Goal: Task Accomplishment & Management: Manage account settings

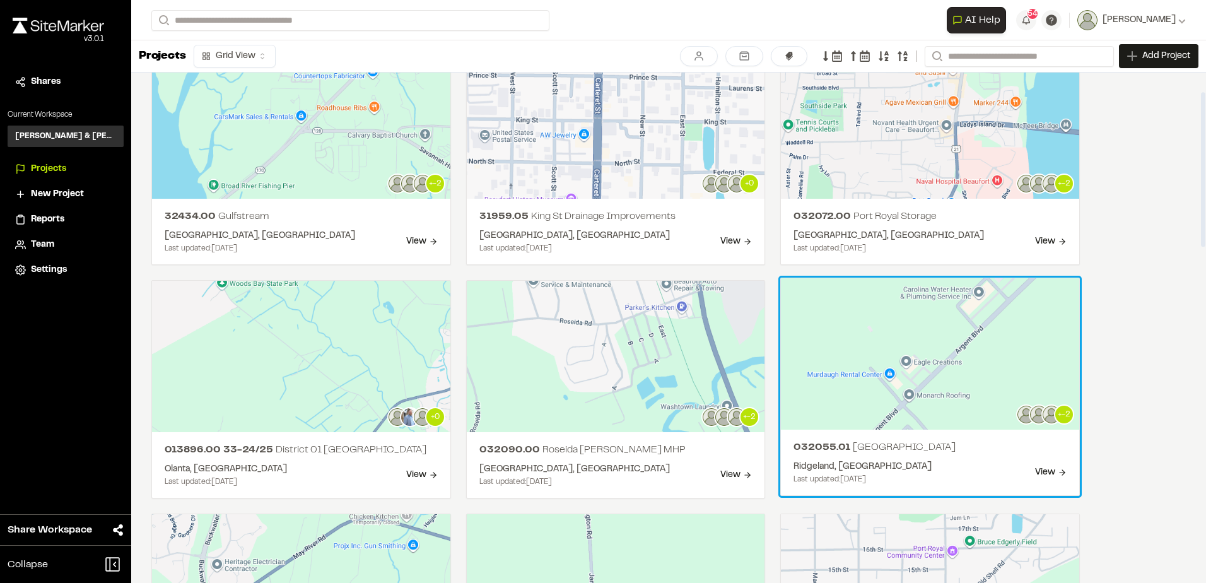
scroll to position [63, 0]
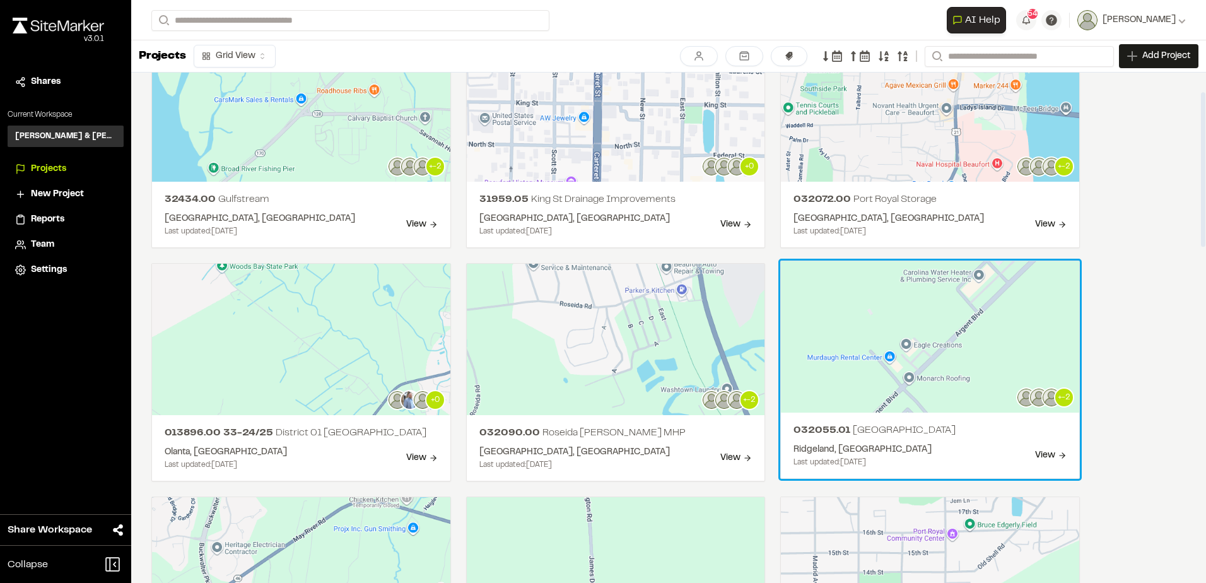
click at [837, 392] on header at bounding box center [930, 336] width 298 height 151
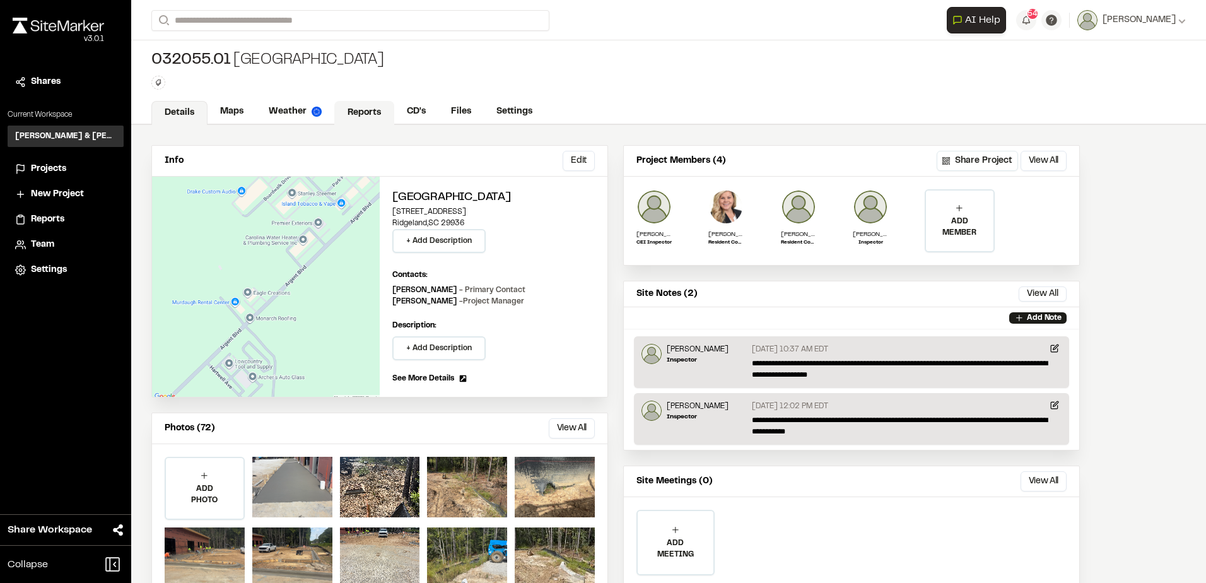
click at [356, 115] on link "Reports" at bounding box center [364, 113] width 60 height 24
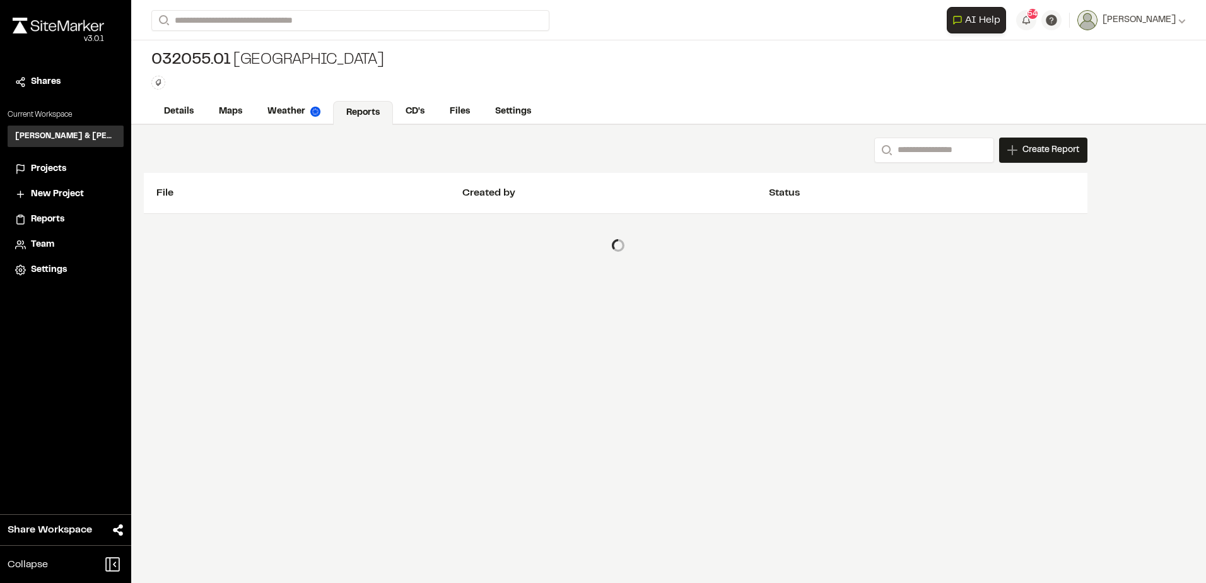
drag, startPoint x: 875, startPoint y: 195, endPoint x: 692, endPoint y: 162, distance: 185.8
click at [692, 162] on div "Search Create Report New Report | 032055.01 [GEOGRAPHIC_DATA] What type of Repo…" at bounding box center [615, 149] width 943 height 25
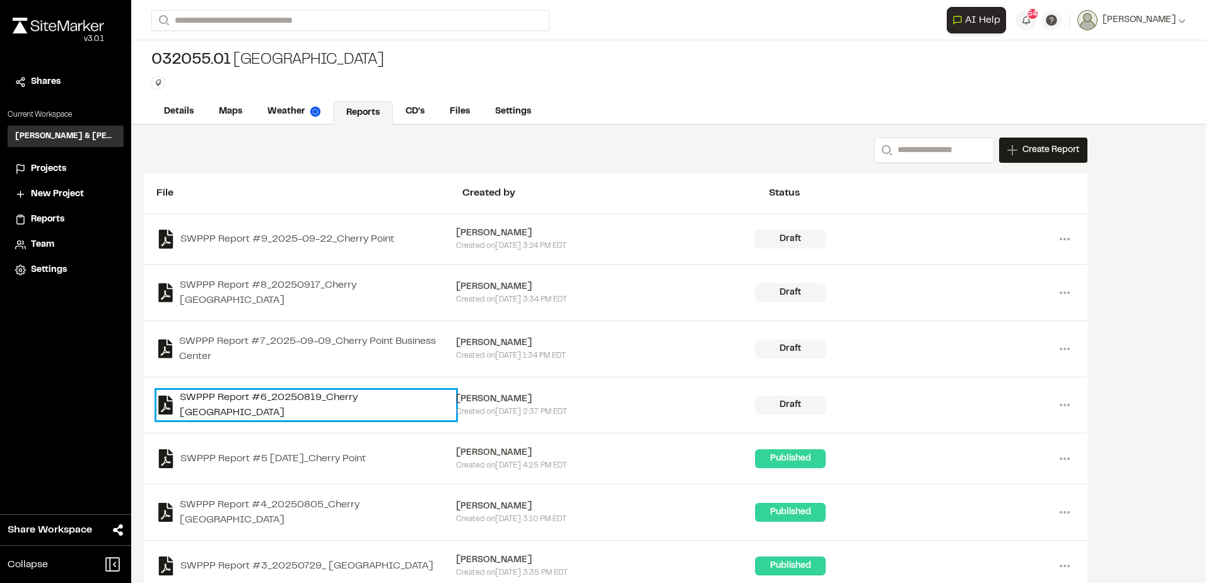
click at [341, 405] on link "SWPPP Report #6_20250819_Cherry [GEOGRAPHIC_DATA]" at bounding box center [306, 405] width 300 height 30
click at [345, 395] on link "SWPPP Report #6_20250819_Cherry [GEOGRAPHIC_DATA]" at bounding box center [306, 405] width 300 height 30
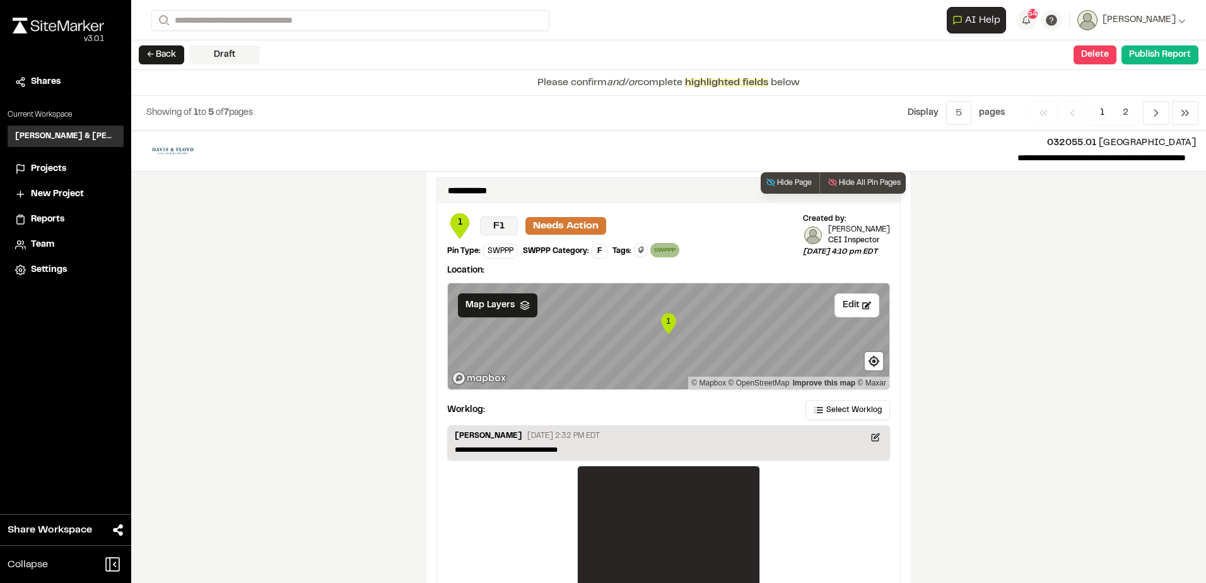
scroll to position [2087, 0]
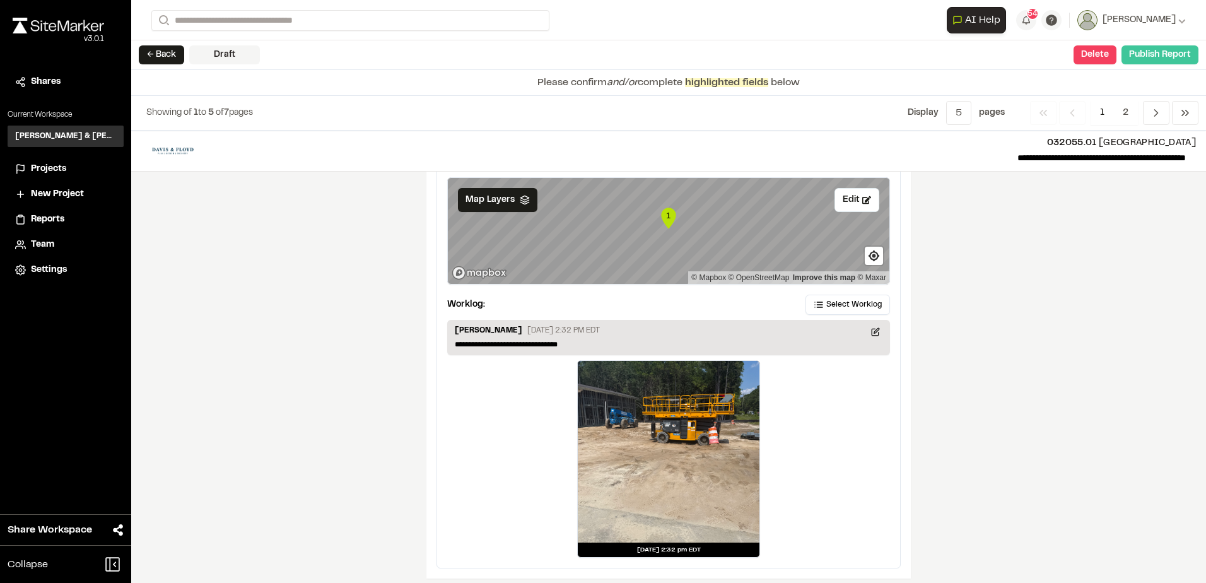
click at [1134, 49] on button "Publish Report" at bounding box center [1159, 54] width 77 height 19
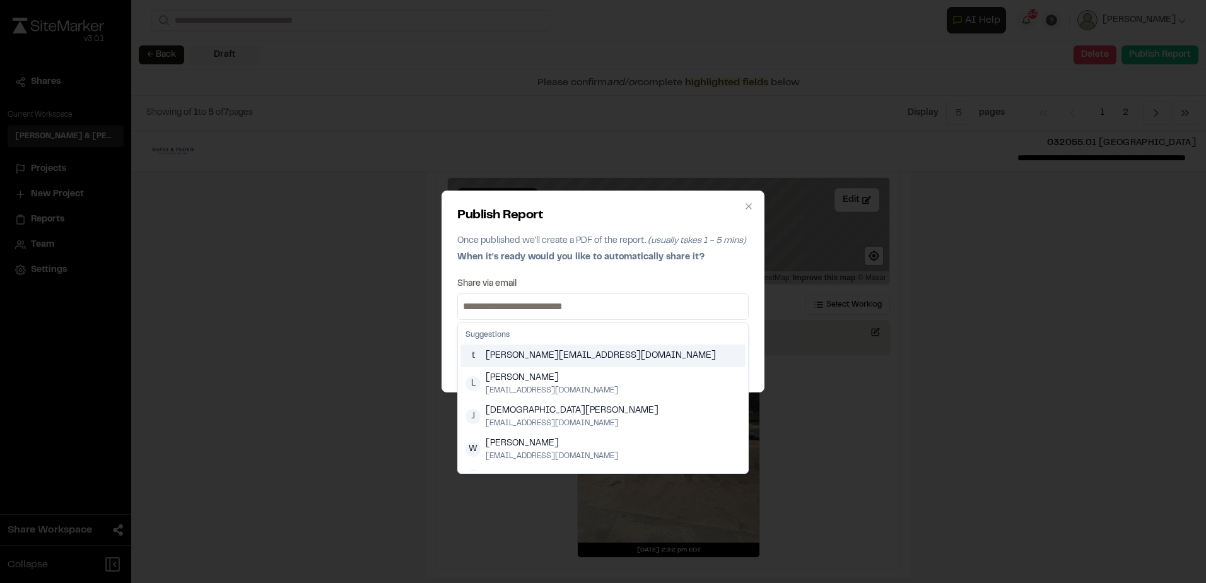
click at [603, 303] on input at bounding box center [602, 306] width 285 height 20
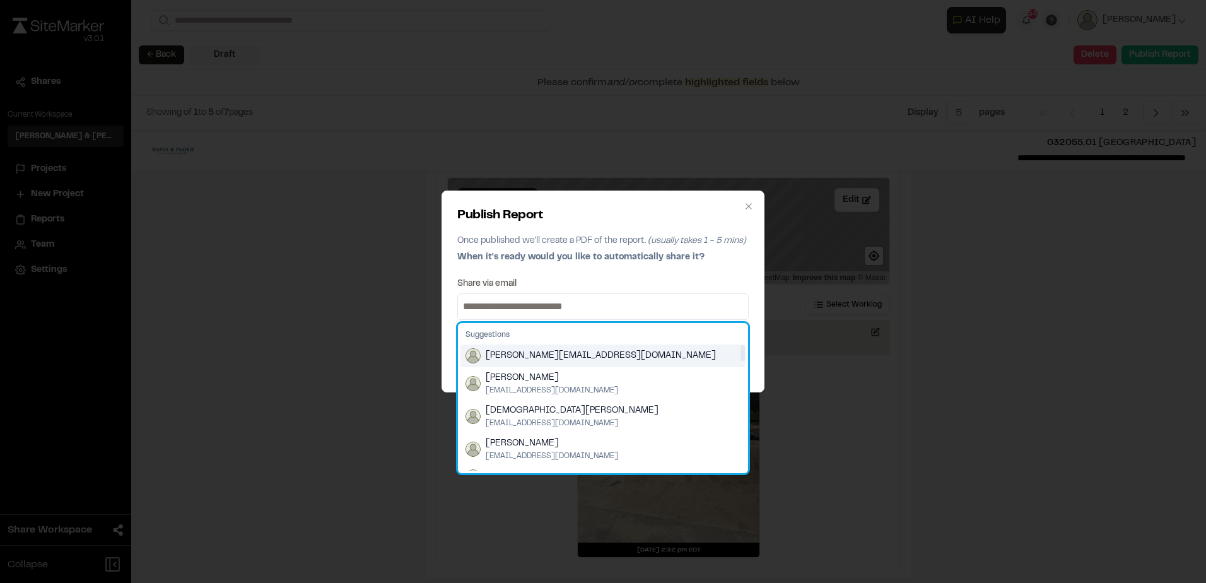
click at [607, 354] on div "travis@nixconstruction.com" at bounding box center [602, 355] width 285 height 23
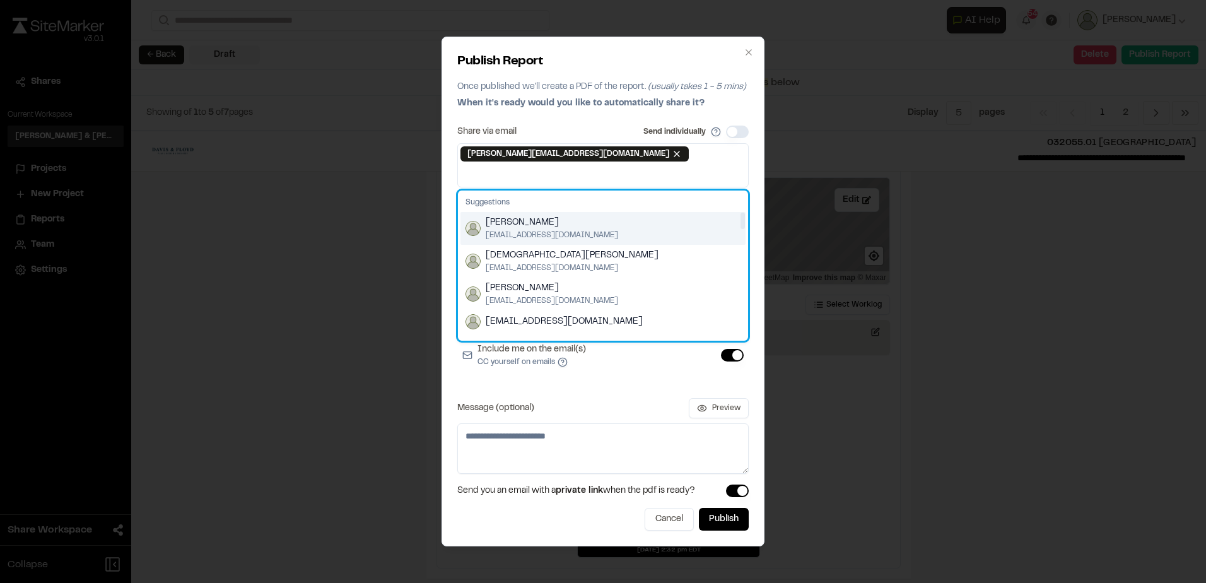
click at [585, 234] on div "Lance Stroble lstroble@davisfloyd.com" at bounding box center [602, 228] width 285 height 33
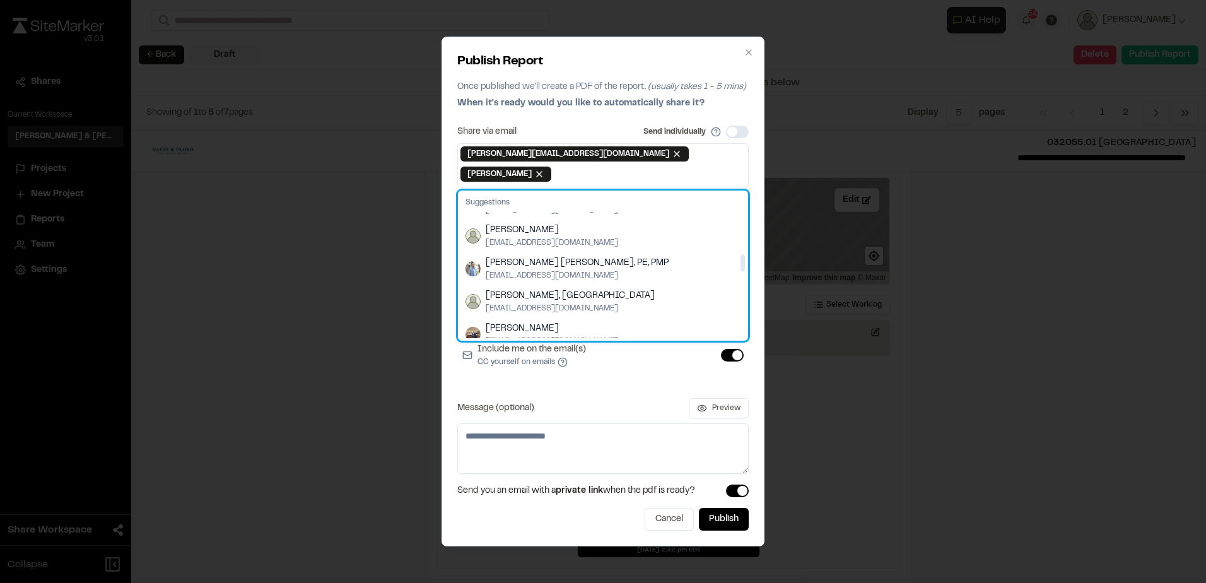
scroll to position [252, 0]
click at [580, 264] on div "Elizabeth Sanders esanders@davisfloyd.com" at bounding box center [602, 266] width 285 height 33
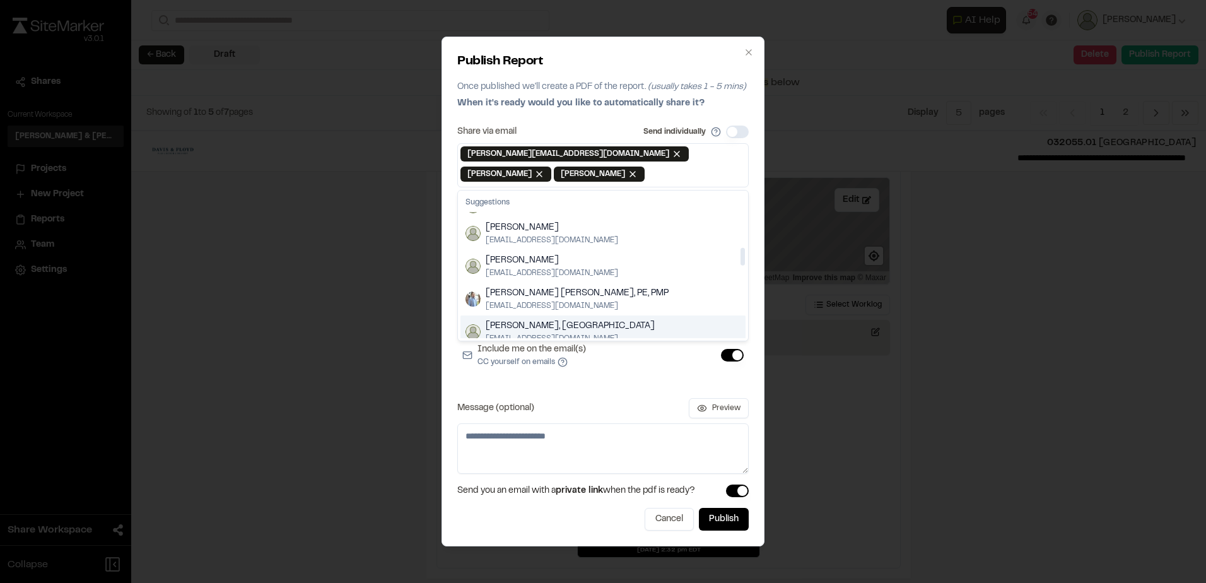
click at [588, 372] on div "Include me on the email(s) CC yourself on emails" at bounding box center [602, 354] width 291 height 35
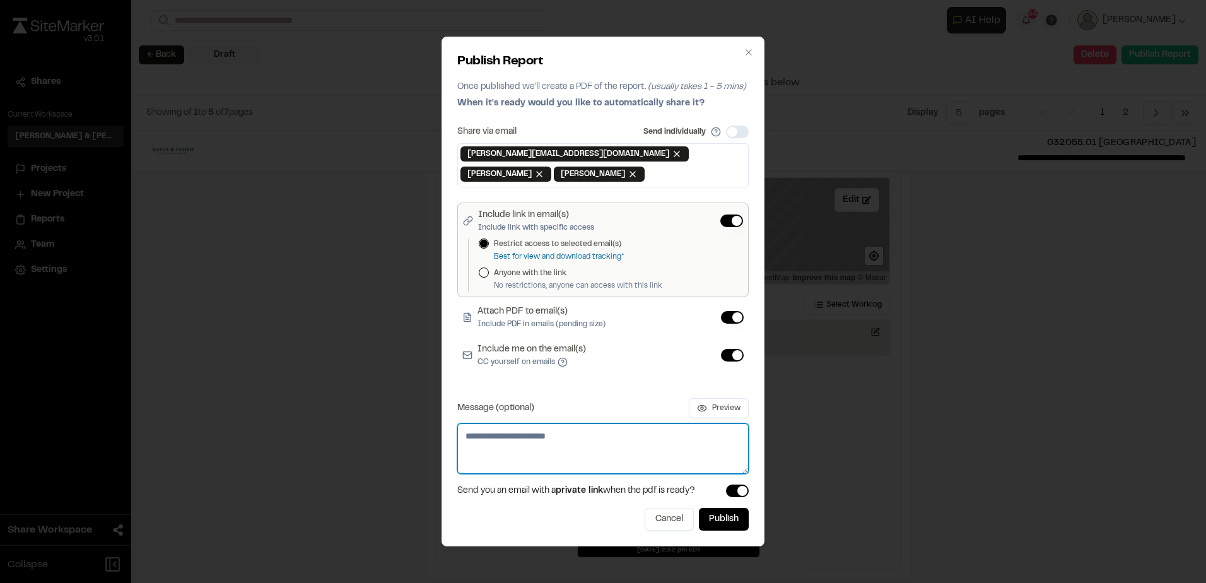
click at [579, 443] on textarea "Message (optional)" at bounding box center [602, 448] width 291 height 50
type textarea "**********"
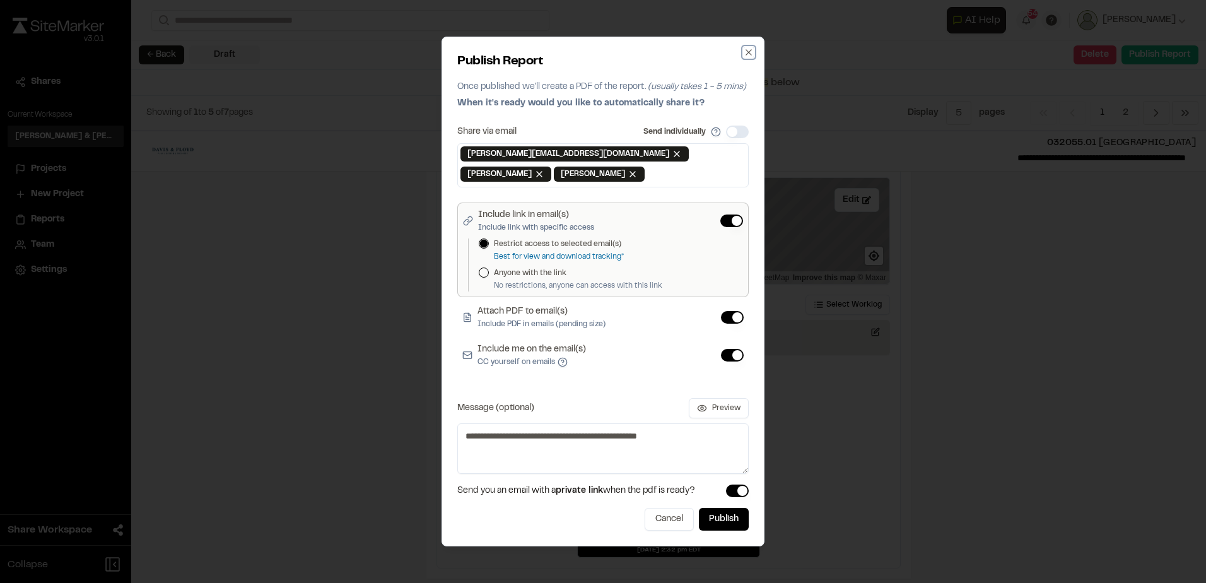
click at [752, 50] on icon "button" at bounding box center [748, 52] width 10 height 10
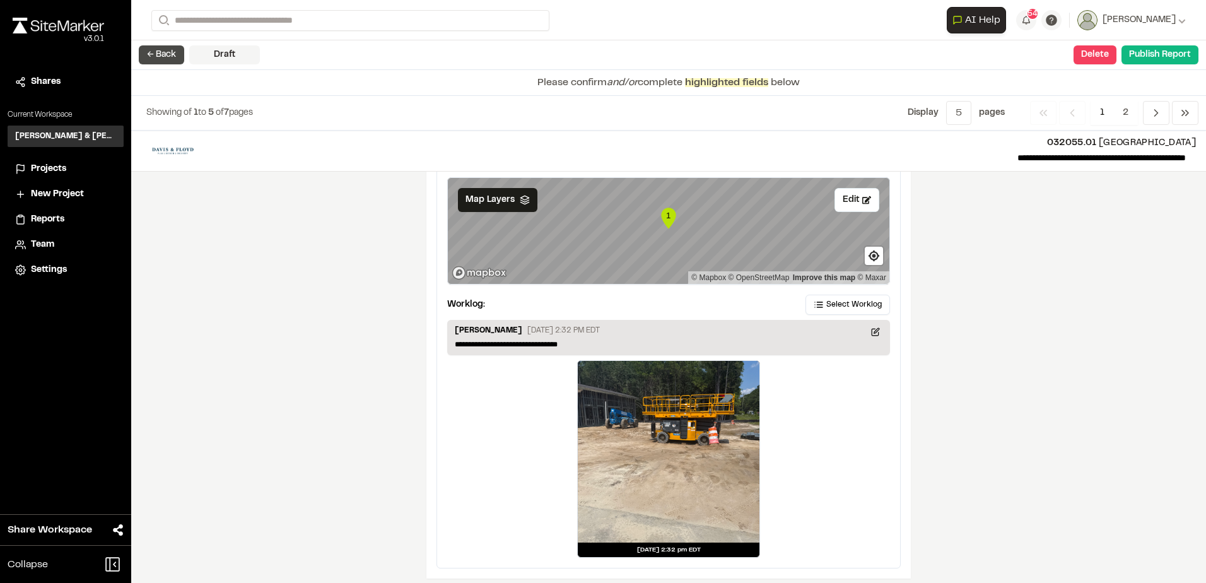
click at [162, 62] on button "← Back" at bounding box center [161, 54] width 45 height 19
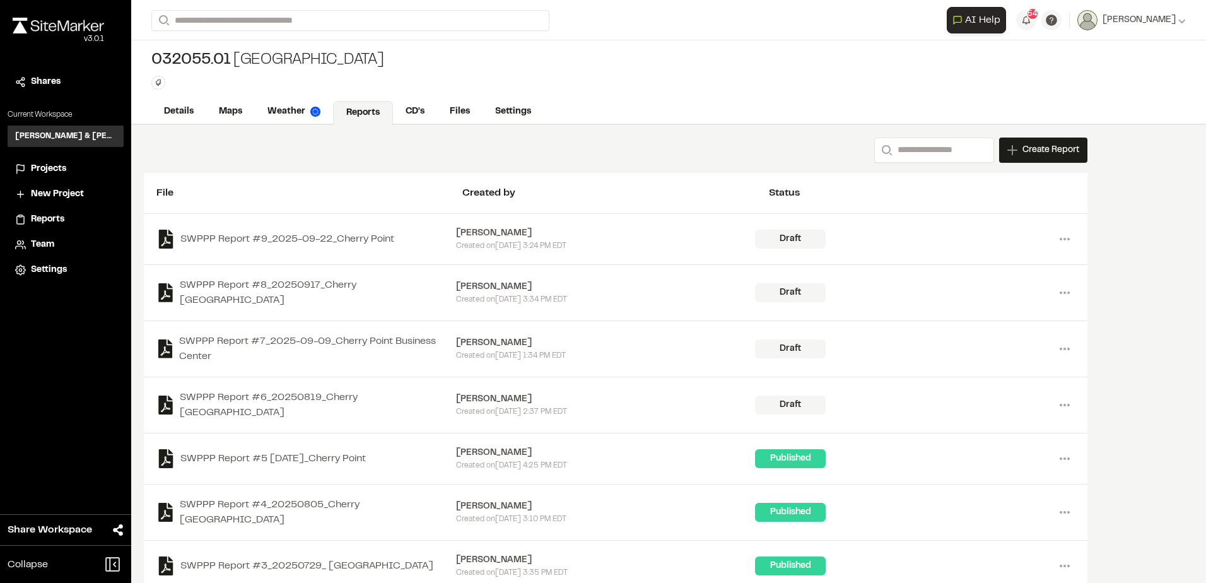
click at [70, 173] on div "Projects" at bounding box center [73, 169] width 85 height 14
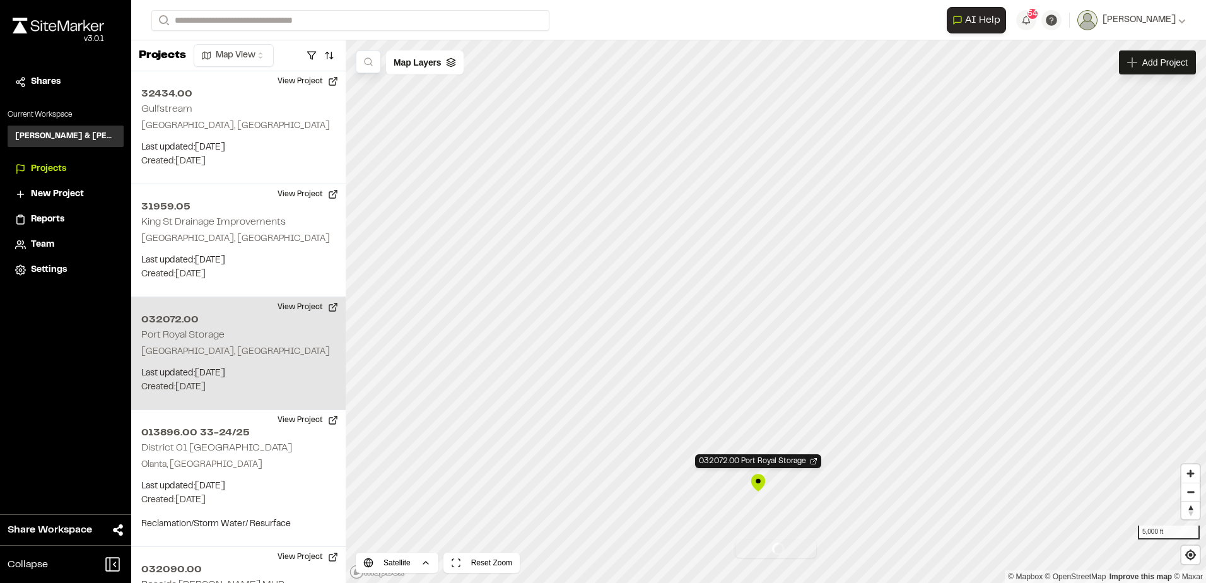
scroll to position [226, 0]
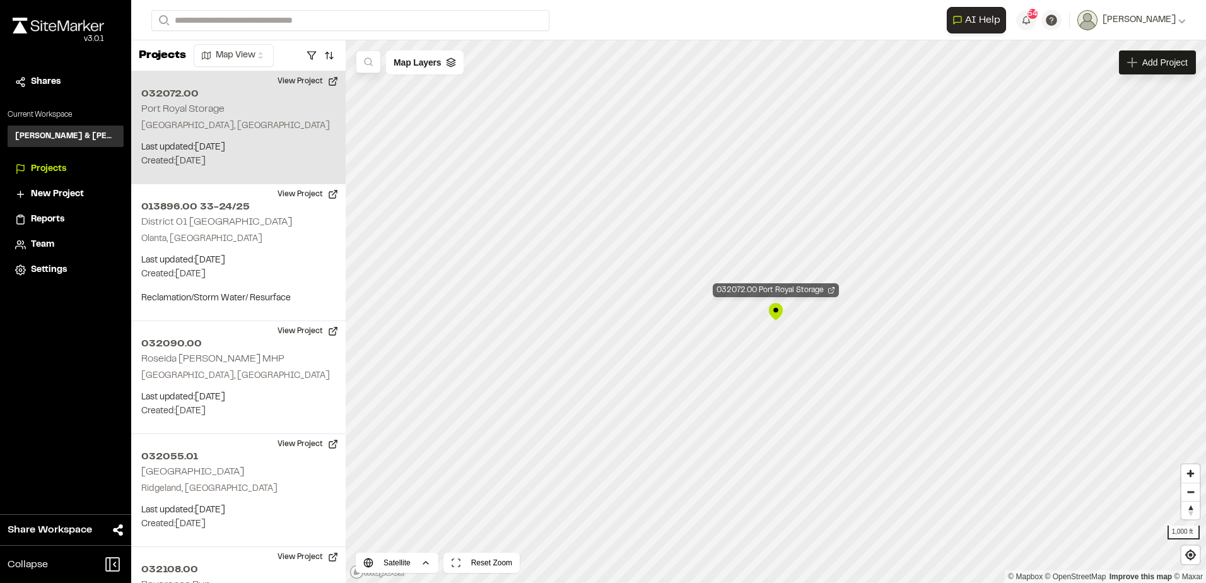
click at [789, 290] on div "032072.00 Port Royal Storage" at bounding box center [776, 290] width 126 height 14
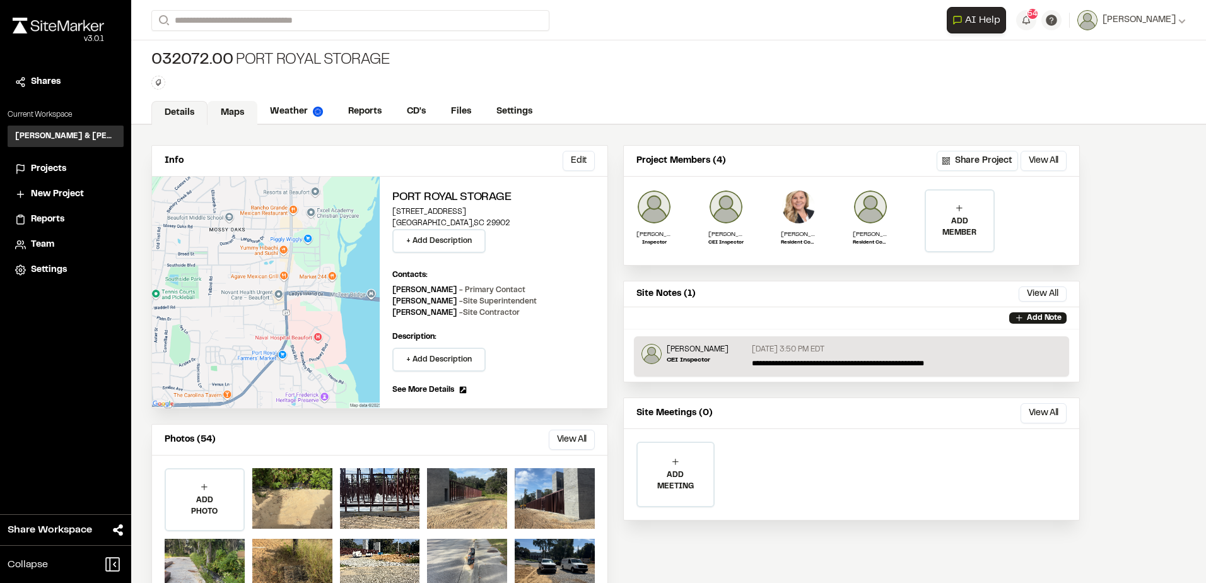
click at [224, 112] on link "Maps" at bounding box center [232, 113] width 50 height 24
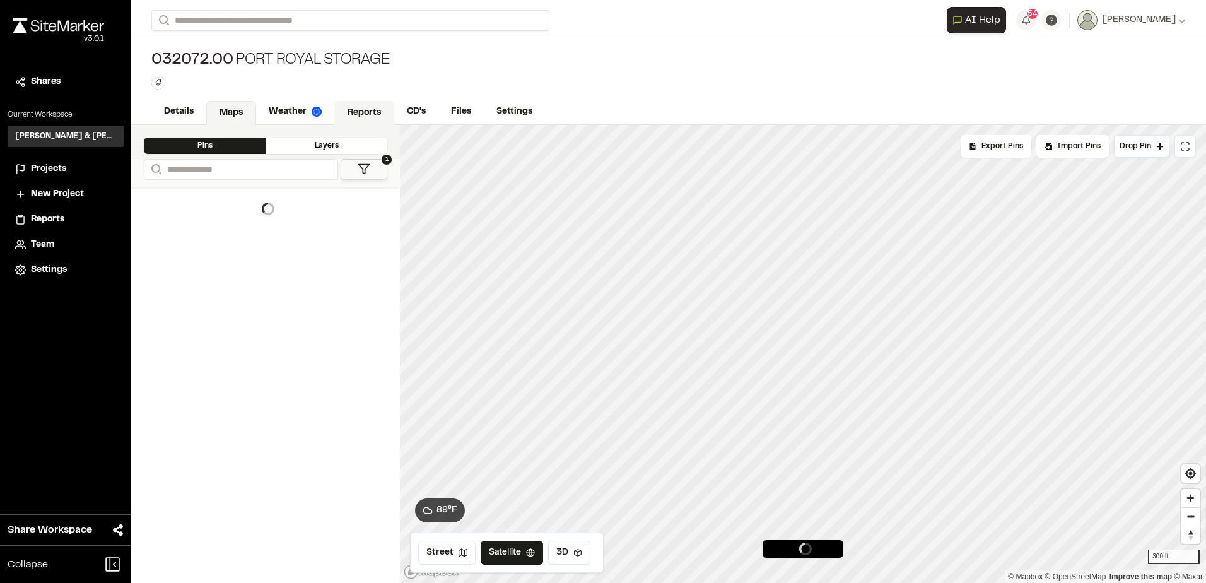
click at [357, 110] on link "Reports" at bounding box center [364, 113] width 60 height 24
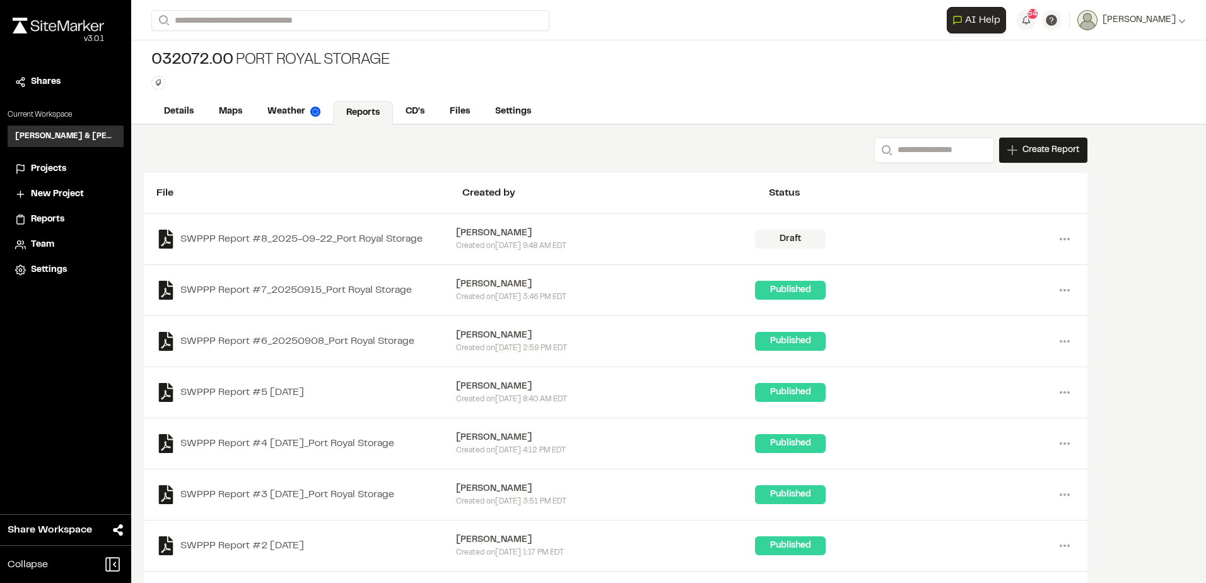
click at [66, 164] on span "Projects" at bounding box center [48, 169] width 35 height 14
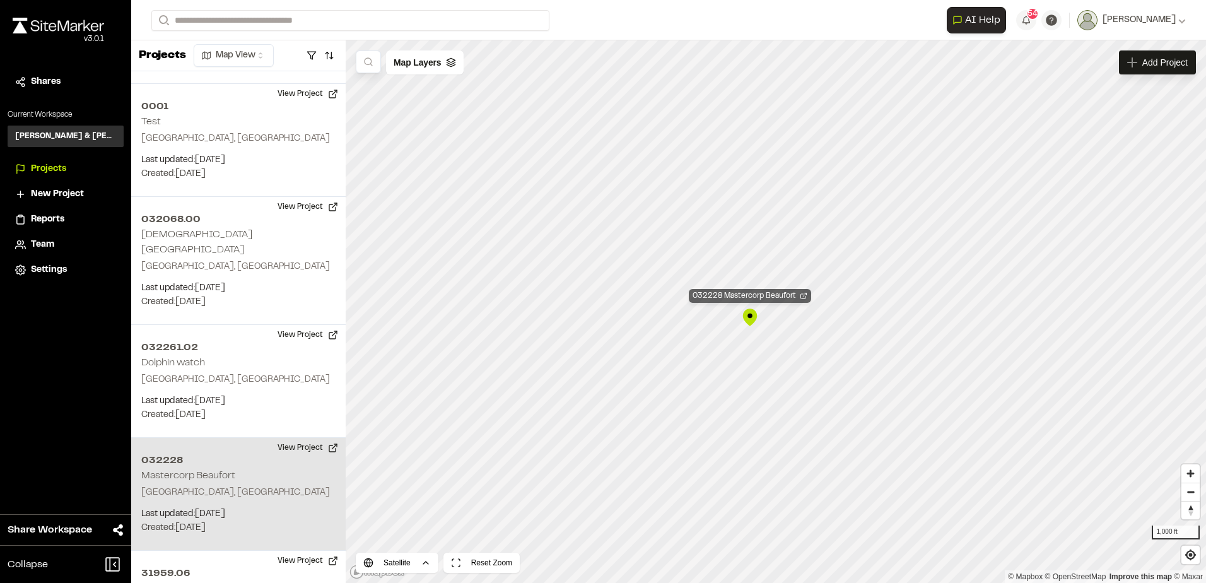
scroll to position [1515, 0]
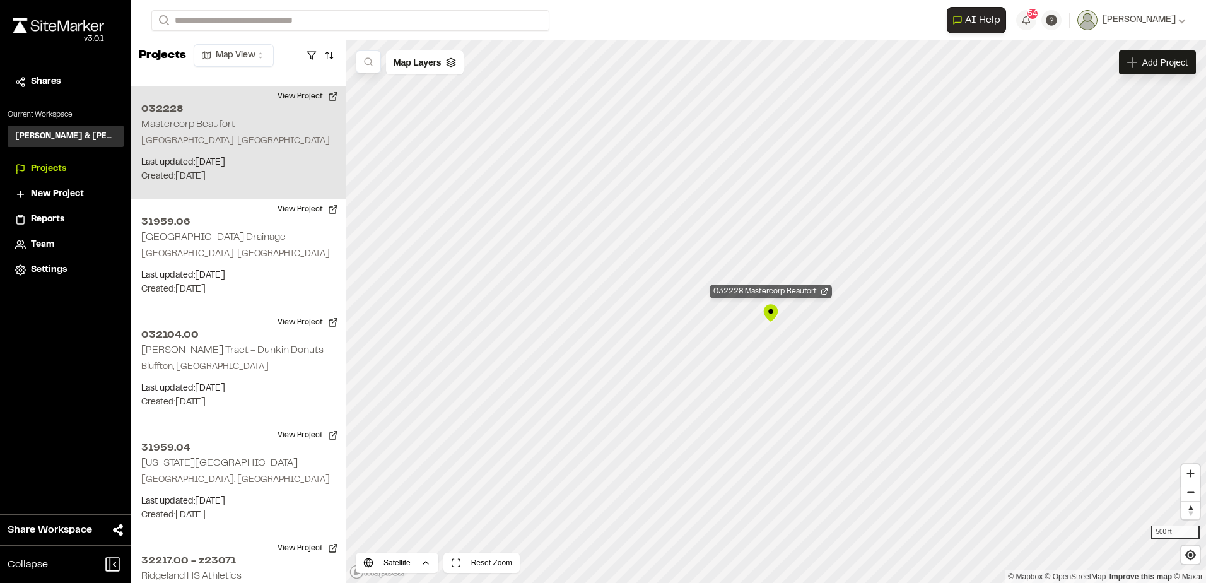
click at [766, 289] on div "032228 Mastercorp Beaufort" at bounding box center [770, 291] width 122 height 14
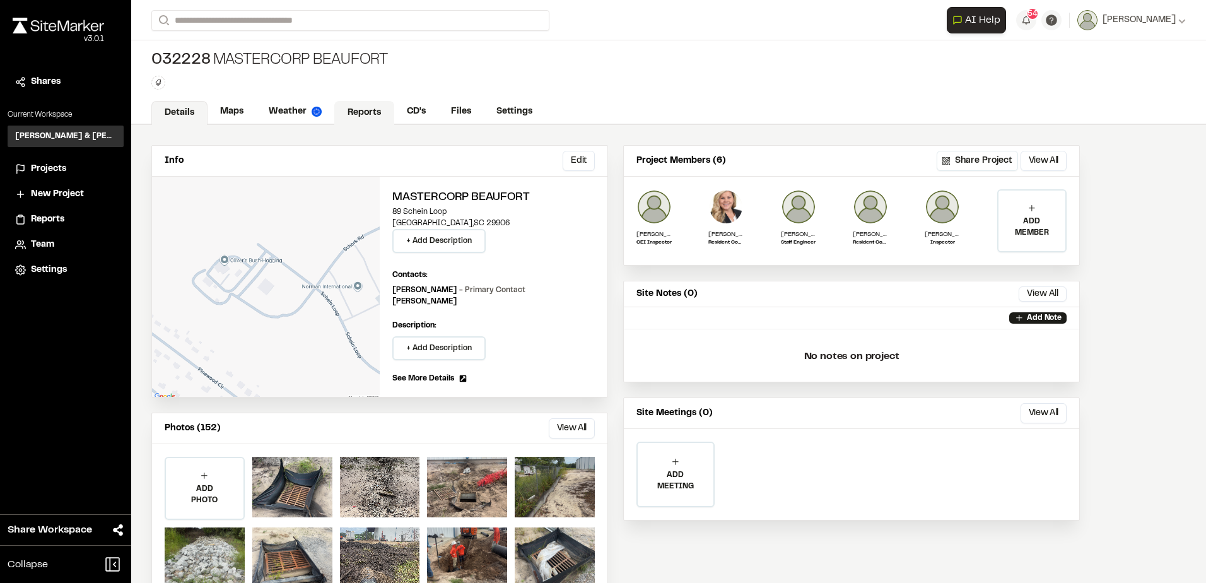
click at [369, 115] on link "Reports" at bounding box center [364, 113] width 60 height 24
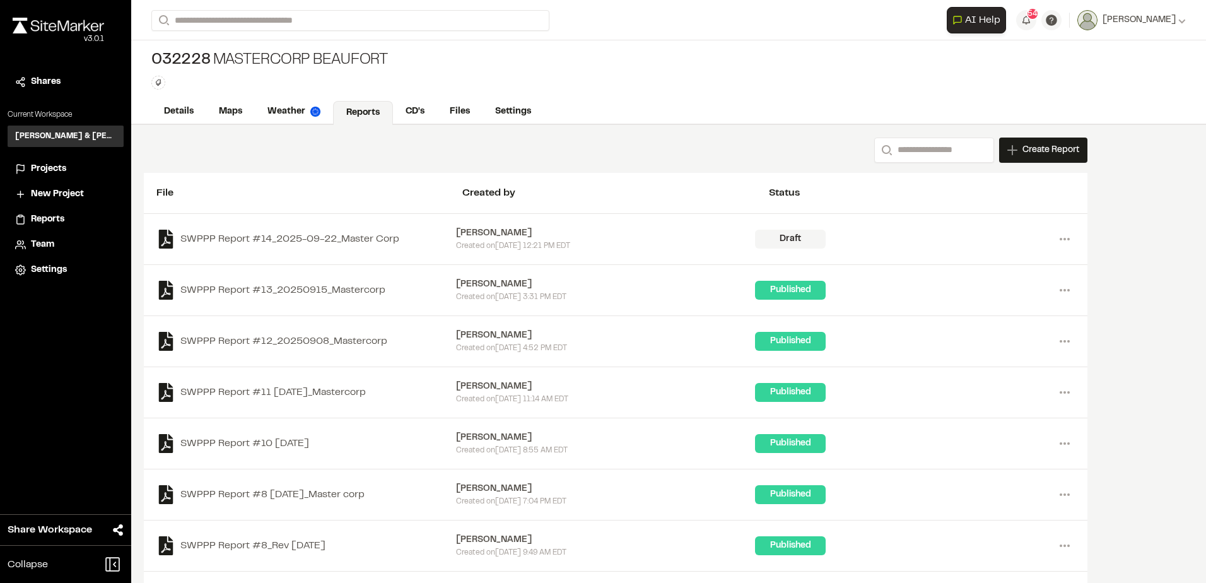
click at [69, 167] on div "Projects" at bounding box center [73, 169] width 85 height 14
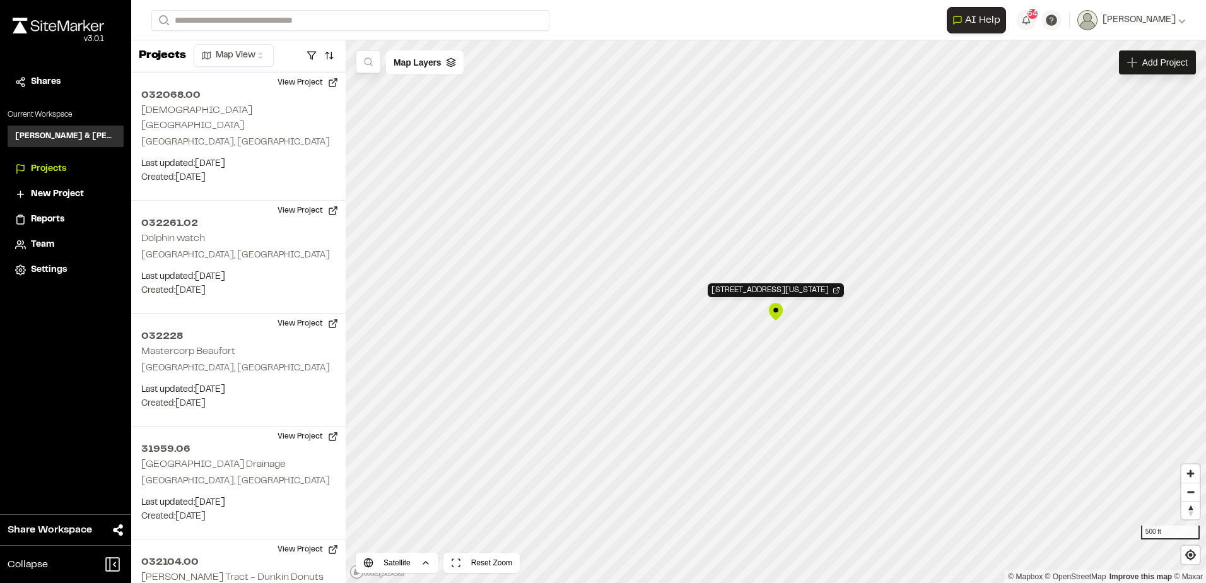
scroll to position [1842, 0]
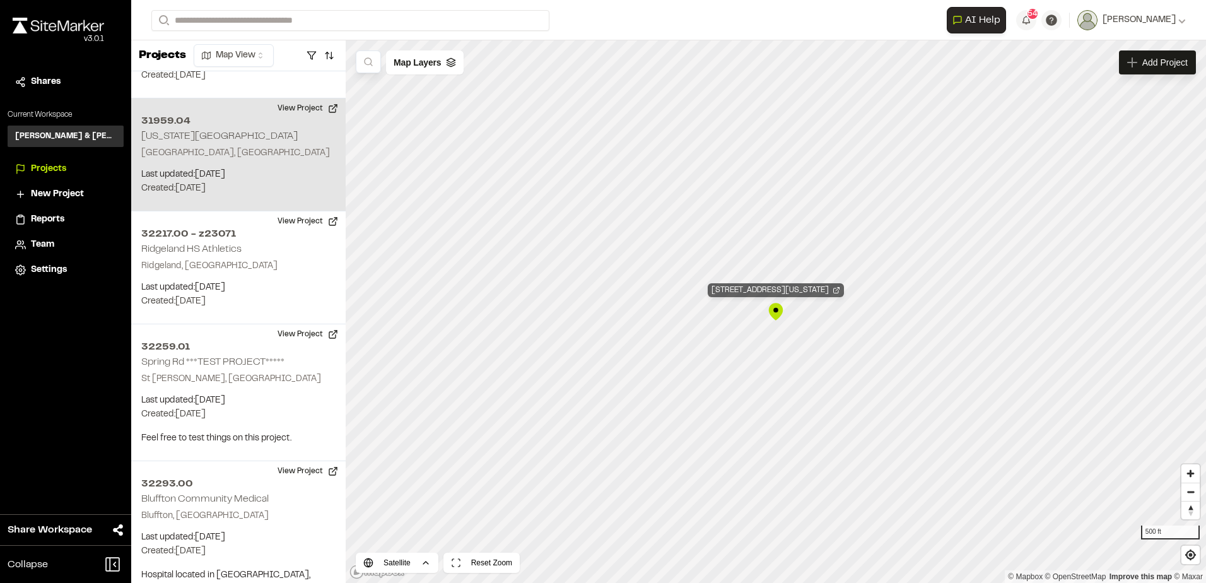
click at [780, 286] on div "31959.04 Washington Street Park" at bounding box center [776, 290] width 136 height 14
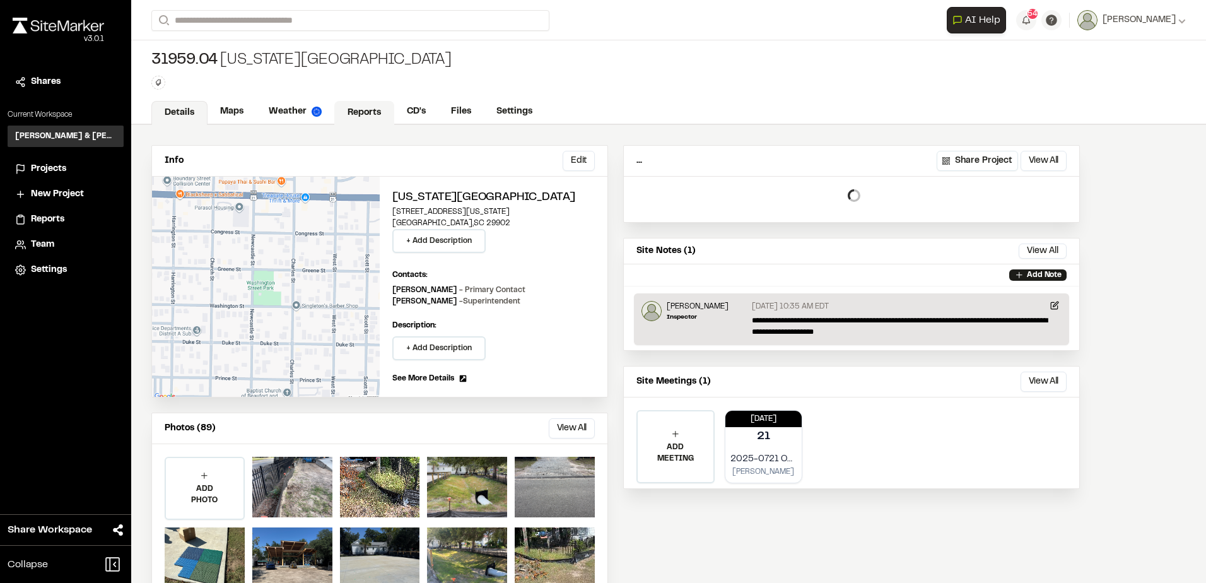
click at [368, 105] on link "Reports" at bounding box center [364, 113] width 60 height 24
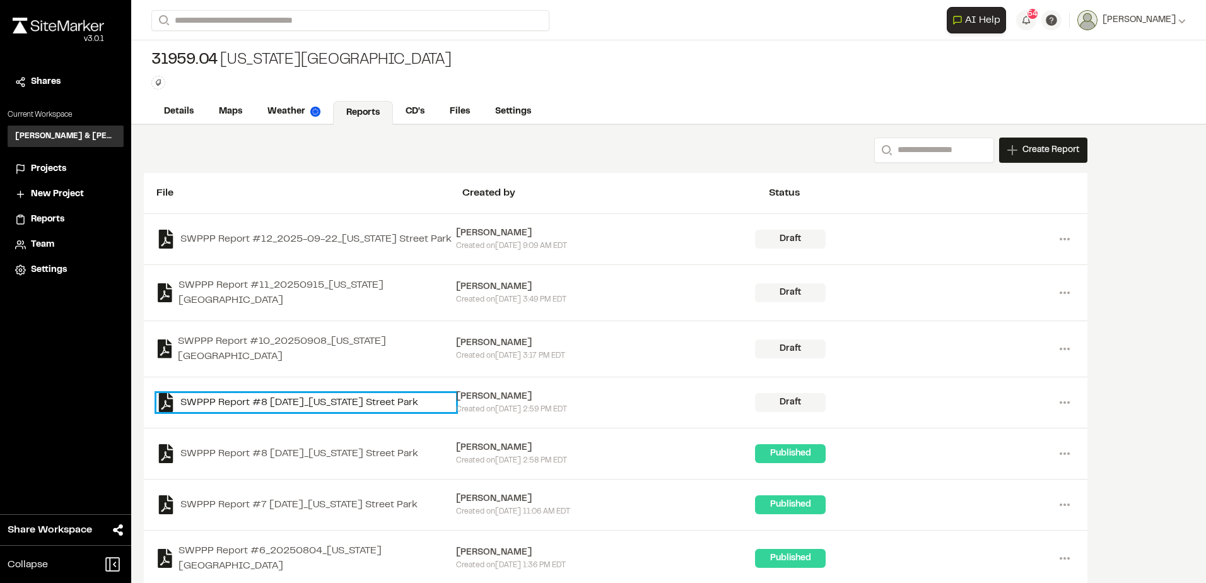
click at [402, 393] on link "SWPPP Report #8 2025-08-18_Washington Street Park" at bounding box center [306, 402] width 300 height 19
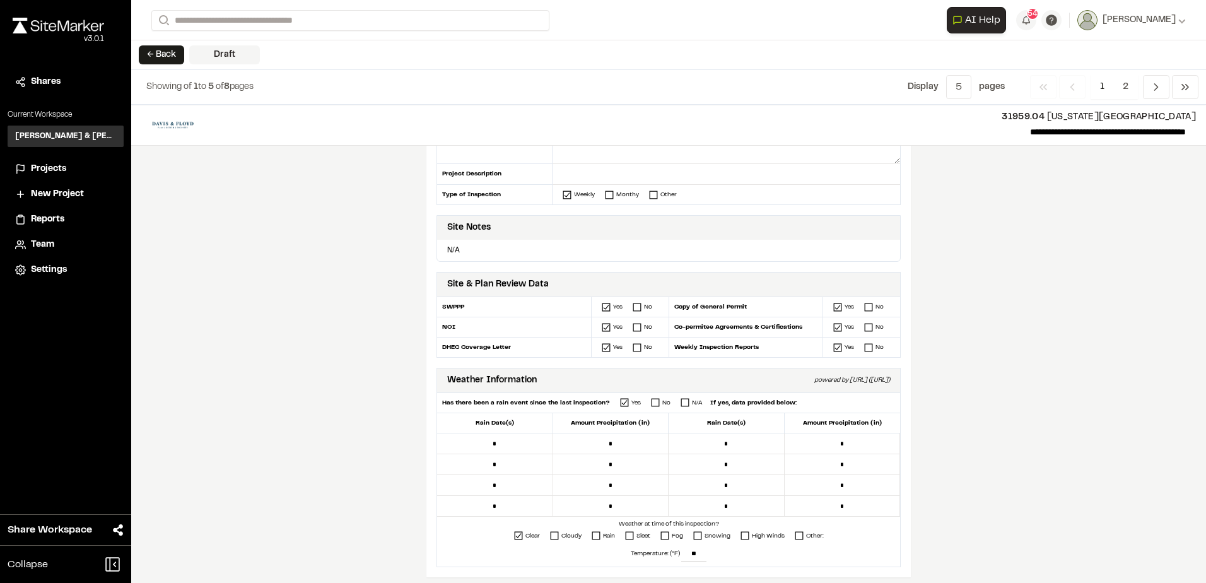
scroll to position [189, 0]
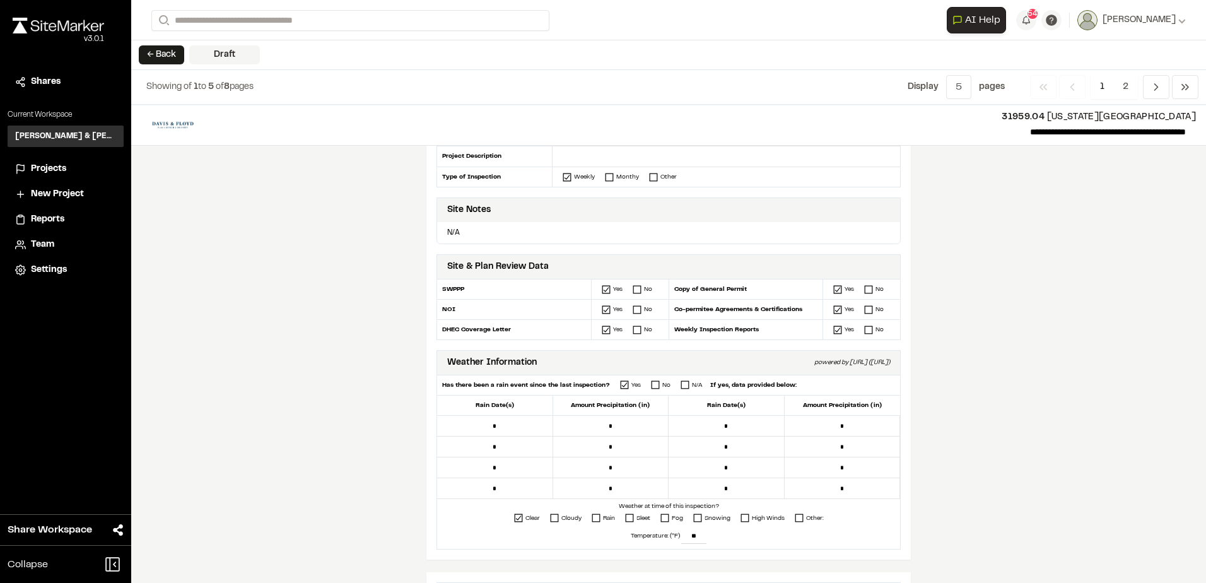
drag, startPoint x: 1153, startPoint y: 49, endPoint x: 1134, endPoint y: 54, distance: 19.4
click at [1134, 54] on div "← Back Draft" at bounding box center [668, 55] width 1075 height 30
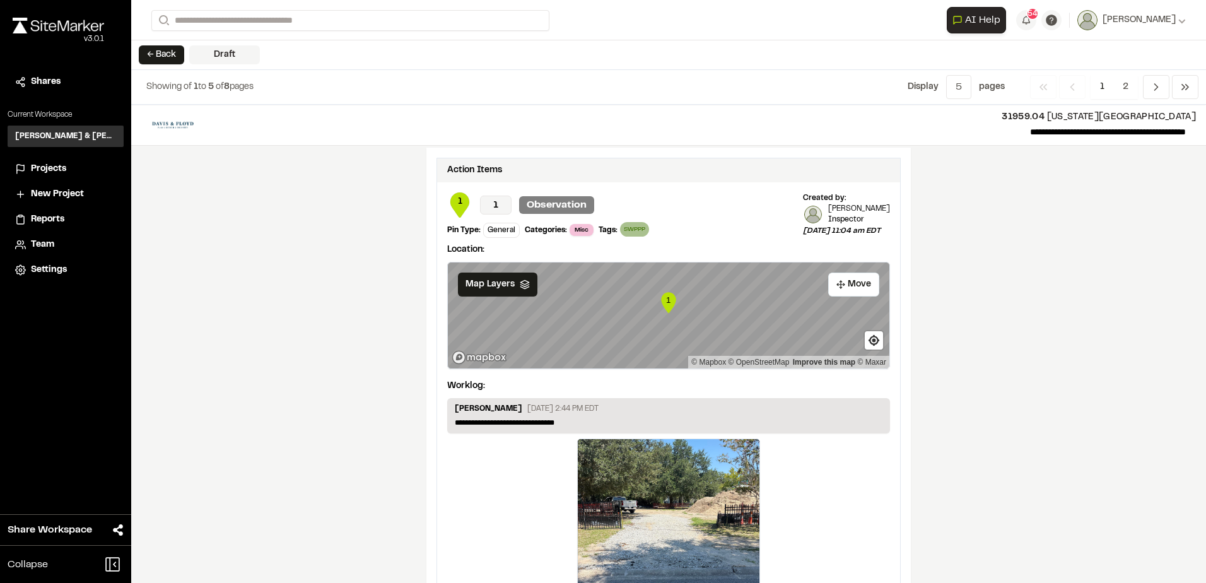
scroll to position [2039, 0]
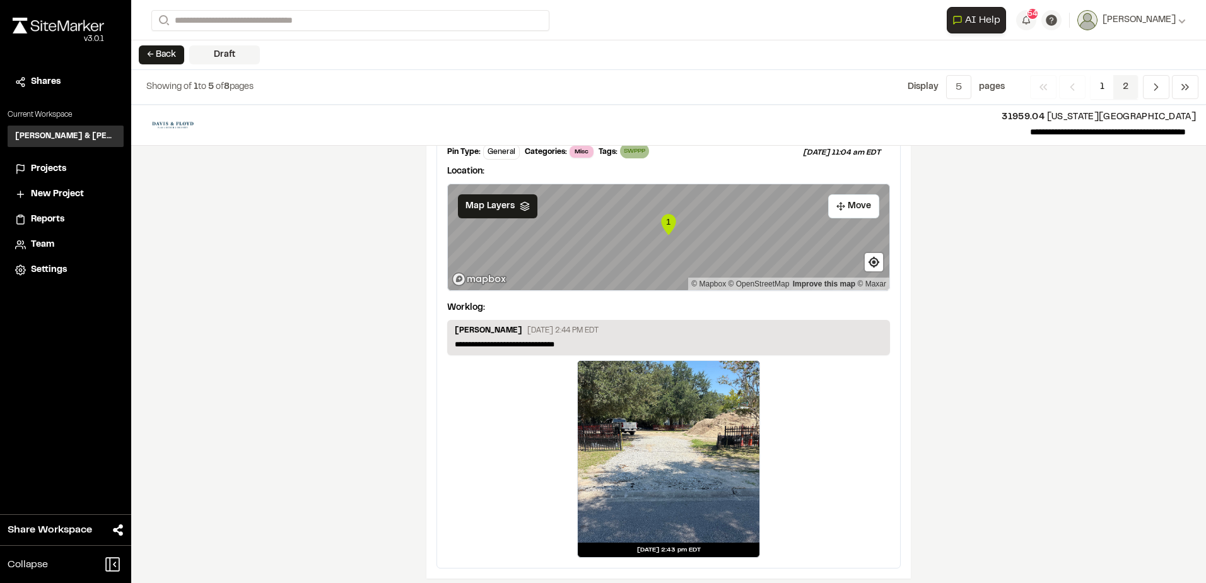
click at [1126, 84] on span "2" at bounding box center [1125, 87] width 25 height 24
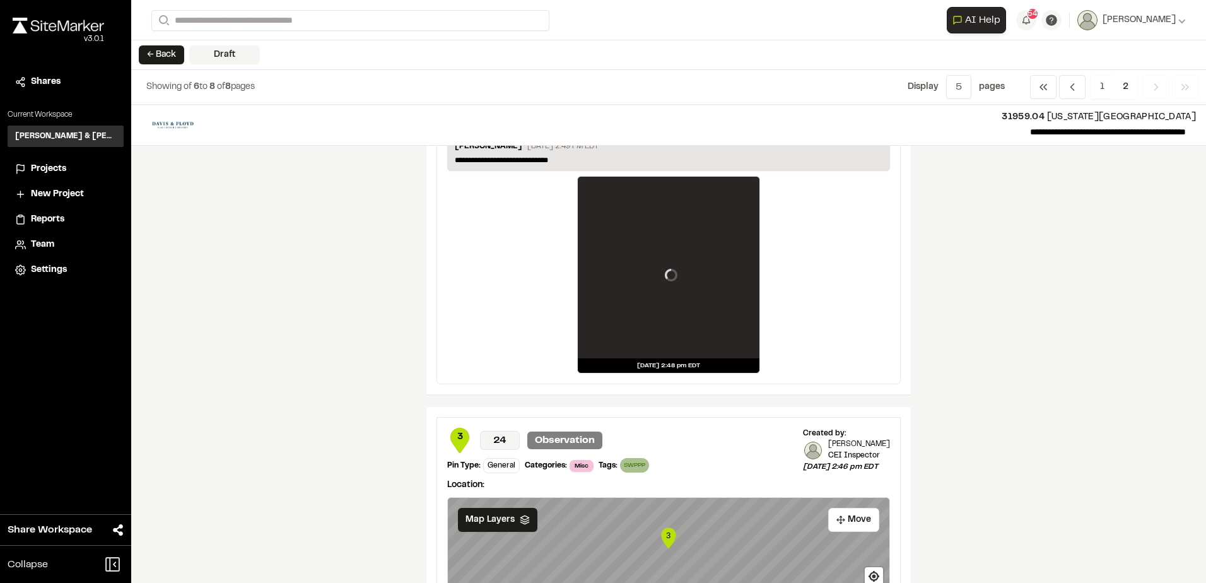
scroll to position [0, 0]
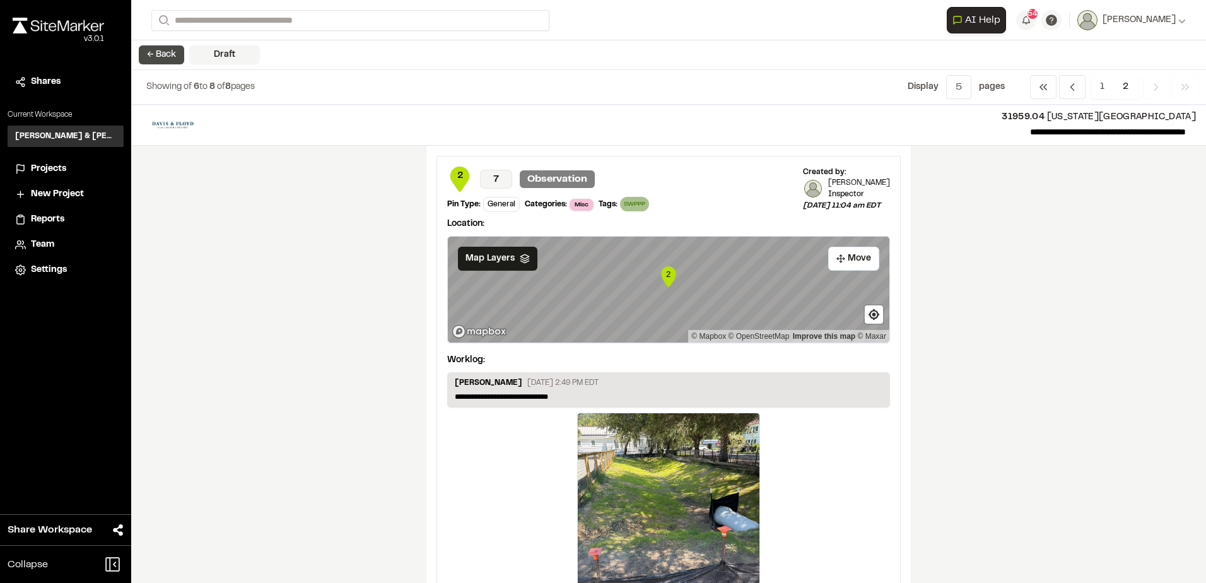
click at [164, 49] on button "← Back" at bounding box center [161, 54] width 45 height 19
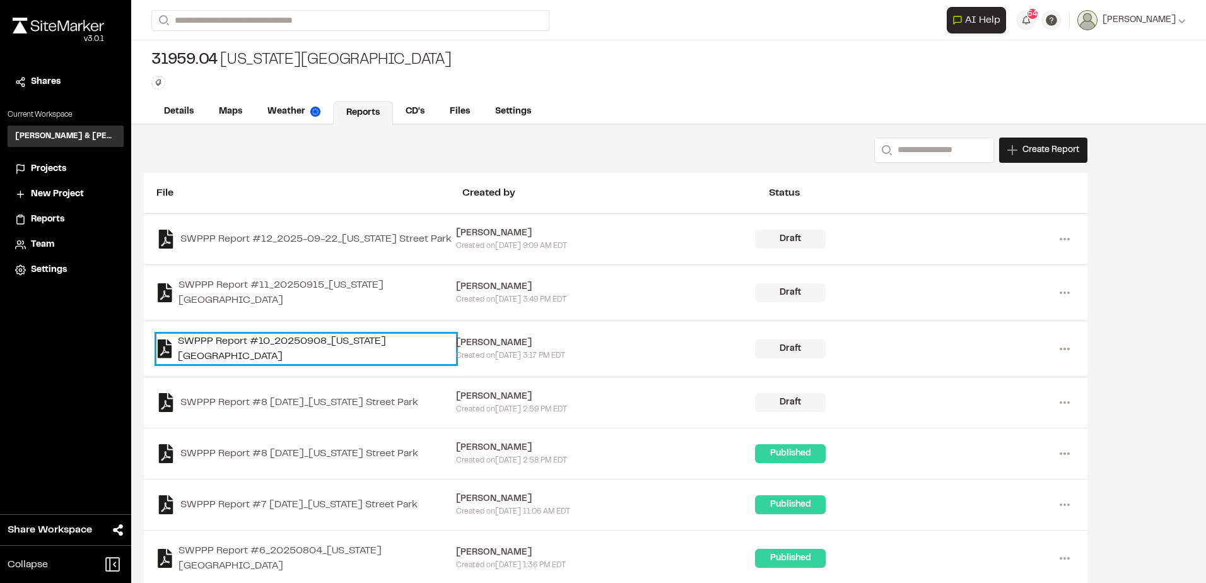
click at [335, 346] on link "SWPPP Report #10_20250908_Washington Street Park" at bounding box center [306, 349] width 300 height 30
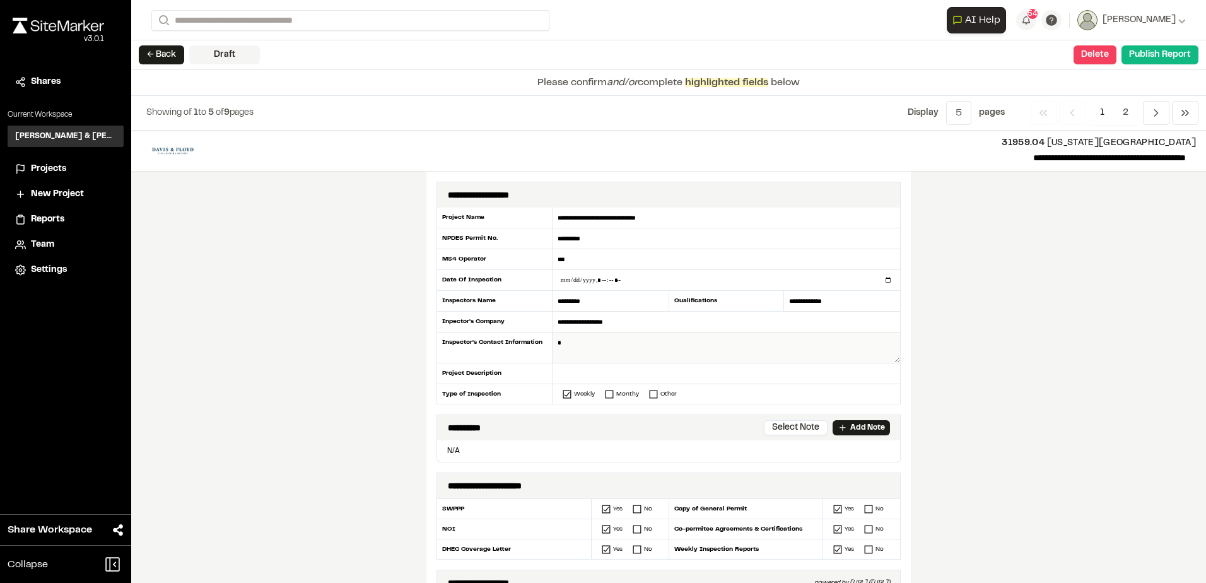
click at [730, 334] on textarea at bounding box center [725, 347] width 347 height 31
click at [909, 288] on div "**********" at bounding box center [668, 357] width 1075 height 452
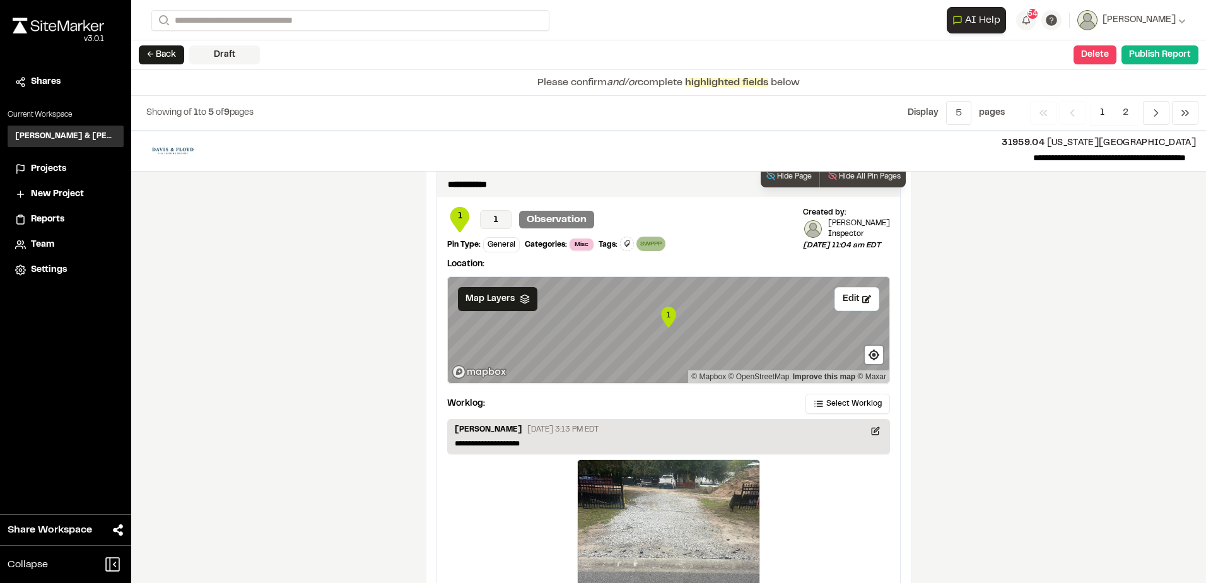
scroll to position [2087, 0]
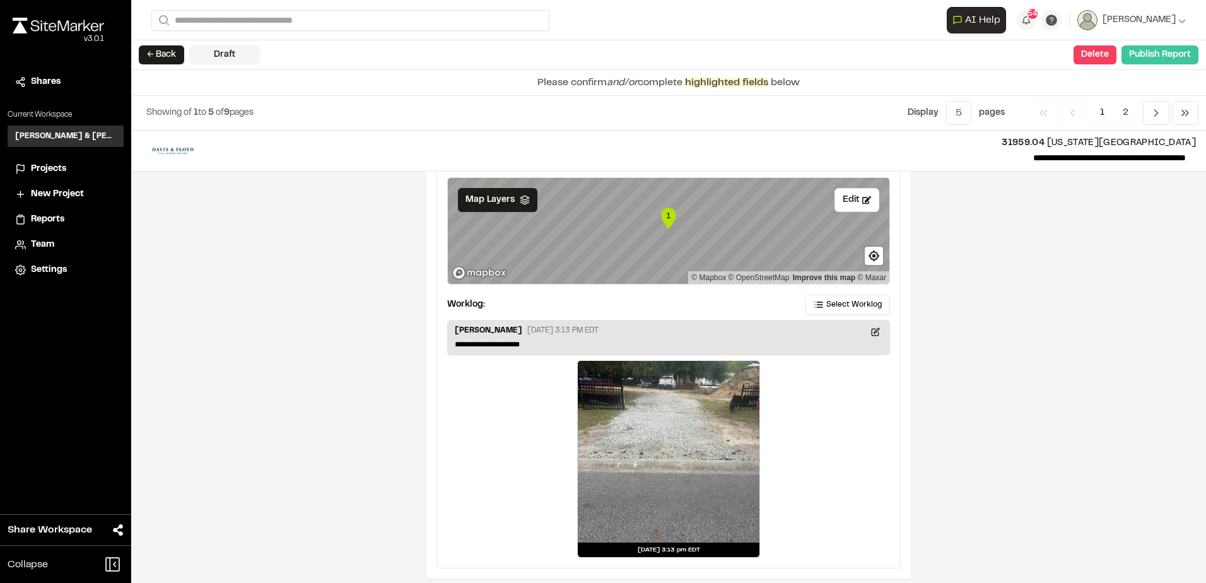
click at [1129, 53] on button "Publish Report" at bounding box center [1159, 54] width 77 height 19
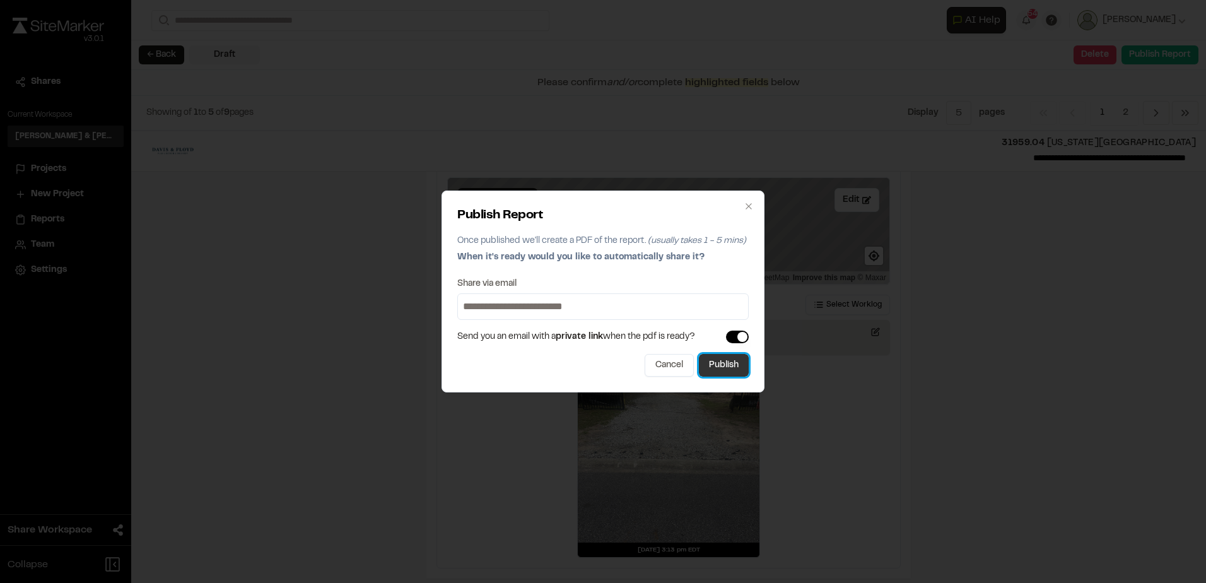
click at [699, 362] on button "Publish" at bounding box center [724, 365] width 50 height 23
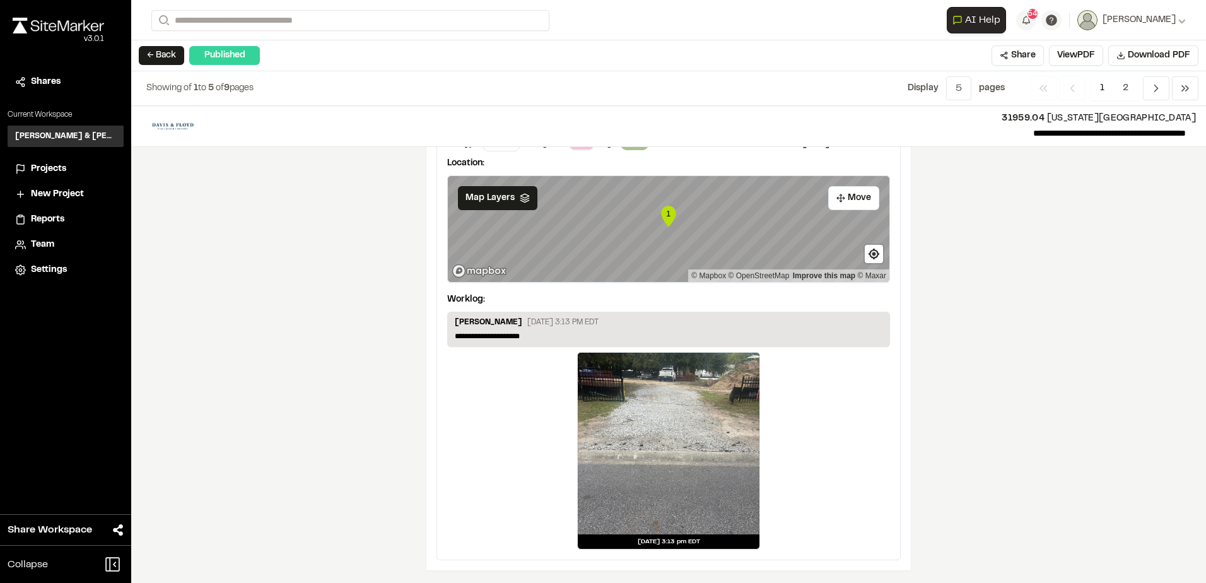
scroll to position [2040, 0]
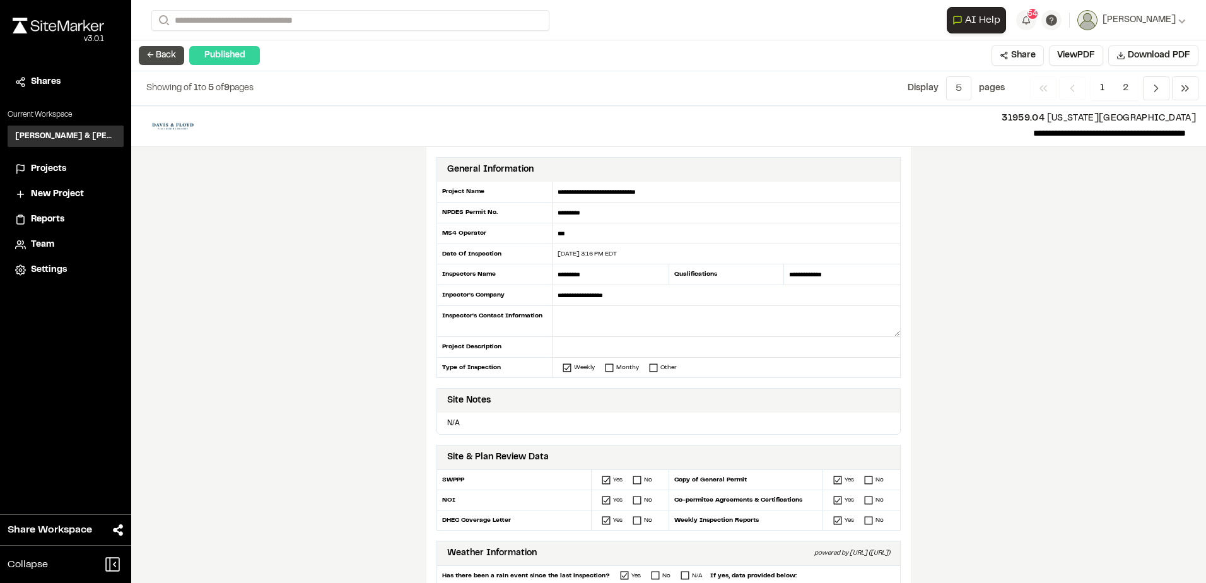
click at [166, 60] on button "← Back" at bounding box center [161, 55] width 45 height 19
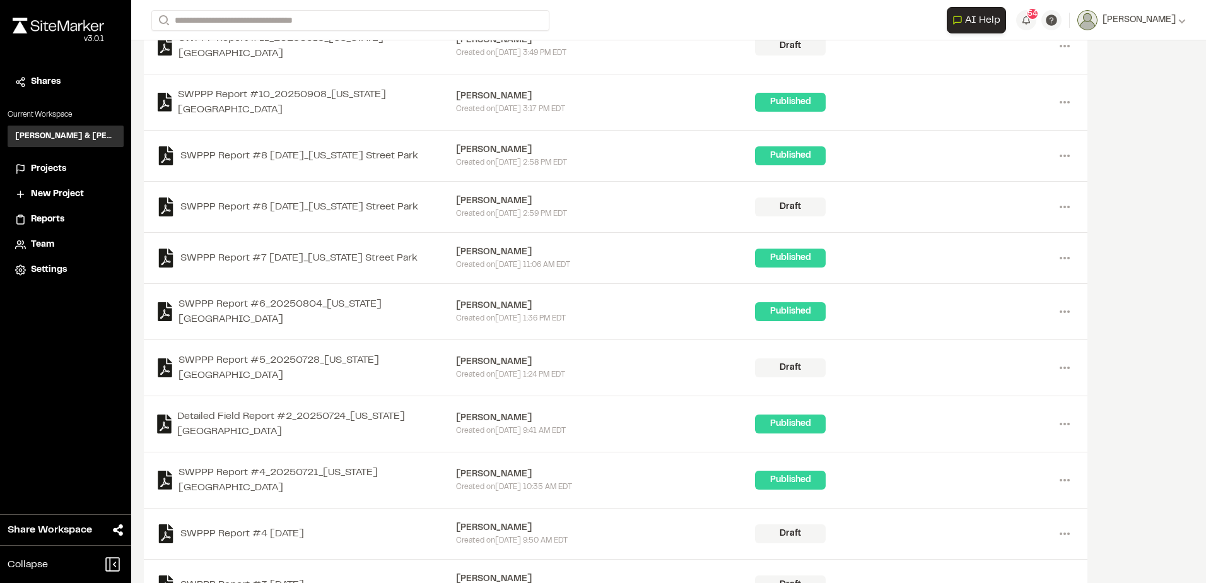
scroll to position [364, 0]
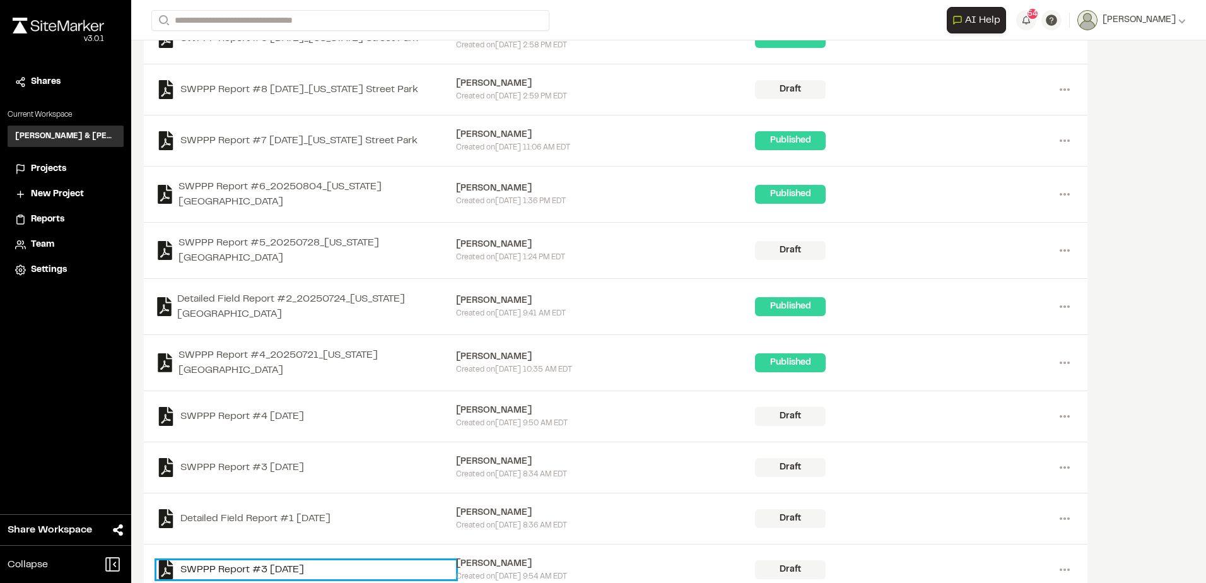
click at [323, 560] on link "SWPPP Report #3 2025-07-07" at bounding box center [306, 569] width 300 height 19
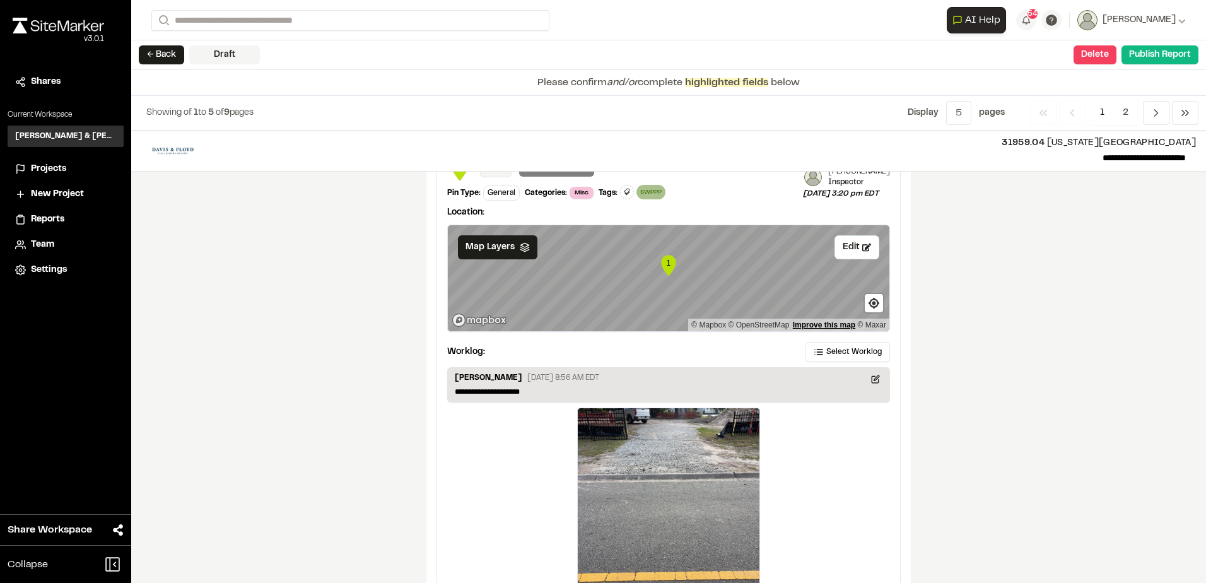
scroll to position [1960, 0]
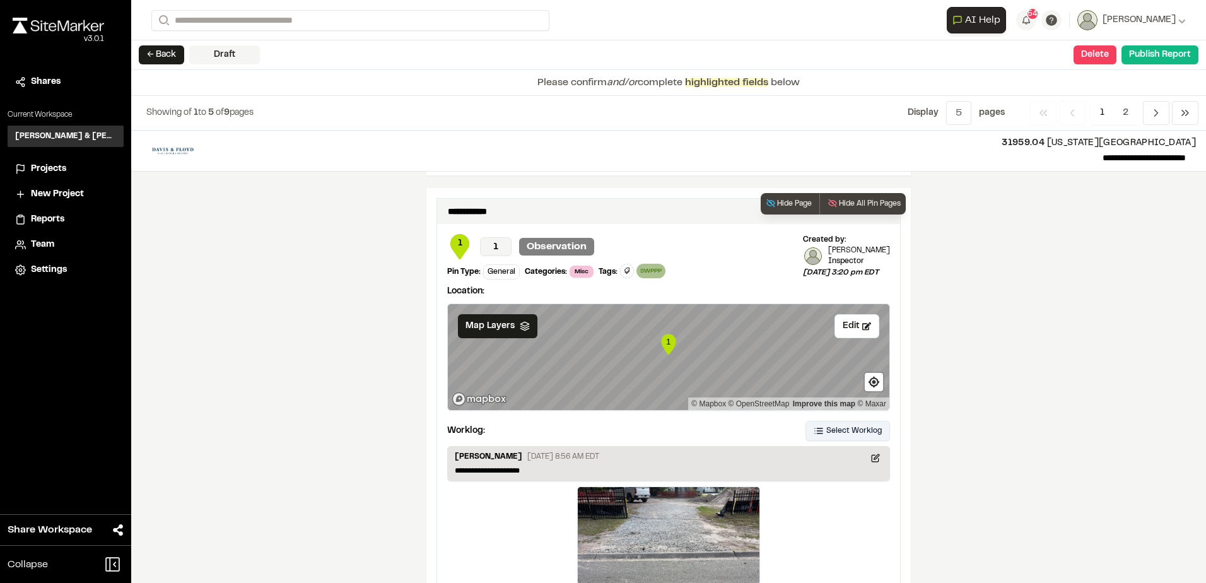
click at [813, 421] on button "Select Worklog" at bounding box center [847, 431] width 84 height 20
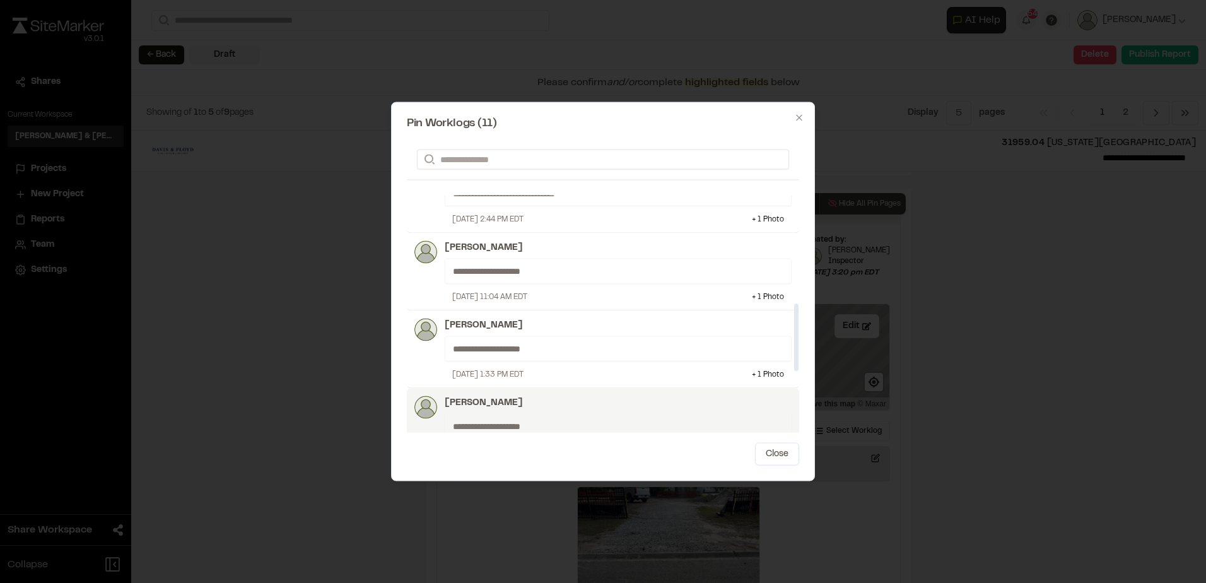
scroll to position [617, 0]
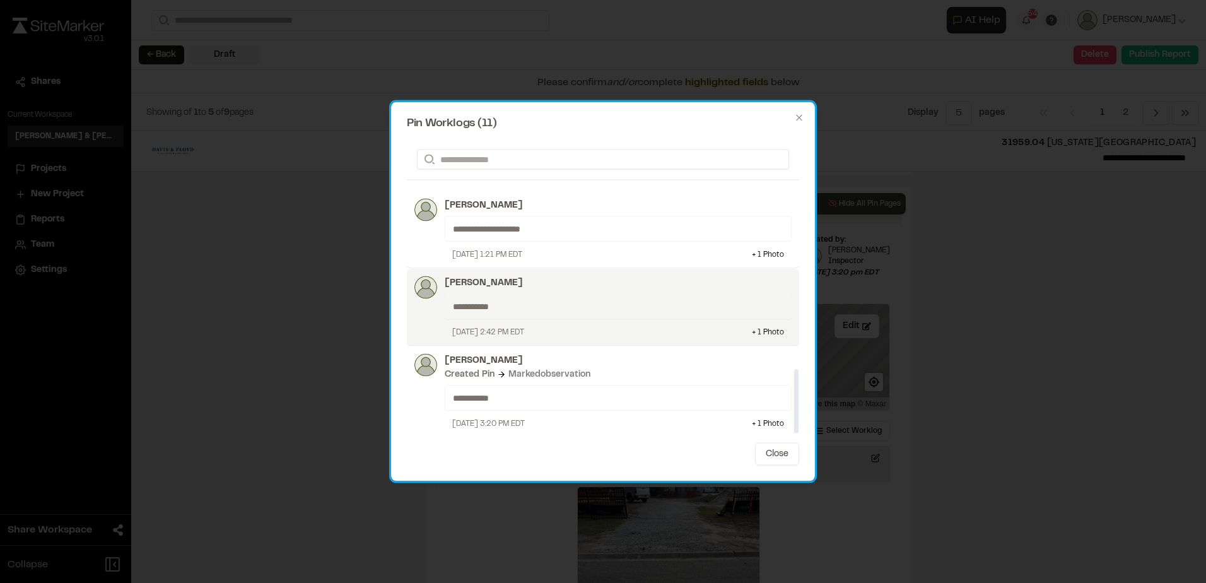
click at [540, 289] on p "[PERSON_NAME]" at bounding box center [618, 283] width 347 height 14
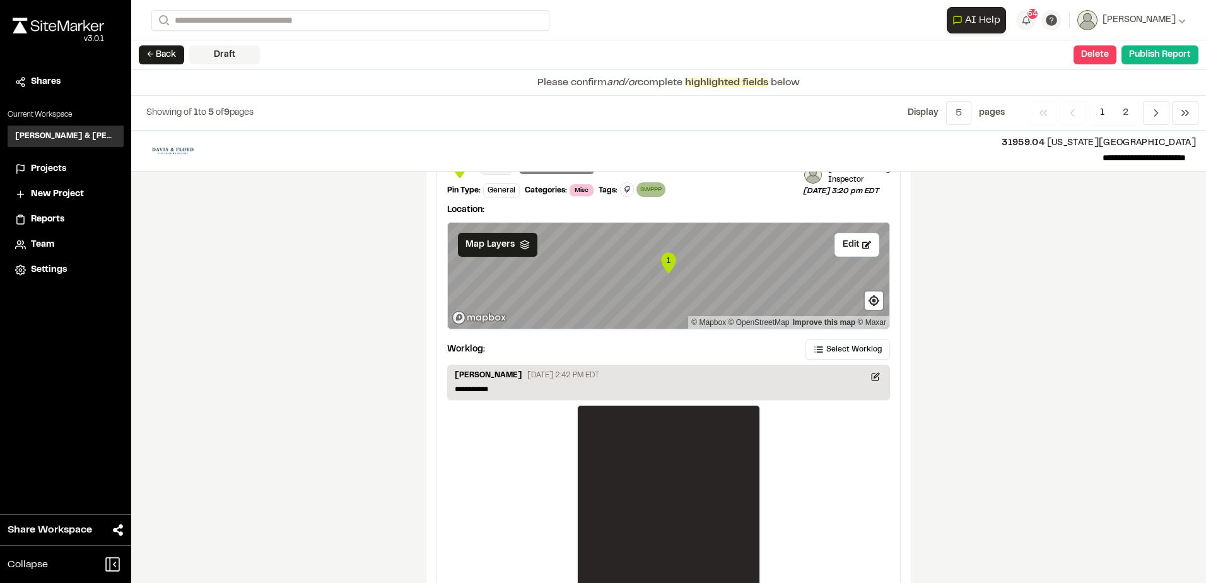
scroll to position [2087, 0]
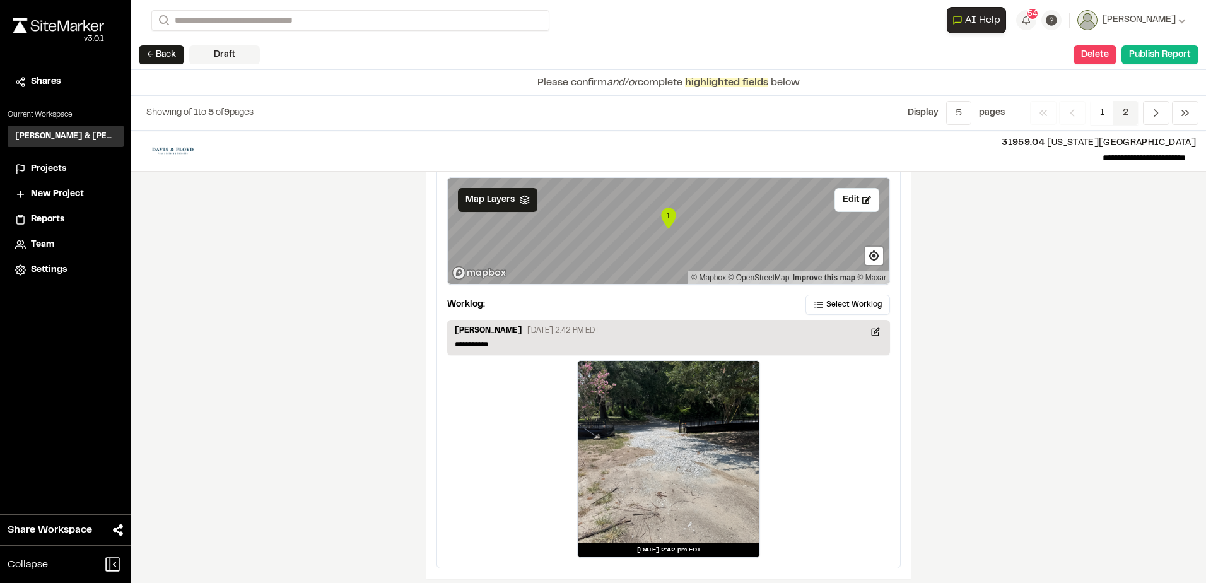
click at [1130, 111] on span "2" at bounding box center [1125, 113] width 25 height 24
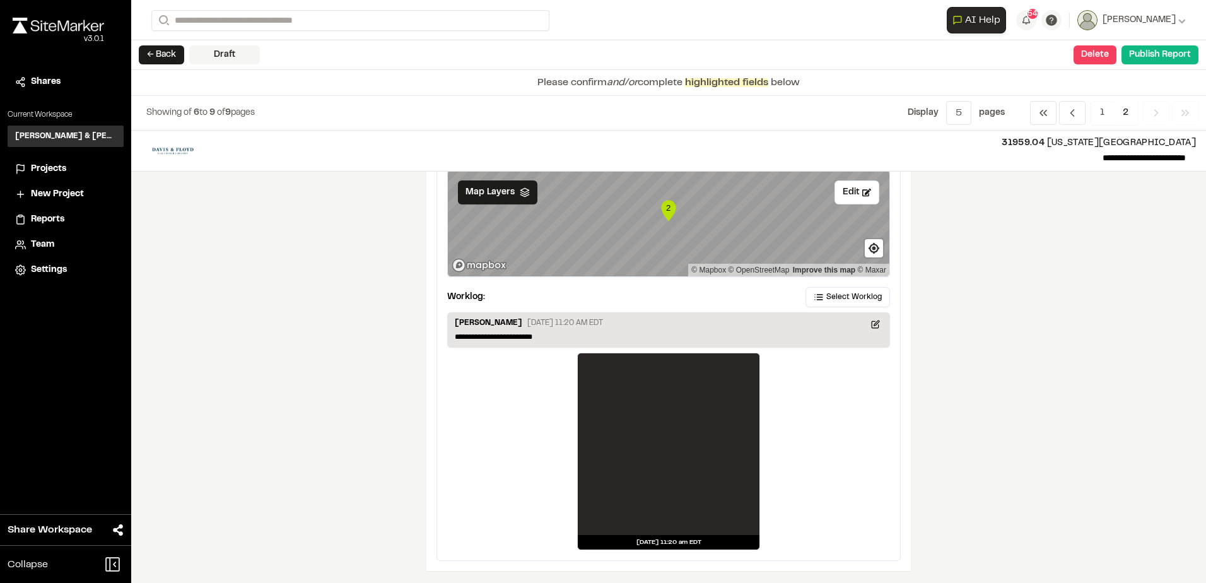
scroll to position [0, 0]
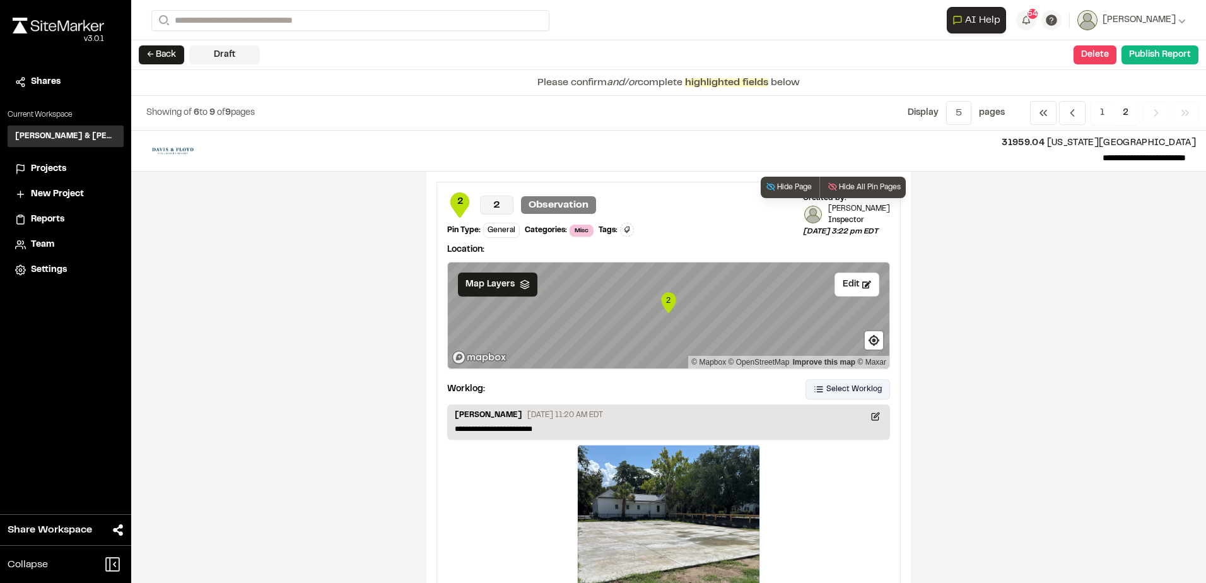
click at [859, 382] on button "Select Worklog" at bounding box center [847, 389] width 84 height 20
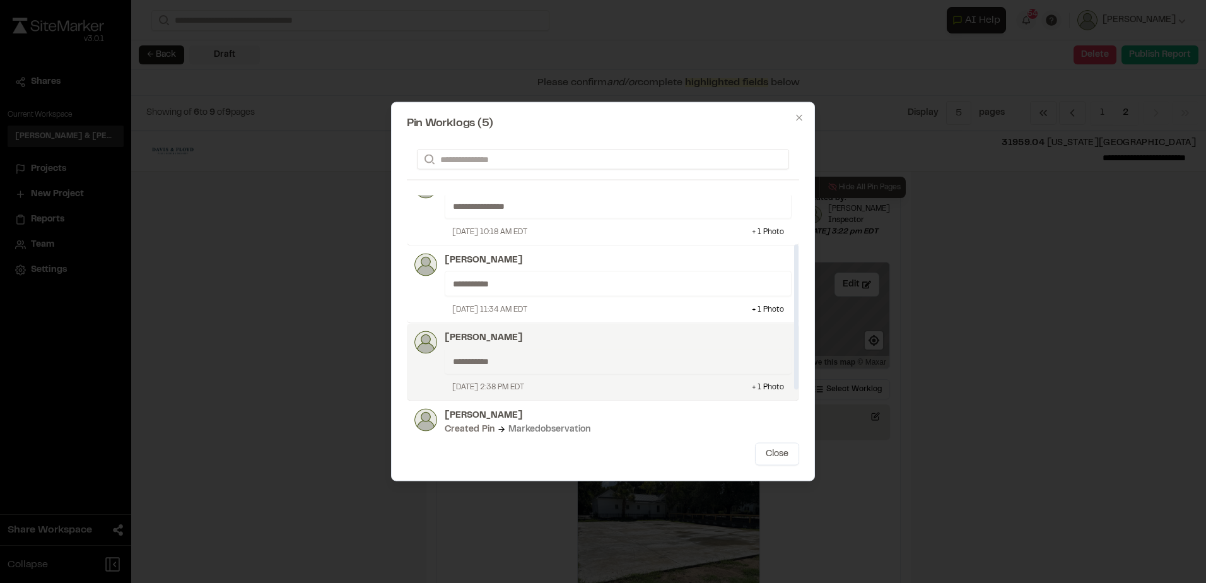
scroll to position [160, 0]
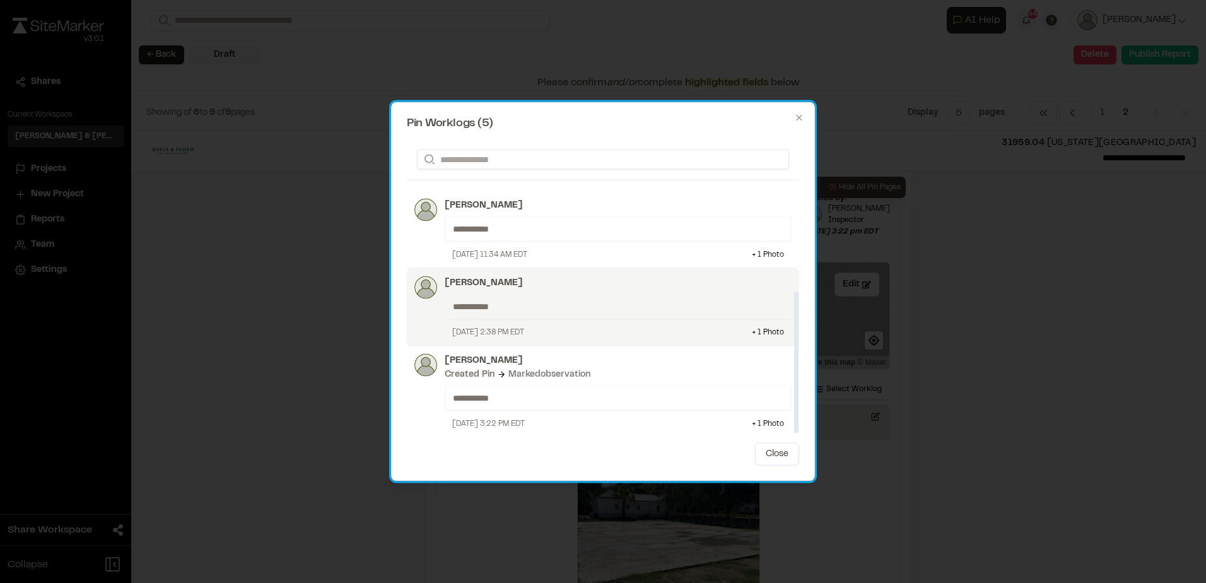
click at [627, 309] on p "**********" at bounding box center [613, 307] width 320 height 14
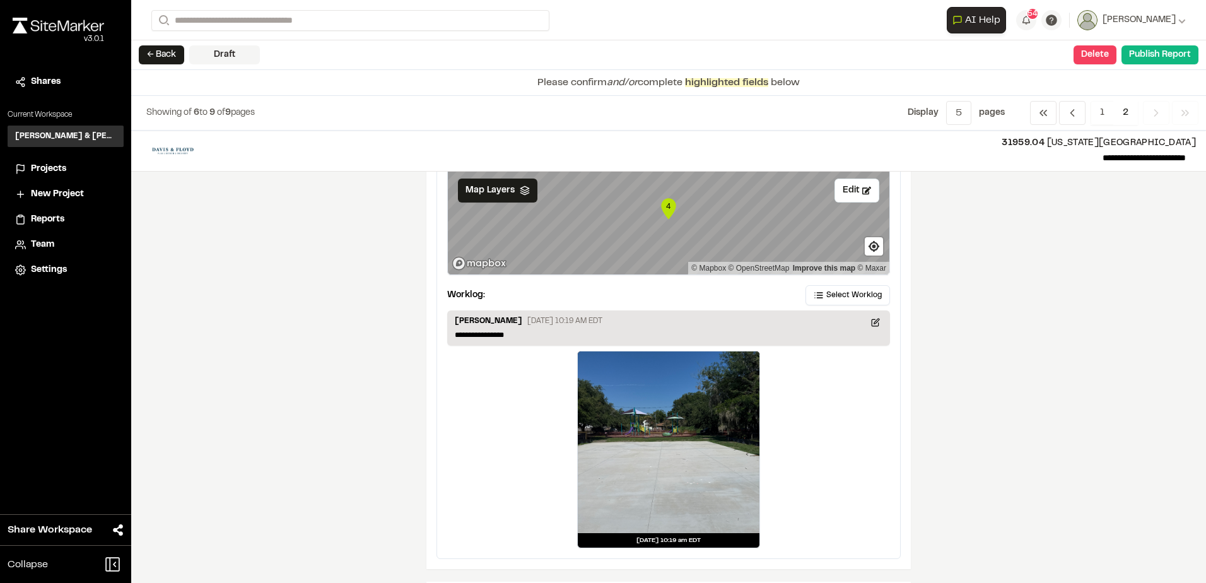
scroll to position [1009, 0]
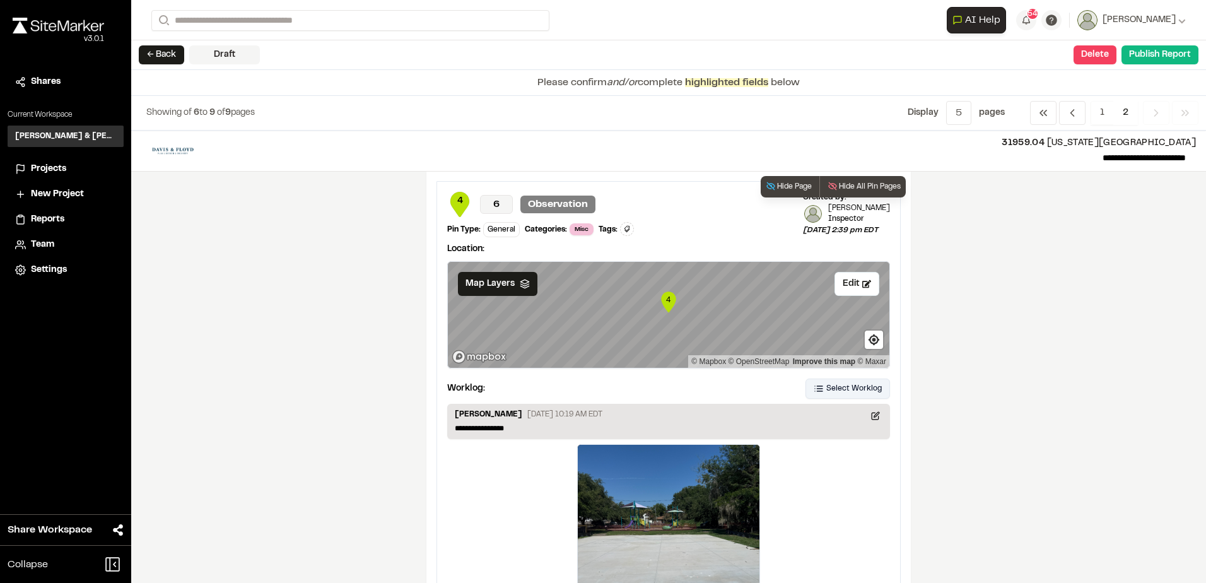
click at [846, 395] on button "Select Worklog" at bounding box center [847, 388] width 84 height 20
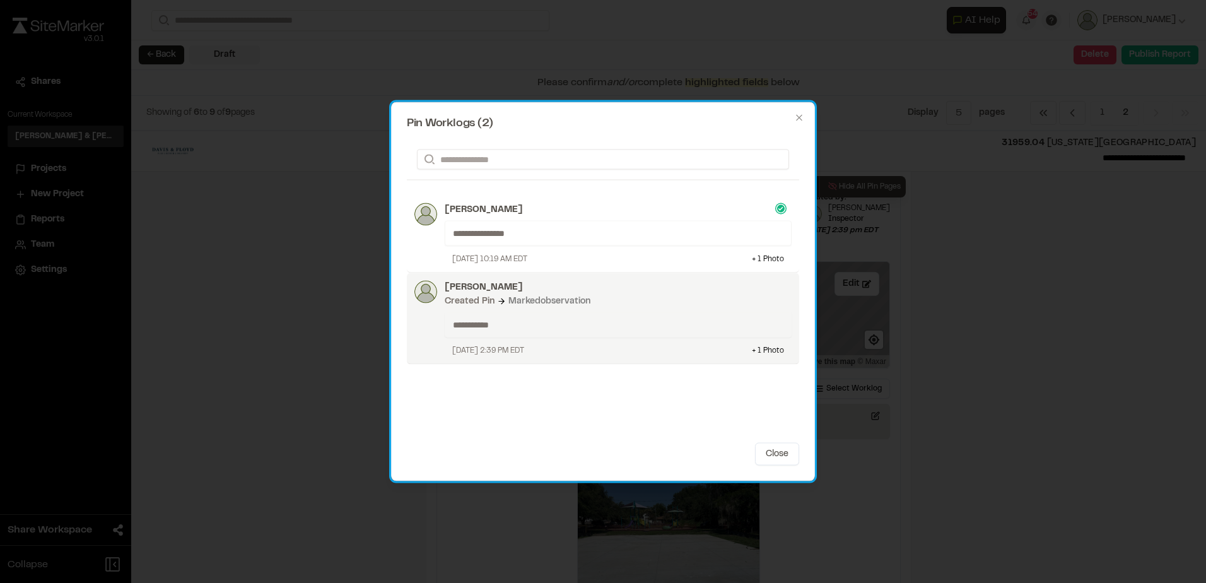
click at [643, 300] on div "Created Pin Marked observation" at bounding box center [618, 301] width 347 height 14
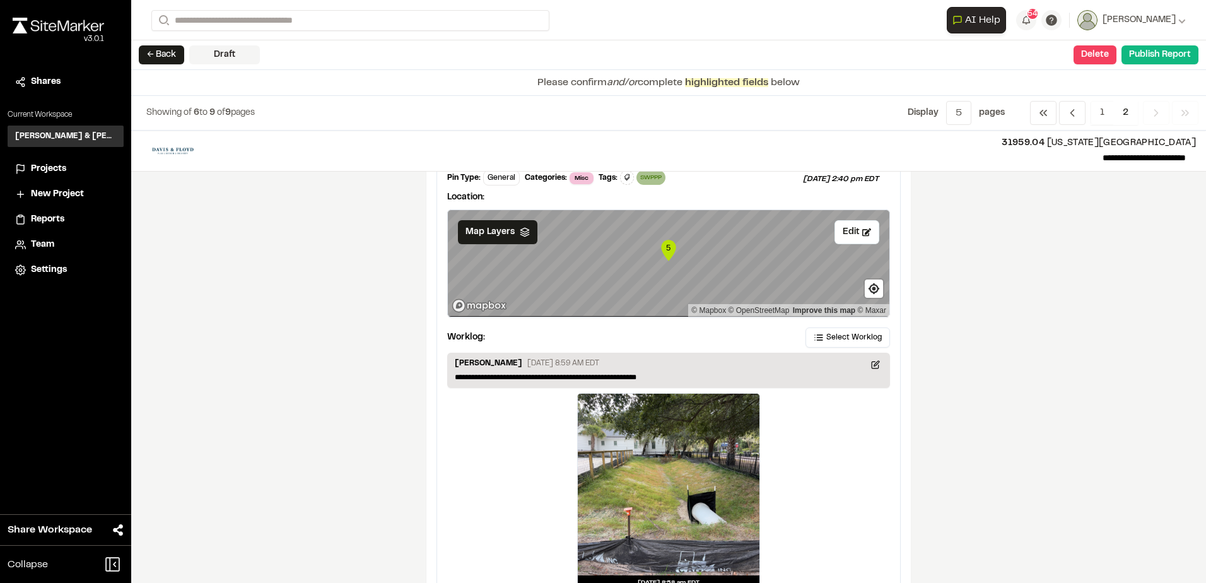
scroll to position [1542, 0]
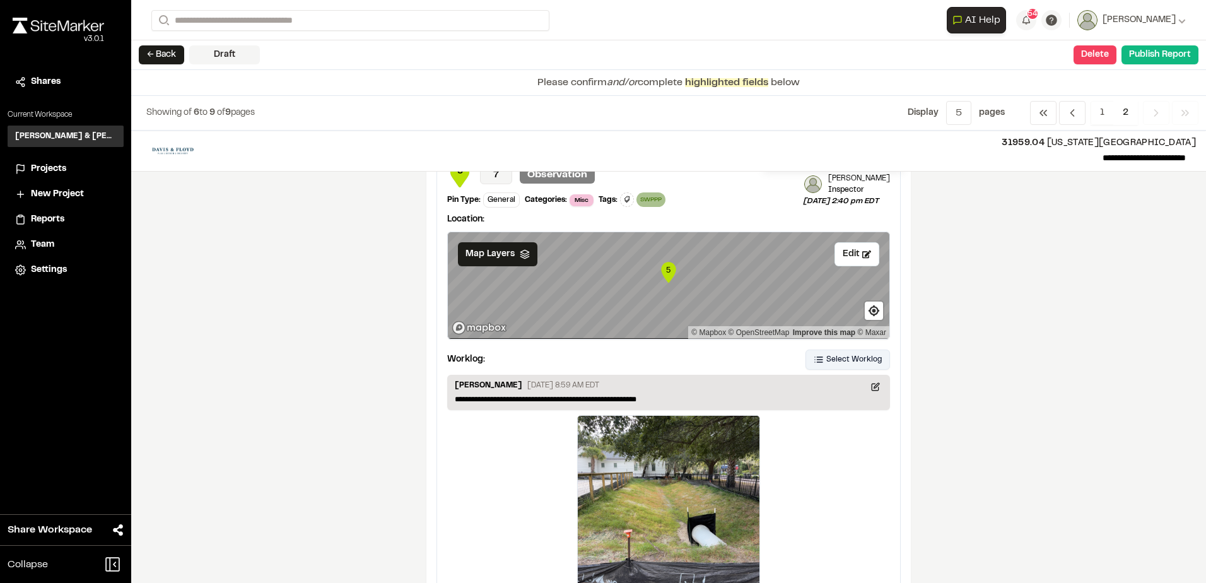
click at [815, 352] on button "Select Worklog" at bounding box center [847, 359] width 84 height 20
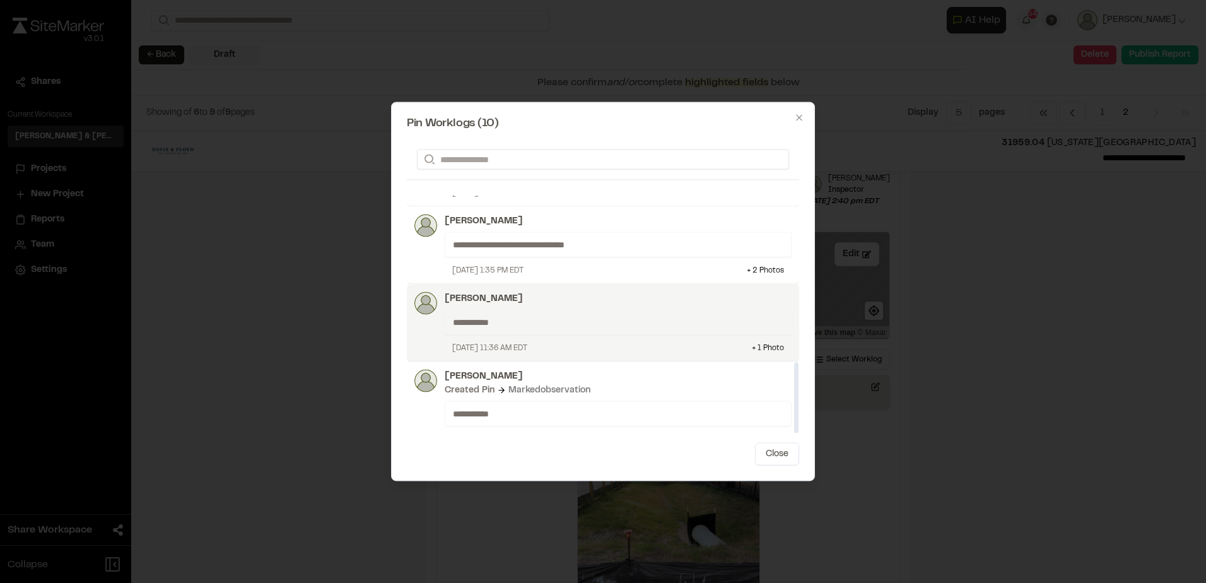
scroll to position [540, 0]
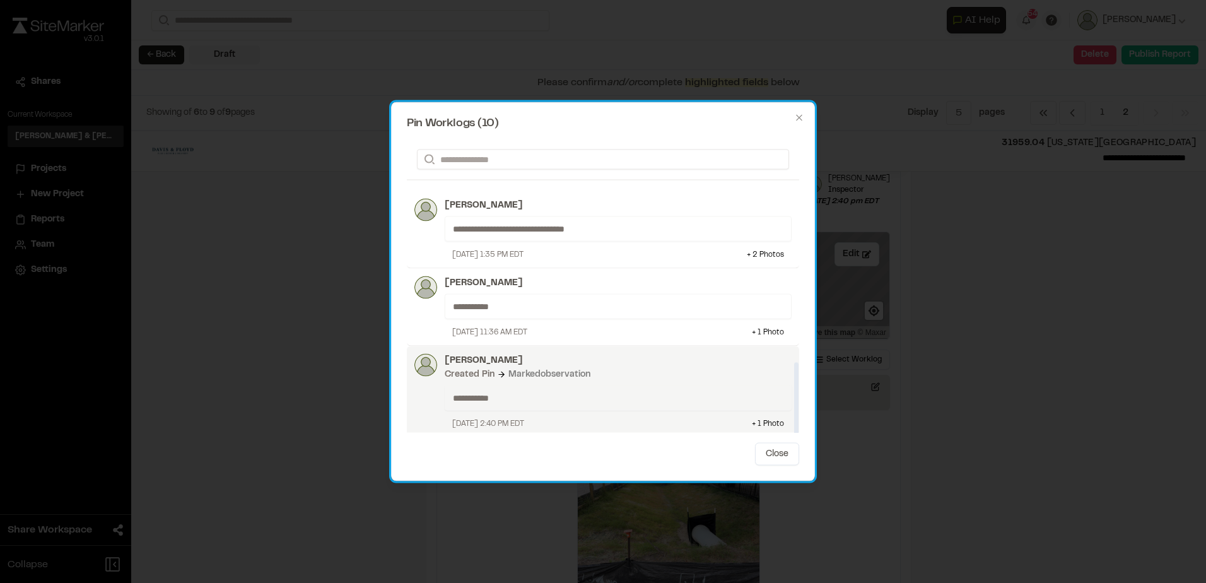
click at [583, 404] on div "**********" at bounding box center [618, 397] width 347 height 25
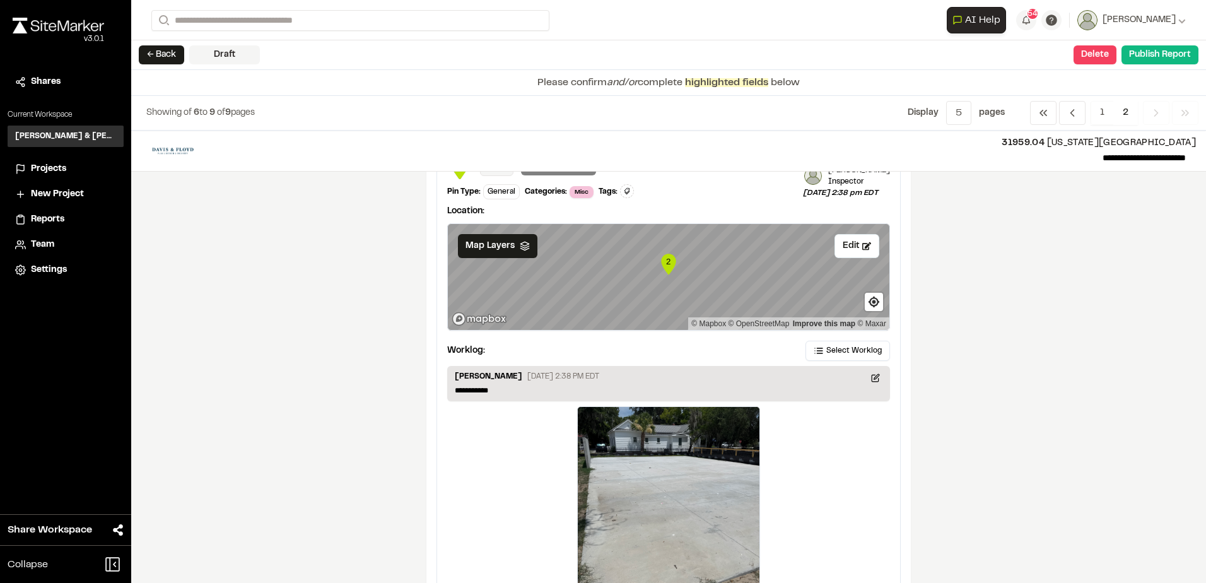
scroll to position [0, 0]
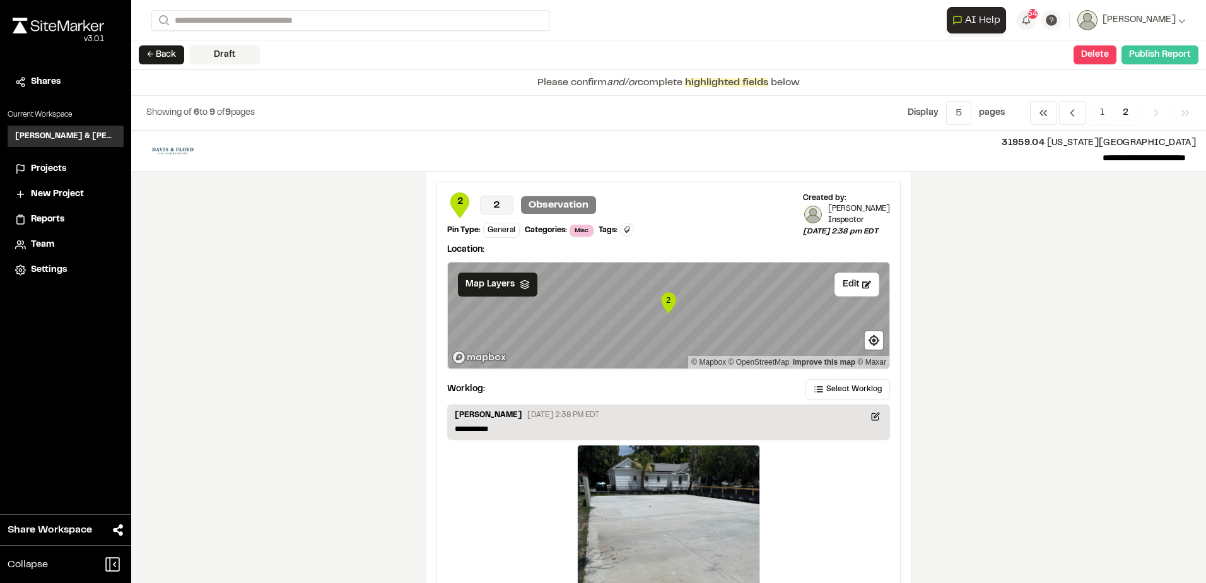
click at [1135, 56] on button "Publish Report" at bounding box center [1159, 54] width 77 height 19
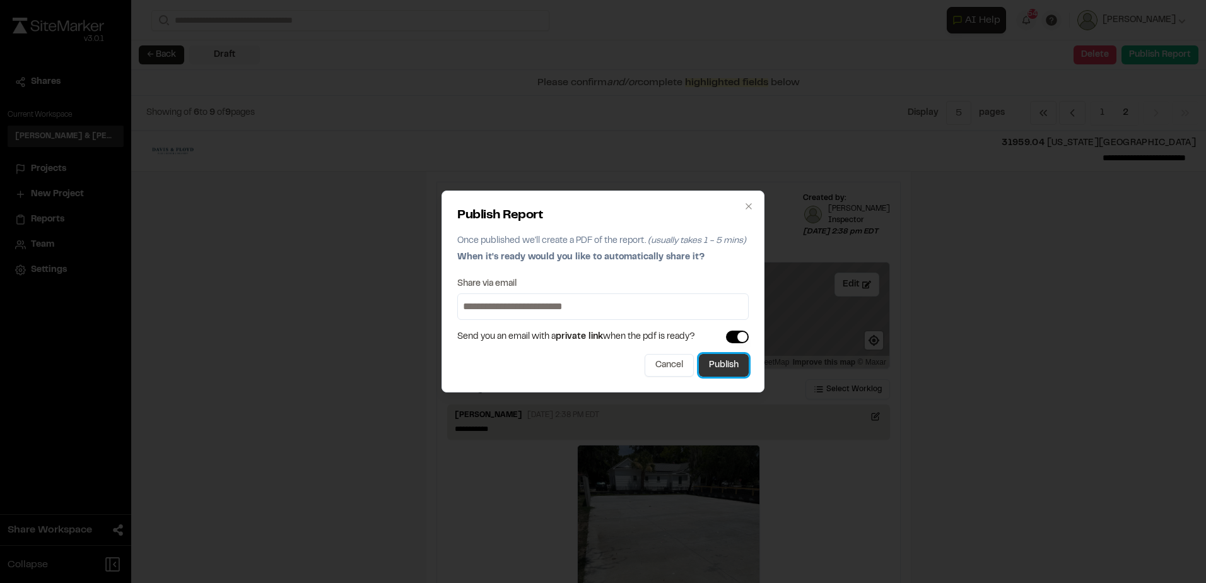
click at [724, 363] on button "Publish" at bounding box center [724, 365] width 50 height 23
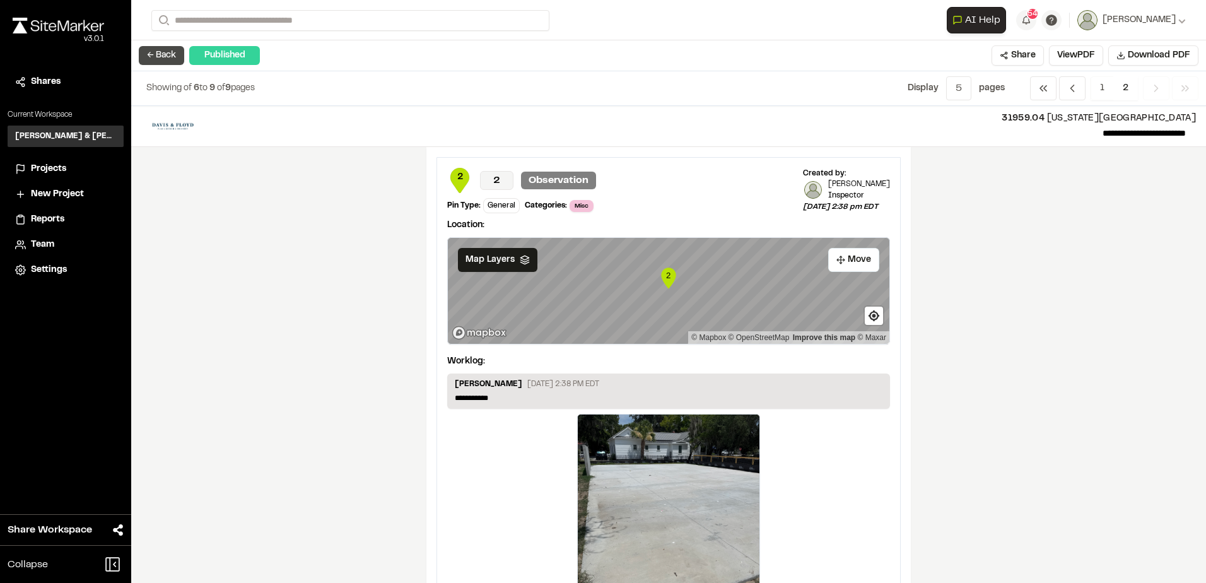
click at [165, 61] on button "← Back" at bounding box center [161, 55] width 45 height 19
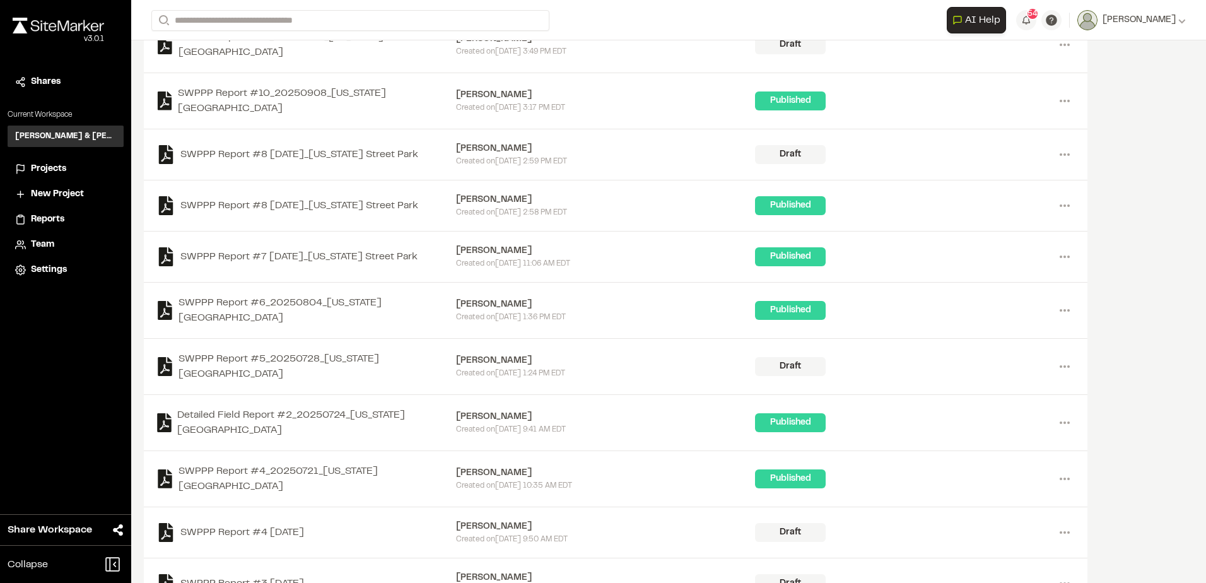
scroll to position [364, 0]
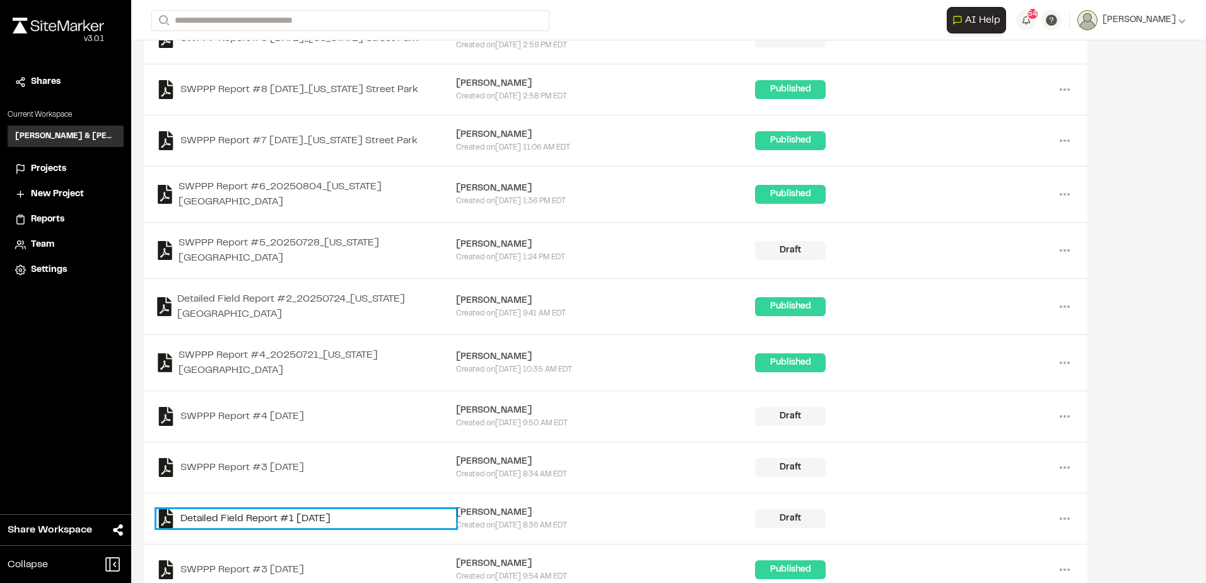
click at [312, 509] on link "Detailed Field Report #1 [DATE]" at bounding box center [306, 518] width 300 height 19
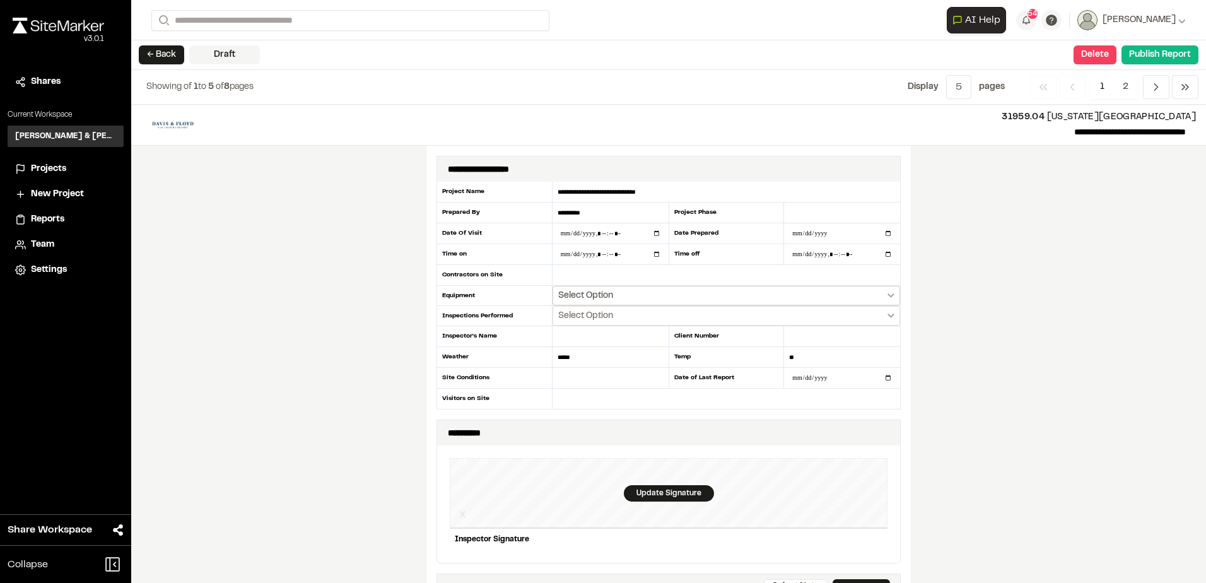
click at [662, 295] on button "Select Option" at bounding box center [725, 296] width 347 height 20
click at [658, 295] on div at bounding box center [603, 291] width 1206 height 583
click at [658, 295] on button "Select Option" at bounding box center [725, 296] width 347 height 20
click at [658, 295] on div at bounding box center [603, 291] width 1206 height 583
click at [658, 295] on button "Select Option" at bounding box center [725, 296] width 347 height 20
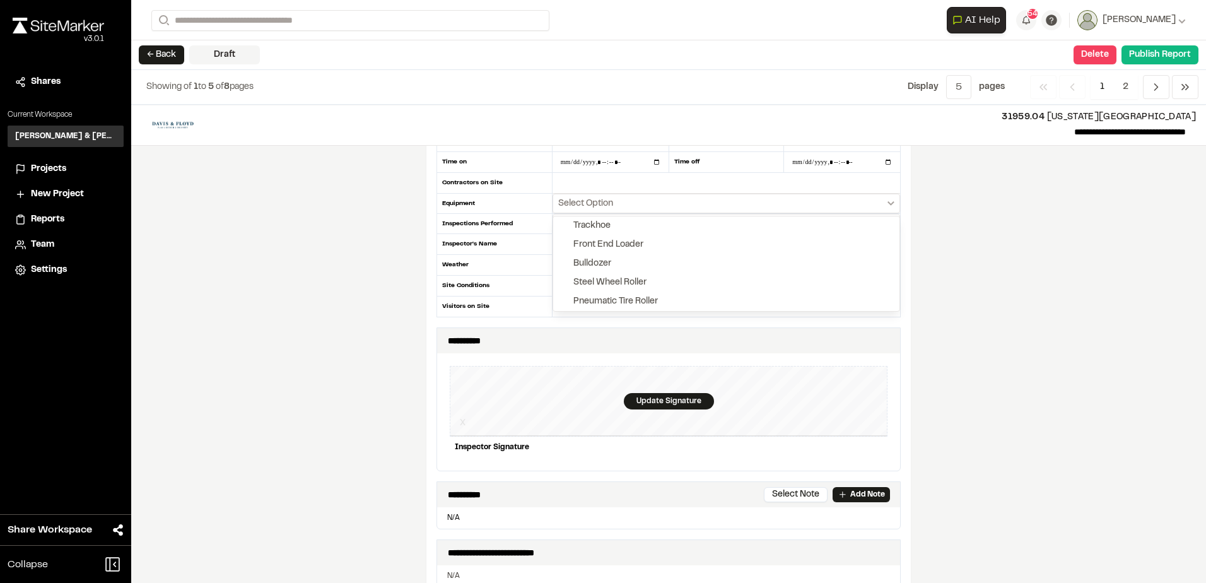
scroll to position [252, 0]
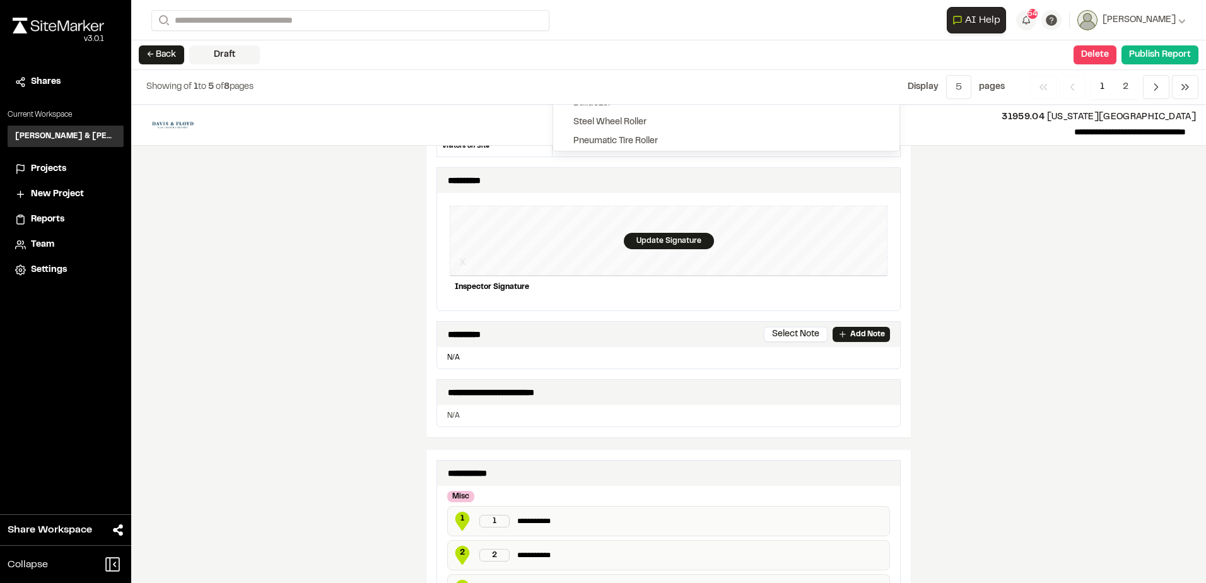
click at [1129, 327] on div at bounding box center [603, 291] width 1206 height 583
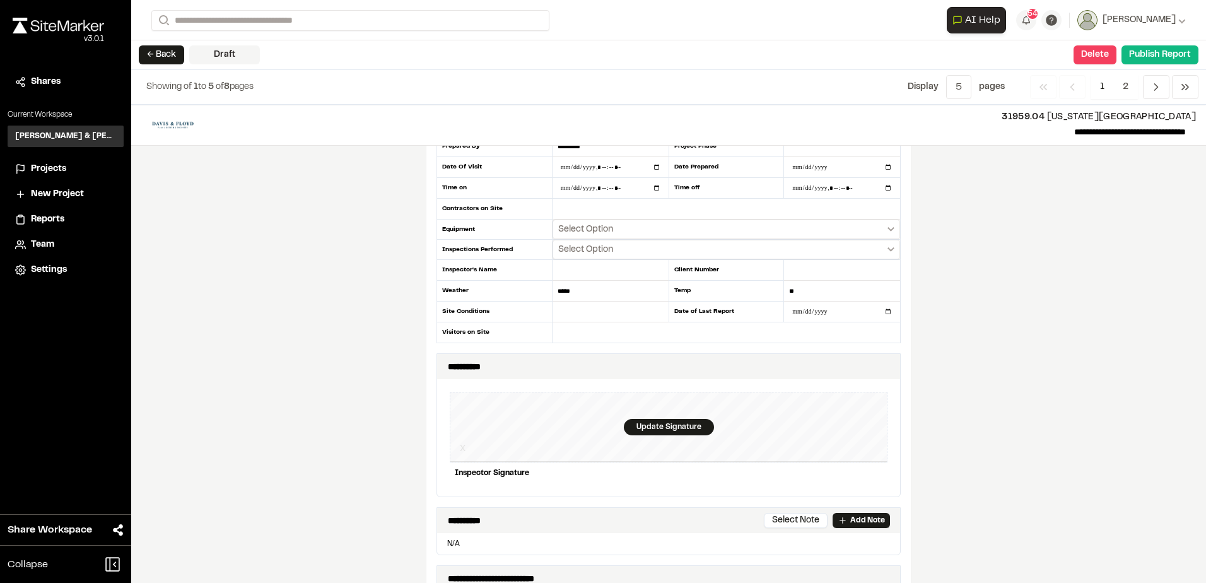
scroll to position [0, 0]
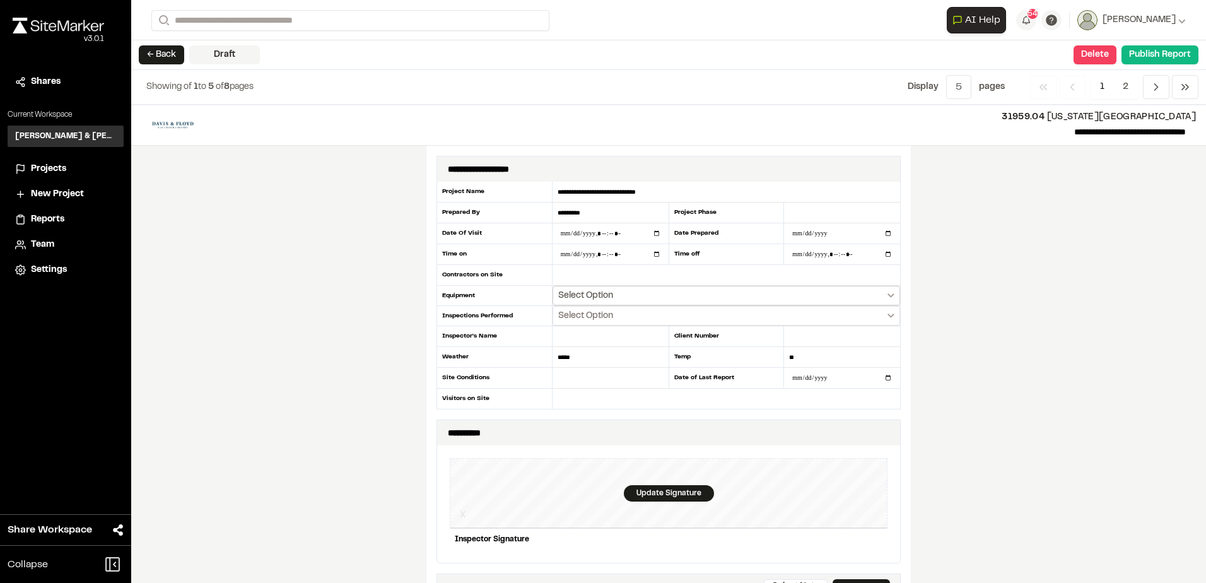
click at [639, 296] on button "Select Option" at bounding box center [725, 296] width 347 height 20
click at [1060, 269] on div at bounding box center [603, 291] width 1206 height 583
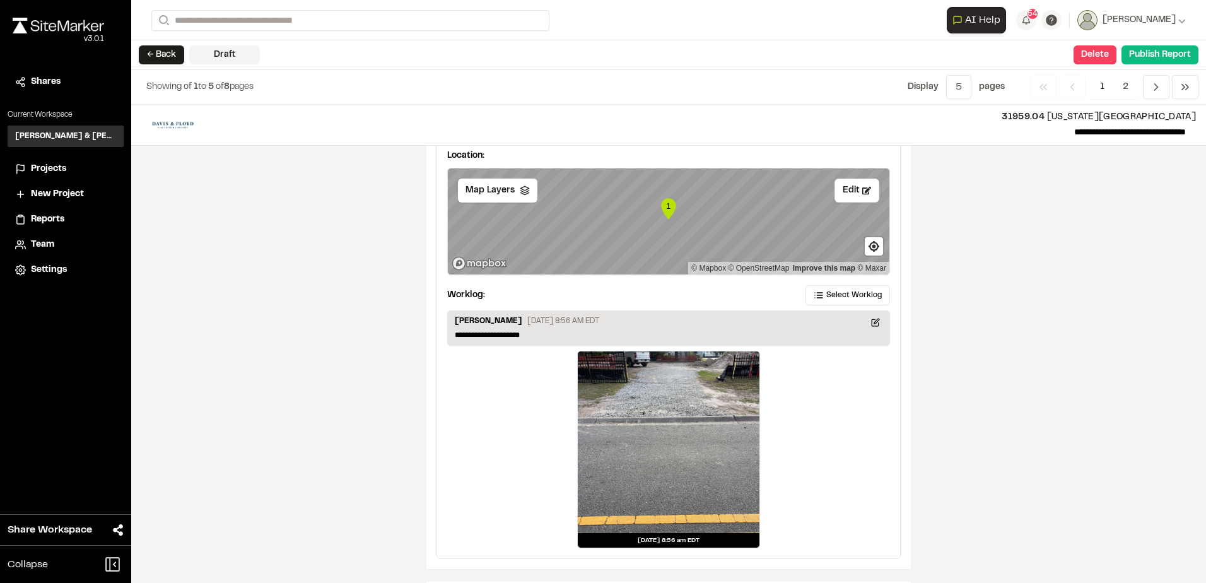
scroll to position [1559, 0]
click at [838, 301] on span "Select Worklog" at bounding box center [853, 296] width 55 height 11
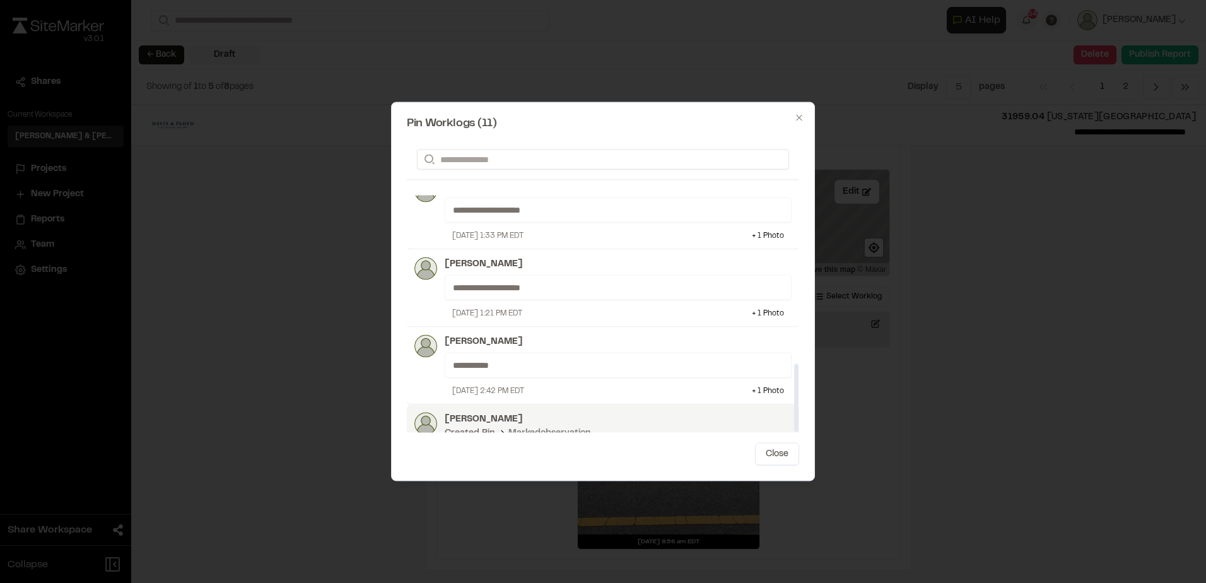
scroll to position [491, 0]
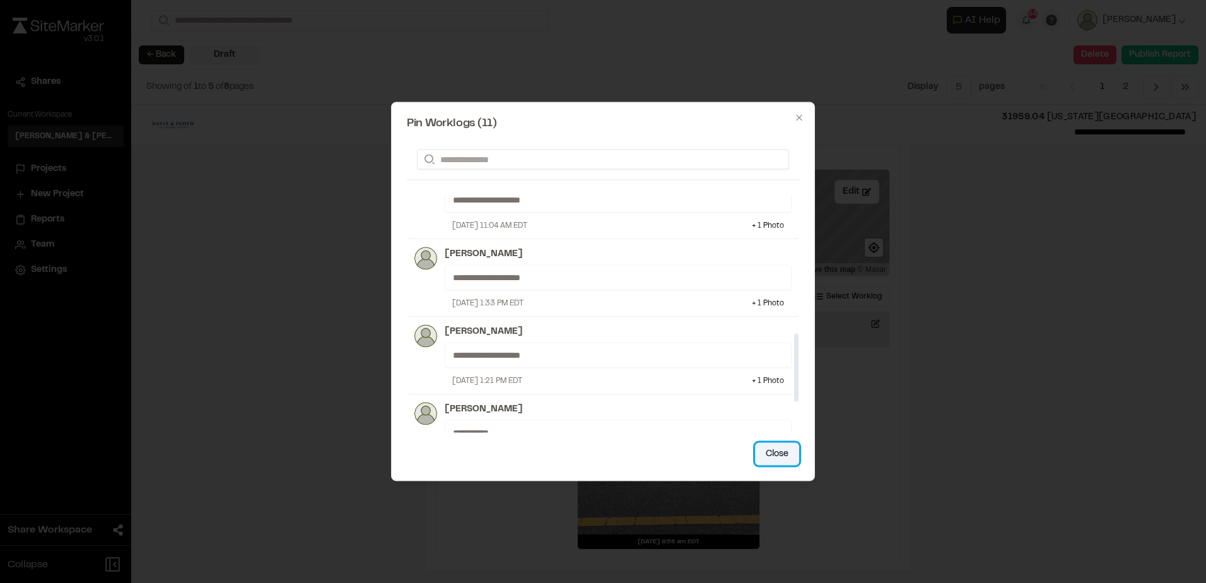
drag, startPoint x: 774, startPoint y: 457, endPoint x: 772, endPoint y: 447, distance: 10.3
click at [774, 451] on button "Close" at bounding box center [777, 454] width 44 height 23
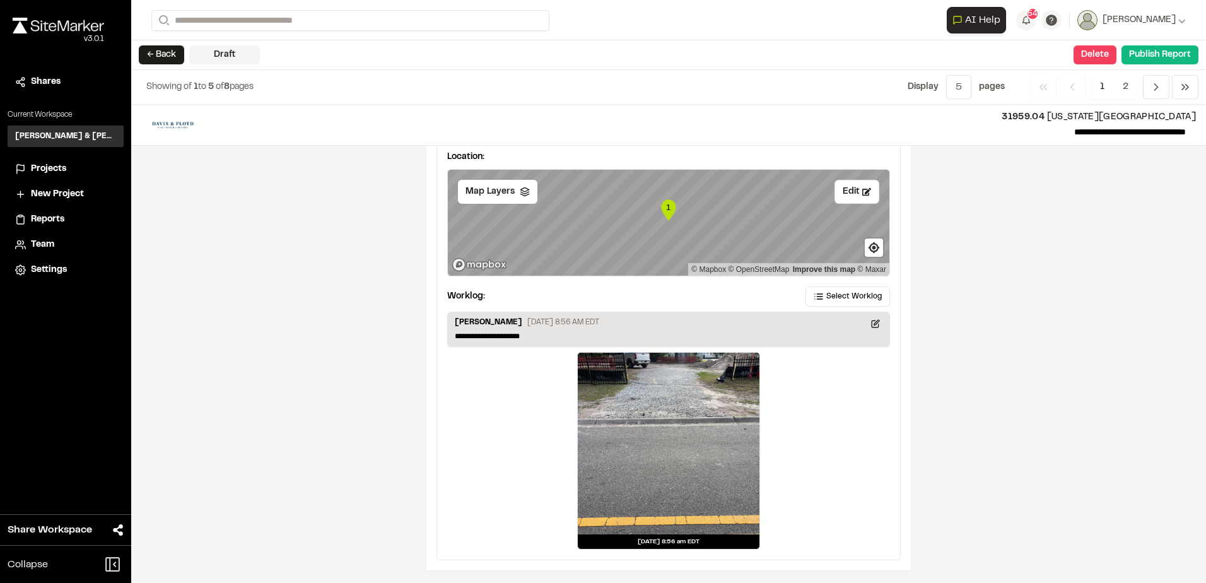
scroll to position [1370, 0]
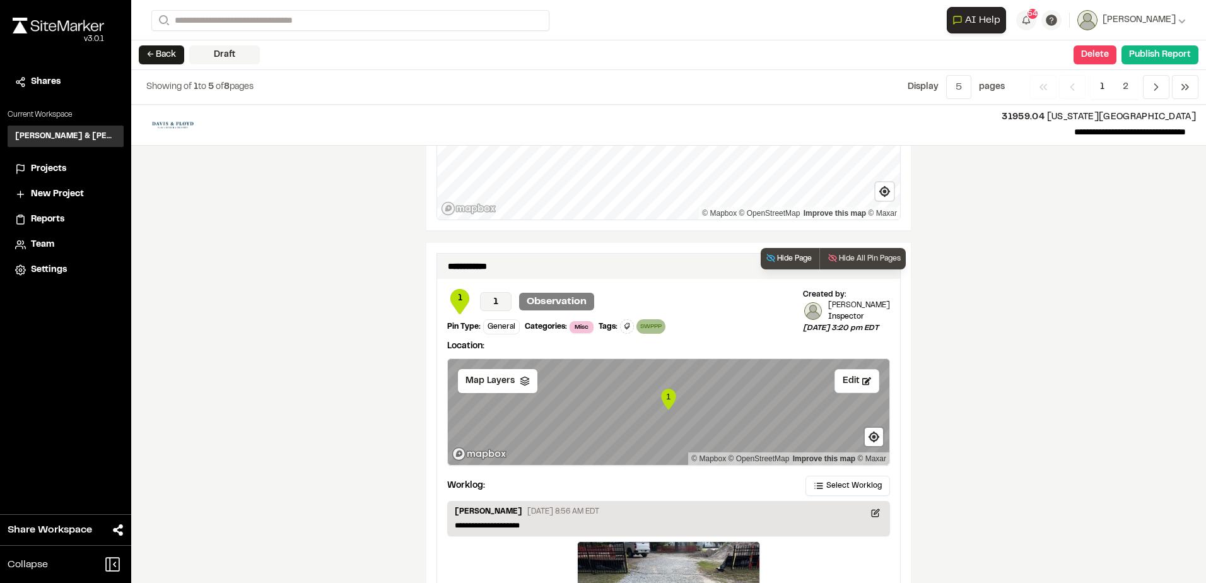
click at [795, 258] on button "Hide Page" at bounding box center [788, 258] width 56 height 21
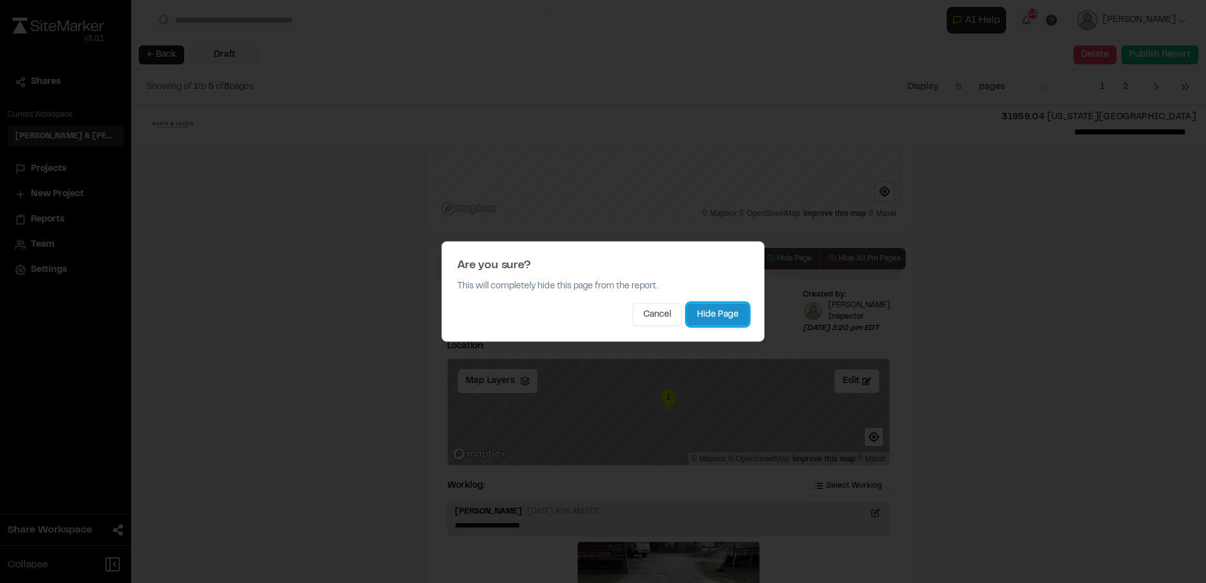
click at [719, 312] on button "Hide Page" at bounding box center [718, 314] width 62 height 23
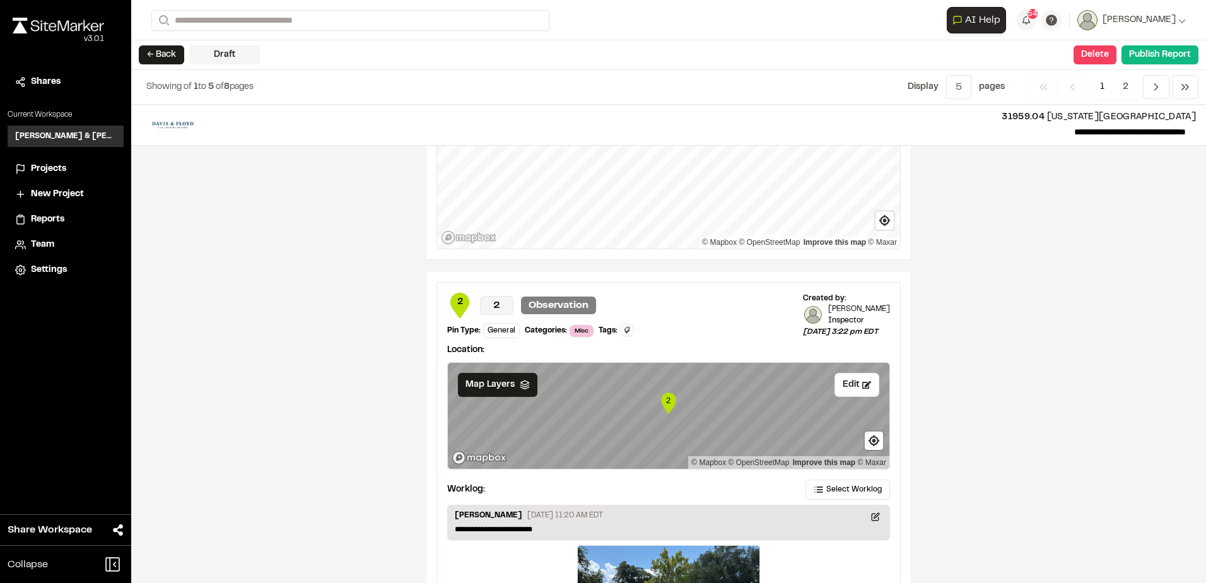
scroll to position [1344, 0]
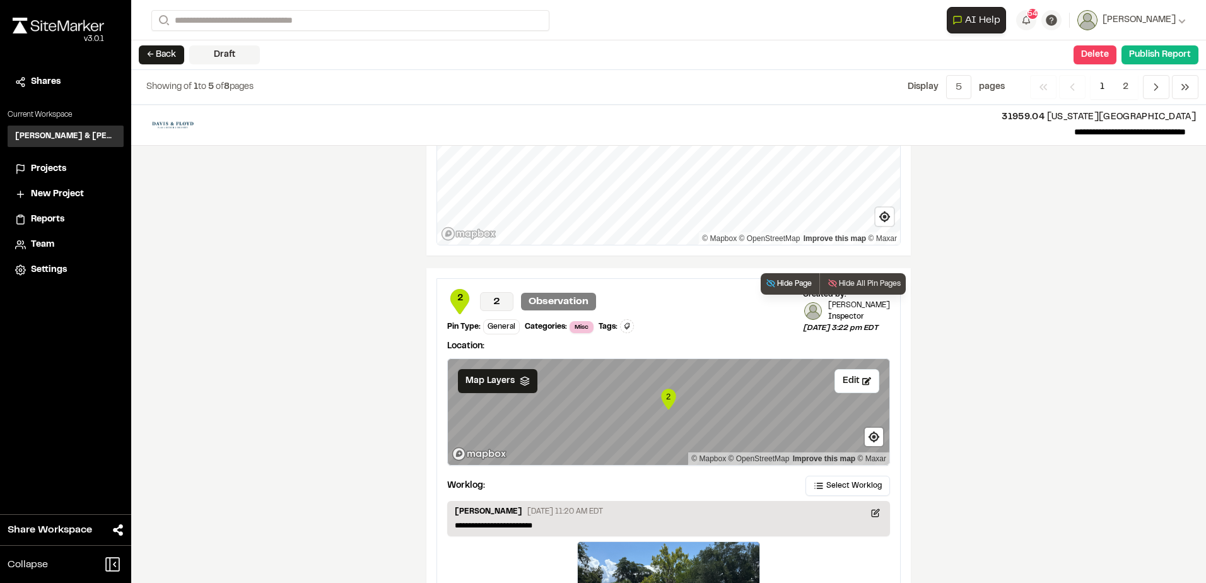
click at [782, 284] on button "Hide Page" at bounding box center [788, 283] width 56 height 21
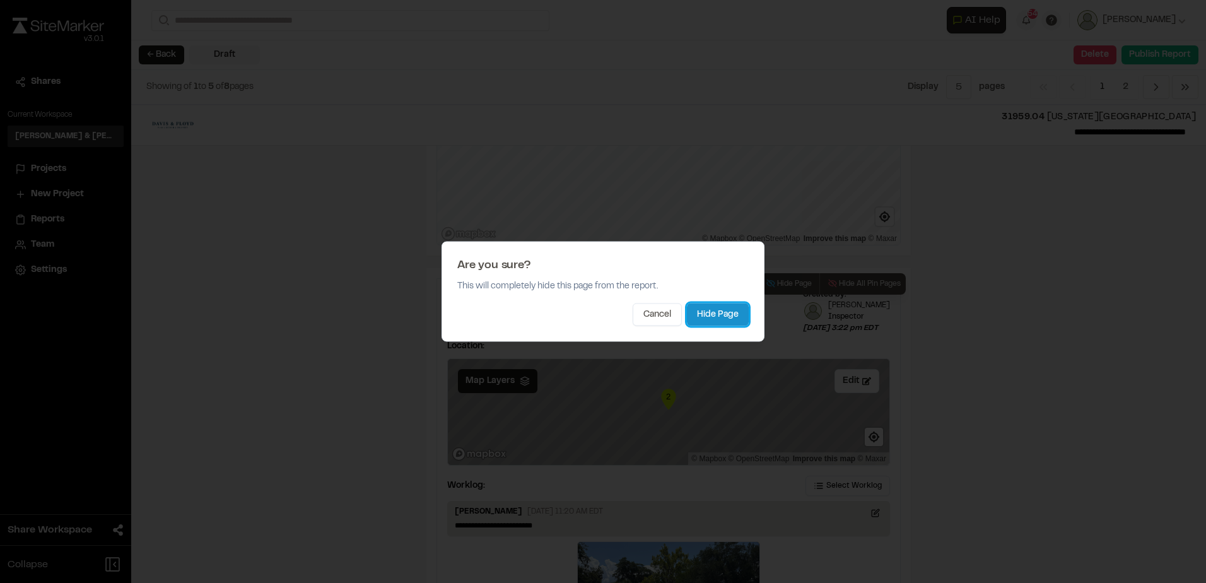
click at [695, 305] on button "Hide Page" at bounding box center [718, 314] width 62 height 23
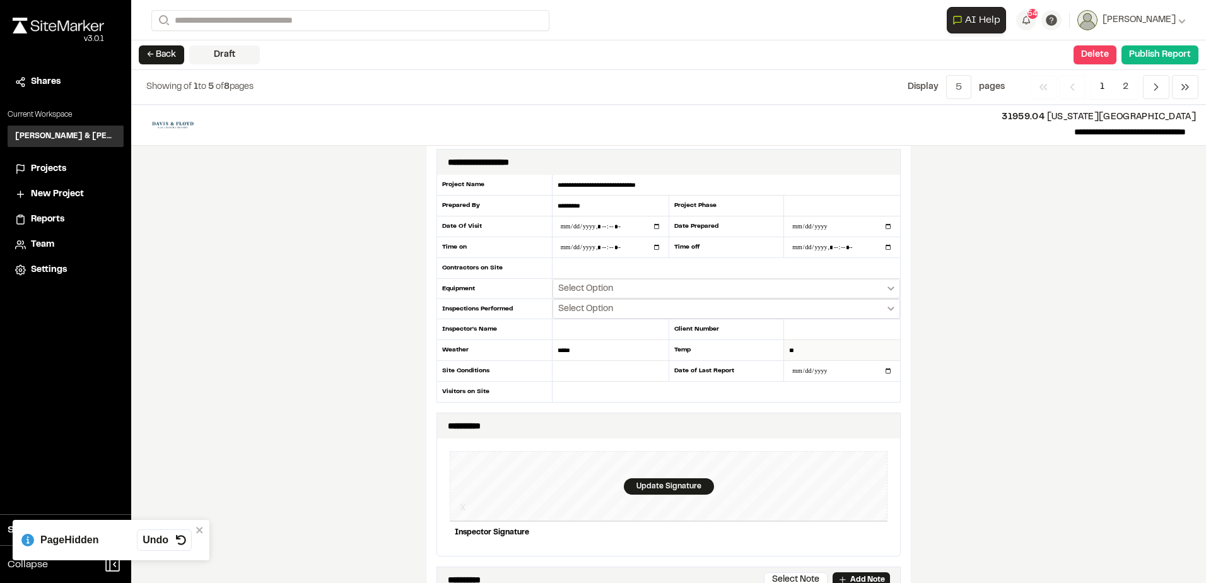
scroll to position [0, 0]
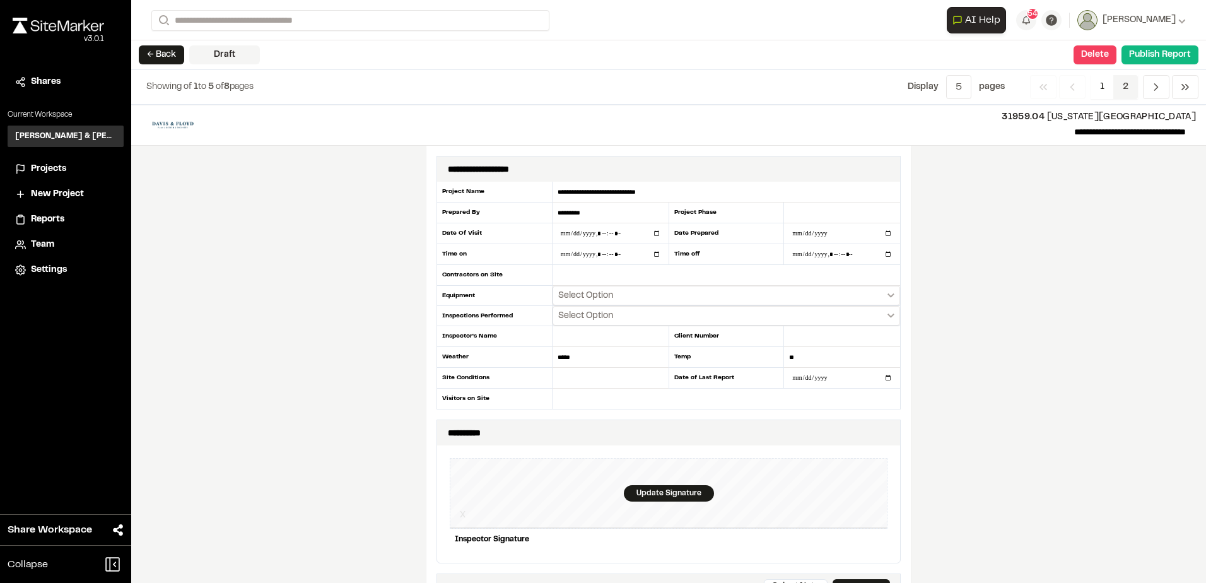
click at [1121, 83] on span "2" at bounding box center [1125, 87] width 25 height 24
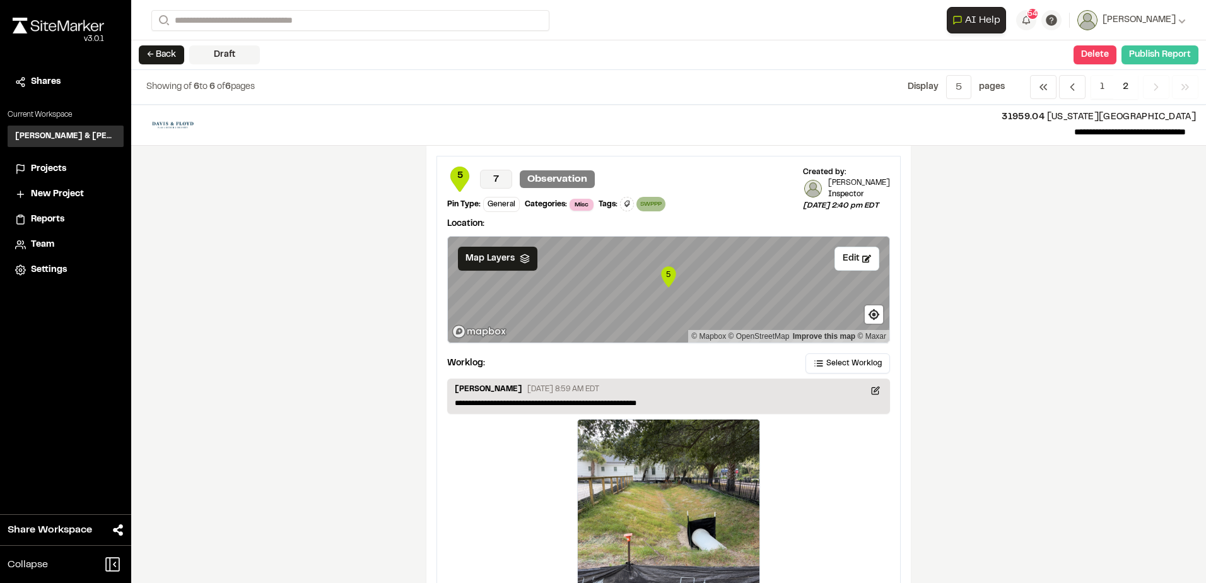
click at [1179, 50] on button "Publish Report" at bounding box center [1159, 54] width 77 height 19
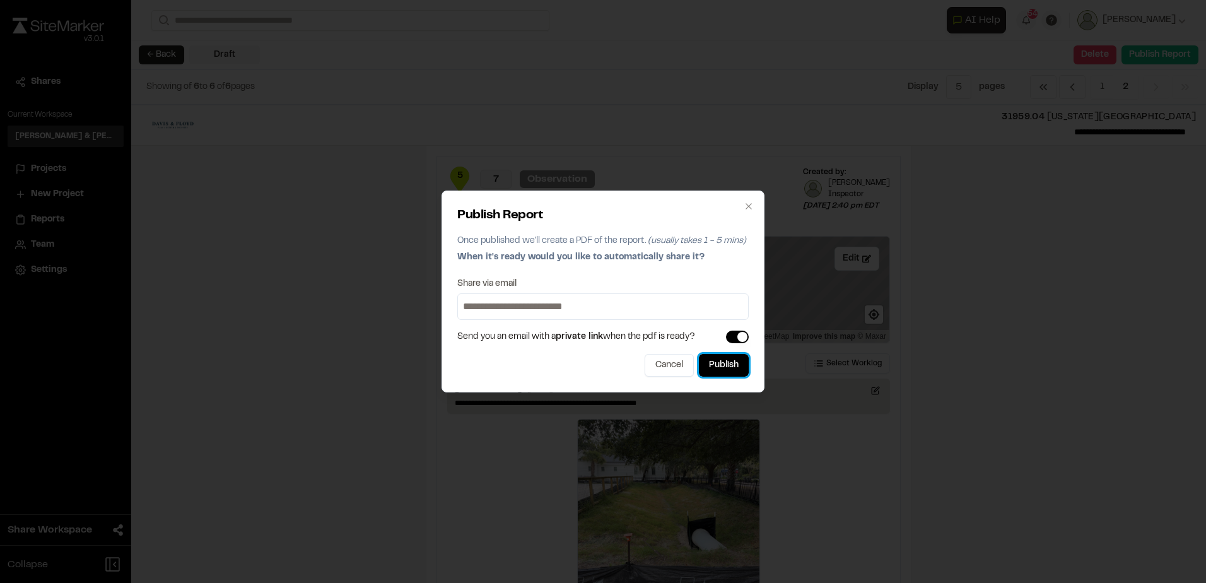
click at [716, 372] on button "Publish" at bounding box center [724, 365] width 50 height 23
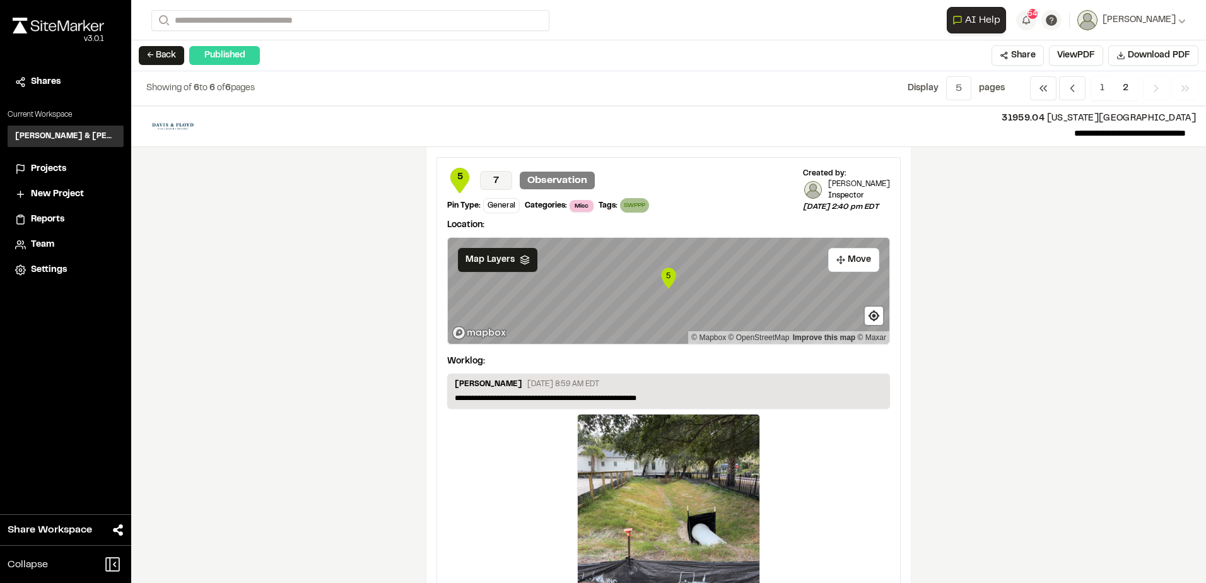
click at [172, 56] on button "← Back" at bounding box center [161, 55] width 45 height 19
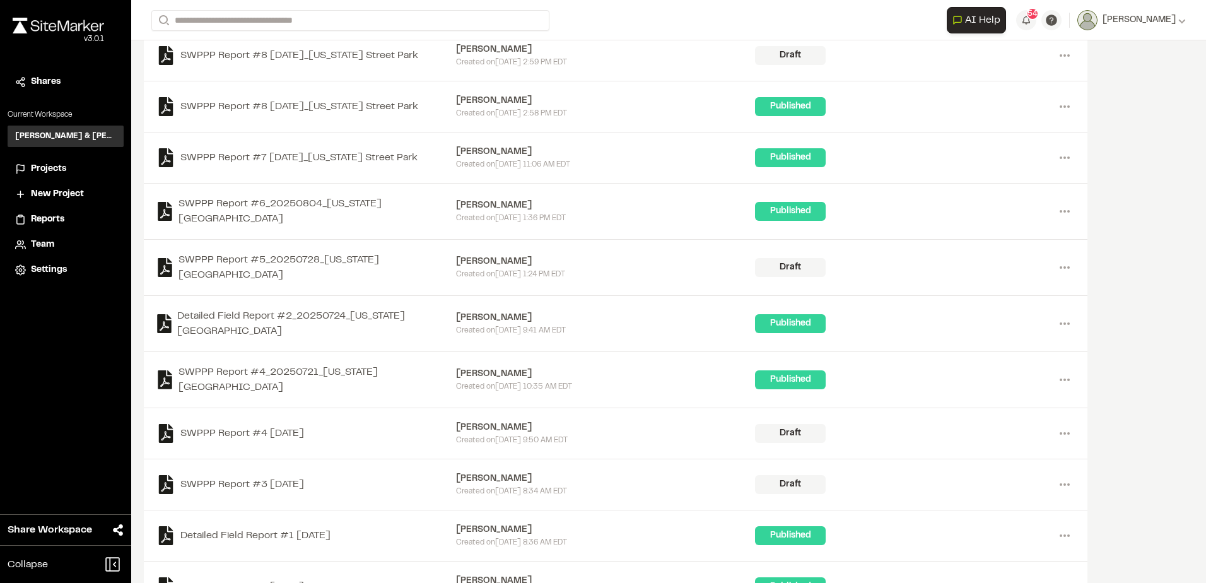
scroll to position [364, 0]
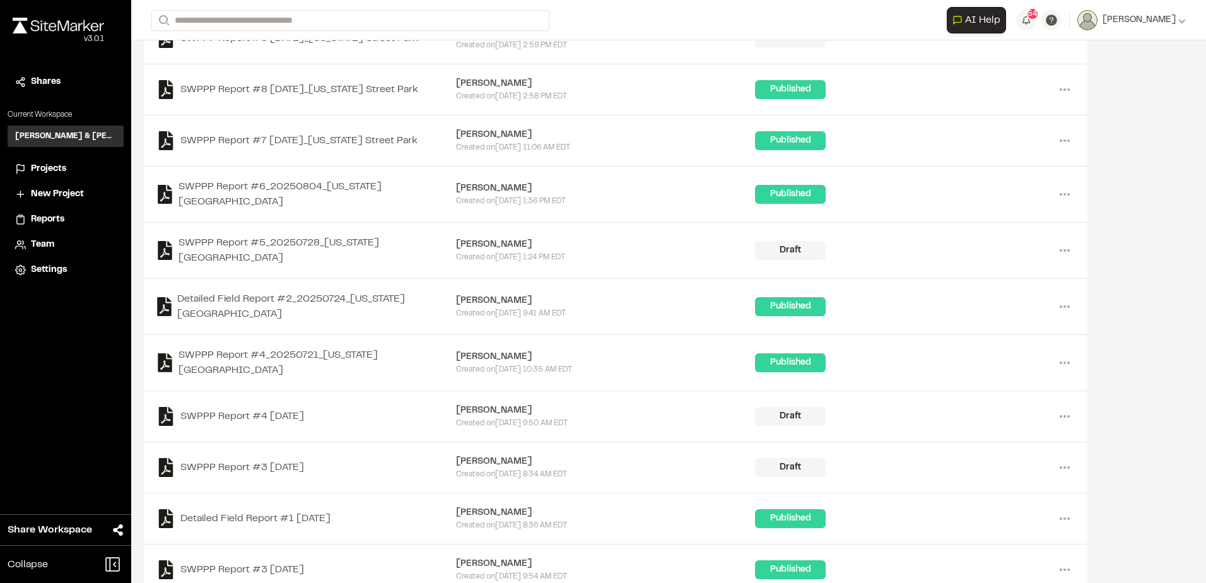
click at [460, 455] on div "[PERSON_NAME]" at bounding box center [606, 462] width 300 height 14
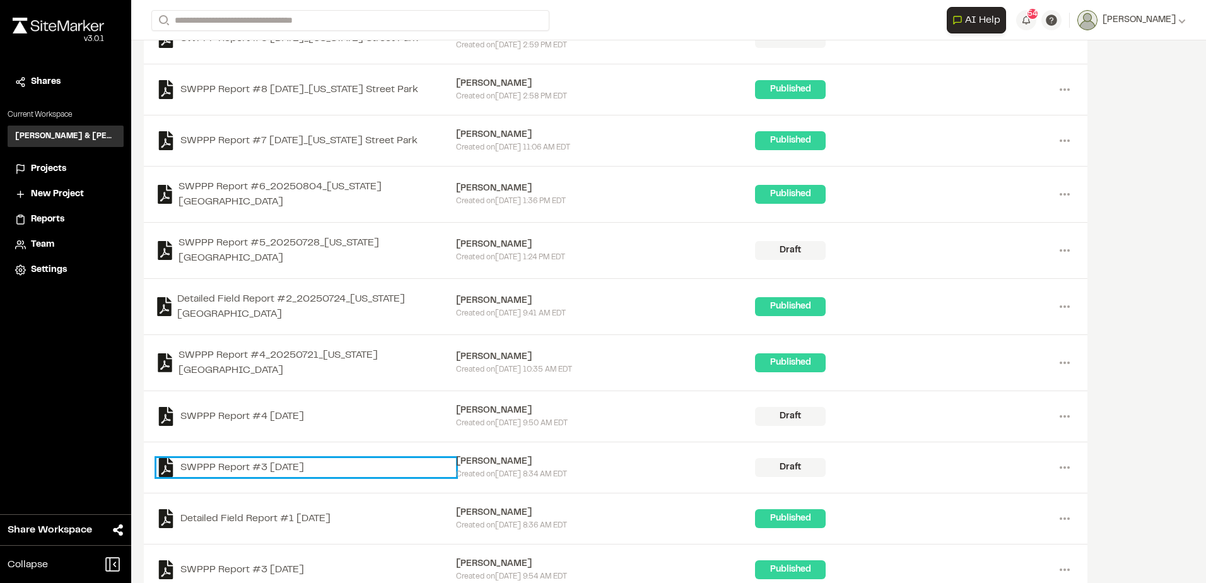
click at [347, 458] on link "SWPPP Report #3 2025-07-15" at bounding box center [306, 467] width 300 height 19
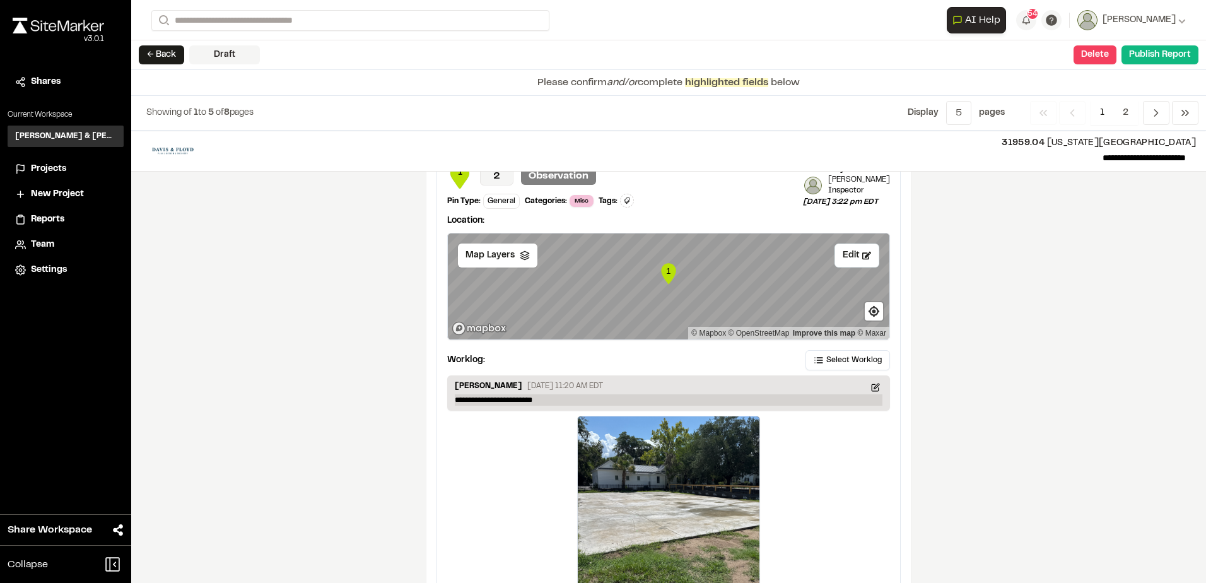
scroll to position [1960, 0]
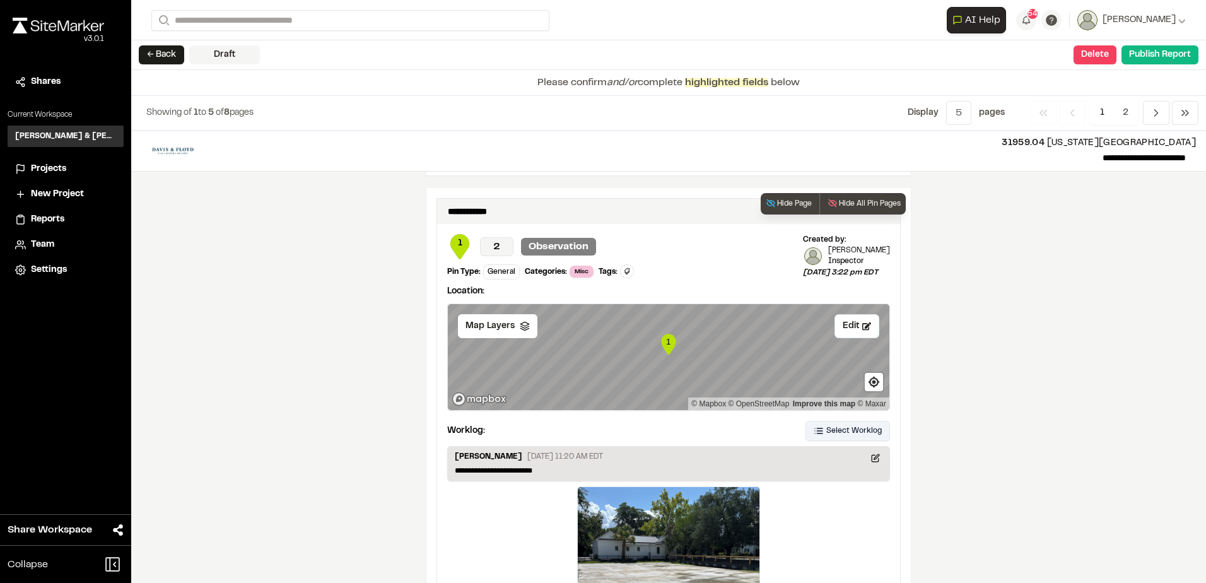
click at [838, 425] on span "Select Worklog" at bounding box center [853, 430] width 55 height 11
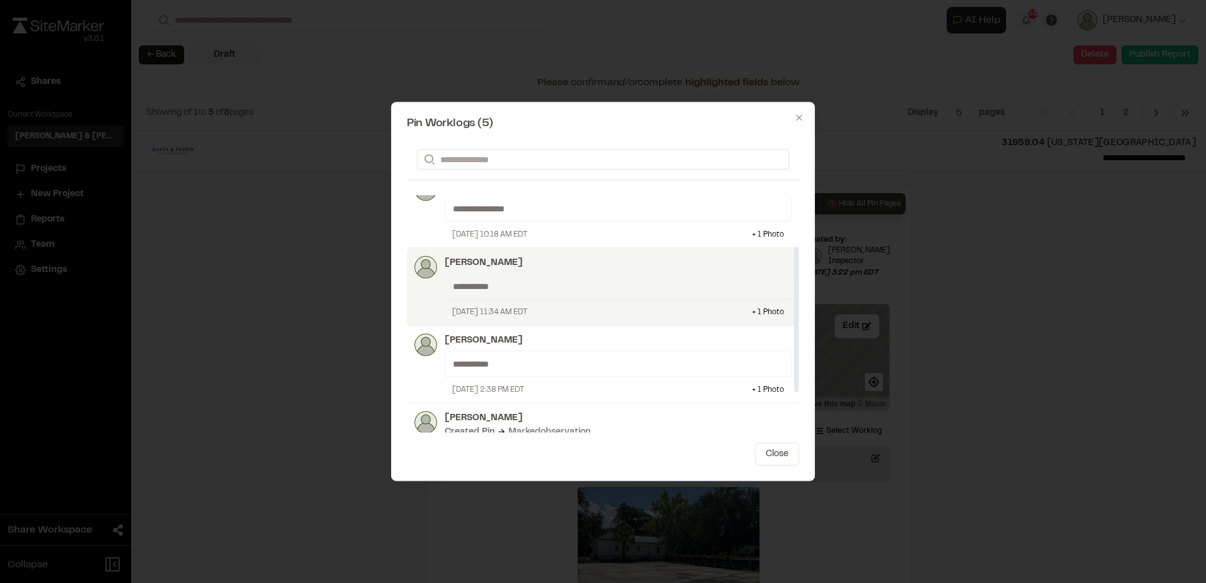
scroll to position [33, 0]
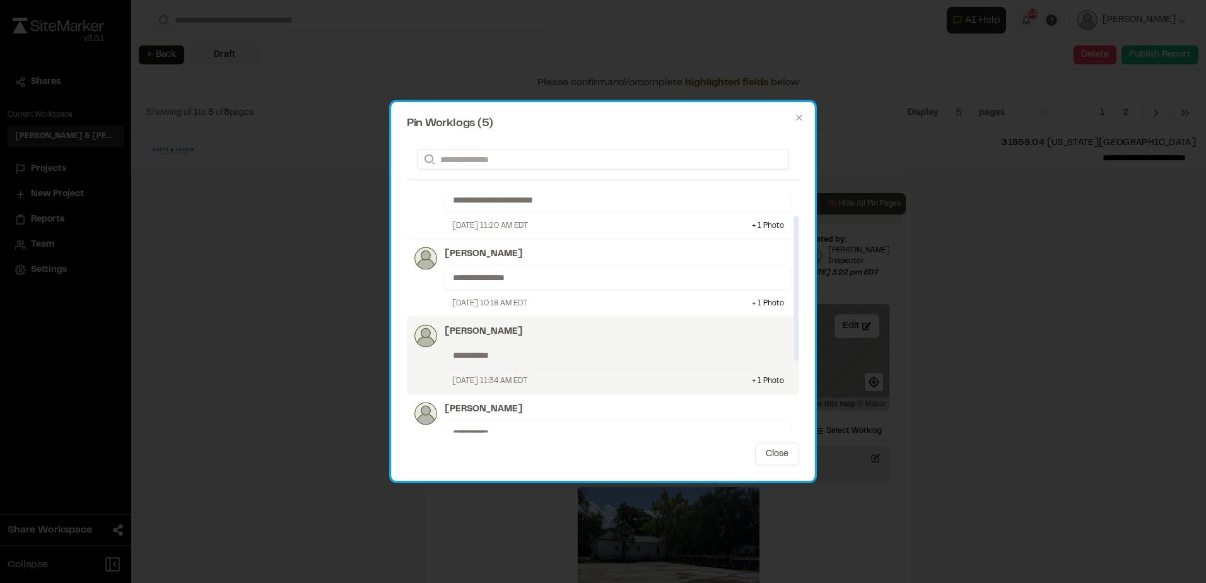
click at [594, 346] on div "**********" at bounding box center [618, 354] width 347 height 25
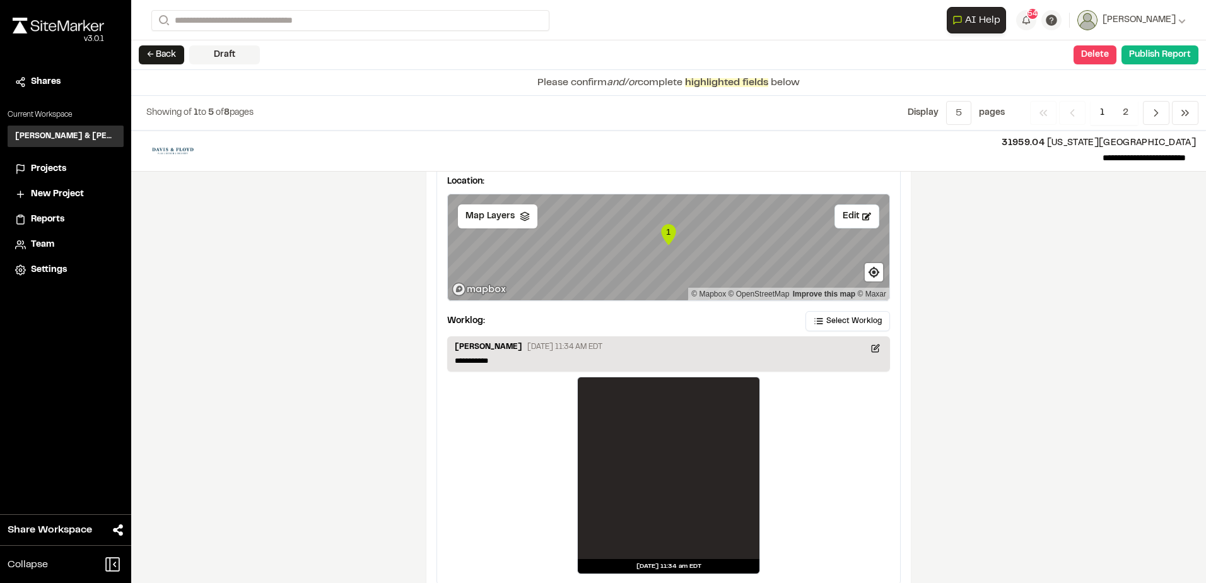
scroll to position [2087, 0]
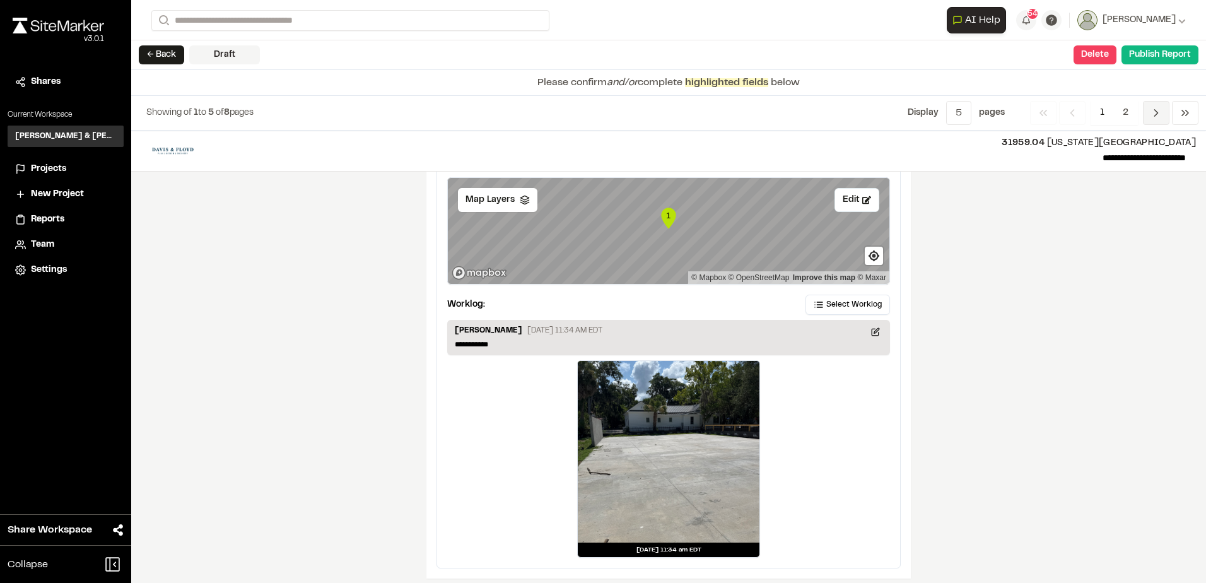
click at [1162, 109] on icon "Navigation" at bounding box center [1156, 113] width 13 height 13
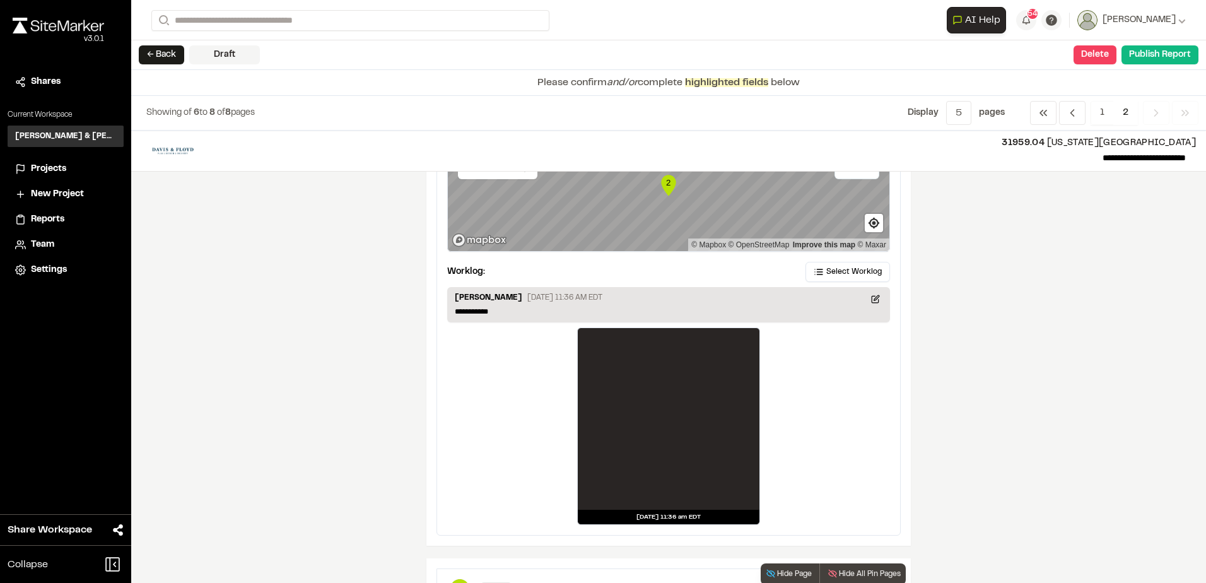
scroll to position [0, 0]
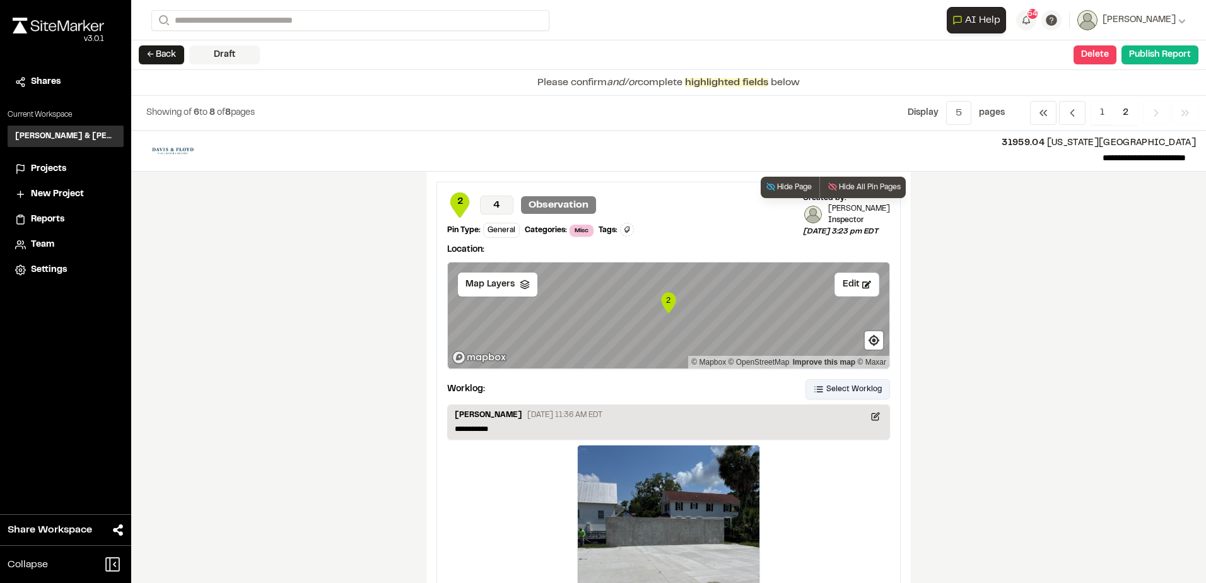
click at [832, 387] on span "Select Worklog" at bounding box center [853, 388] width 55 height 11
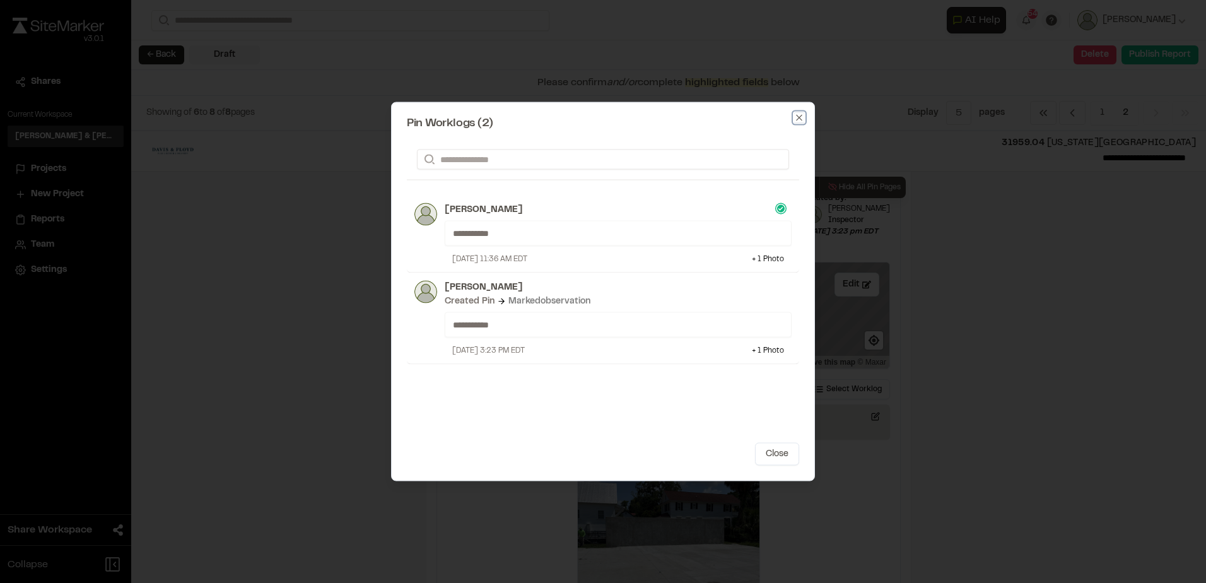
click at [799, 120] on icon "button" at bounding box center [799, 118] width 10 height 10
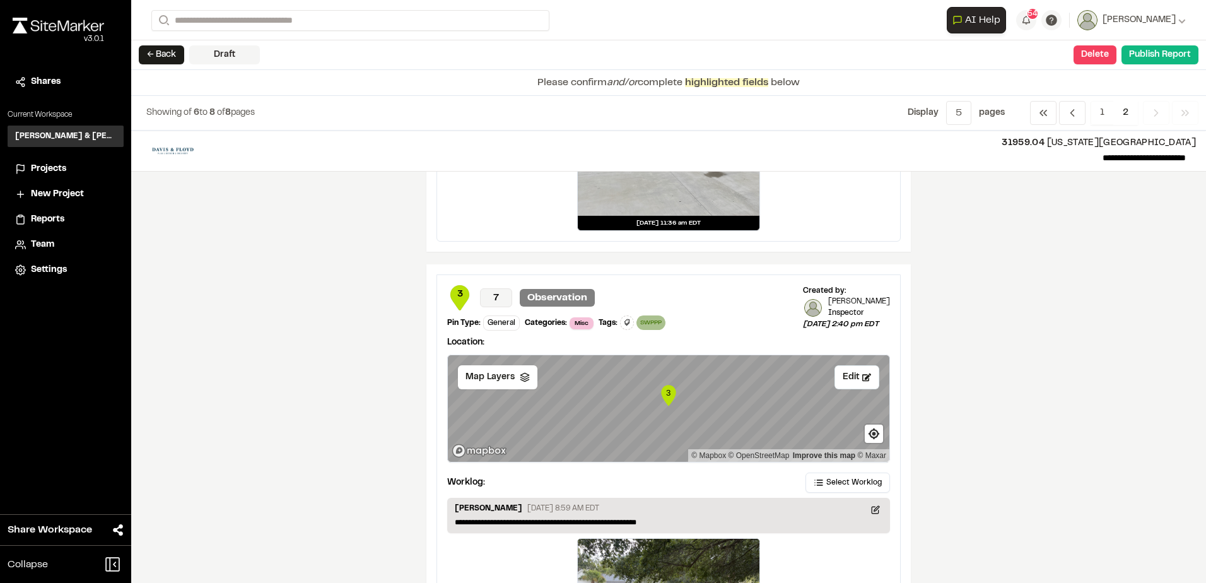
scroll to position [504, 0]
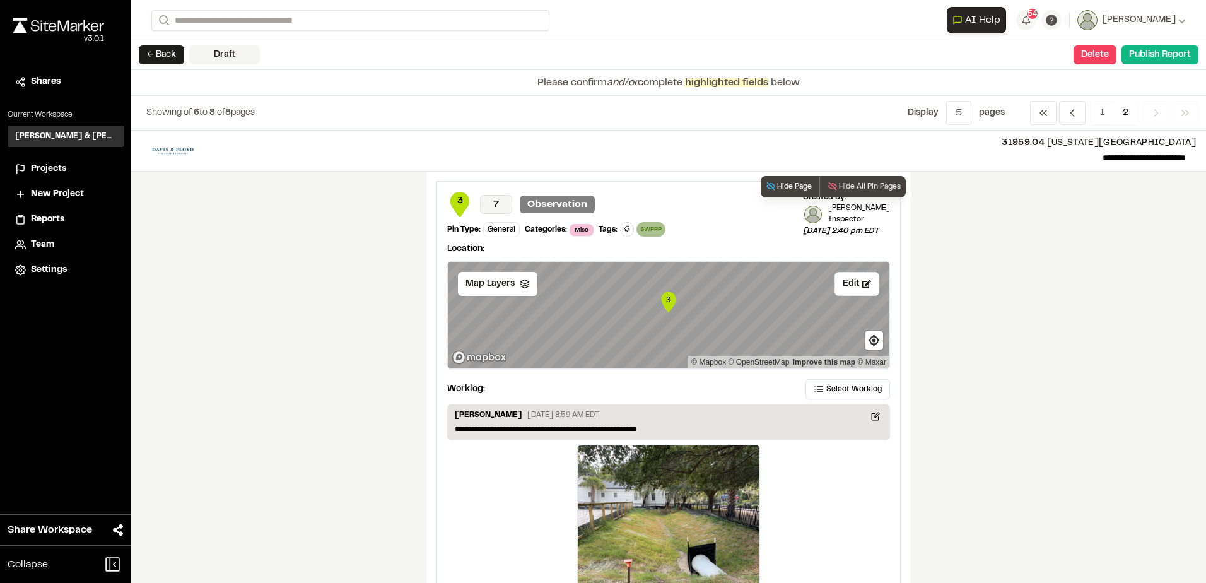
click at [786, 191] on button "Hide Page" at bounding box center [788, 186] width 56 height 21
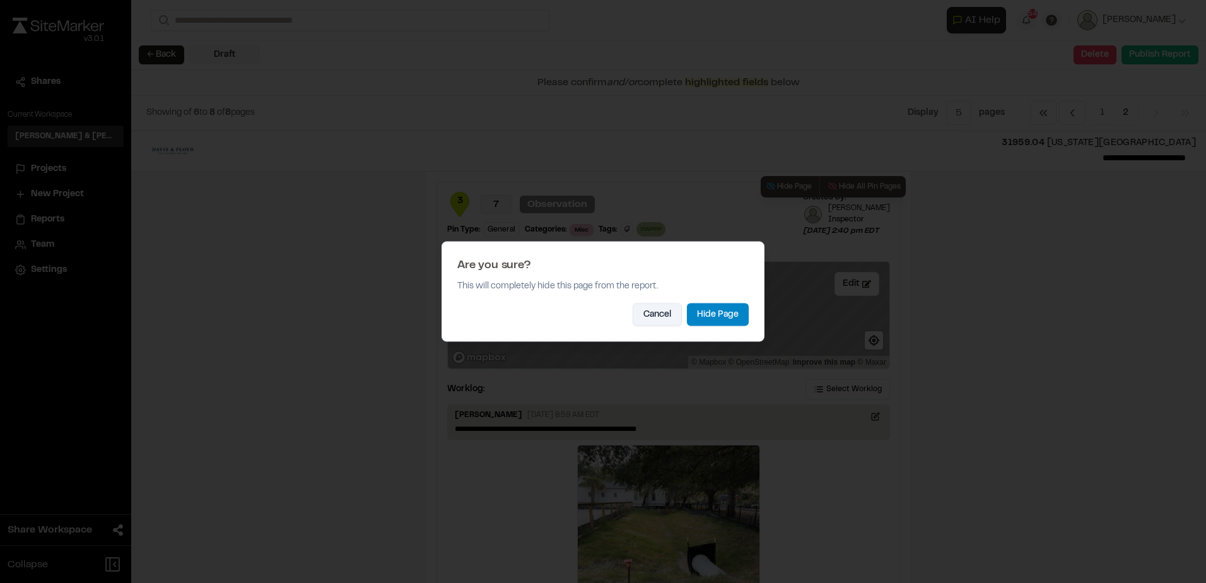
click at [665, 316] on button "Cancel" at bounding box center [656, 314] width 49 height 23
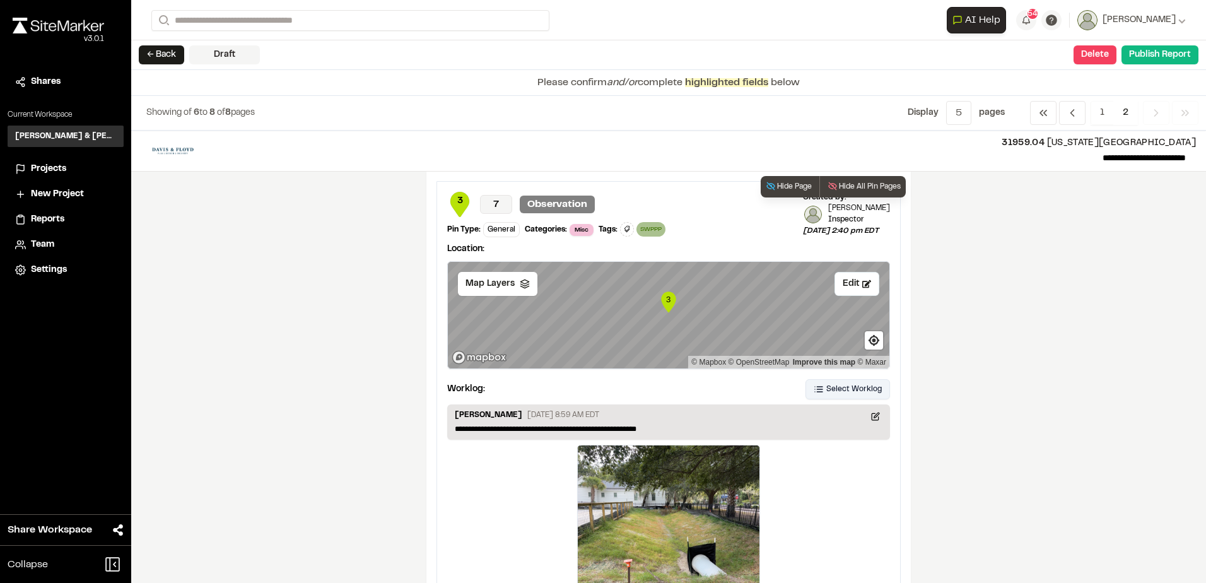
click at [829, 390] on span "Select Worklog" at bounding box center [853, 388] width 55 height 11
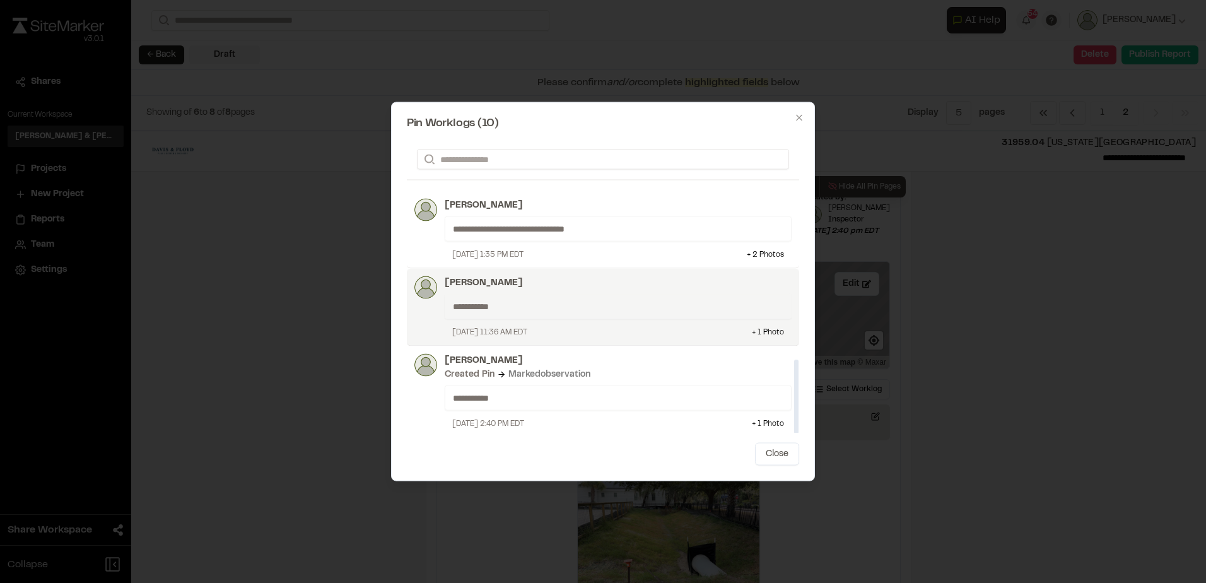
scroll to position [477, 0]
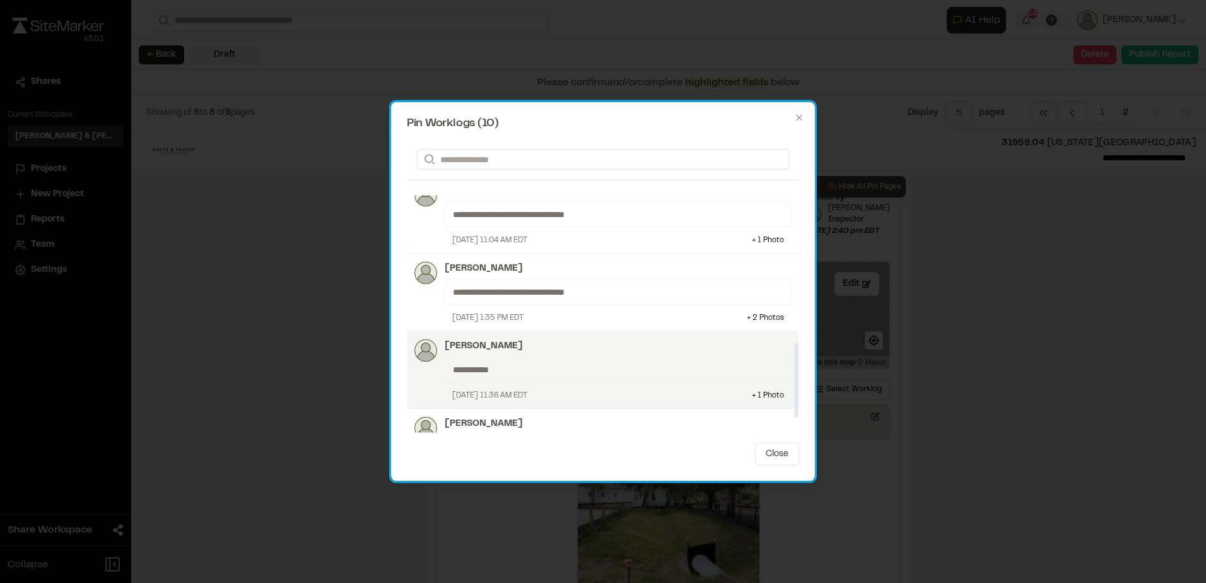
click at [654, 352] on p "[PERSON_NAME]" at bounding box center [618, 346] width 347 height 14
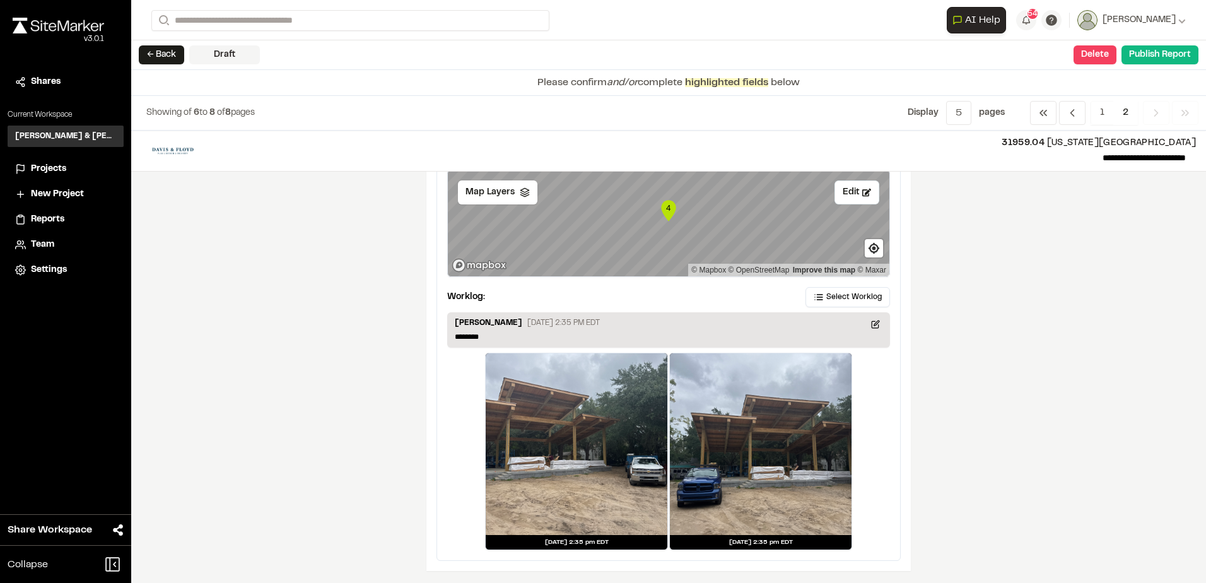
scroll to position [1101, 0]
click at [848, 297] on span "Select Worklog" at bounding box center [853, 296] width 55 height 11
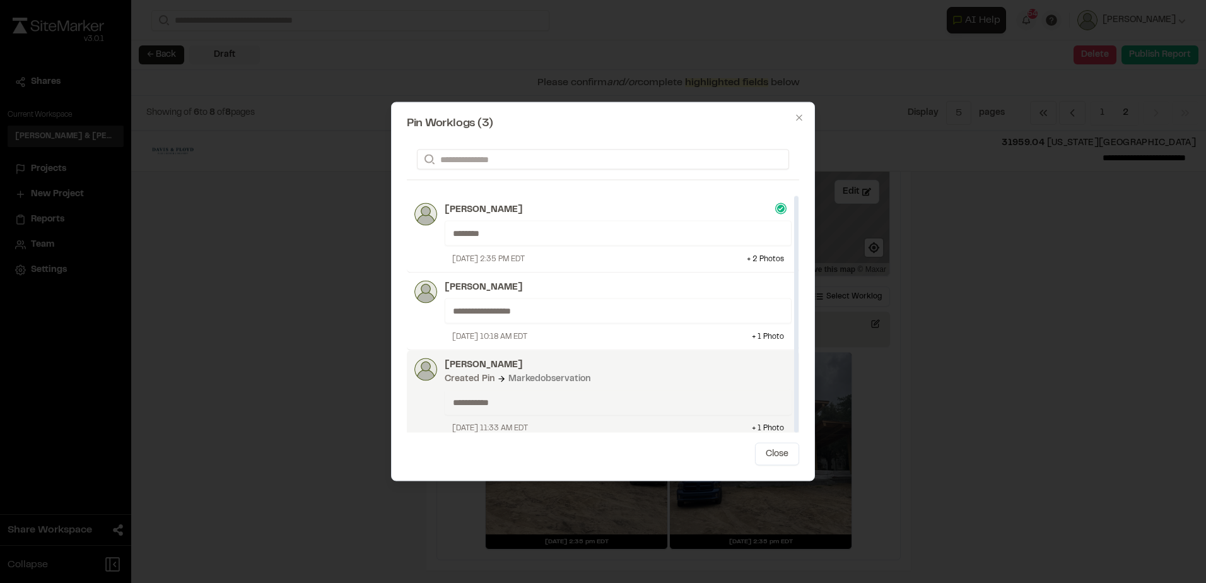
scroll to position [4, 0]
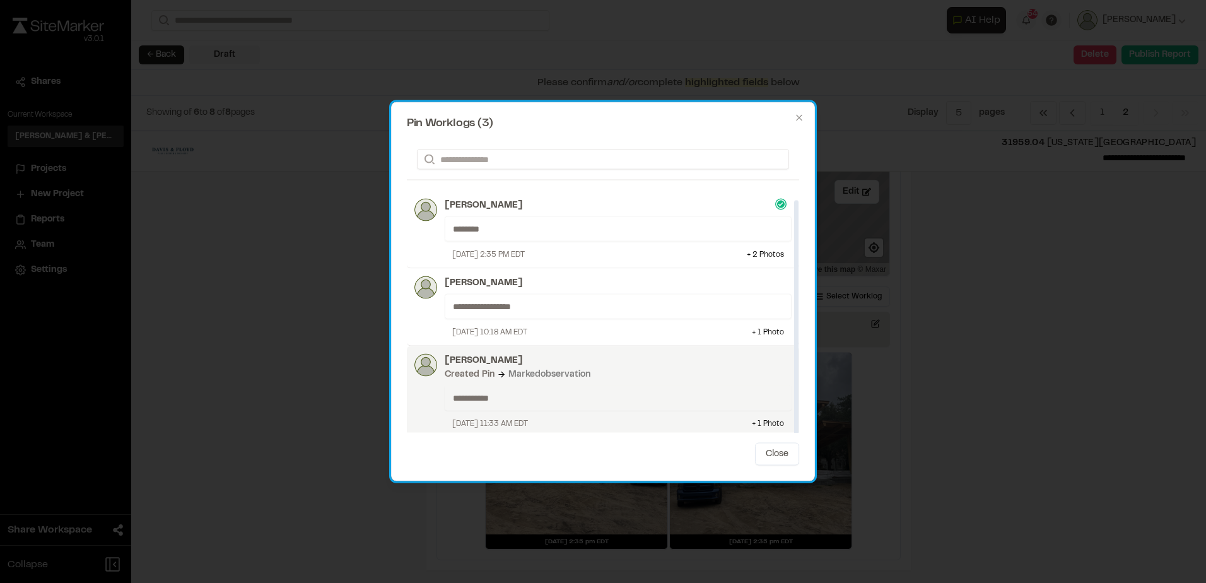
click at [527, 364] on p "[PERSON_NAME]" at bounding box center [618, 361] width 347 height 14
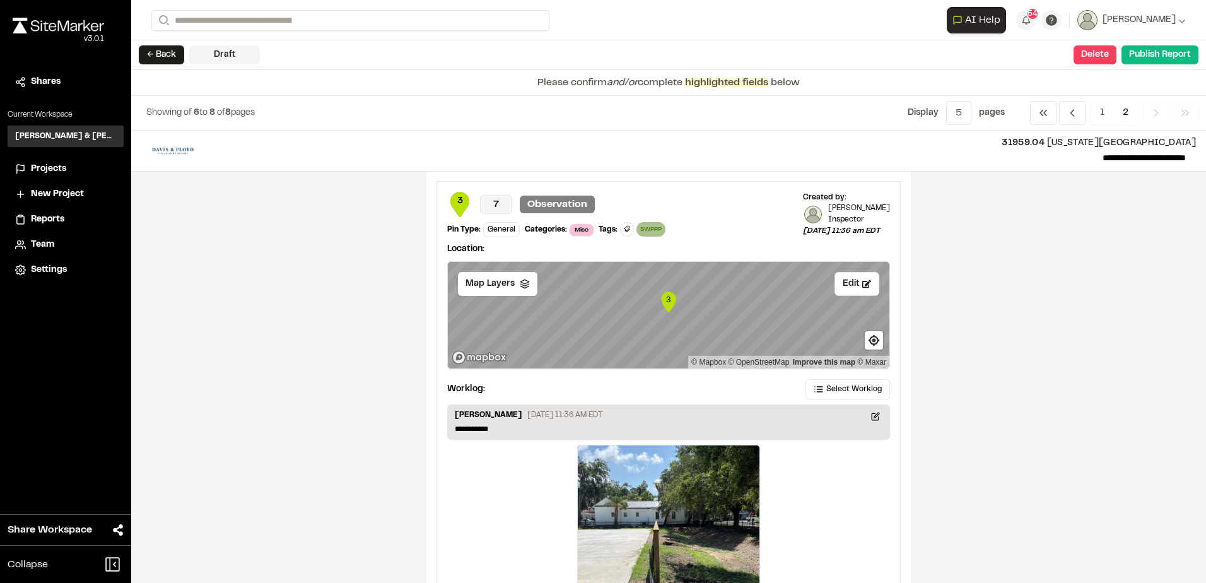
scroll to position [344, 0]
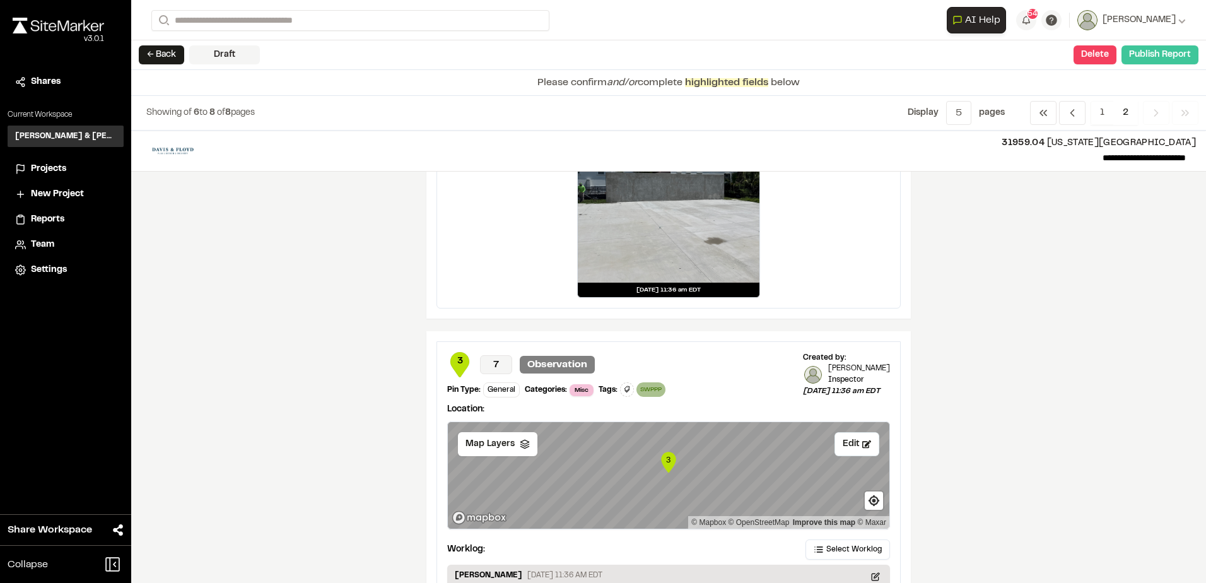
click at [1146, 57] on button "Publish Report" at bounding box center [1159, 54] width 77 height 19
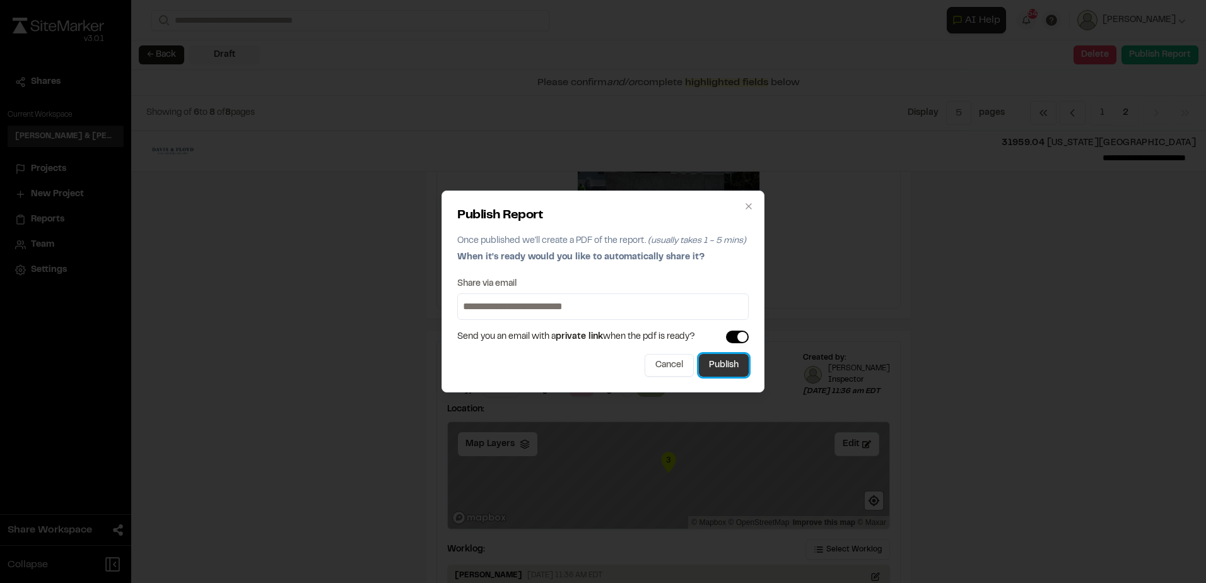
click at [724, 366] on button "Publish" at bounding box center [724, 365] width 50 height 23
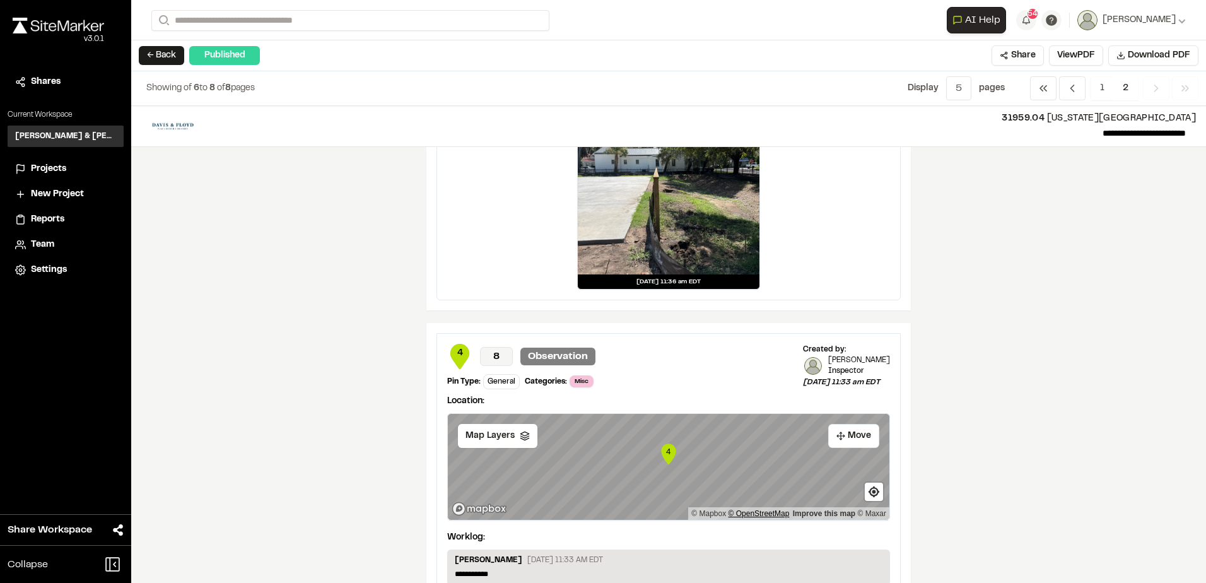
scroll to position [1057, 0]
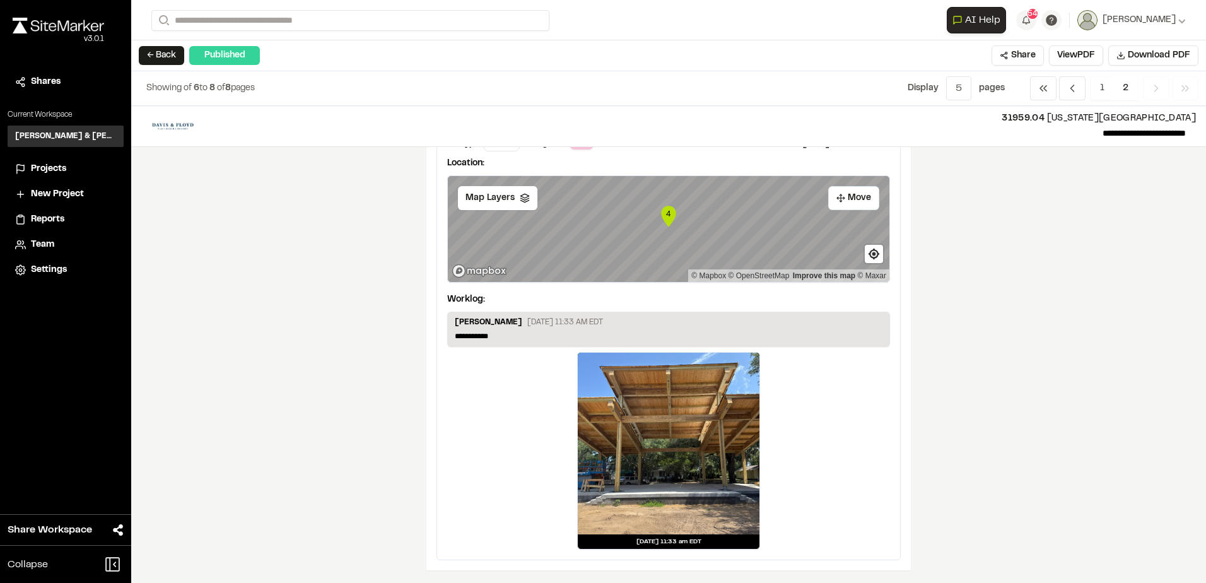
click at [158, 57] on button "← Back" at bounding box center [161, 55] width 45 height 19
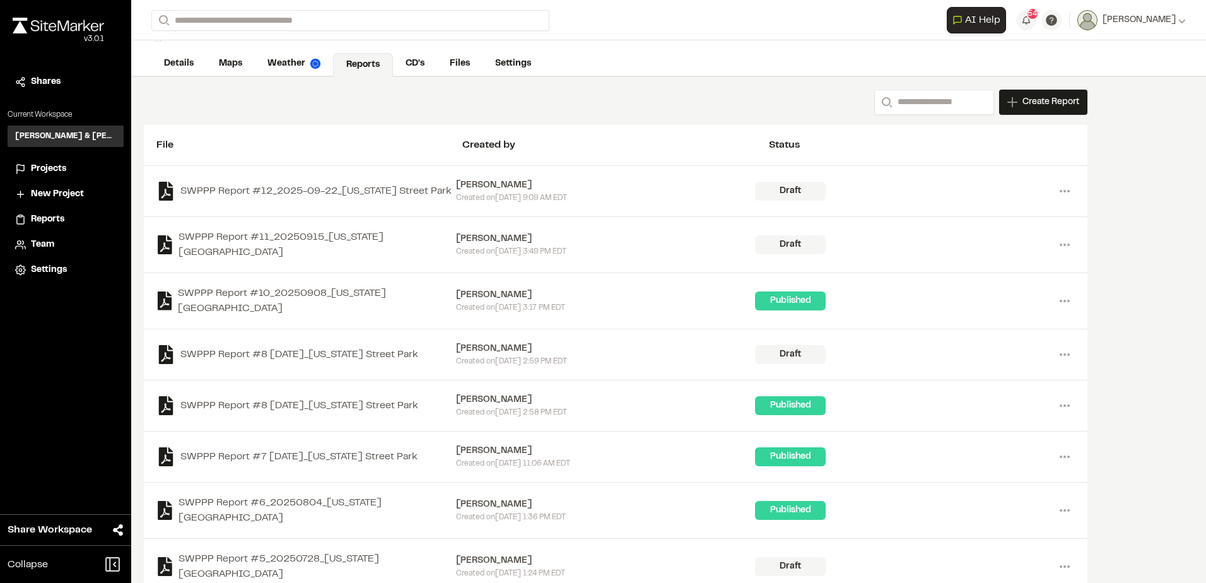
scroll to position [364, 0]
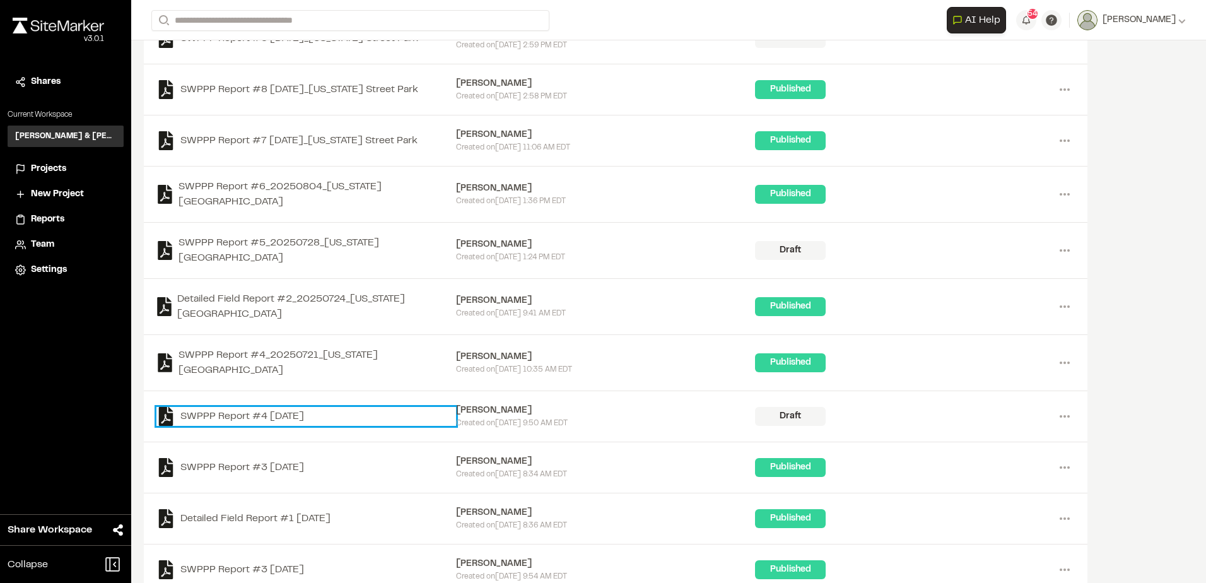
click at [322, 407] on link "SWPPP Report #4 2025-06-30" at bounding box center [306, 416] width 300 height 19
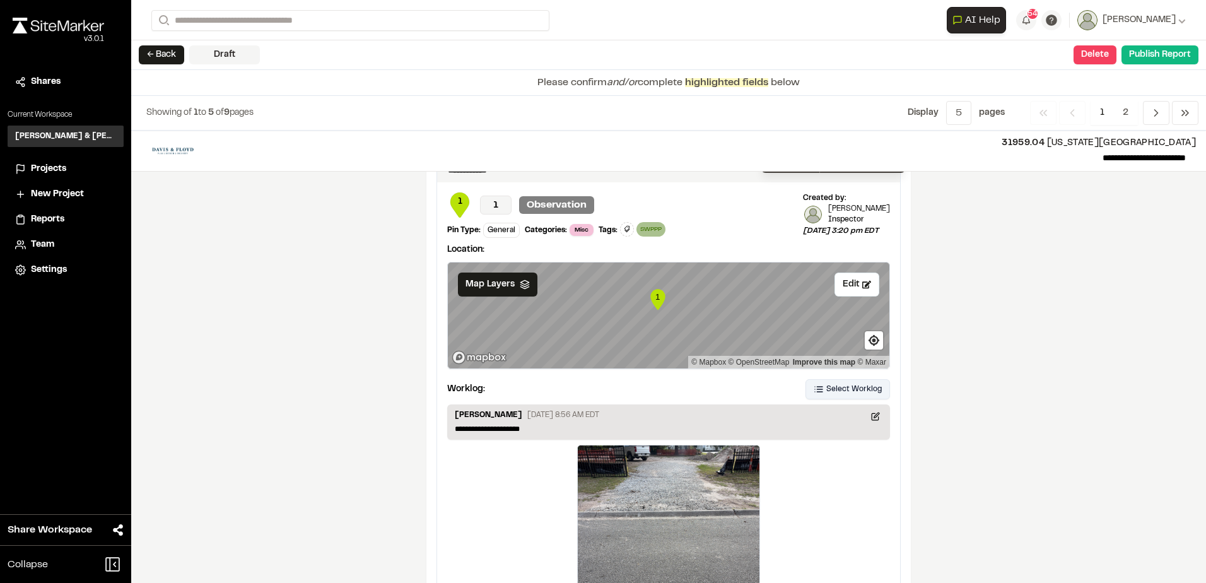
scroll to position [2087, 0]
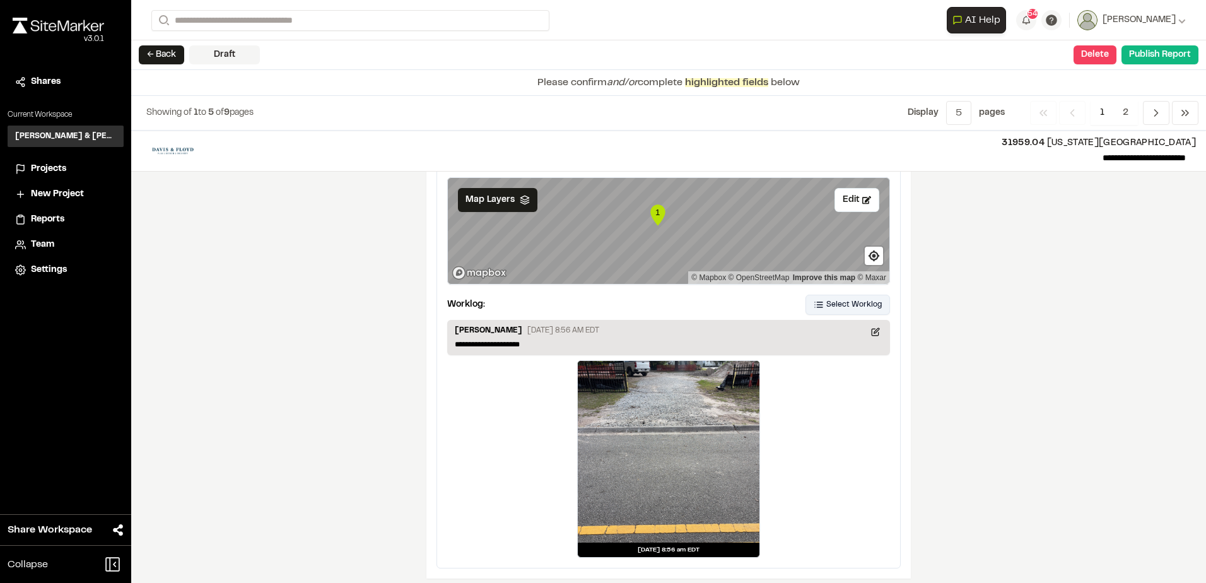
click at [832, 299] on span "Select Worklog" at bounding box center [853, 304] width 55 height 11
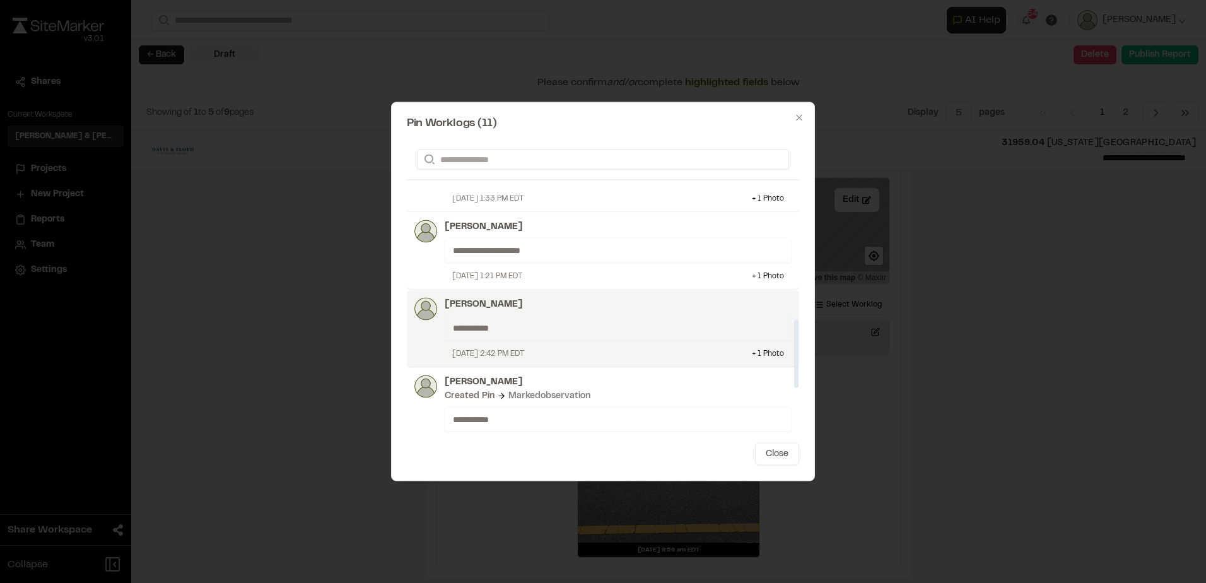
scroll to position [617, 0]
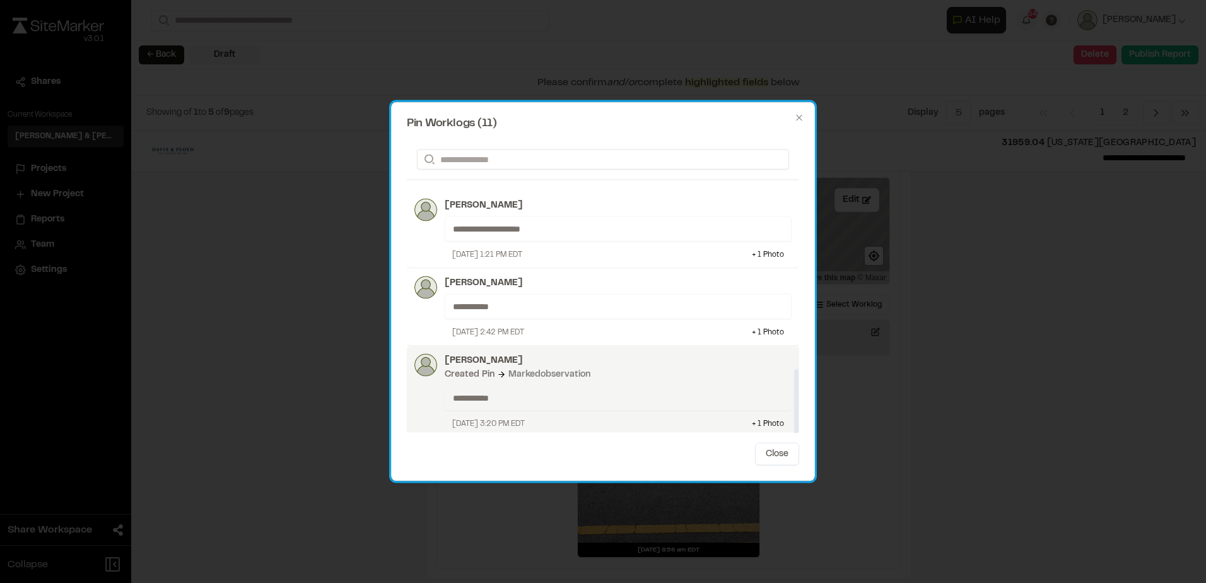
click at [630, 393] on p "**********" at bounding box center [613, 398] width 320 height 14
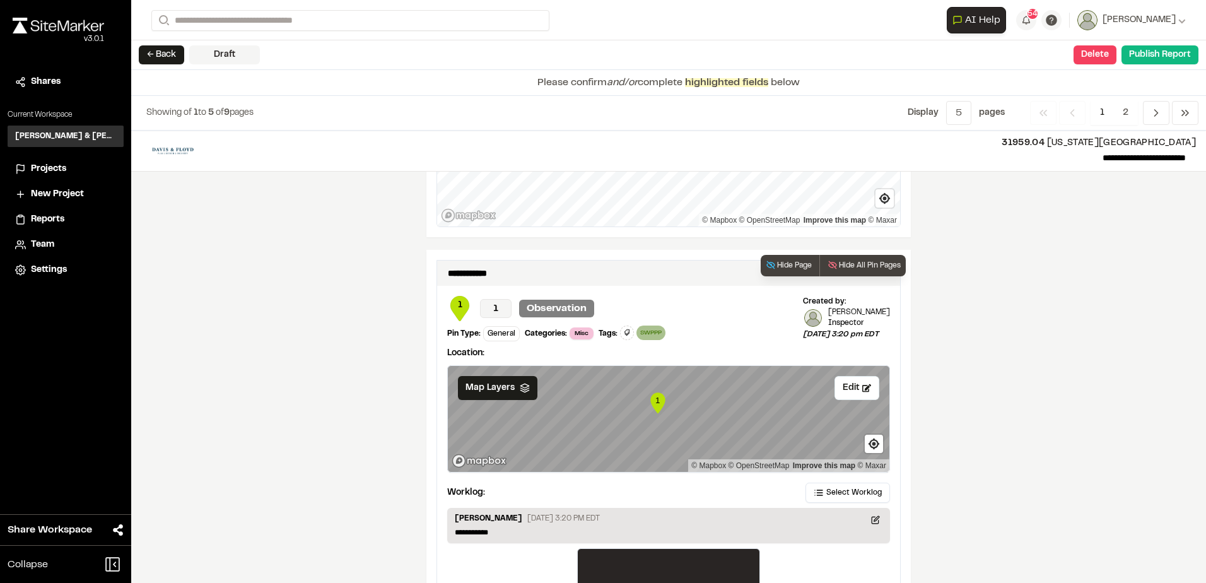
scroll to position [1897, 0]
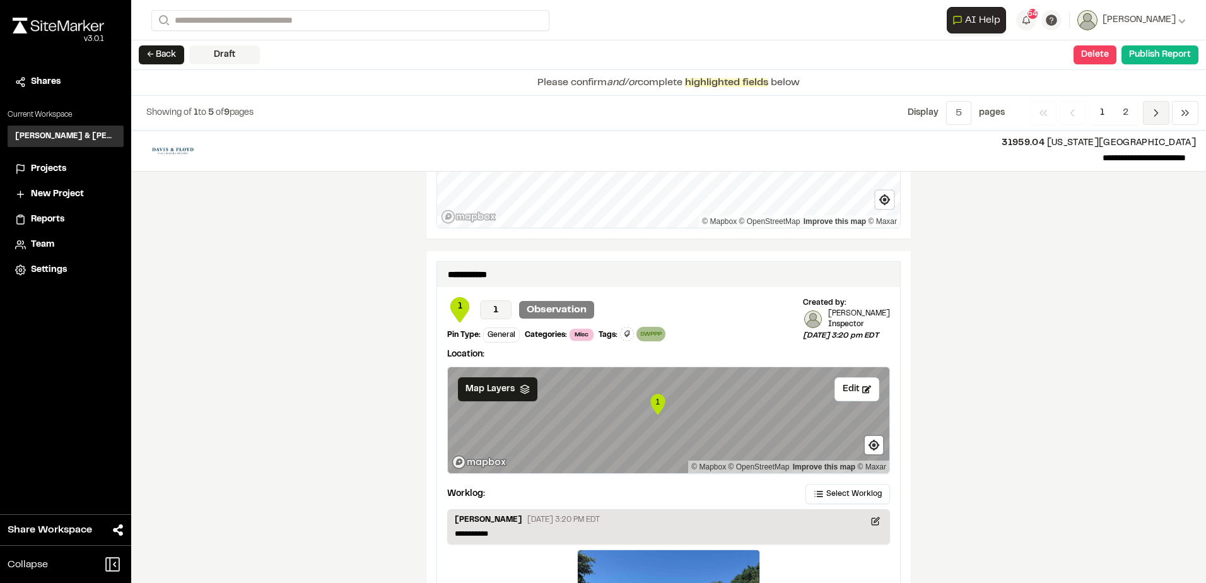
click at [1150, 106] on span "Previous" at bounding box center [1156, 113] width 26 height 24
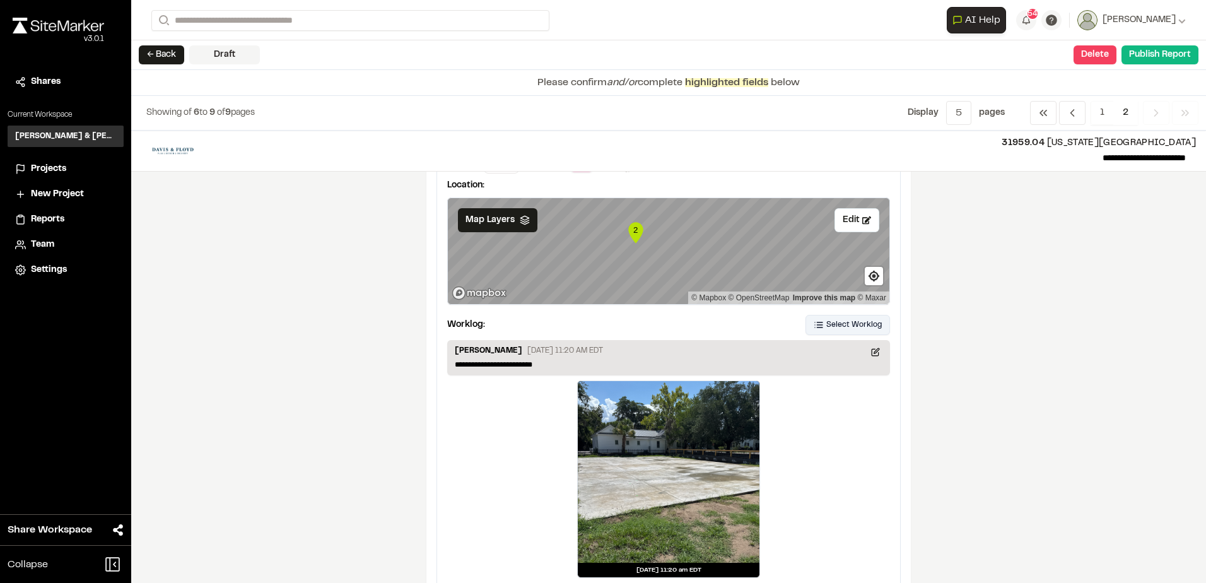
scroll to position [63, 0]
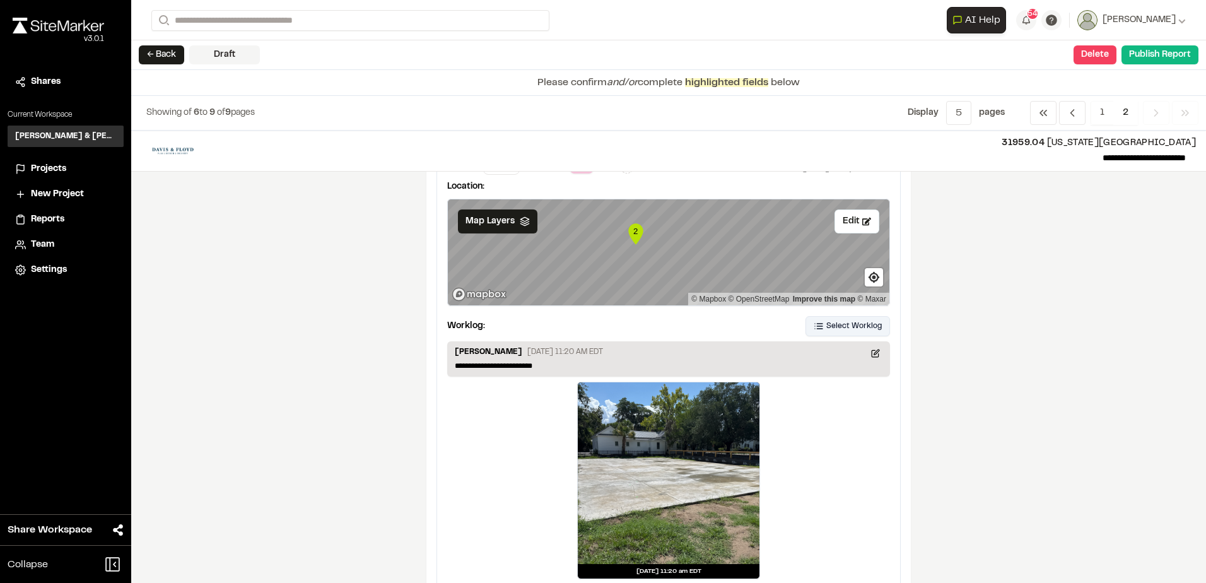
click at [834, 318] on button "Select Worklog" at bounding box center [847, 326] width 84 height 20
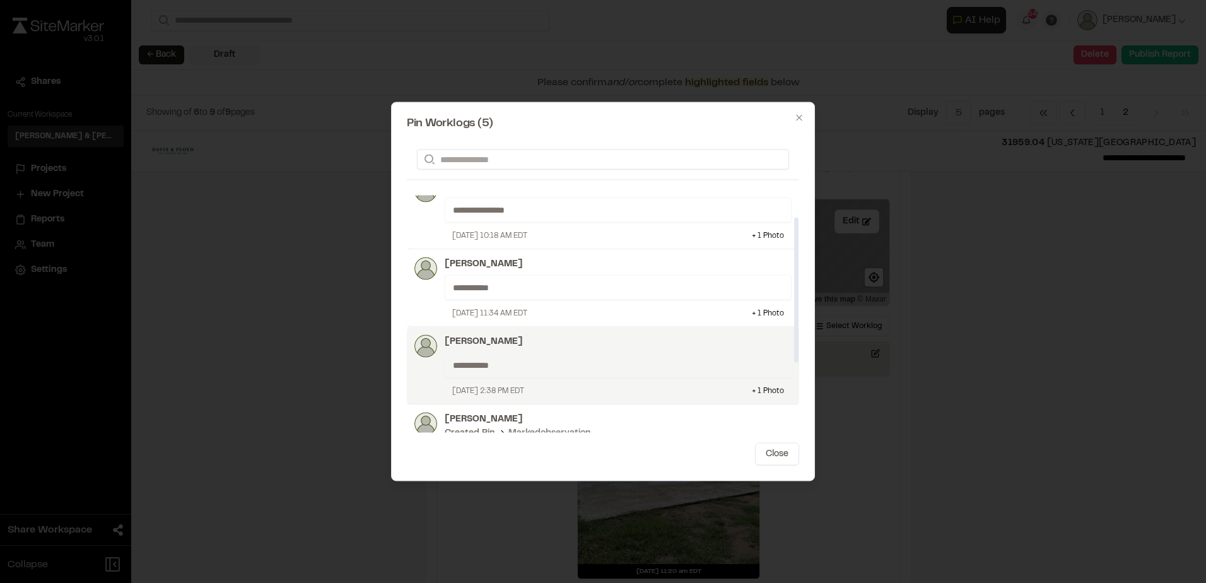
scroll to position [160, 0]
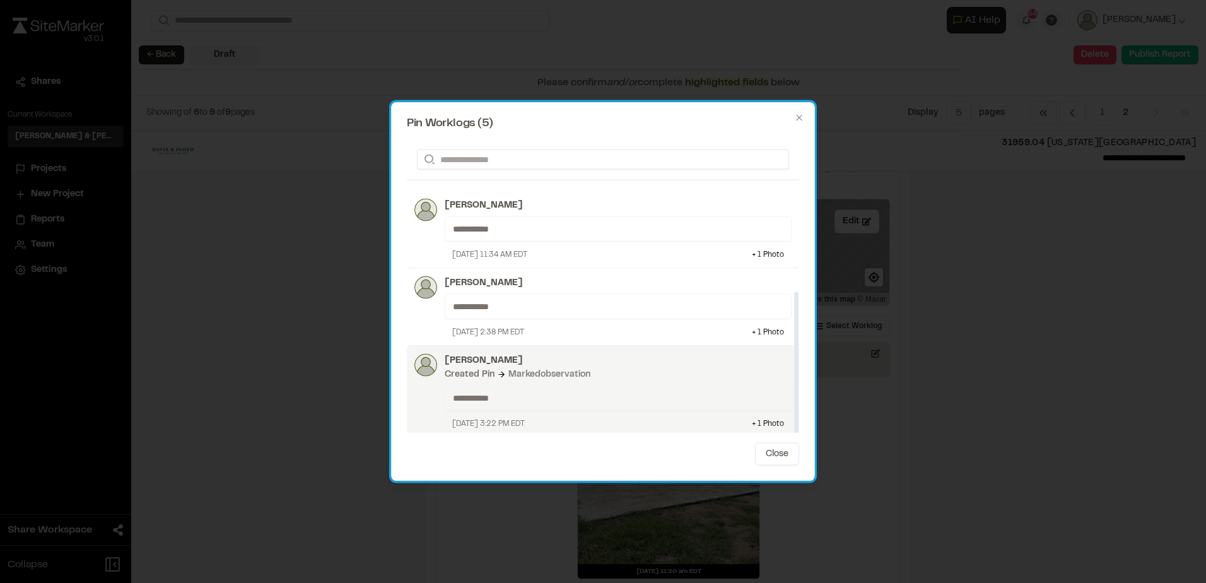
click at [639, 369] on div "Created Pin Marked observation" at bounding box center [618, 375] width 347 height 14
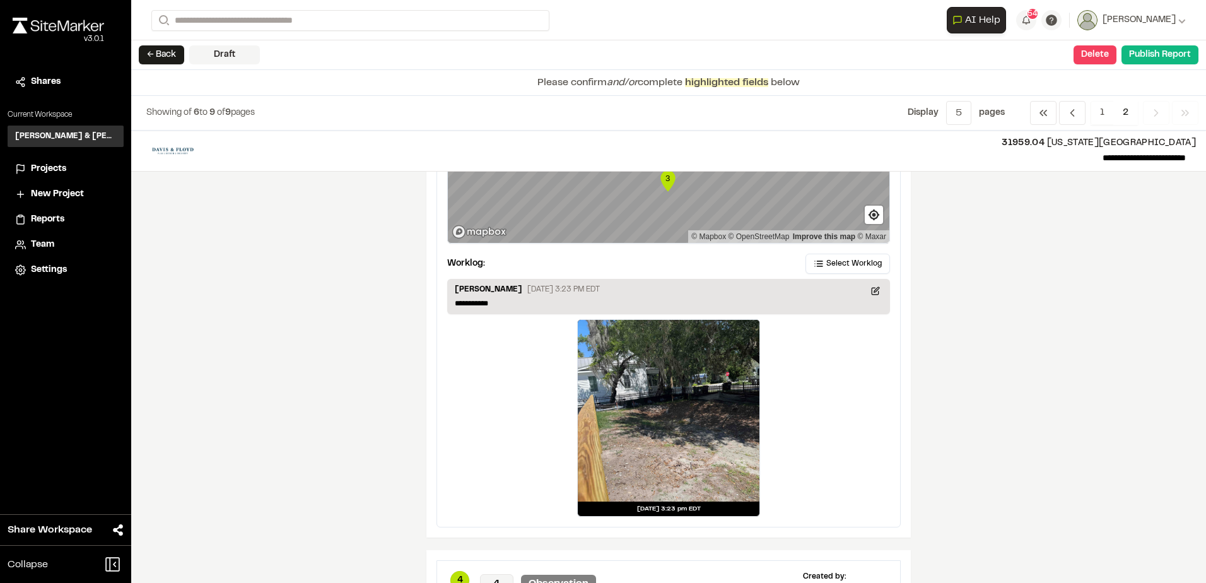
scroll to position [631, 0]
click at [811, 264] on button "Select Worklog" at bounding box center [847, 263] width 84 height 20
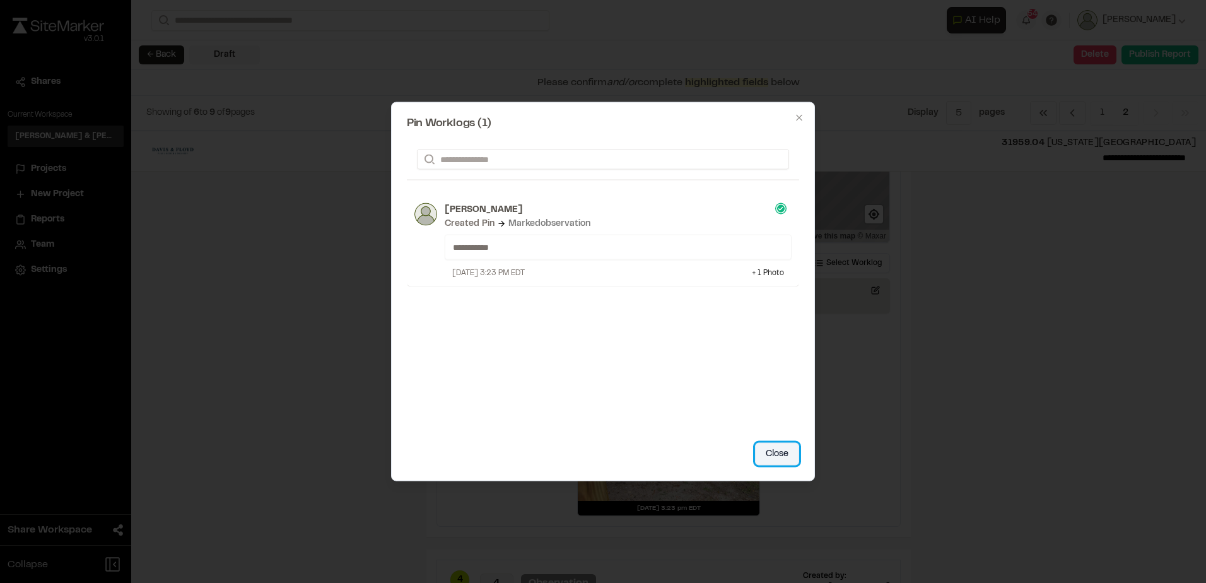
click at [786, 448] on button "Close" at bounding box center [777, 454] width 44 height 23
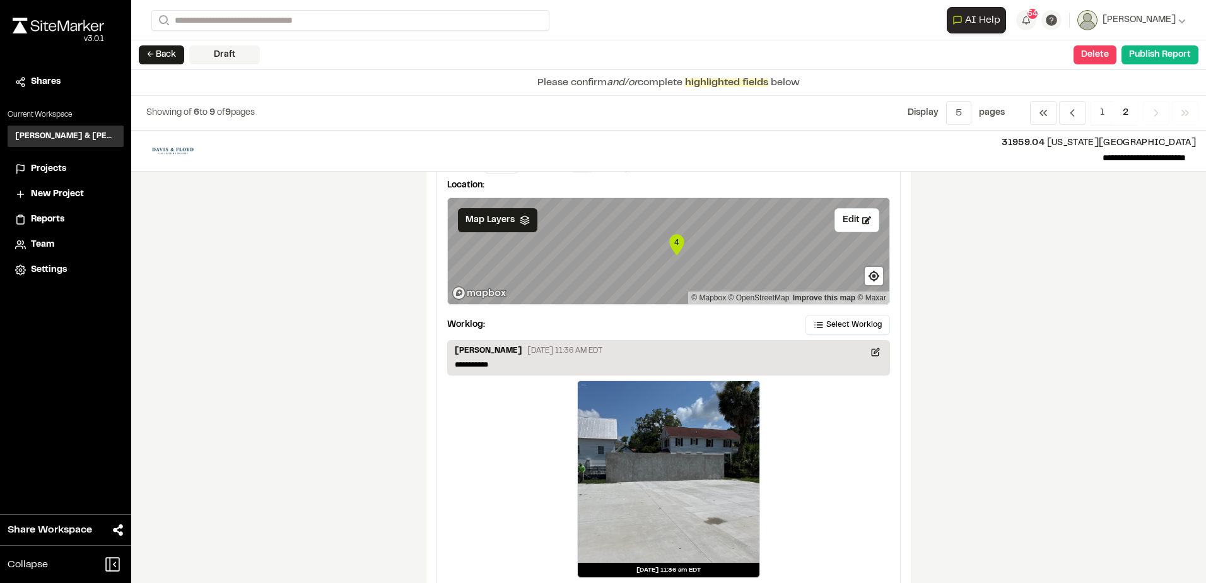
scroll to position [1072, 0]
click at [830, 321] on span "Select Worklog" at bounding box center [853, 325] width 55 height 11
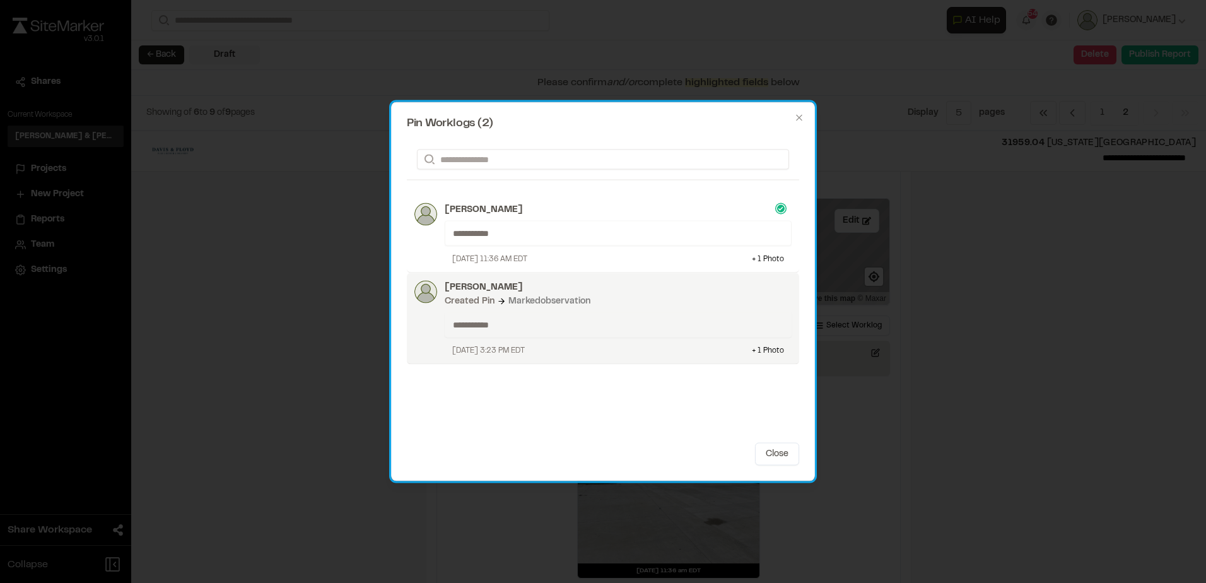
click at [690, 318] on p "**********" at bounding box center [613, 325] width 320 height 14
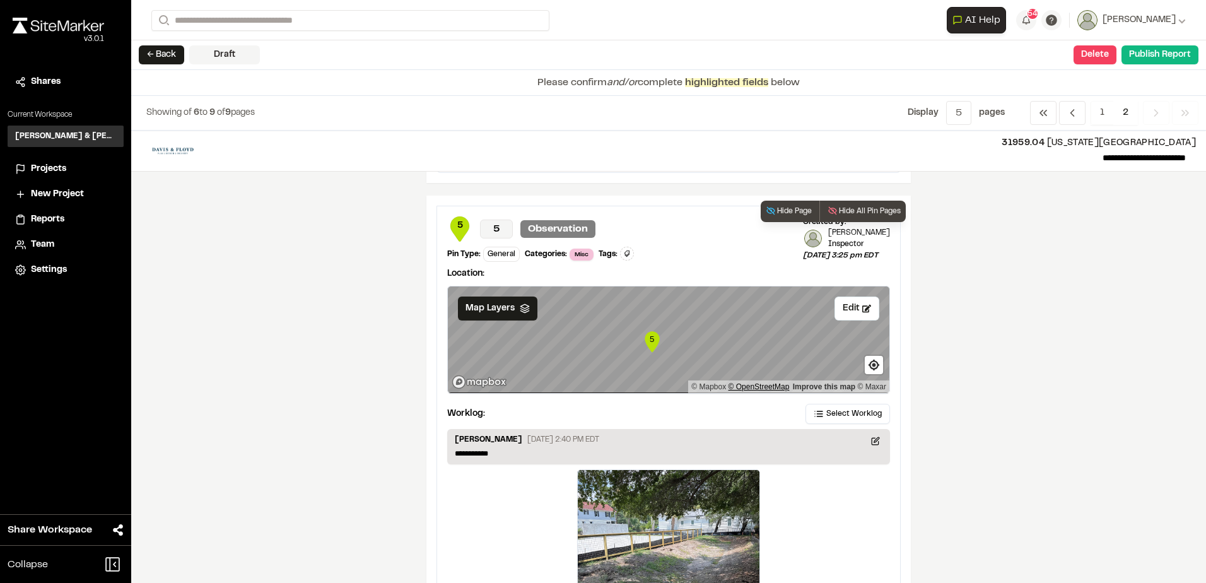
scroll to position [1479, 0]
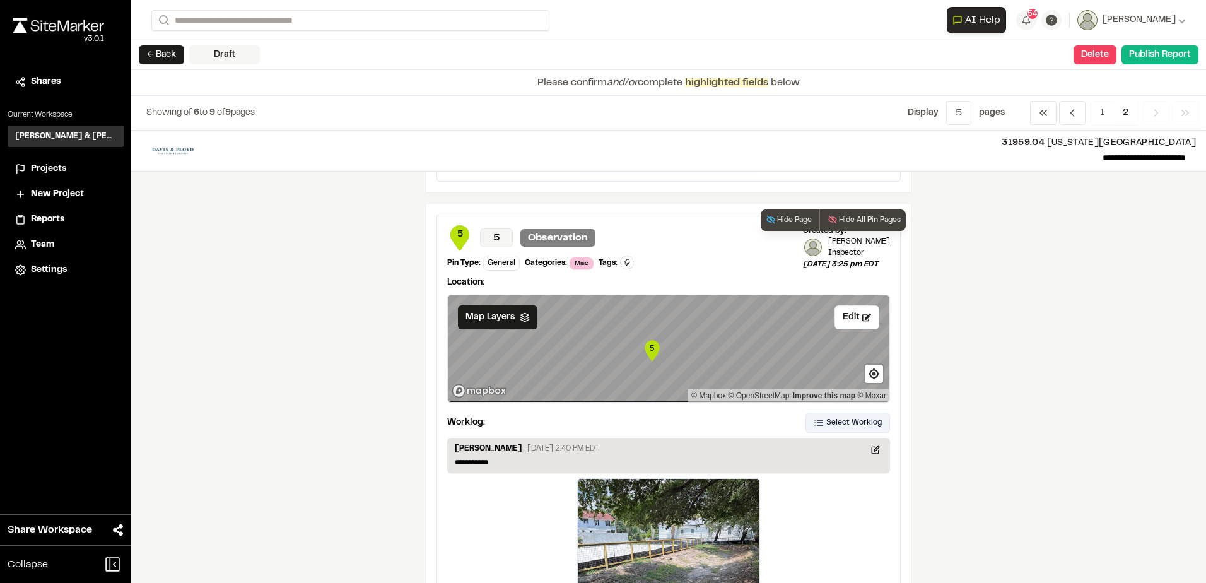
click at [820, 427] on button "Select Worklog" at bounding box center [847, 422] width 84 height 20
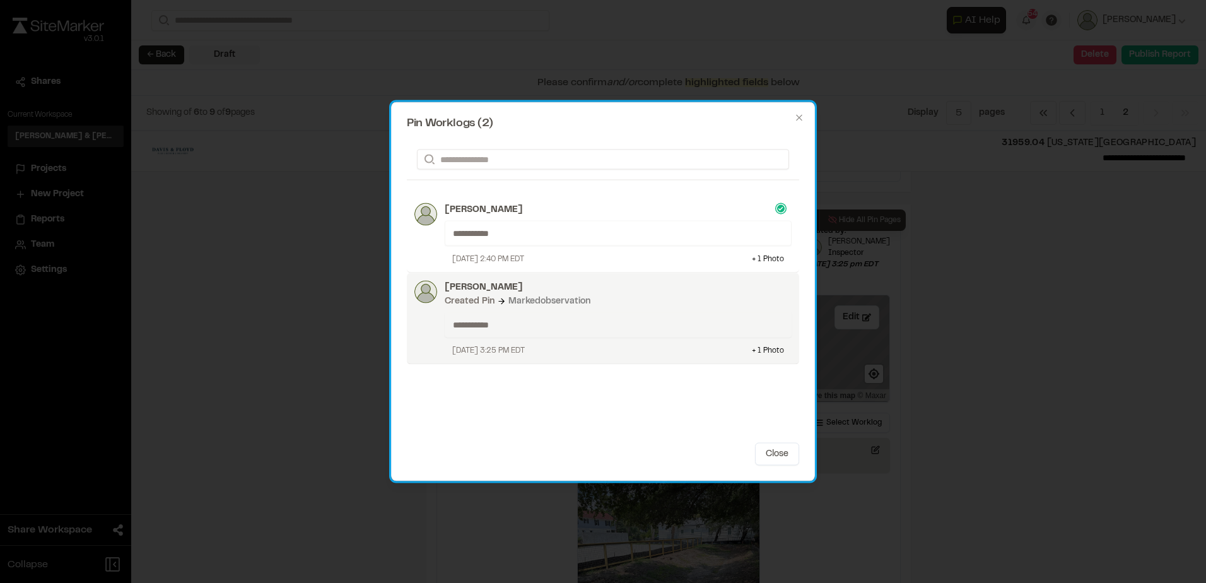
click at [650, 311] on div "**********" at bounding box center [614, 319] width 354 height 76
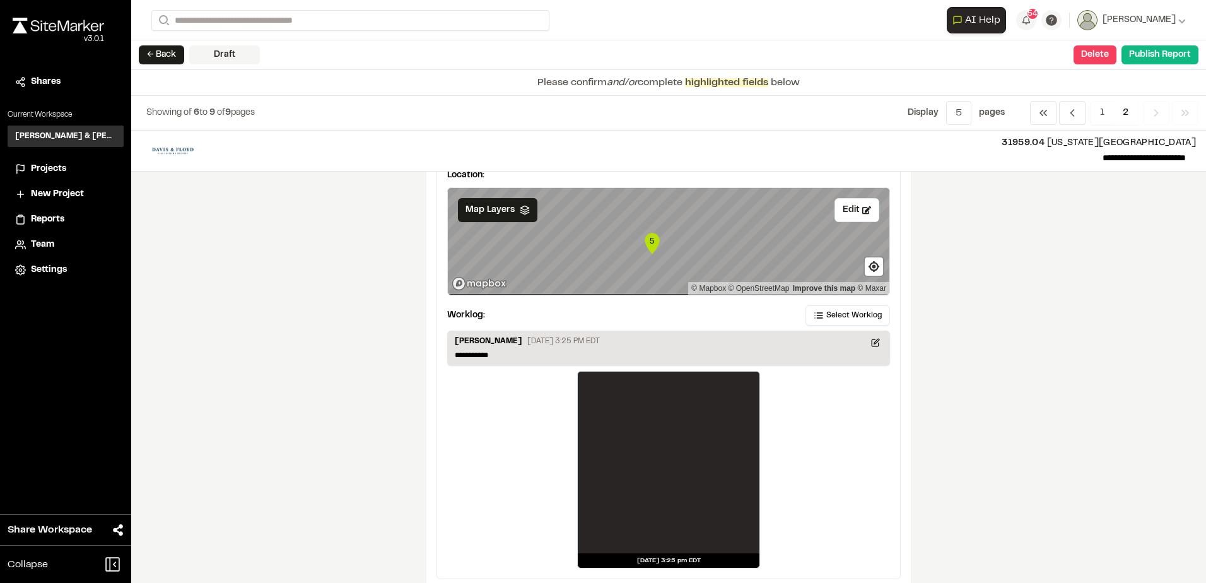
scroll to position [1605, 0]
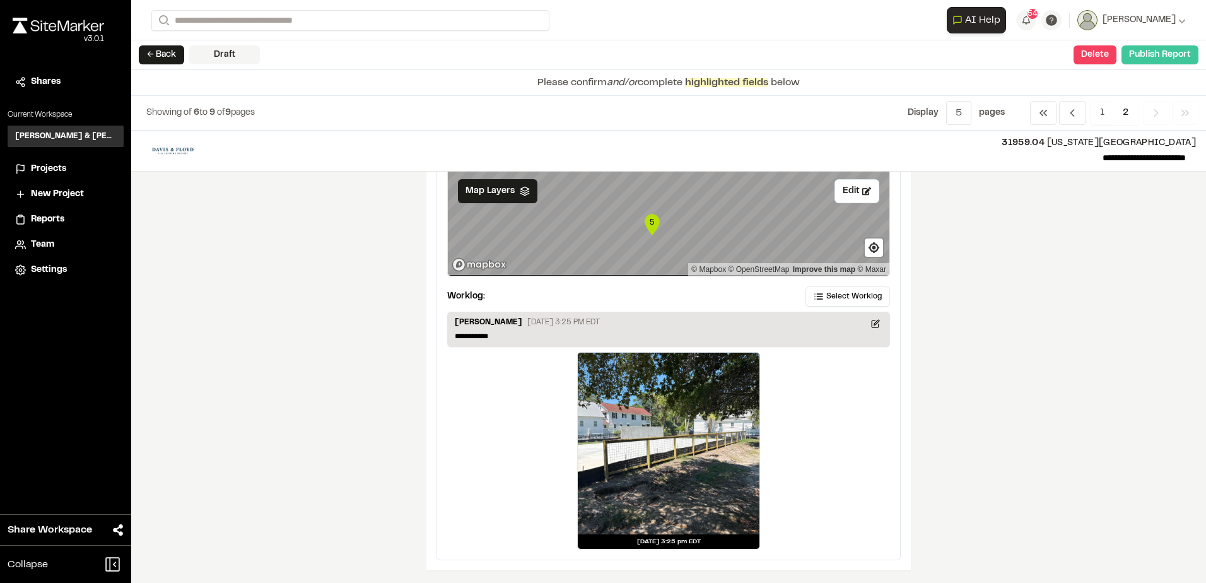
click at [1152, 57] on button "Publish Report" at bounding box center [1159, 54] width 77 height 19
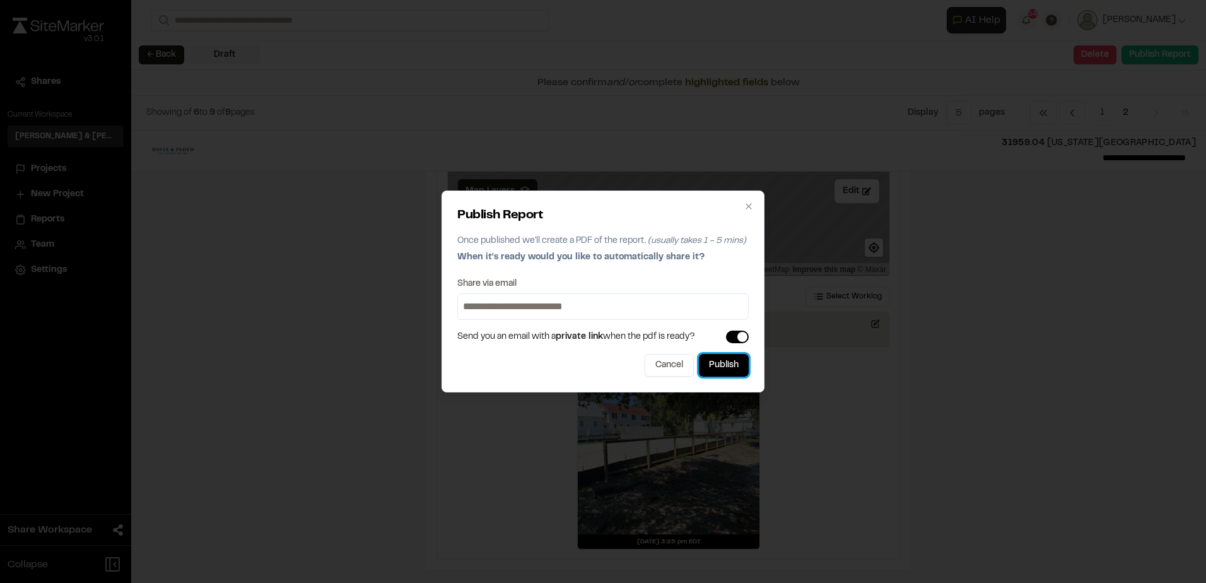
click at [730, 360] on button "Publish" at bounding box center [724, 365] width 50 height 23
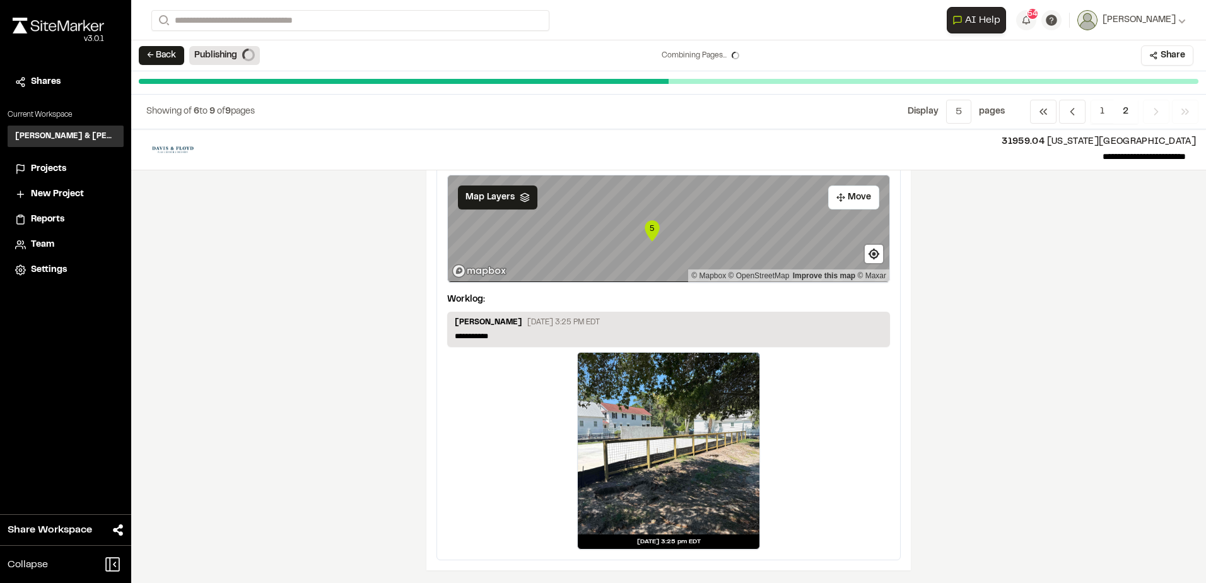
scroll to position [0, 0]
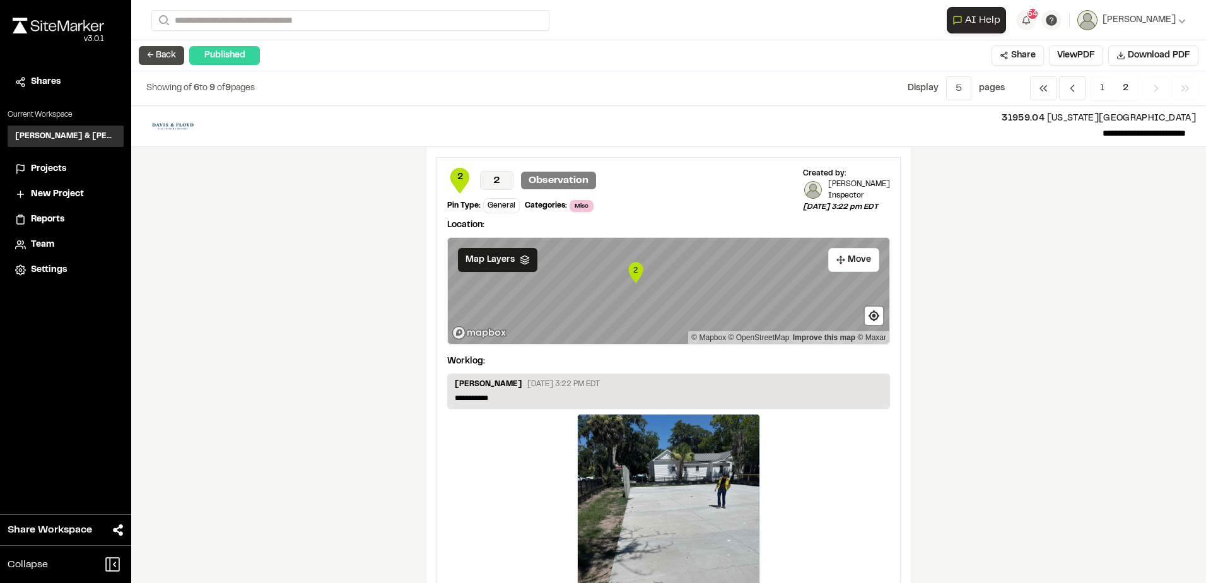
click at [173, 47] on button "← Back" at bounding box center [161, 55] width 45 height 19
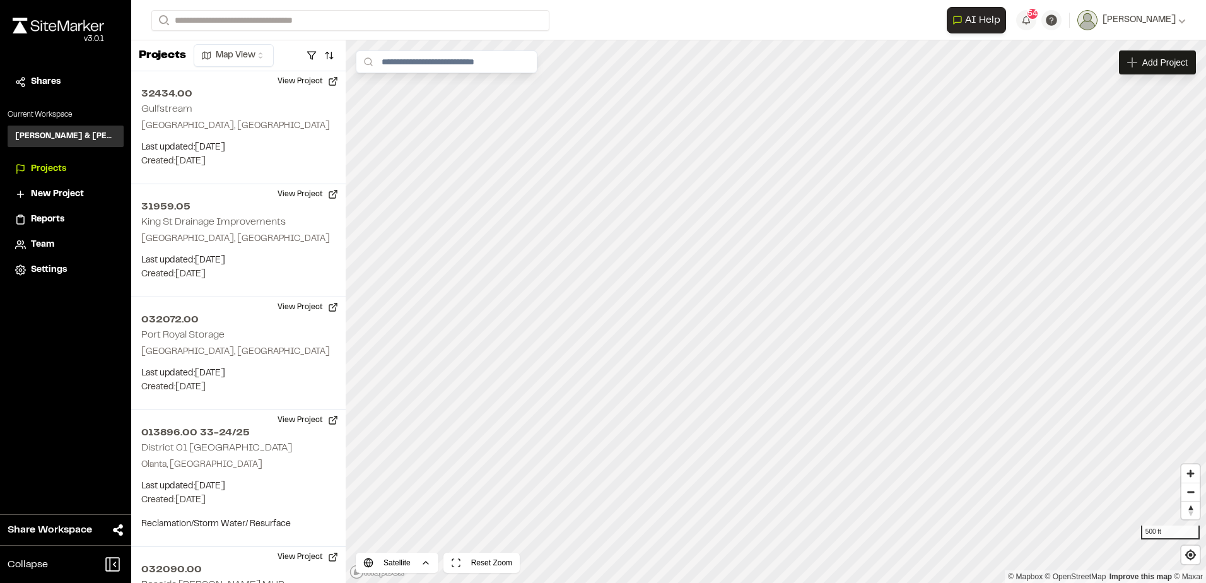
scroll to position [1842, 0]
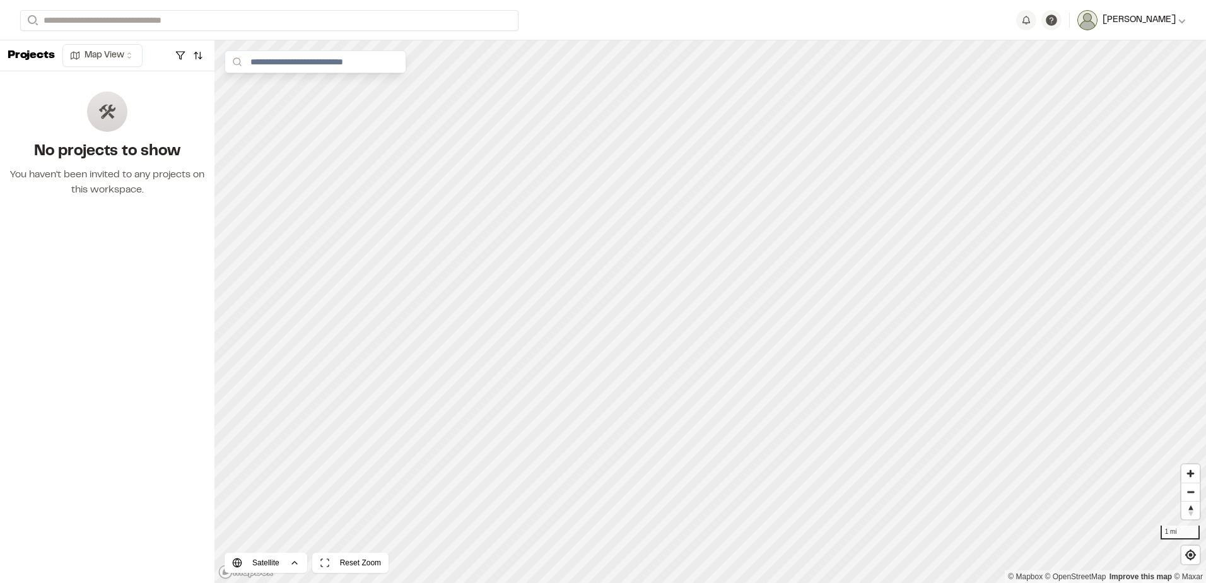
click at [1173, 16] on span "[PERSON_NAME]" at bounding box center [1138, 20] width 73 height 14
click at [1167, 21] on span "[PERSON_NAME]" at bounding box center [1138, 20] width 73 height 14
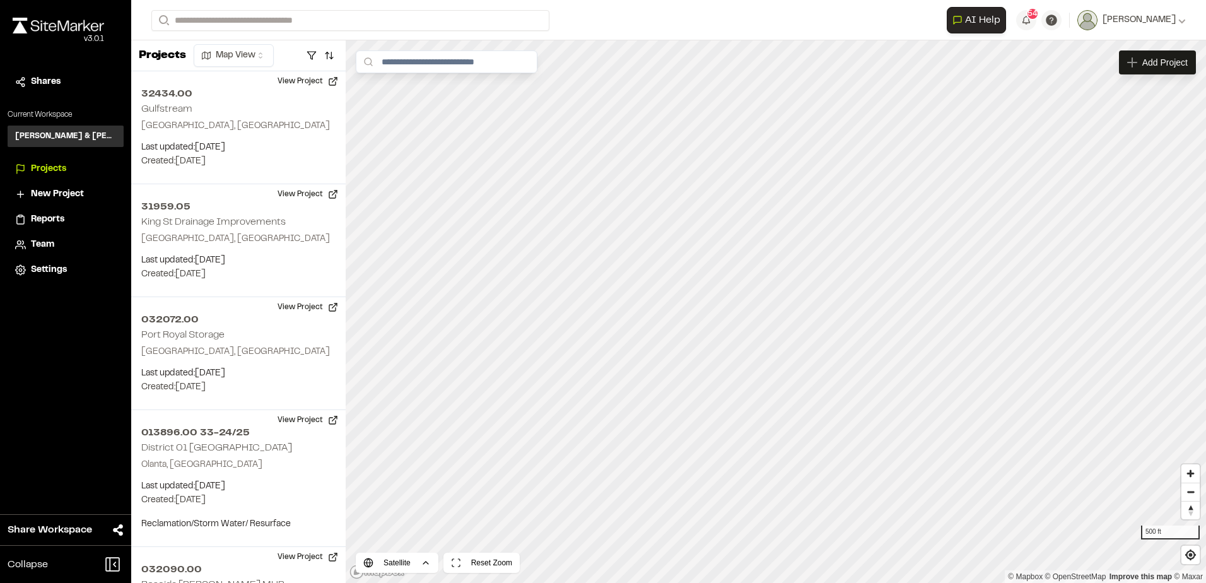
scroll to position [1515, 0]
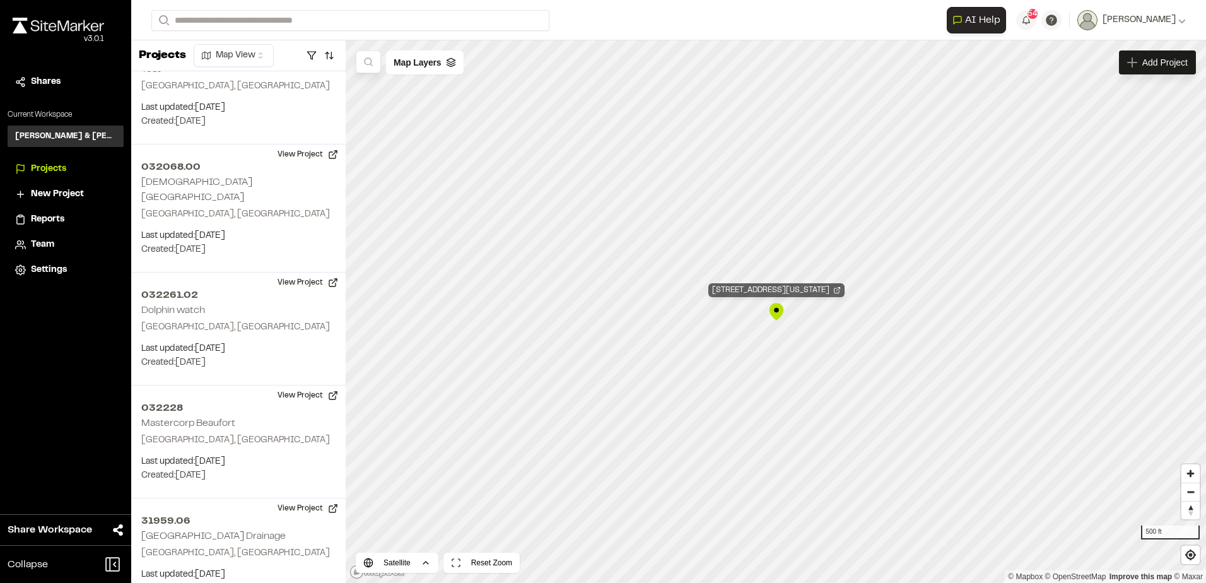
scroll to position [1842, 0]
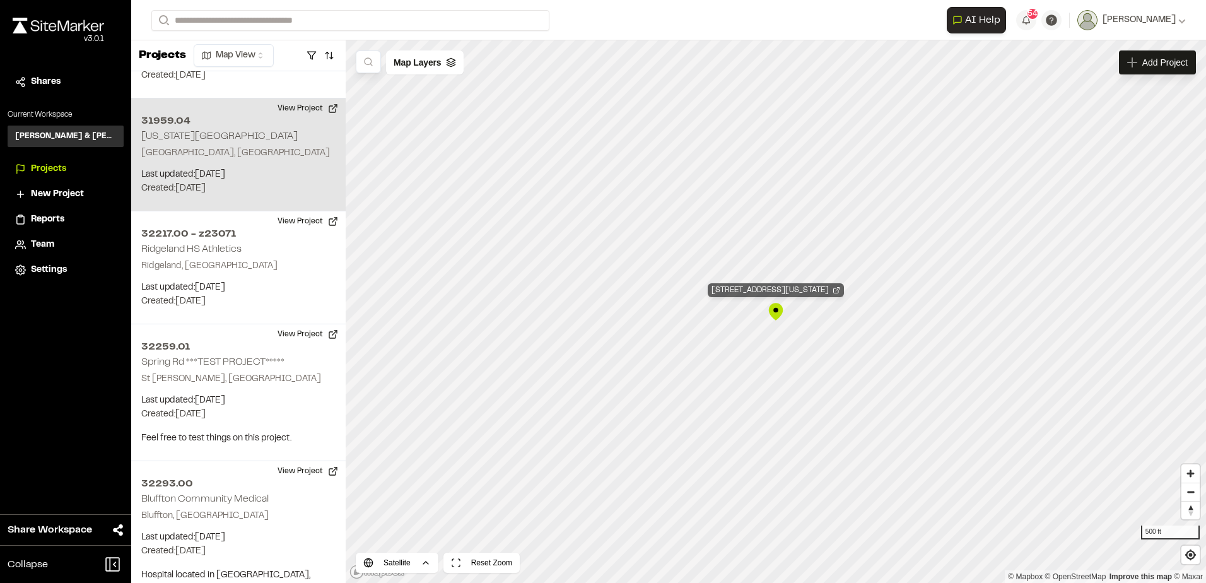
click at [791, 290] on div "31959.04 Washington Street Park" at bounding box center [776, 290] width 136 height 14
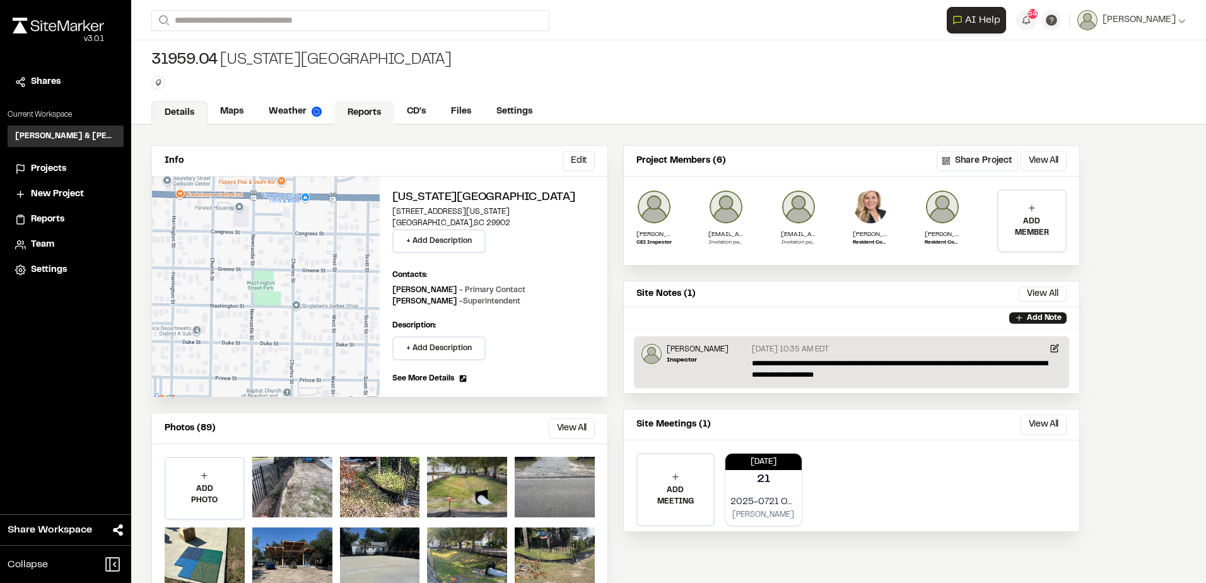
click at [346, 108] on link "Reports" at bounding box center [364, 113] width 60 height 24
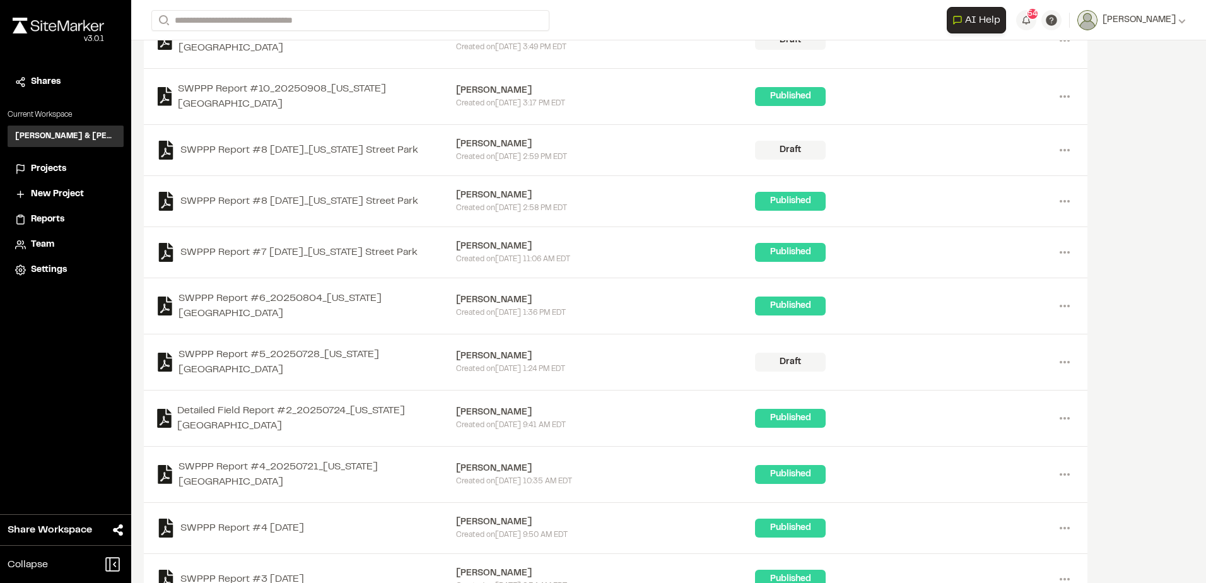
scroll to position [364, 0]
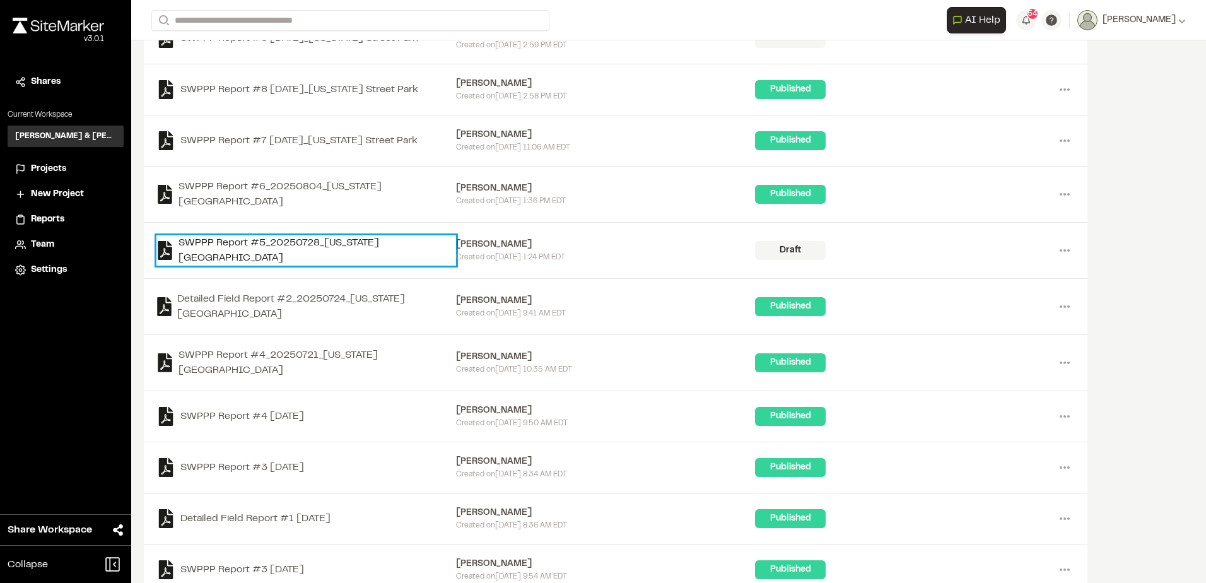
click at [367, 235] on link "SWPPP Report #5_20250728_[US_STATE] [GEOGRAPHIC_DATA]" at bounding box center [306, 250] width 300 height 30
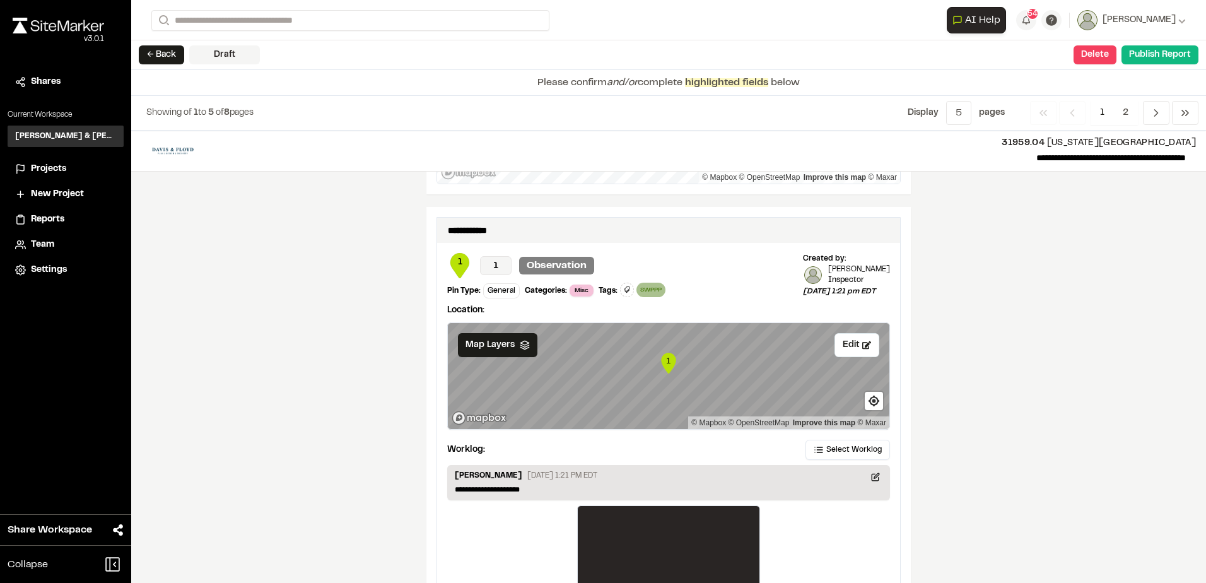
scroll to position [2087, 0]
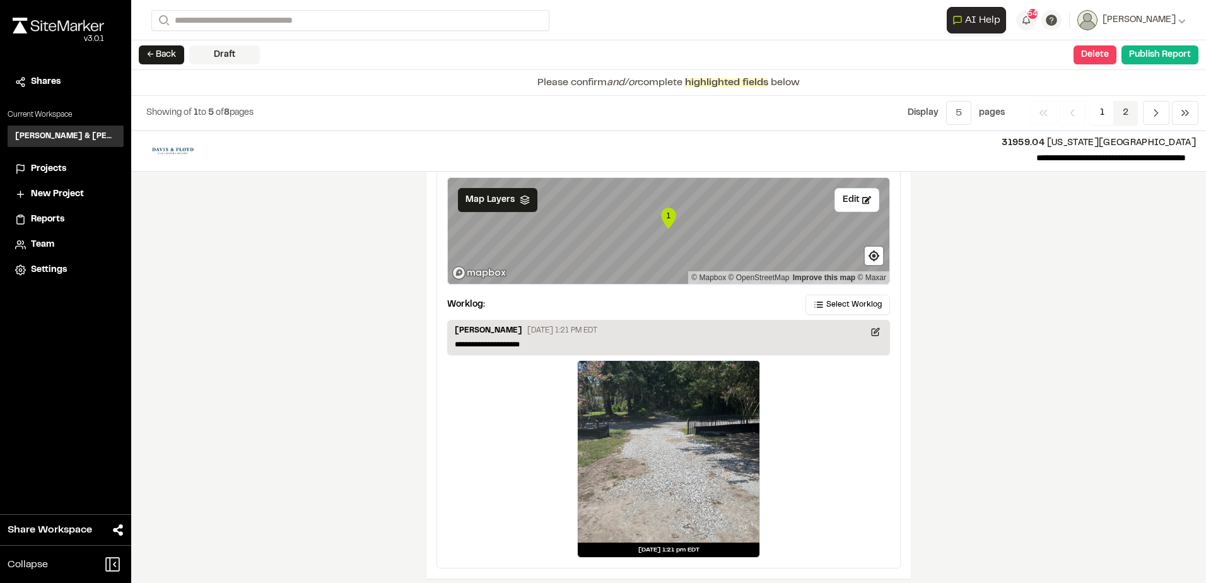
click at [1131, 108] on span "2" at bounding box center [1125, 113] width 25 height 24
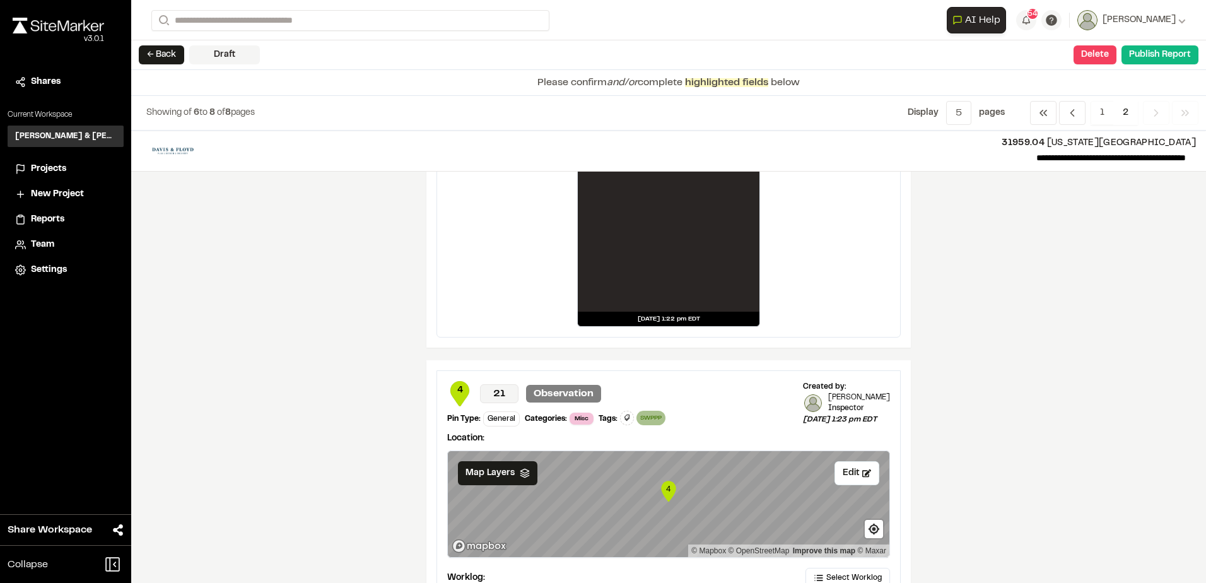
scroll to position [1101, 0]
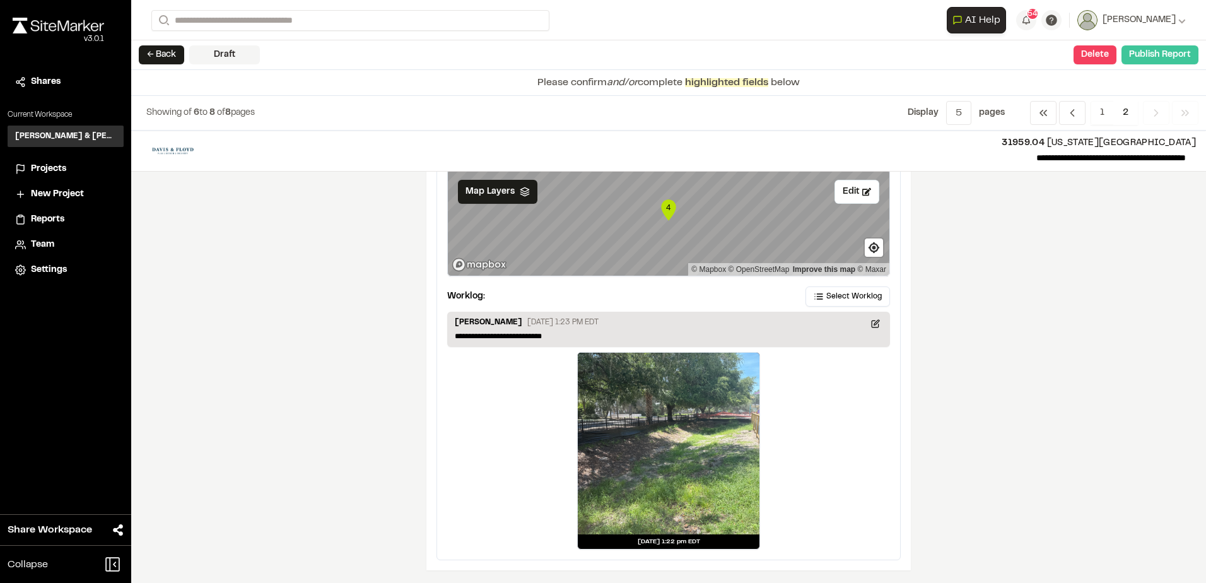
click at [1134, 53] on button "Publish Report" at bounding box center [1159, 54] width 77 height 19
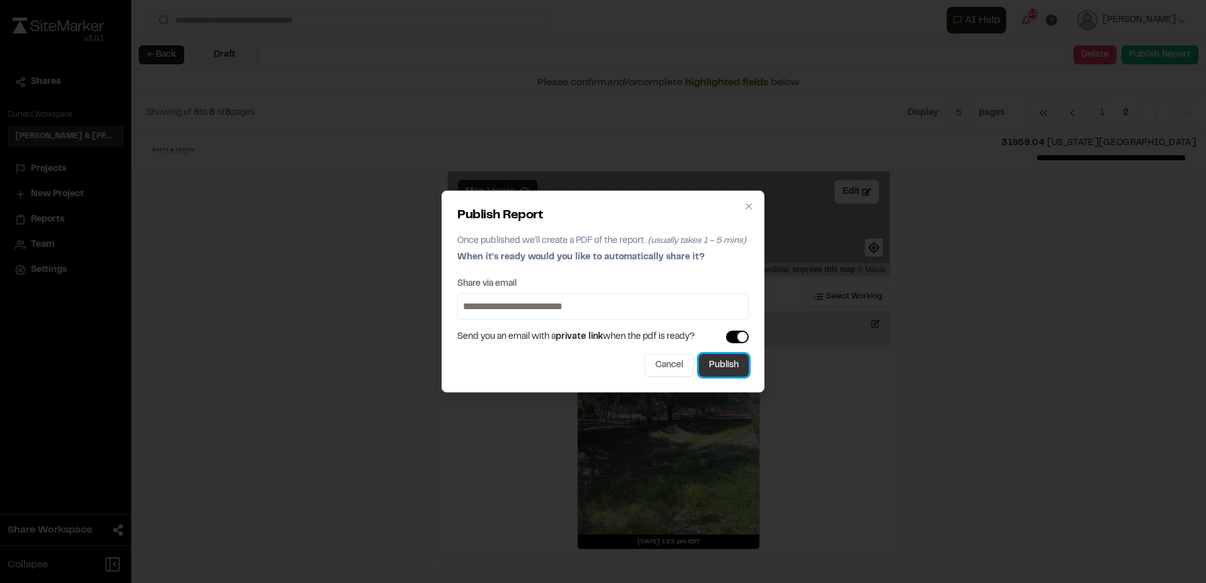
click at [707, 368] on button "Publish" at bounding box center [724, 365] width 50 height 23
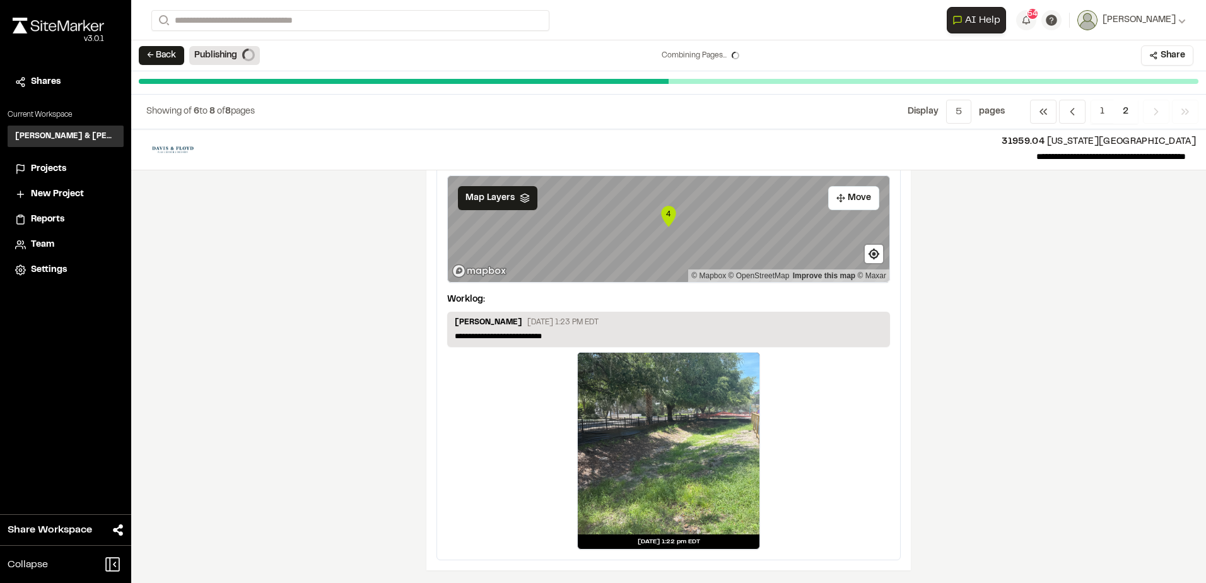
scroll to position [1057, 0]
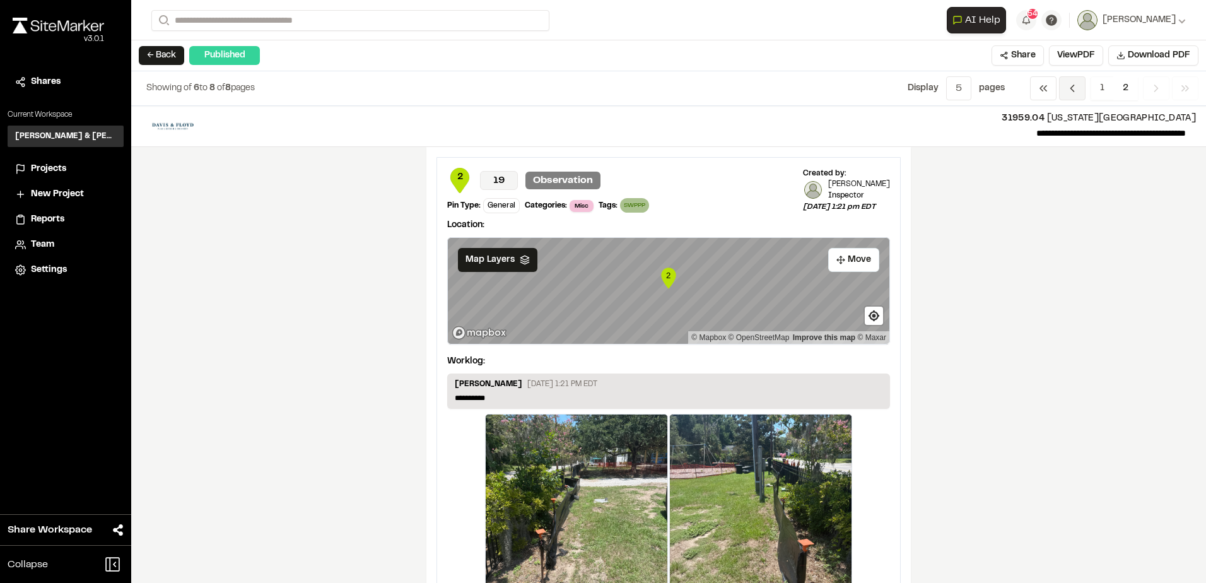
click at [1068, 89] on icon "Navigation" at bounding box center [1072, 88] width 13 height 13
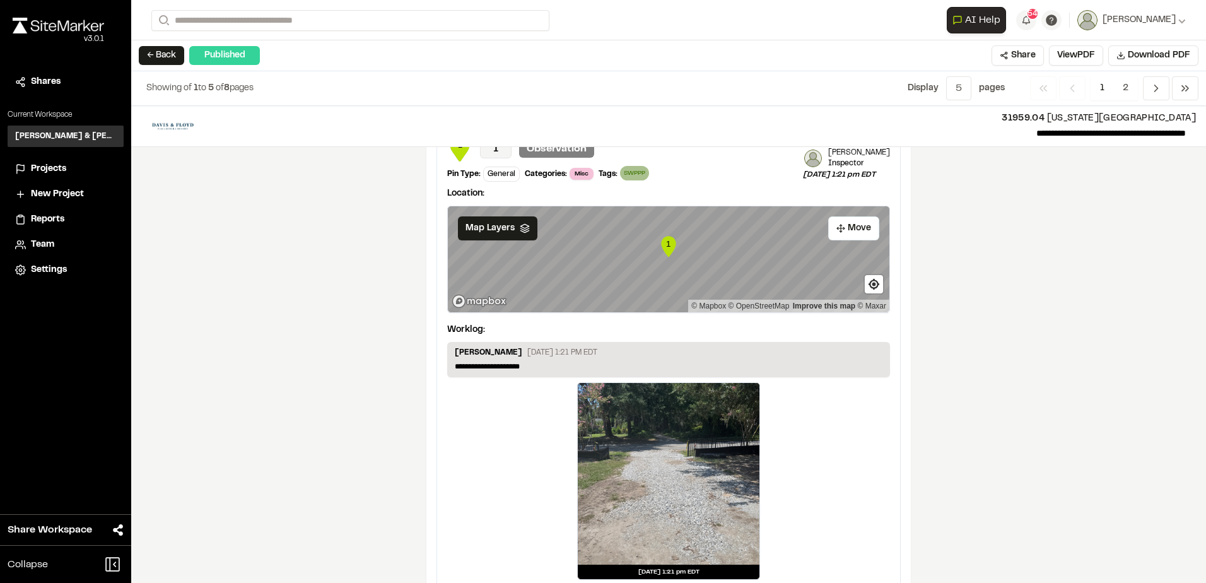
scroll to position [2040, 0]
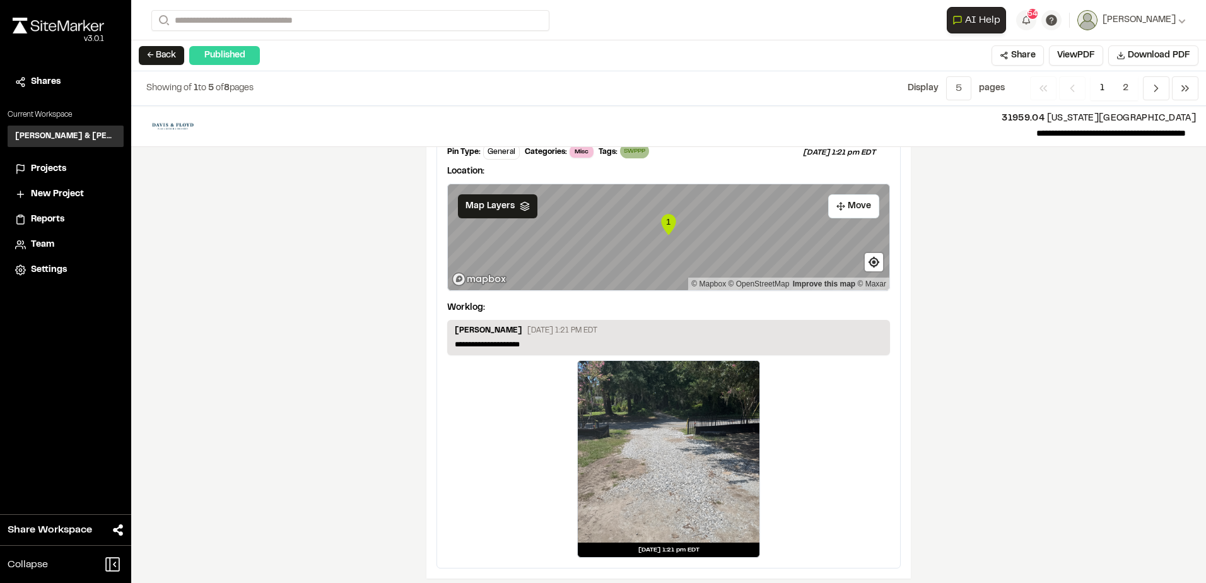
click at [170, 63] on button "← Back" at bounding box center [161, 55] width 45 height 19
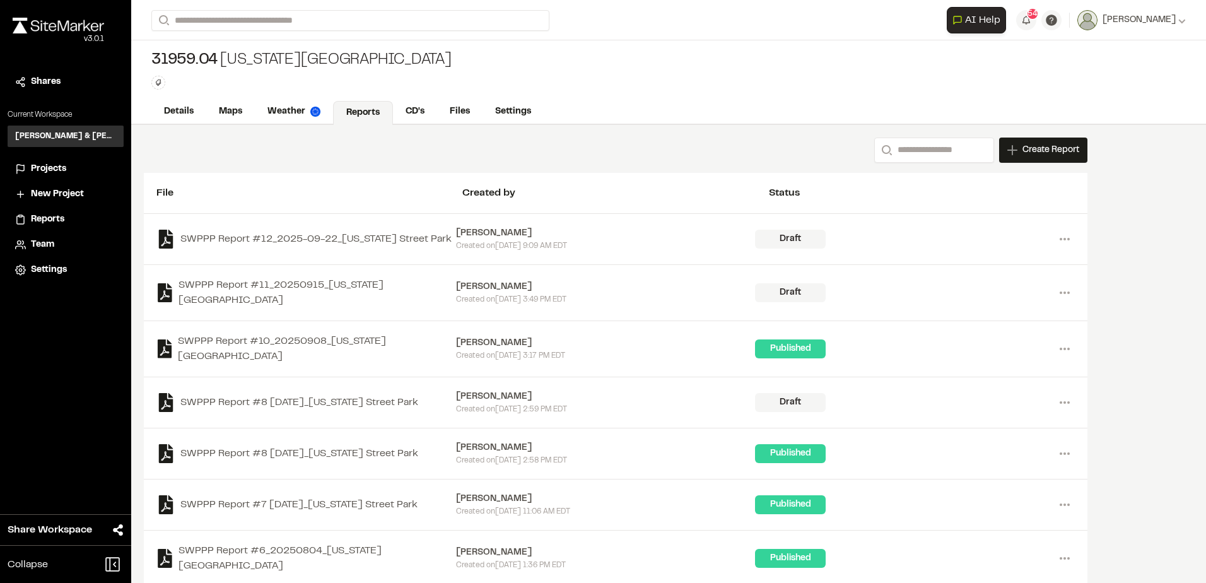
click at [462, 284] on div "[PERSON_NAME]" at bounding box center [606, 287] width 300 height 14
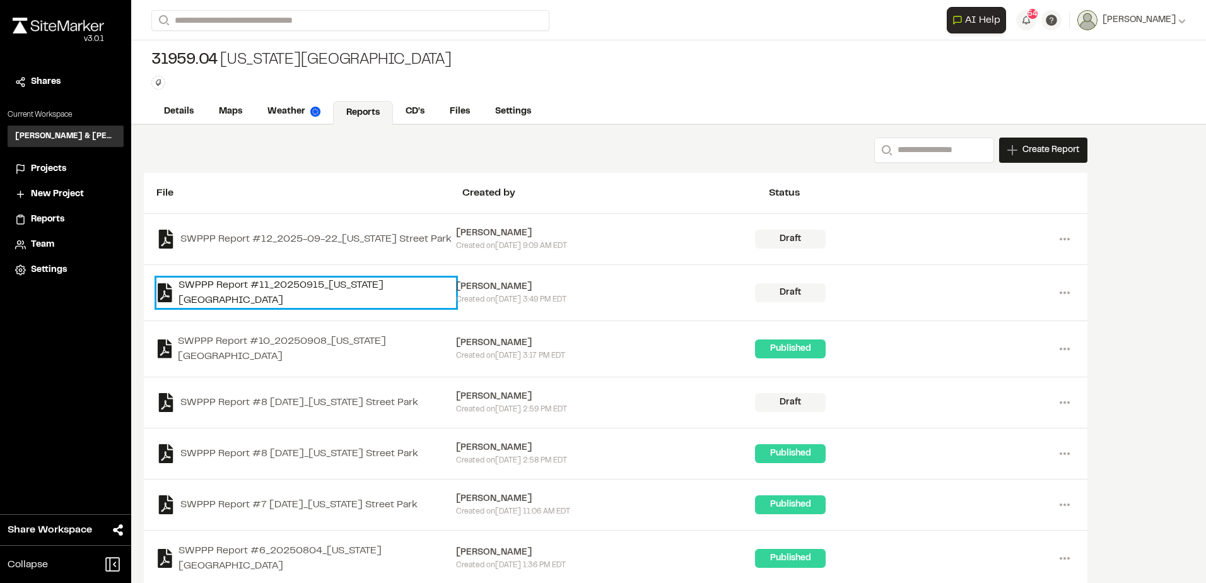
click at [407, 281] on link "SWPPP Report #11_20250915_Washington Street Park" at bounding box center [306, 292] width 300 height 30
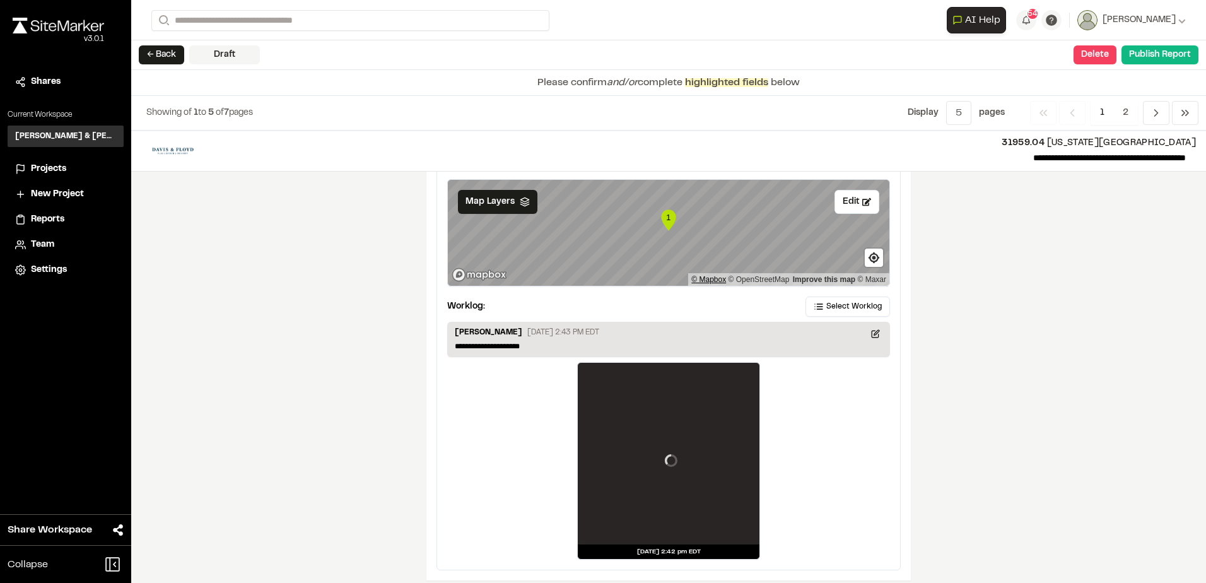
scroll to position [2087, 0]
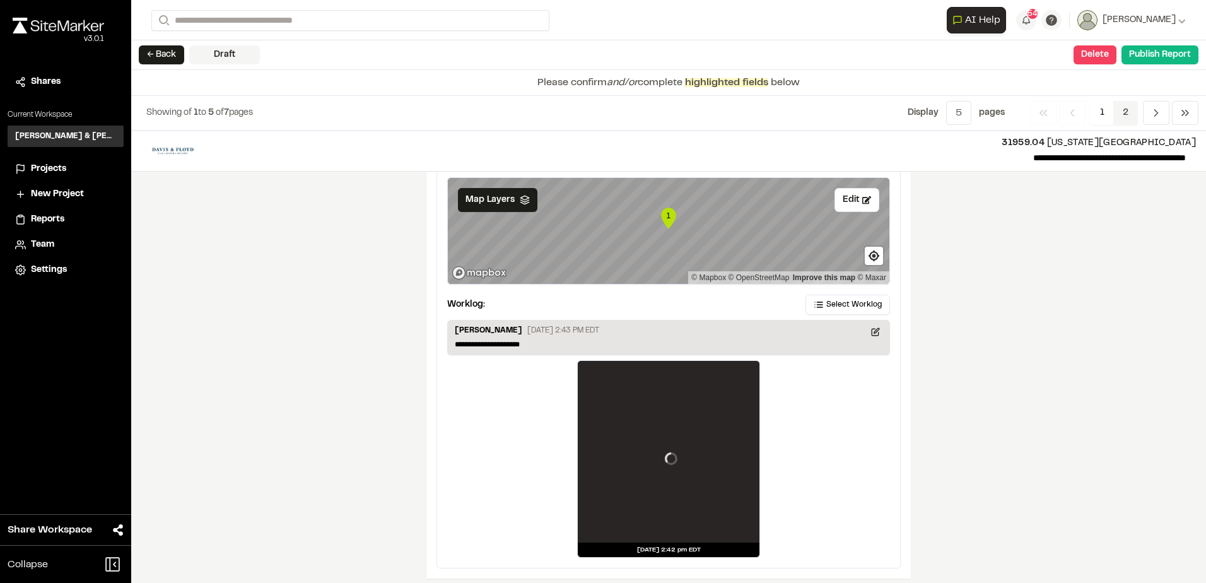
click at [1122, 120] on span "2" at bounding box center [1125, 113] width 25 height 24
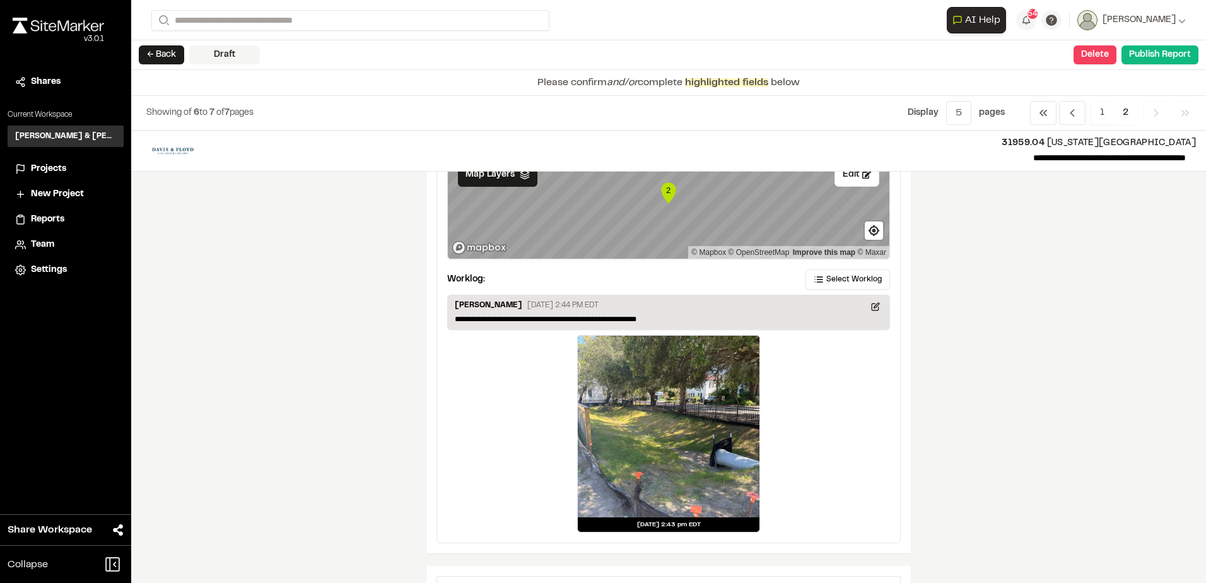
scroll to position [93, 0]
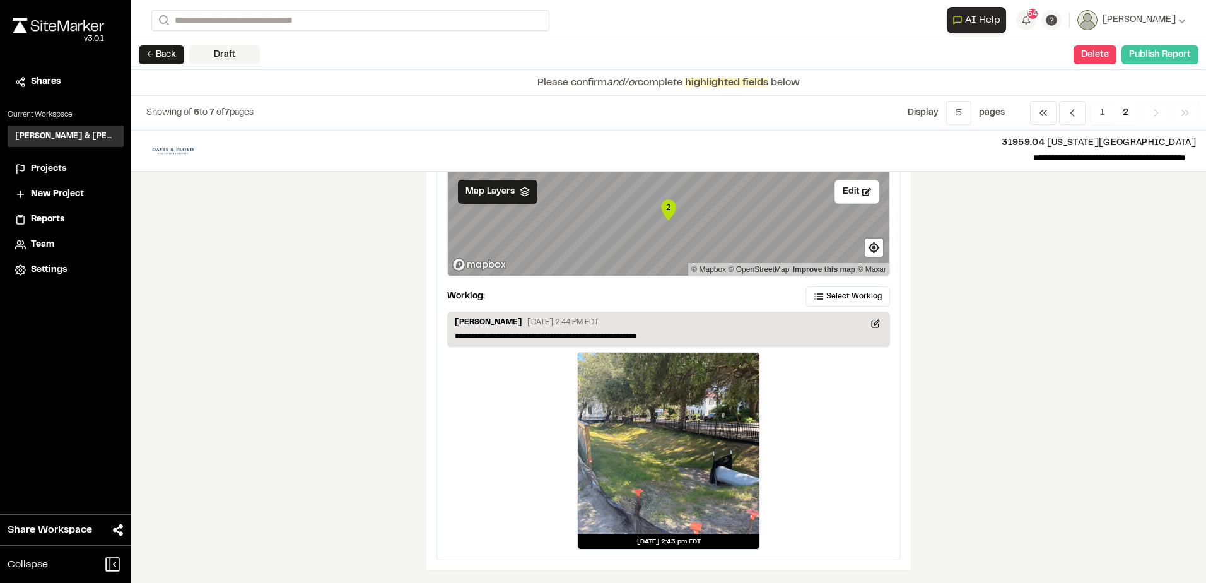
click at [1158, 54] on button "Publish Report" at bounding box center [1159, 54] width 77 height 19
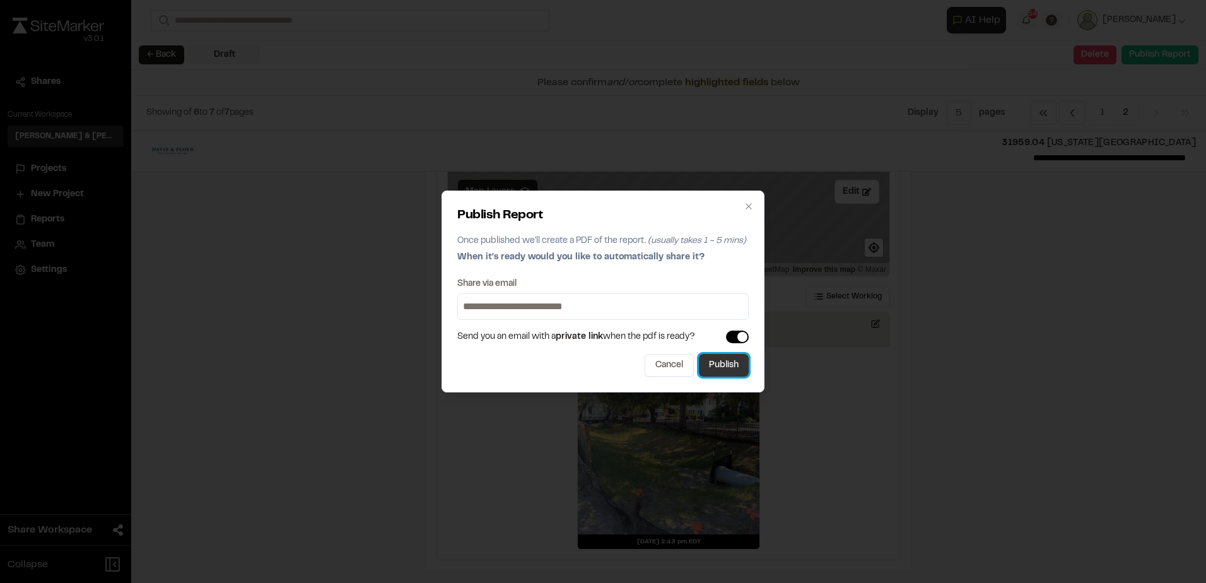
click at [736, 359] on button "Publish" at bounding box center [724, 365] width 50 height 23
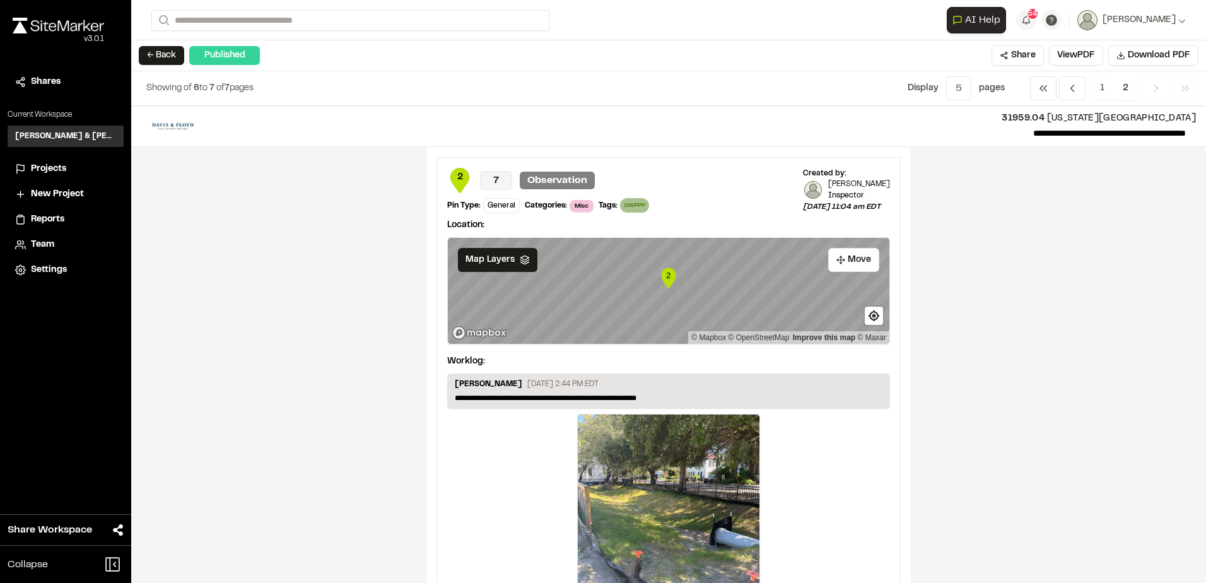
click at [151, 52] on button "← Back" at bounding box center [161, 55] width 45 height 19
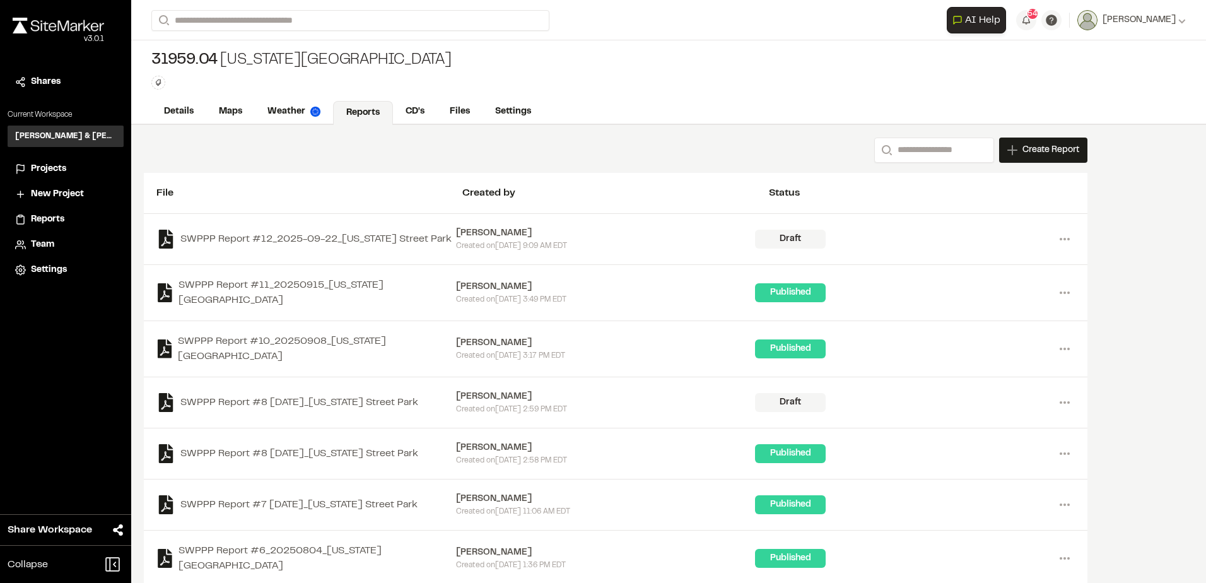
click at [52, 170] on span "Projects" at bounding box center [48, 169] width 35 height 14
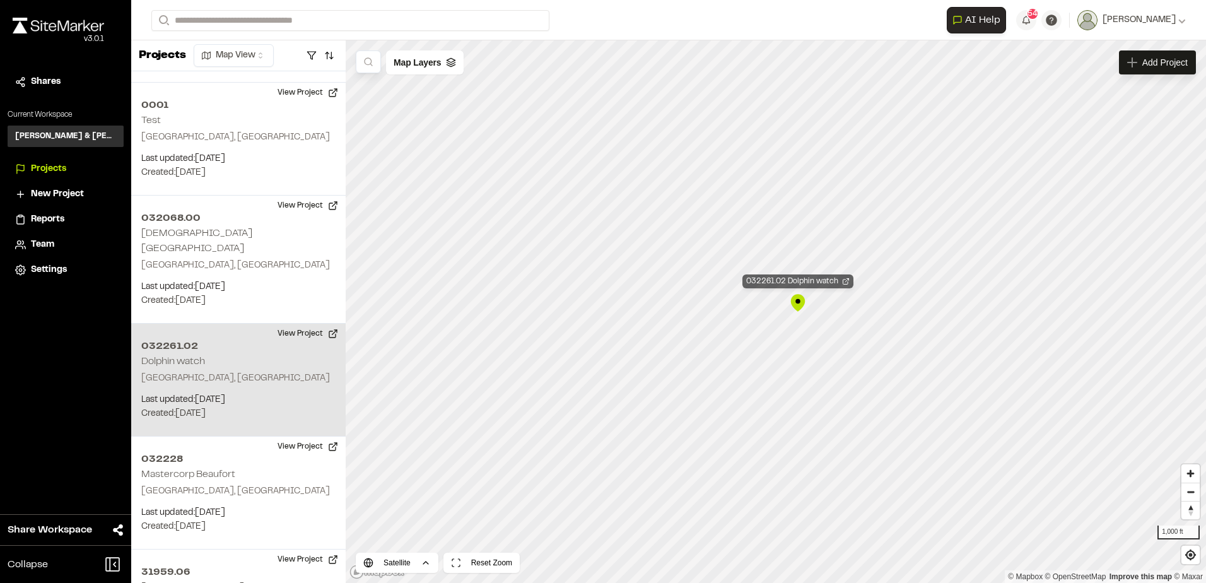
scroll to position [1402, 0]
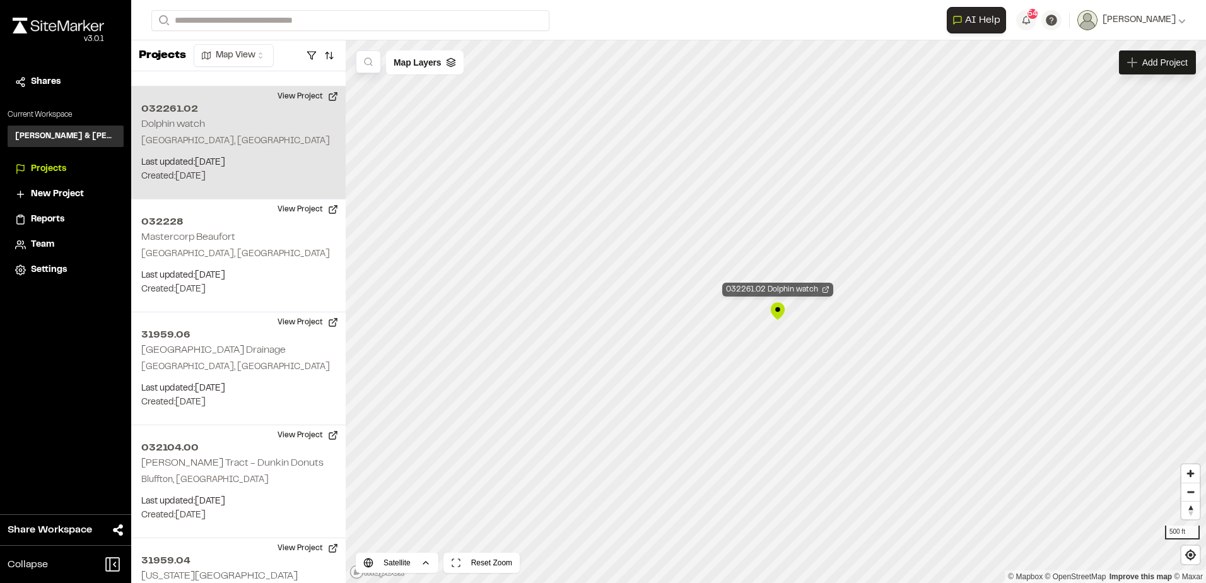
click at [822, 293] on icon "Map marker" at bounding box center [826, 290] width 8 height 8
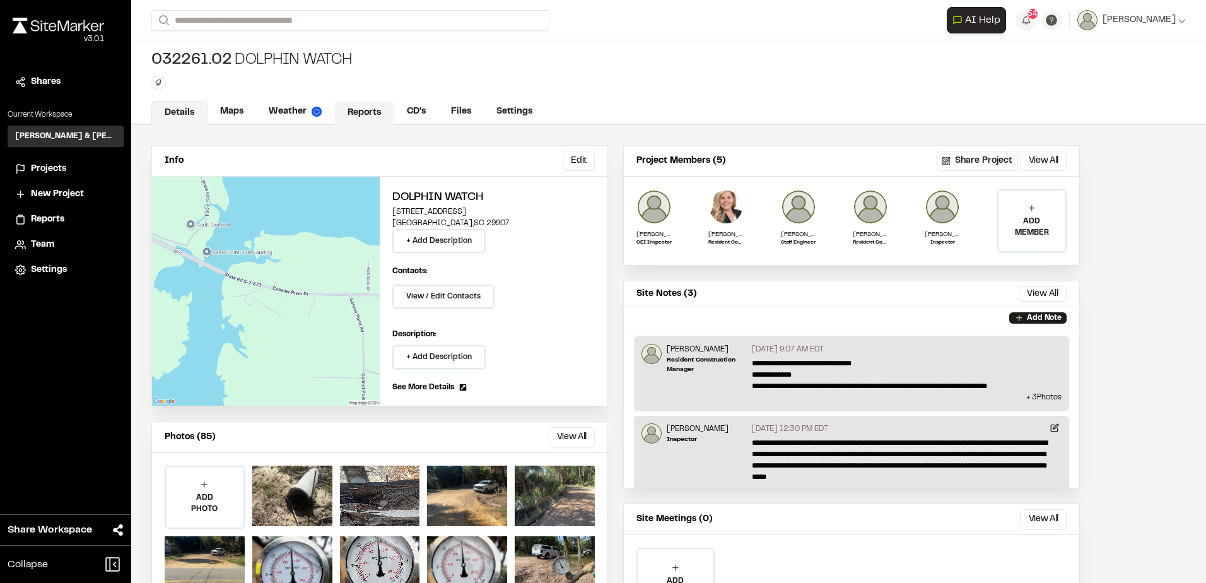
click at [347, 108] on link "Reports" at bounding box center [364, 113] width 60 height 24
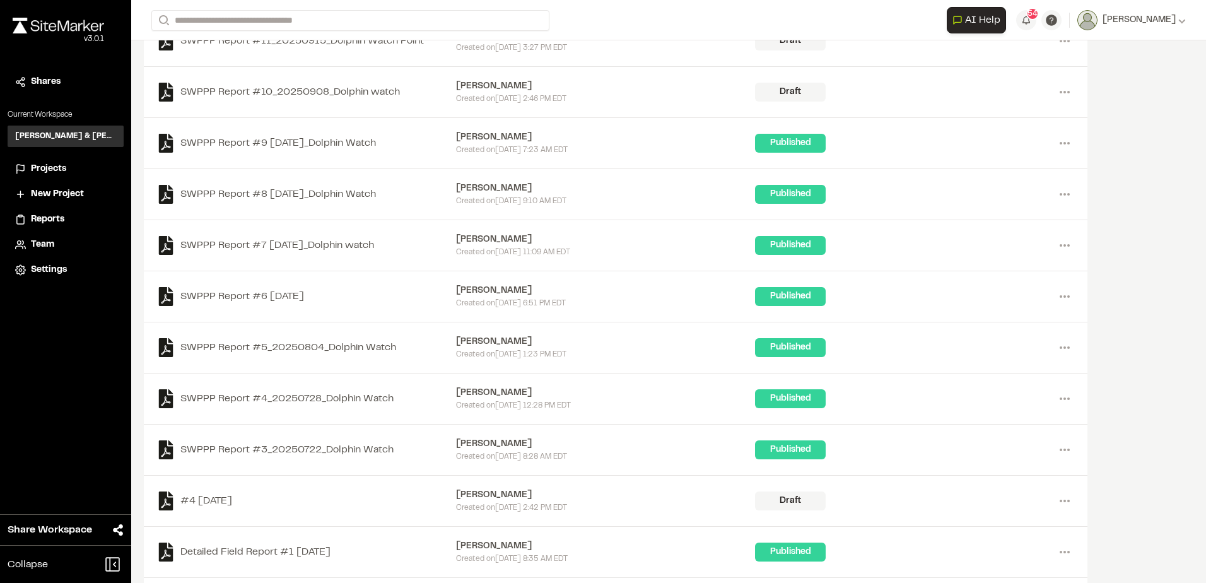
scroll to position [308, 0]
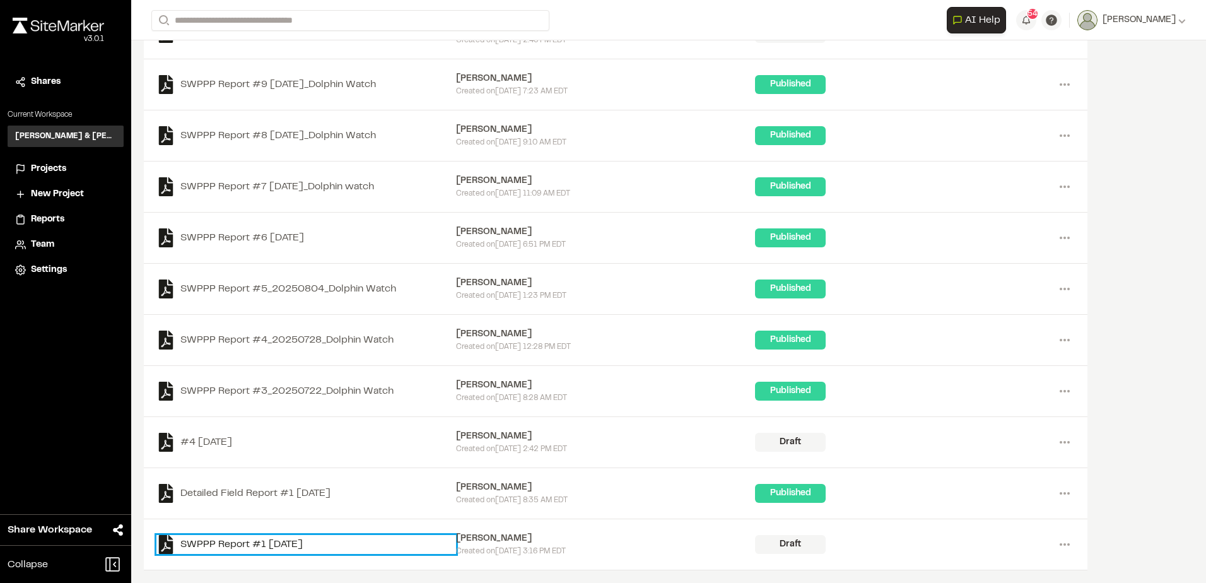
click at [307, 541] on link "SWPPP Report #1 [DATE]" at bounding box center [306, 544] width 300 height 19
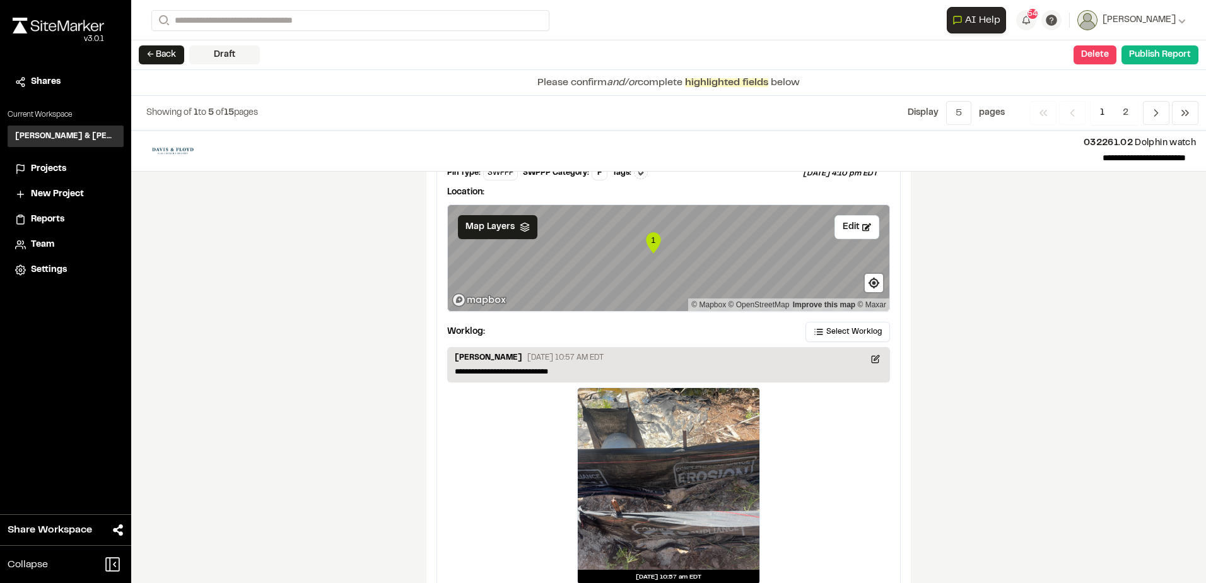
scroll to position [2087, 0]
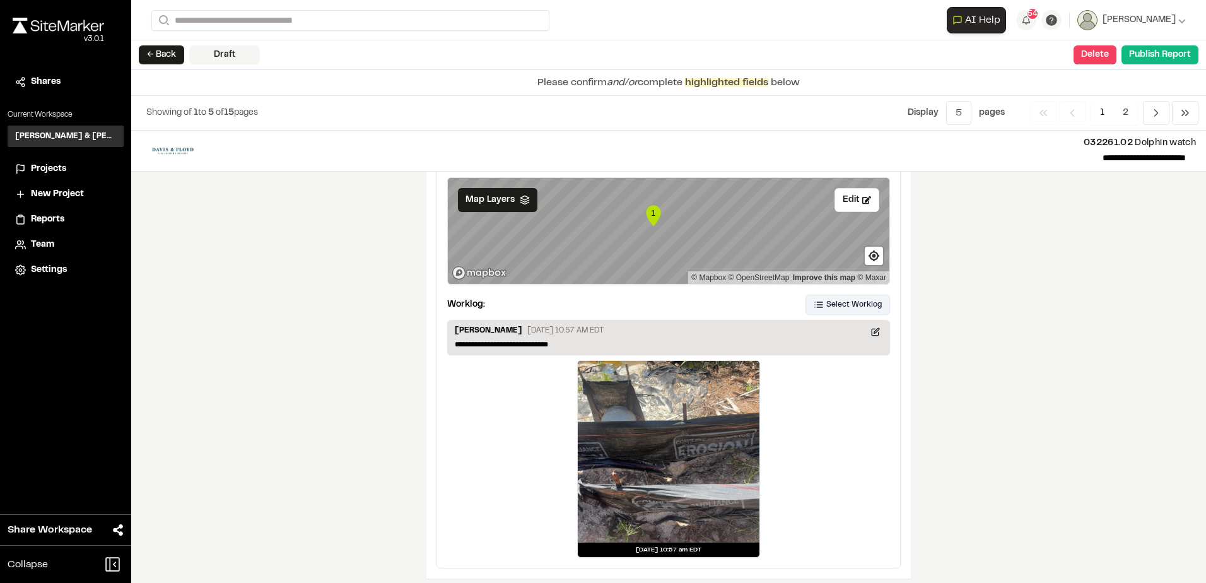
click at [819, 294] on button "Select Worklog" at bounding box center [847, 304] width 84 height 20
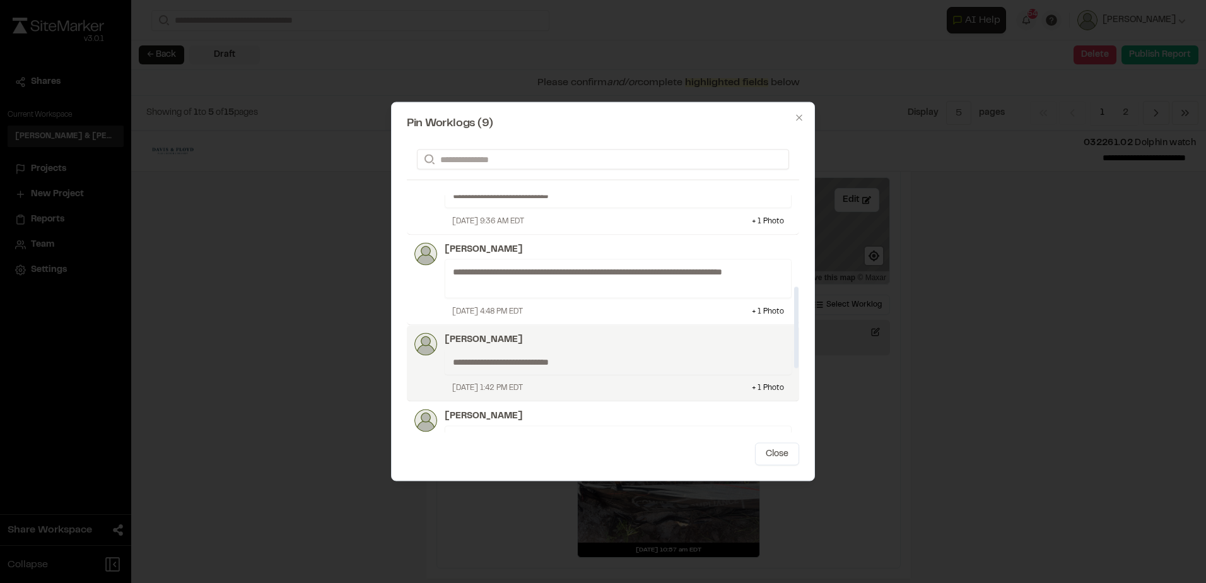
scroll to position [476, 0]
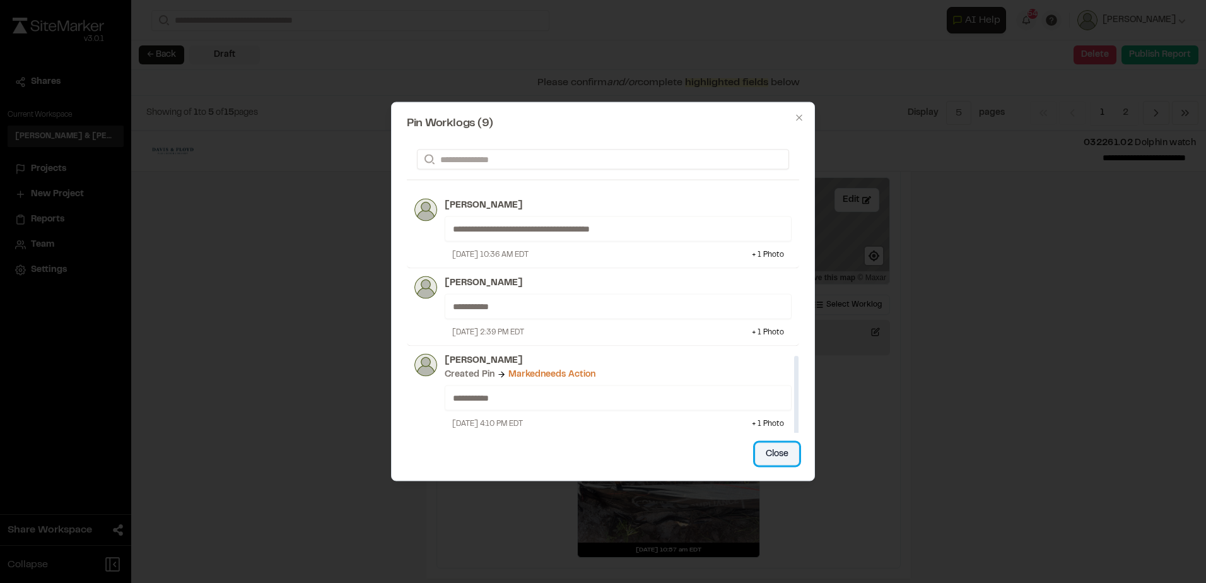
click at [768, 443] on button "Close" at bounding box center [777, 454] width 44 height 23
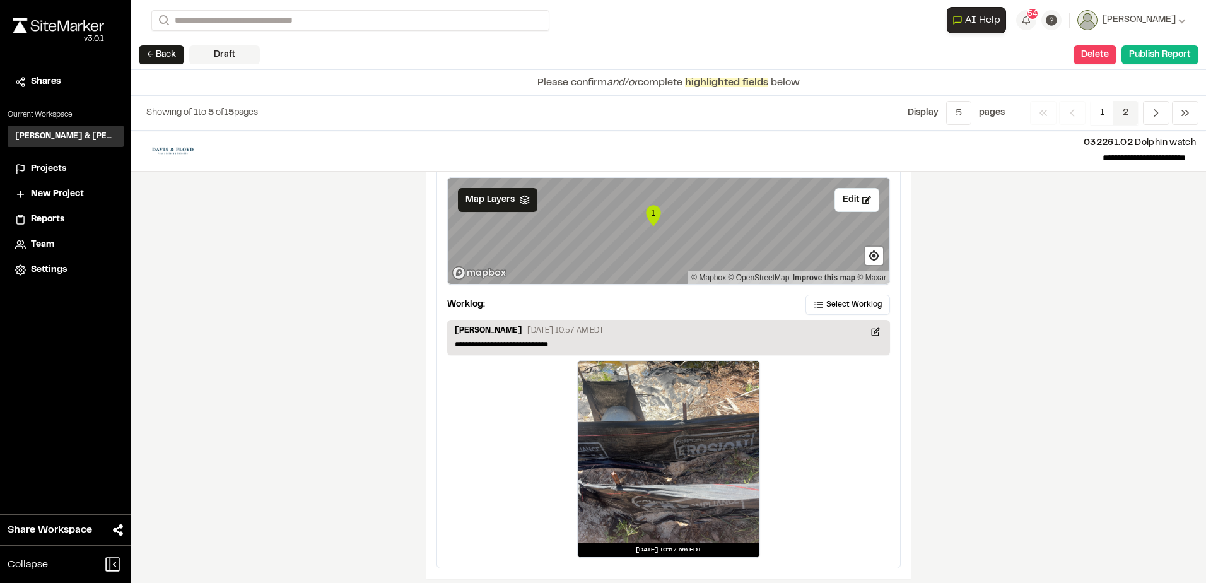
click at [1121, 107] on span "2" at bounding box center [1125, 113] width 25 height 24
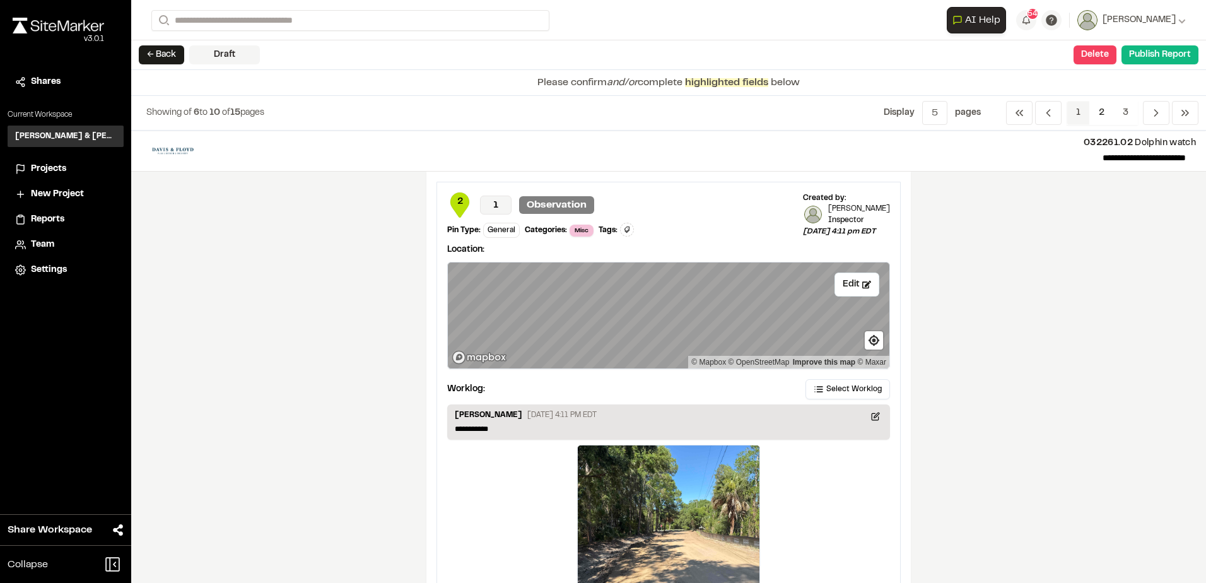
click at [1070, 114] on span "1" at bounding box center [1077, 113] width 23 height 24
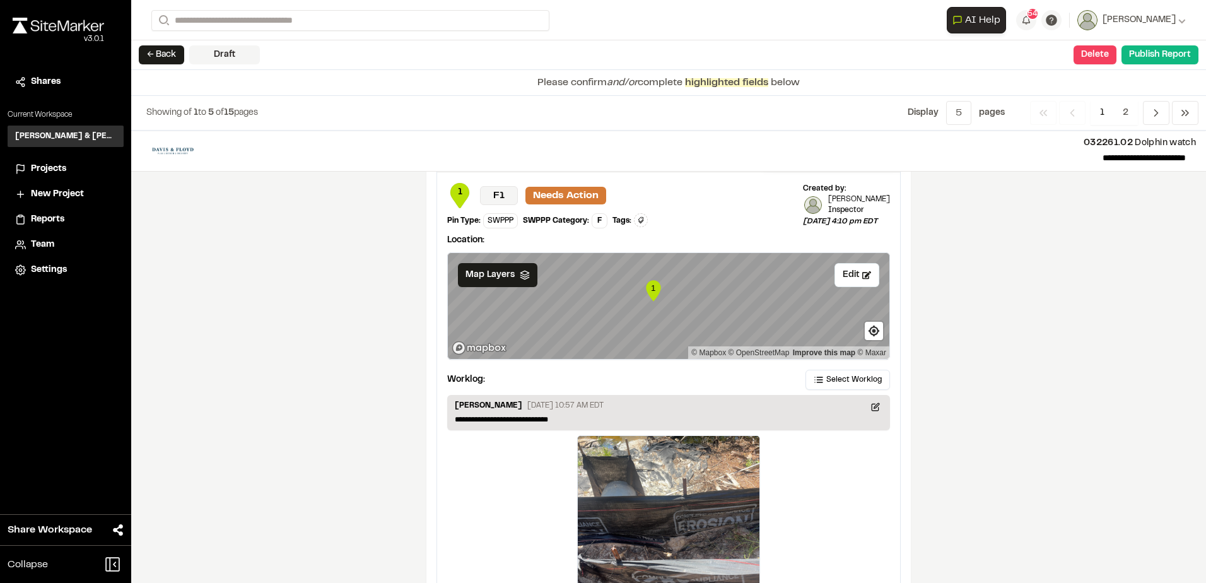
scroll to position [1897, 0]
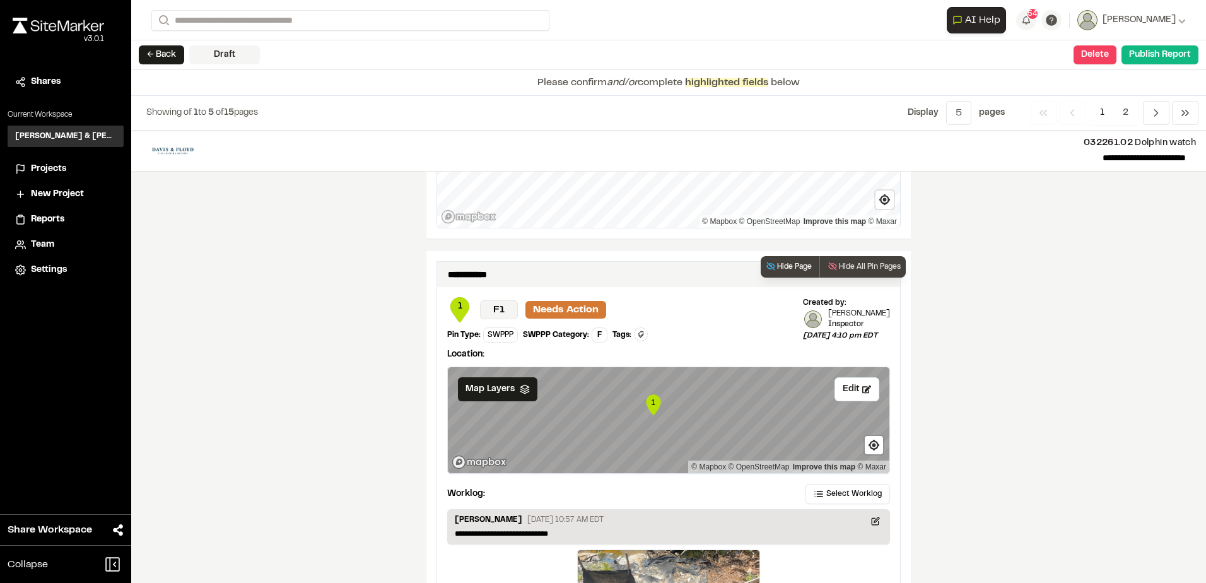
click at [794, 256] on button "Hide Page" at bounding box center [788, 266] width 56 height 21
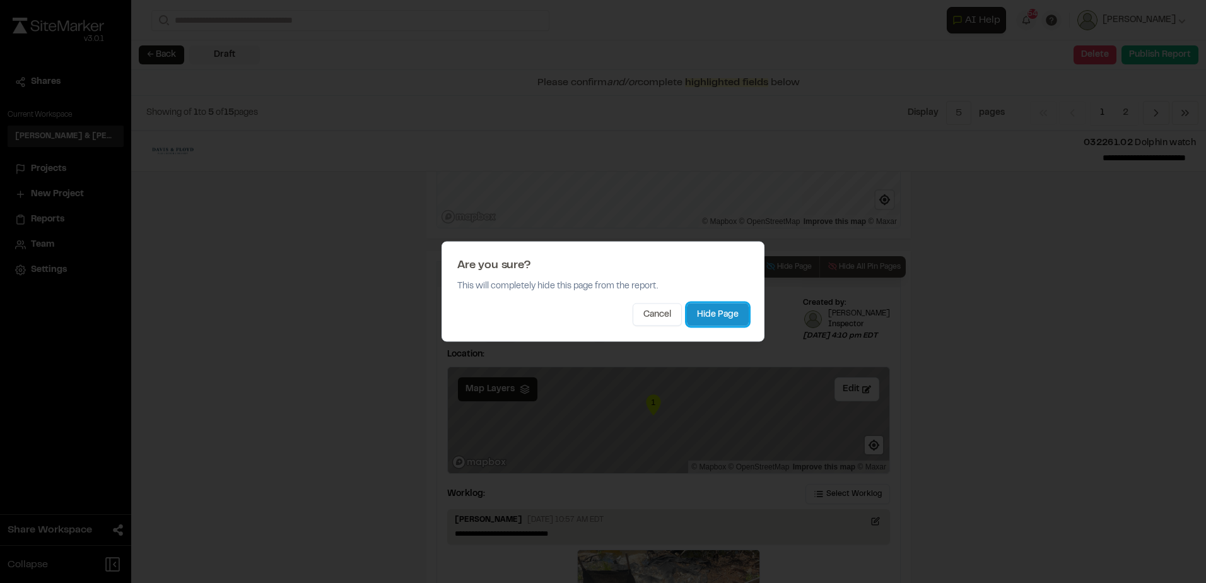
click at [735, 314] on button "Hide Page" at bounding box center [718, 314] width 62 height 23
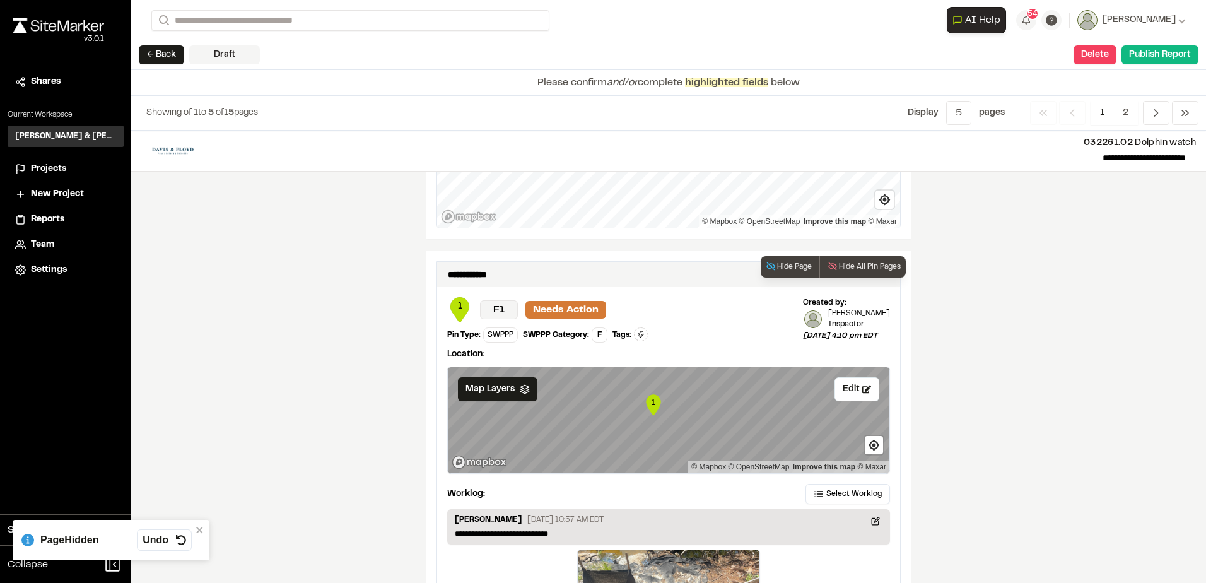
scroll to position [1558, 0]
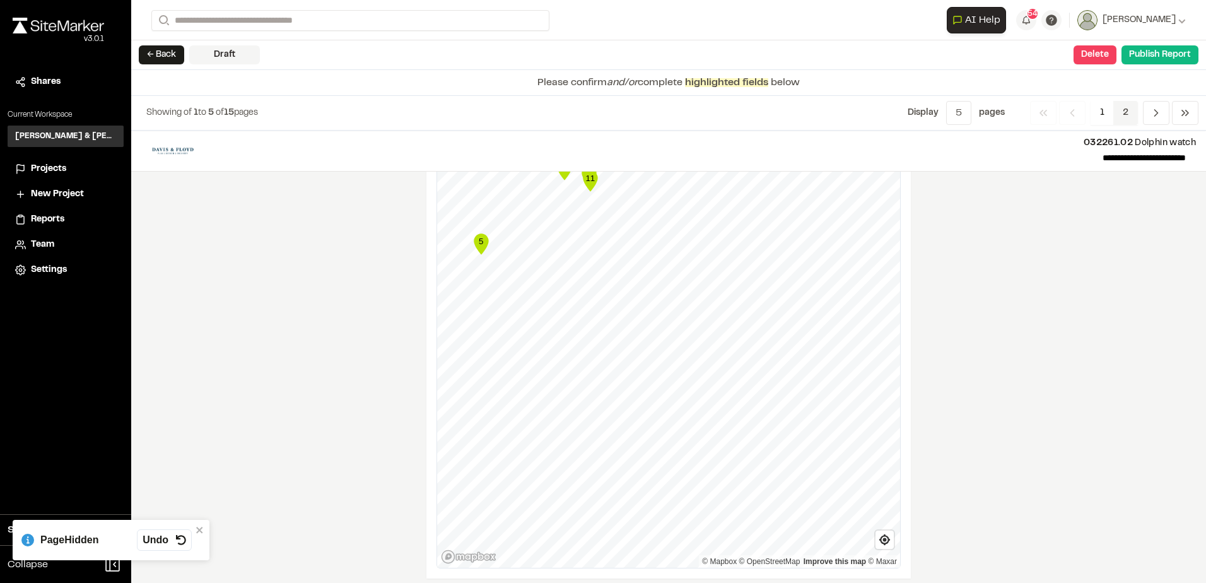
click at [1123, 116] on span "2" at bounding box center [1125, 113] width 25 height 24
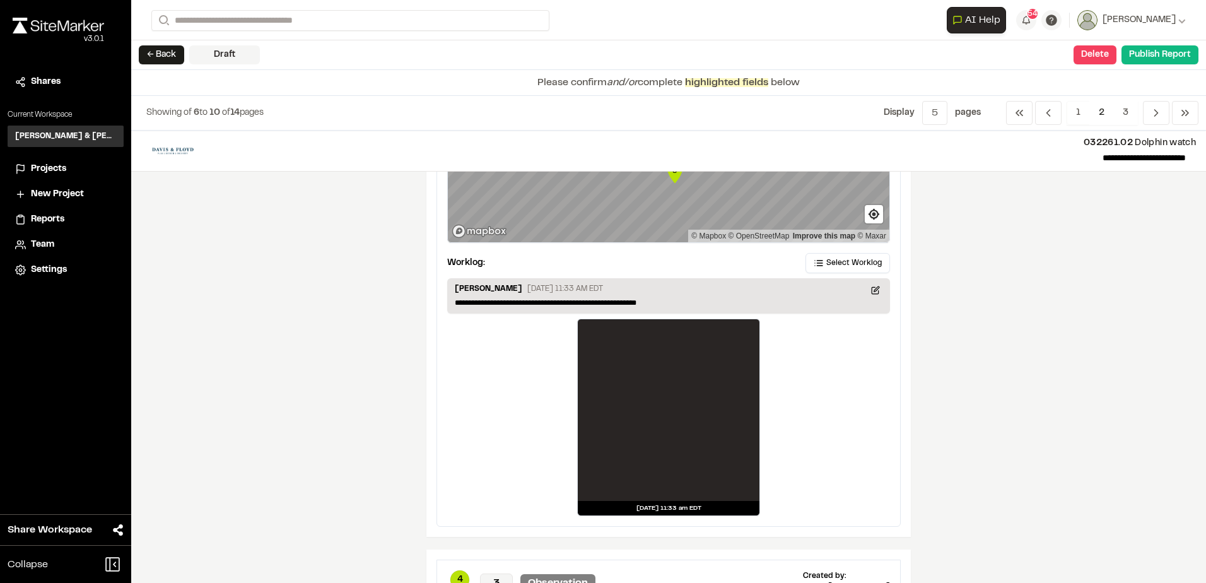
scroll to position [0, 0]
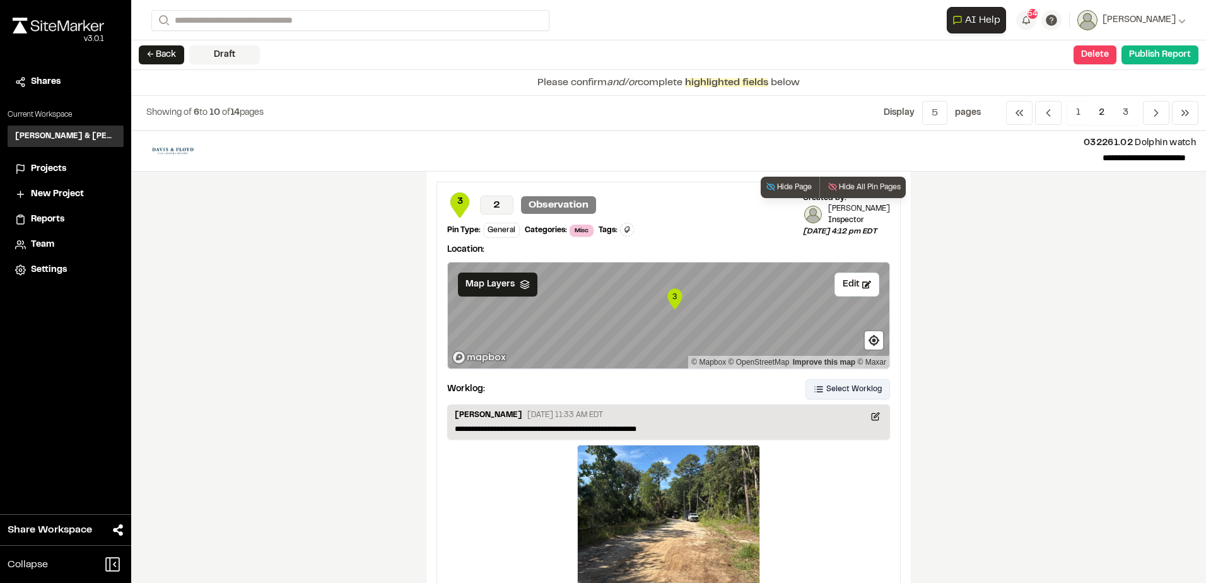
click at [855, 390] on span "Select Worklog" at bounding box center [853, 388] width 55 height 11
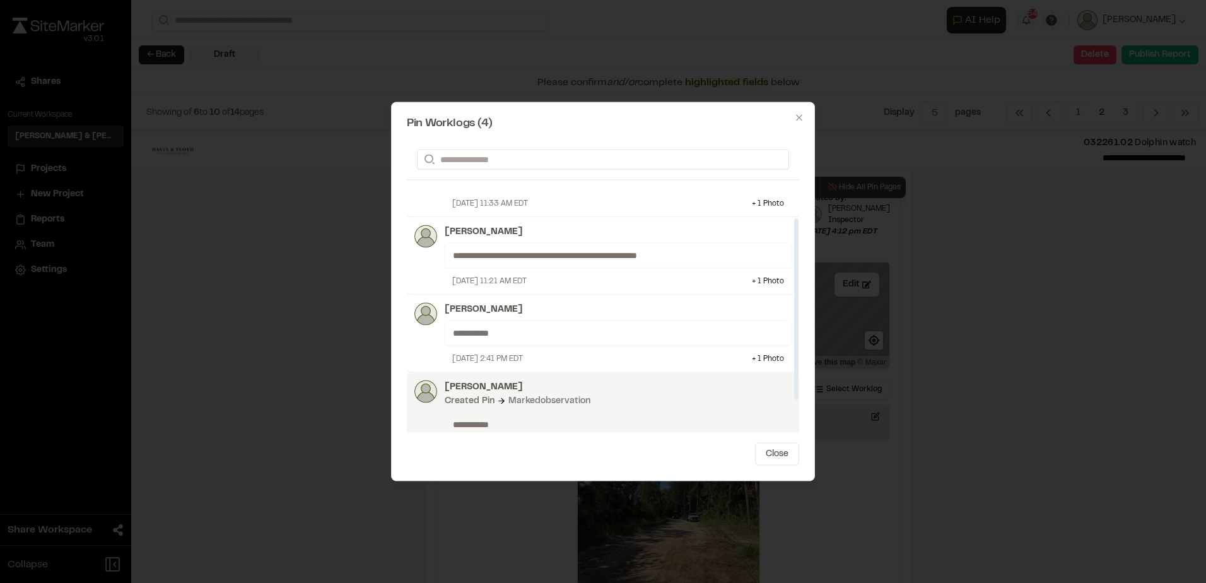
scroll to position [81, 0]
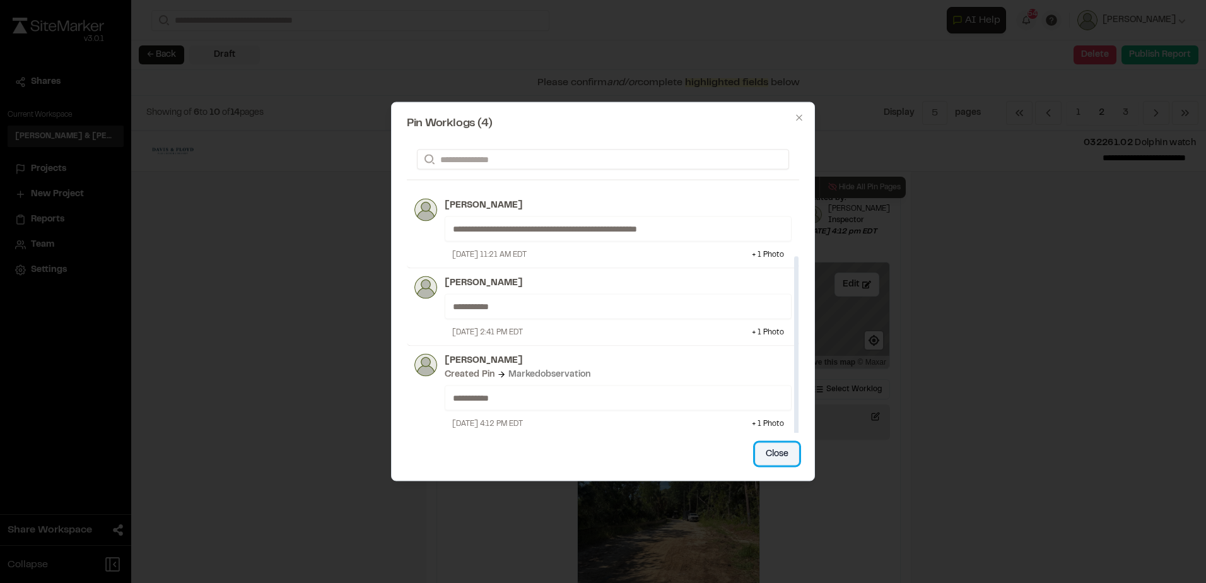
click at [762, 453] on button "Close" at bounding box center [777, 454] width 44 height 23
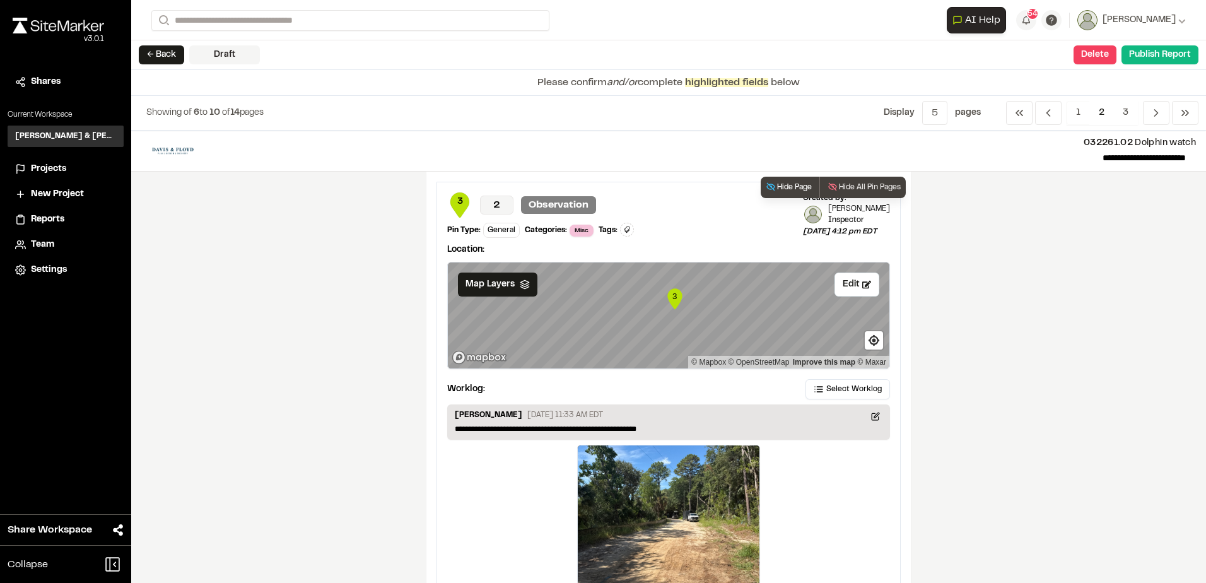
click at [797, 185] on button "Hide Page" at bounding box center [788, 187] width 56 height 21
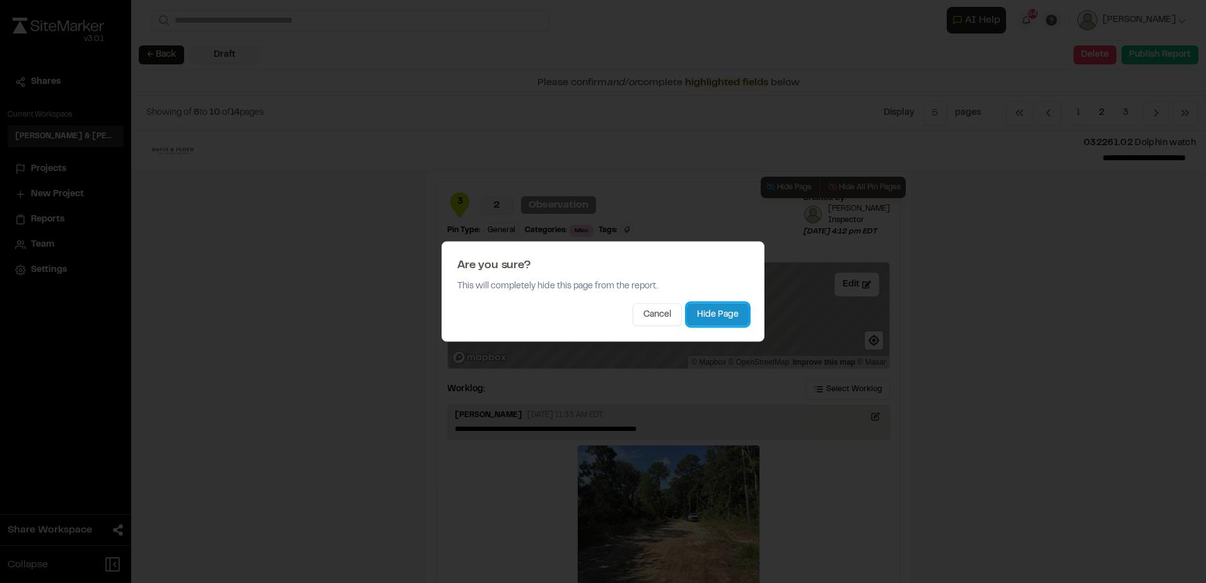
click at [727, 315] on button "Hide Page" at bounding box center [718, 314] width 62 height 23
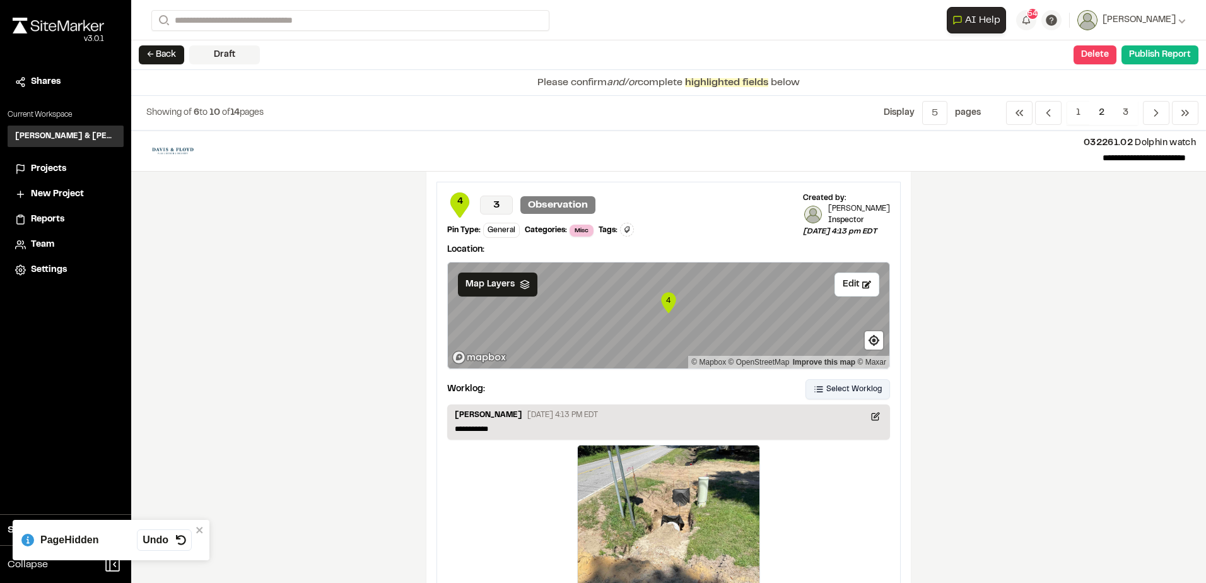
click at [836, 387] on span "Select Worklog" at bounding box center [853, 388] width 55 height 11
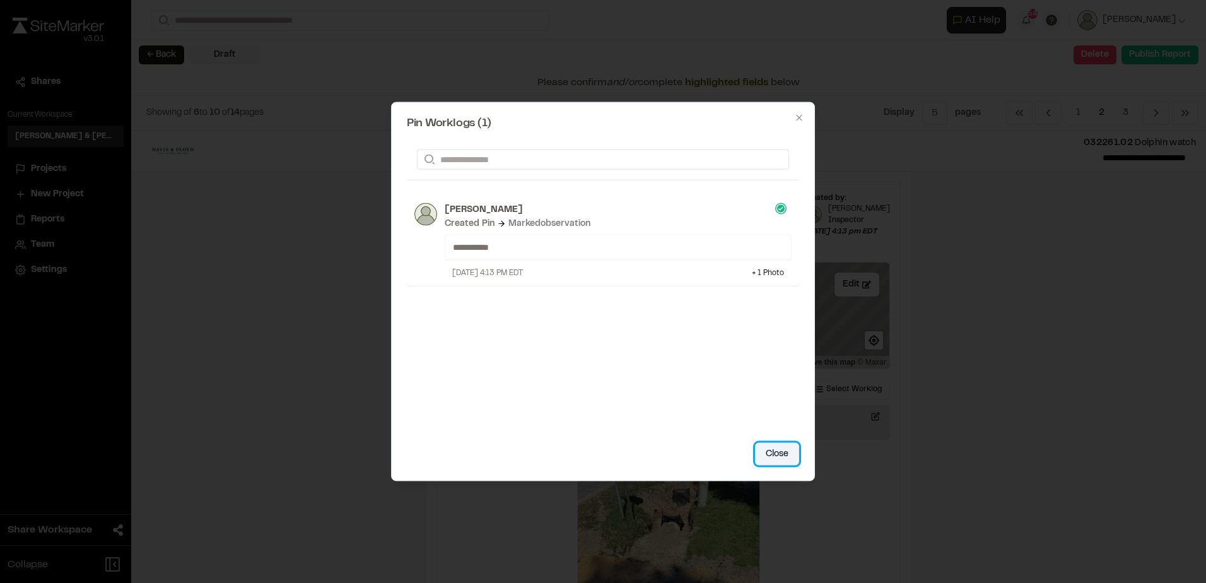
click at [779, 444] on button "Close" at bounding box center [777, 454] width 44 height 23
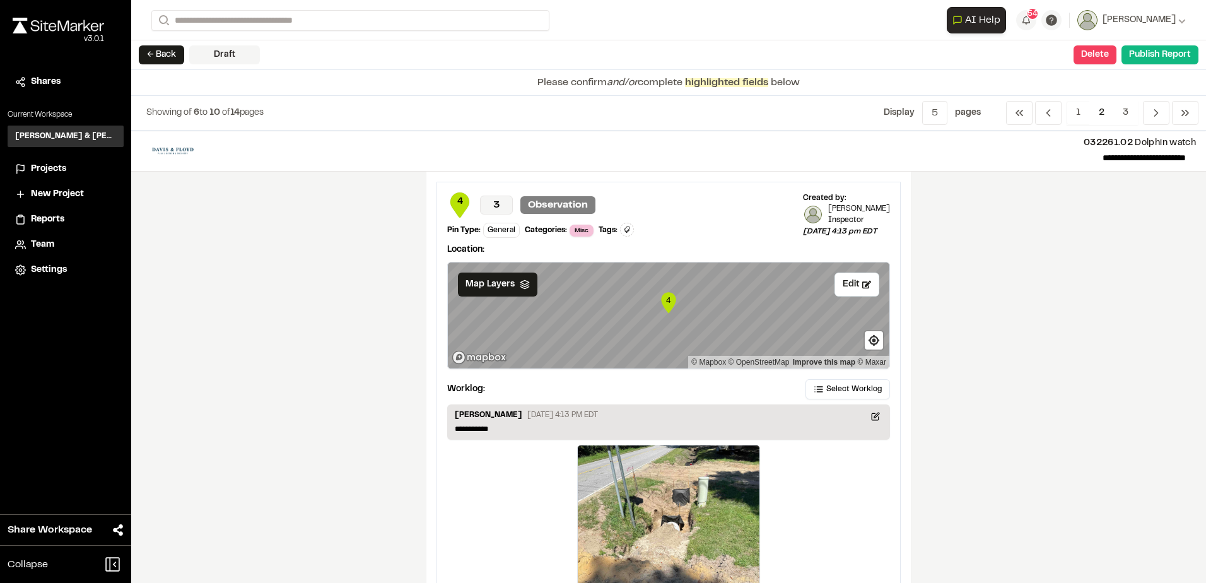
click at [977, 221] on div "**********" at bounding box center [668, 357] width 1075 height 452
click at [799, 183] on button "Hide Page" at bounding box center [788, 187] width 56 height 21
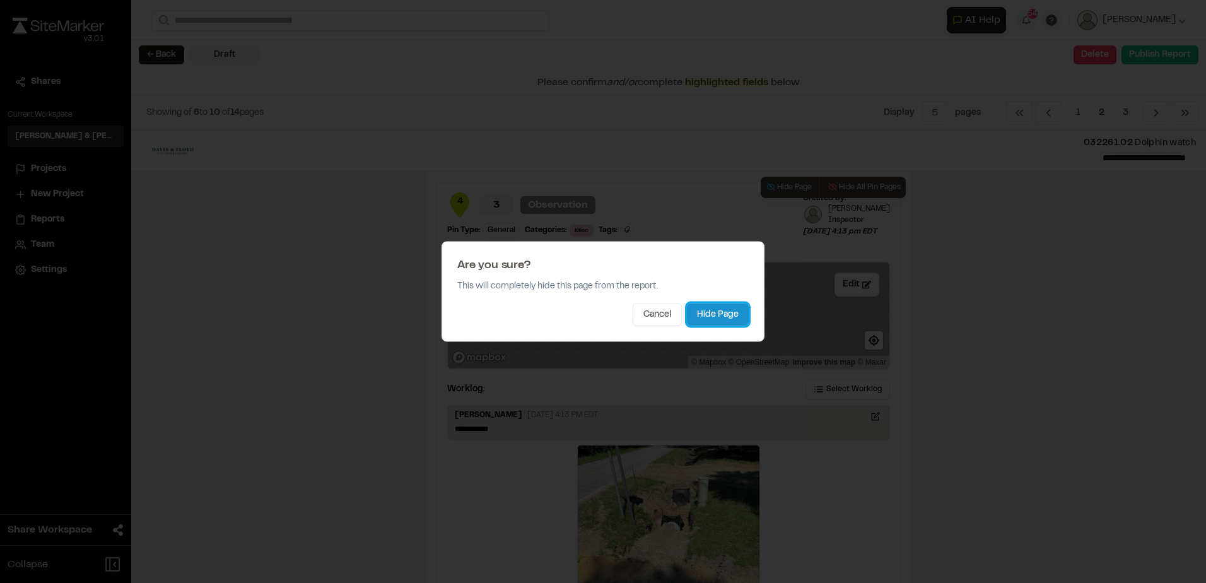
click at [710, 306] on button "Hide Page" at bounding box center [718, 314] width 62 height 23
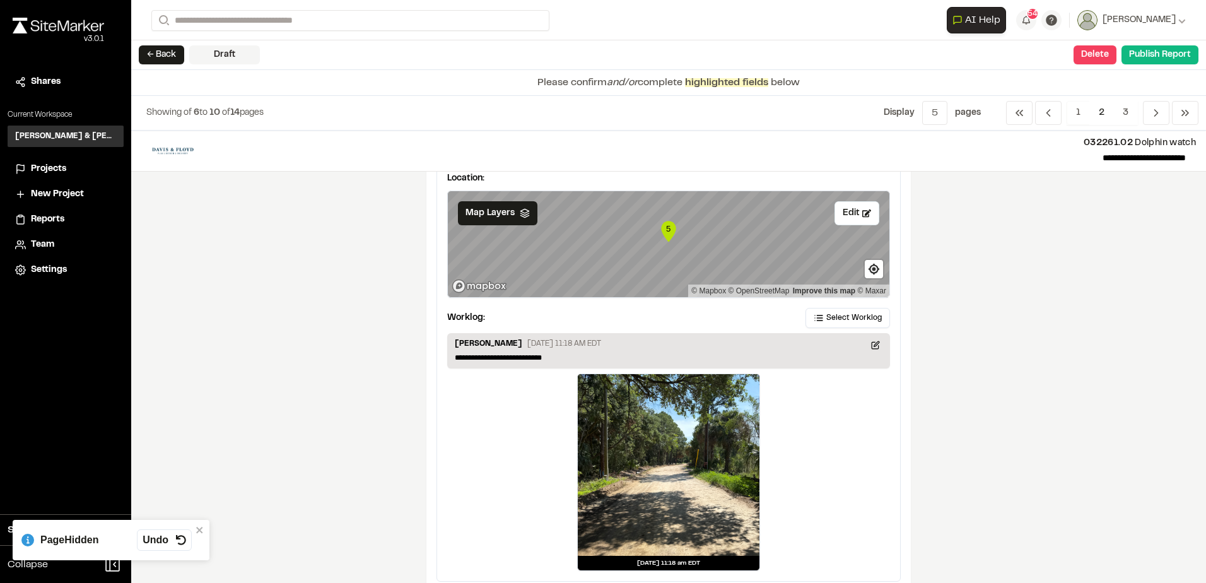
scroll to position [63, 0]
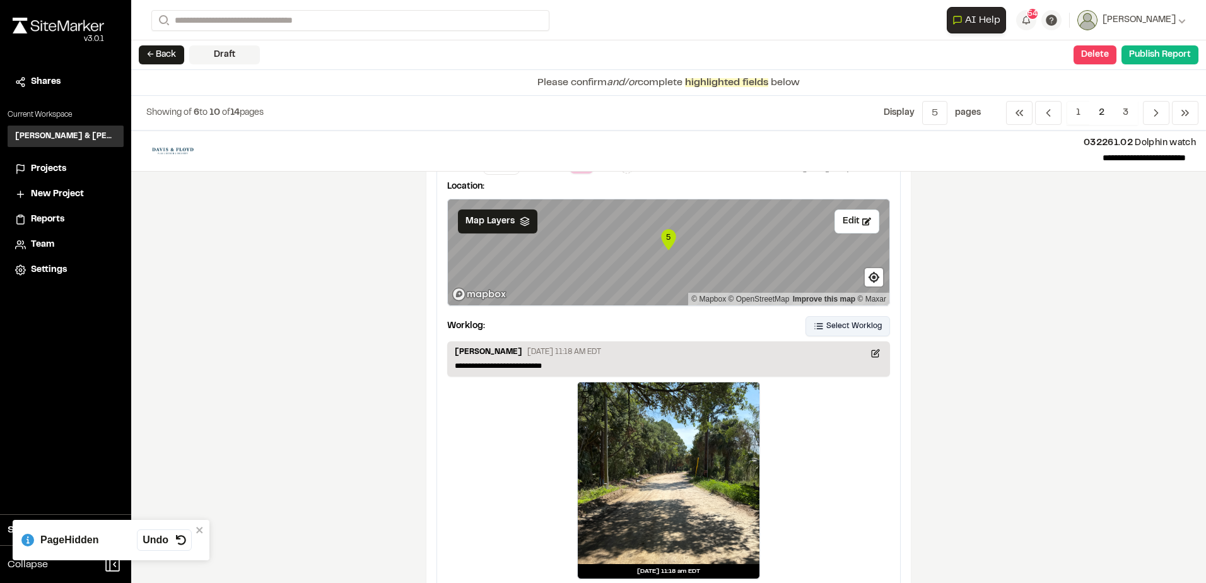
click at [845, 325] on span "Select Worklog" at bounding box center [853, 325] width 55 height 11
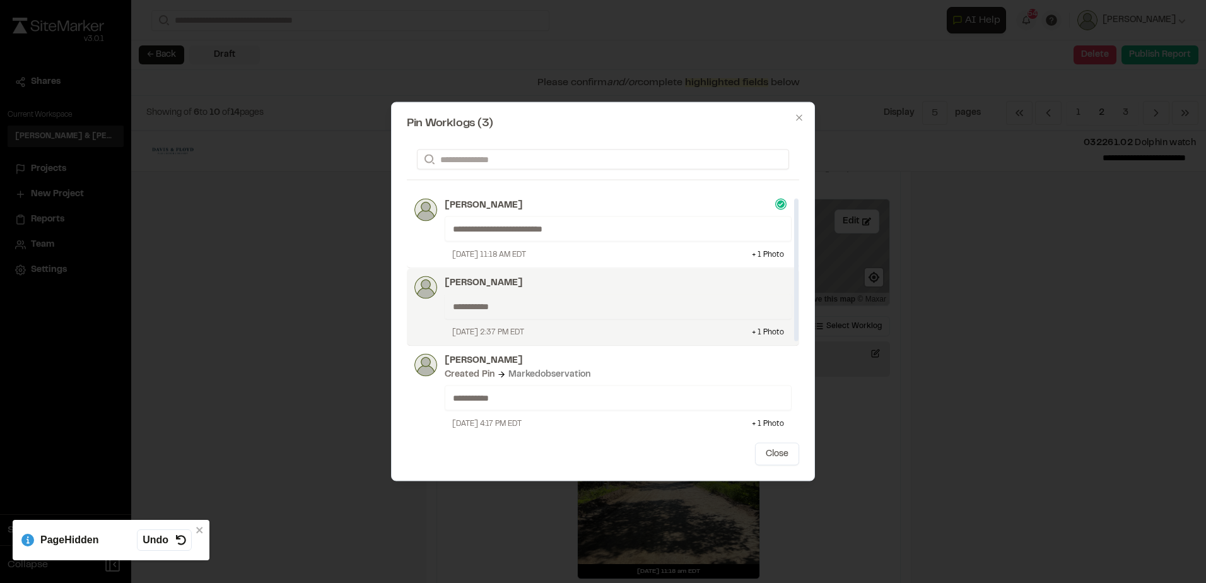
scroll to position [4, 0]
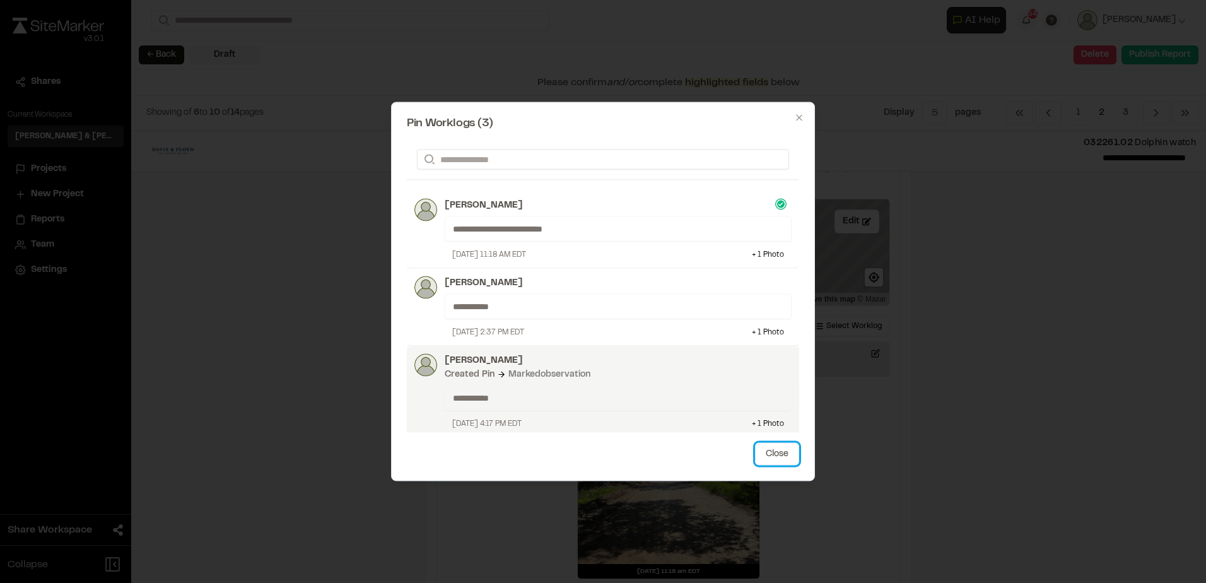
drag, startPoint x: 765, startPoint y: 450, endPoint x: 779, endPoint y: 414, distance: 38.2
click at [766, 450] on button "Close" at bounding box center [777, 454] width 44 height 23
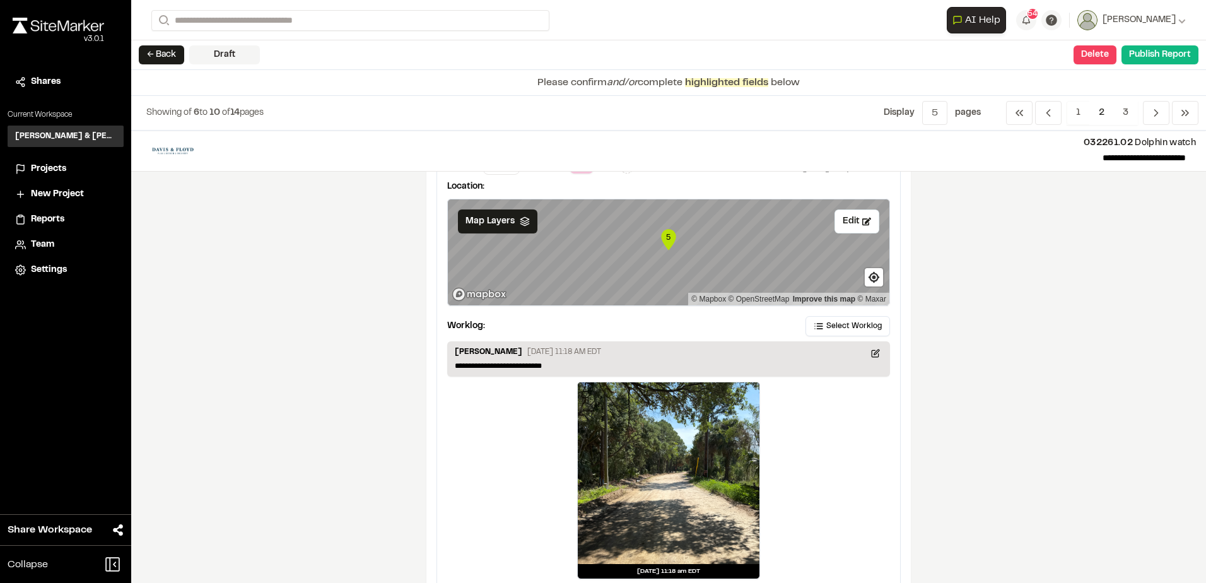
click at [960, 380] on div "**********" at bounding box center [668, 357] width 1075 height 452
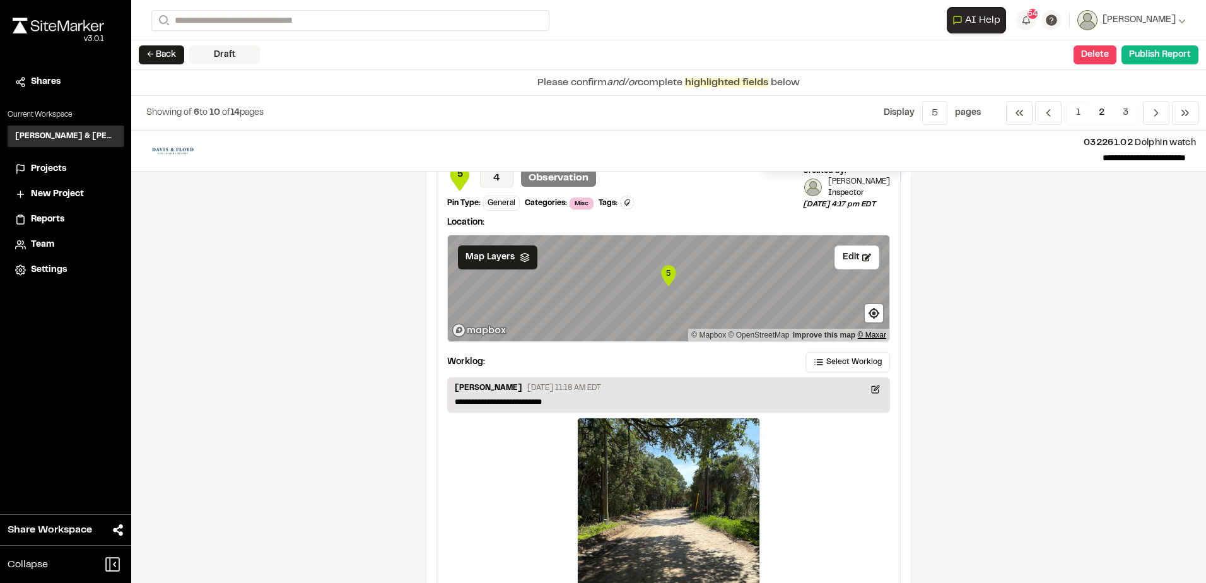
scroll to position [0, 0]
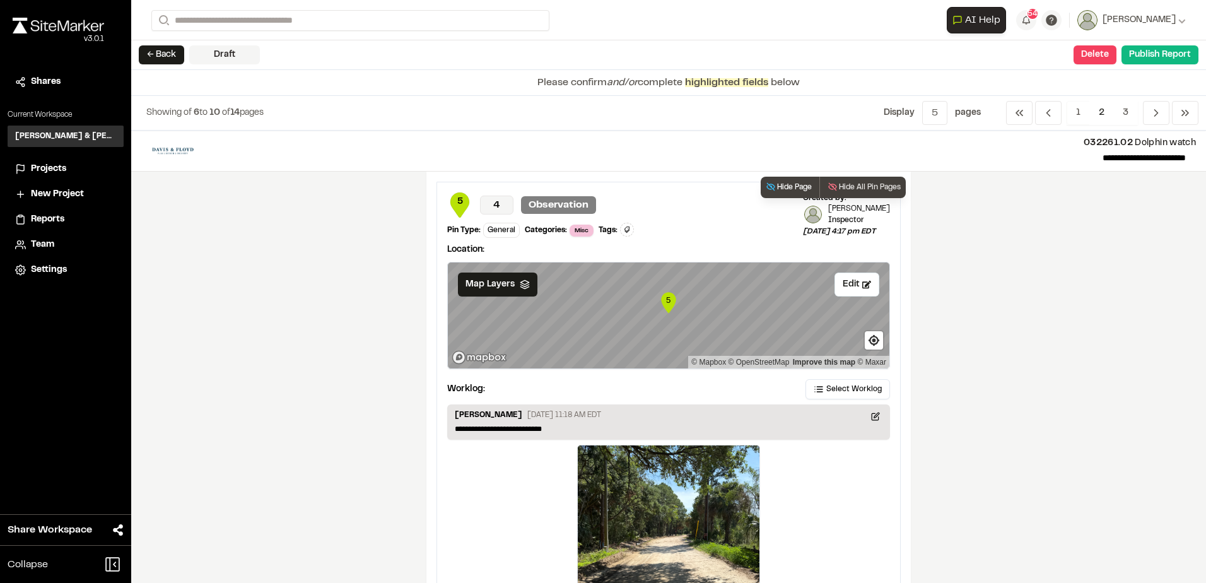
click at [789, 189] on button "Hide Page" at bounding box center [788, 187] width 56 height 21
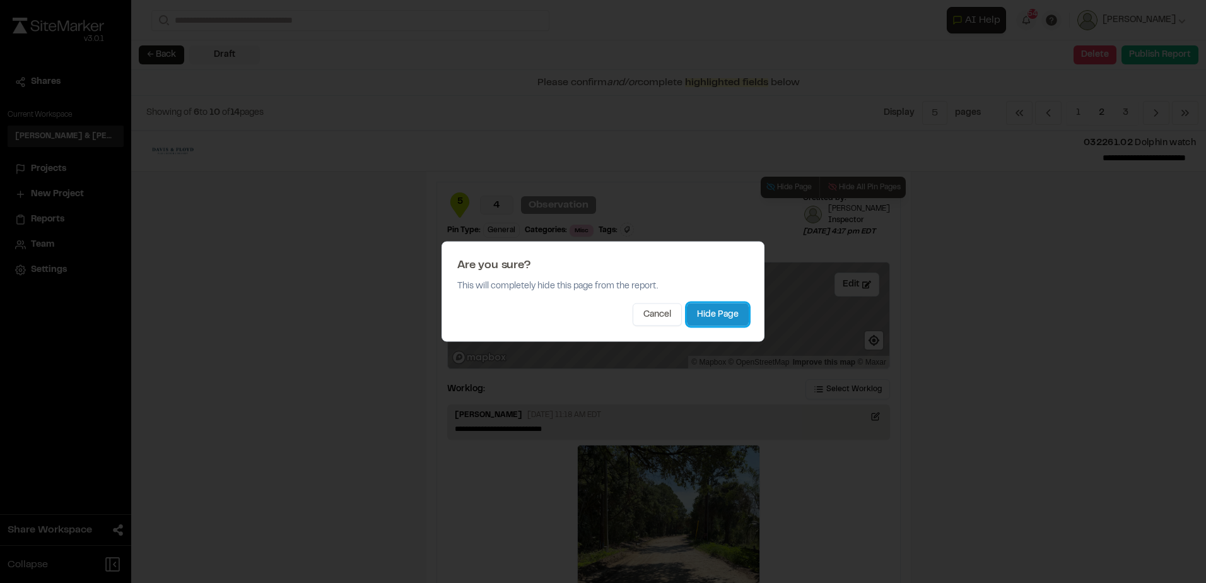
click at [697, 312] on button "Hide Page" at bounding box center [718, 314] width 62 height 23
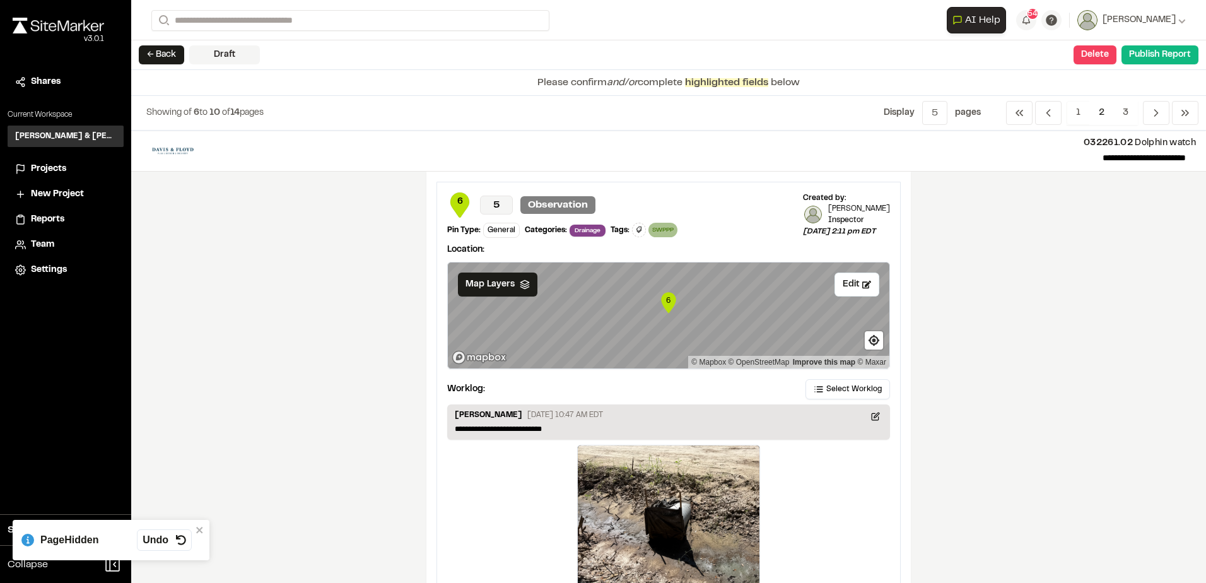
click at [994, 333] on div "**********" at bounding box center [668, 357] width 1075 height 452
click at [840, 387] on span "Select Worklog" at bounding box center [853, 388] width 55 height 11
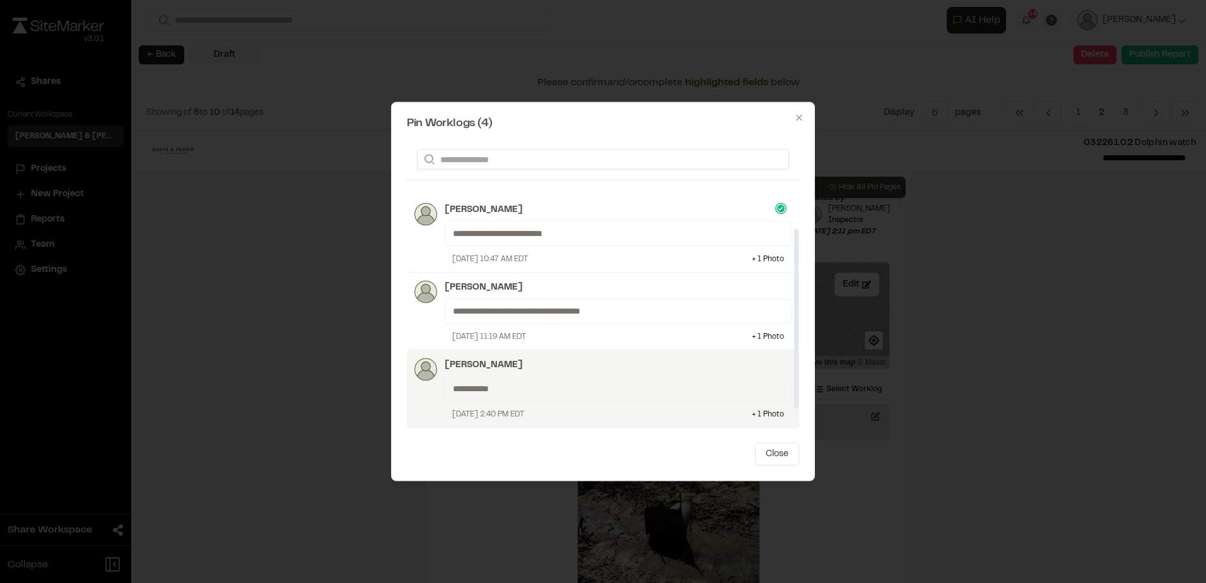
scroll to position [82, 0]
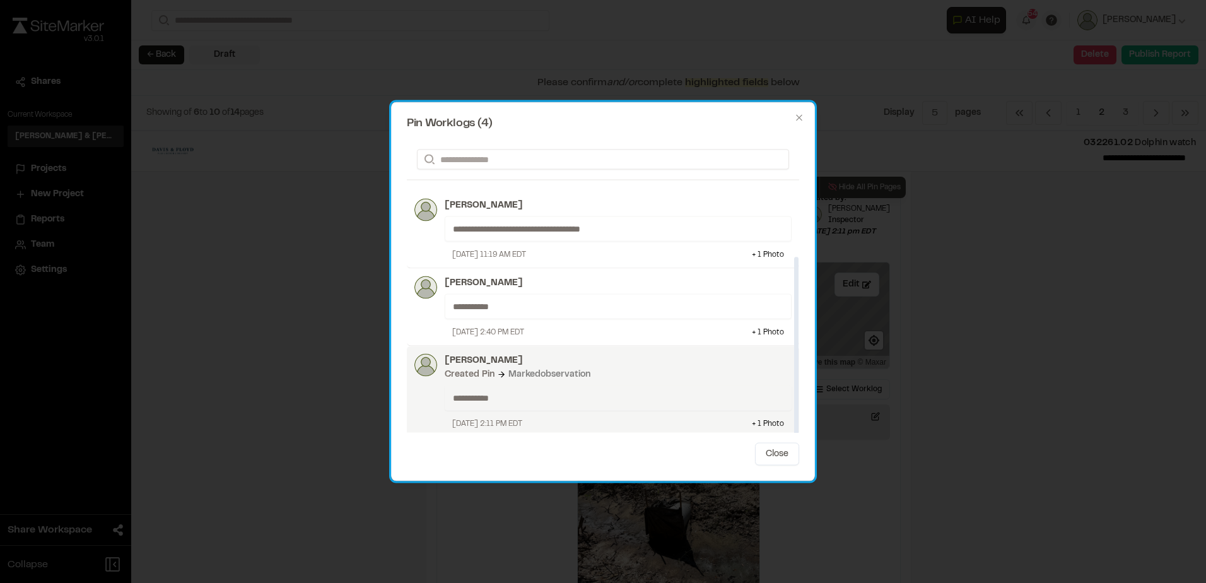
click at [677, 378] on div "Created Pin Marked observation" at bounding box center [618, 375] width 347 height 14
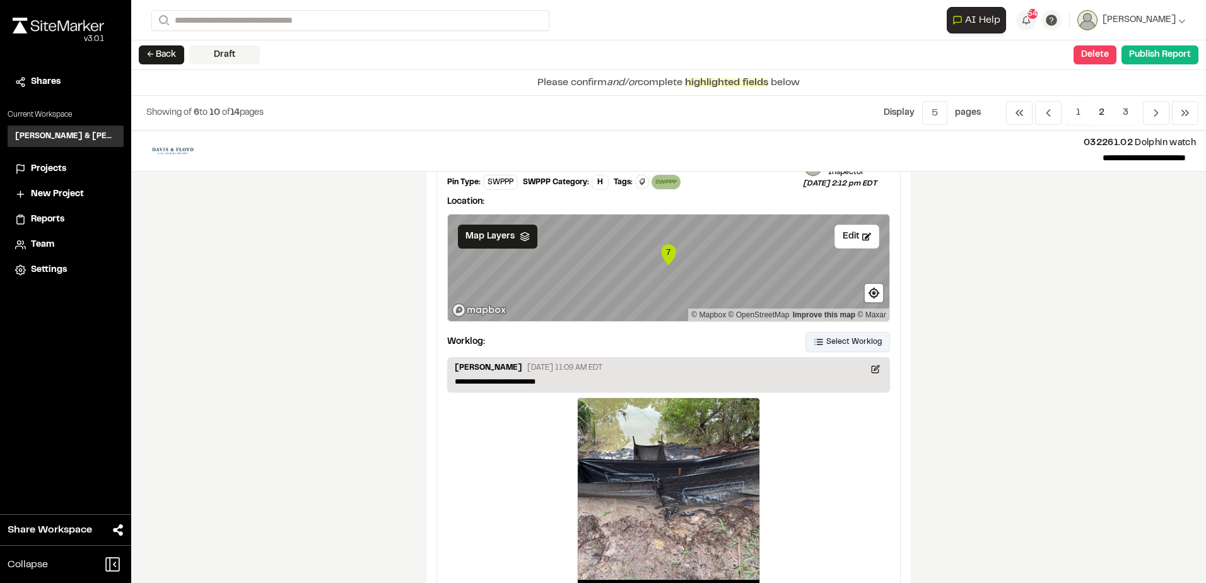
scroll to position [471, 0]
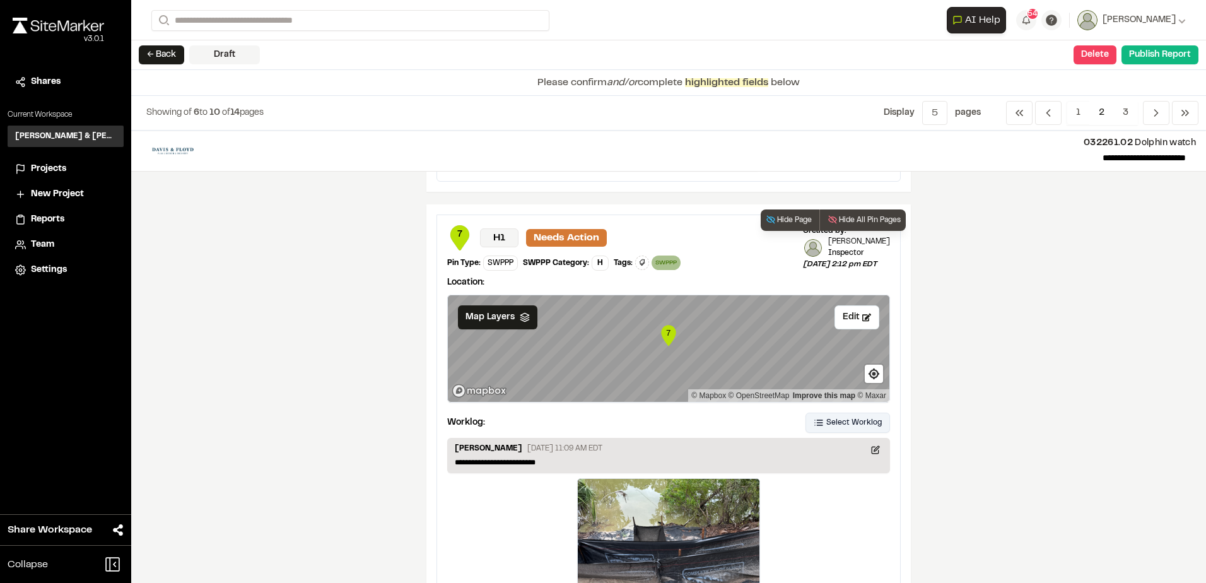
click at [852, 417] on span "Select Worklog" at bounding box center [853, 422] width 55 height 11
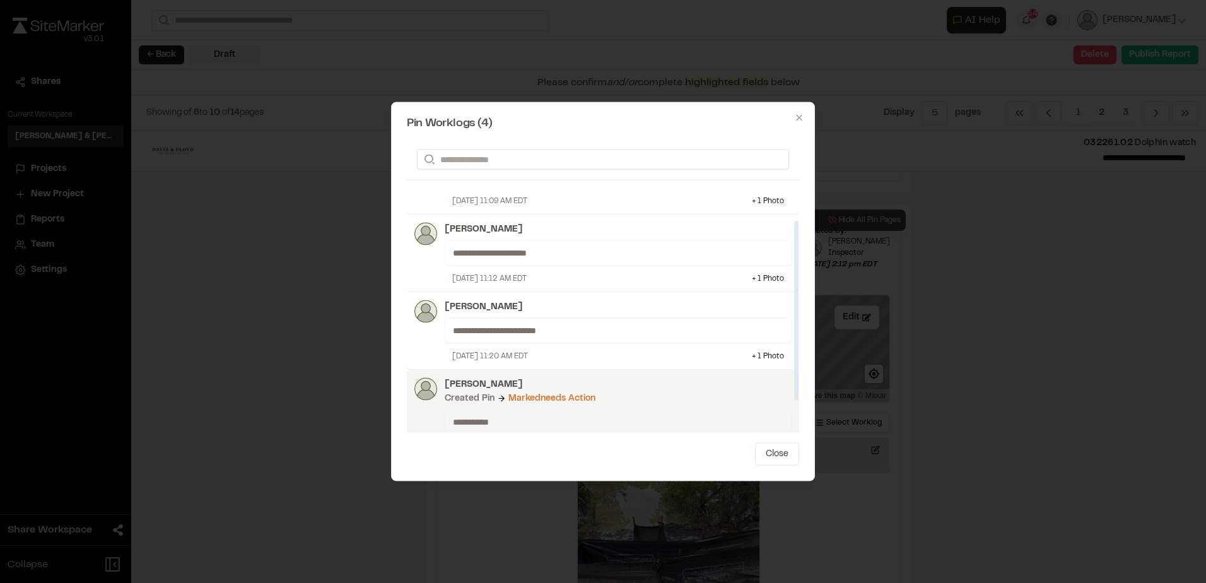
scroll to position [82, 0]
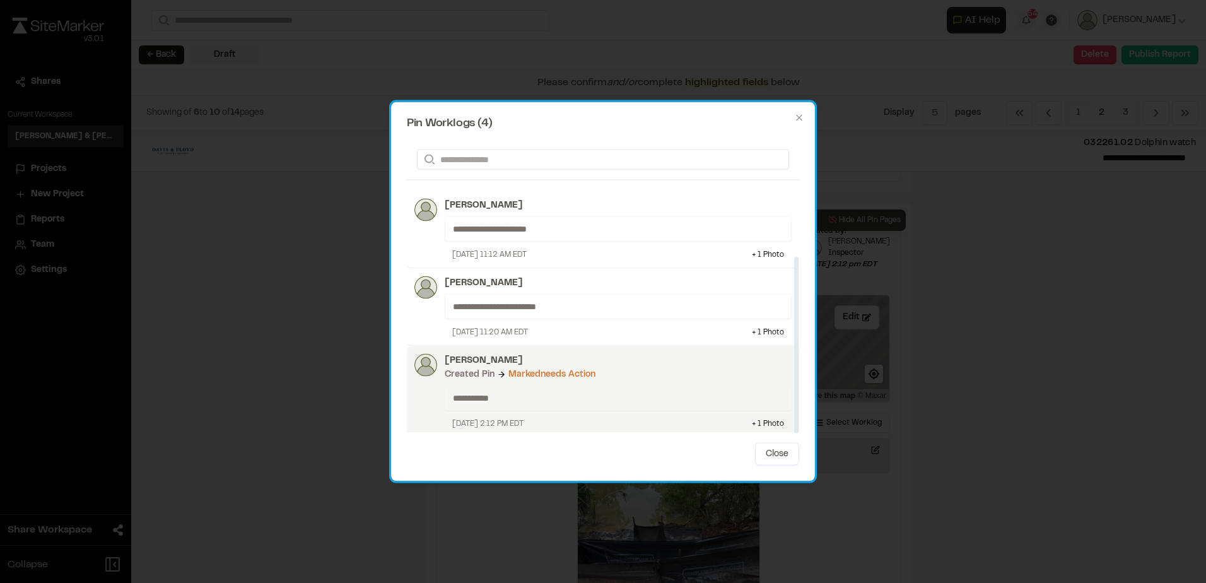
click at [683, 382] on div "**********" at bounding box center [614, 392] width 354 height 76
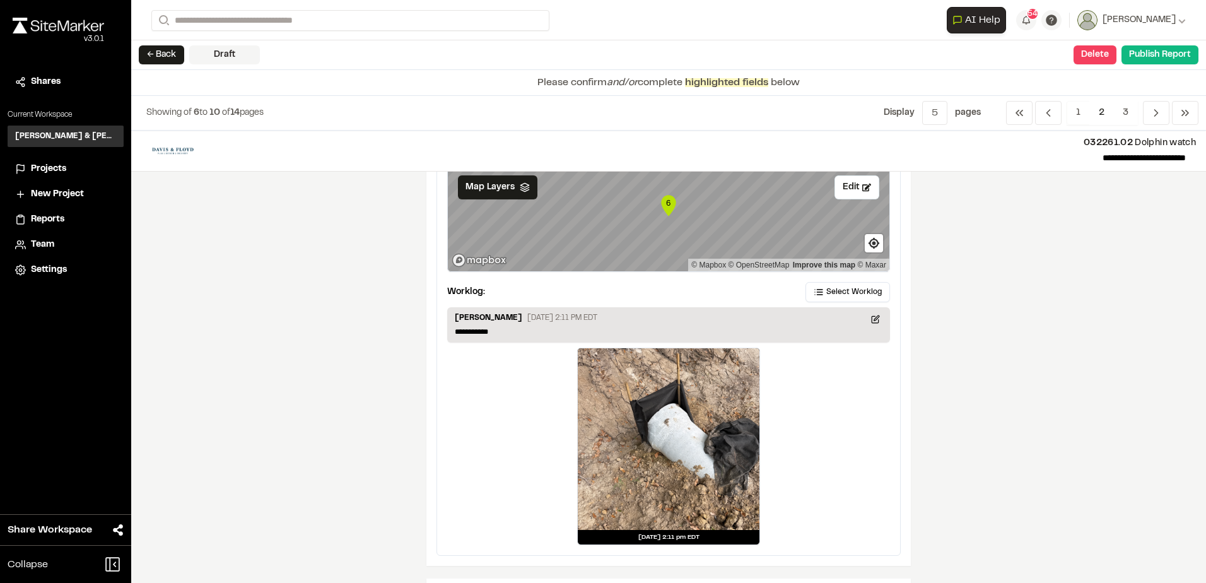
scroll to position [0, 0]
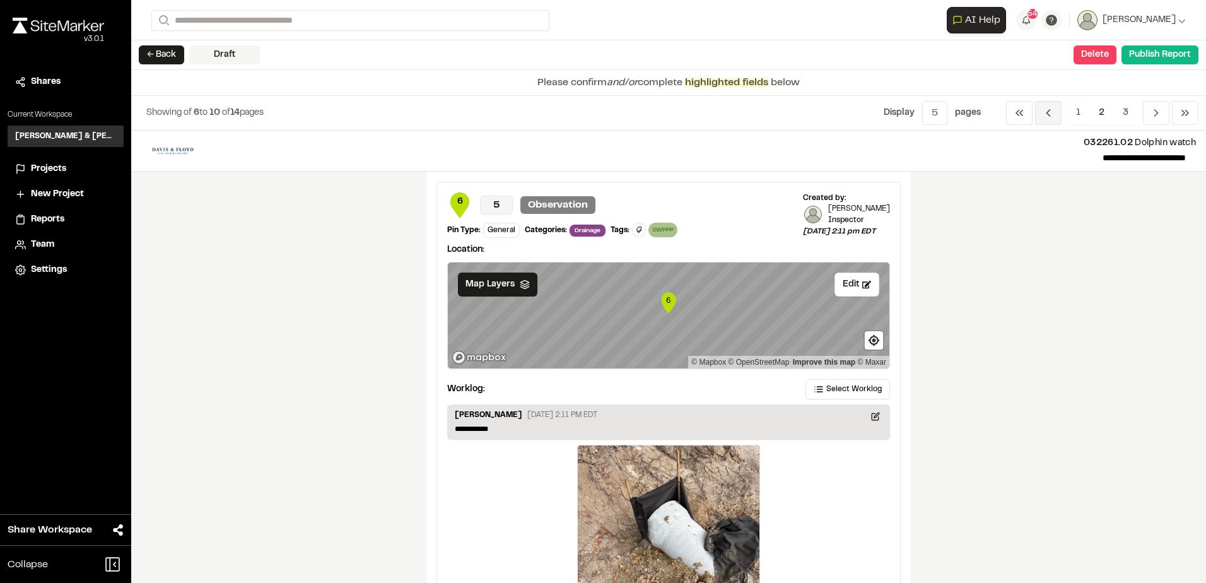
click at [1054, 112] on span "Previous" at bounding box center [1048, 113] width 26 height 24
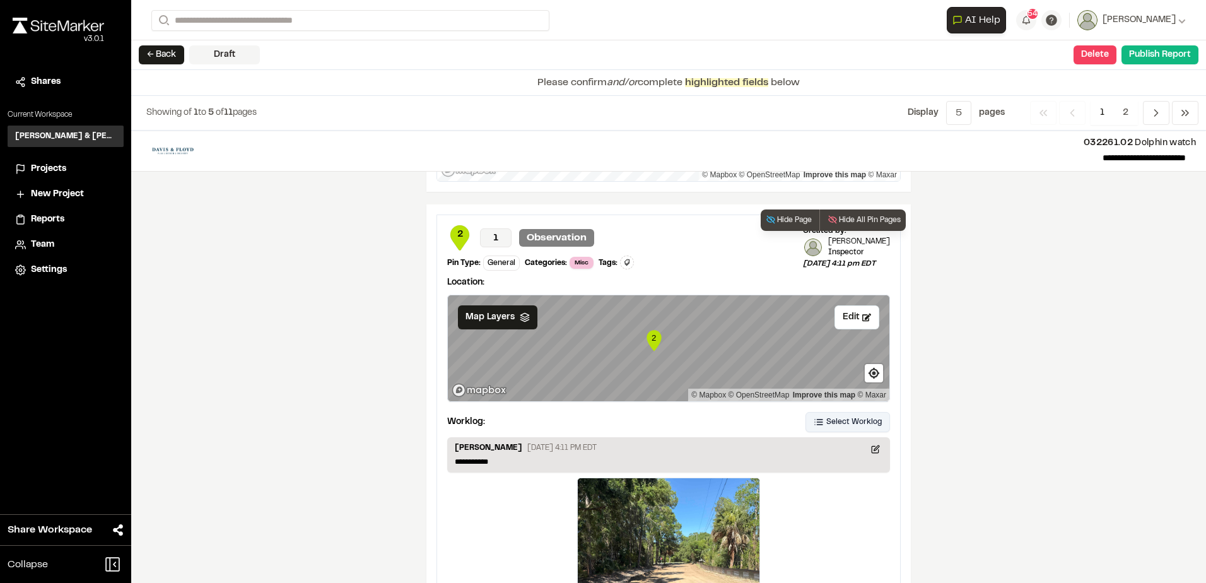
scroll to position [1935, 0]
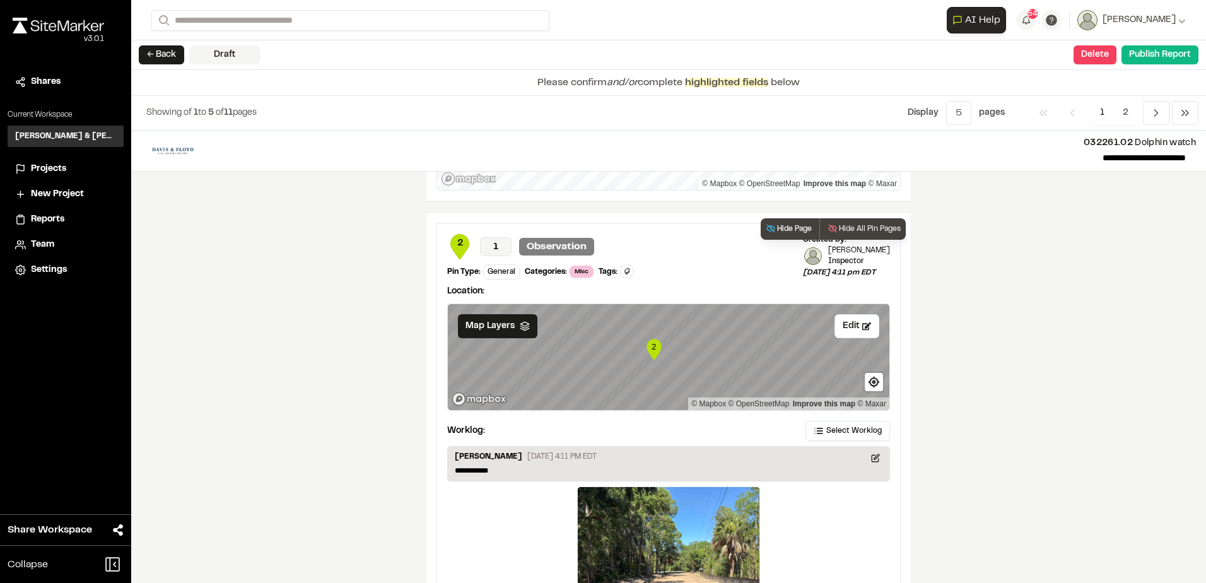
click at [793, 218] on button "Hide Page" at bounding box center [788, 228] width 56 height 21
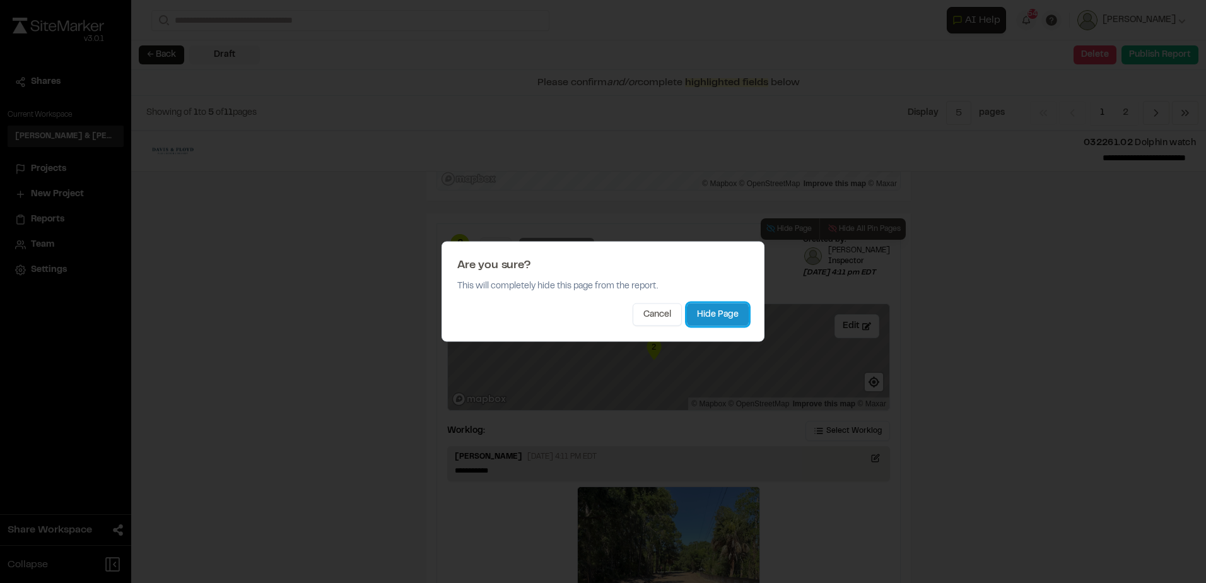
click at [708, 308] on button "Hide Page" at bounding box center [718, 314] width 62 height 23
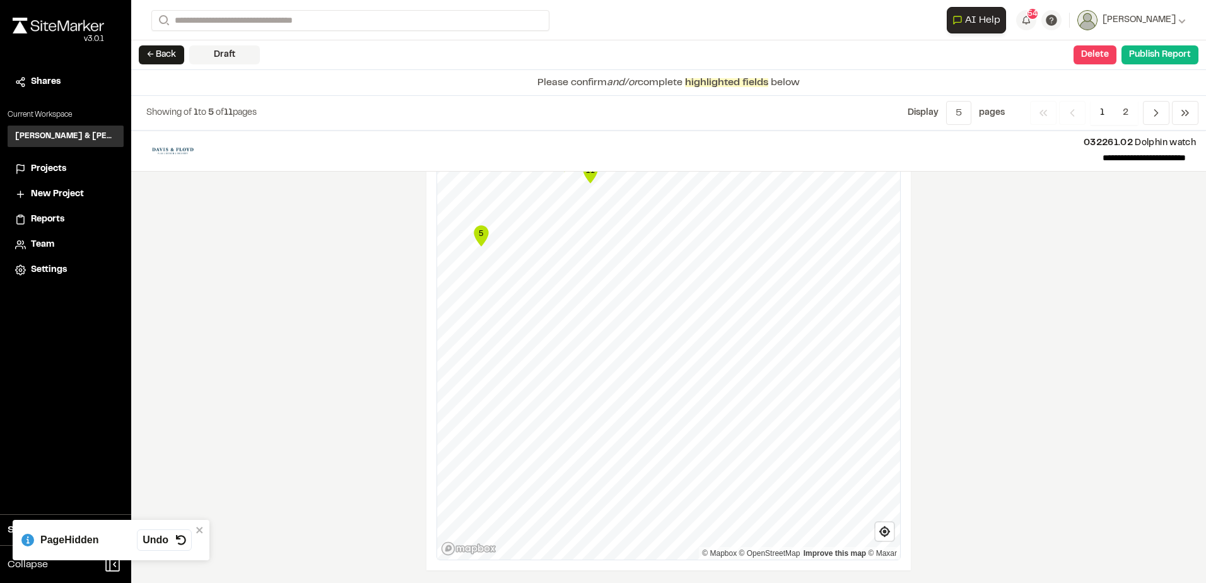
scroll to position [1558, 0]
drag, startPoint x: 1001, startPoint y: 313, endPoint x: 1035, endPoint y: 220, distance: 99.1
click at [1004, 302] on div "**********" at bounding box center [668, 357] width 1075 height 452
click at [1098, 112] on span "1" at bounding box center [1101, 113] width 23 height 24
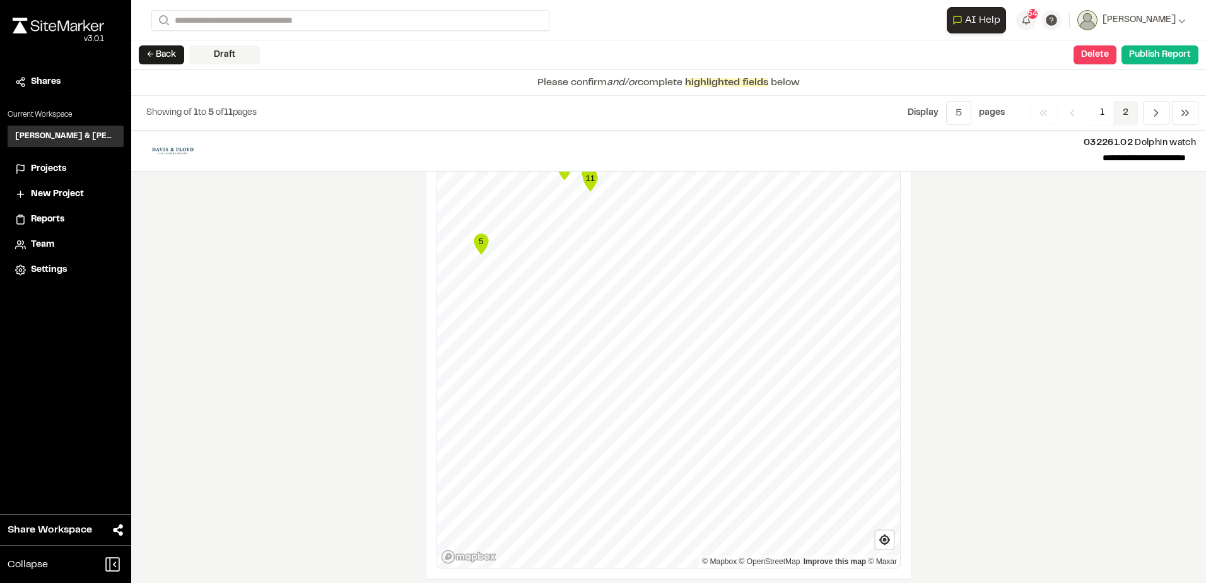
click at [1127, 110] on span "2" at bounding box center [1125, 113] width 25 height 24
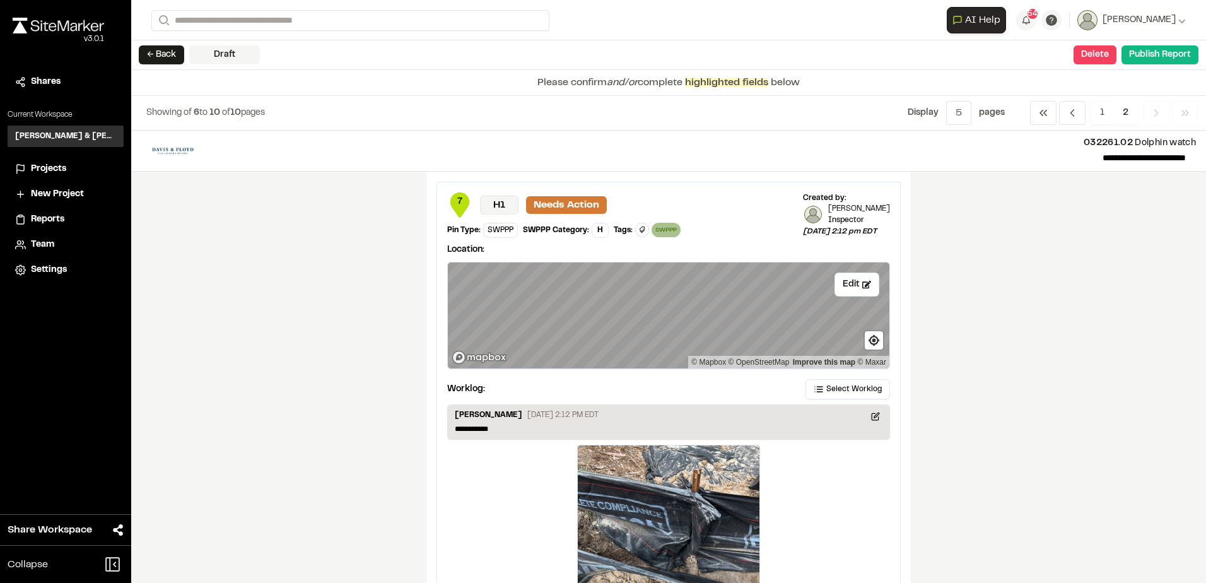
click at [1107, 108] on span "1" at bounding box center [1101, 113] width 23 height 24
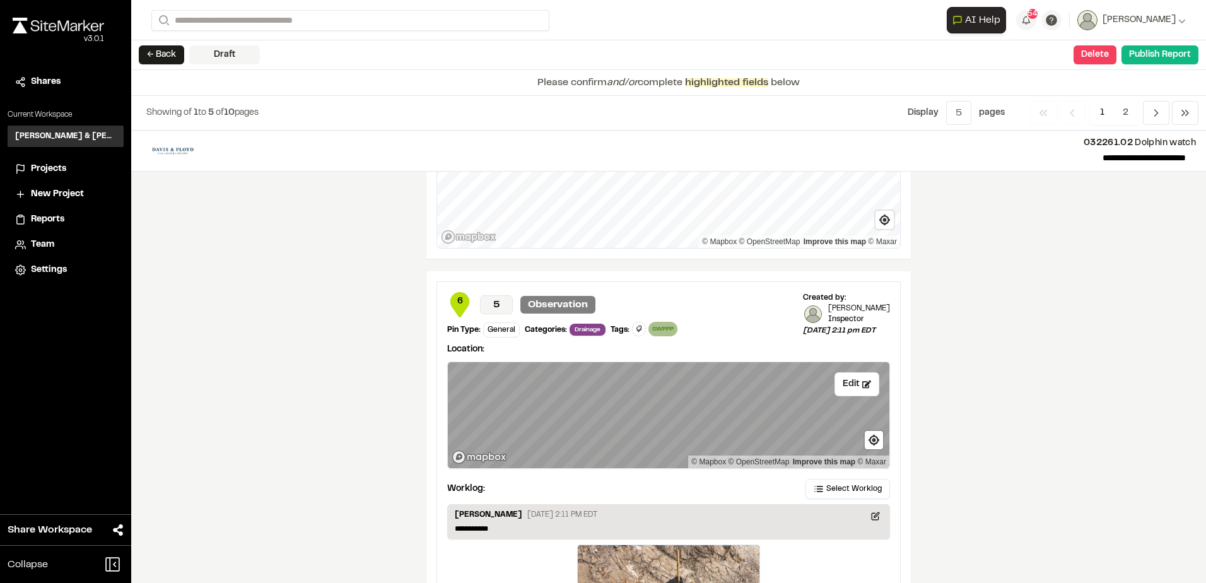
scroll to position [2061, 0]
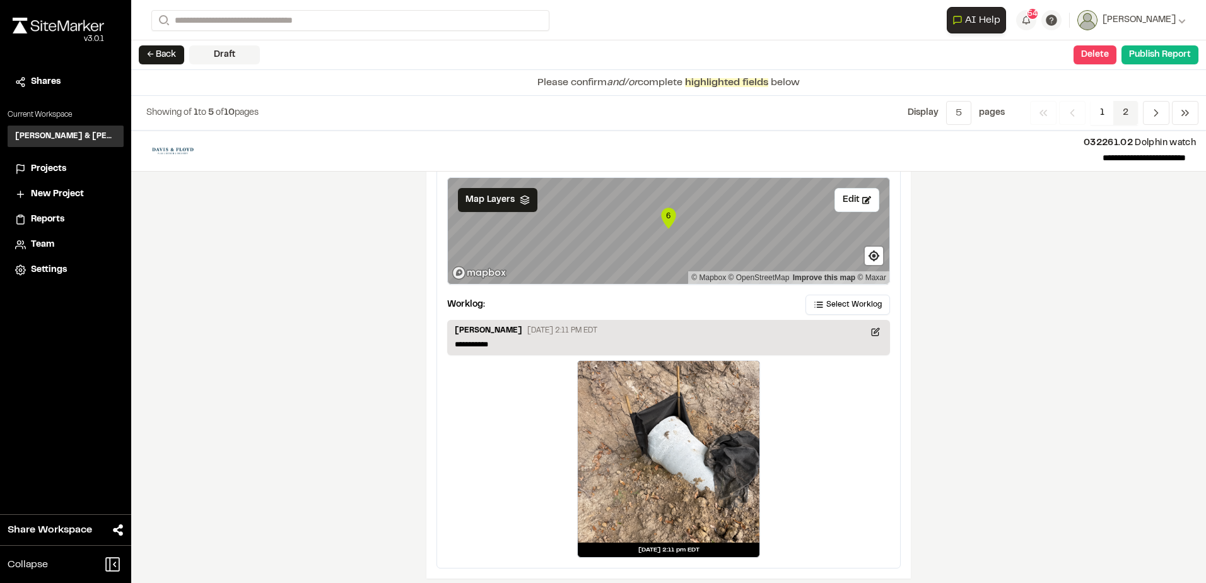
click at [1125, 112] on span "2" at bounding box center [1125, 113] width 25 height 24
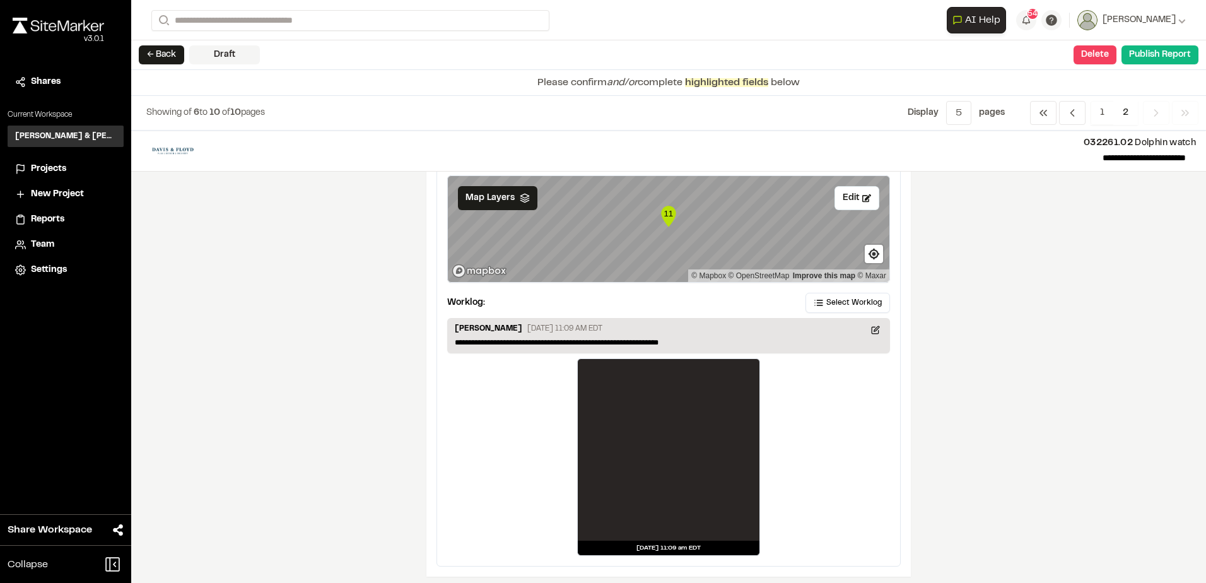
scroll to position [2109, 0]
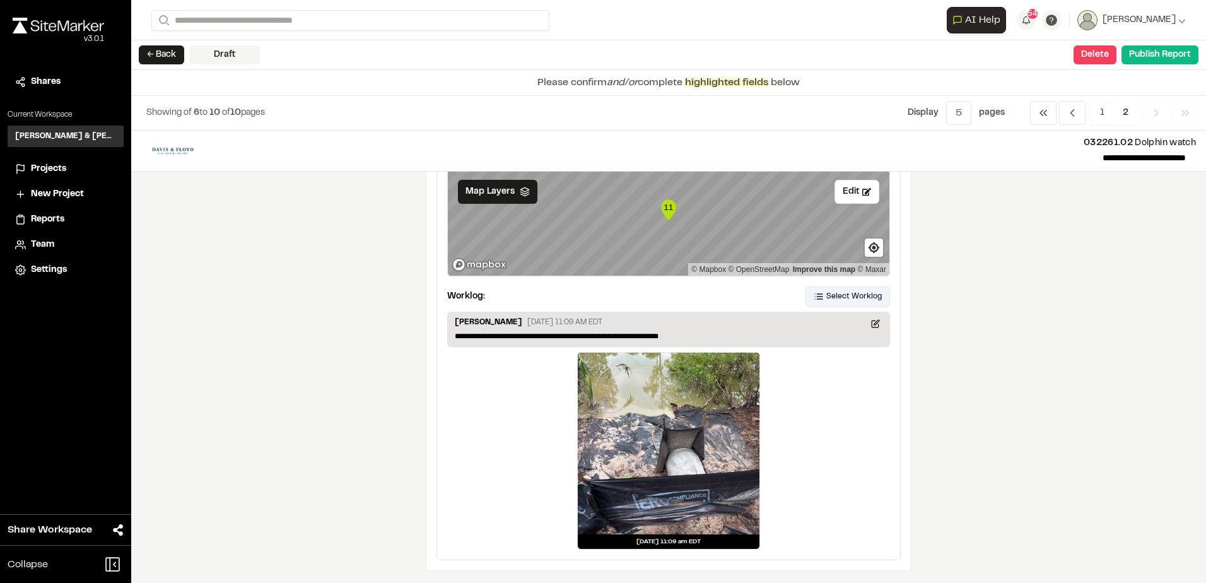
click at [826, 288] on button "Select Worklog" at bounding box center [847, 296] width 84 height 20
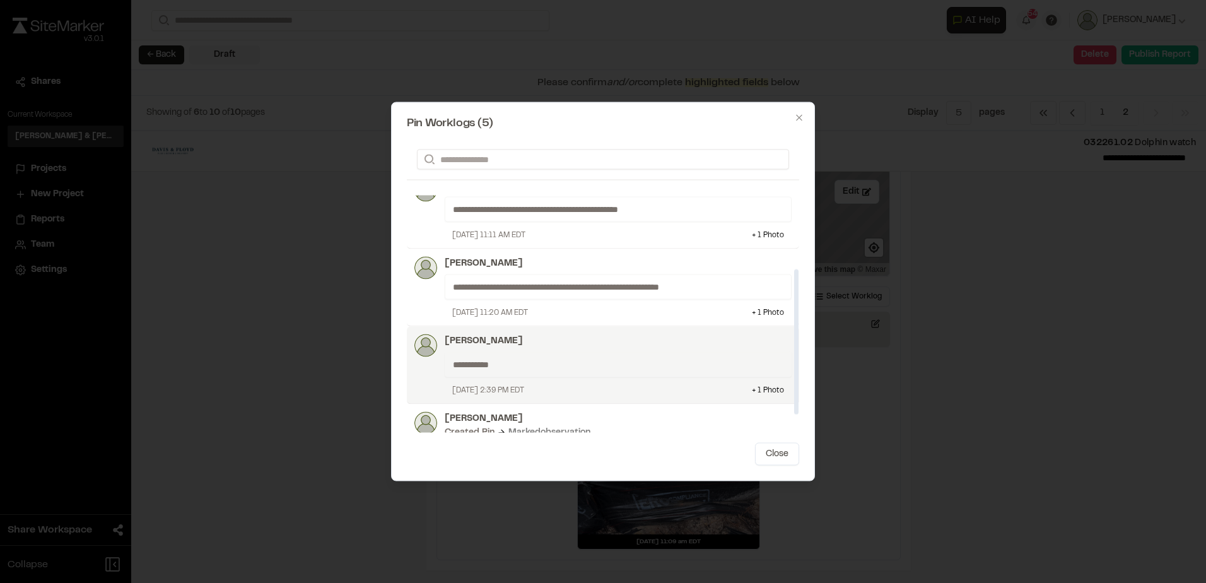
scroll to position [160, 0]
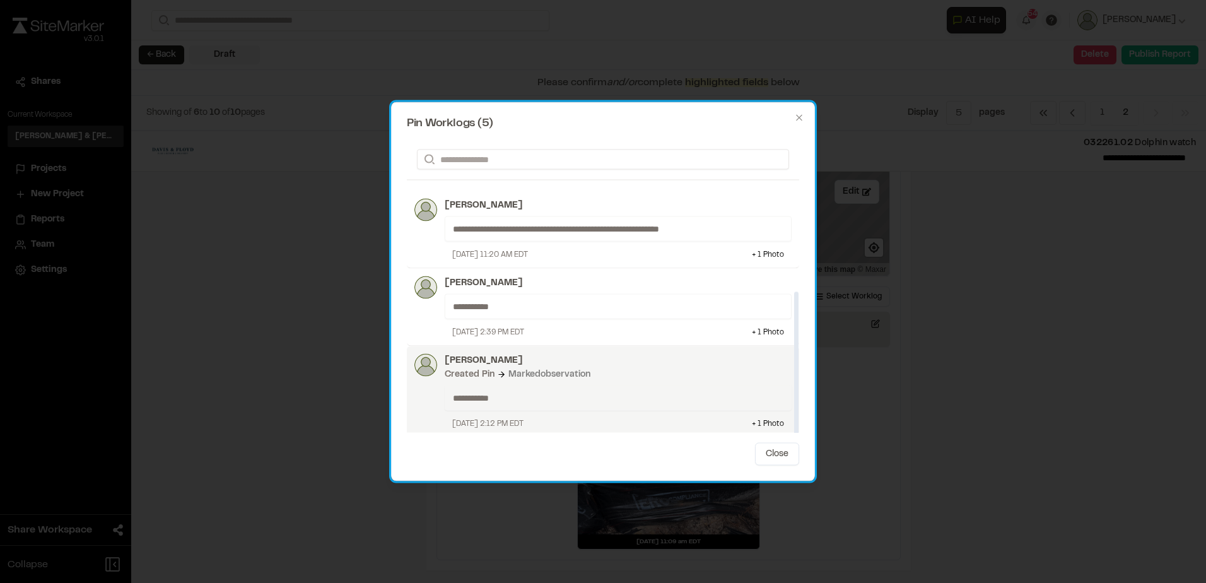
click at [603, 404] on div "**********" at bounding box center [618, 397] width 347 height 25
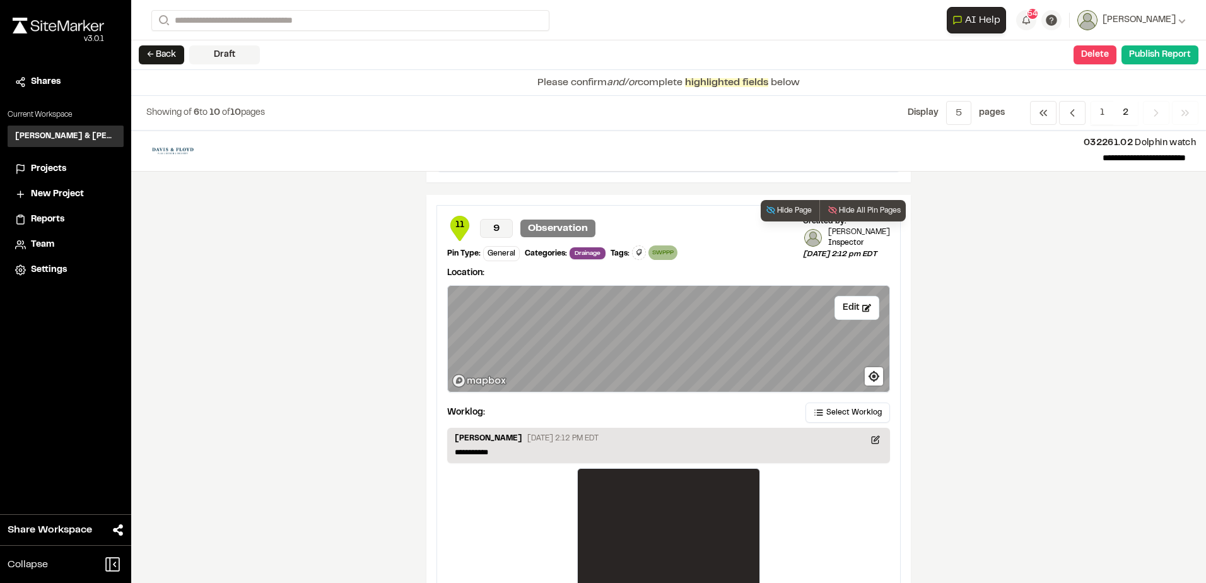
scroll to position [2109, 0]
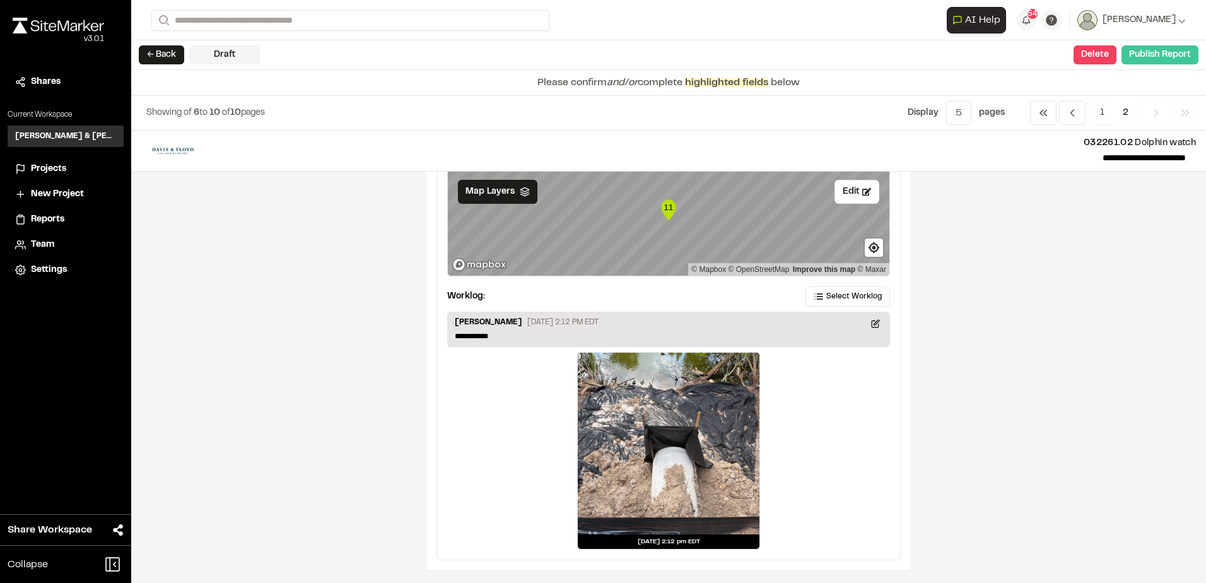
click at [1156, 52] on button "Publish Report" at bounding box center [1159, 54] width 77 height 19
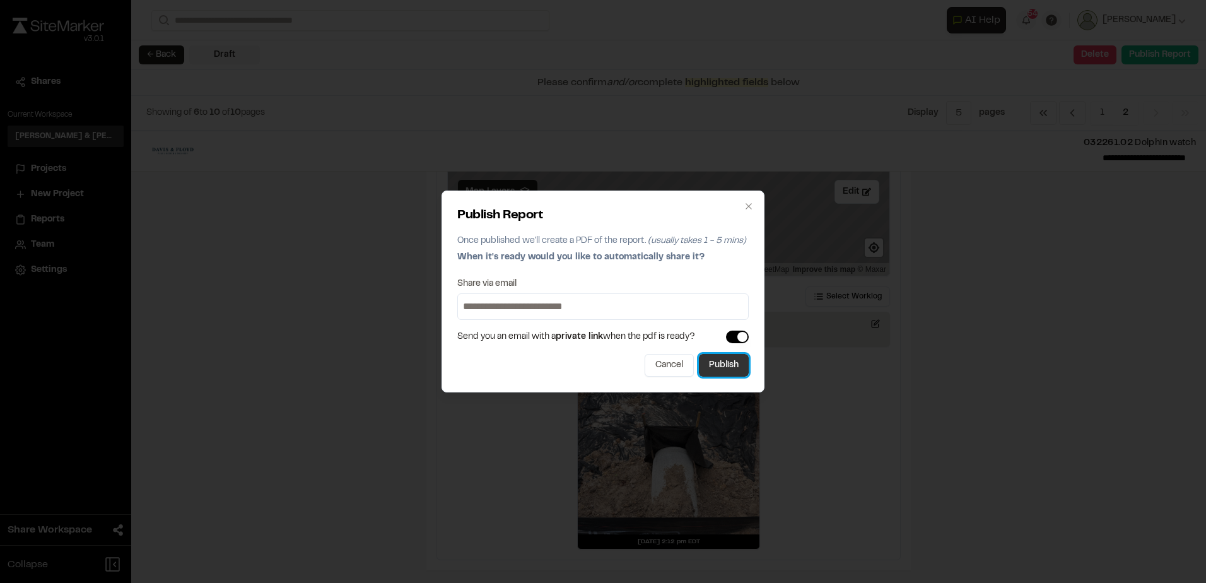
click at [714, 356] on button "Publish" at bounding box center [724, 365] width 50 height 23
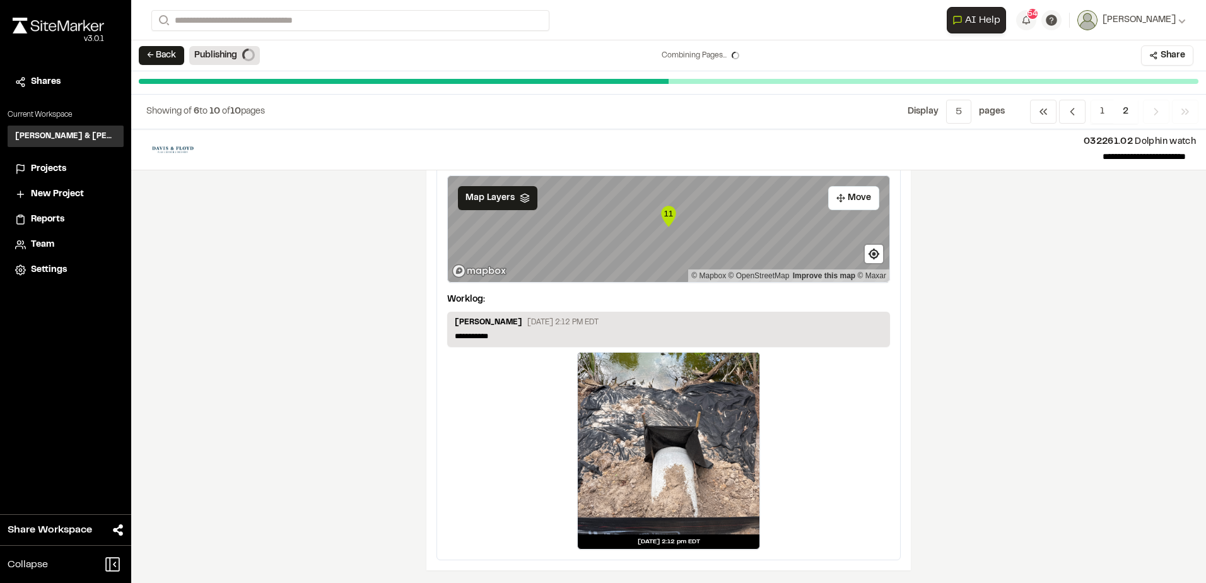
scroll to position [0, 0]
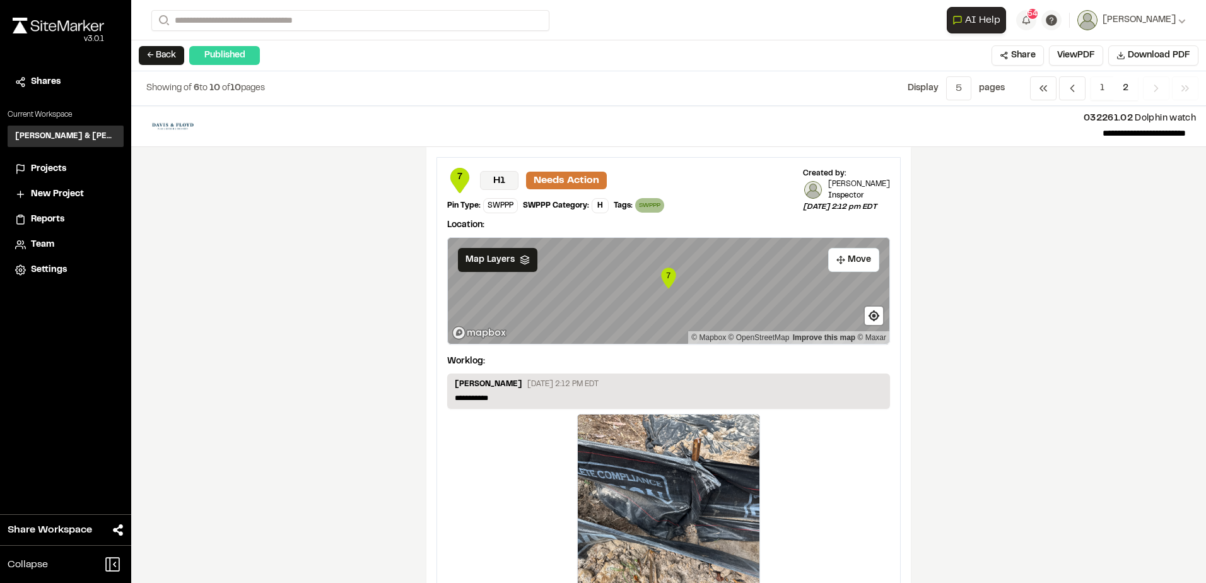
click at [162, 61] on button "← Back" at bounding box center [161, 55] width 45 height 19
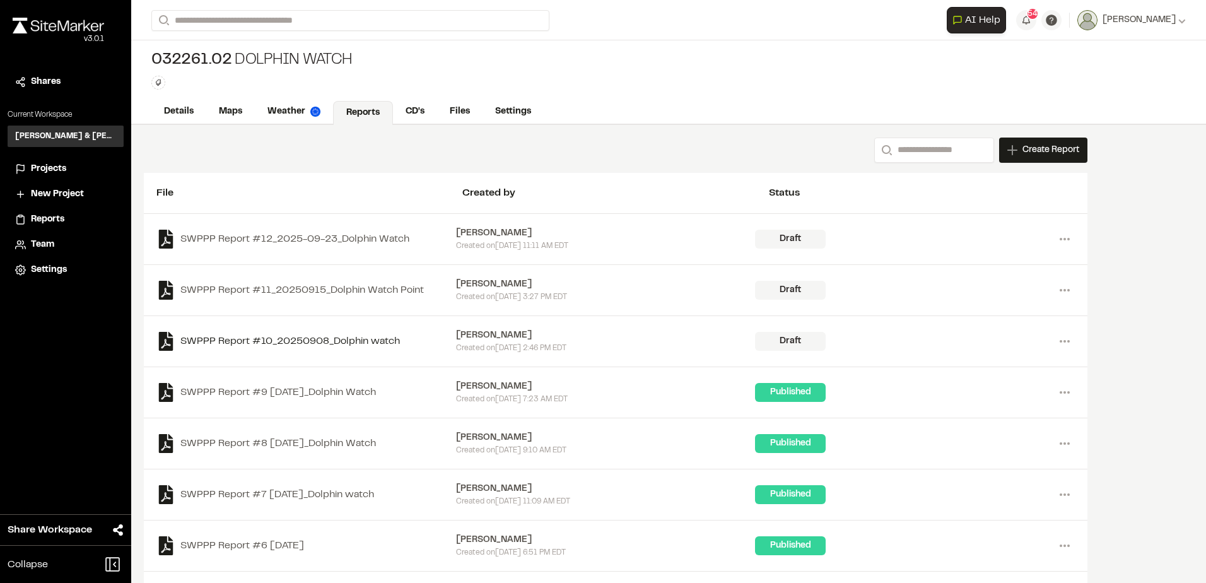
scroll to position [308, 0]
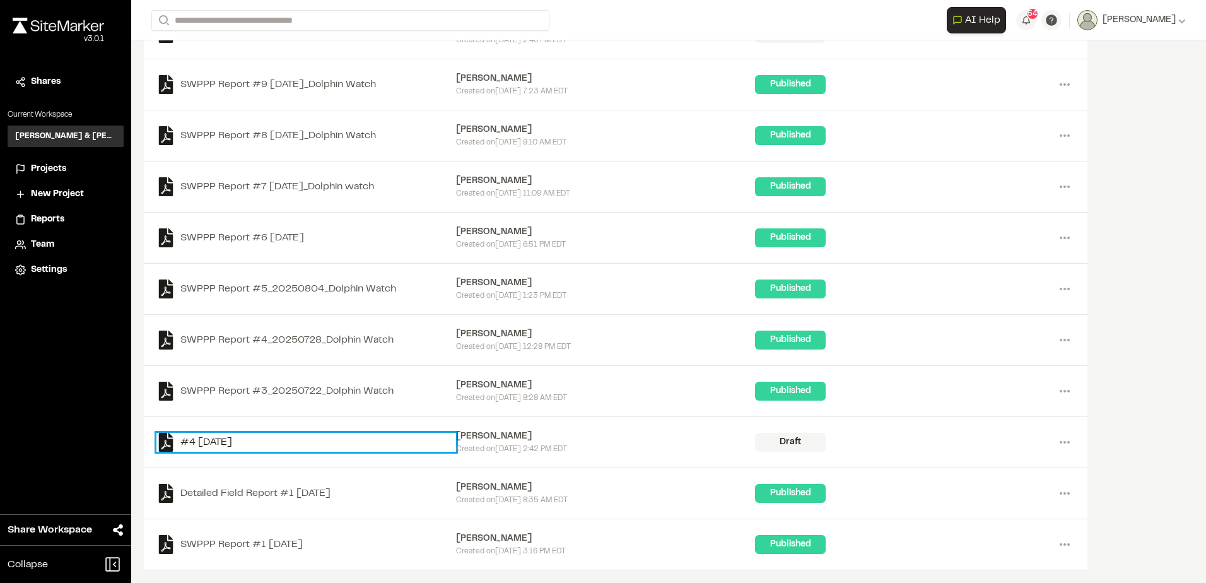
click at [235, 443] on link "#4 2025-07-14" at bounding box center [306, 442] width 300 height 19
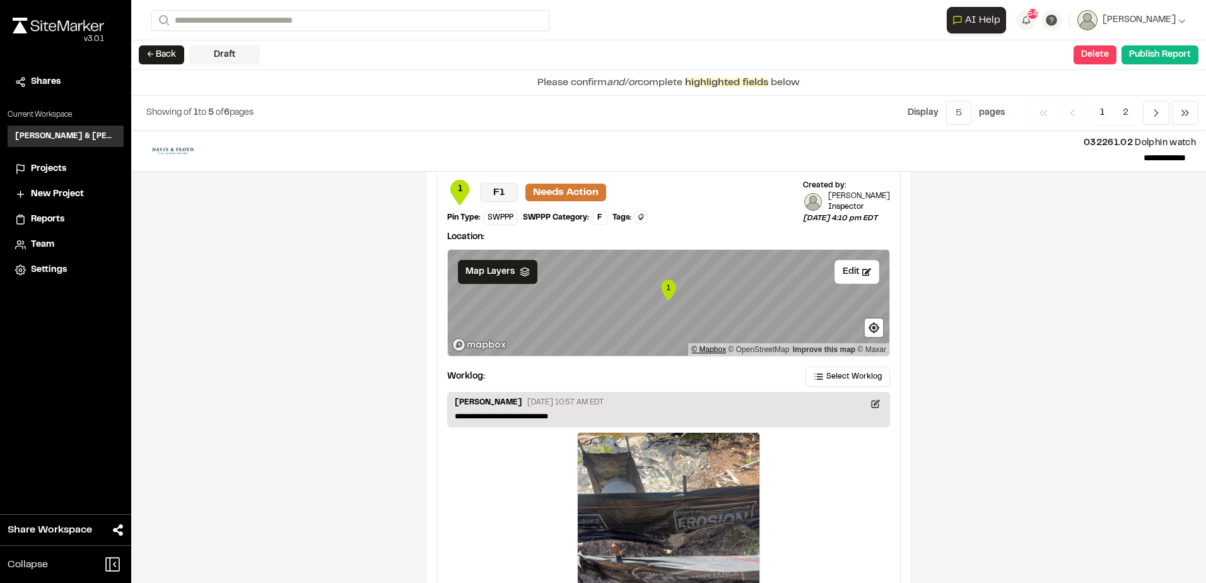
scroll to position [1960, 0]
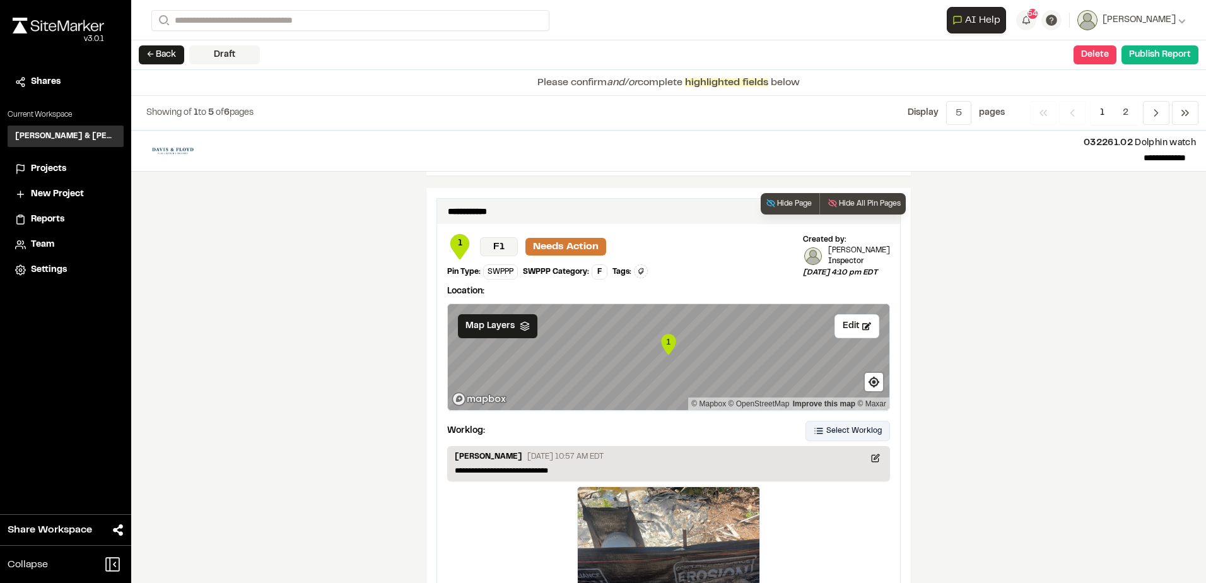
click at [842, 421] on button "Select Worklog" at bounding box center [847, 431] width 84 height 20
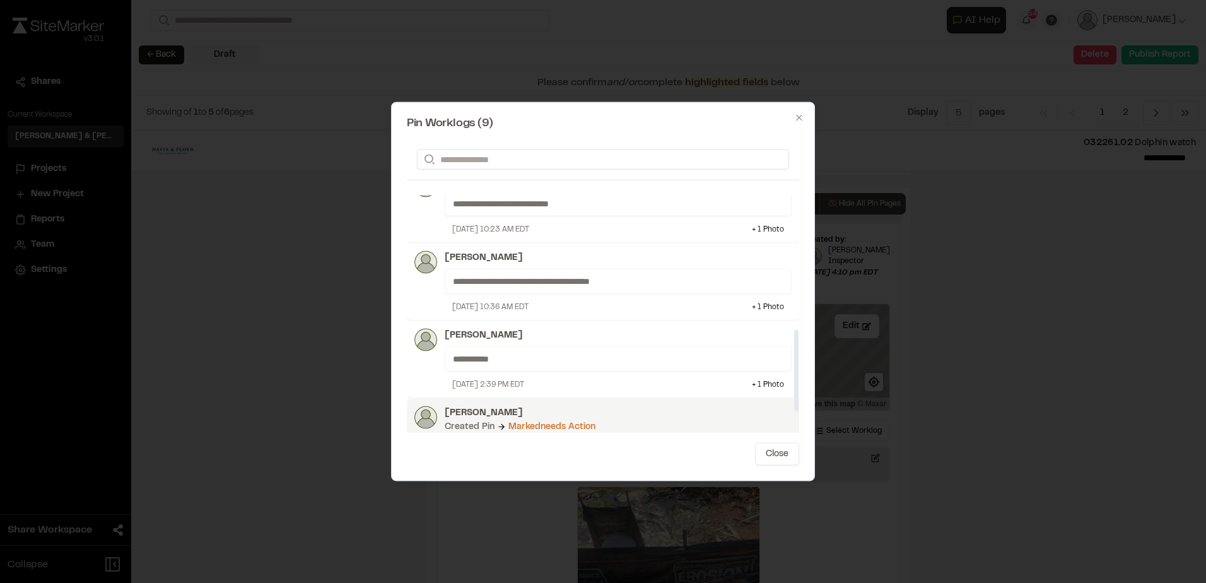
scroll to position [476, 0]
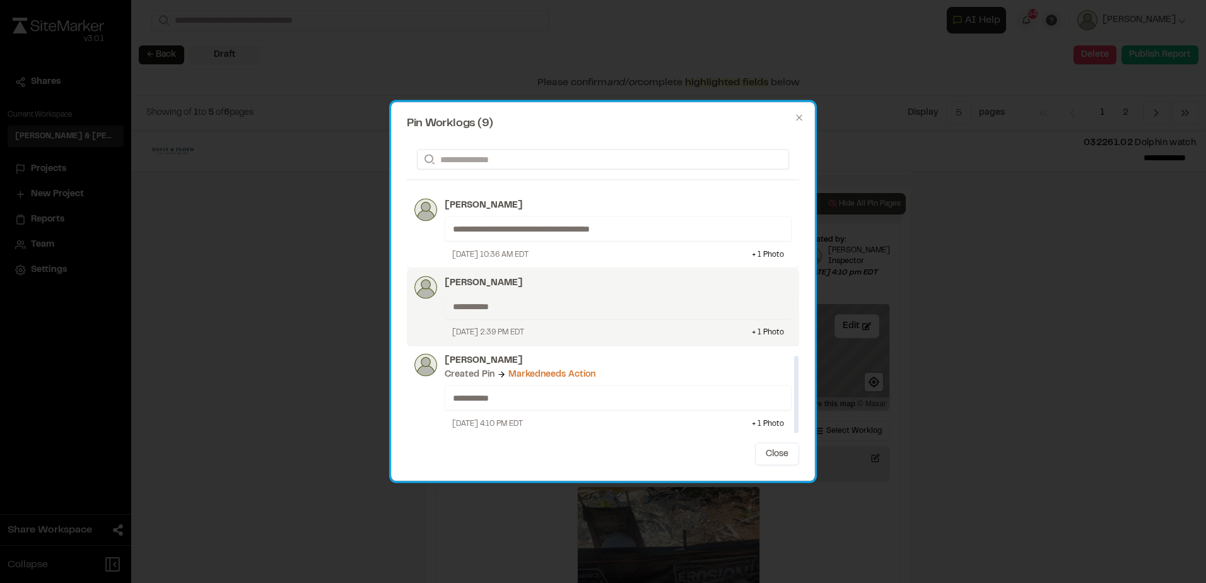
click at [629, 280] on p "[PERSON_NAME]" at bounding box center [618, 283] width 347 height 14
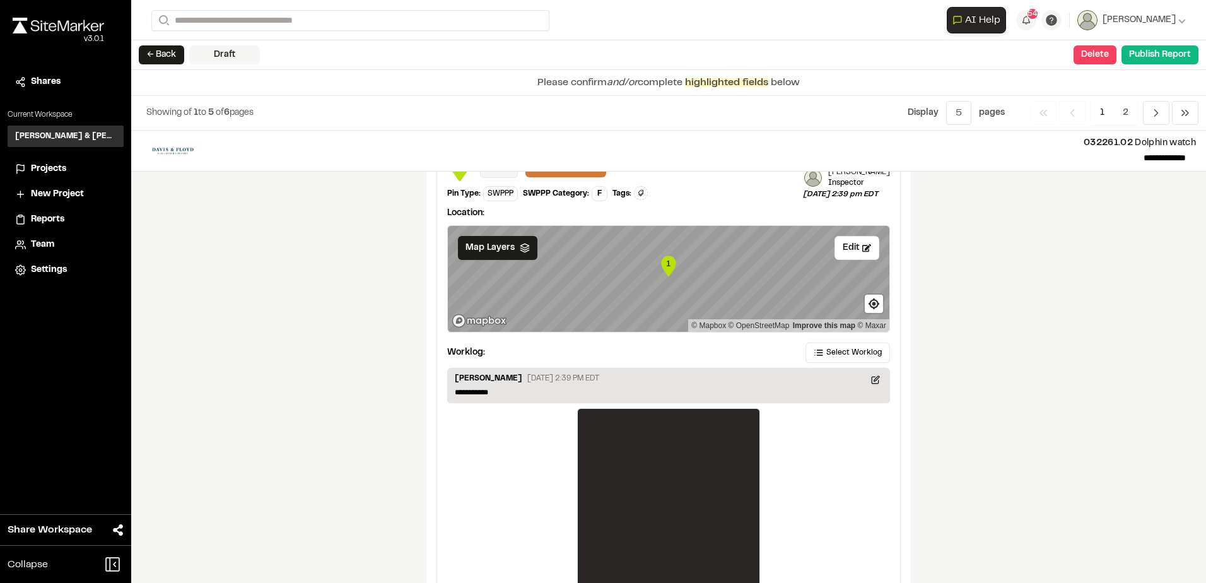
scroll to position [2087, 0]
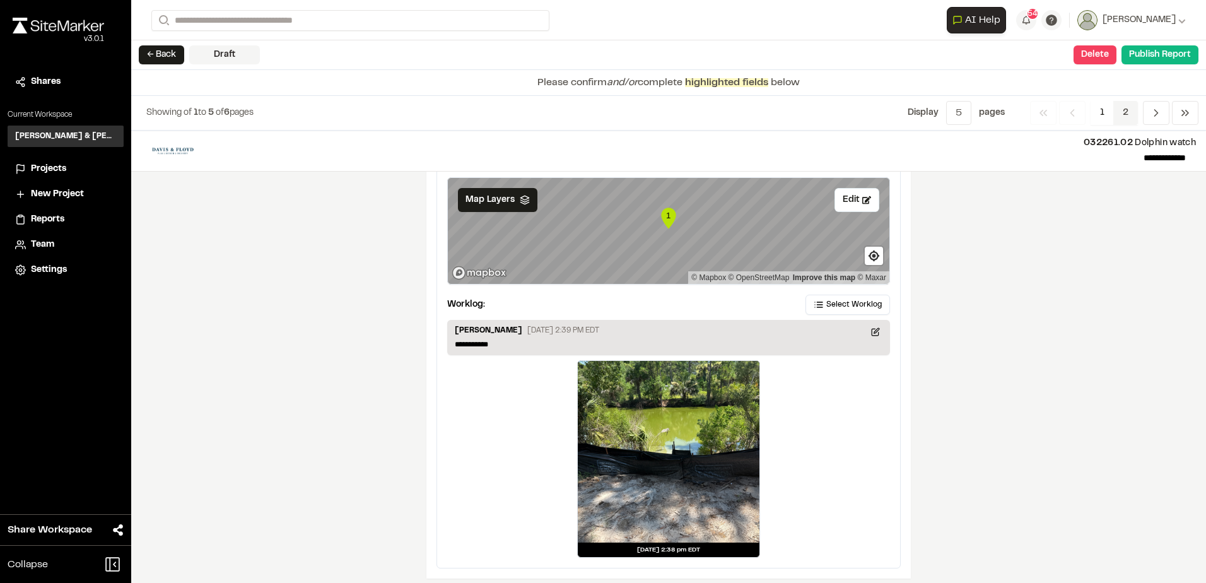
click at [1124, 120] on span "2" at bounding box center [1125, 113] width 25 height 24
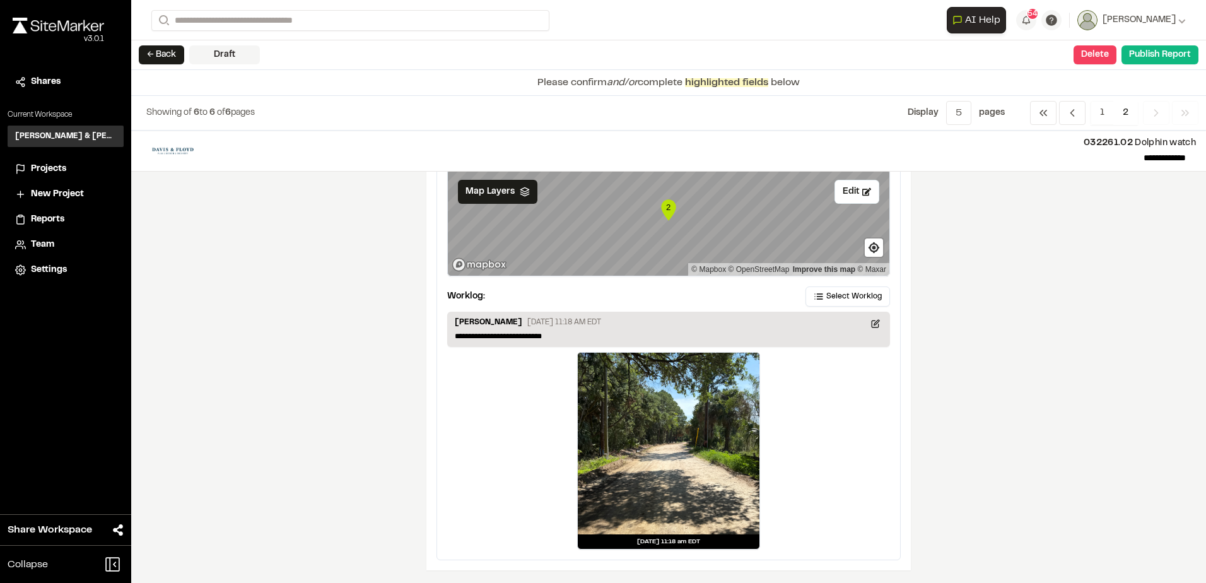
scroll to position [0, 0]
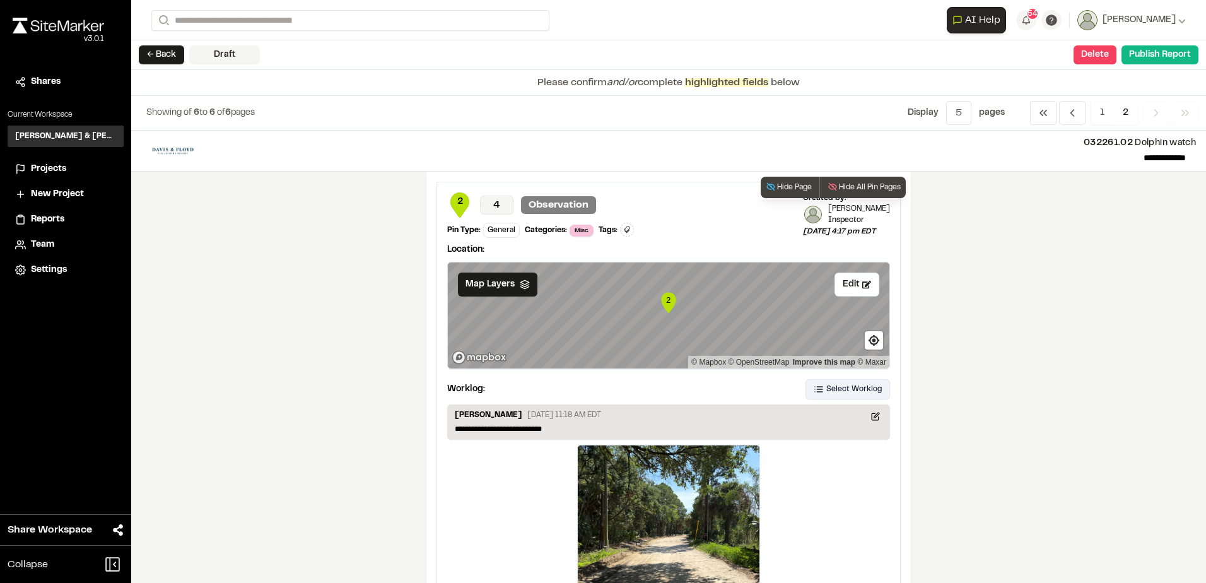
click at [834, 392] on span "Select Worklog" at bounding box center [853, 388] width 55 height 11
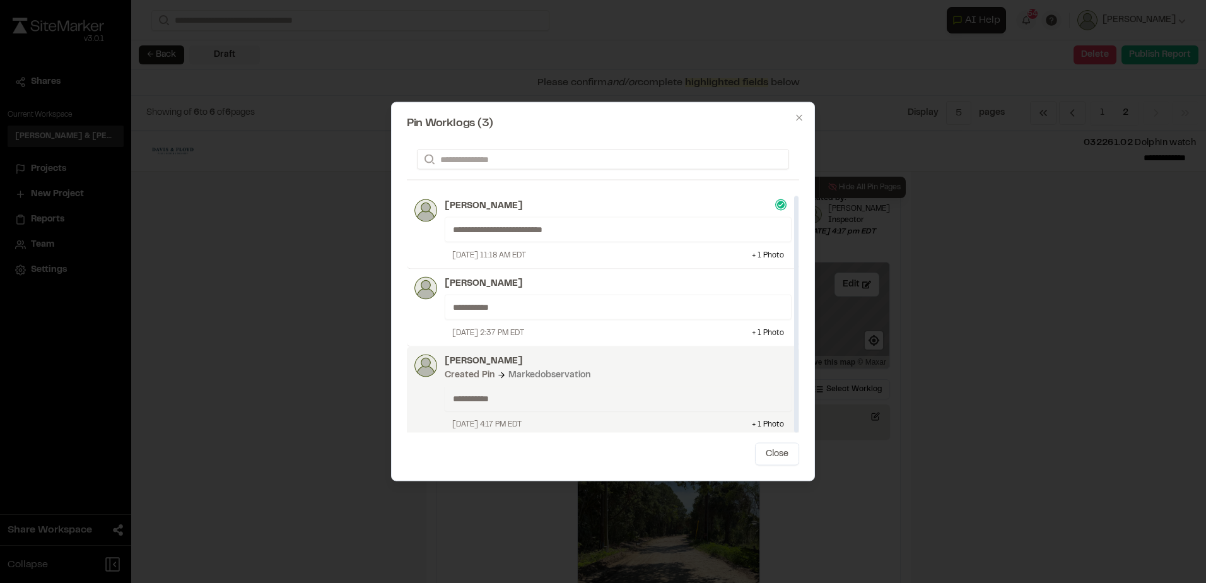
scroll to position [4, 0]
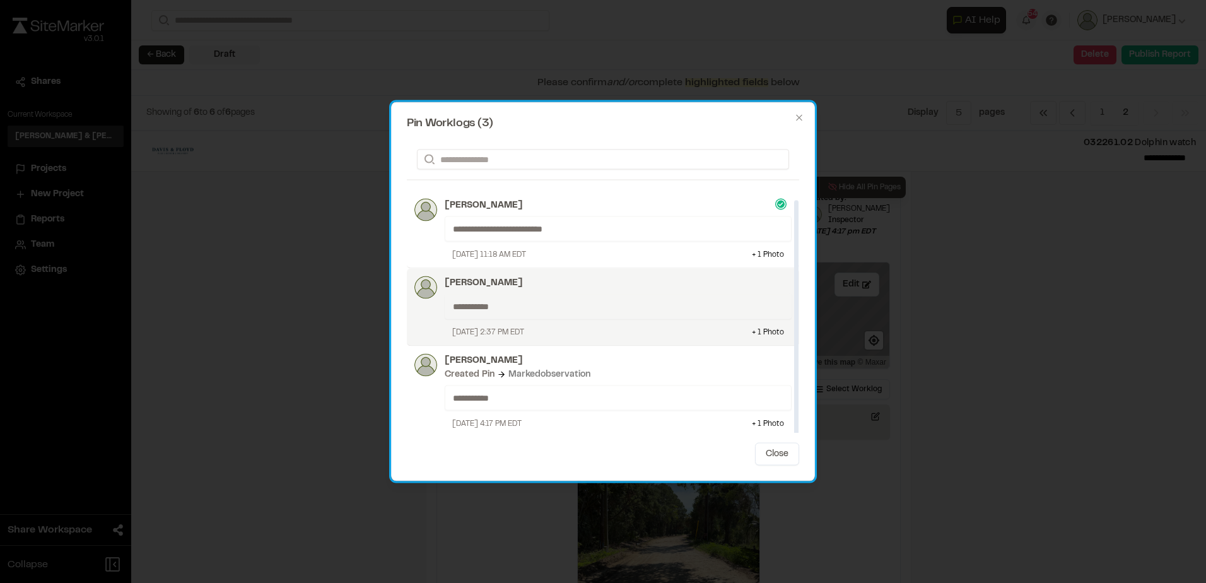
click at [679, 300] on p "**********" at bounding box center [613, 307] width 320 height 14
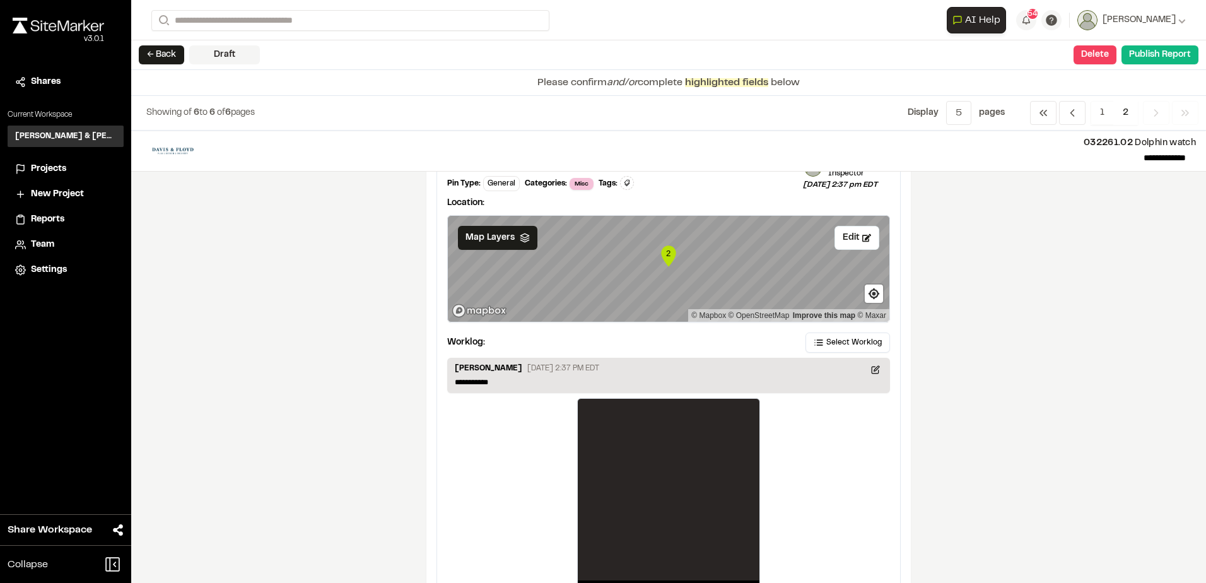
scroll to position [93, 0]
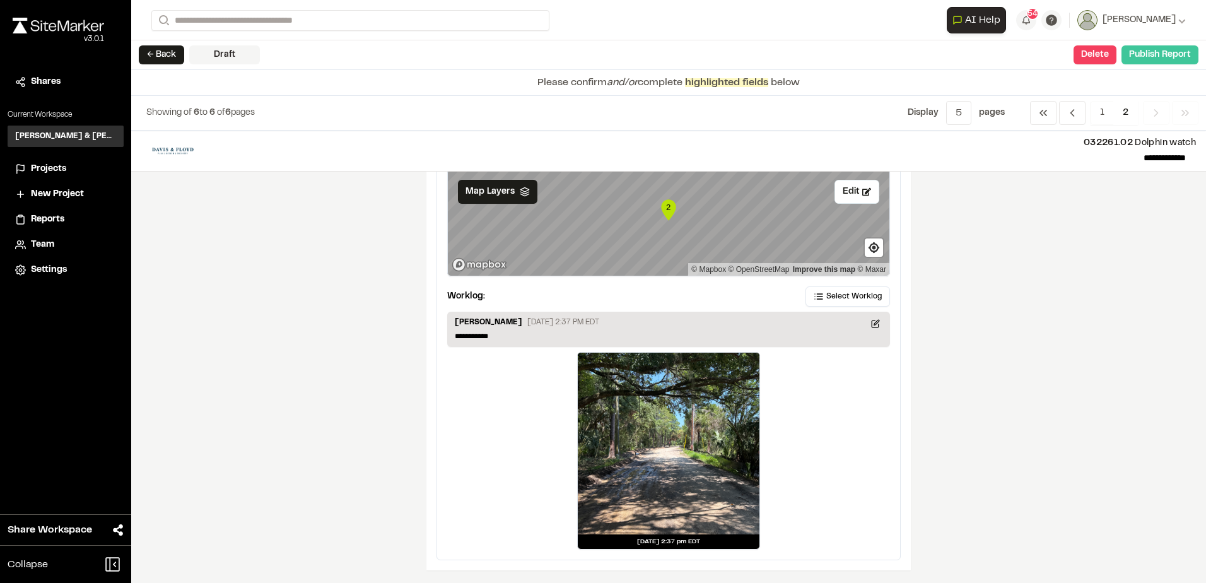
click at [1163, 52] on button "Publish Report" at bounding box center [1159, 54] width 77 height 19
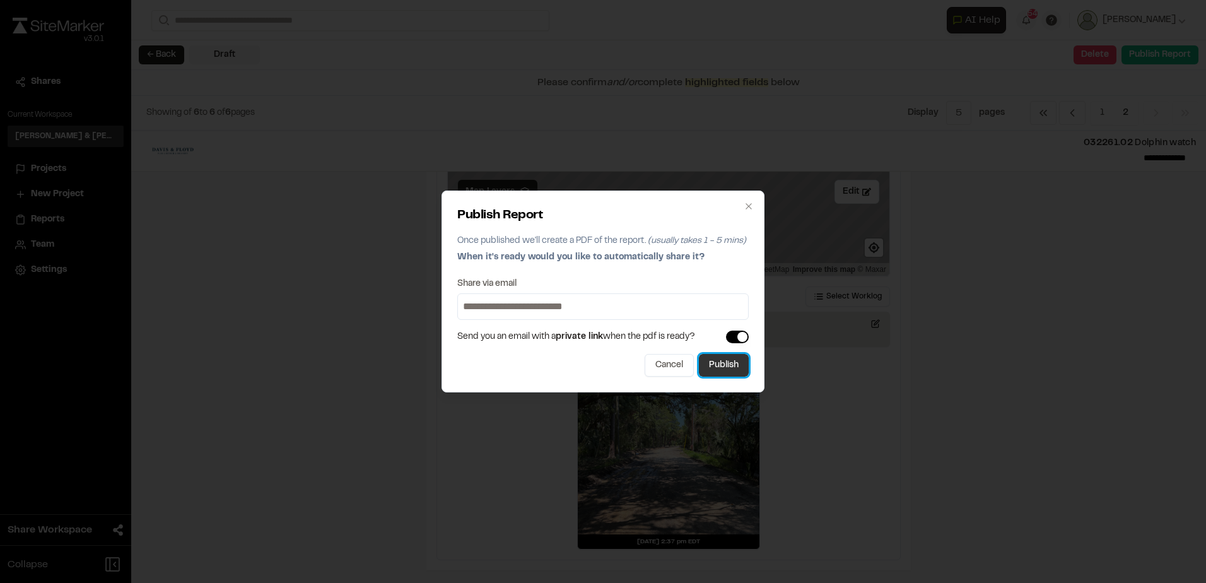
click at [737, 357] on button "Publish" at bounding box center [724, 365] width 50 height 23
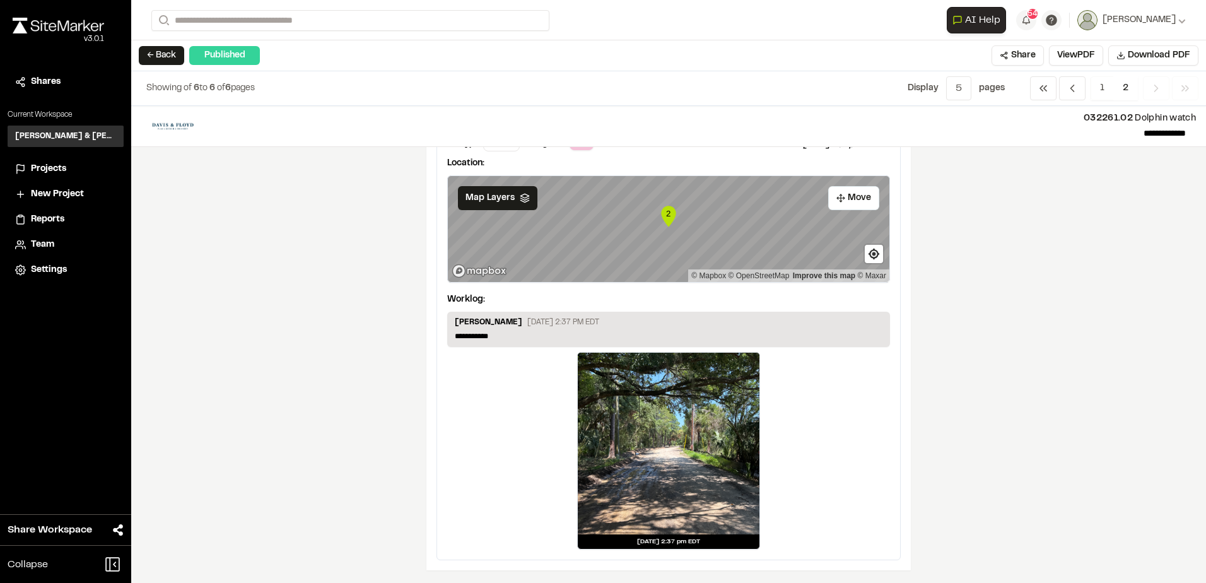
scroll to position [0, 0]
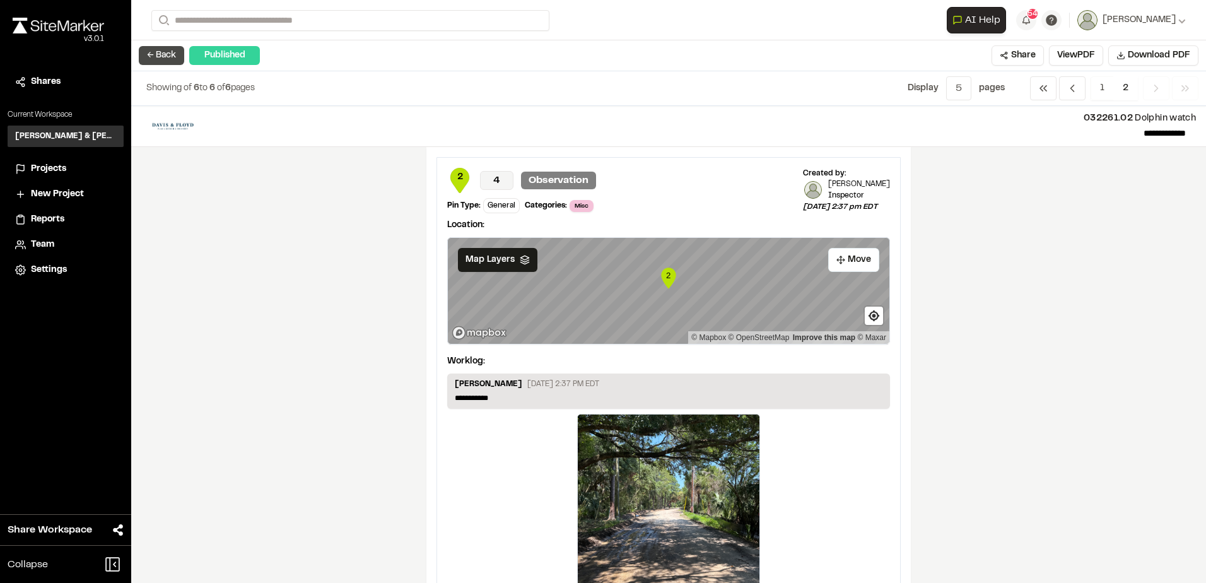
click at [149, 59] on button "← Back" at bounding box center [161, 55] width 45 height 19
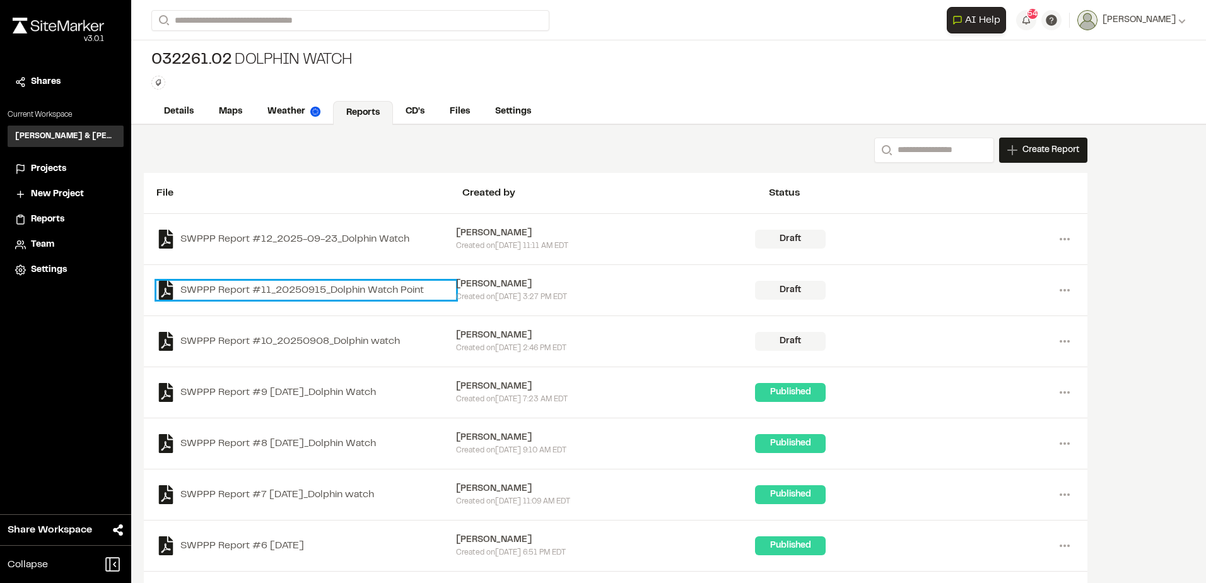
click at [296, 285] on link "SWPPP Report #11_20250915_Dolphin Watch Point" at bounding box center [306, 290] width 300 height 19
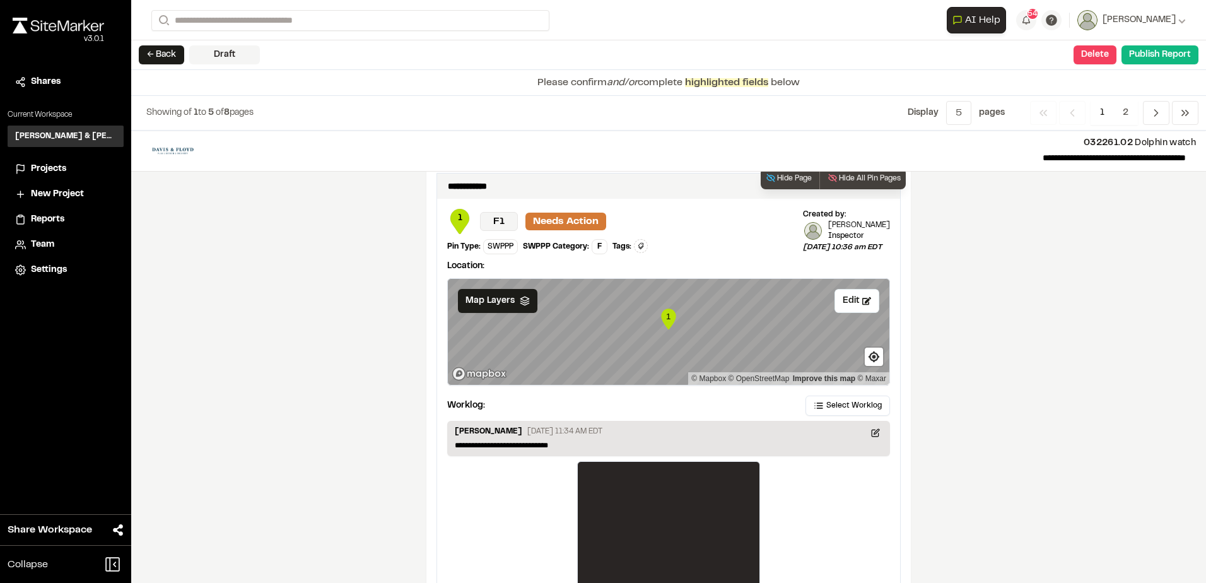
scroll to position [2024, 0]
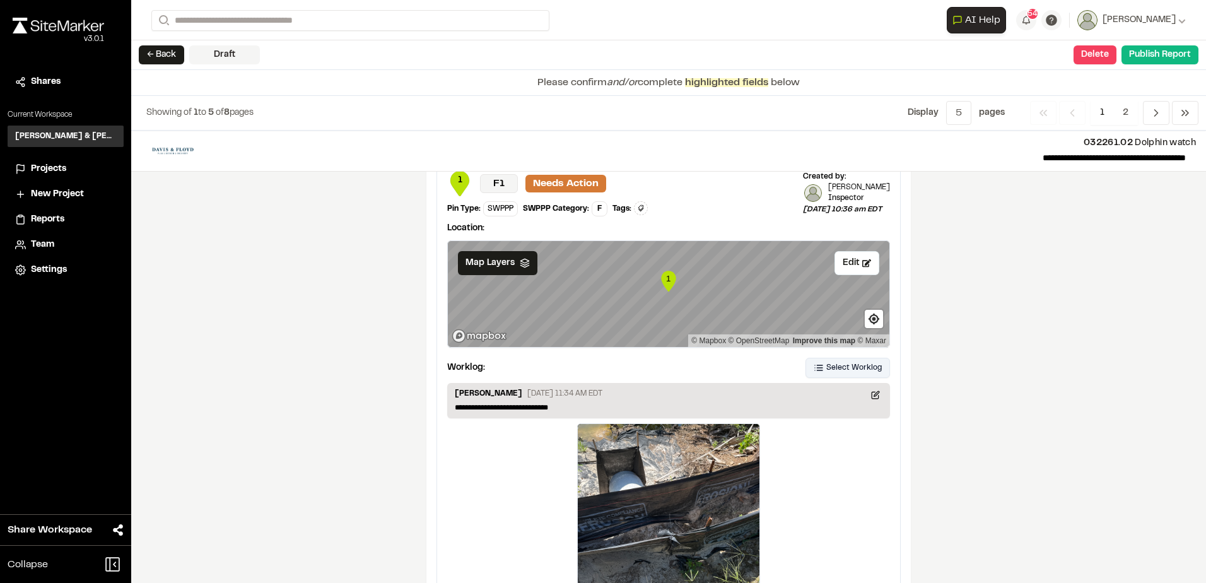
click at [844, 358] on button "Select Worklog" at bounding box center [847, 368] width 84 height 20
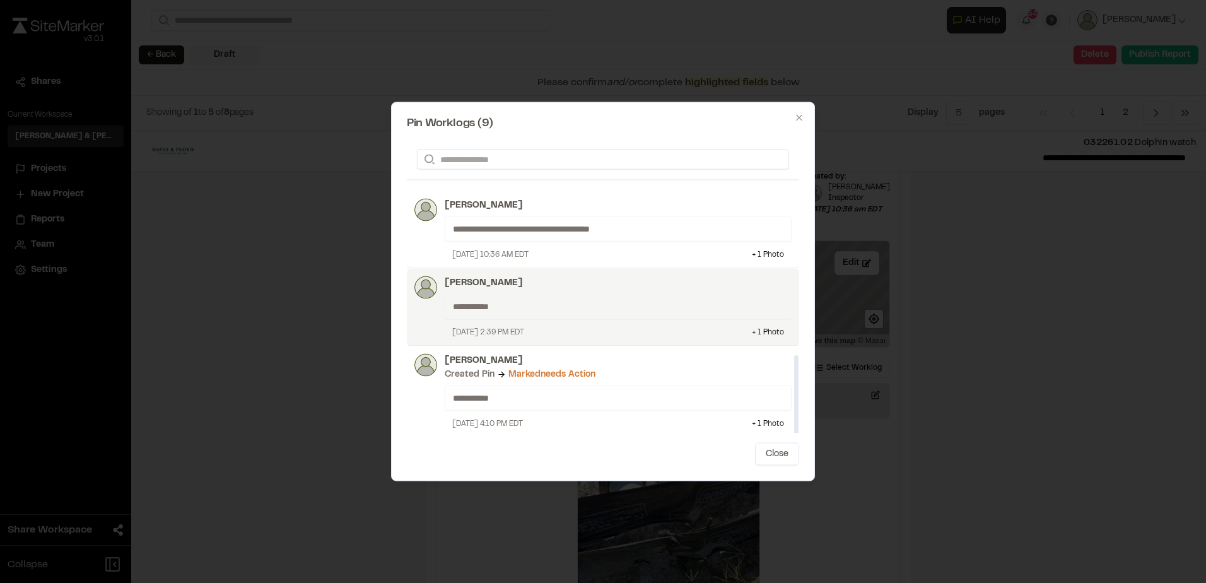
scroll to position [413, 0]
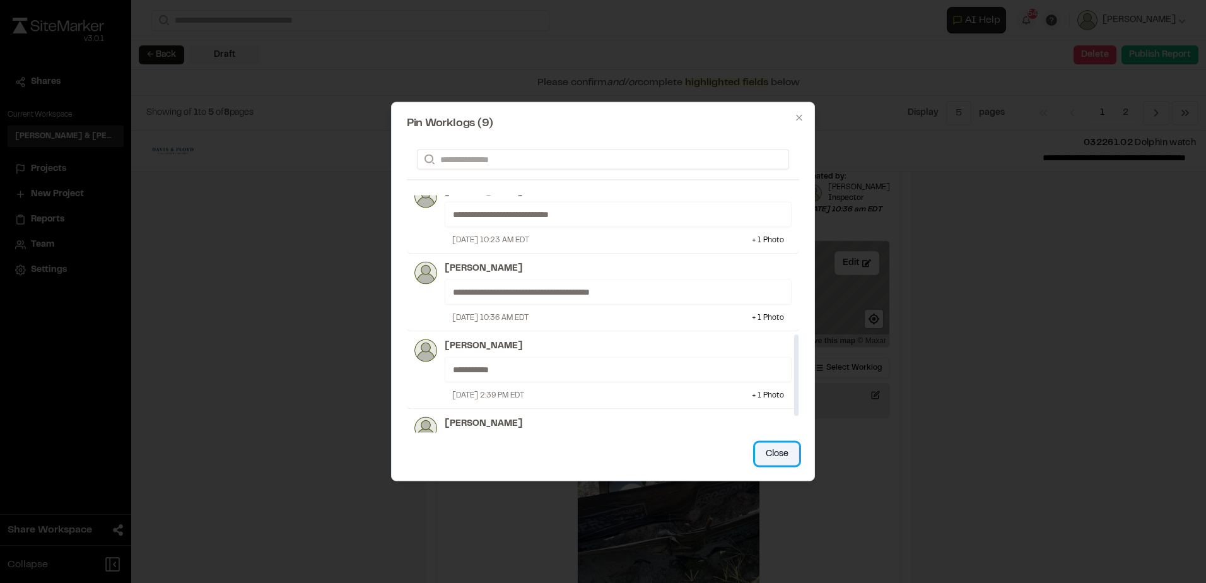
click at [776, 447] on button "Close" at bounding box center [777, 454] width 44 height 23
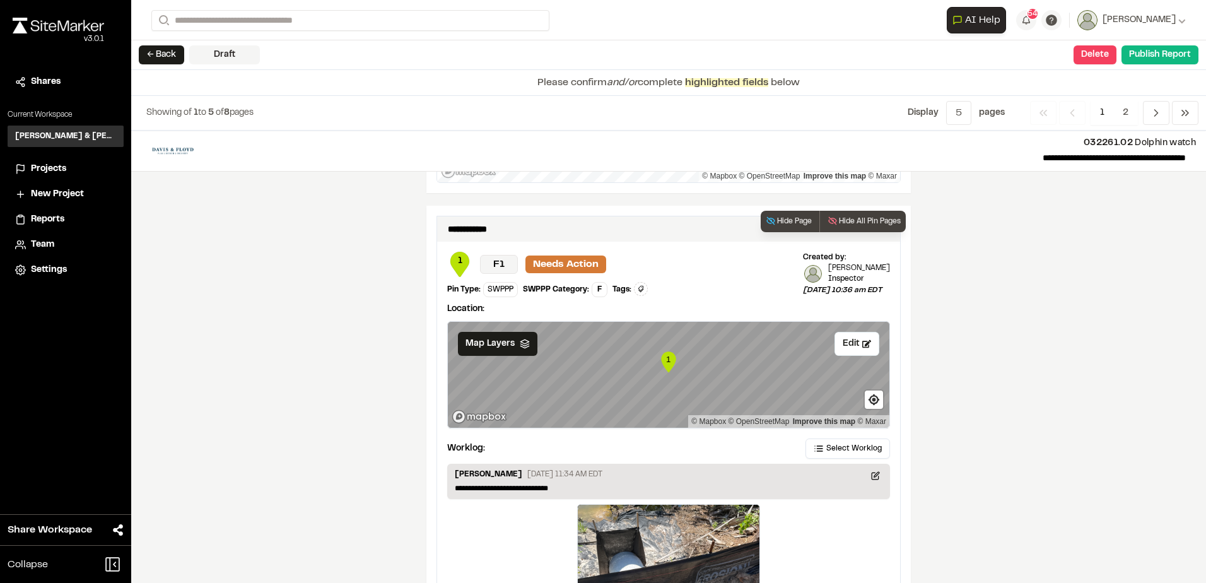
scroll to position [1897, 0]
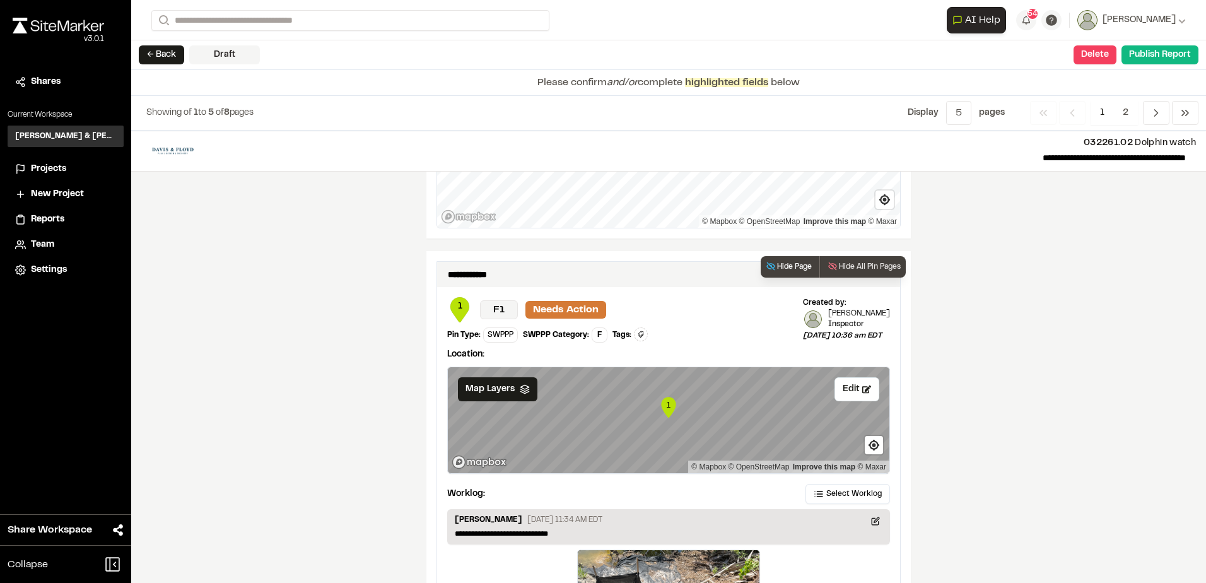
click at [783, 256] on button "Hide Page" at bounding box center [788, 266] width 56 height 21
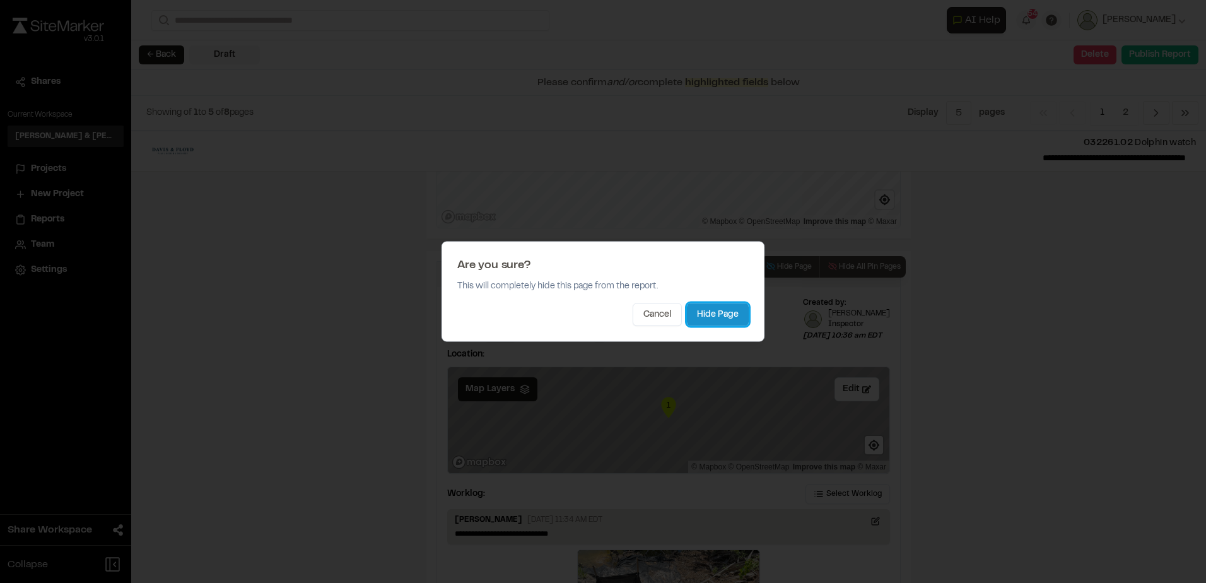
click at [726, 318] on button "Hide Page" at bounding box center [718, 314] width 62 height 23
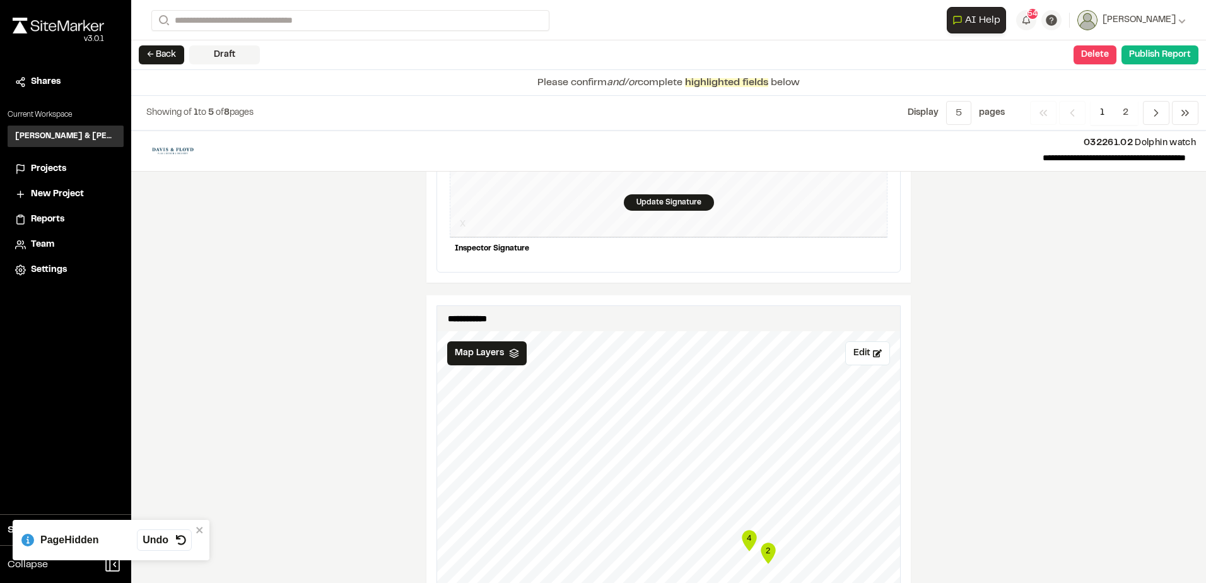
scroll to position [1116, 0]
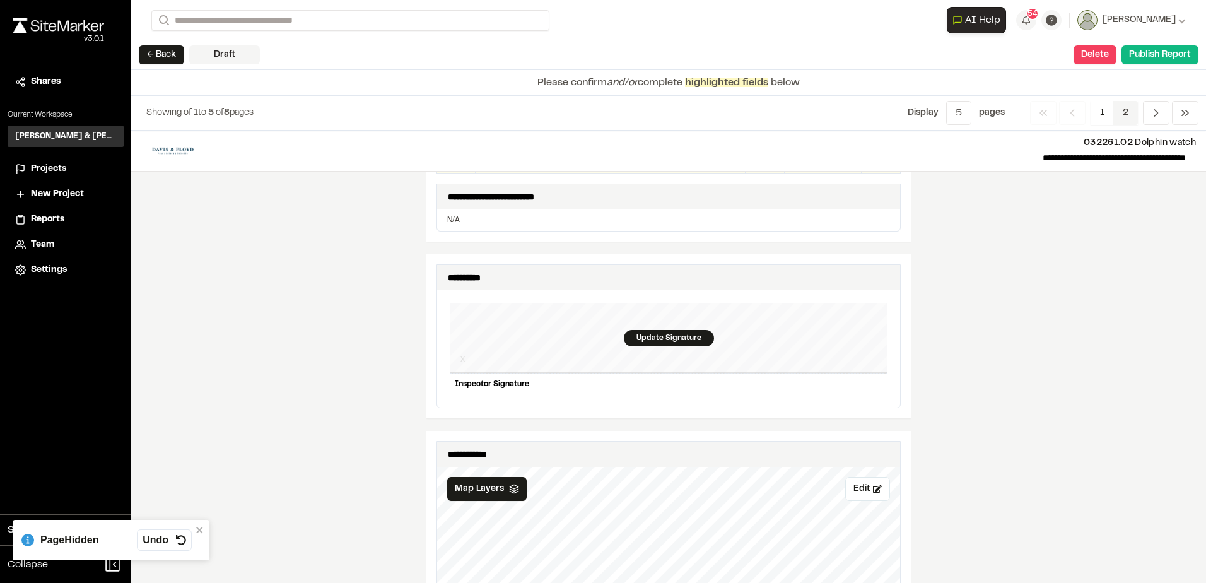
click at [1128, 107] on span "2" at bounding box center [1125, 113] width 25 height 24
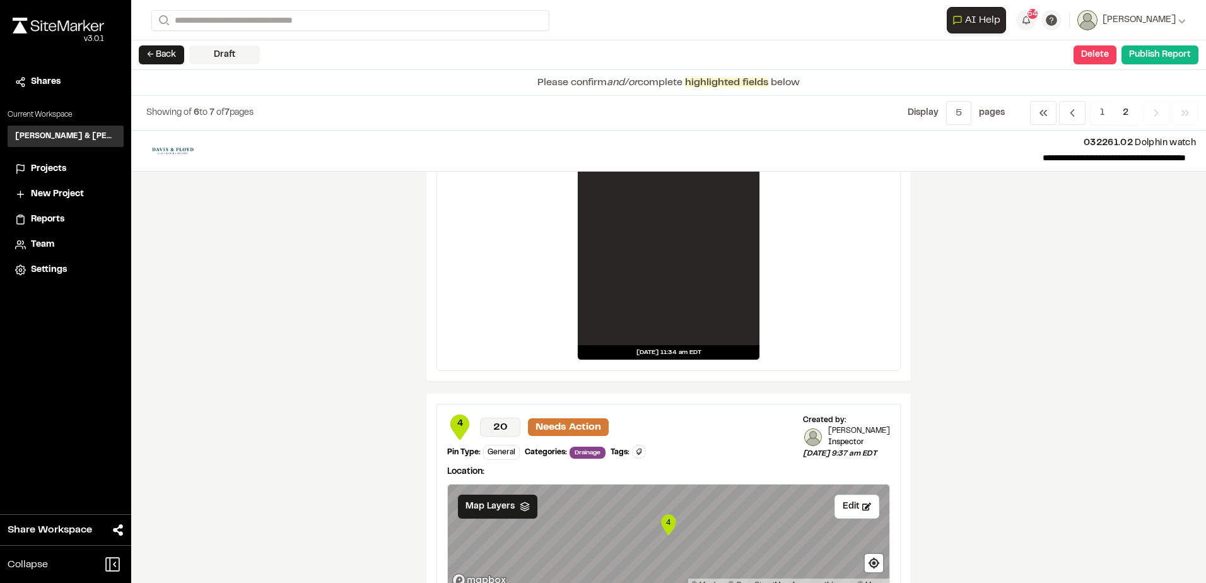
scroll to position [0, 0]
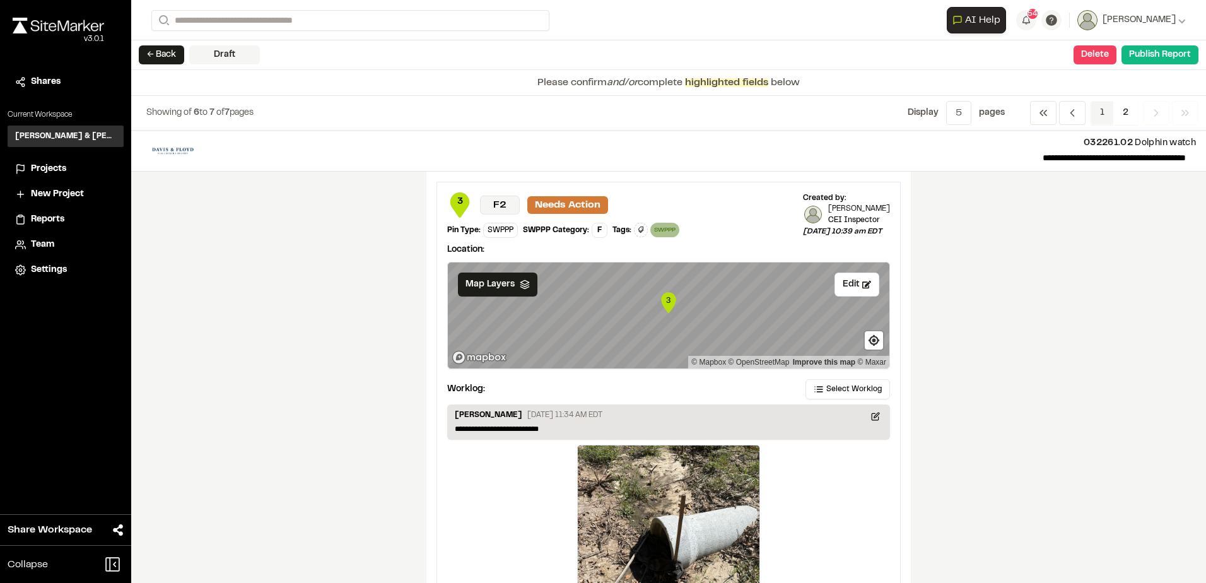
click at [1097, 110] on span "1" at bounding box center [1101, 113] width 23 height 24
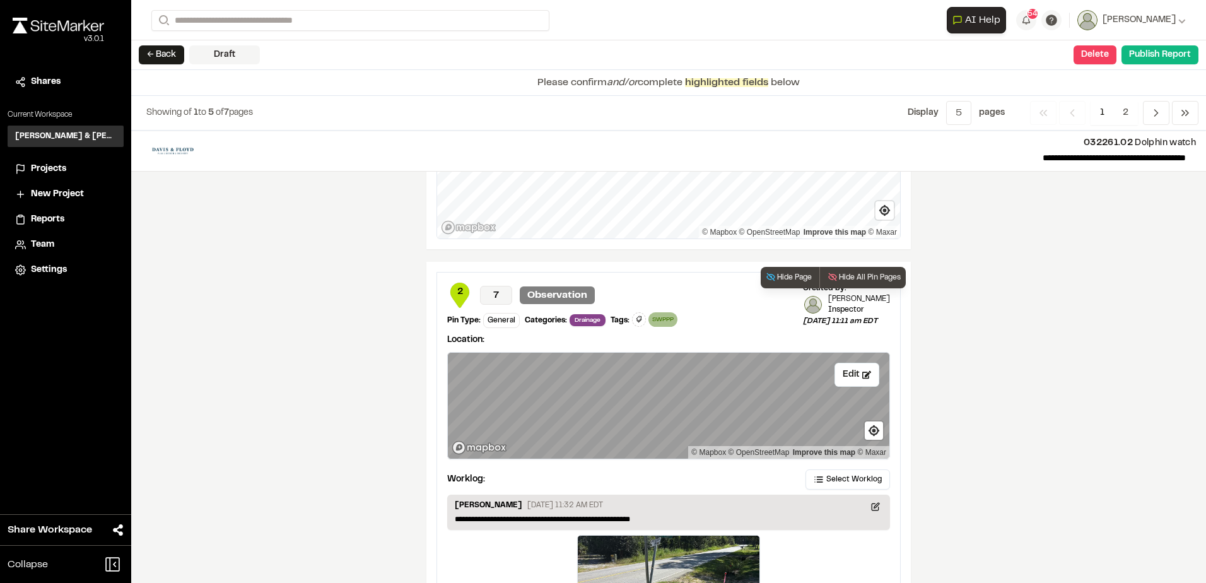
scroll to position [1872, 0]
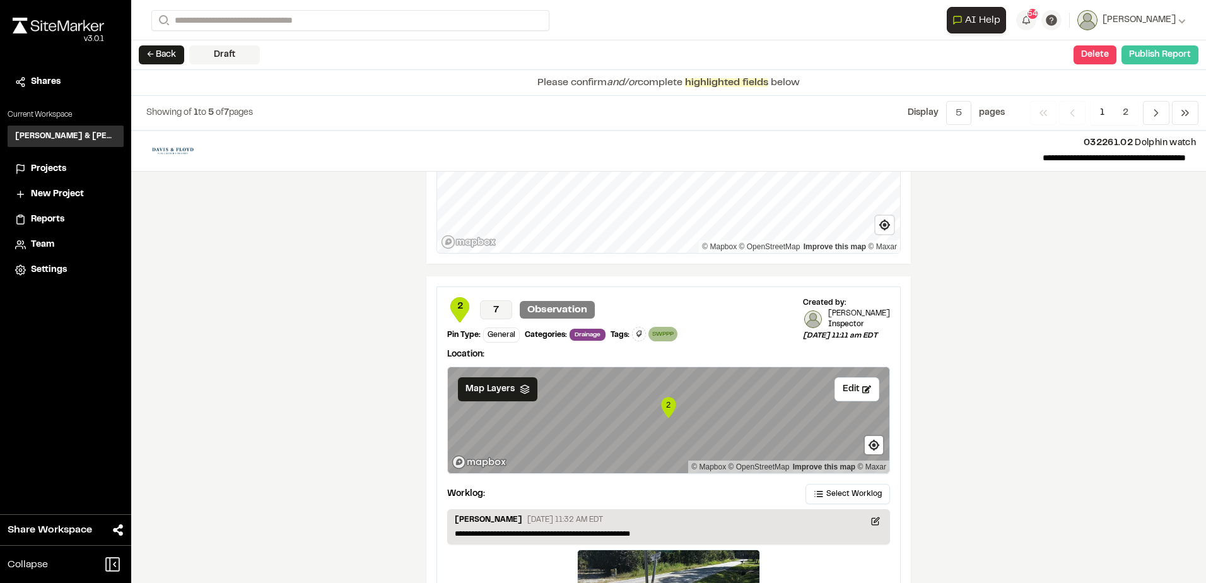
click at [1135, 50] on button "Publish Report" at bounding box center [1159, 54] width 77 height 19
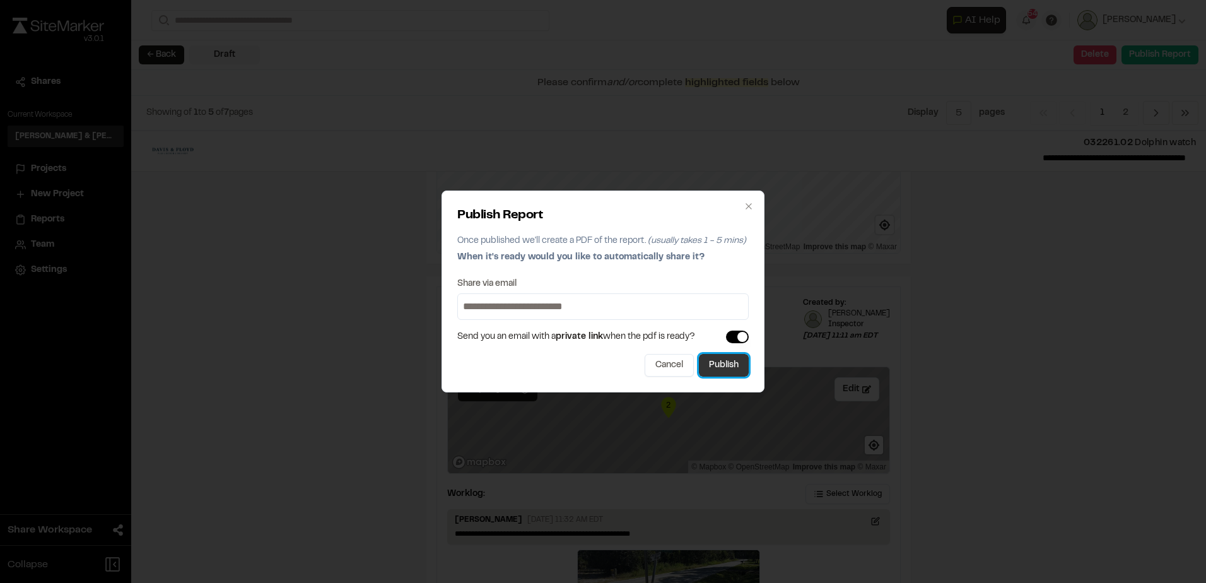
click at [735, 366] on button "Publish" at bounding box center [724, 365] width 50 height 23
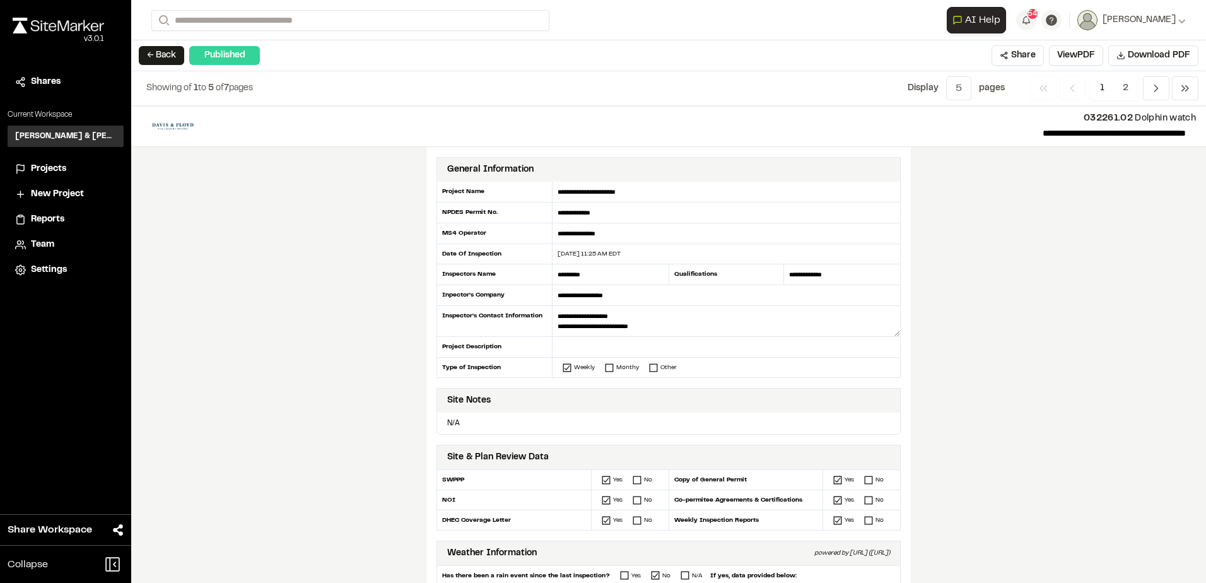
click at [170, 56] on button "← Back" at bounding box center [161, 55] width 45 height 19
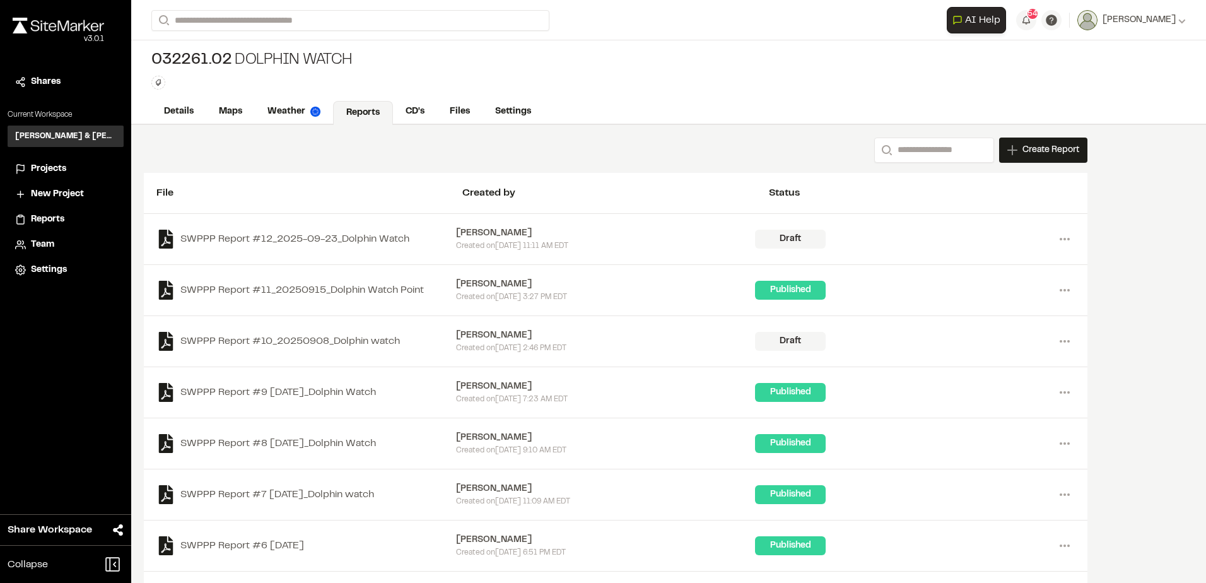
click at [55, 173] on span "Projects" at bounding box center [48, 169] width 35 height 14
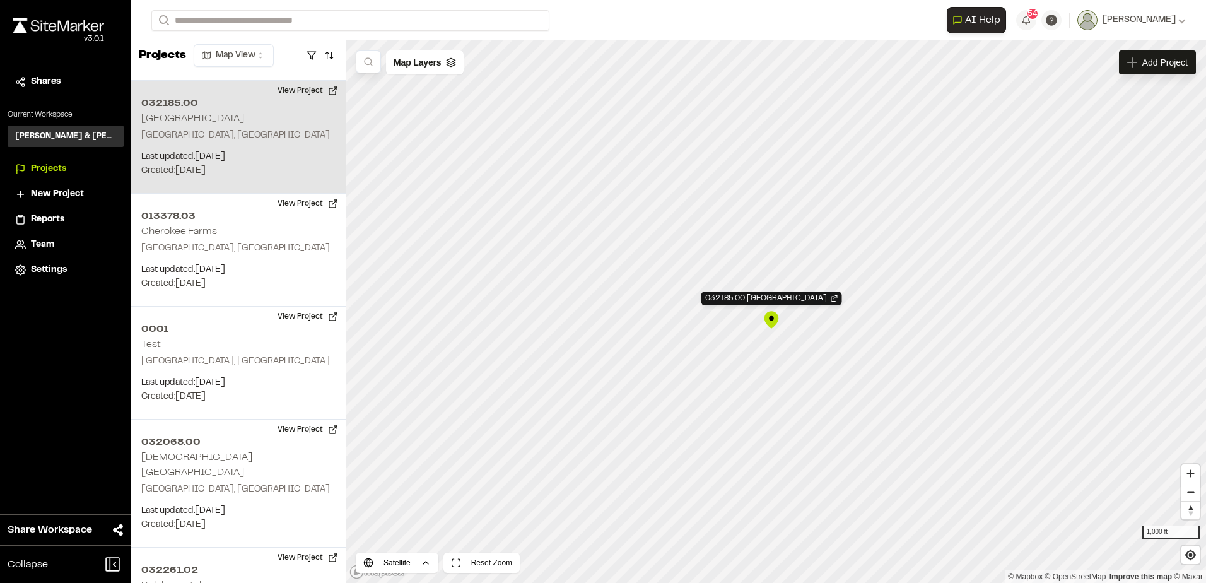
scroll to position [951, 0]
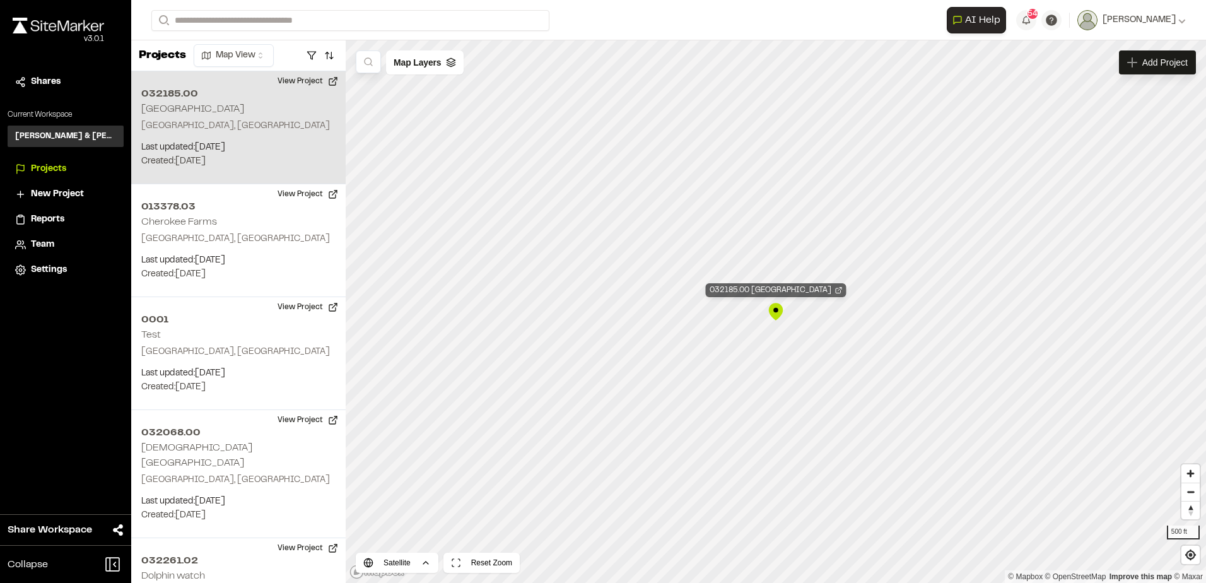
click at [789, 290] on div "032185.00 London Square" at bounding box center [776, 290] width 141 height 14
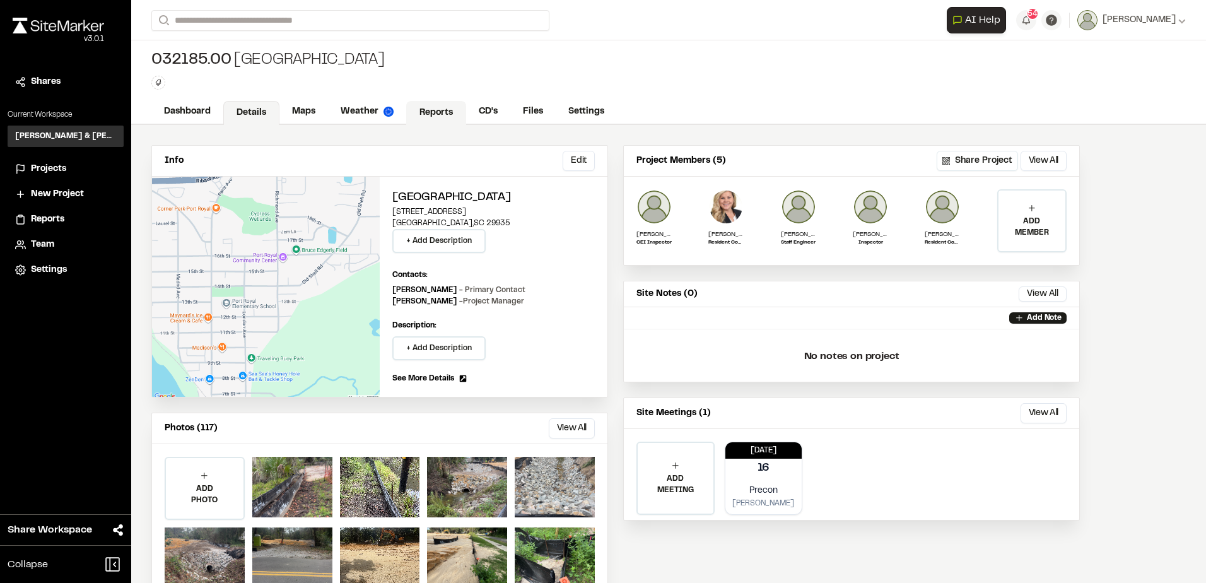
click at [416, 112] on link "Reports" at bounding box center [436, 113] width 60 height 24
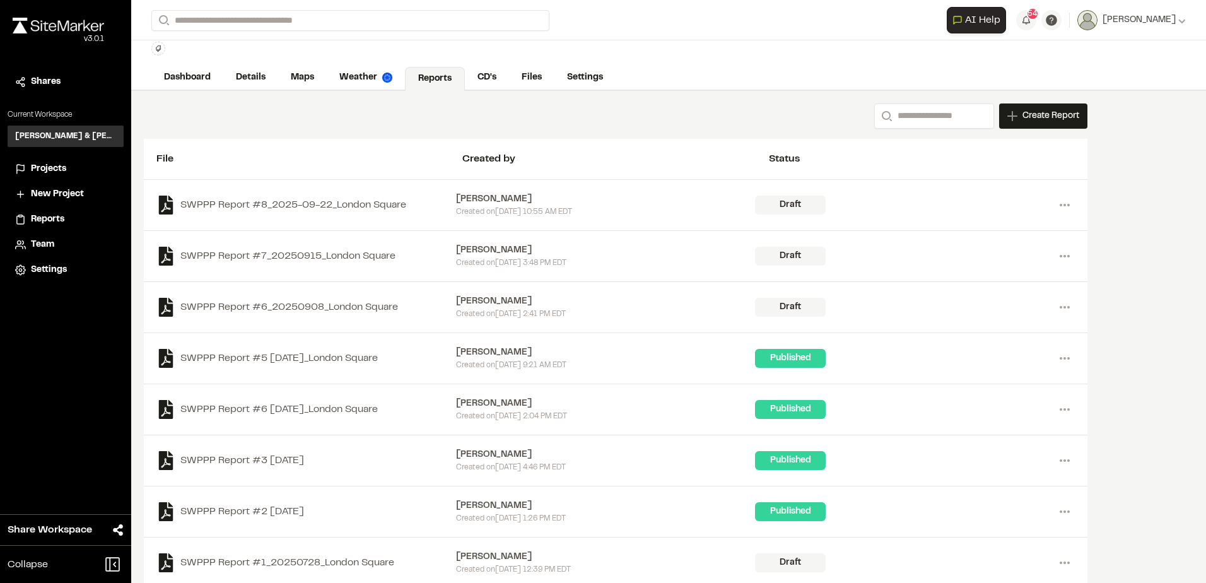
scroll to position [52, 0]
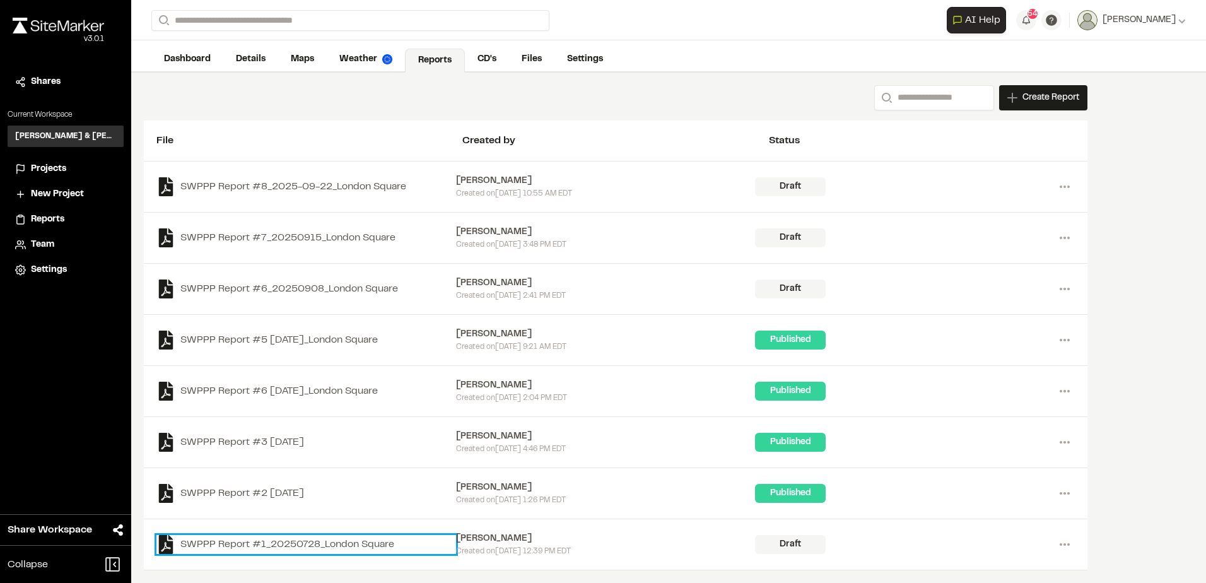
click at [368, 544] on link "SWPPP Report #1_20250728_London Square" at bounding box center [306, 544] width 300 height 19
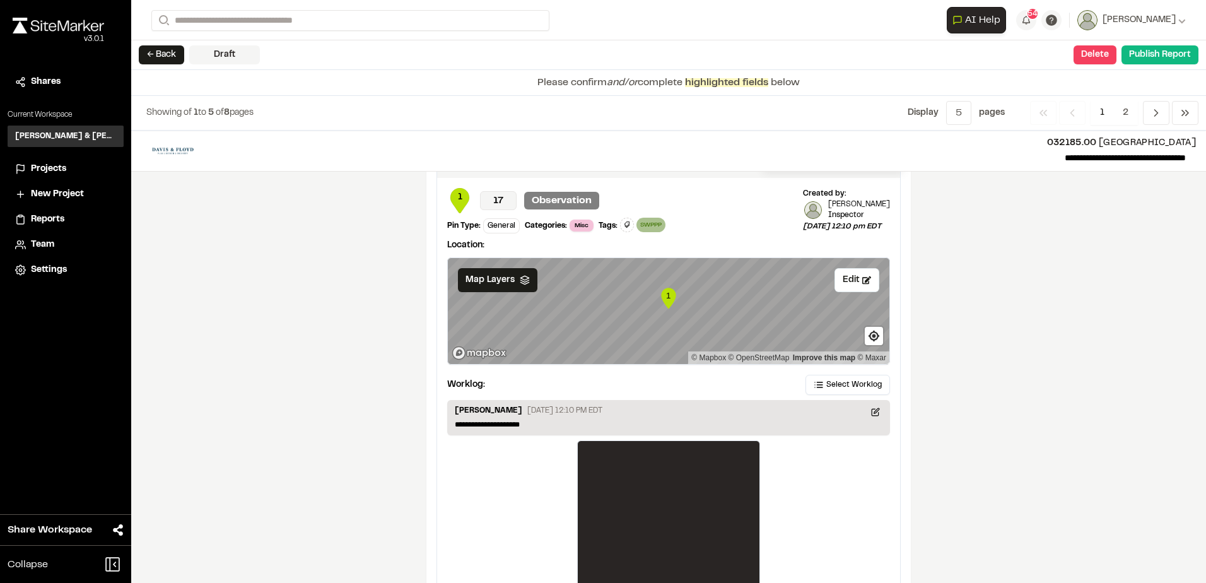
scroll to position [2087, 0]
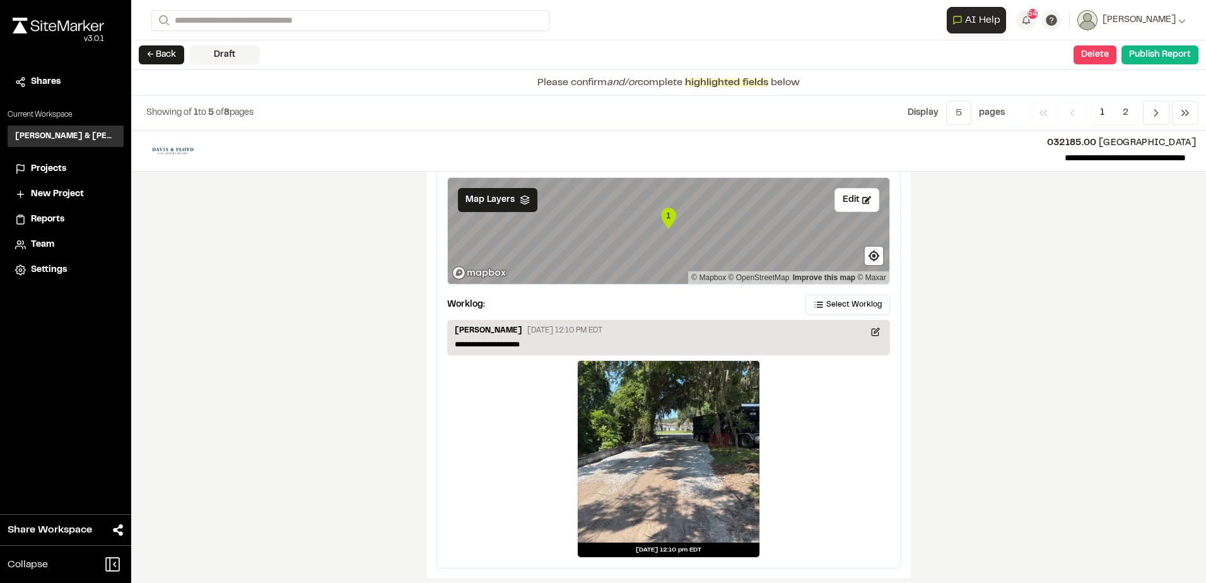
click at [814, 286] on div "**********" at bounding box center [668, 333] width 463 height 470
click at [813, 294] on button "Select Worklog" at bounding box center [847, 304] width 84 height 20
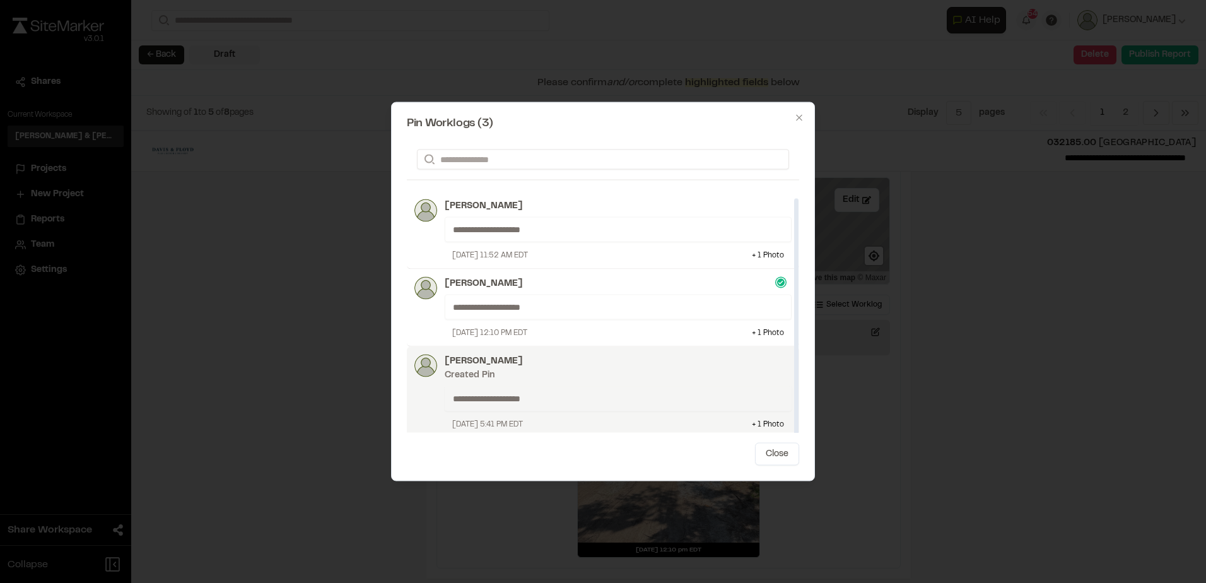
scroll to position [4, 0]
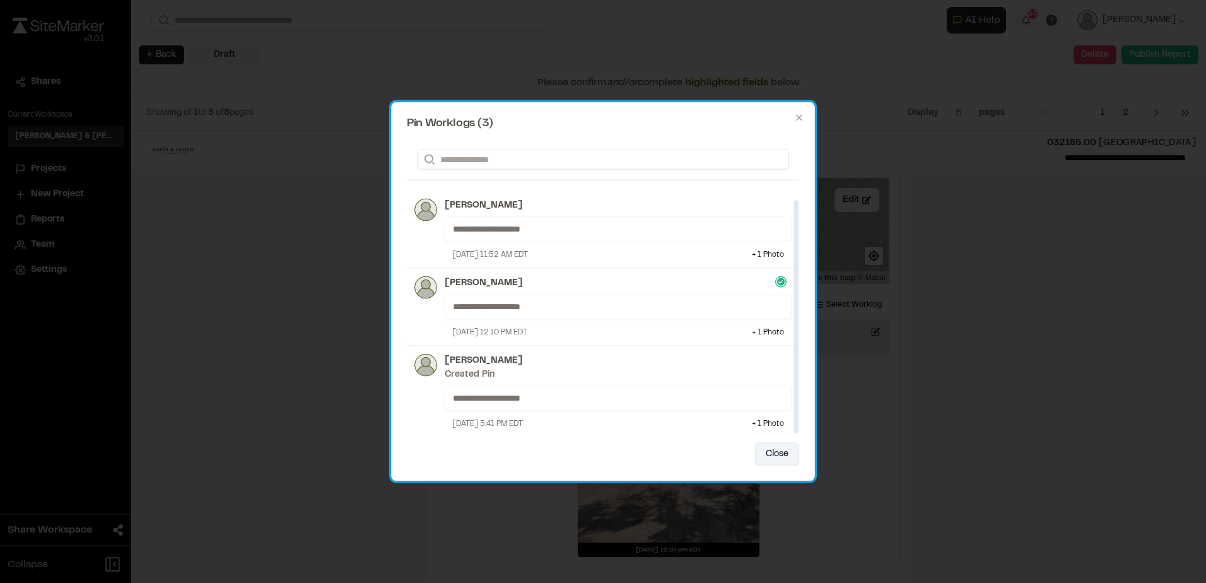
click at [786, 463] on div "**********" at bounding box center [603, 291] width 424 height 379
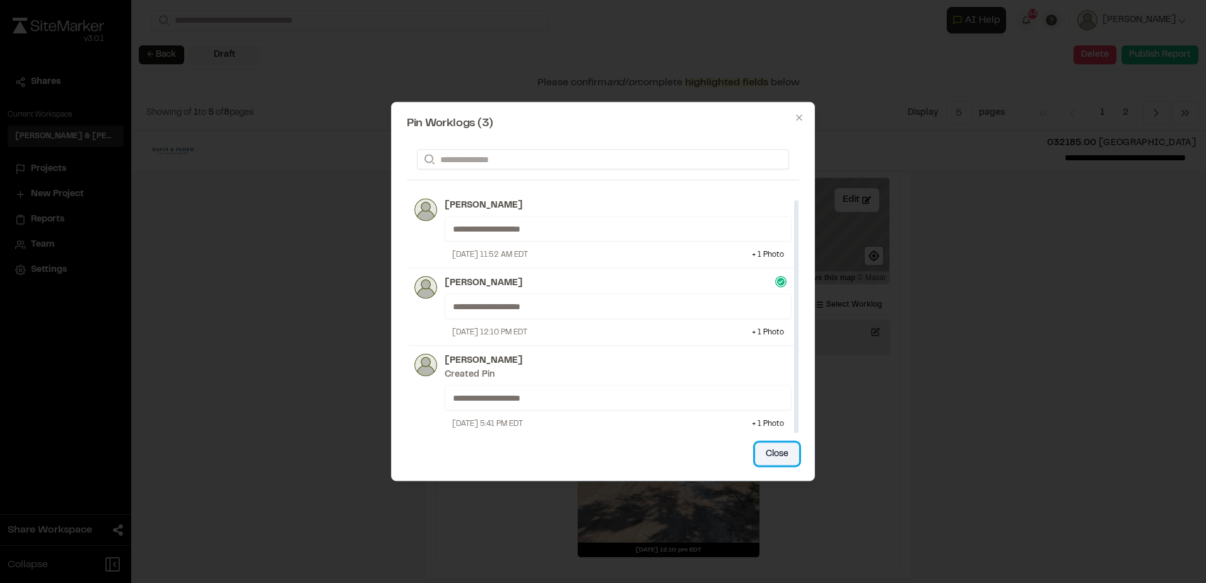
drag, startPoint x: 779, startPoint y: 455, endPoint x: 772, endPoint y: 449, distance: 9.9
click at [778, 455] on button "Close" at bounding box center [777, 454] width 44 height 23
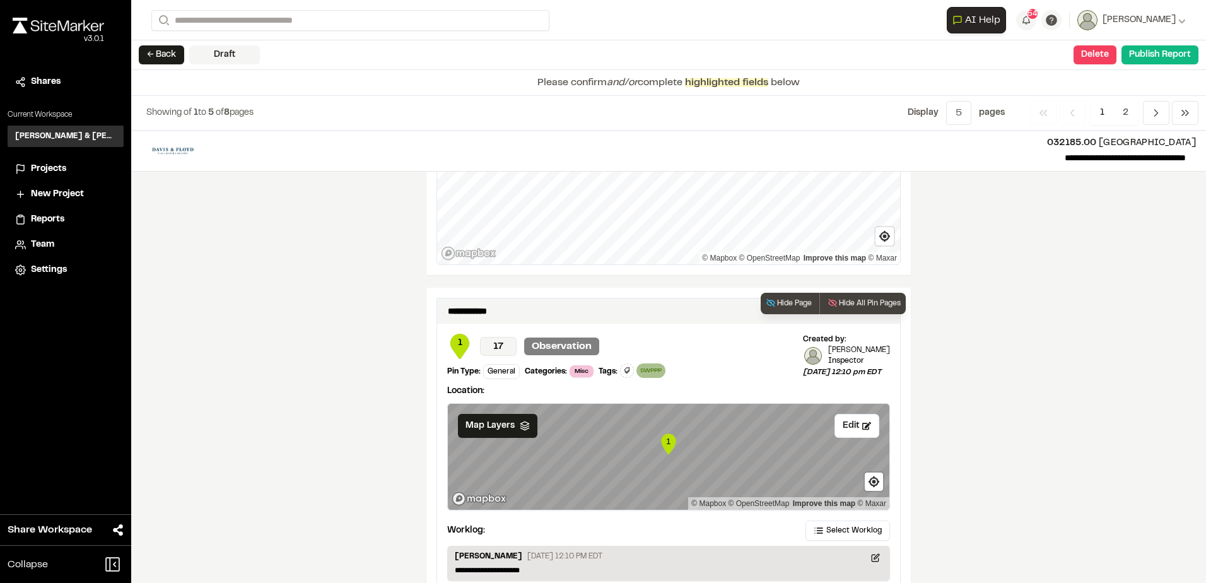
scroll to position [1834, 0]
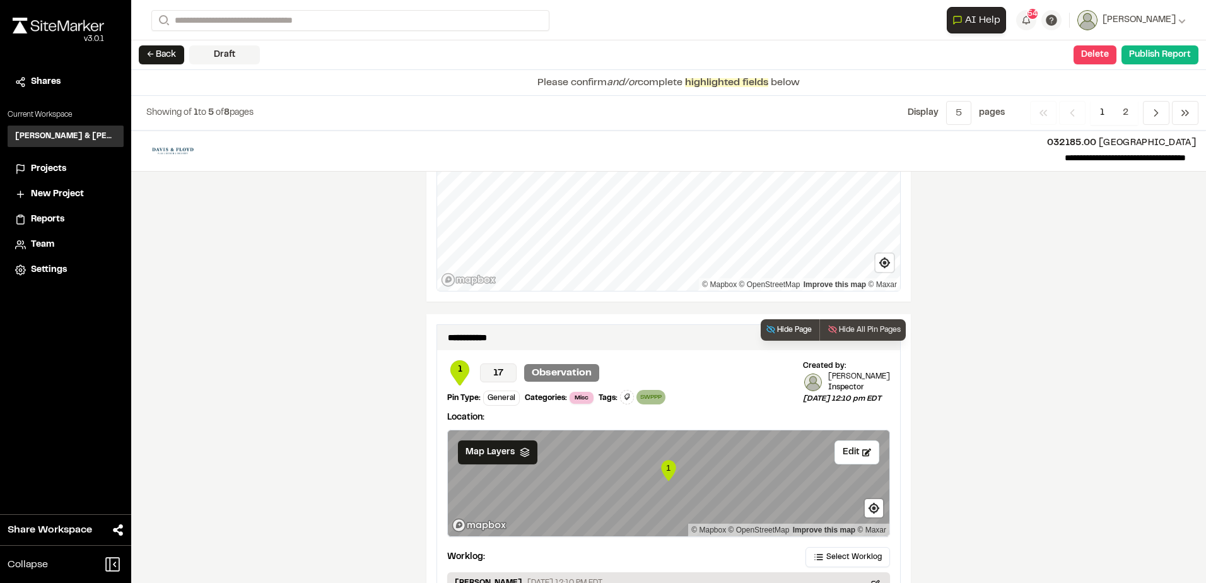
click at [791, 319] on button "Hide Page" at bounding box center [788, 329] width 56 height 21
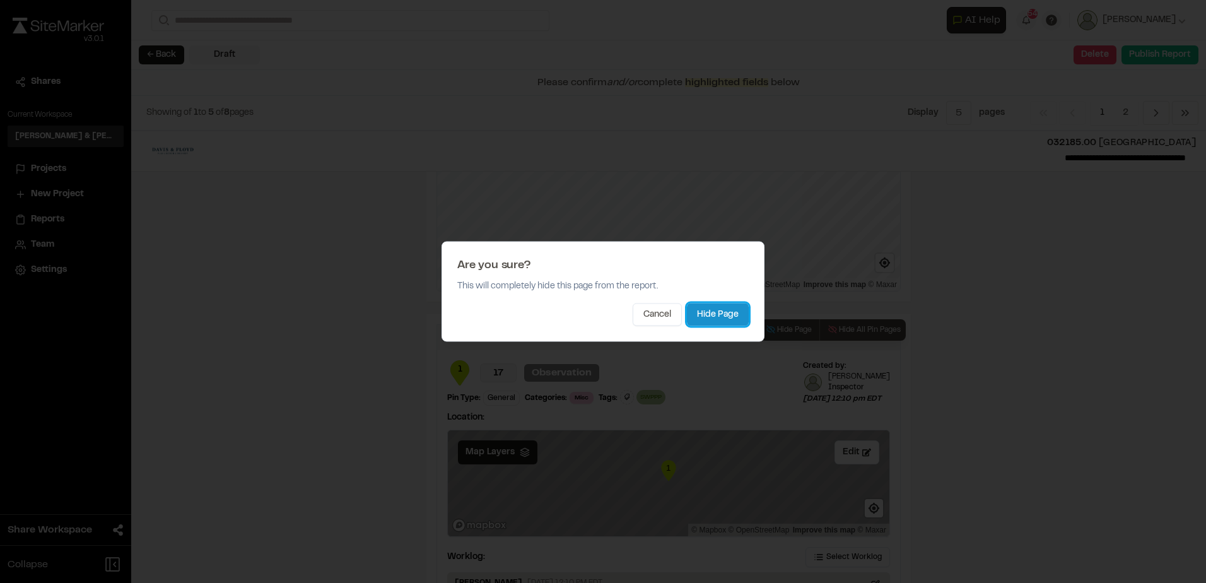
click at [731, 318] on button "Hide Page" at bounding box center [718, 314] width 62 height 23
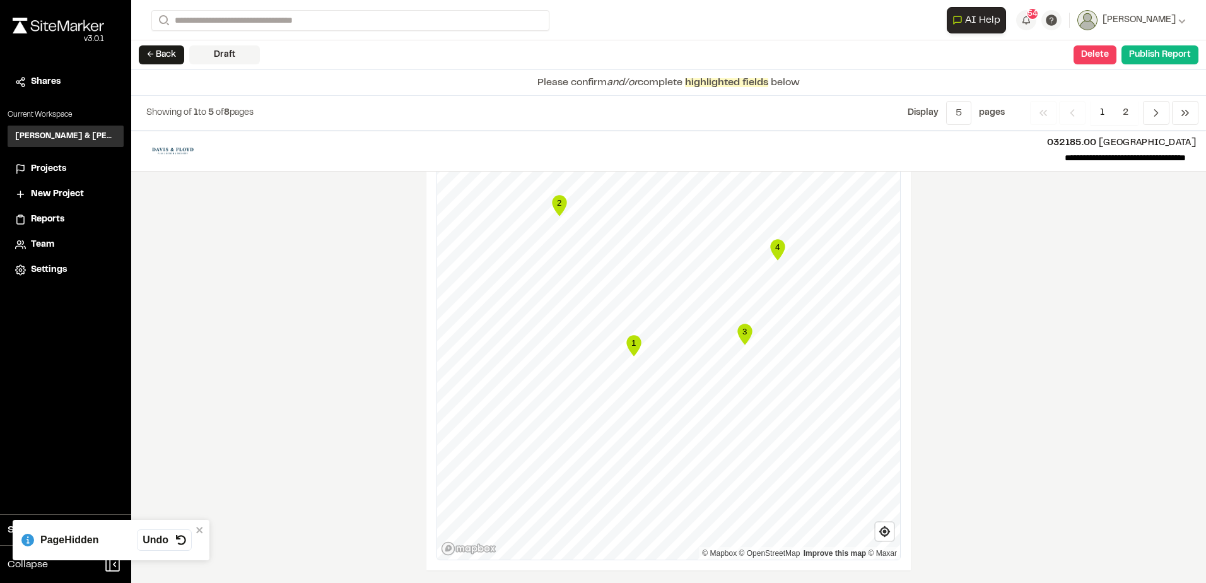
scroll to position [1558, 0]
click at [1027, 274] on div "**********" at bounding box center [668, 357] width 1075 height 452
click at [1135, 117] on span "2" at bounding box center [1125, 113] width 25 height 24
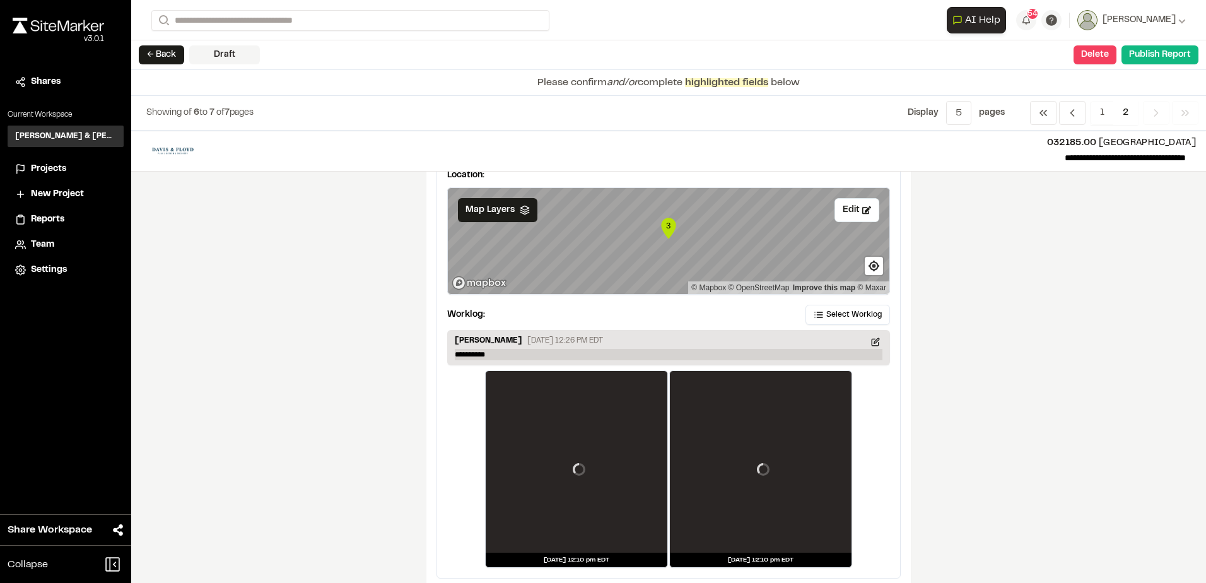
scroll to position [63, 0]
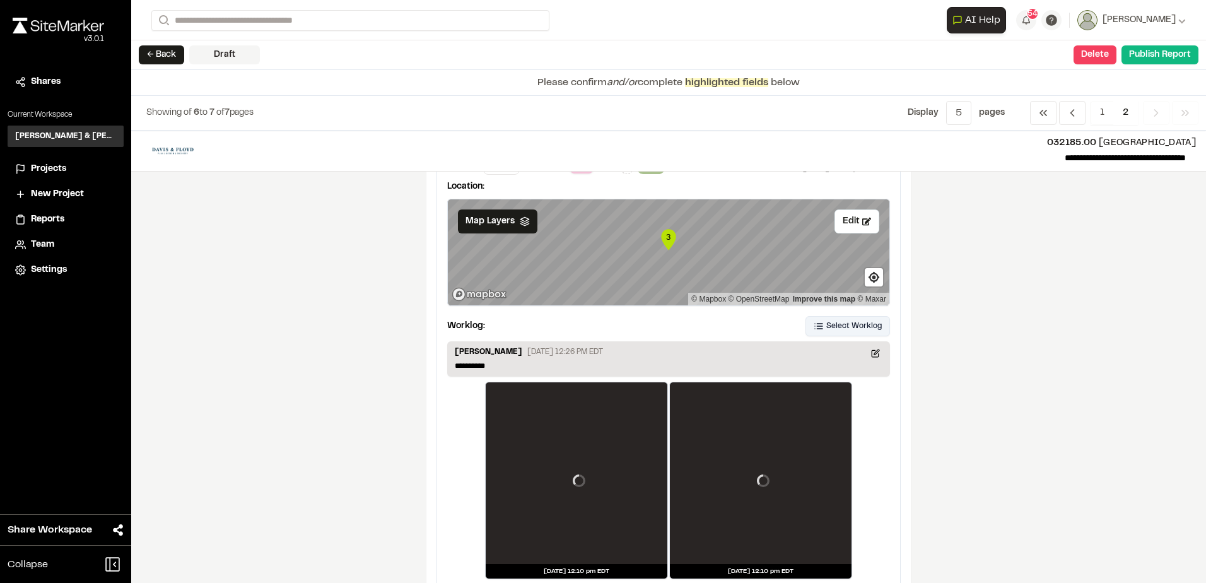
click at [844, 323] on span "Select Worklog" at bounding box center [853, 325] width 55 height 11
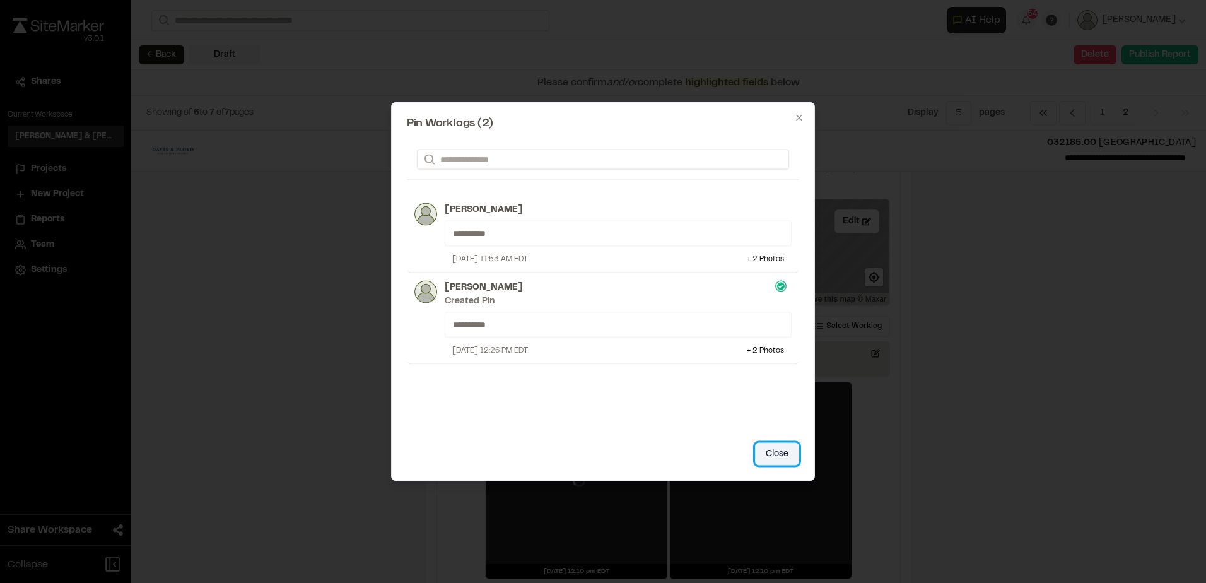
click at [769, 459] on button "Close" at bounding box center [777, 454] width 44 height 23
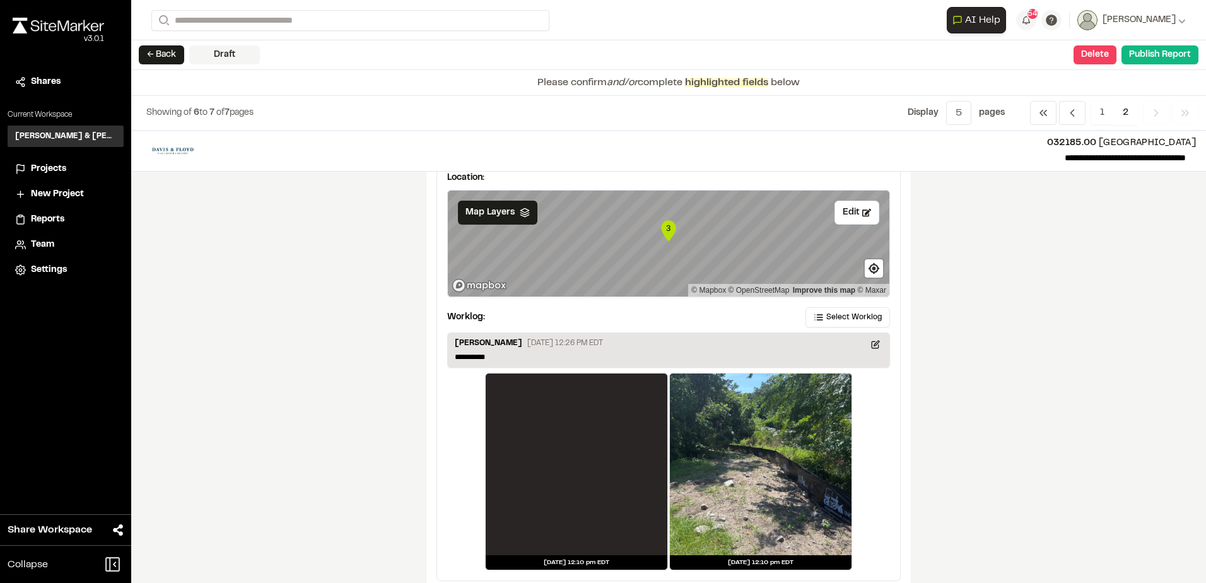
scroll to position [0, 0]
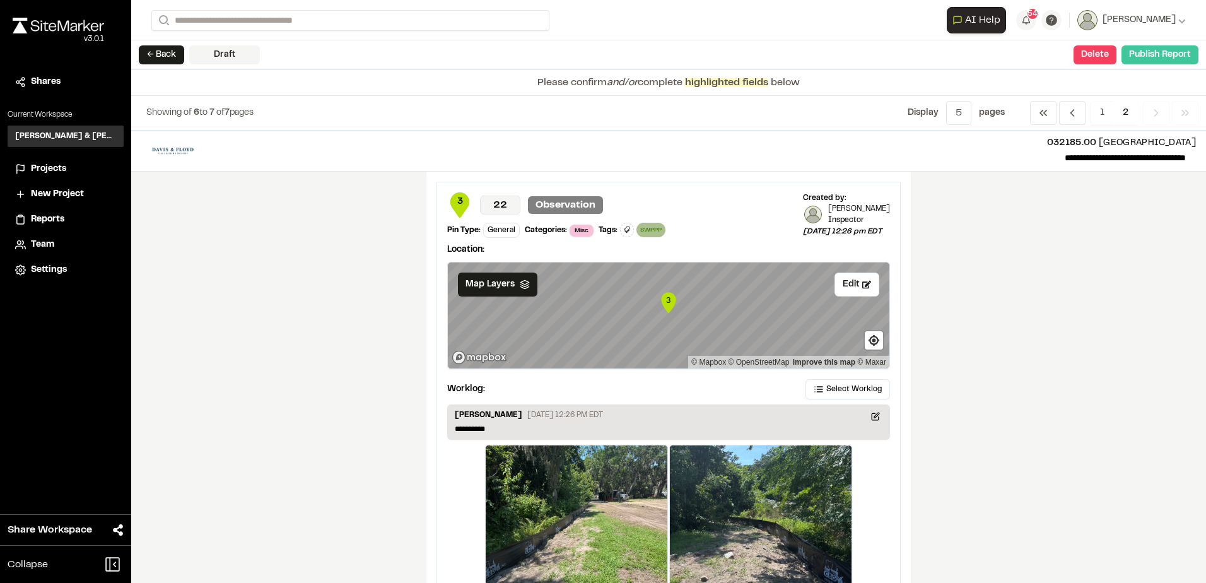
click at [1133, 54] on button "Publish Report" at bounding box center [1159, 54] width 77 height 19
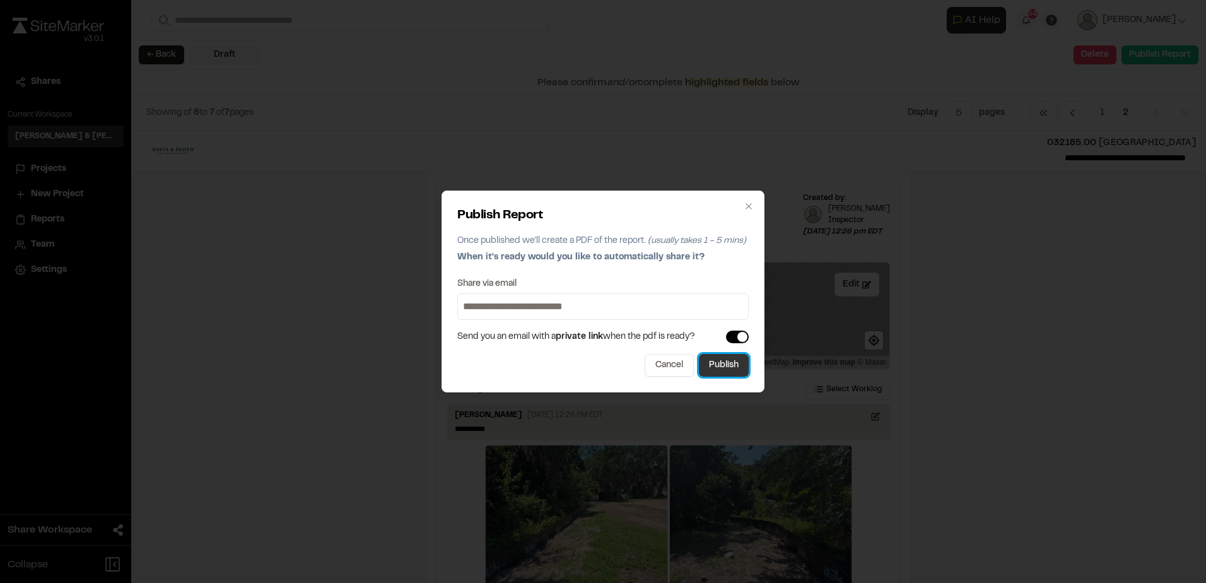
click at [713, 365] on button "Publish" at bounding box center [724, 365] width 50 height 23
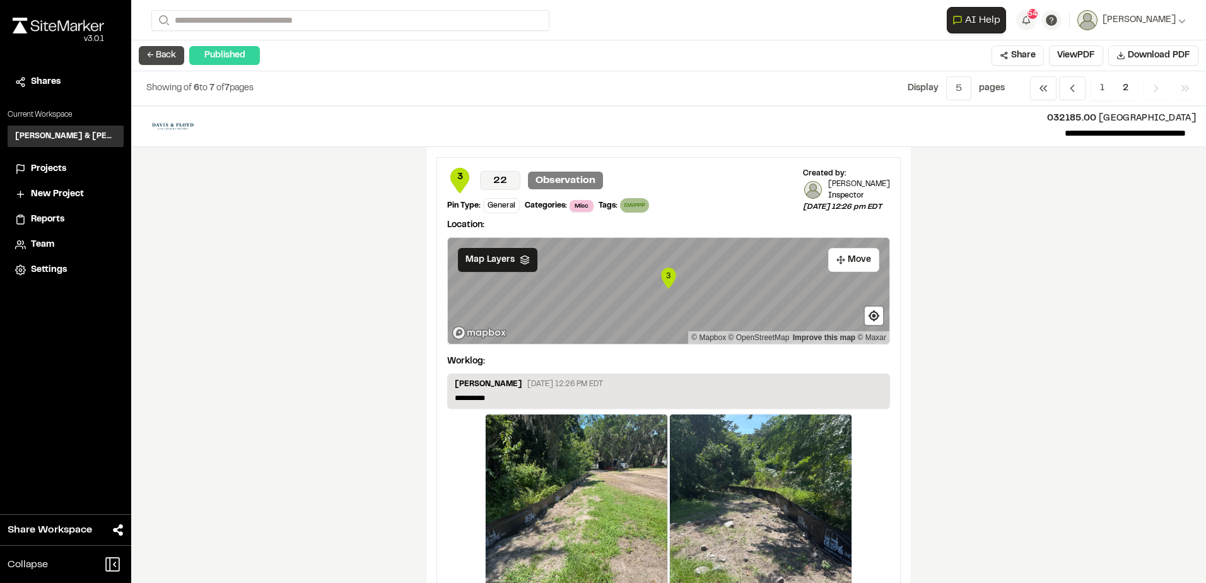
click at [175, 57] on button "← Back" at bounding box center [161, 55] width 45 height 19
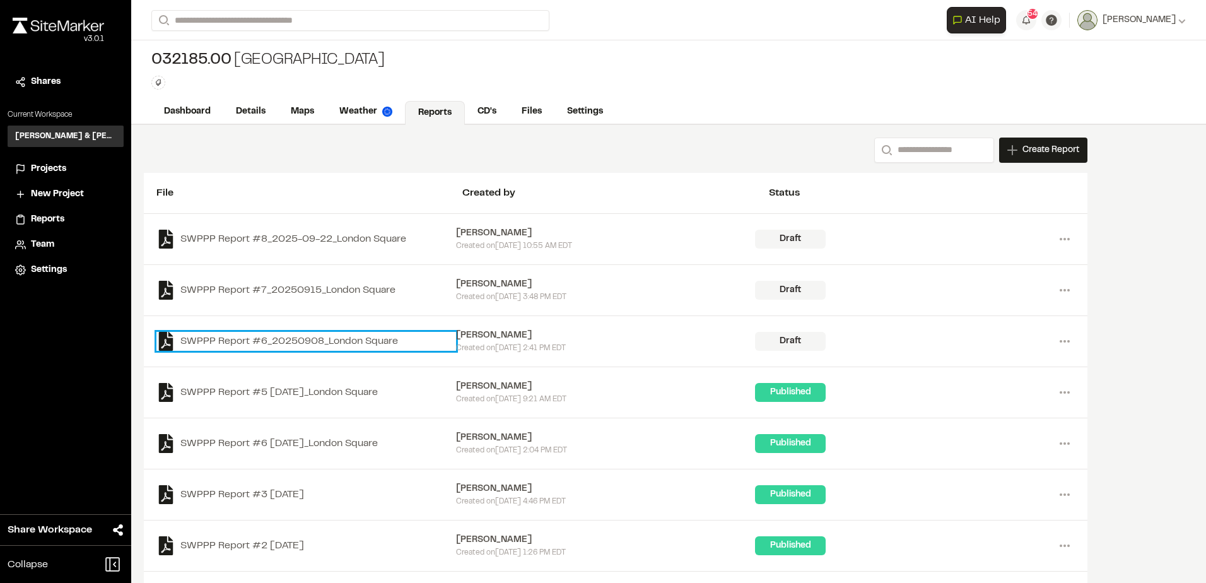
click at [374, 332] on link "SWPPP Report #6_20250908_London Square" at bounding box center [306, 341] width 300 height 19
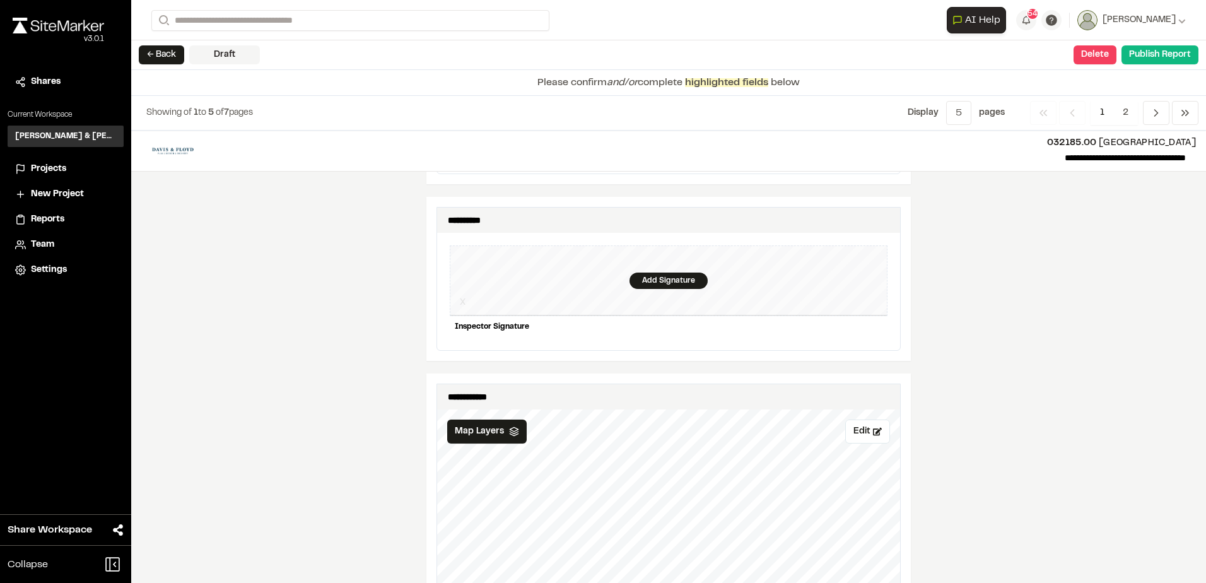
scroll to position [1188, 0]
click at [643, 271] on div "Add Signature" at bounding box center [668, 279] width 78 height 16
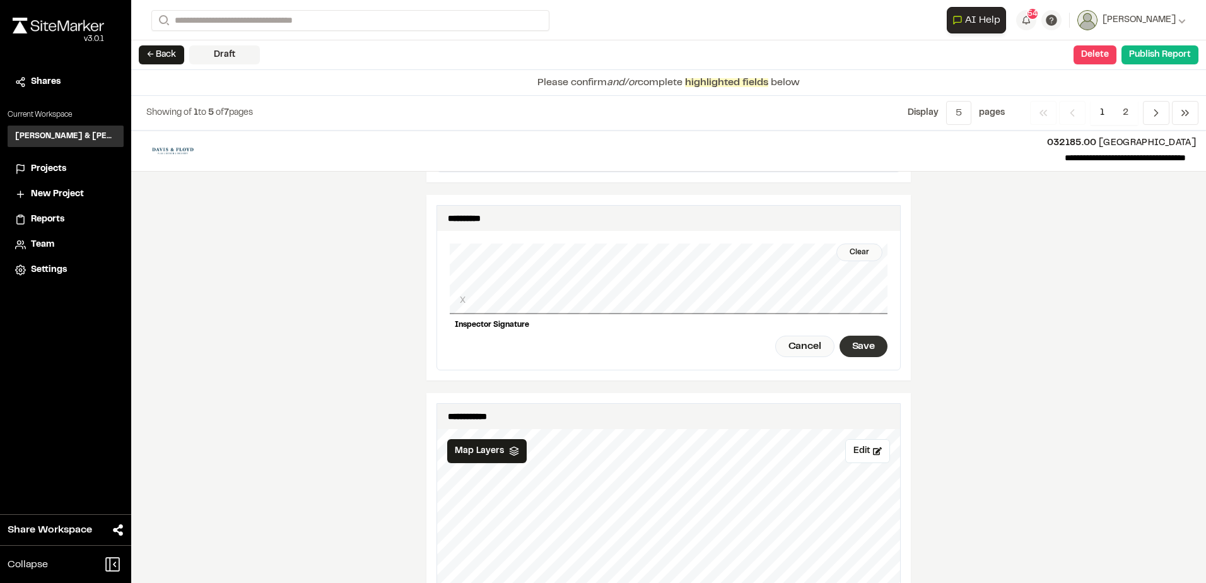
click at [857, 335] on div "Save" at bounding box center [863, 345] width 48 height 21
click at [801, 339] on div "Done" at bounding box center [792, 345] width 51 height 21
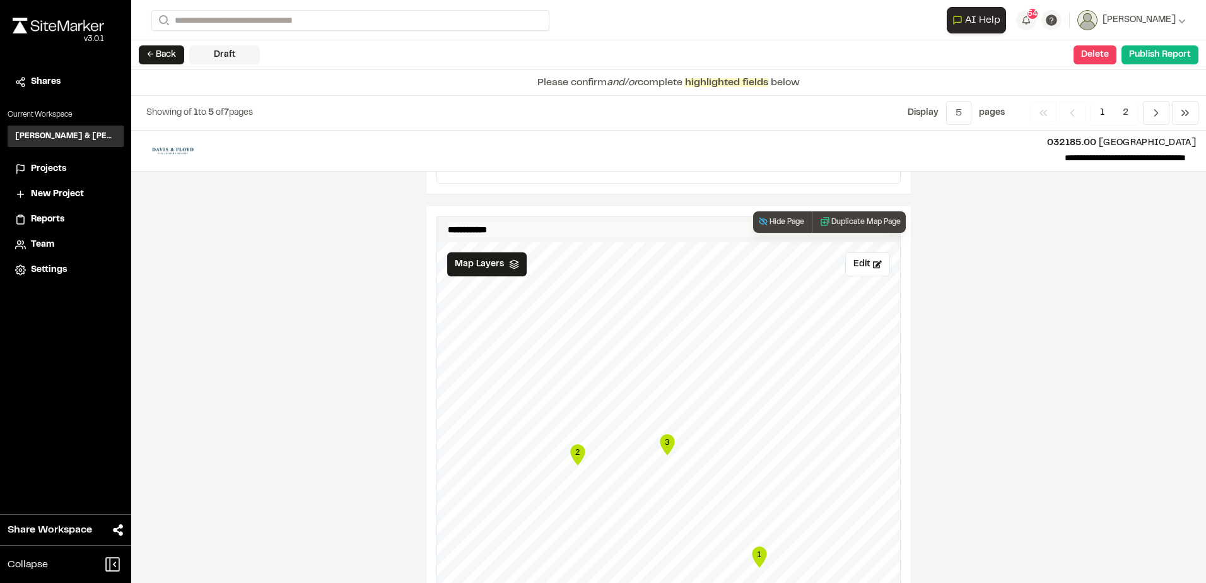
scroll to position [1251, 0]
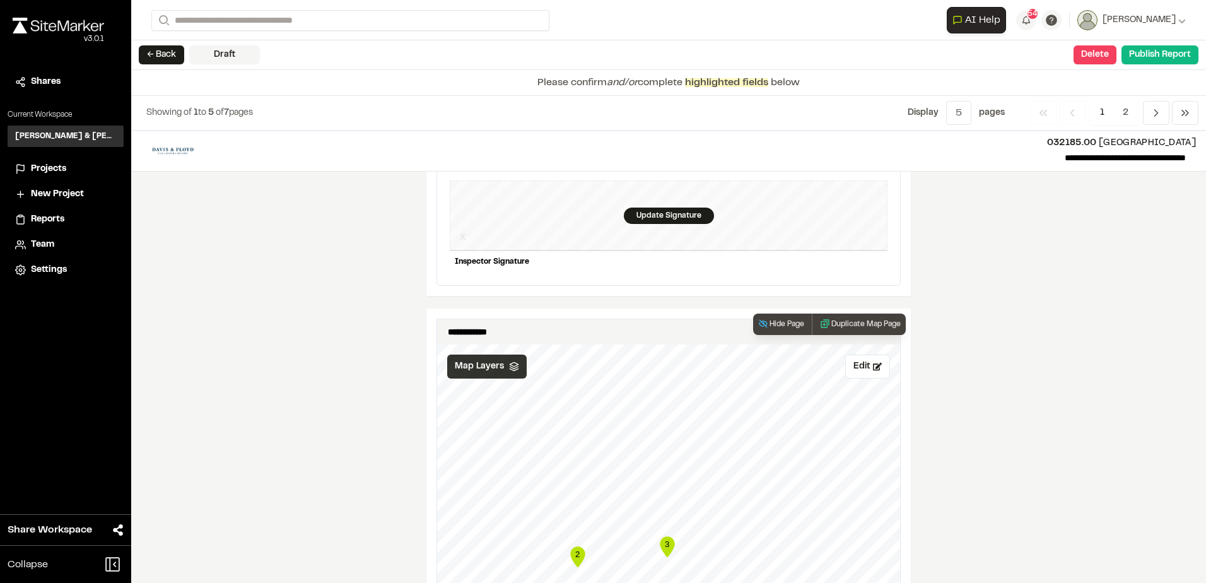
click at [482, 366] on div "Map Layers" at bounding box center [486, 366] width 79 height 24
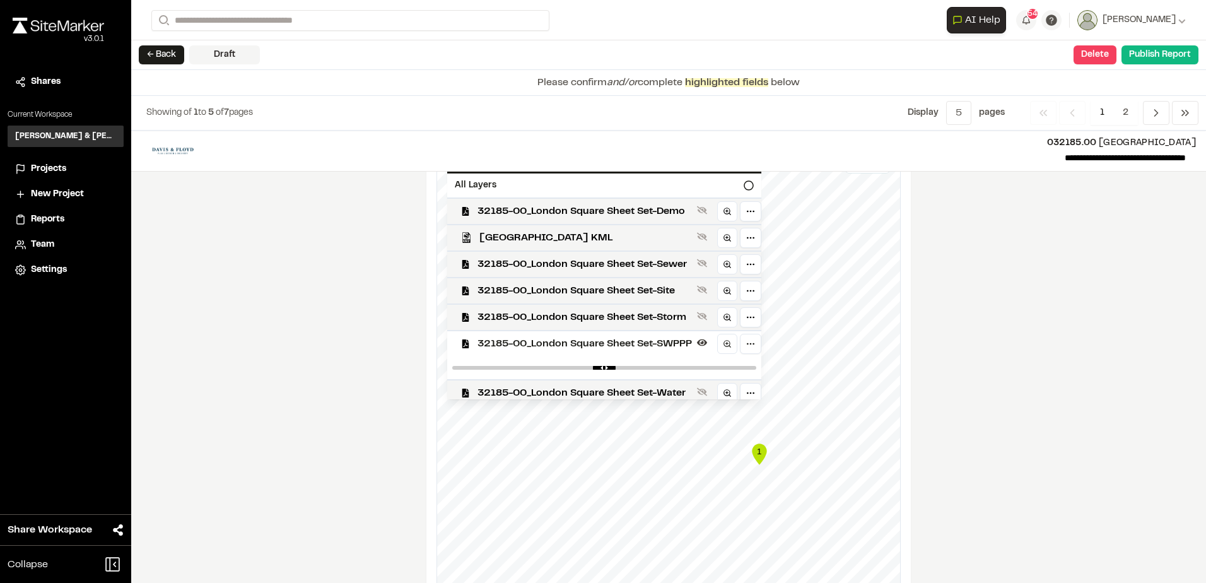
scroll to position [1503, 0]
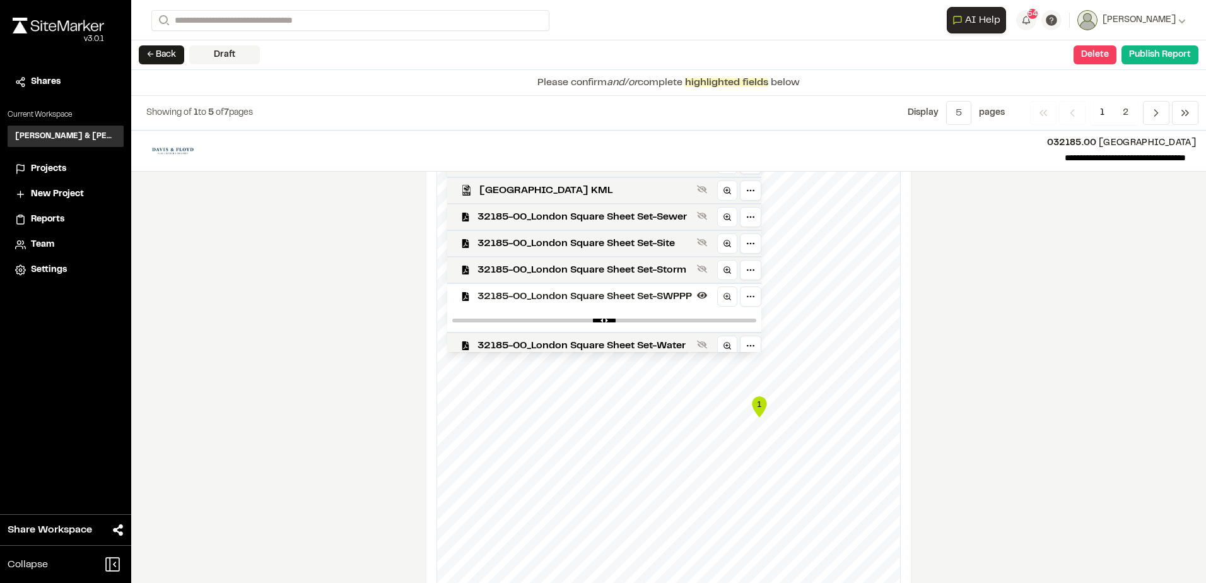
click at [631, 317] on div at bounding box center [604, 320] width 314 height 23
click at [631, 314] on div at bounding box center [604, 320] width 314 height 23
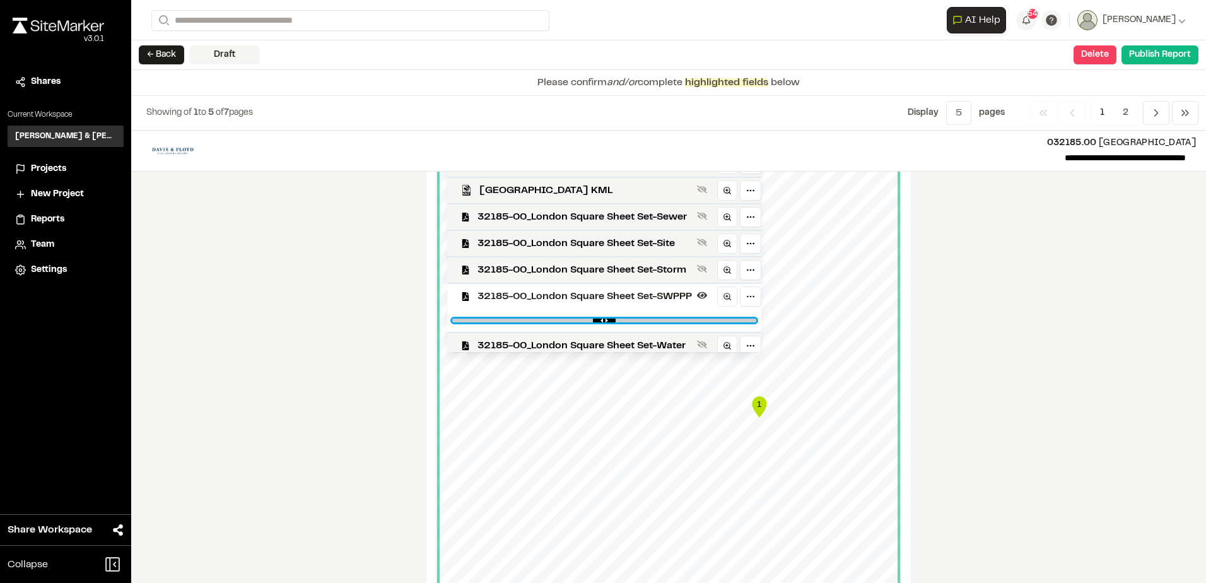
type input "****"
click at [627, 318] on input "range" at bounding box center [604, 320] width 304 height 4
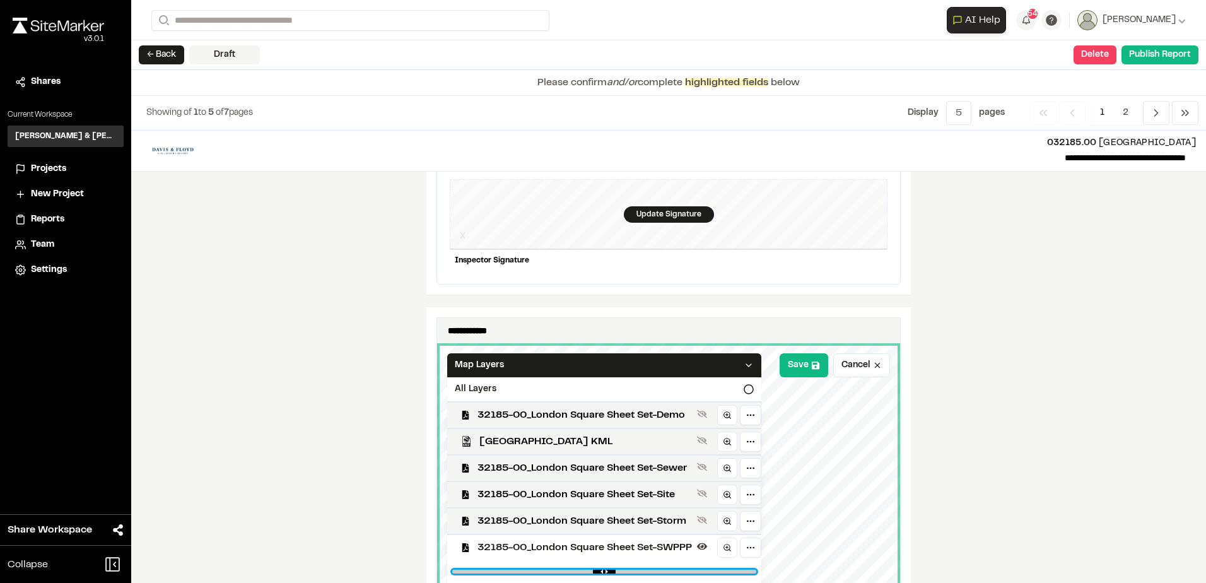
scroll to position [1251, 0]
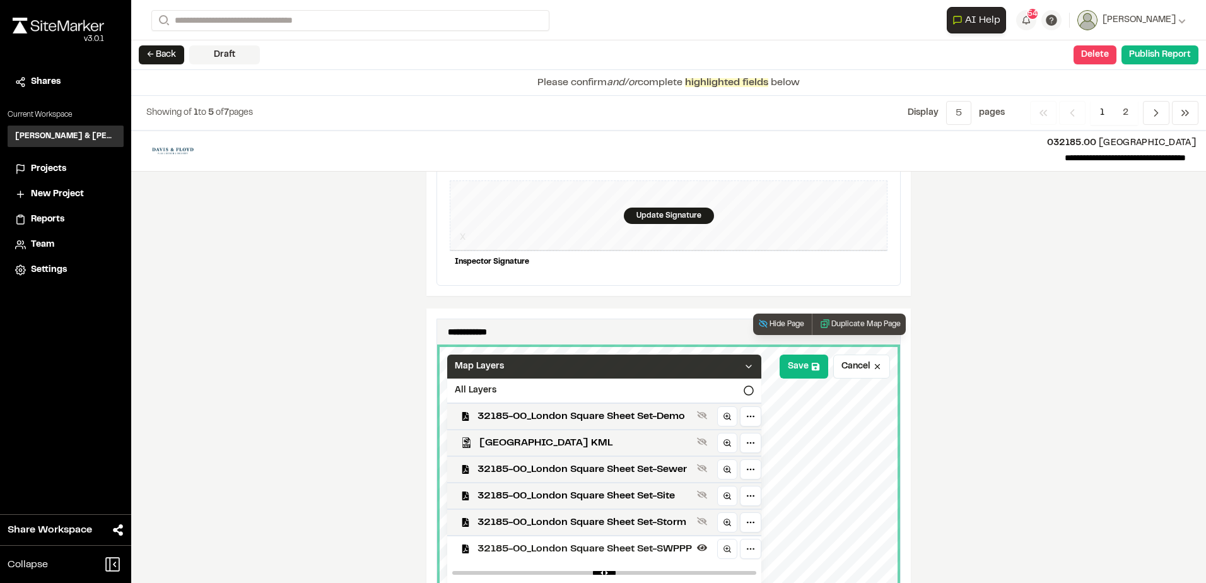
click at [679, 358] on div "Map Layers" at bounding box center [604, 366] width 314 height 24
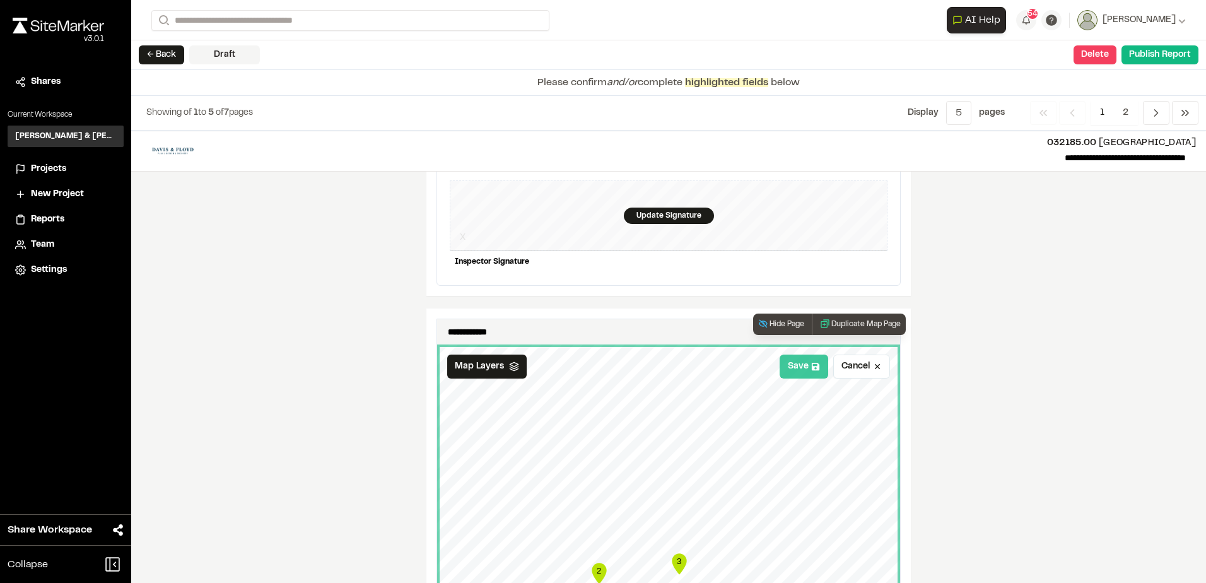
click at [784, 361] on button "Save" at bounding box center [803, 366] width 49 height 24
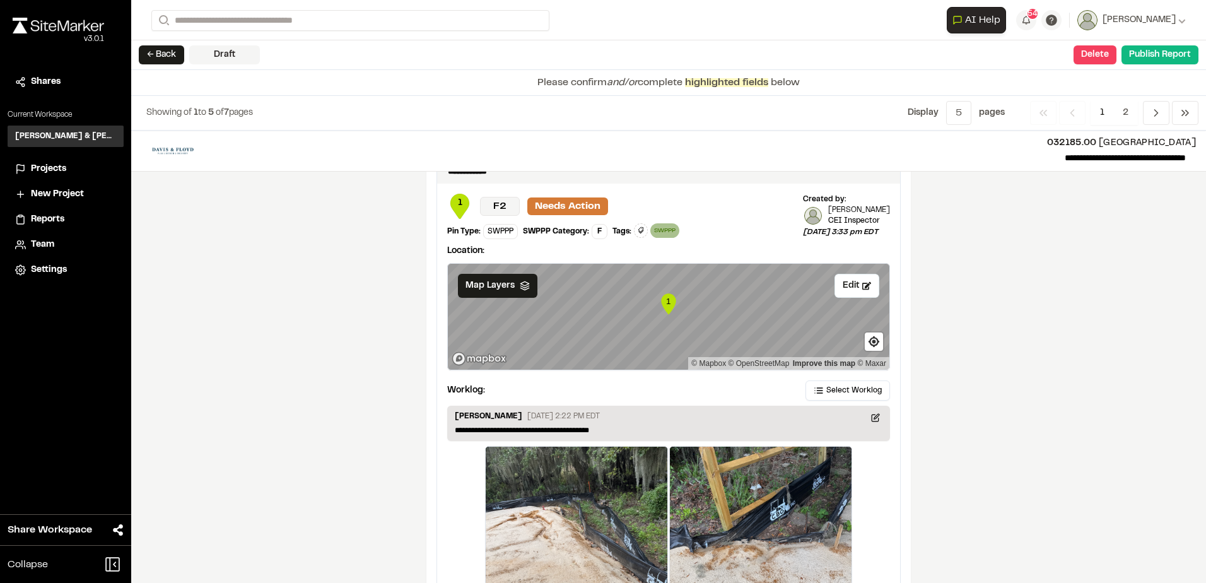
scroll to position [1910, 0]
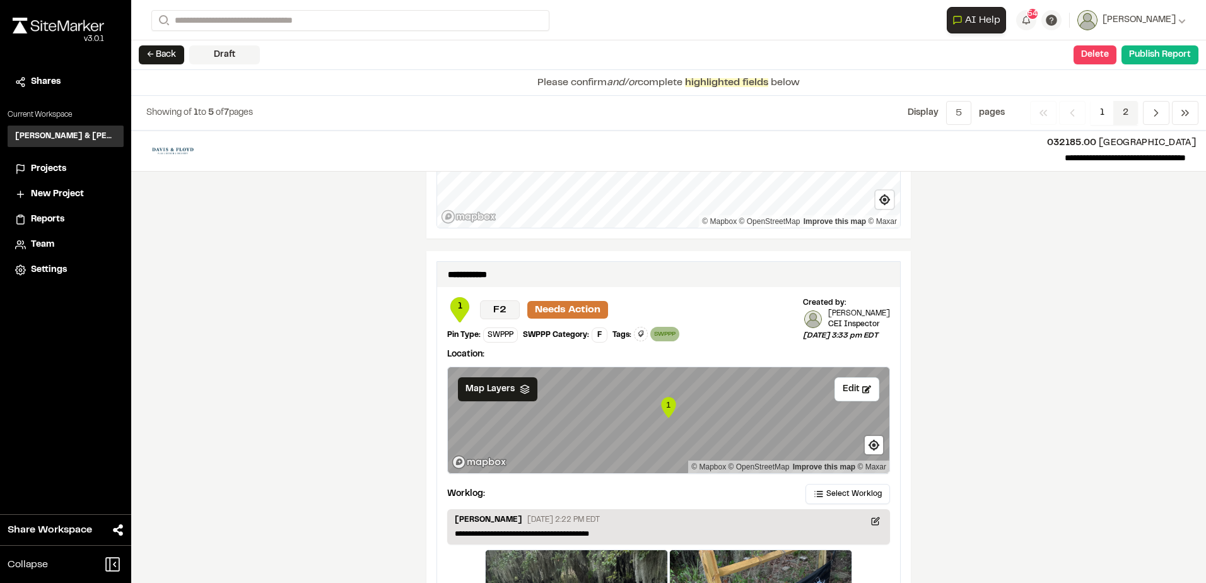
click at [1121, 109] on span "2" at bounding box center [1125, 113] width 25 height 24
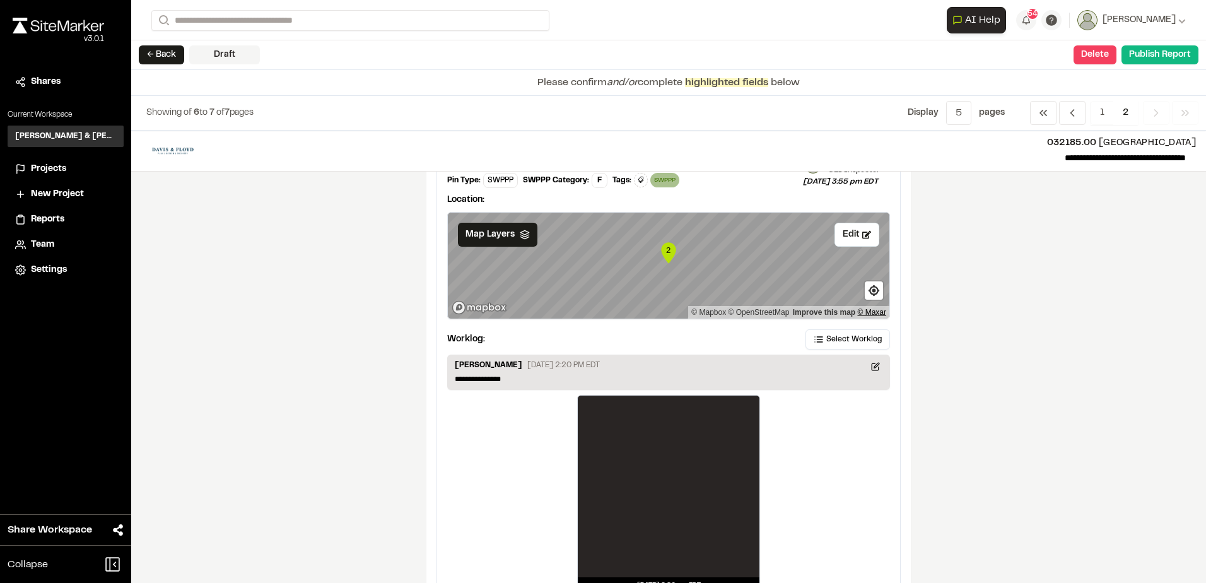
scroll to position [0, 0]
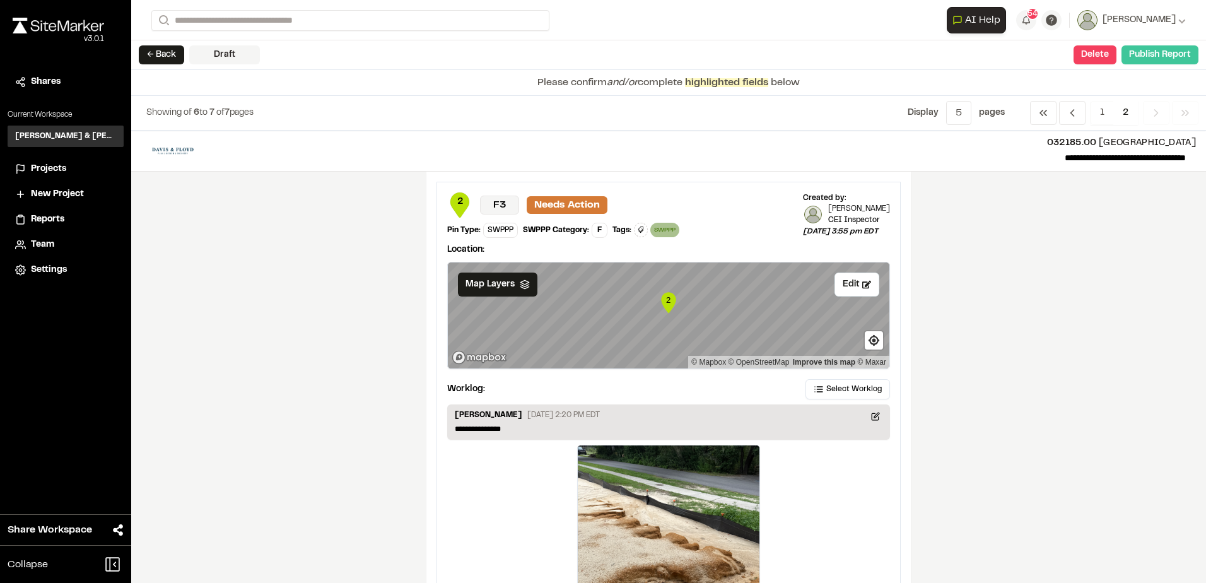
click at [1130, 61] on button "Publish Report" at bounding box center [1159, 54] width 77 height 19
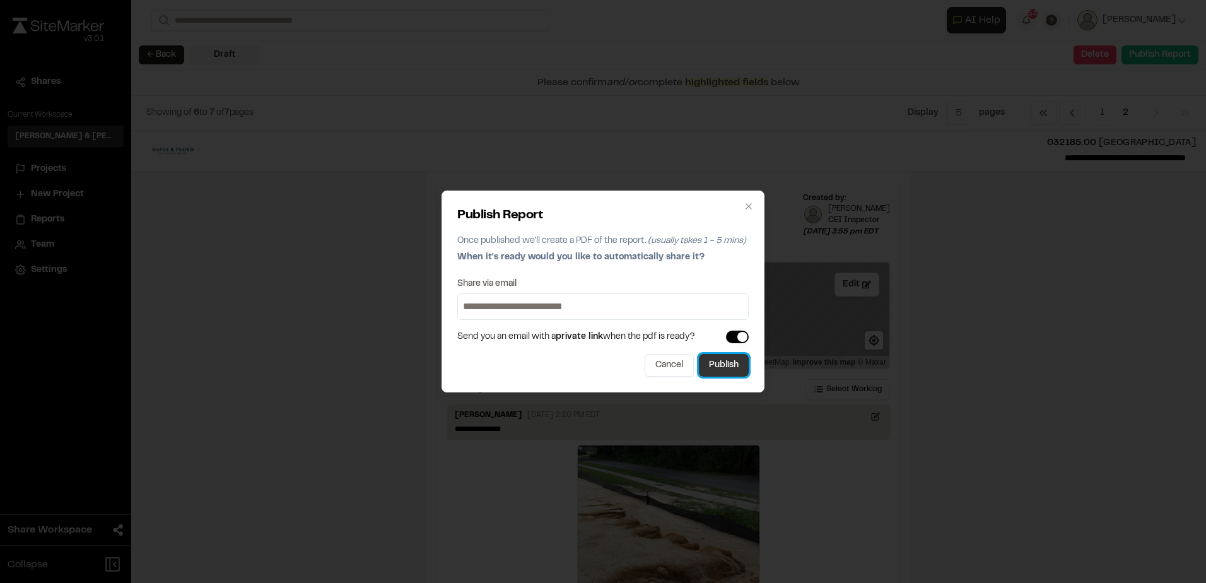
click at [730, 366] on button "Publish" at bounding box center [724, 365] width 50 height 23
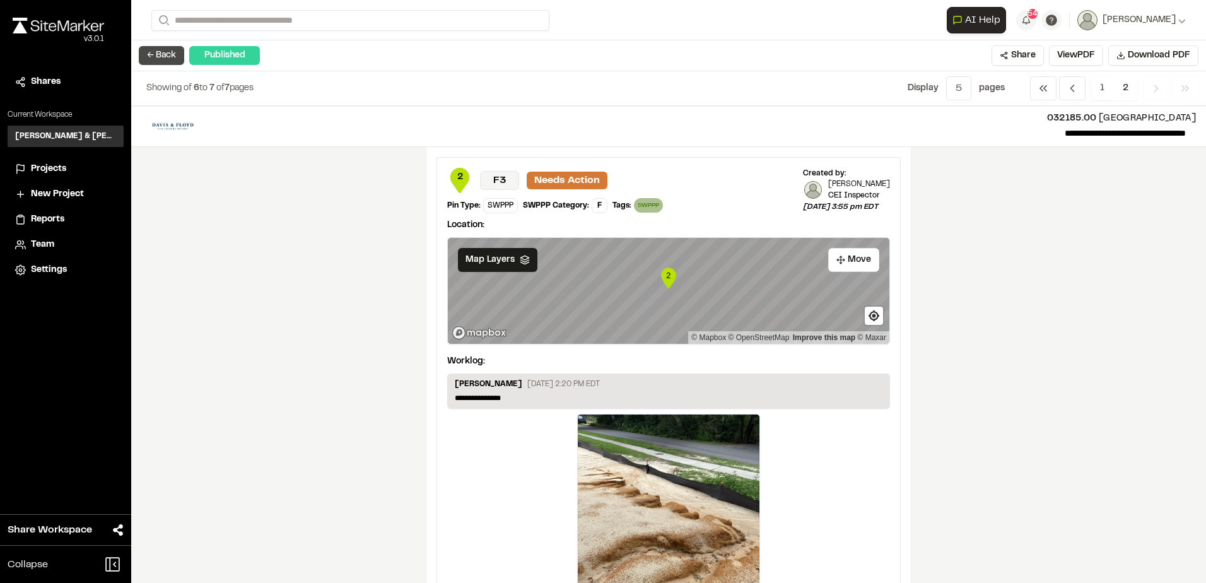
click at [170, 62] on button "← Back" at bounding box center [161, 55] width 45 height 19
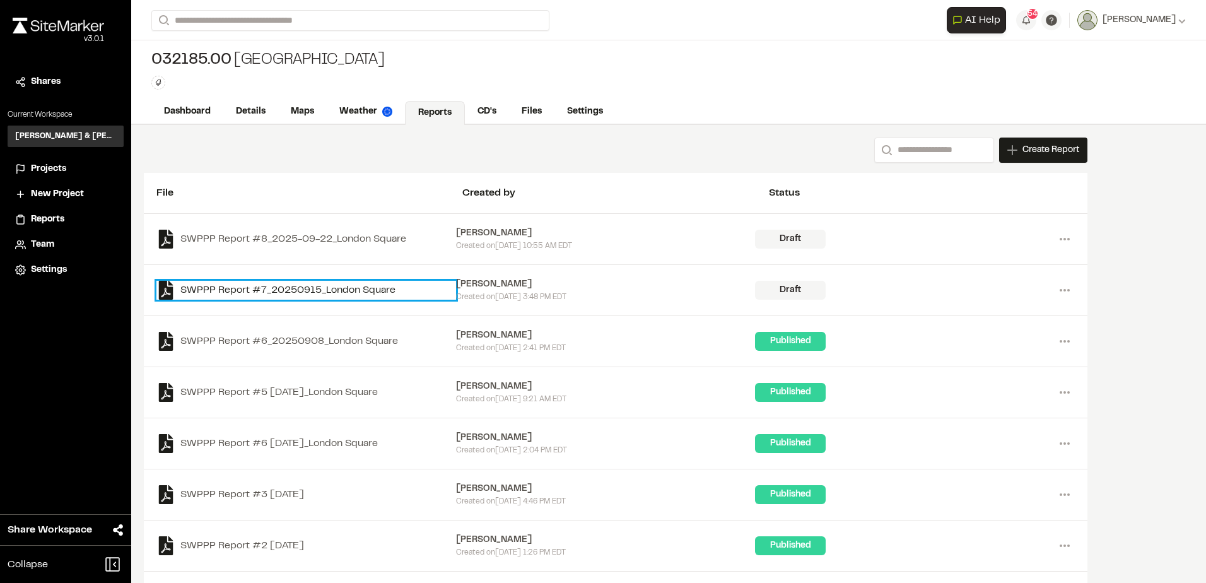
click at [327, 290] on link "SWPPP Report #7_20250915_London Square" at bounding box center [306, 290] width 300 height 19
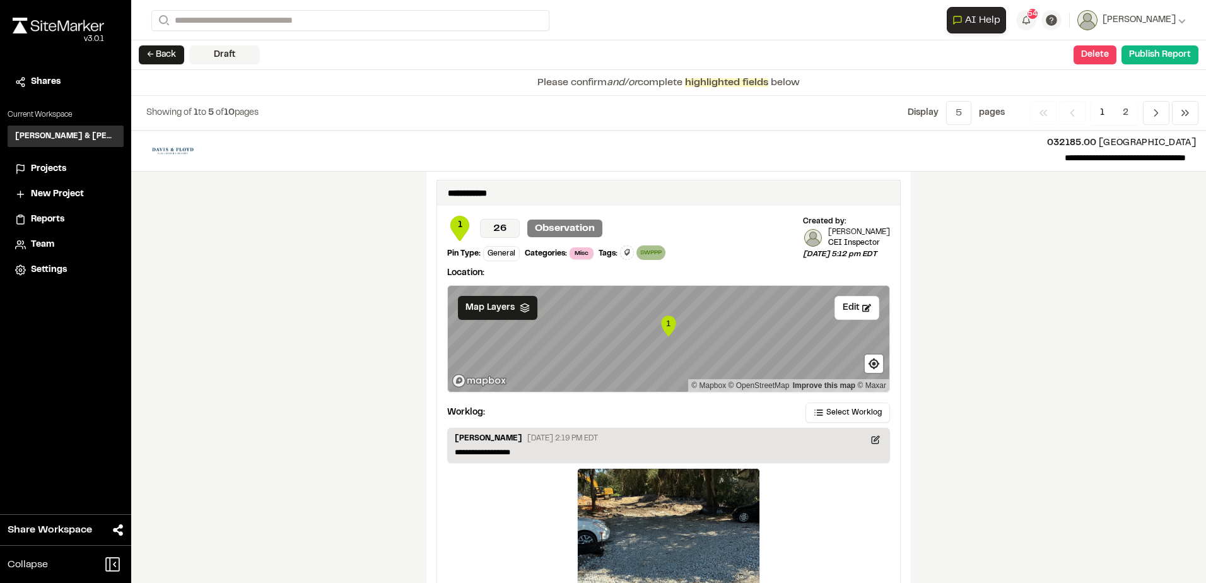
scroll to position [2087, 0]
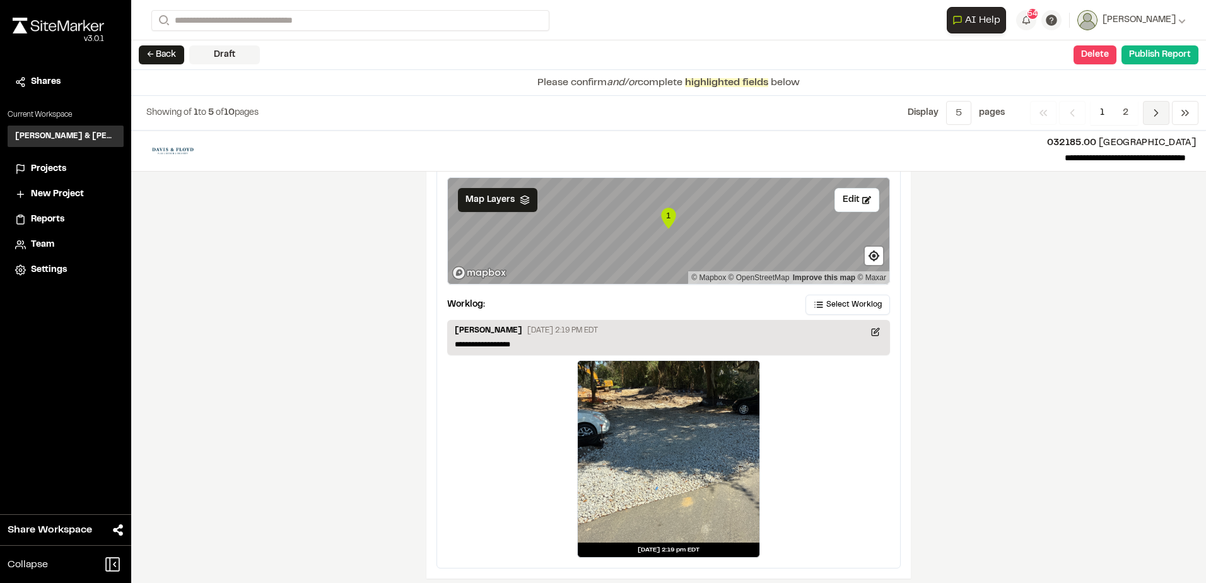
click at [1160, 108] on icon "Navigation" at bounding box center [1156, 113] width 13 height 13
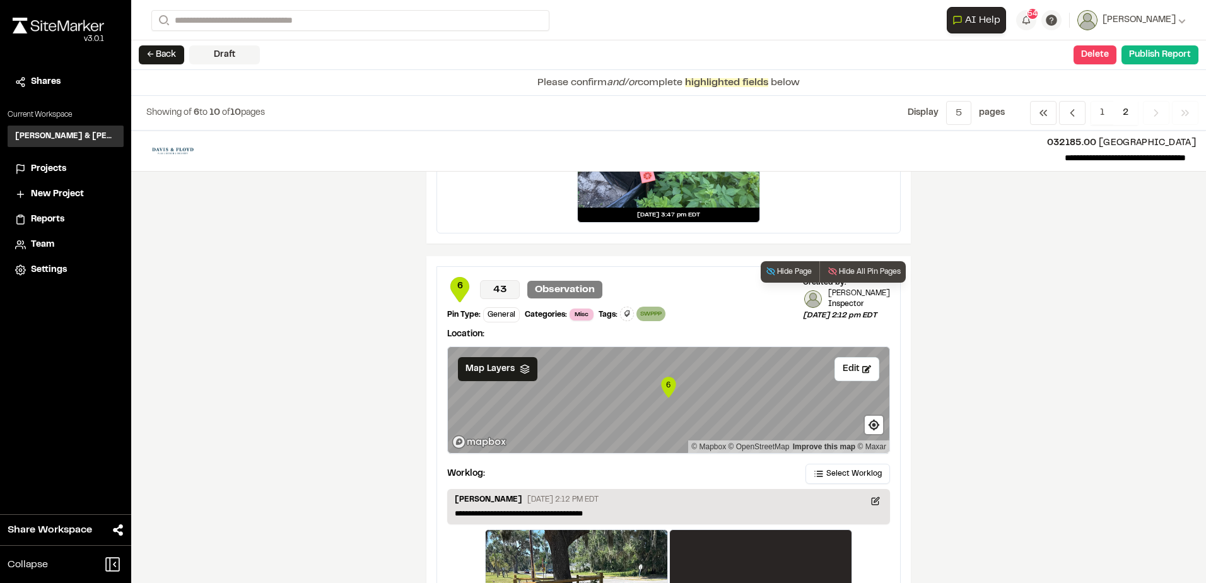
scroll to position [2132, 0]
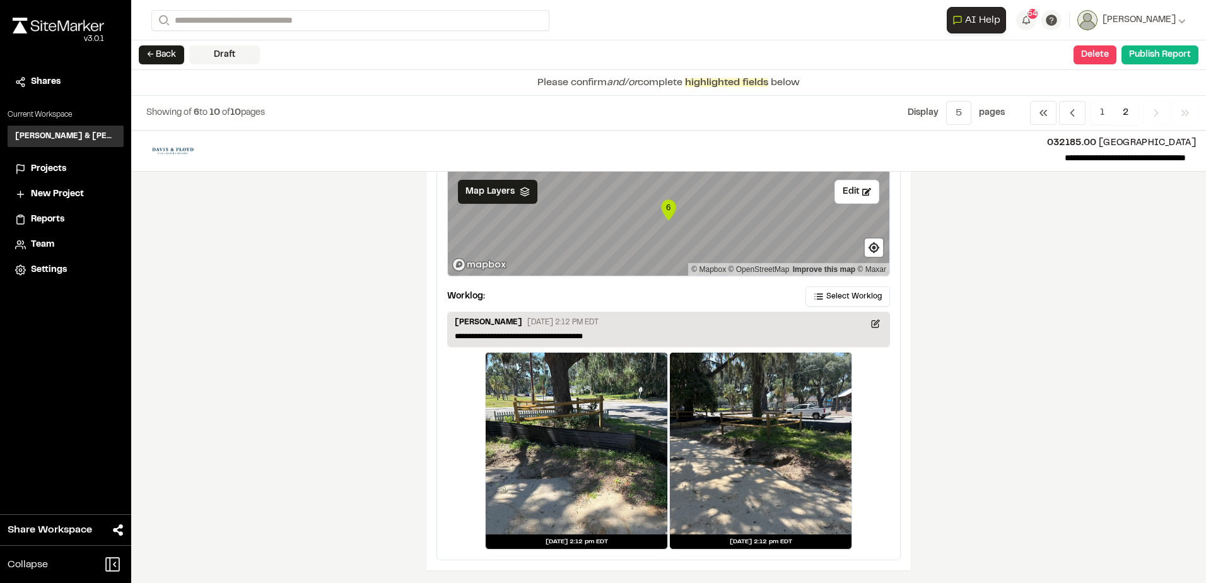
click at [1154, 44] on div "← Back Draft Delete Confirm Report Removal Are you sure? This will completely d…" at bounding box center [668, 55] width 1075 height 30
click at [1154, 46] on button "Publish Report" at bounding box center [1159, 54] width 77 height 19
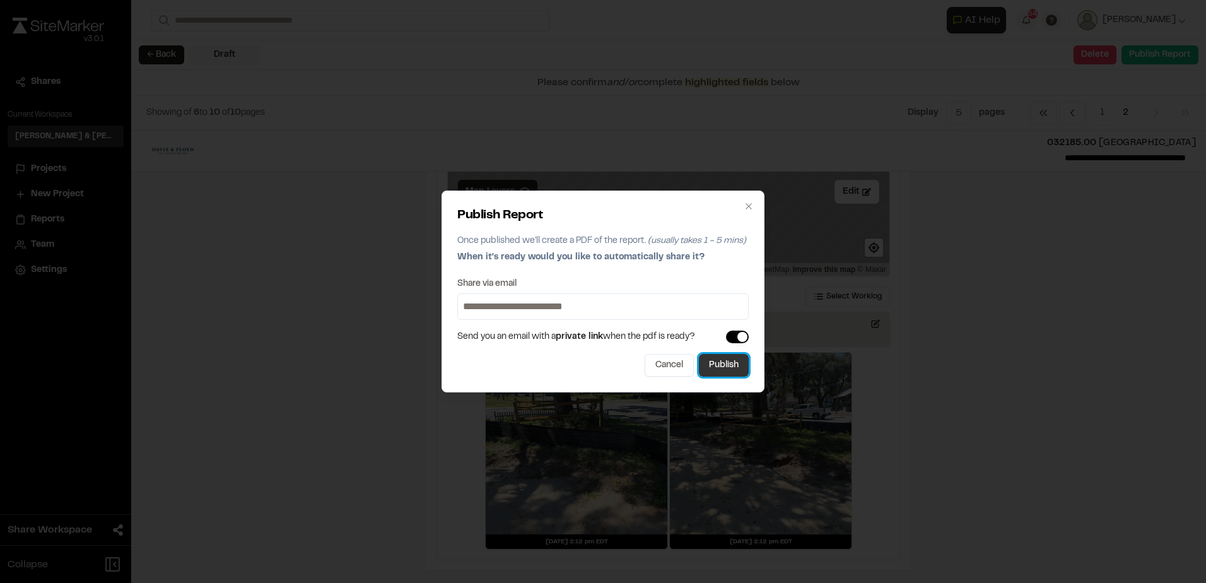
click at [729, 364] on button "Publish" at bounding box center [724, 365] width 50 height 23
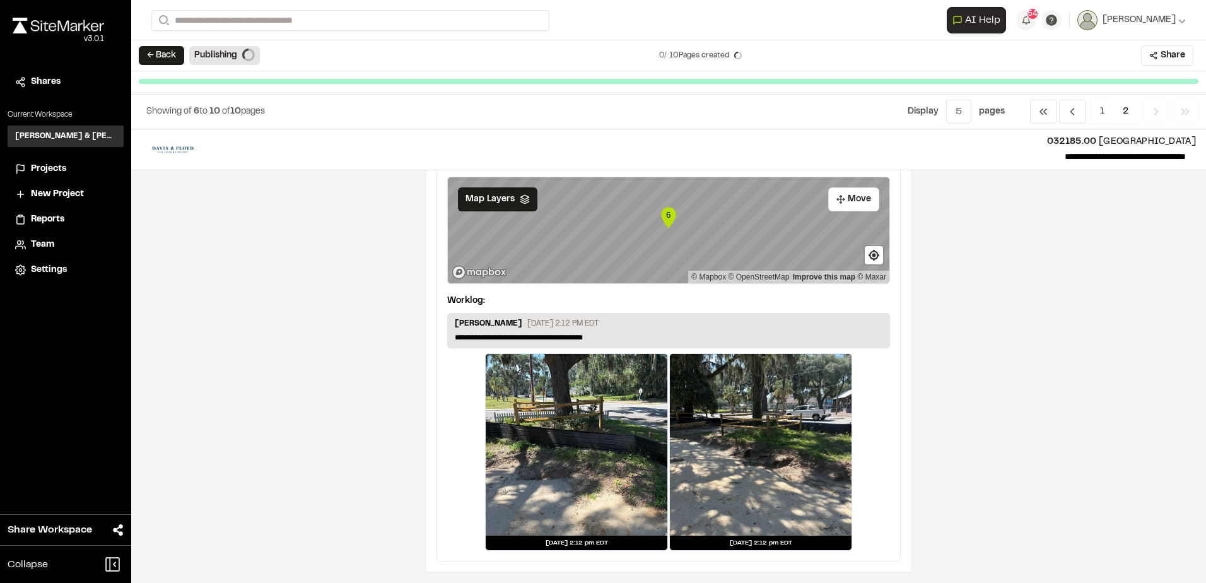
scroll to position [2099, 0]
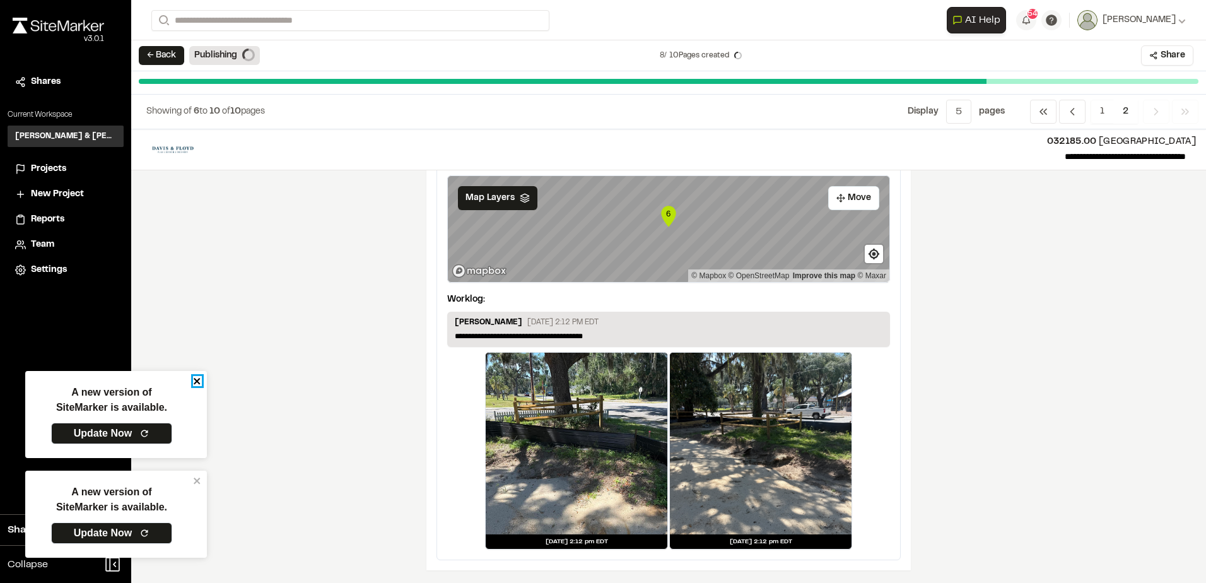
click at [193, 382] on icon "close" at bounding box center [197, 381] width 9 height 10
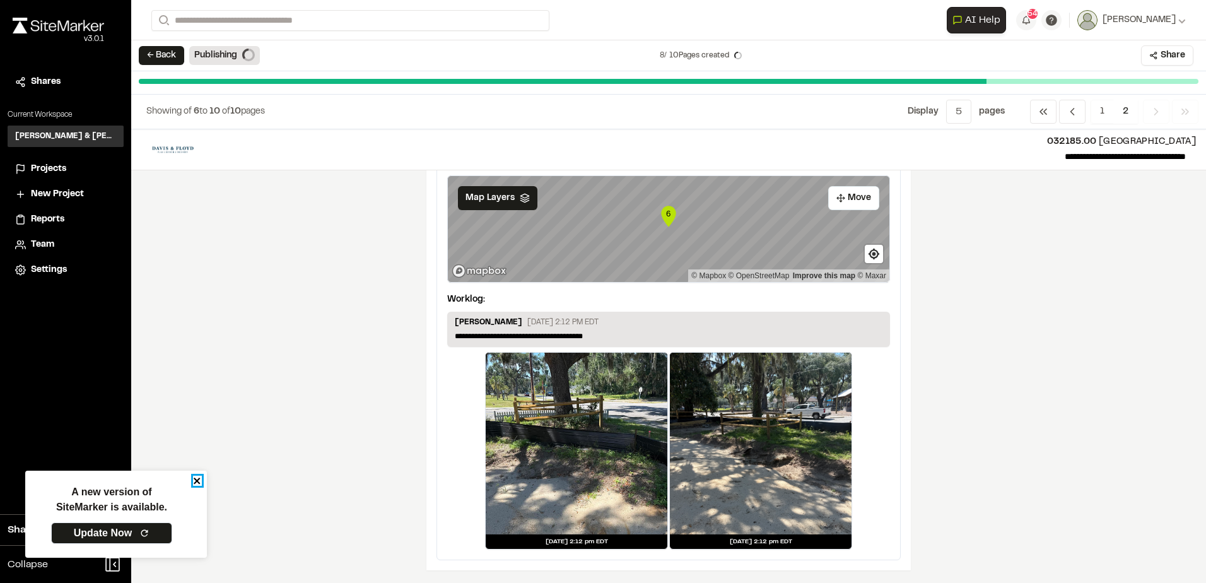
click at [194, 477] on icon "close" at bounding box center [197, 480] width 9 height 10
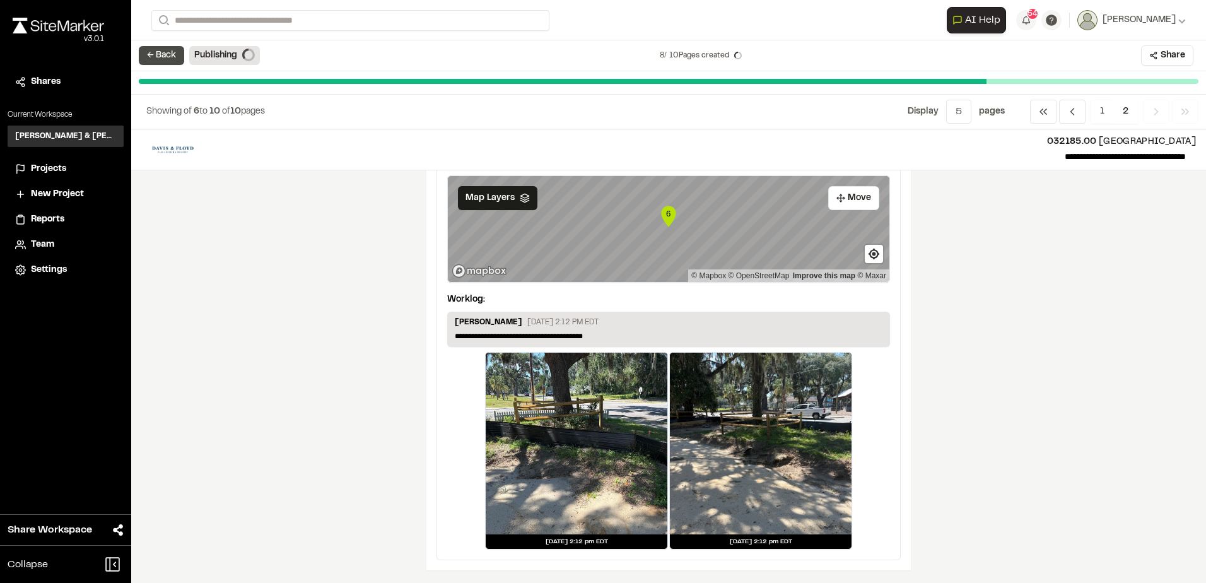
click at [163, 58] on button "← Back" at bounding box center [161, 55] width 45 height 19
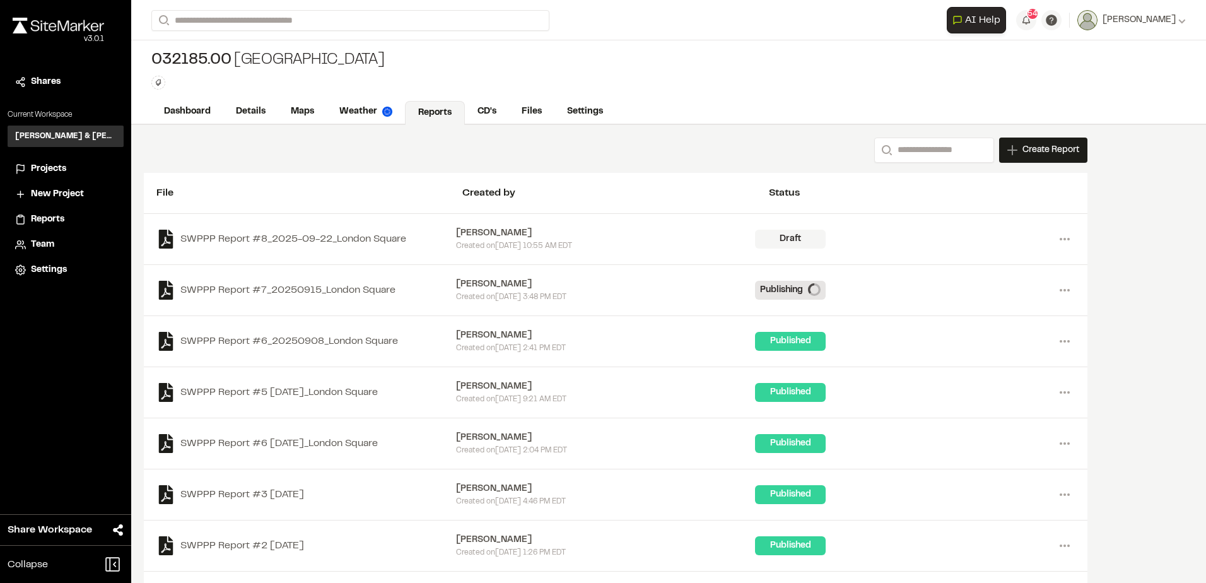
click at [75, 158] on li "Projects" at bounding box center [66, 169] width 116 height 24
click at [76, 161] on li "Projects" at bounding box center [66, 169] width 116 height 24
click at [70, 177] on li "Projects" at bounding box center [66, 169] width 116 height 24
click at [71, 172] on div "Projects" at bounding box center [73, 169] width 85 height 14
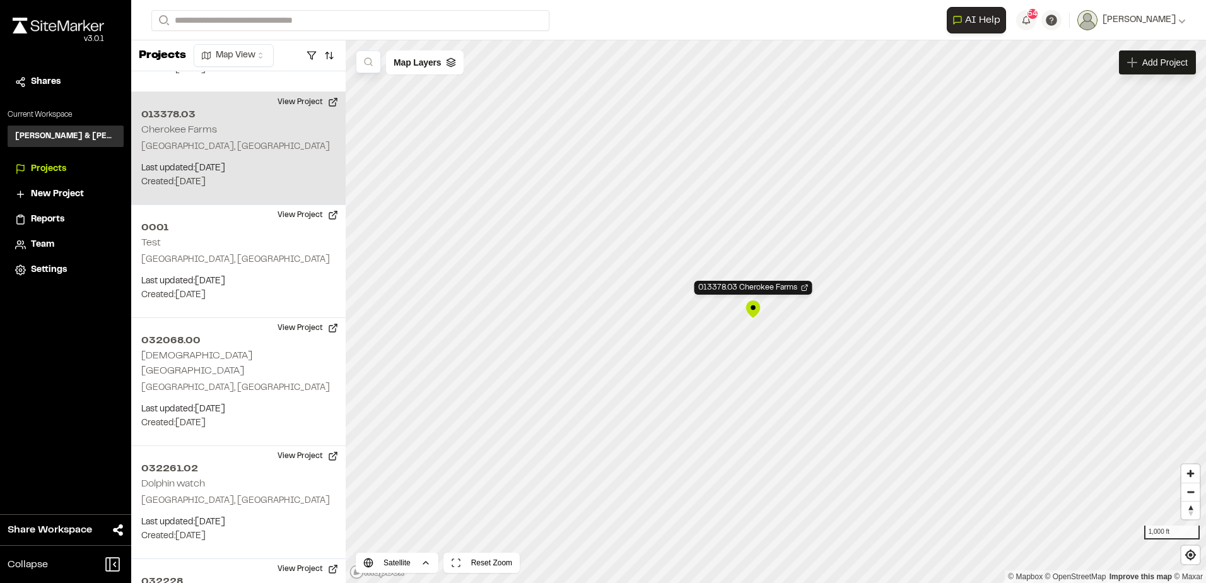
scroll to position [1064, 0]
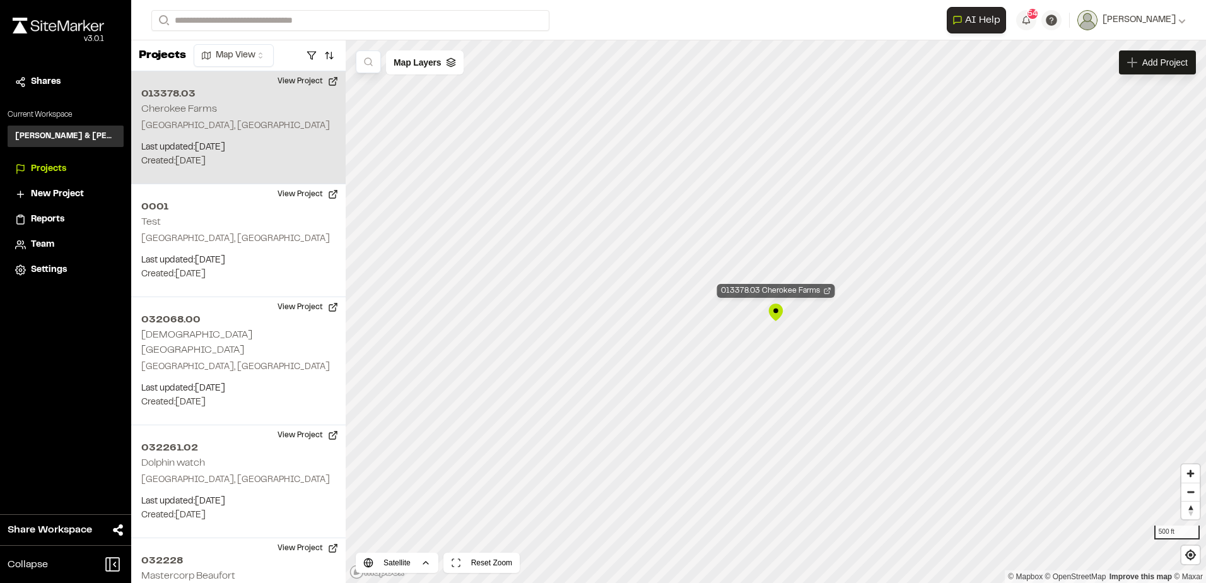
click at [752, 296] on div "013378.03 Cherokee Farms" at bounding box center [776, 291] width 118 height 14
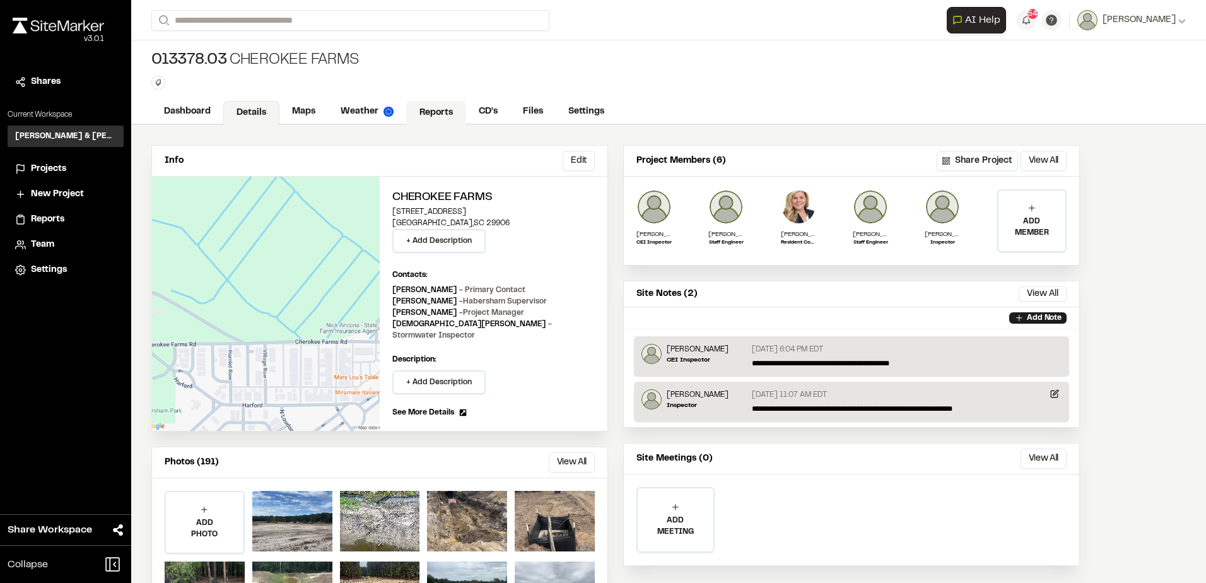
click at [434, 112] on link "Reports" at bounding box center [436, 113] width 60 height 24
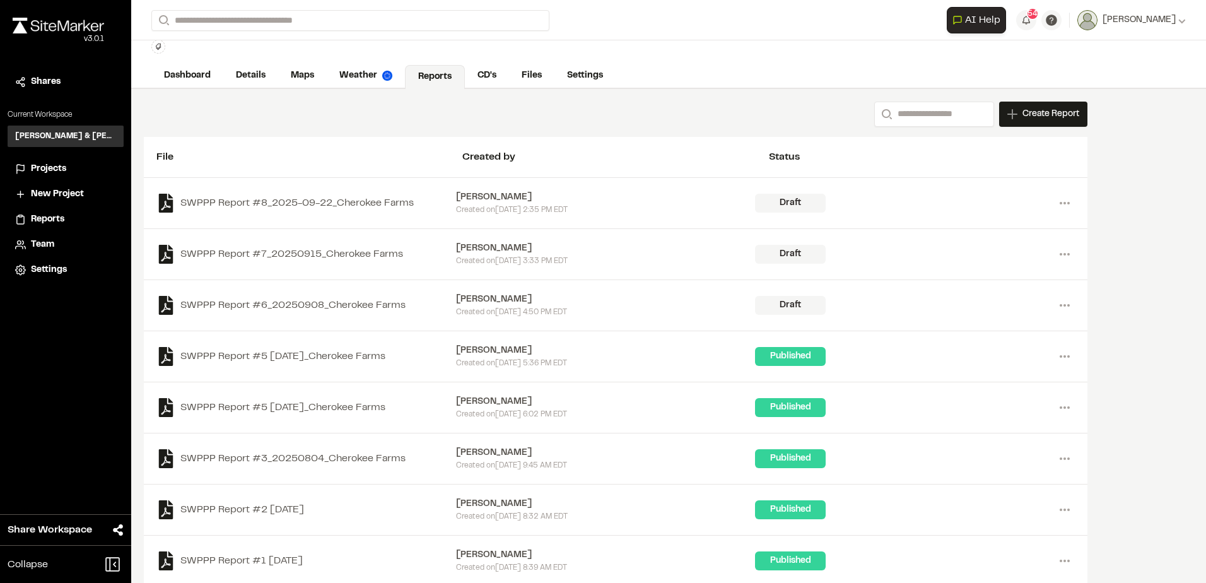
scroll to position [52, 0]
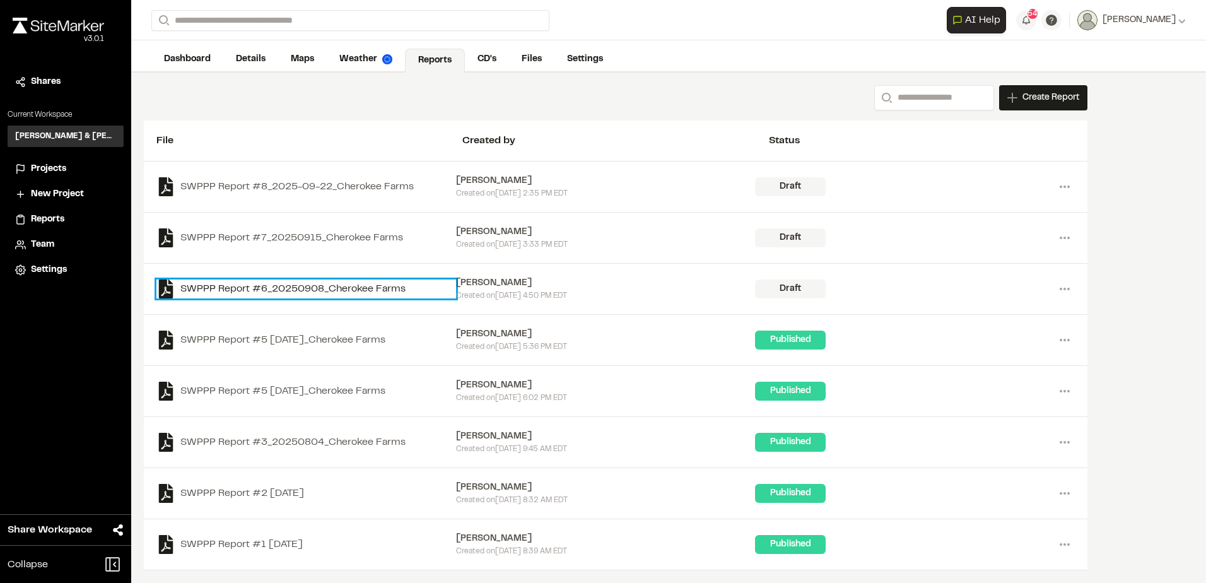
click at [362, 283] on link "SWPPP Report #6_20250908_Cherokee Farms" at bounding box center [306, 288] width 300 height 19
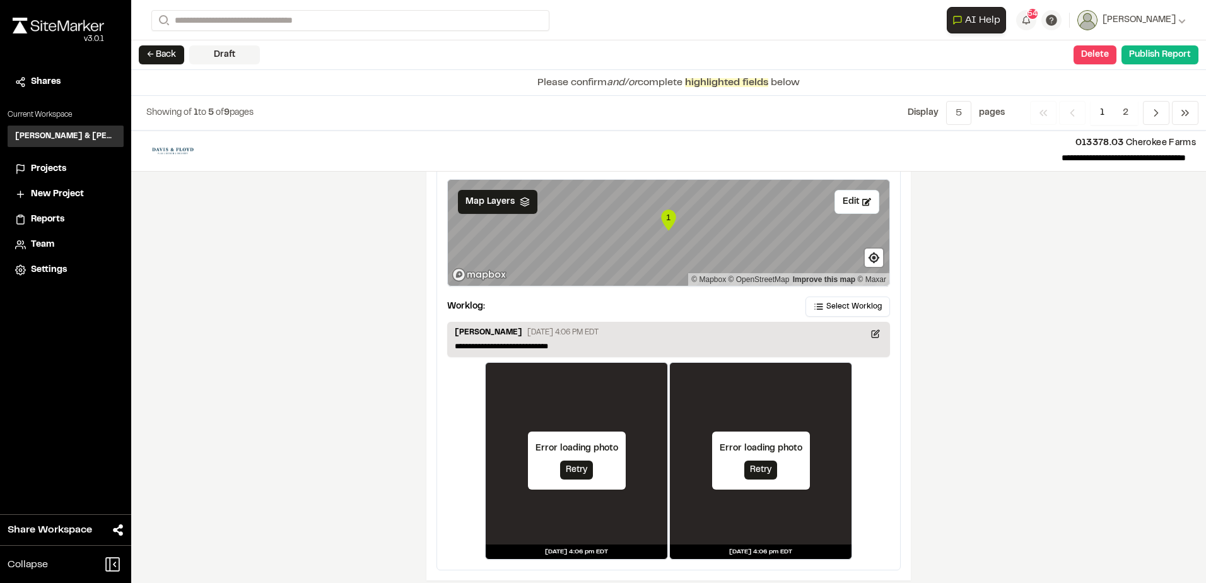
scroll to position [2087, 0]
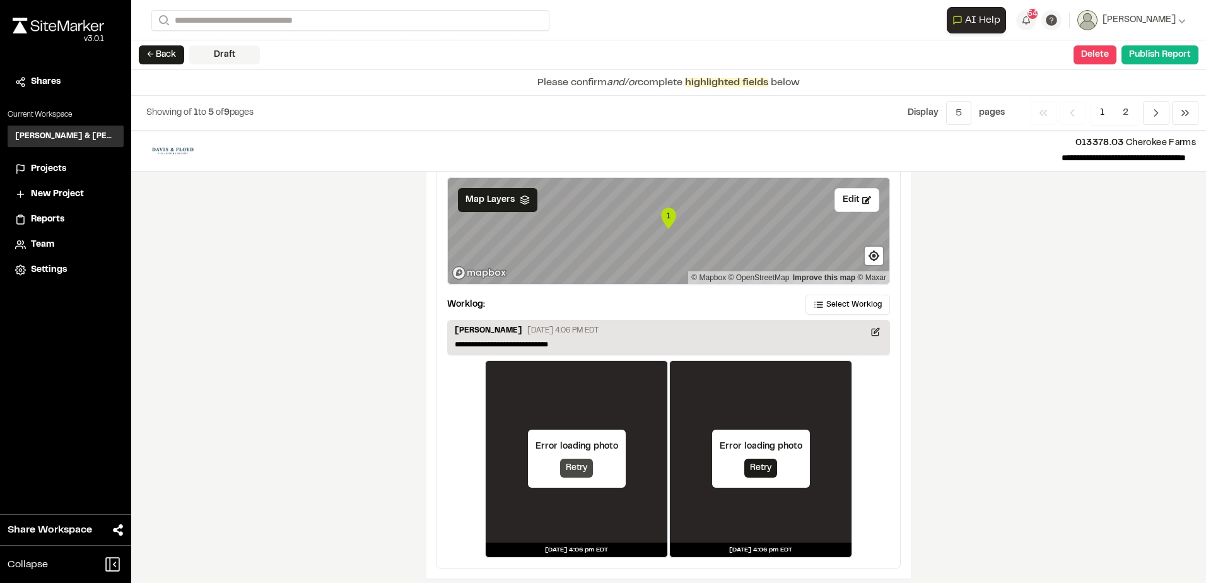
click at [563, 458] on button "Retry" at bounding box center [576, 467] width 33 height 19
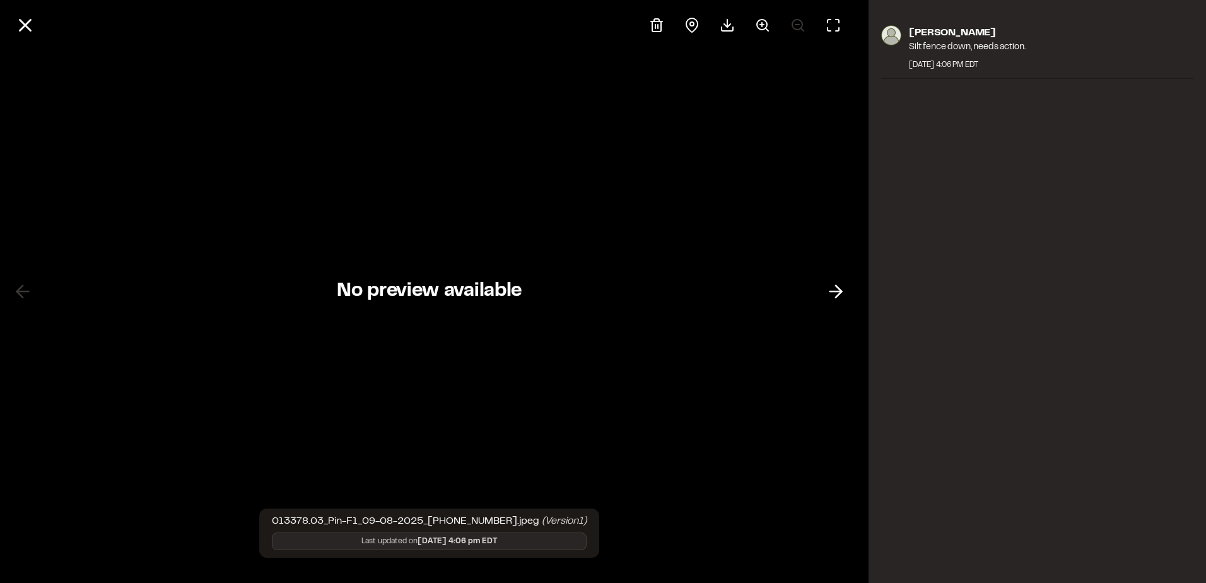
click at [447, 291] on span "No preview available" at bounding box center [429, 291] width 185 height 25
click at [27, 30] on icon at bounding box center [25, 25] width 21 height 21
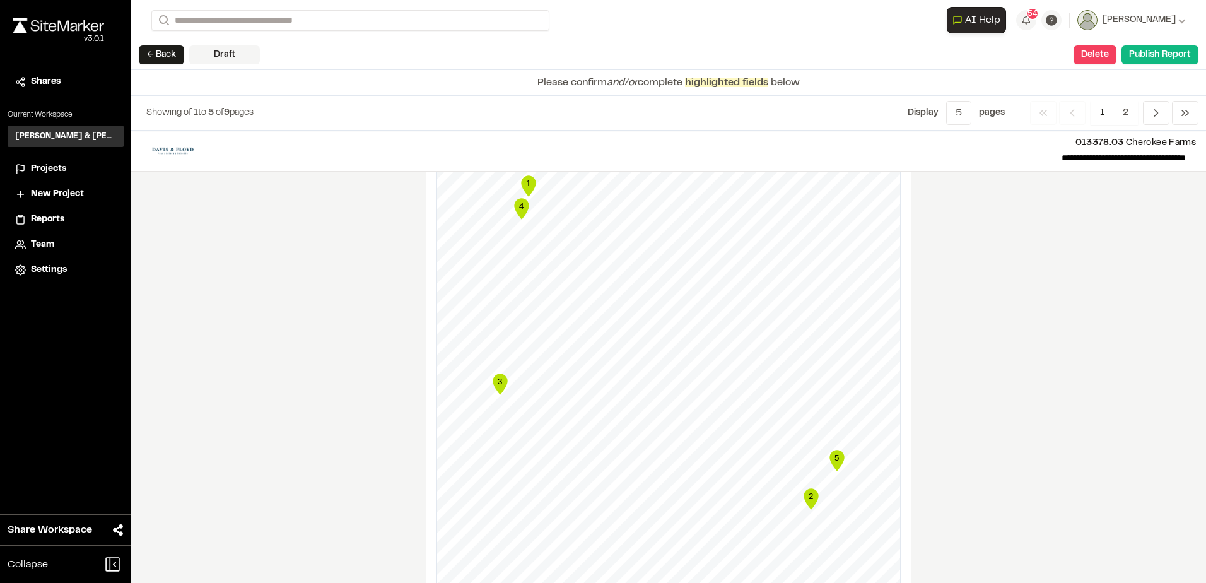
scroll to position [1519, 0]
click at [1122, 115] on span "2" at bounding box center [1125, 113] width 25 height 24
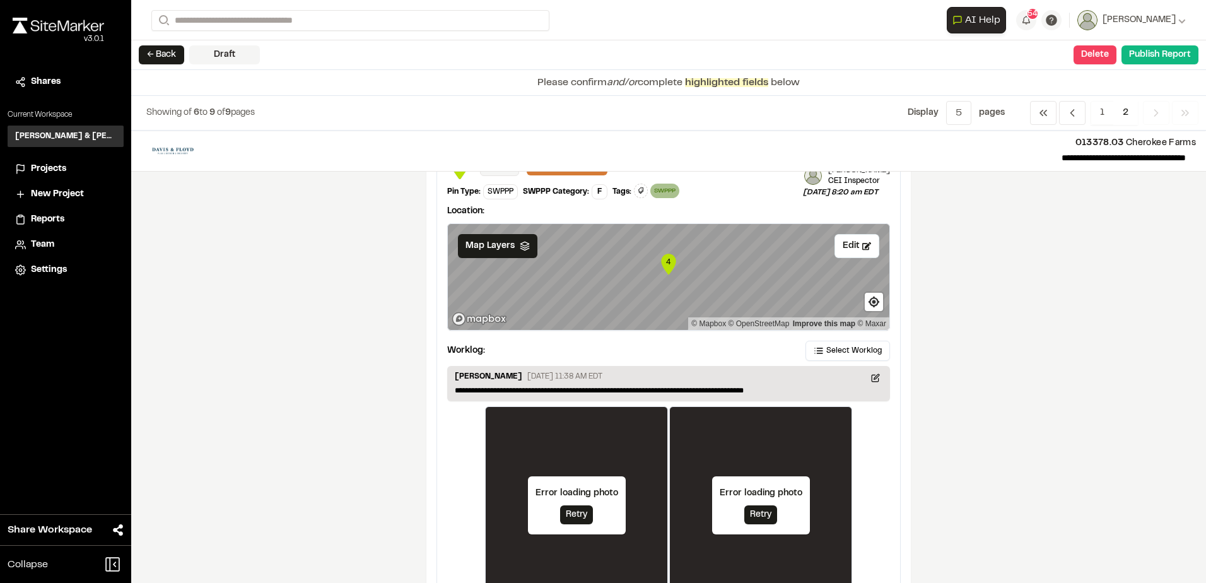
scroll to position [975, 0]
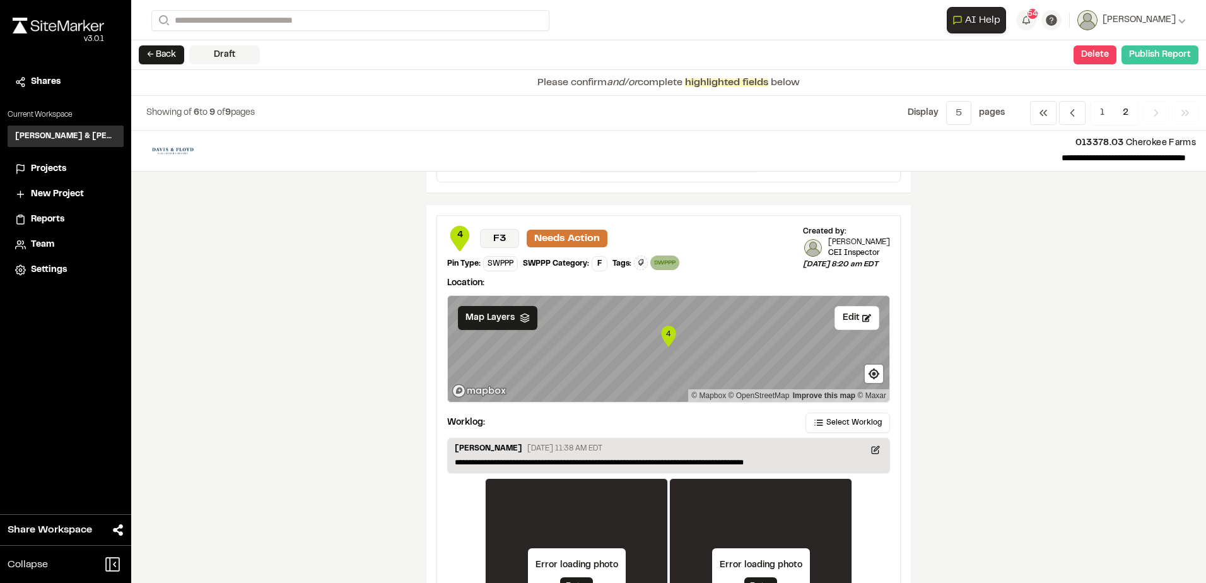
click at [1163, 61] on button "Publish Report" at bounding box center [1159, 54] width 77 height 19
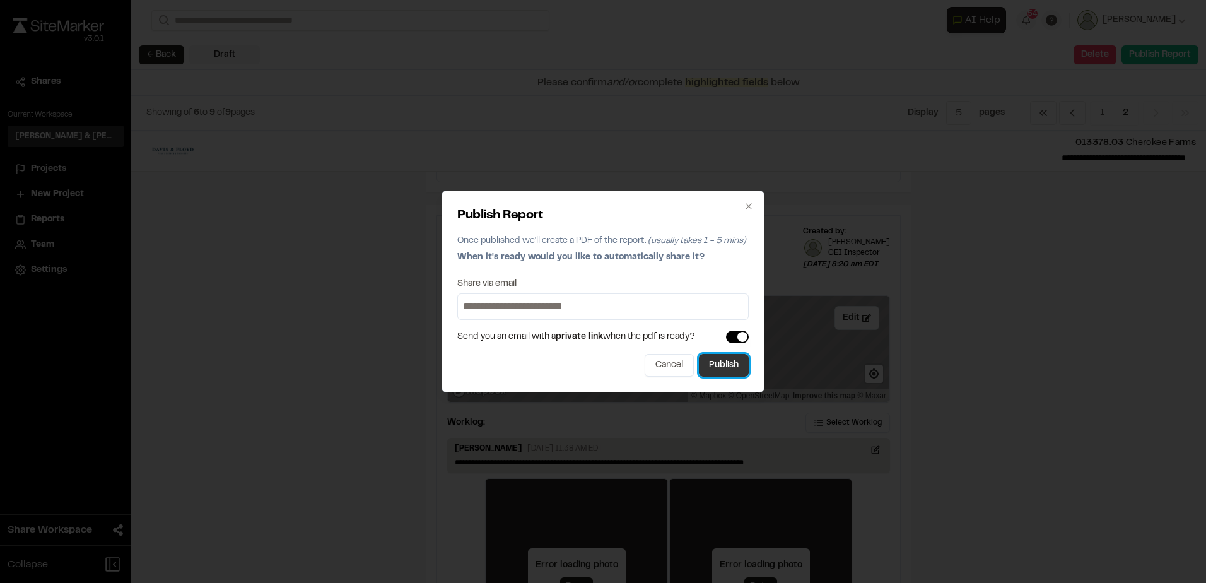
click at [732, 371] on button "Publish" at bounding box center [724, 365] width 50 height 23
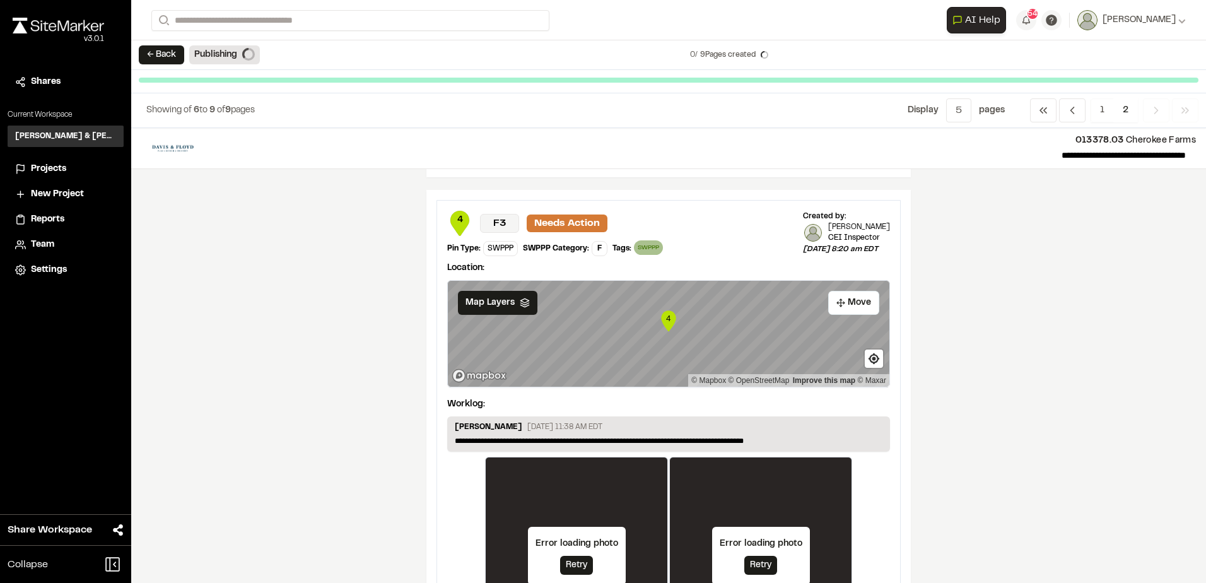
scroll to position [962, 0]
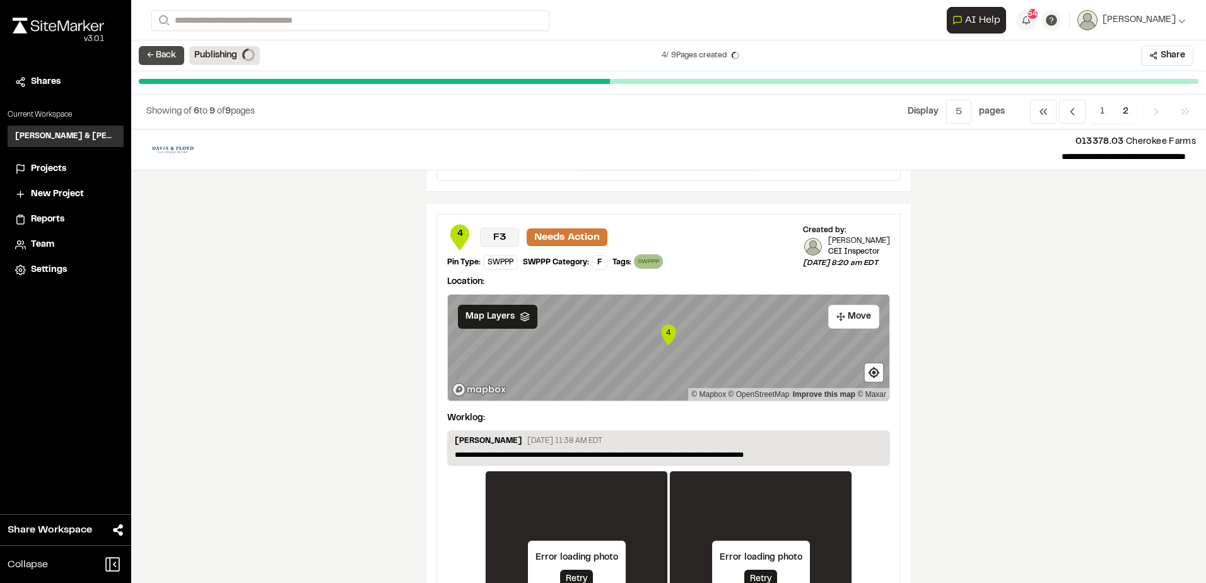
click at [172, 51] on button "← Back" at bounding box center [161, 55] width 45 height 19
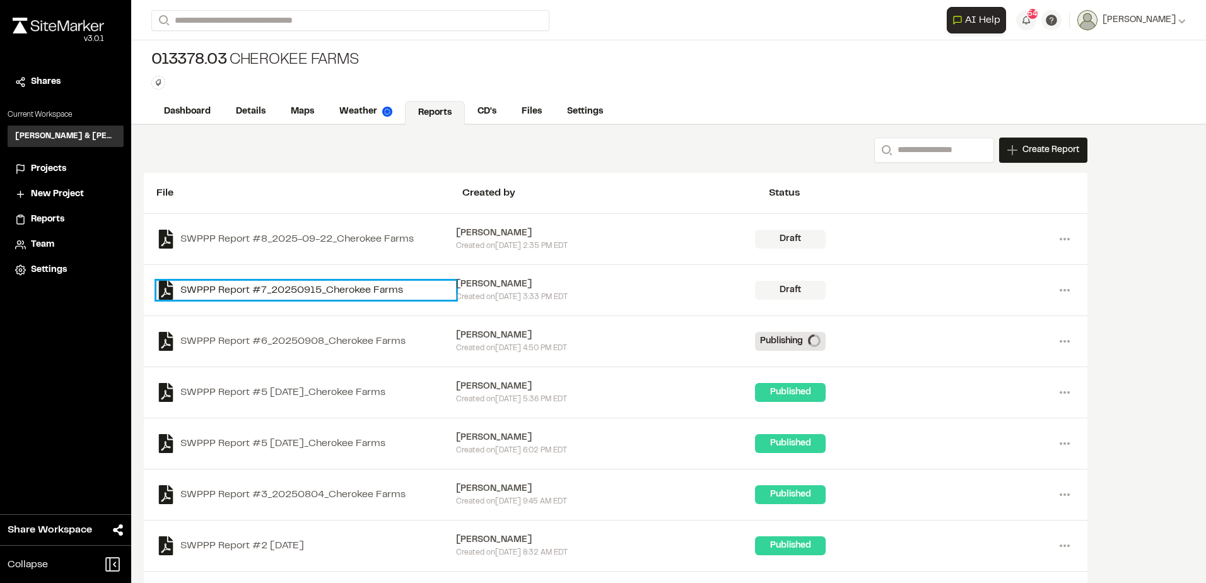
click at [373, 286] on link "SWPPP Report #7_20250915_Cherokee Farms" at bounding box center [306, 290] width 300 height 19
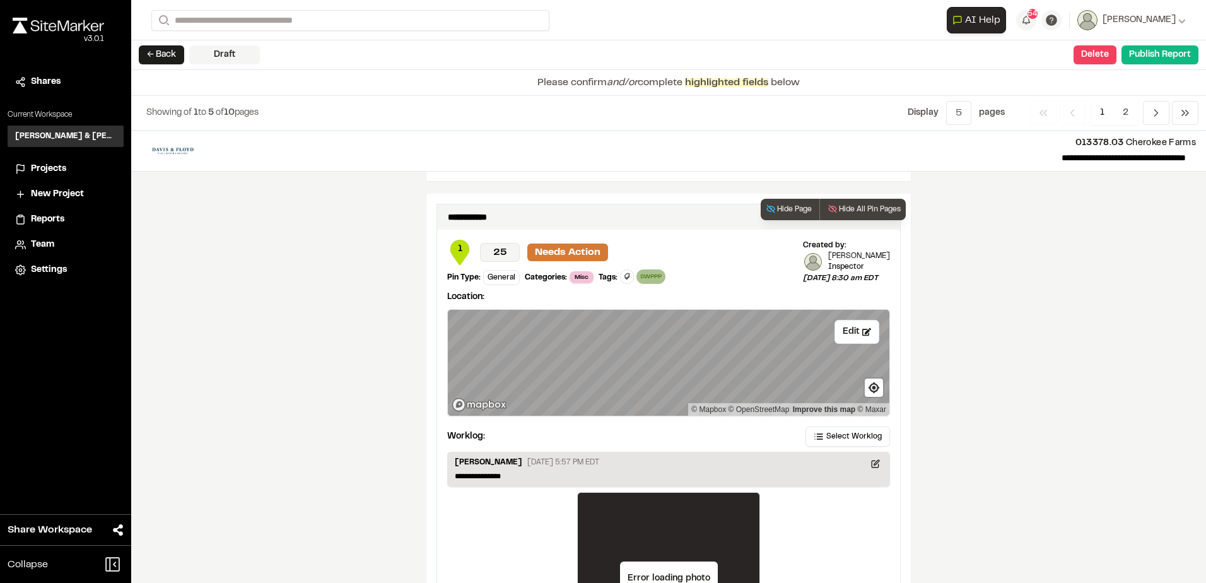
scroll to position [2087, 0]
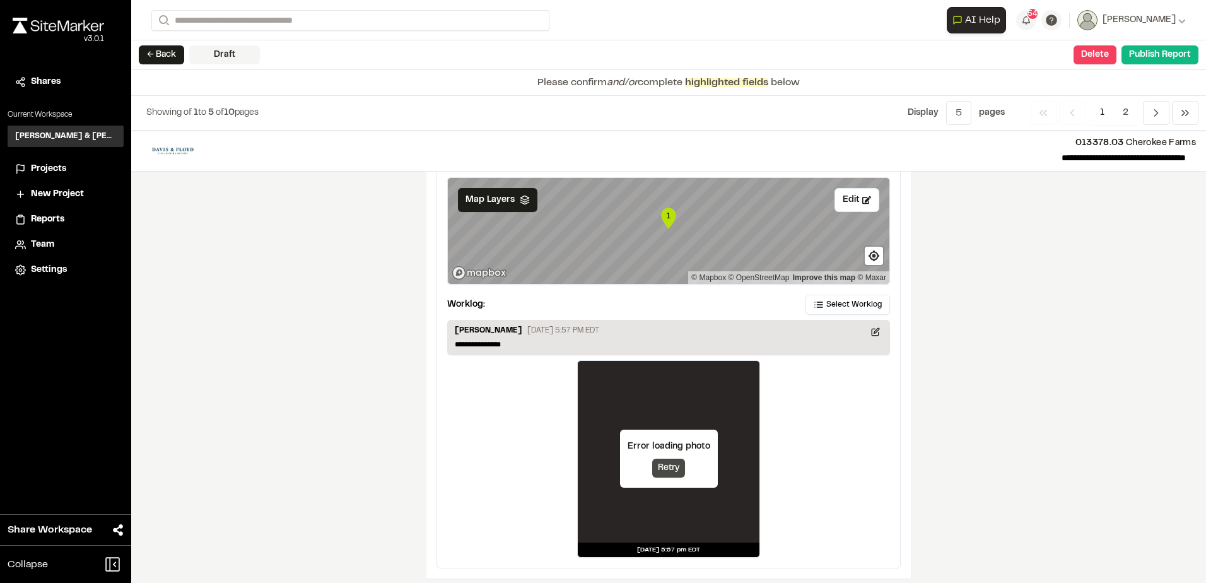
click at [665, 461] on button "Retry" at bounding box center [668, 467] width 33 height 19
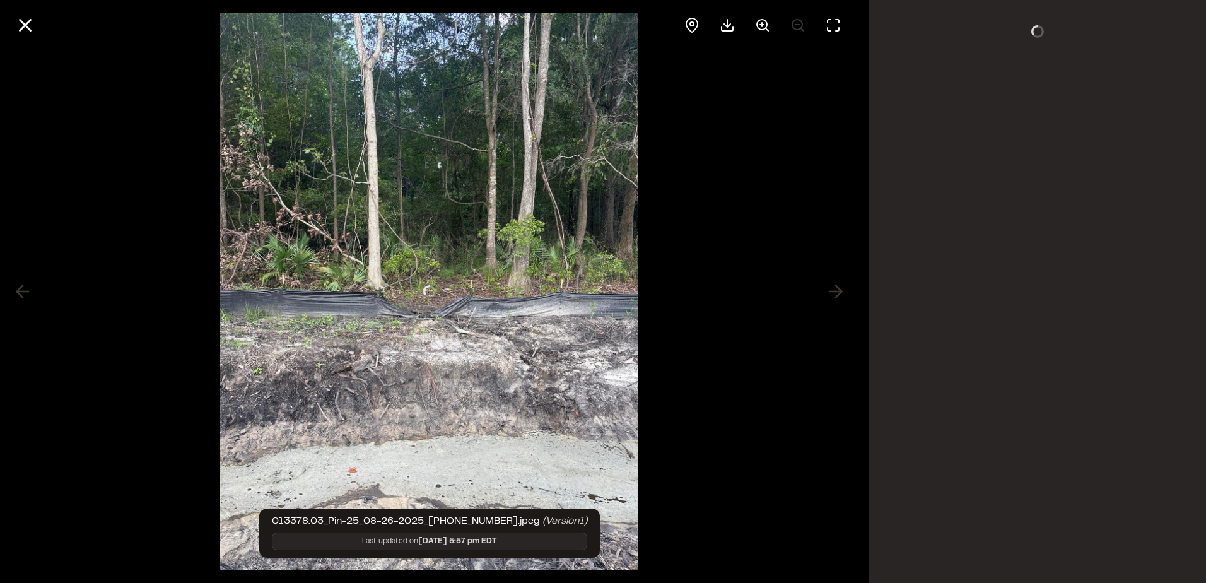
drag, startPoint x: 665, startPoint y: 461, endPoint x: 663, endPoint y: 450, distance: 11.0
click at [663, 450] on div at bounding box center [429, 291] width 858 height 583
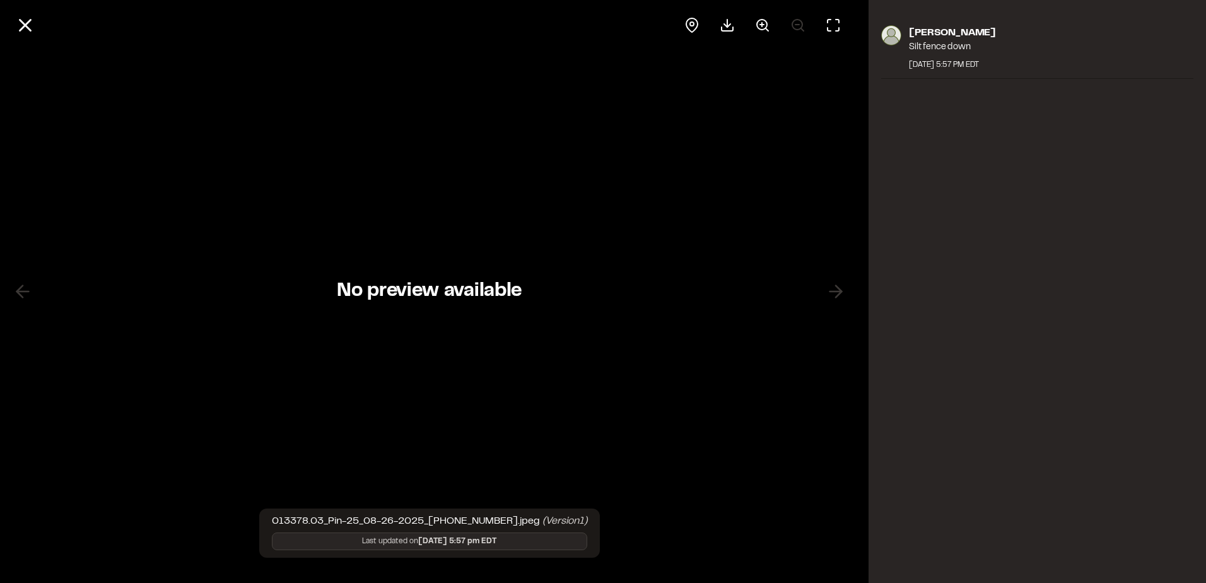
click at [494, 351] on div "No preview available" at bounding box center [429, 291] width 185 height 583
click at [492, 347] on div "No preview available" at bounding box center [429, 291] width 185 height 583
click at [490, 343] on div "No preview available" at bounding box center [429, 291] width 185 height 583
drag, startPoint x: 490, startPoint y: 324, endPoint x: 497, endPoint y: 310, distance: 15.5
click at [497, 310] on div "No preview available" at bounding box center [429, 291] width 185 height 583
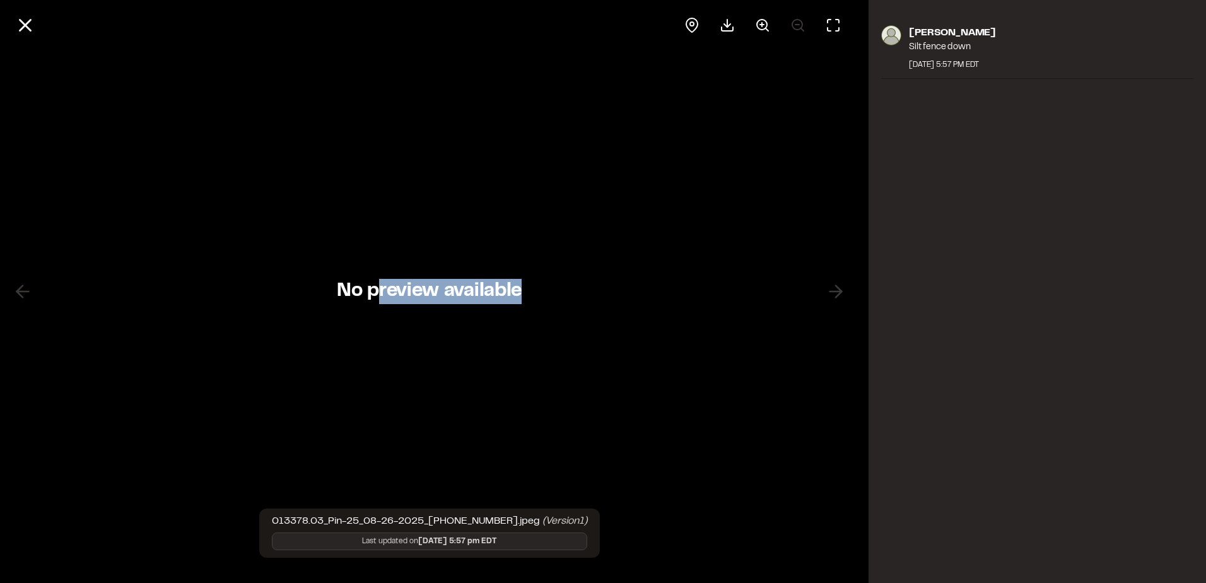
drag, startPoint x: 518, startPoint y: 276, endPoint x: 378, endPoint y: 224, distance: 150.0
click at [378, 224] on div "No preview available" at bounding box center [429, 291] width 185 height 583
click at [18, 25] on icon at bounding box center [25, 25] width 21 height 21
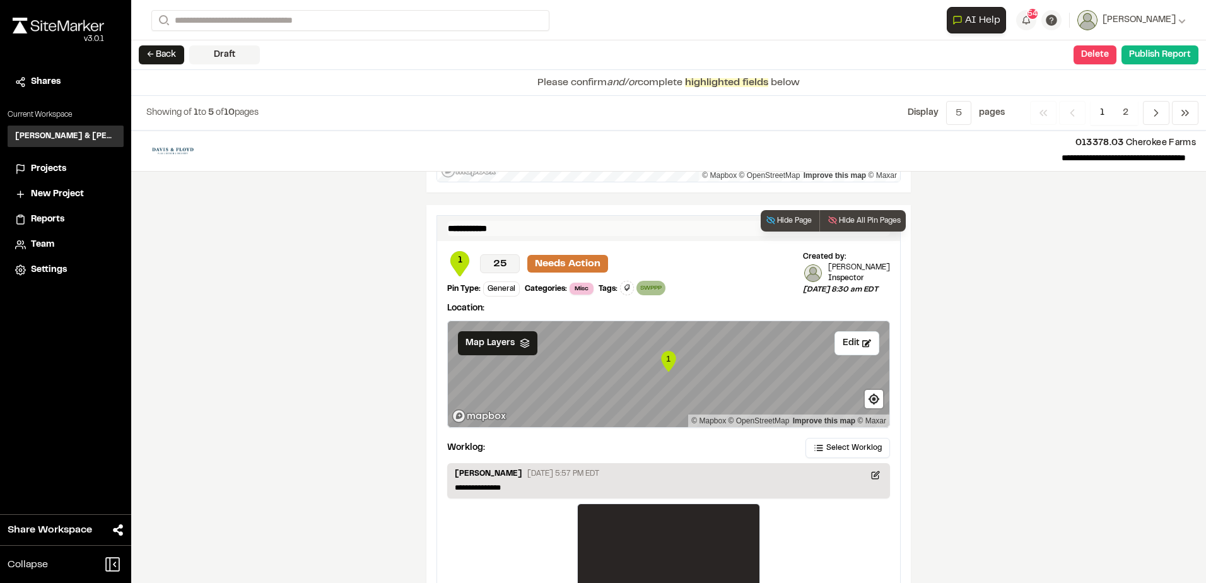
scroll to position [2087, 0]
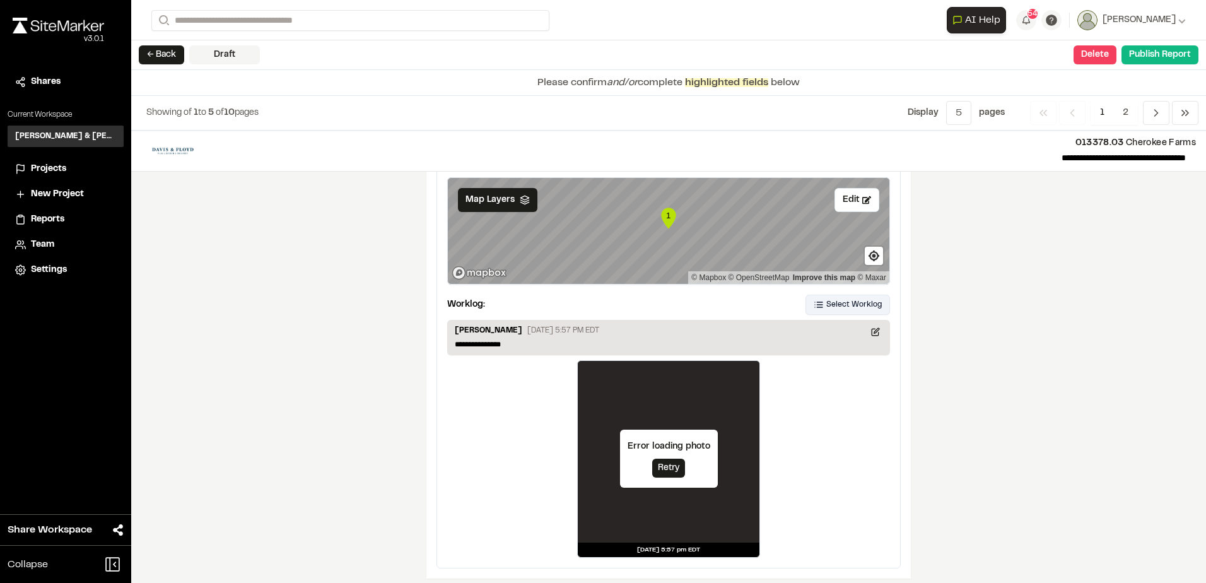
click at [846, 299] on span "Select Worklog" at bounding box center [853, 304] width 55 height 11
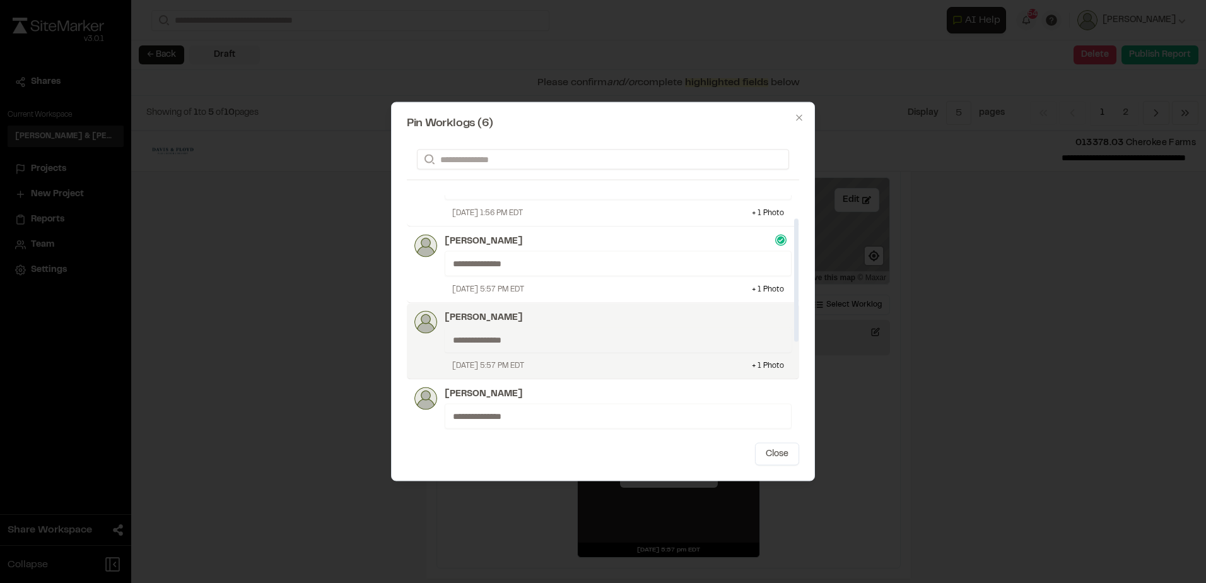
scroll to position [43, 0]
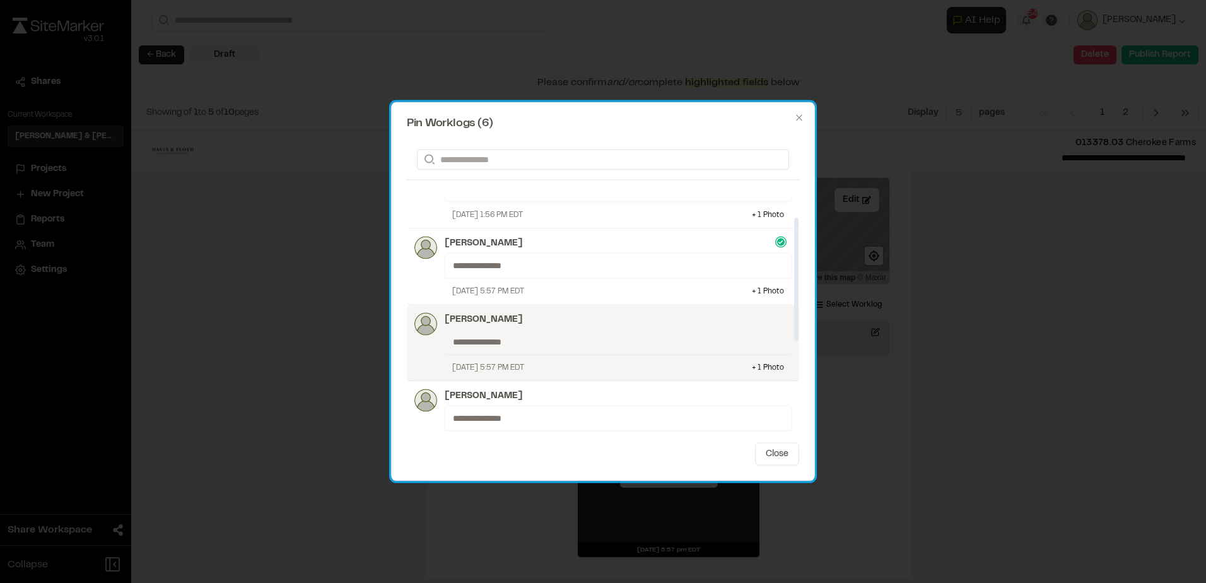
click at [641, 330] on div "**********" at bounding box center [618, 341] width 347 height 25
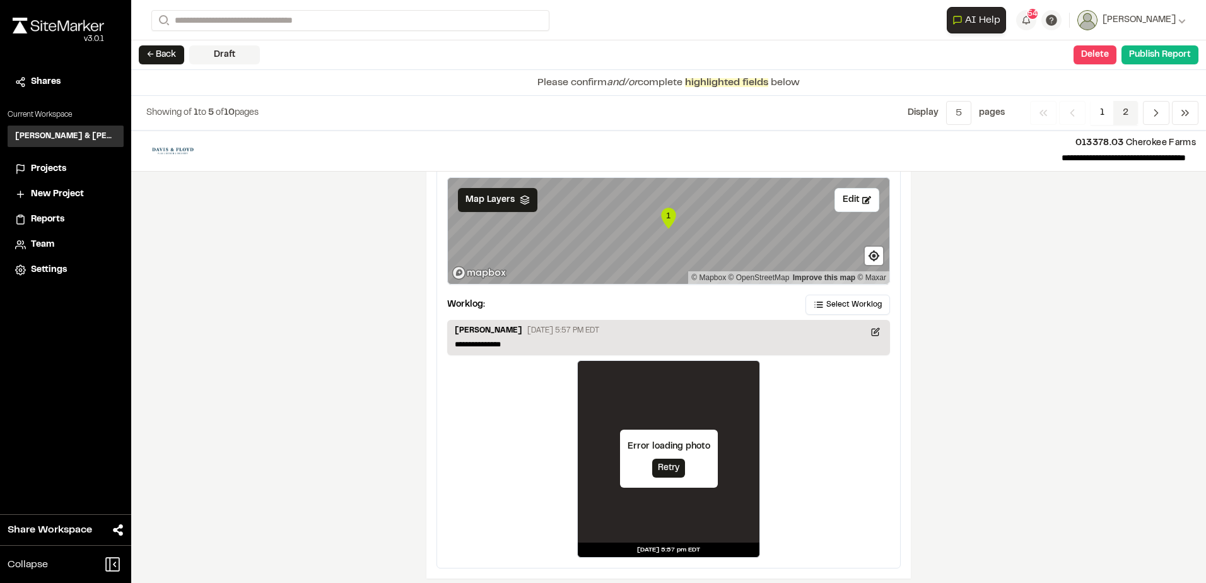
click at [1125, 112] on span "2" at bounding box center [1125, 113] width 25 height 24
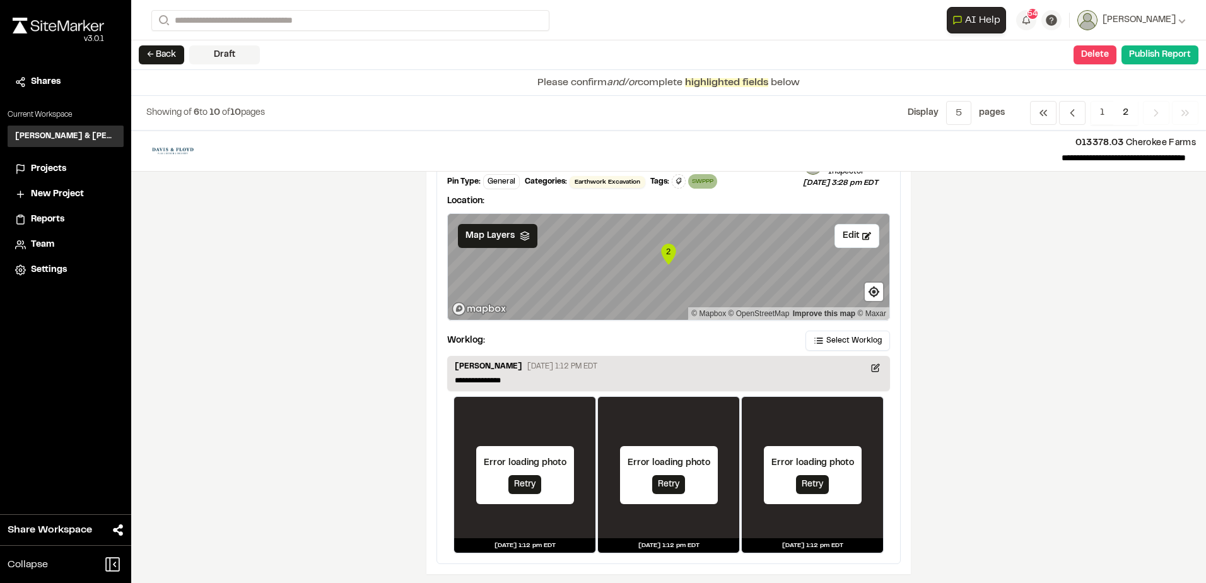
scroll to position [0, 0]
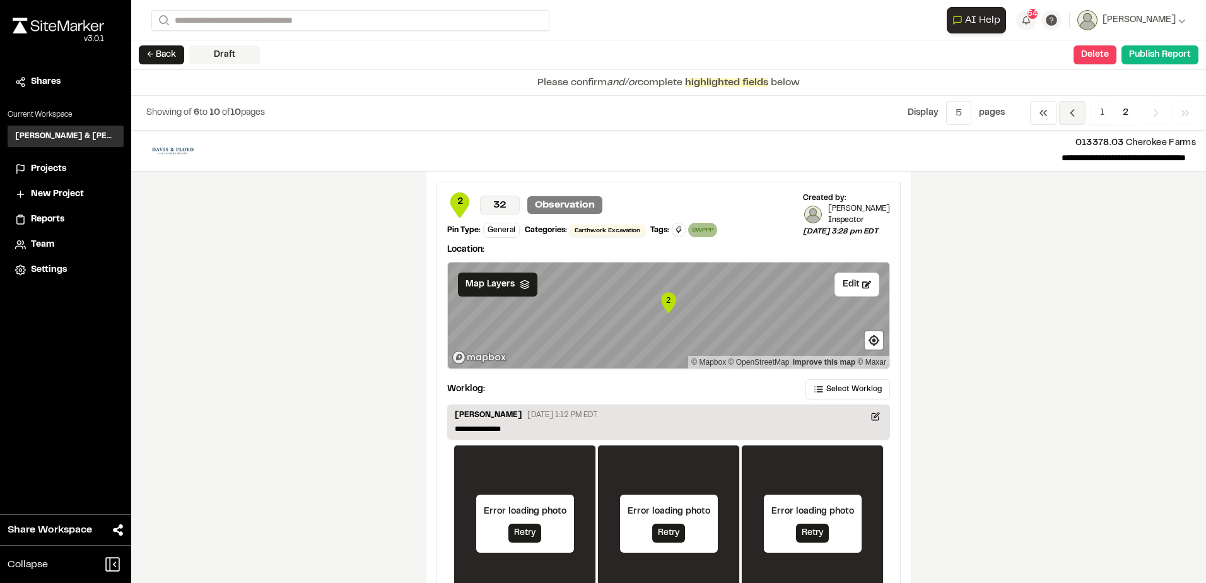
click at [1078, 115] on span "Previous" at bounding box center [1072, 113] width 26 height 24
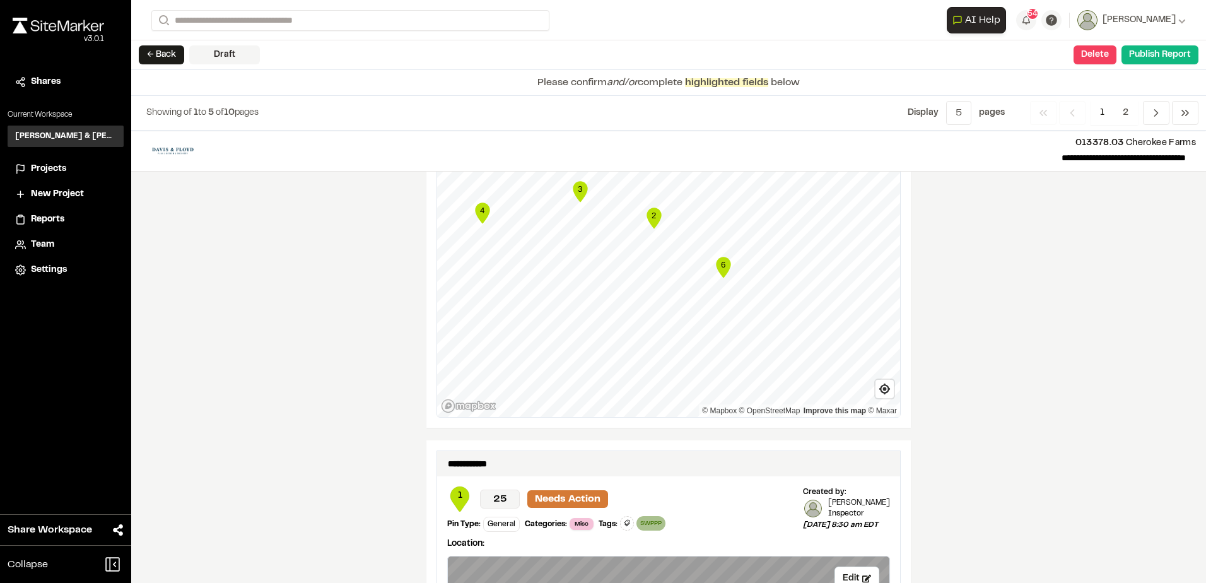
scroll to position [2087, 0]
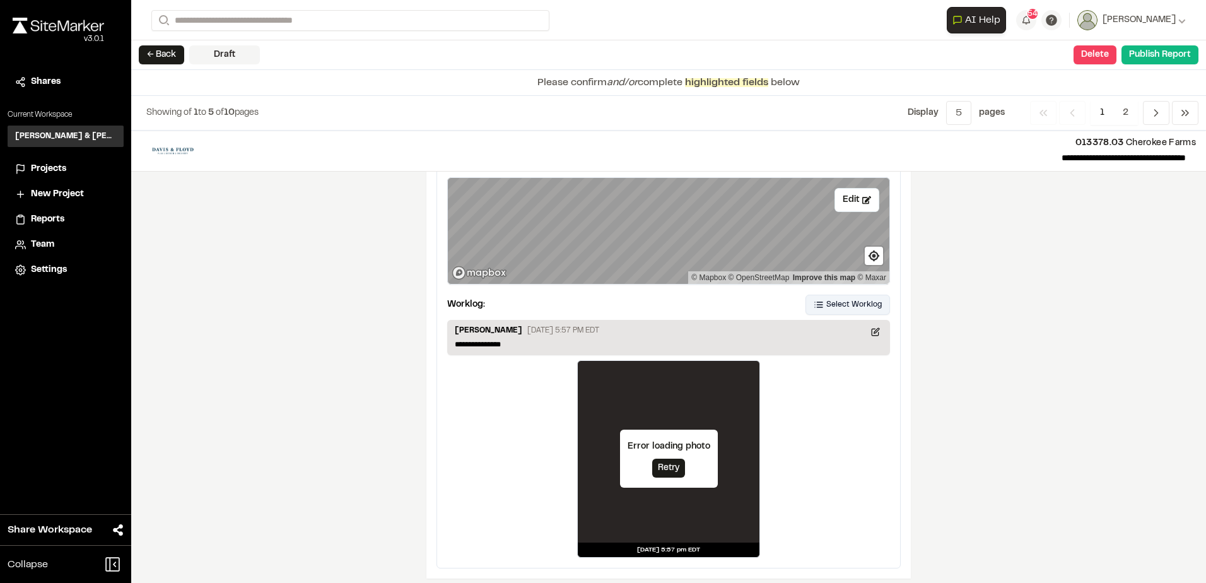
click at [827, 300] on span "Select Worklog" at bounding box center [853, 304] width 55 height 11
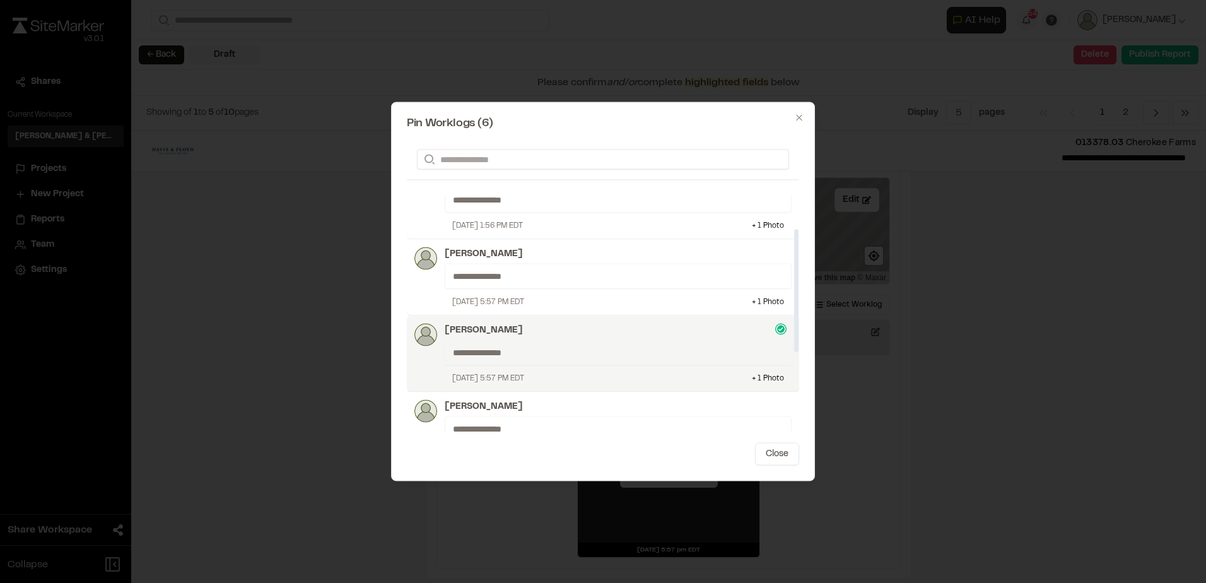
scroll to position [0, 0]
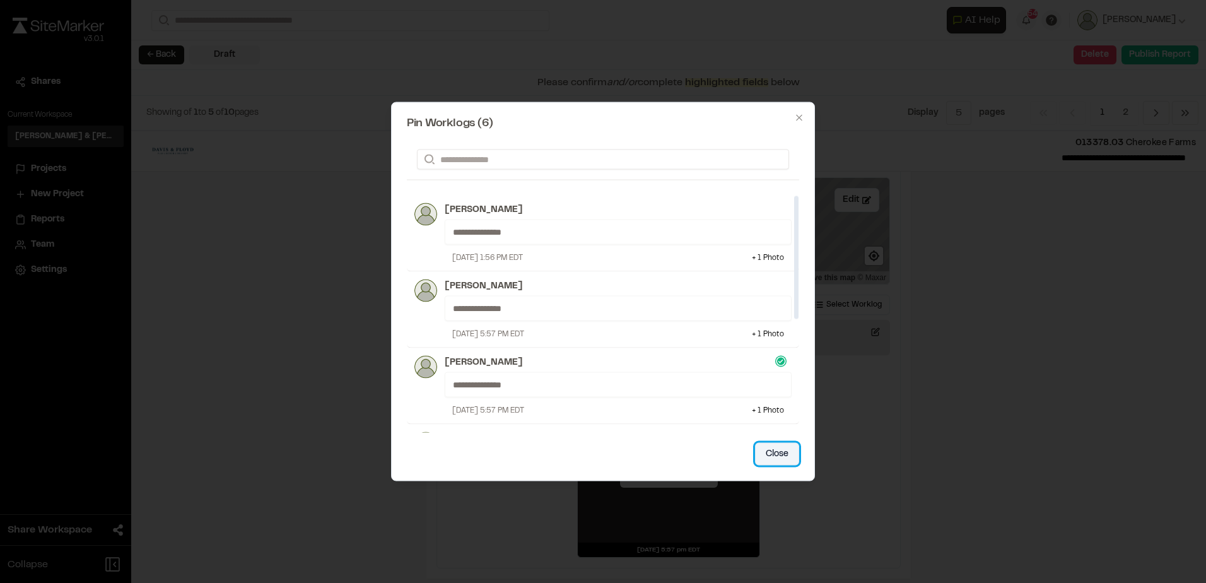
click at [790, 457] on button "Close" at bounding box center [777, 454] width 44 height 23
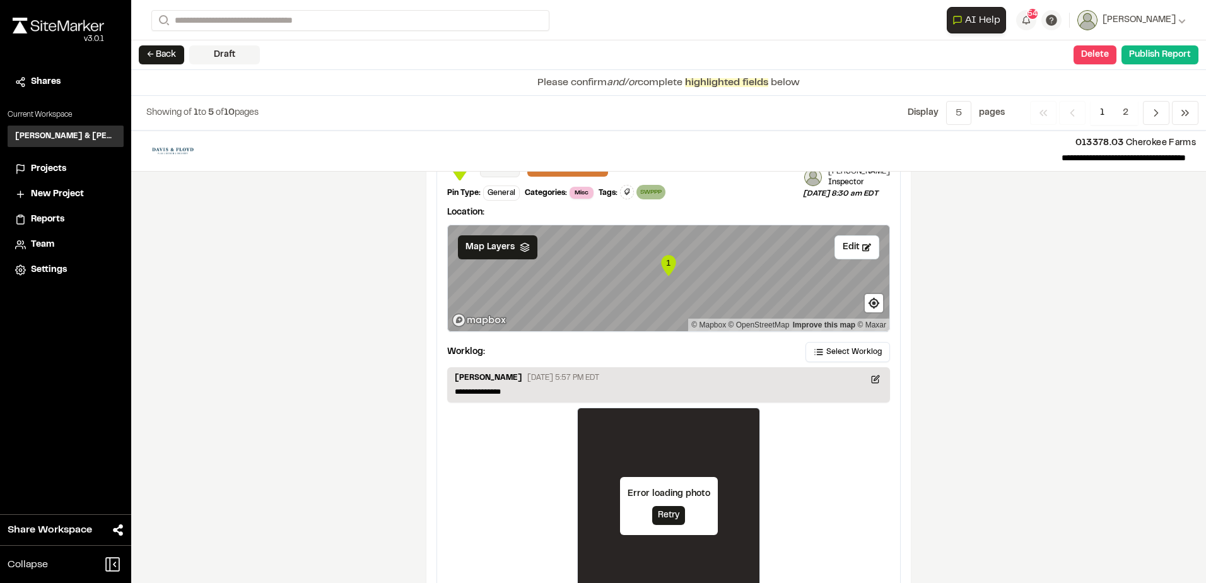
scroll to position [1897, 0]
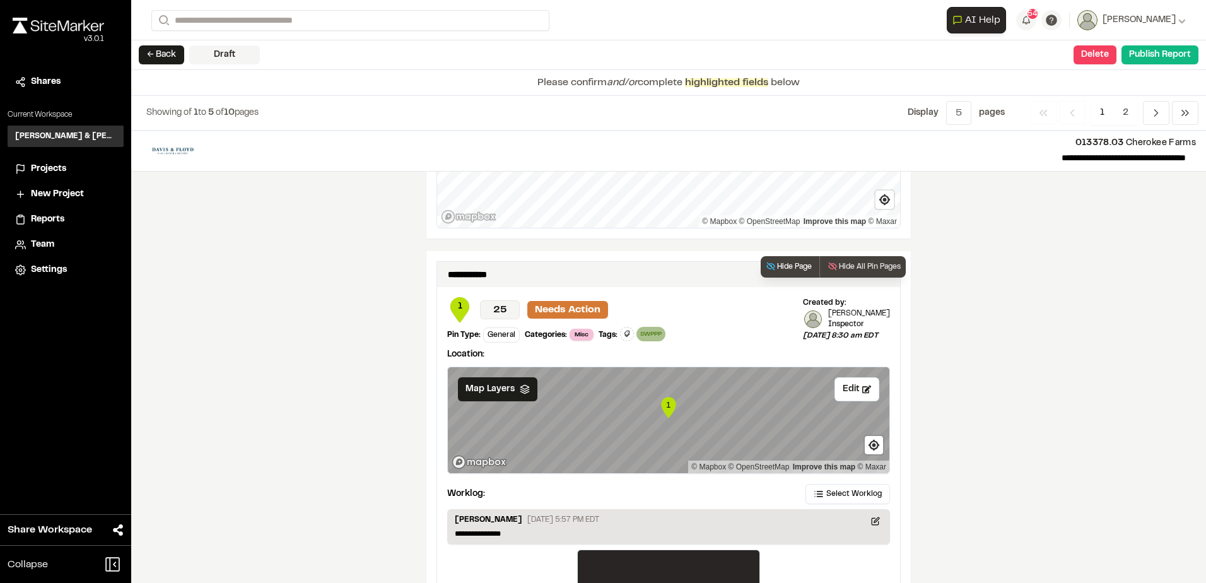
click at [800, 259] on button "Hide Page" at bounding box center [788, 266] width 56 height 21
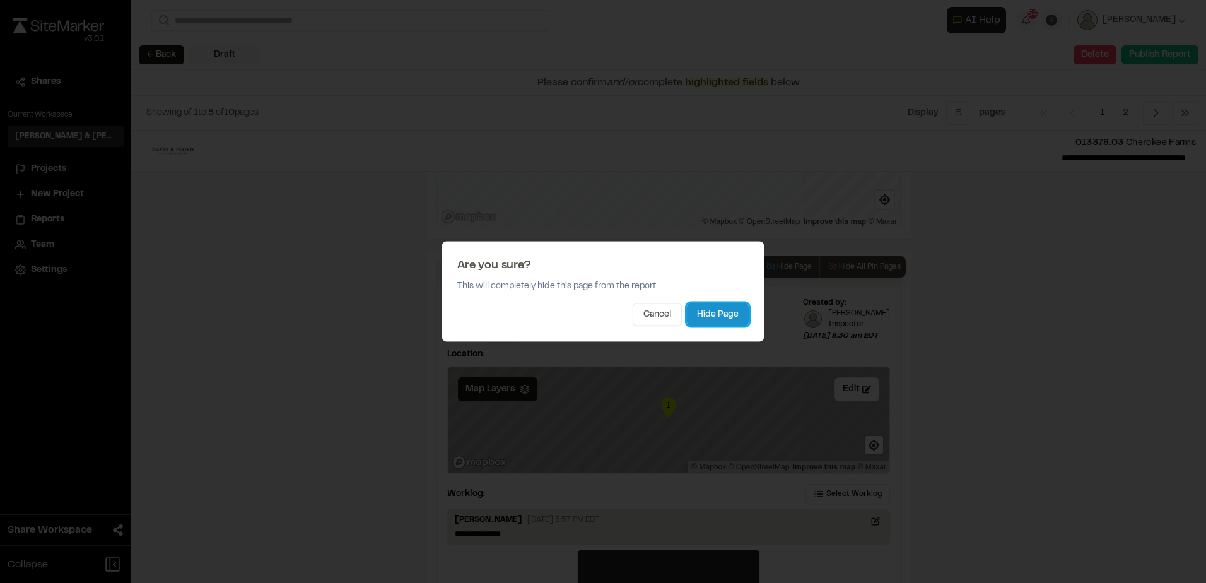
click at [717, 312] on button "Hide Page" at bounding box center [718, 314] width 62 height 23
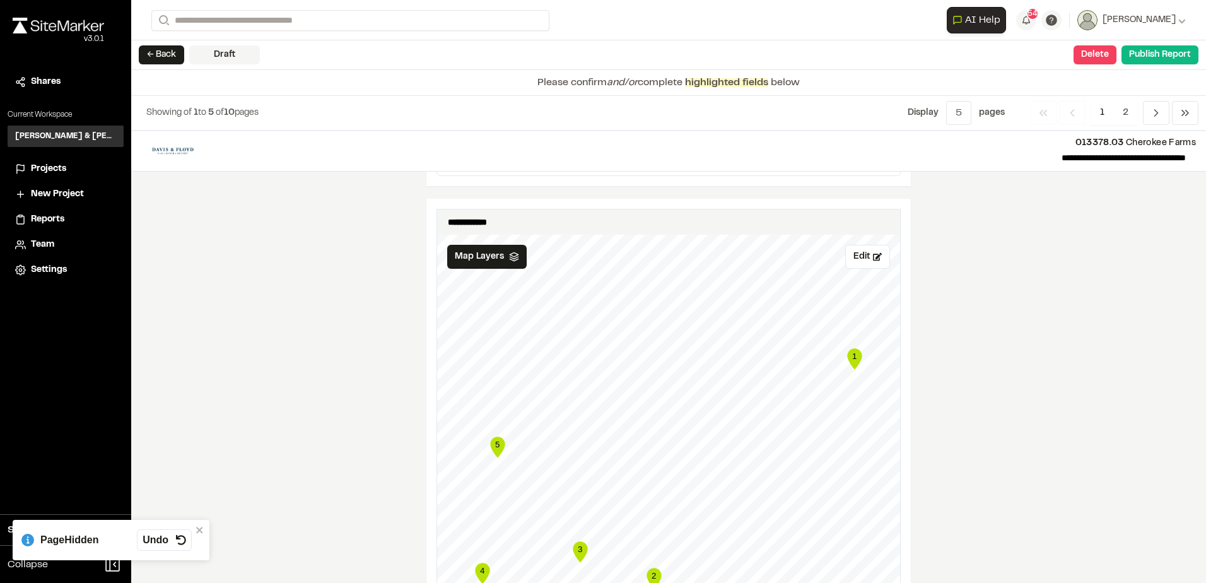
scroll to position [1242, 0]
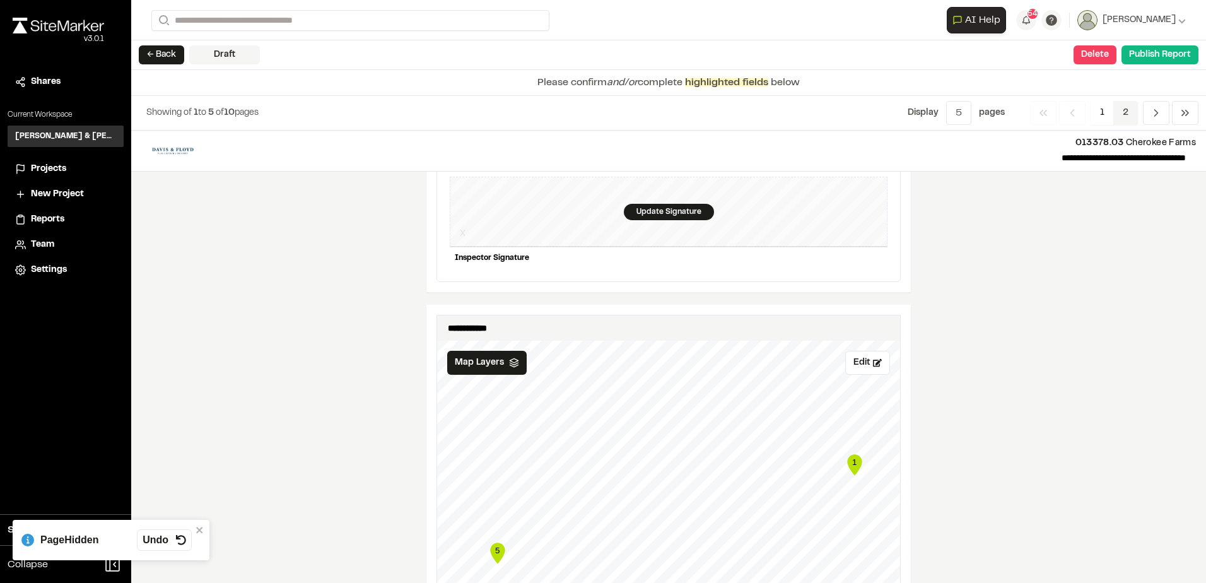
click at [1123, 119] on span "2" at bounding box center [1125, 113] width 25 height 24
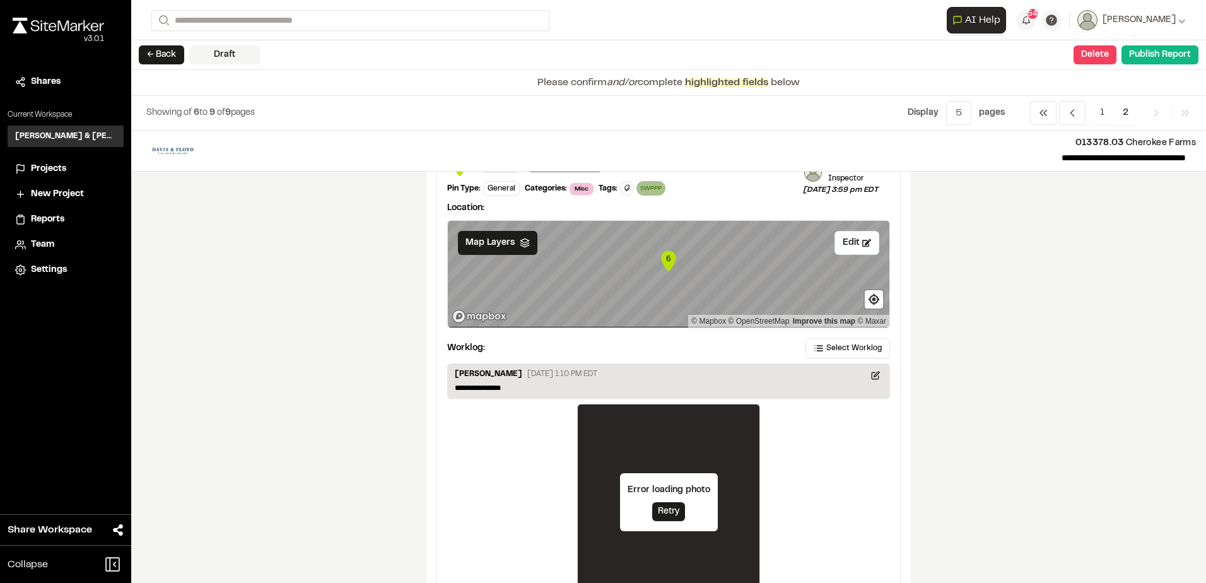
scroll to position [1565, 0]
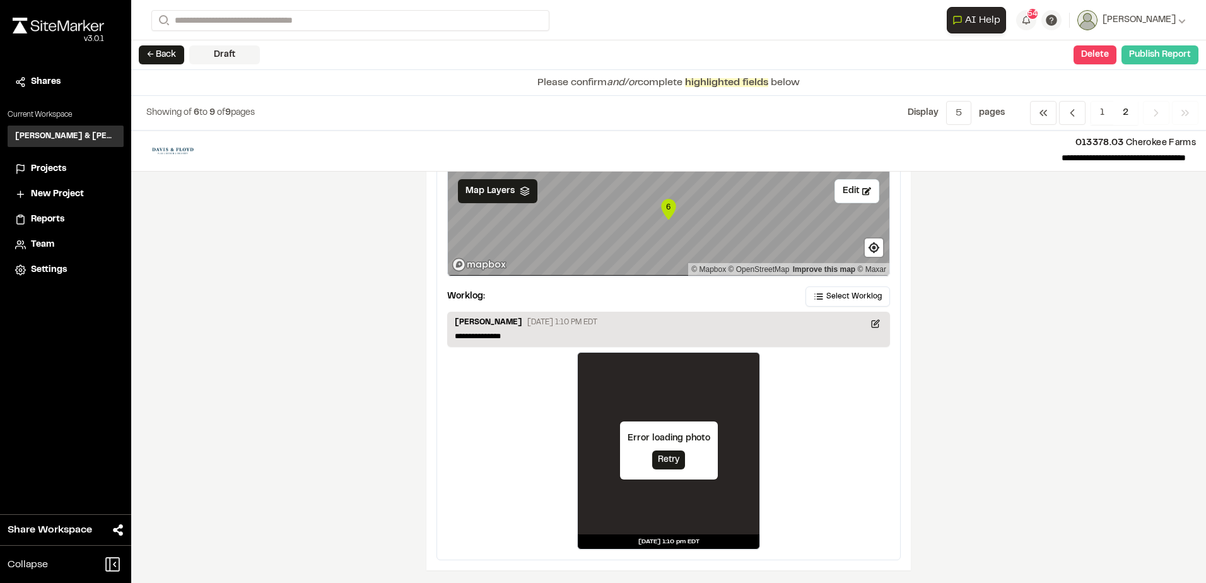
click at [1154, 56] on button "Publish Report" at bounding box center [1159, 54] width 77 height 19
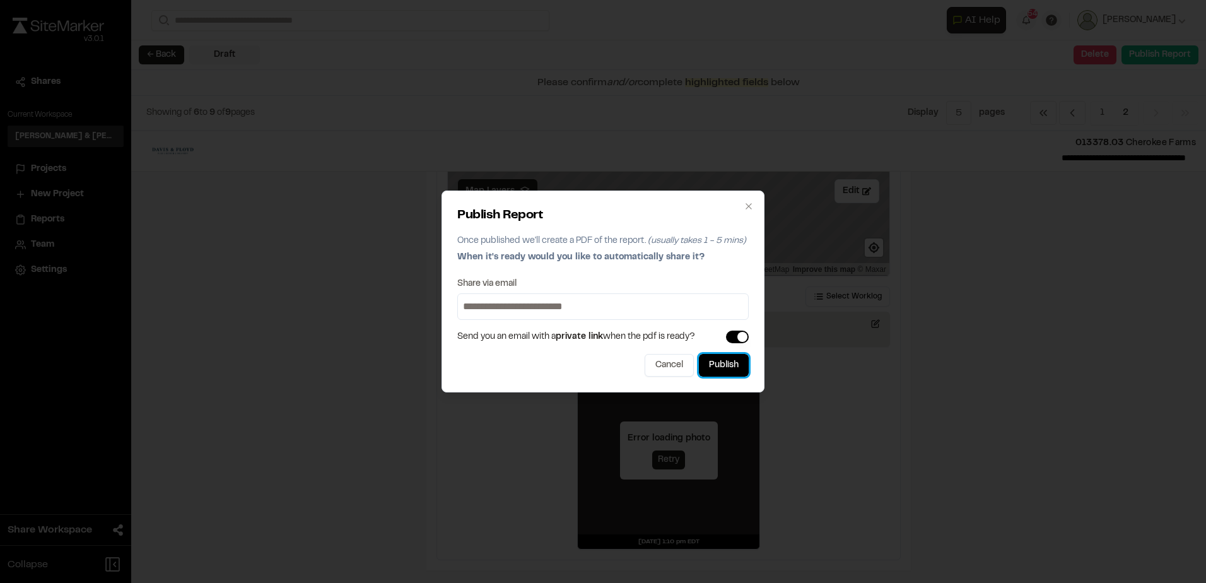
click at [718, 363] on button "Publish" at bounding box center [724, 365] width 50 height 23
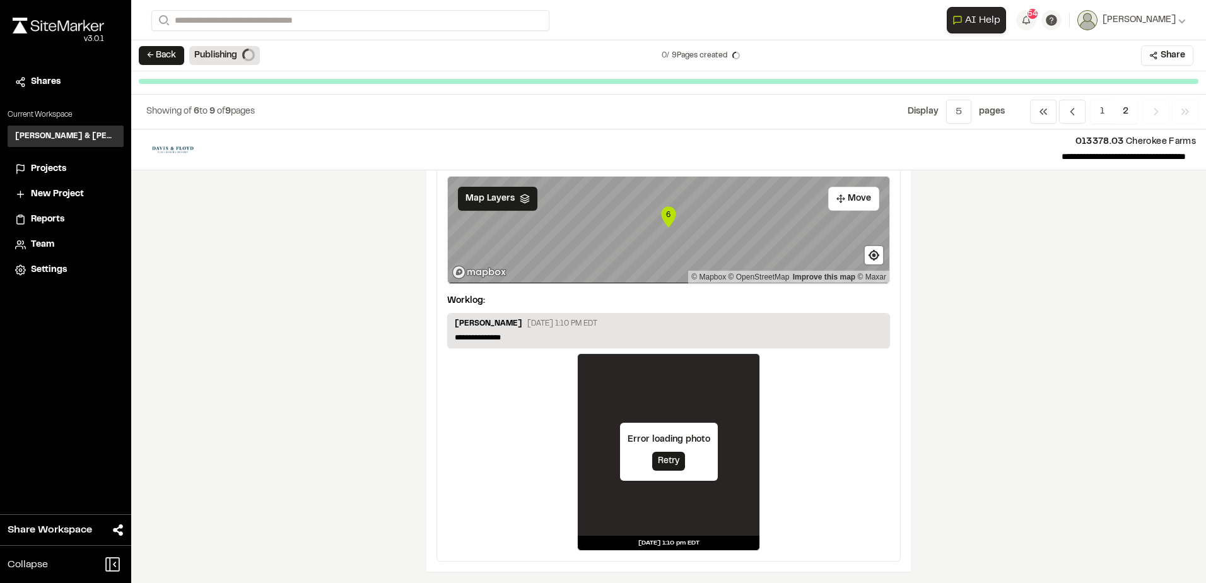
scroll to position [1539, 0]
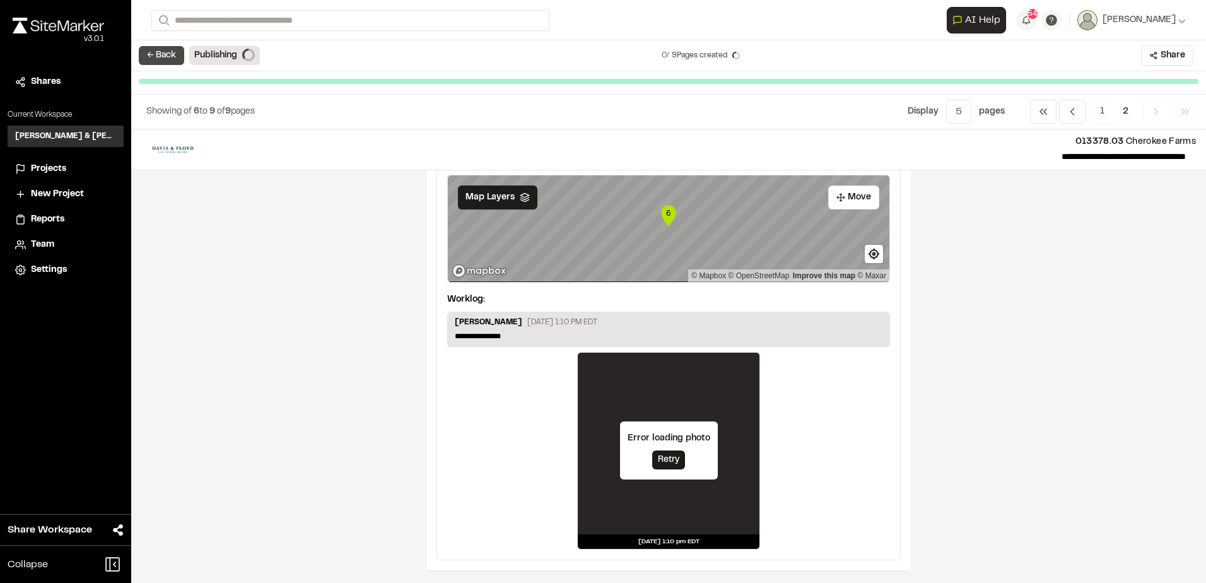
click at [165, 63] on button "← Back" at bounding box center [161, 55] width 45 height 19
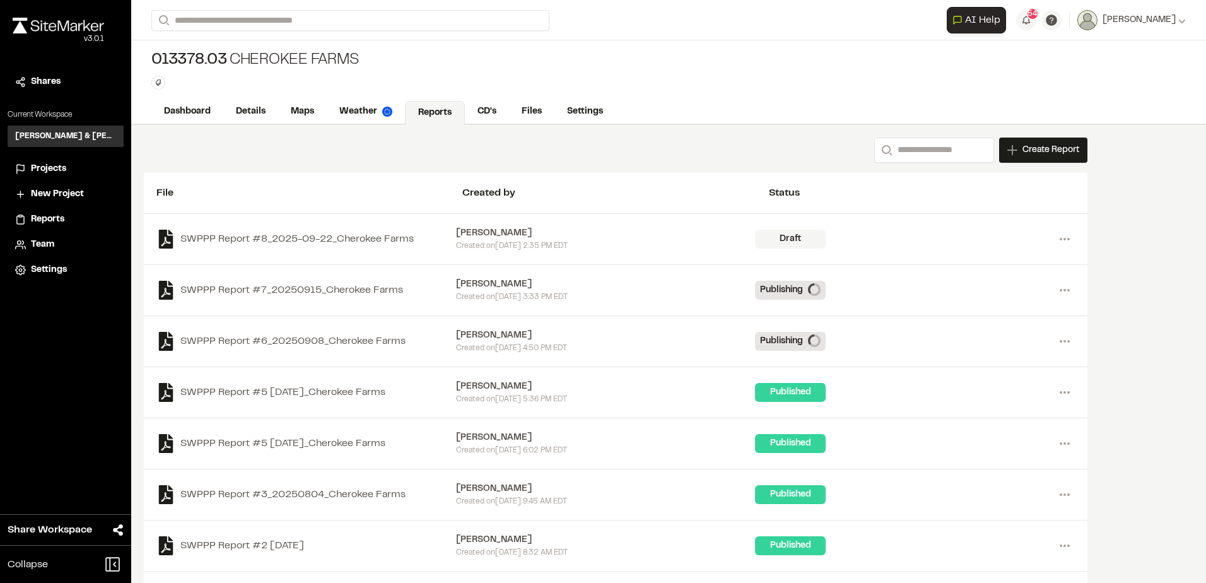
click at [54, 164] on span "Projects" at bounding box center [48, 169] width 35 height 14
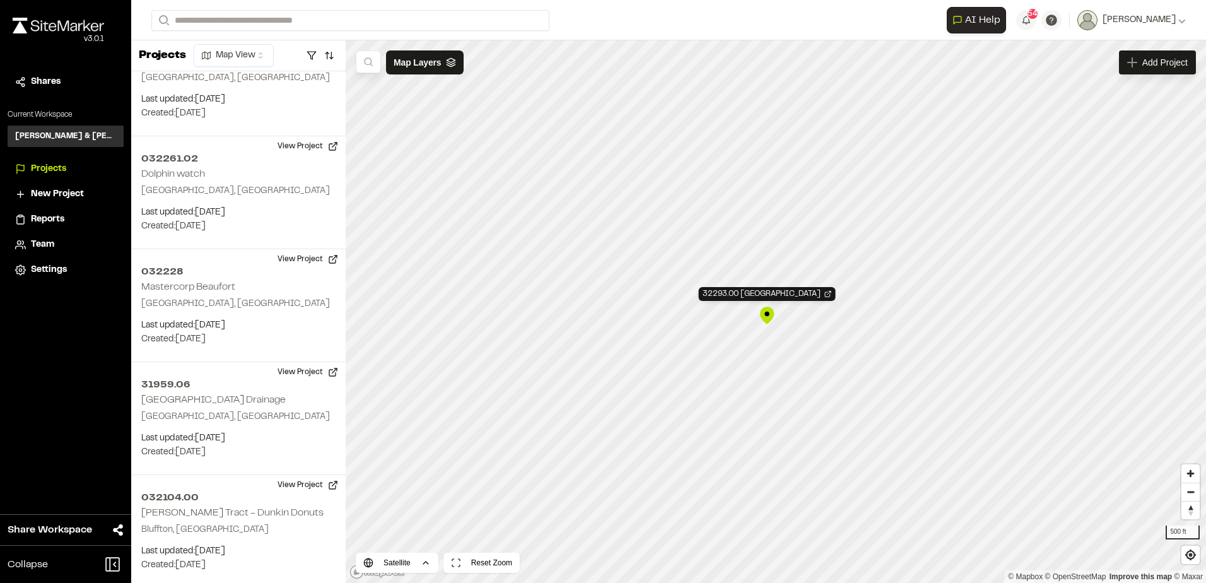
scroll to position [1842, 0]
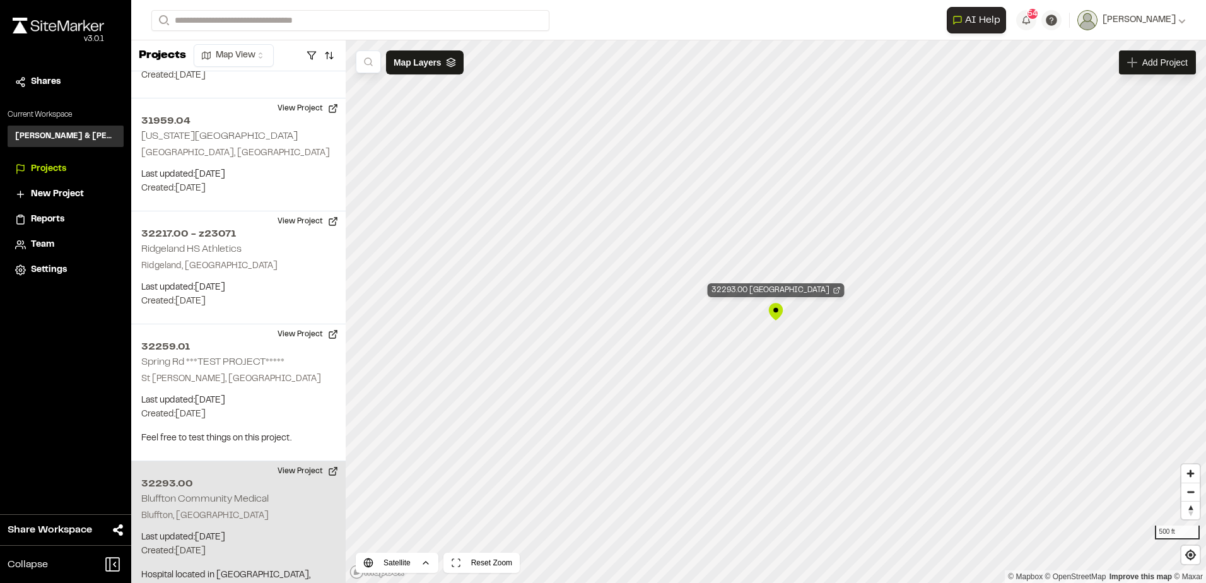
click at [741, 288] on div "32293.00 Bluffton Community Medical" at bounding box center [776, 290] width 137 height 14
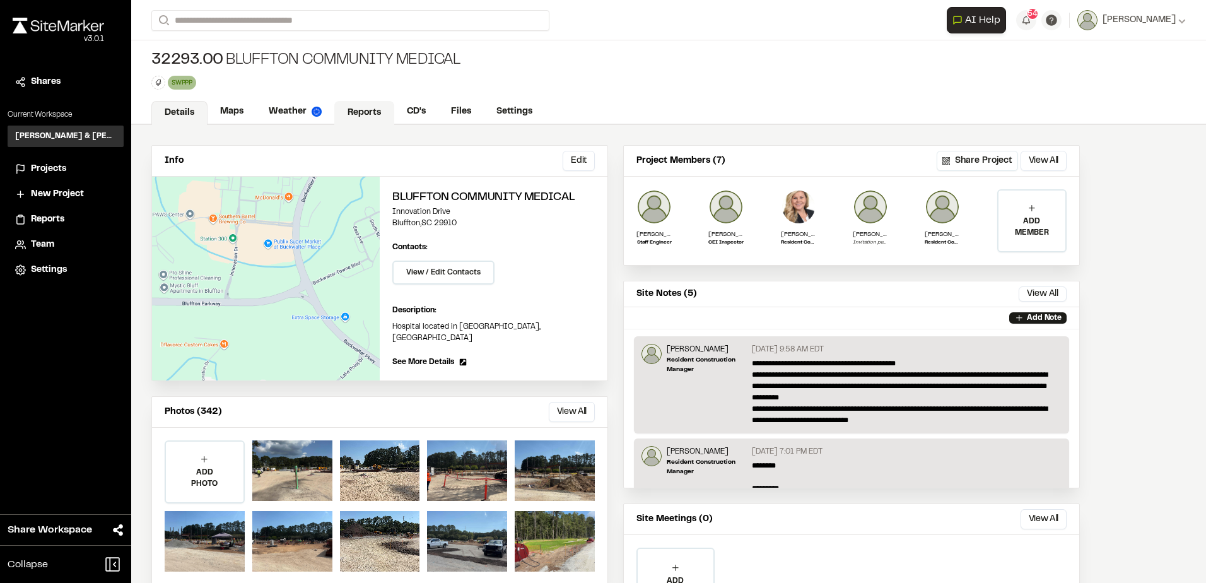
click at [371, 102] on link "Reports" at bounding box center [364, 113] width 60 height 24
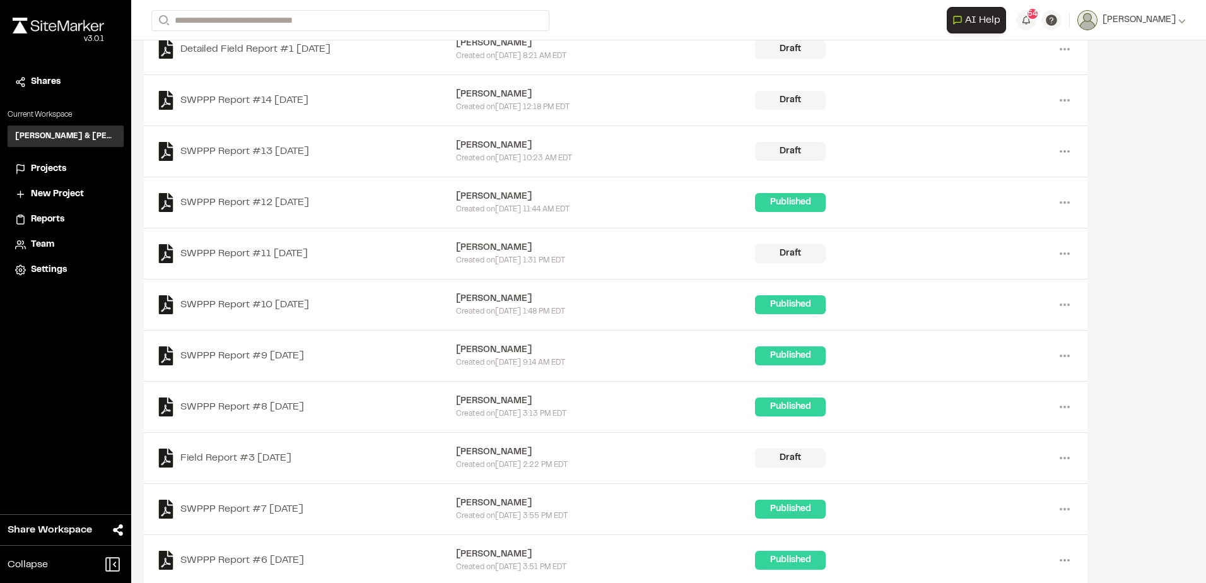
scroll to position [433, 0]
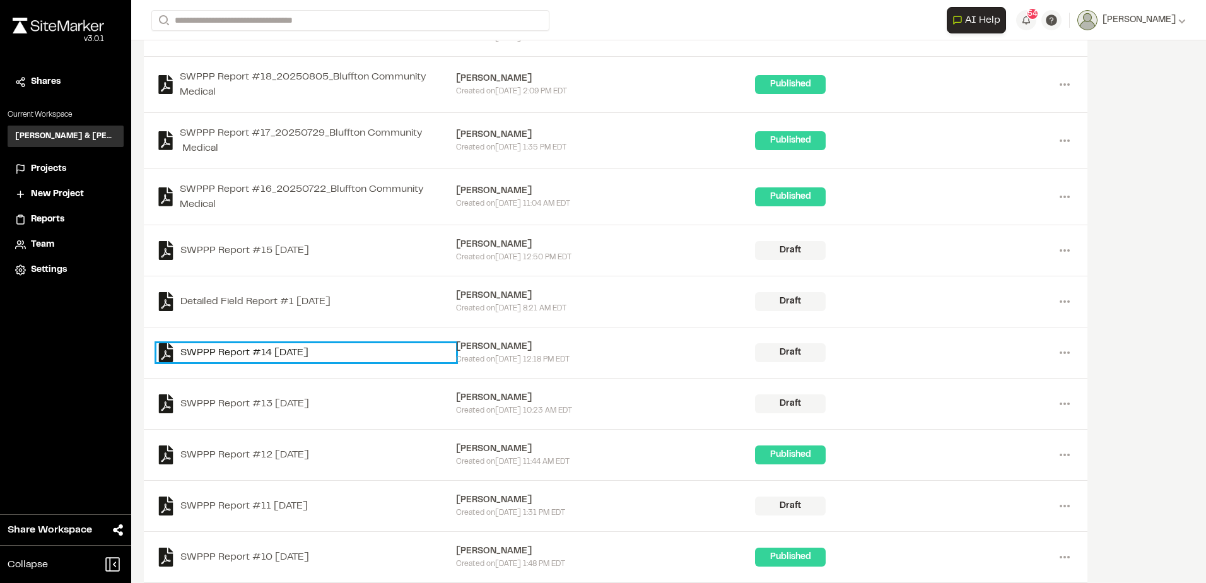
click at [307, 354] on link "SWPPP Report #14 2025-07-08" at bounding box center [306, 352] width 300 height 19
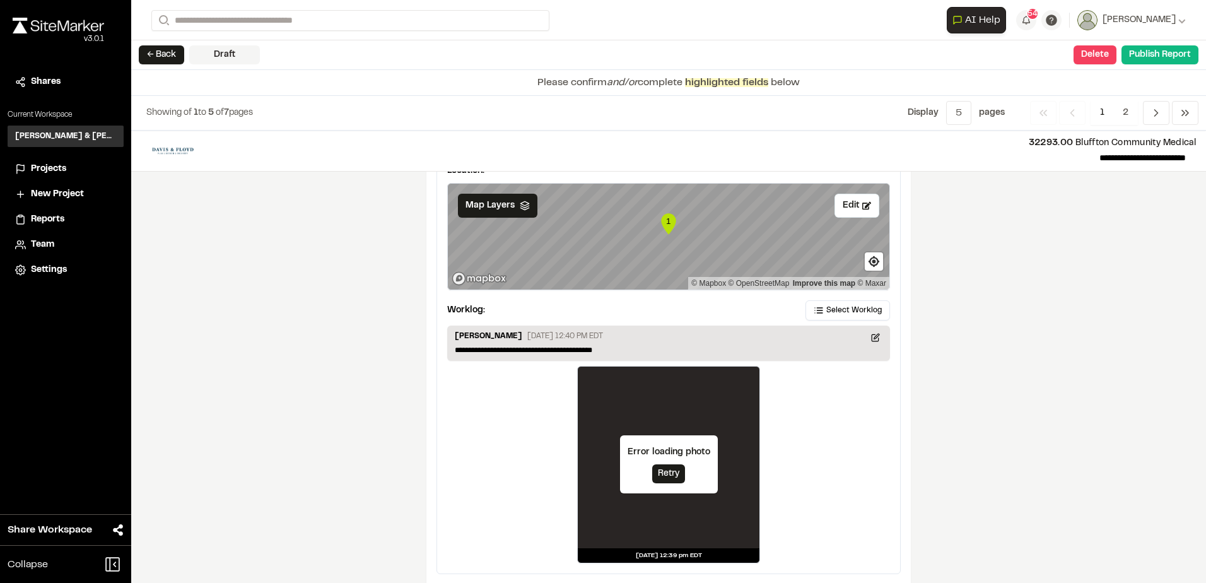
scroll to position [2087, 0]
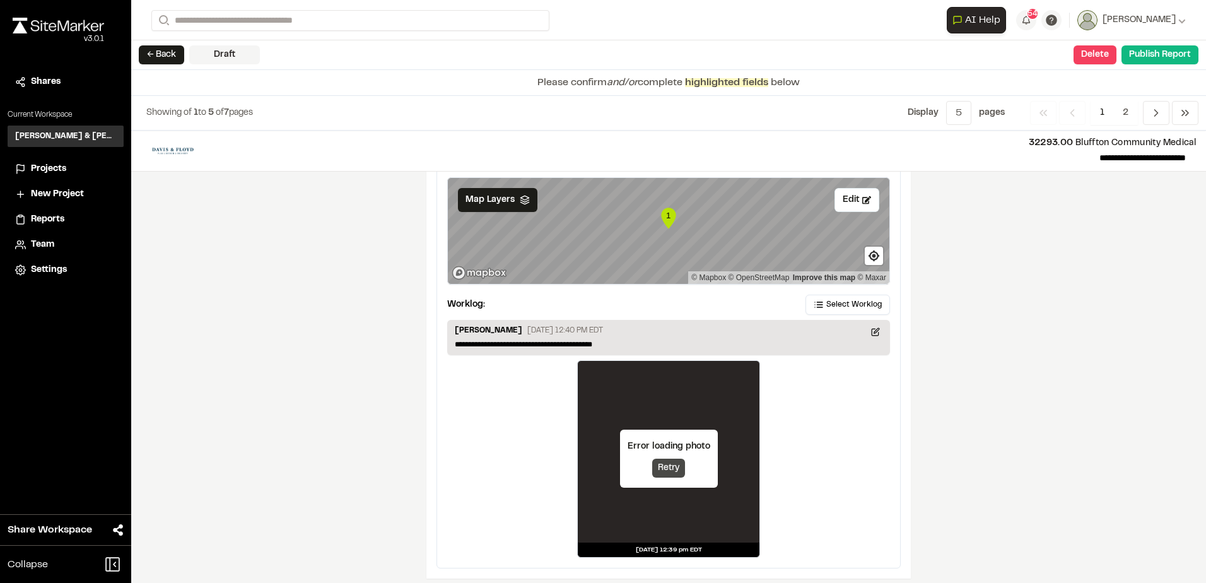
click at [656, 458] on button "Retry" at bounding box center [668, 467] width 33 height 19
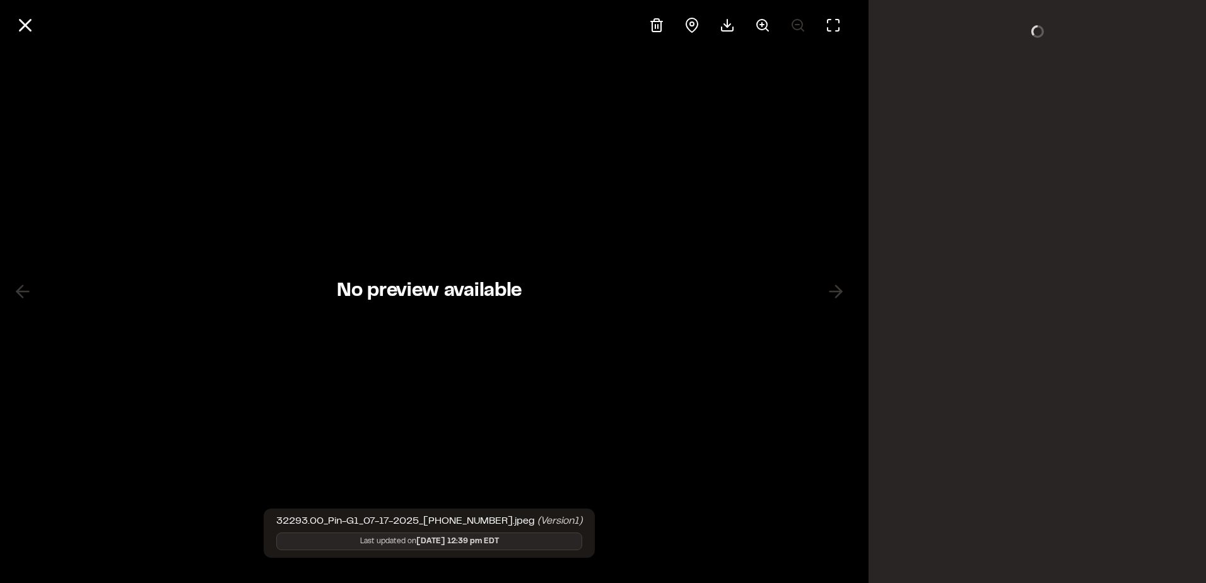
click at [657, 451] on div "No preview available" at bounding box center [429, 291] width 858 height 583
drag, startPoint x: 656, startPoint y: 452, endPoint x: 576, endPoint y: 287, distance: 183.6
click at [574, 293] on div "No preview available" at bounding box center [429, 291] width 858 height 583
click at [31, 20] on line at bounding box center [25, 25] width 11 height 11
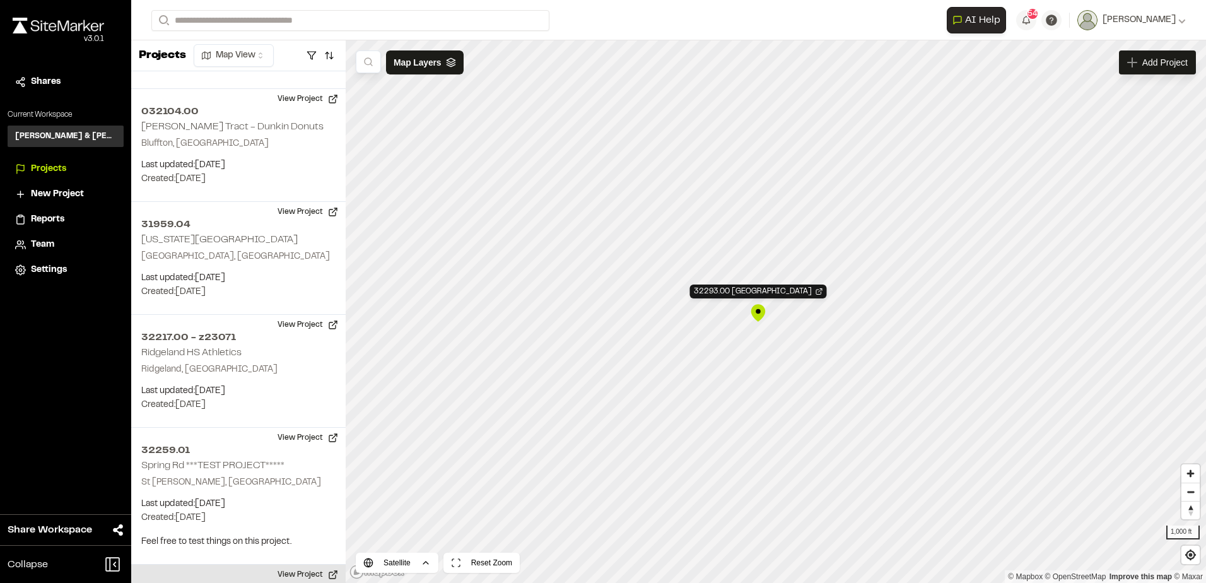
scroll to position [1842, 0]
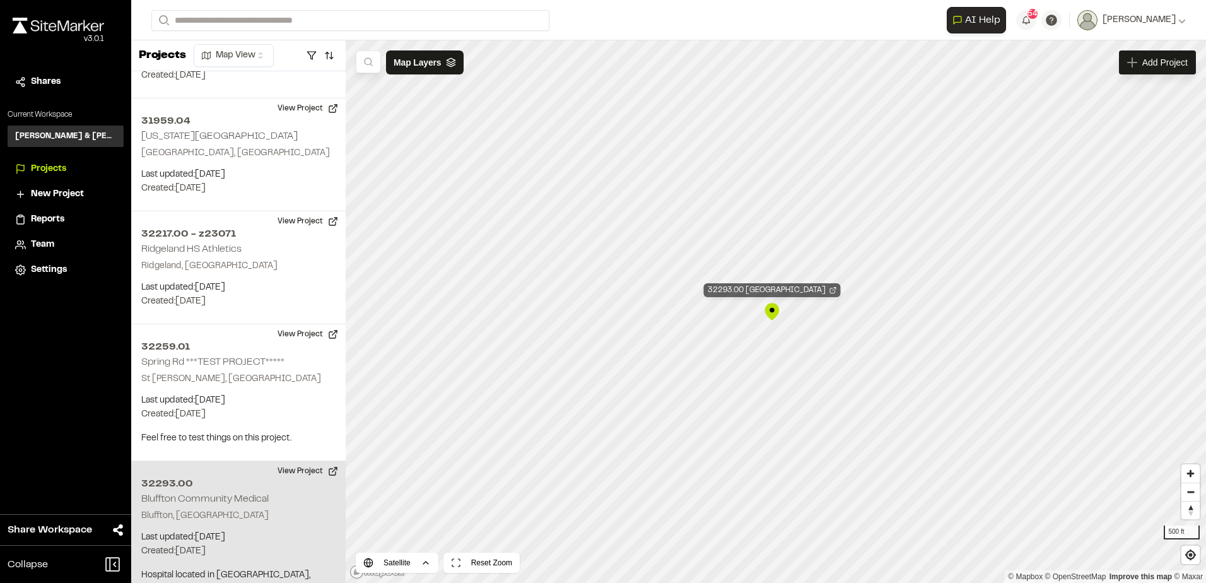
click at [744, 292] on div "32293.00 [GEOGRAPHIC_DATA]" at bounding box center [772, 290] width 137 height 14
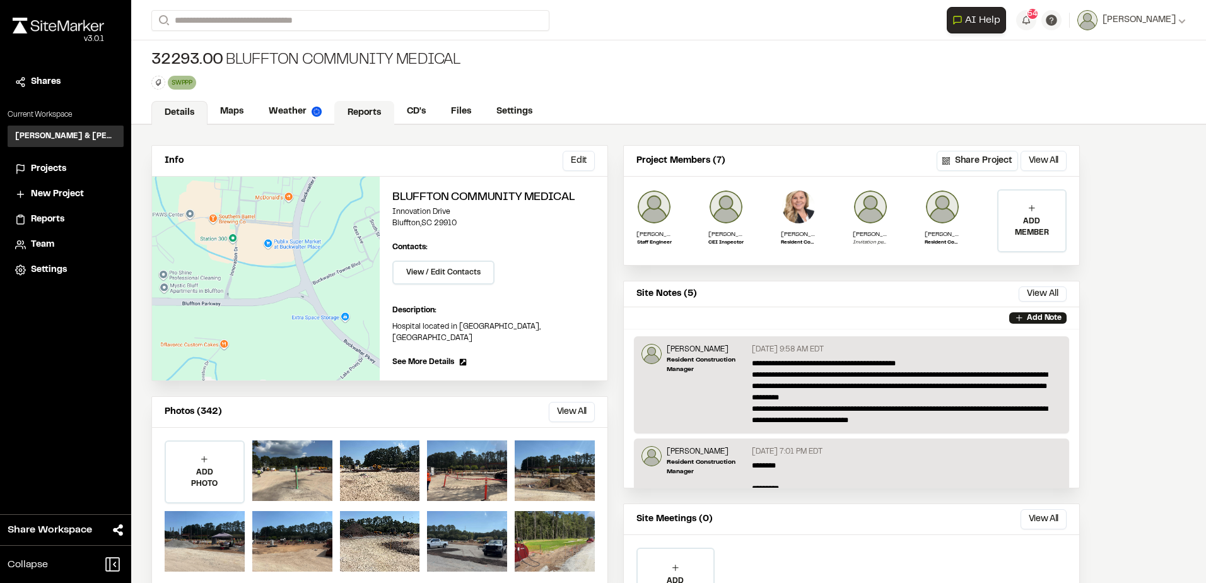
click at [368, 105] on link "Reports" at bounding box center [364, 113] width 60 height 24
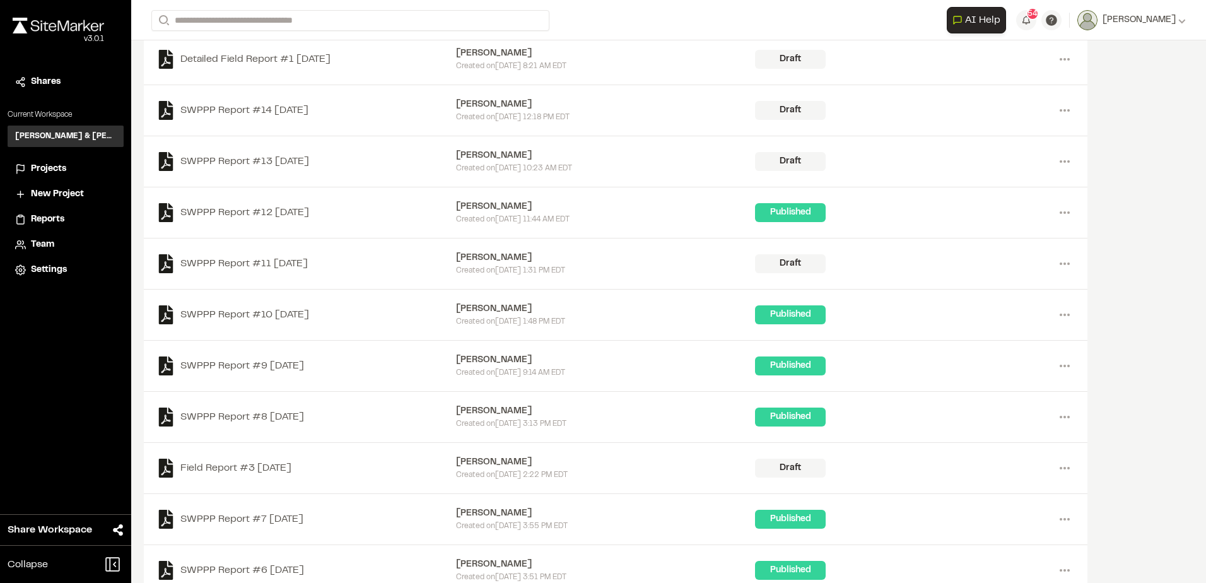
scroll to position [580, 0]
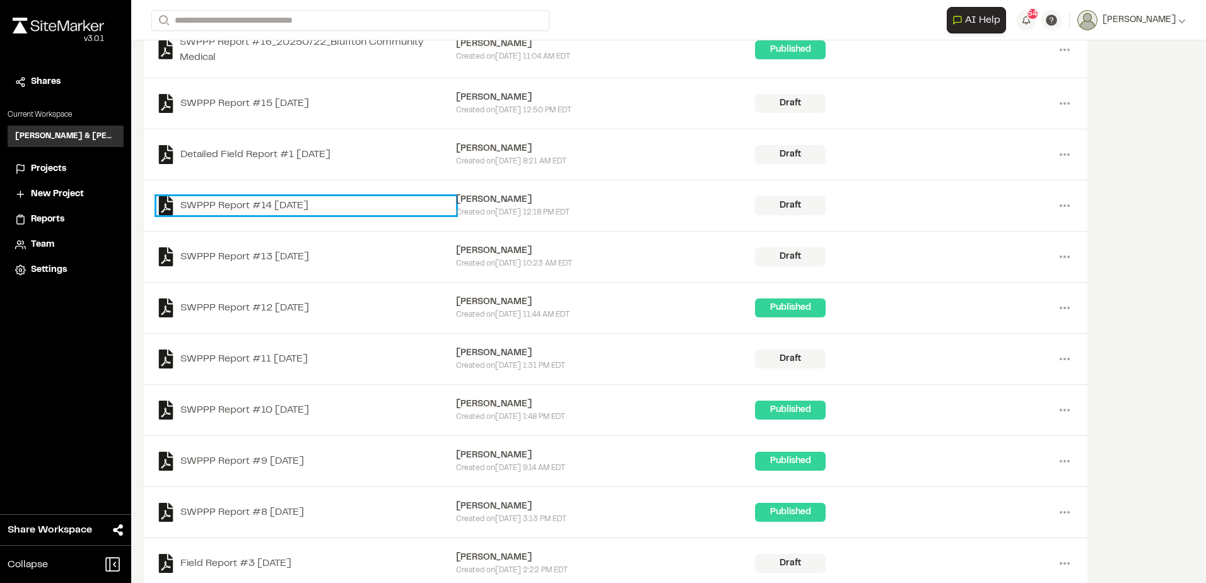
click at [310, 202] on link "SWPPP Report #14 [DATE]" at bounding box center [306, 205] width 300 height 19
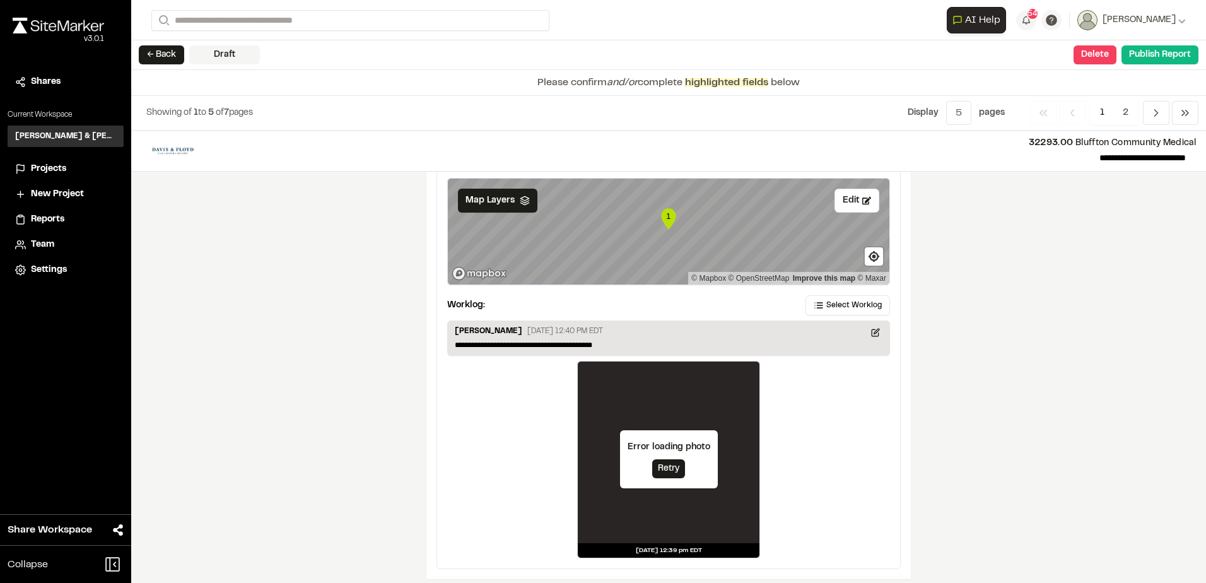
scroll to position [2087, 0]
click at [853, 299] on span "Select Worklog" at bounding box center [853, 304] width 55 height 11
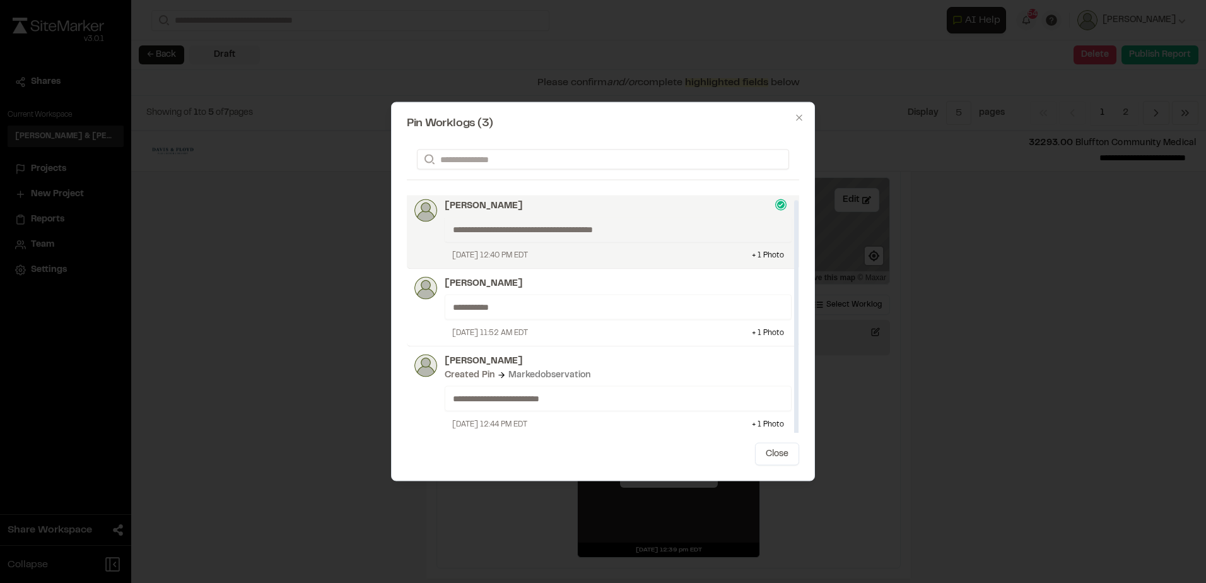
scroll to position [4, 0]
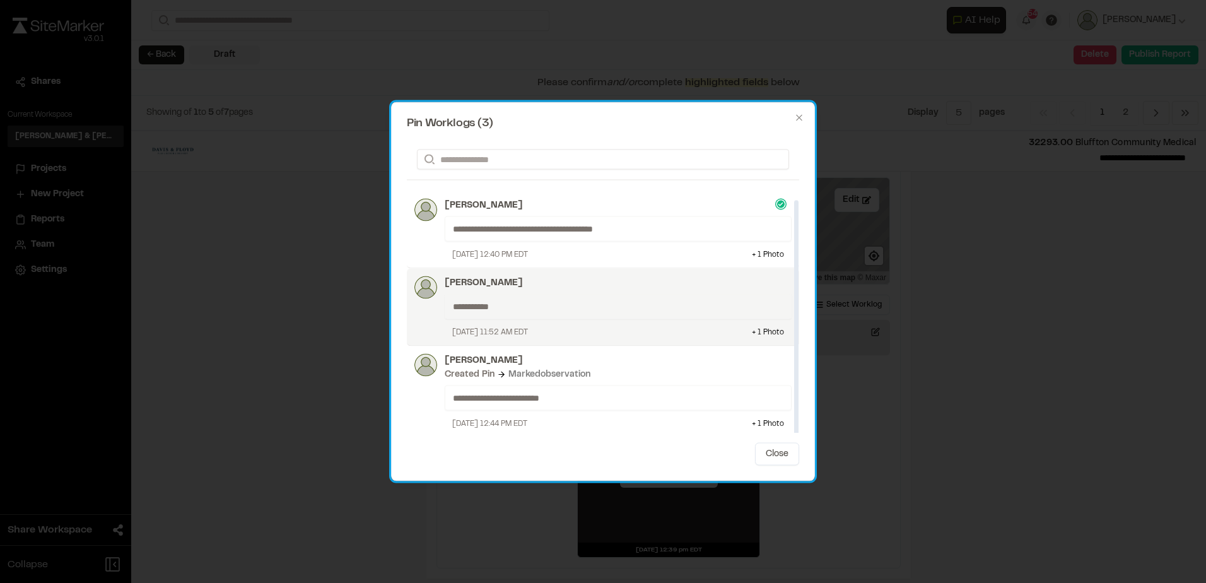
click at [649, 299] on div "**********" at bounding box center [618, 306] width 347 height 25
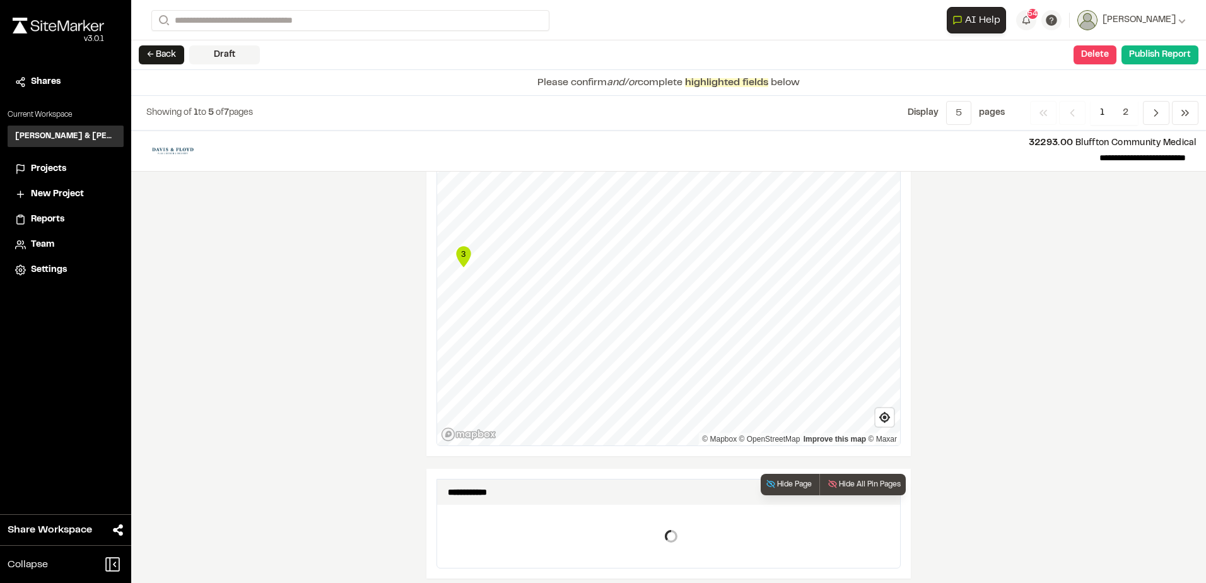
scroll to position [2087, 0]
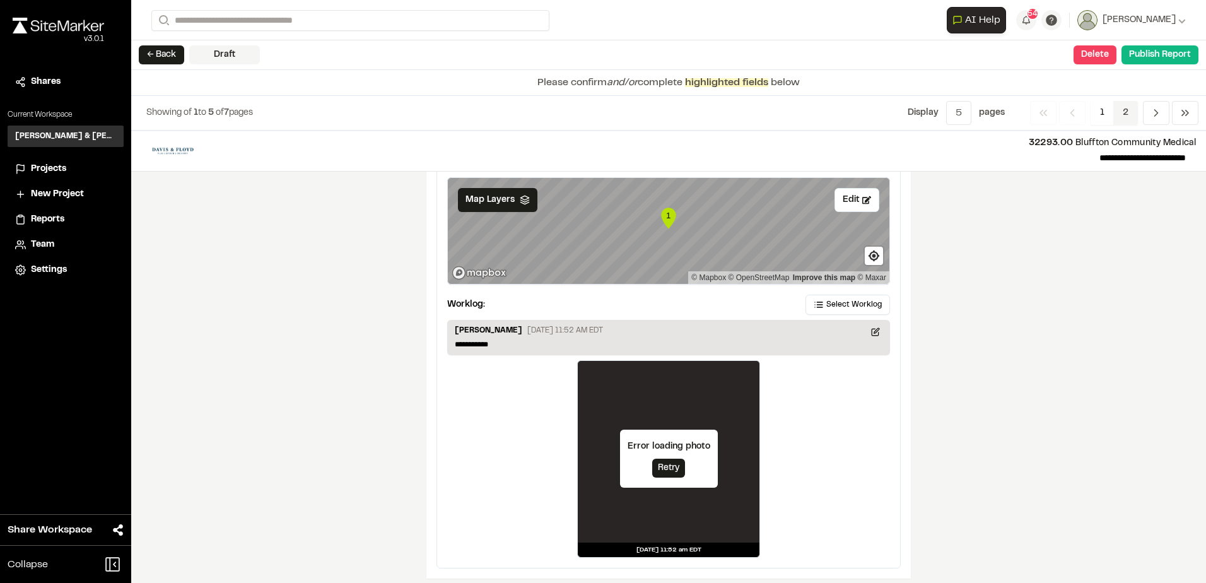
click at [1133, 111] on span "2" at bounding box center [1125, 113] width 25 height 24
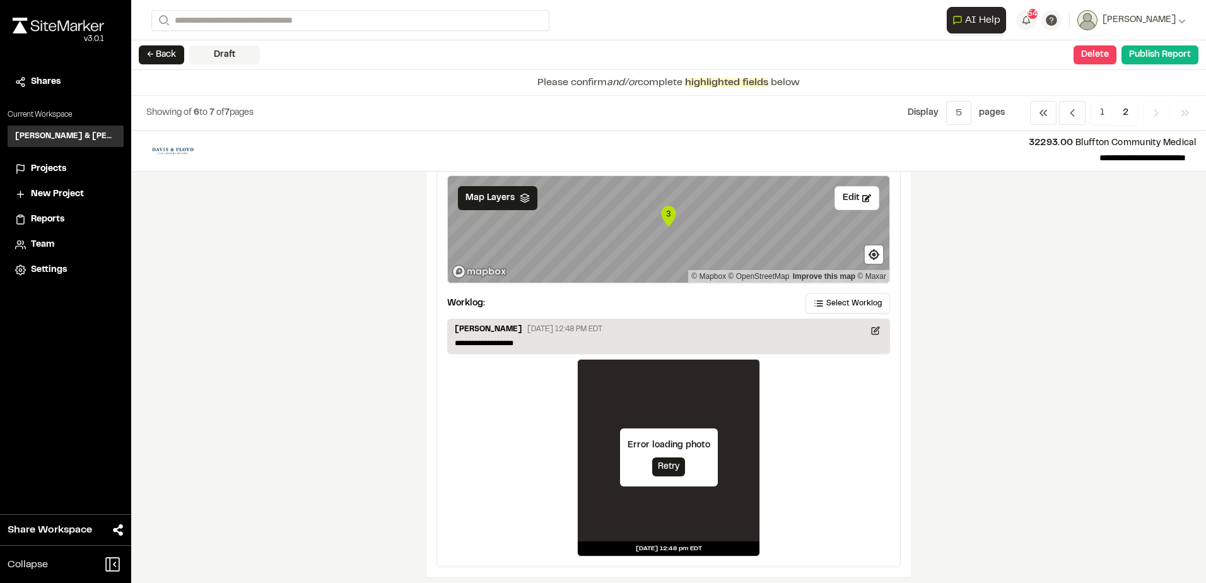
scroll to position [597, 0]
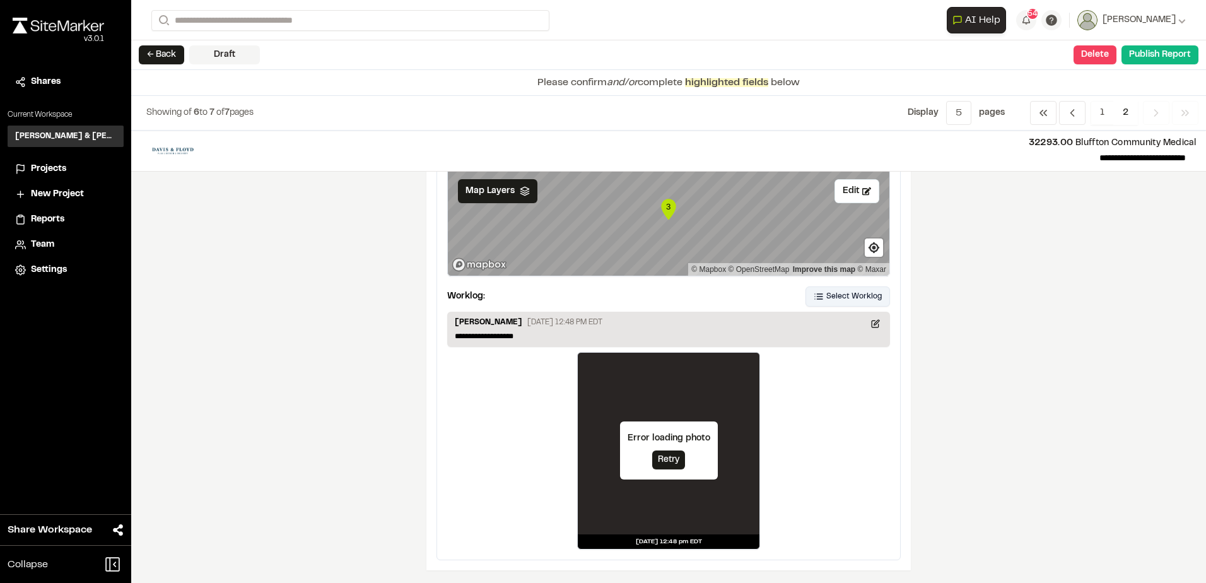
click at [826, 293] on span "Select Worklog" at bounding box center [853, 296] width 55 height 11
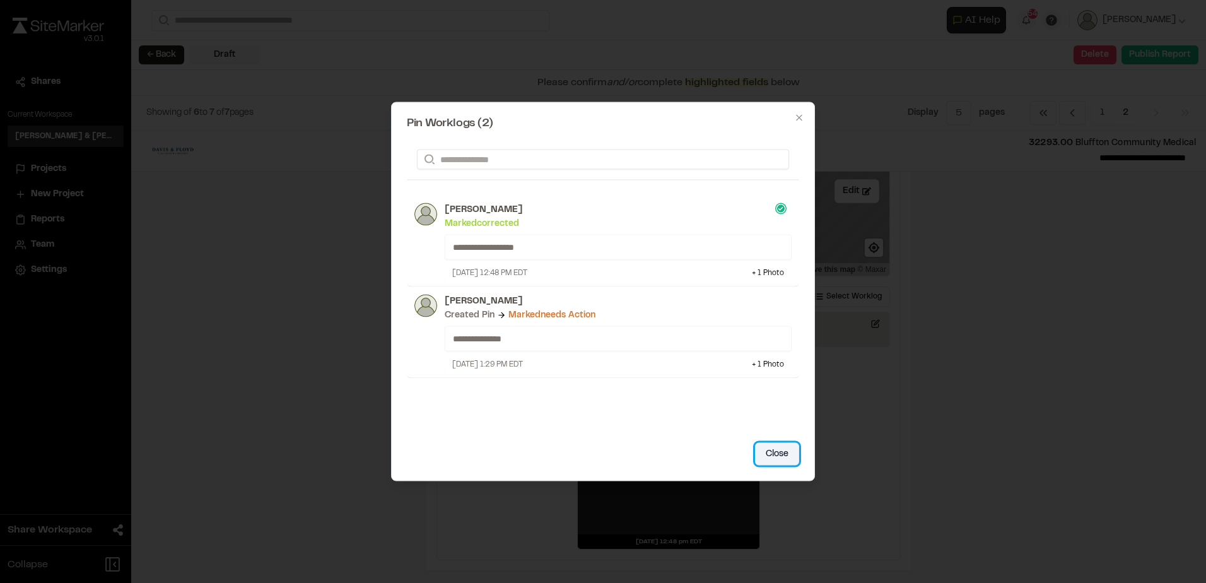
click at [771, 447] on button "Close" at bounding box center [777, 454] width 44 height 23
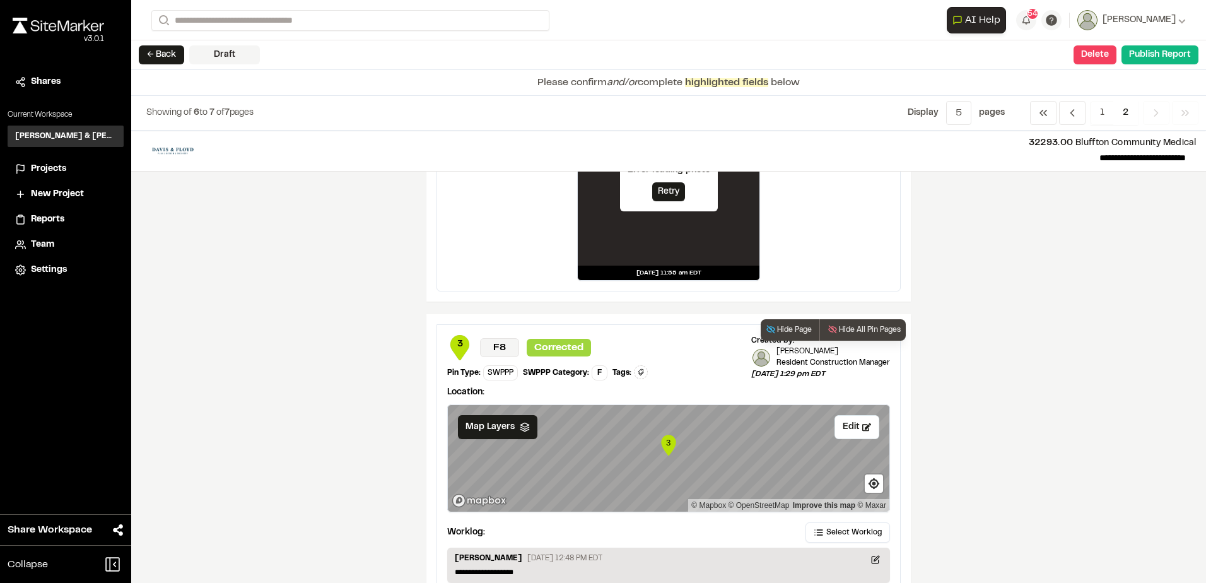
scroll to position [345, 0]
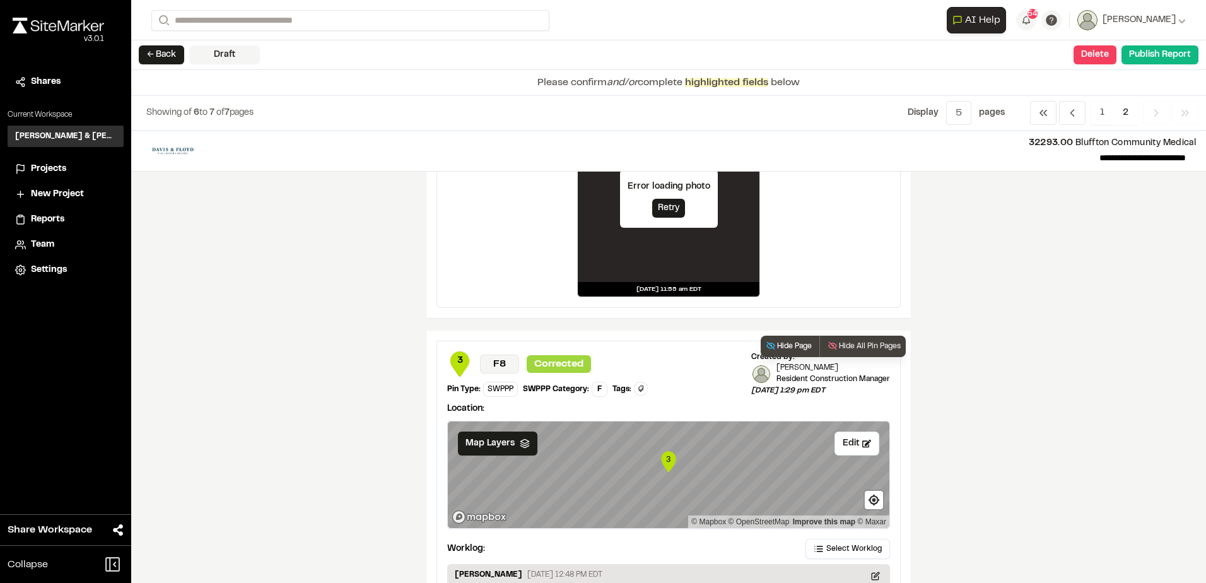
click at [790, 339] on button "Hide Page" at bounding box center [788, 345] width 56 height 21
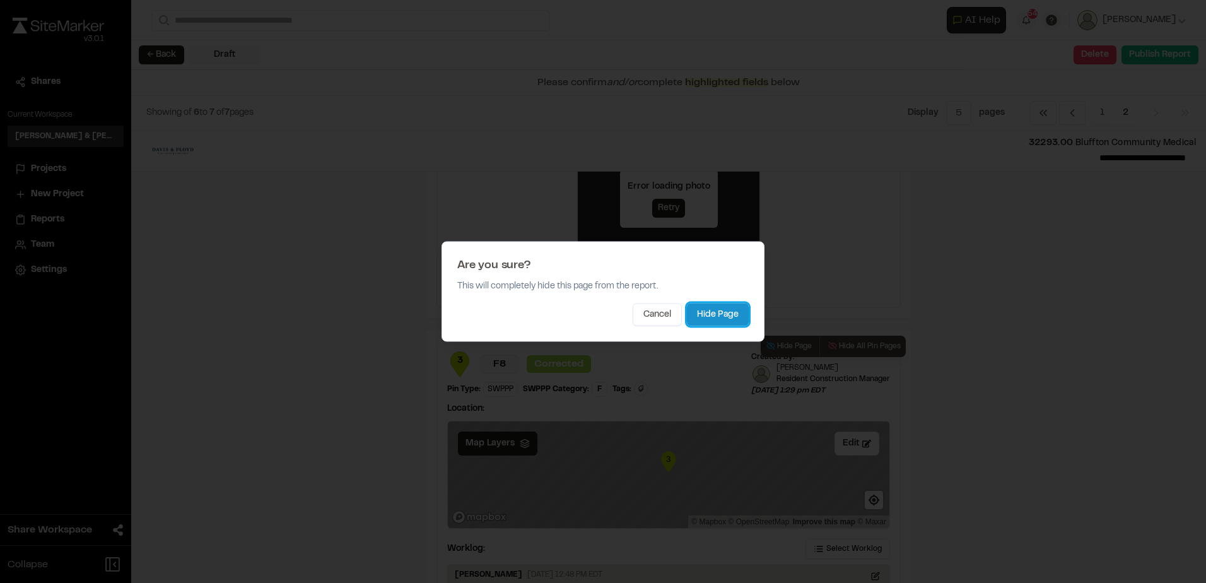
click at [731, 317] on button "Hide Page" at bounding box center [718, 314] width 62 height 23
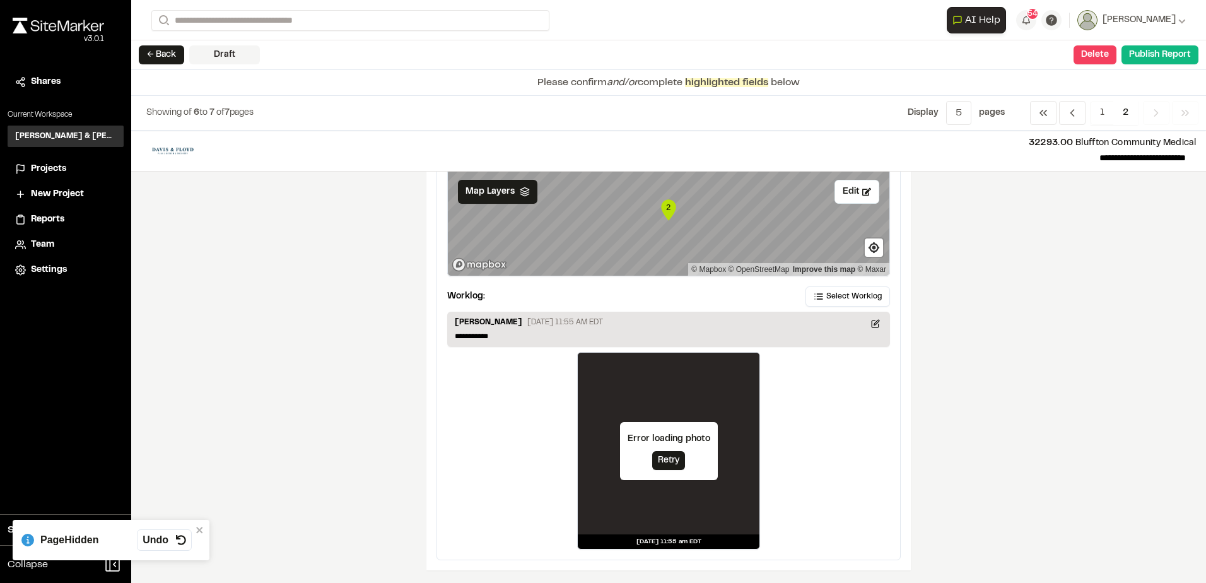
scroll to position [93, 0]
click at [1161, 59] on button "Publish Report" at bounding box center [1159, 54] width 77 height 19
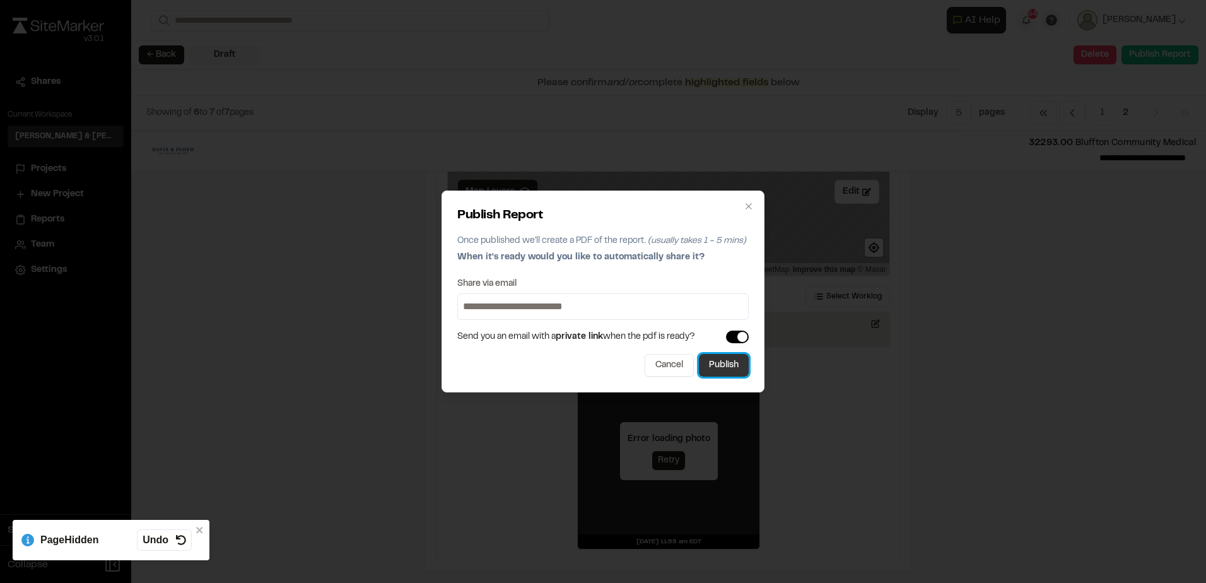
click at [725, 366] on button "Publish" at bounding box center [724, 365] width 50 height 23
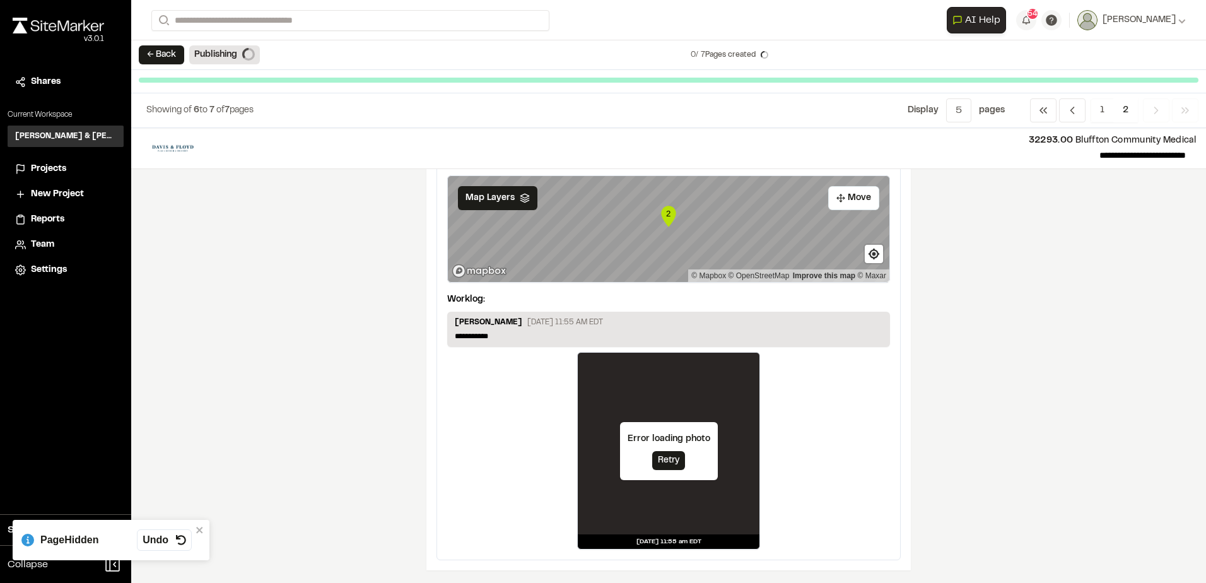
scroll to position [85, 0]
click at [163, 61] on button "← Back" at bounding box center [161, 55] width 45 height 19
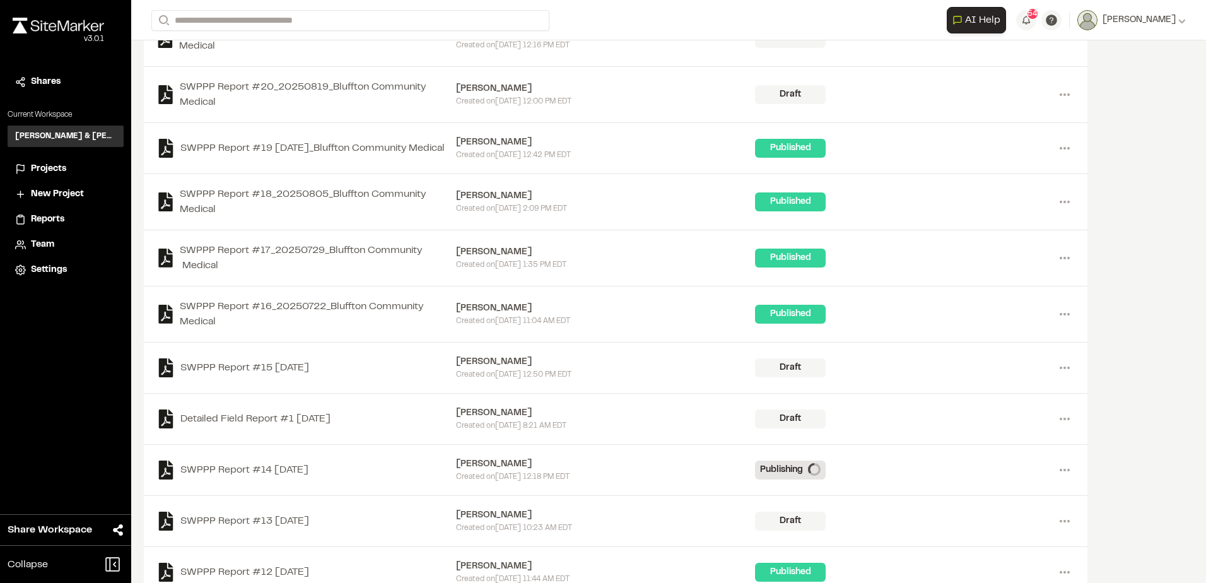
scroll to position [568, 0]
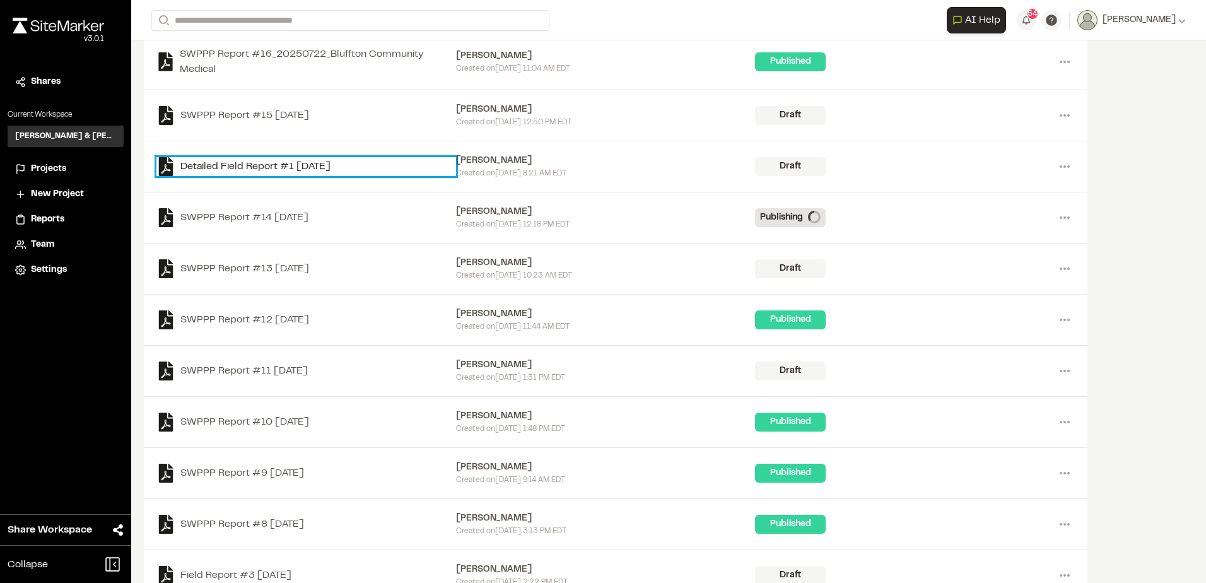
click at [346, 165] on link "Detailed Field Report #1 [DATE]" at bounding box center [306, 166] width 300 height 19
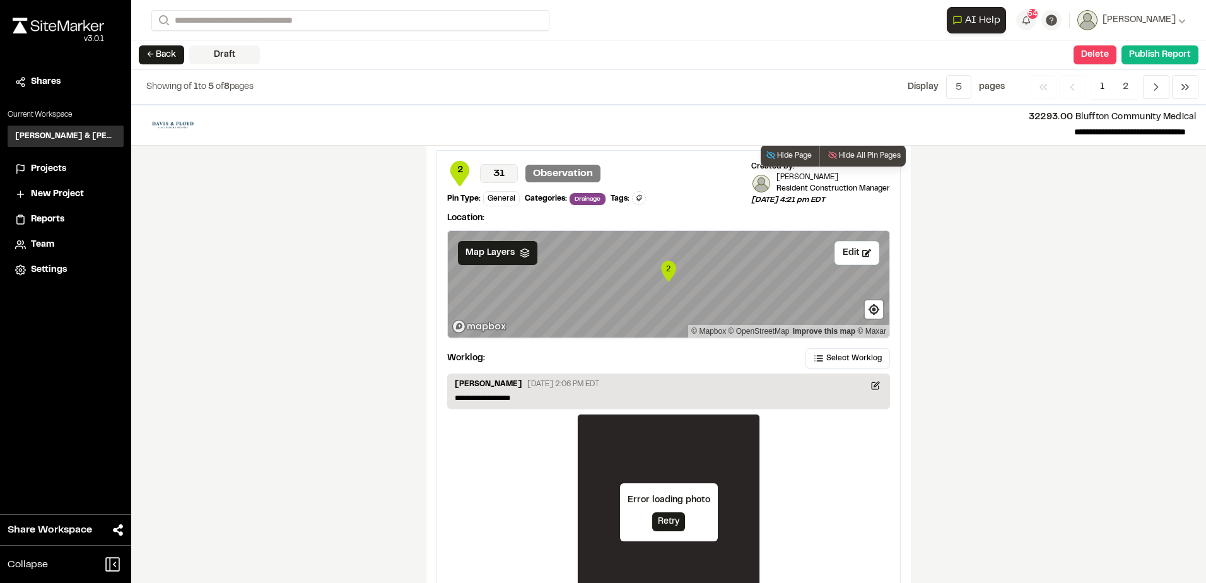
scroll to position [2094, 0]
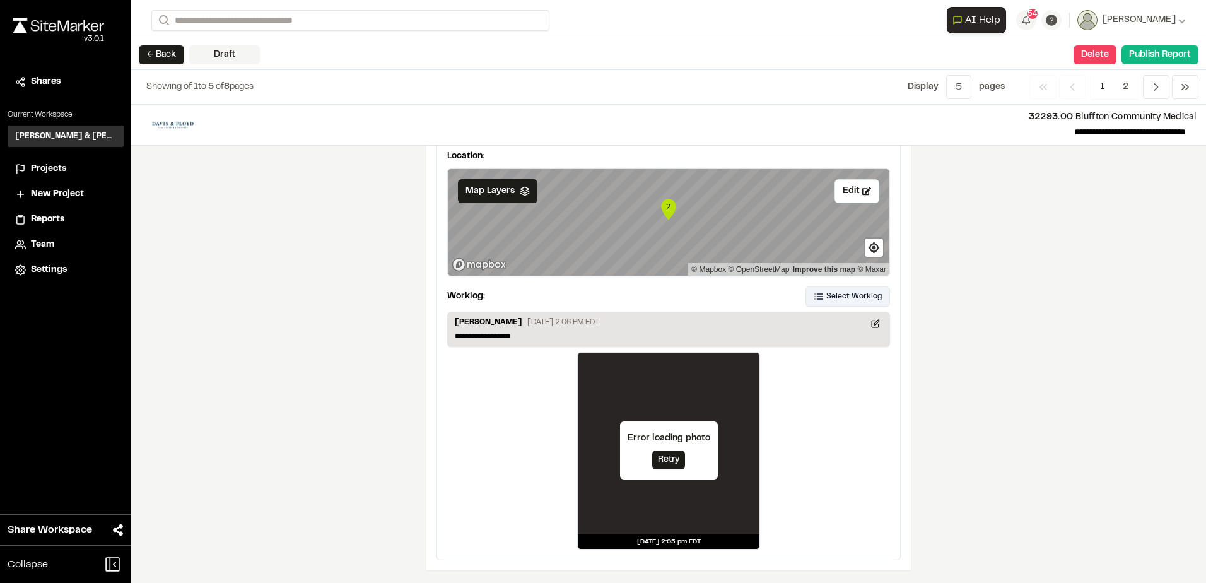
click at [866, 294] on span "Select Worklog" at bounding box center [853, 296] width 55 height 11
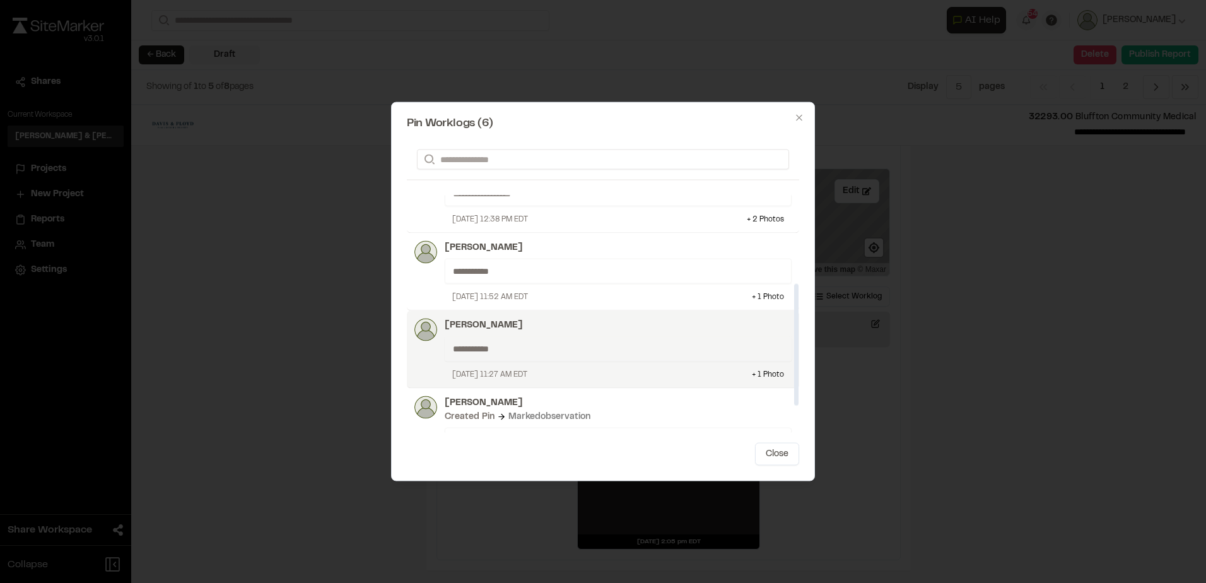
scroll to position [174, 0]
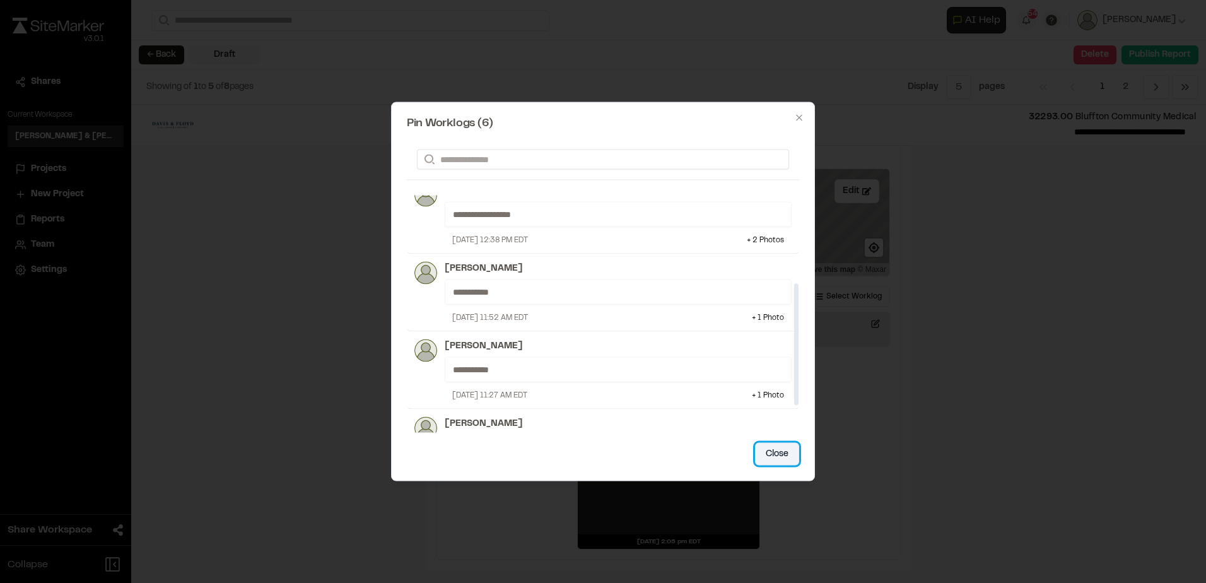
click at [776, 458] on button "Close" at bounding box center [777, 454] width 44 height 23
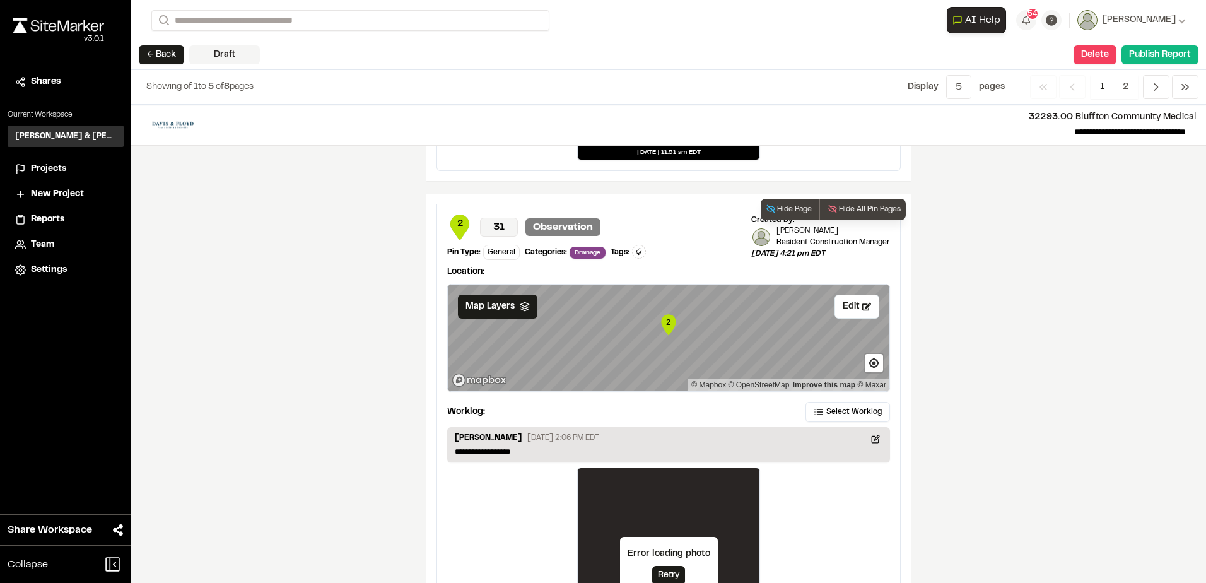
scroll to position [1967, 0]
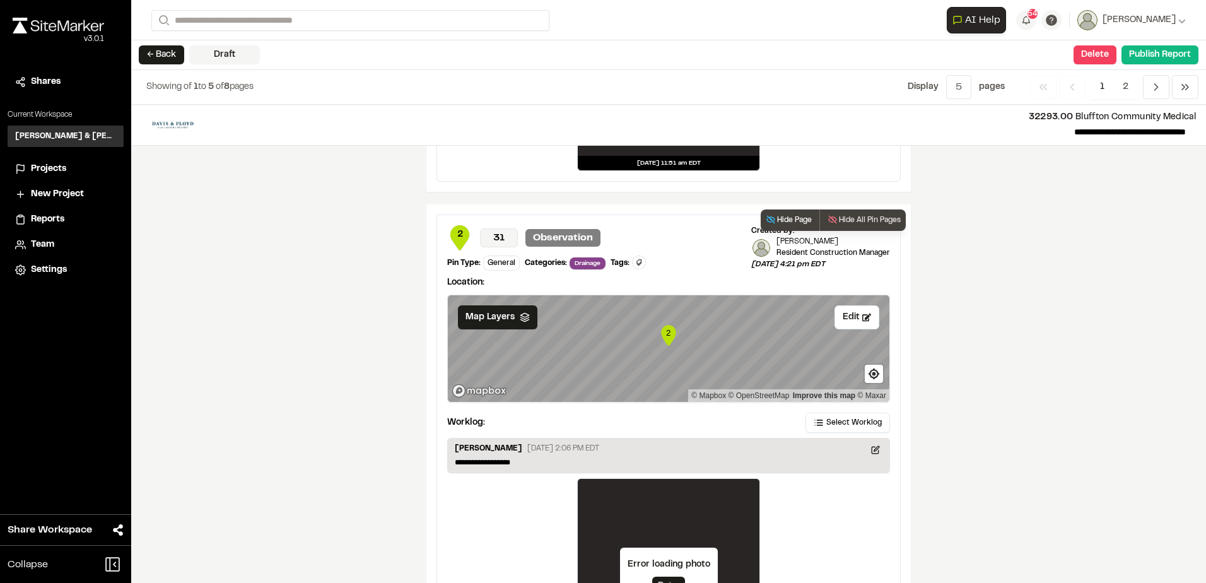
click at [777, 219] on button "Hide Page" at bounding box center [788, 219] width 56 height 21
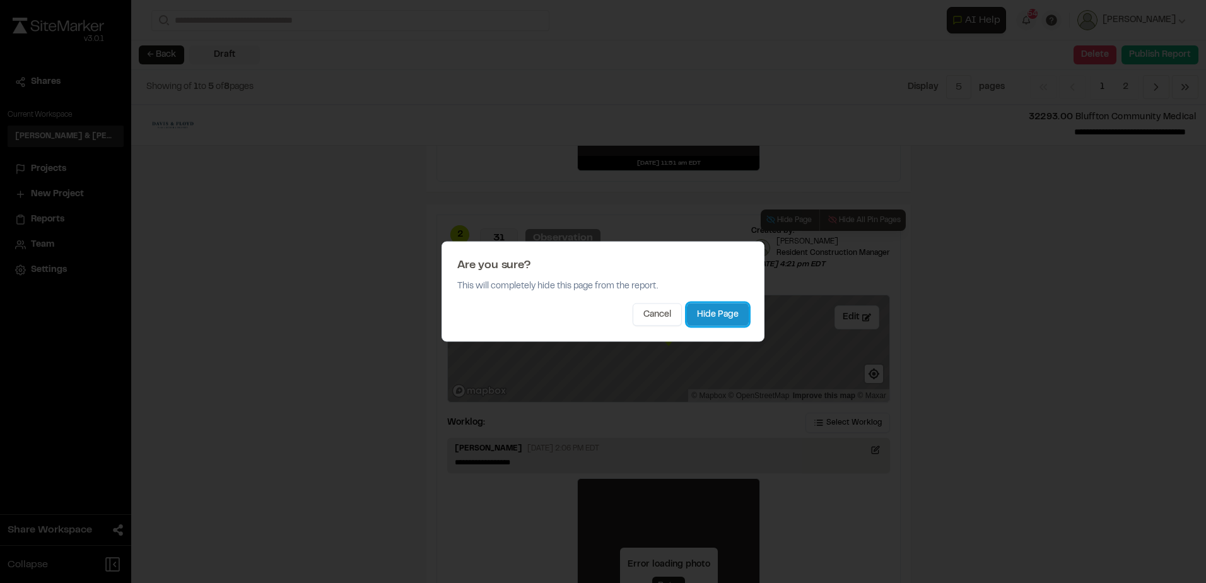
click at [730, 318] on button "Hide Page" at bounding box center [718, 314] width 62 height 23
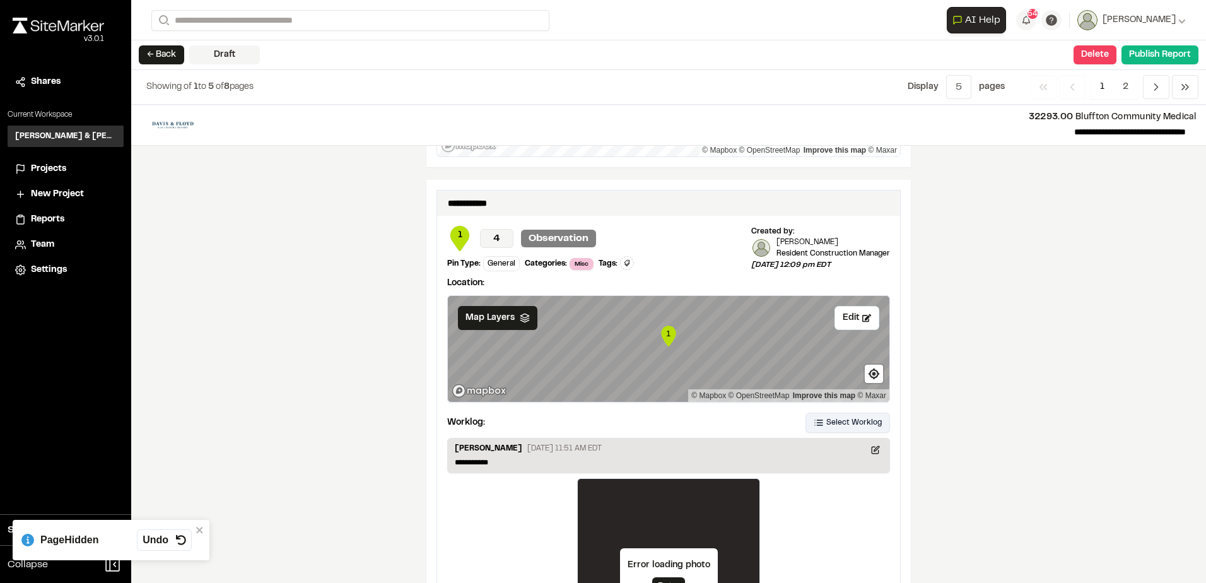
scroll to position [1589, 0]
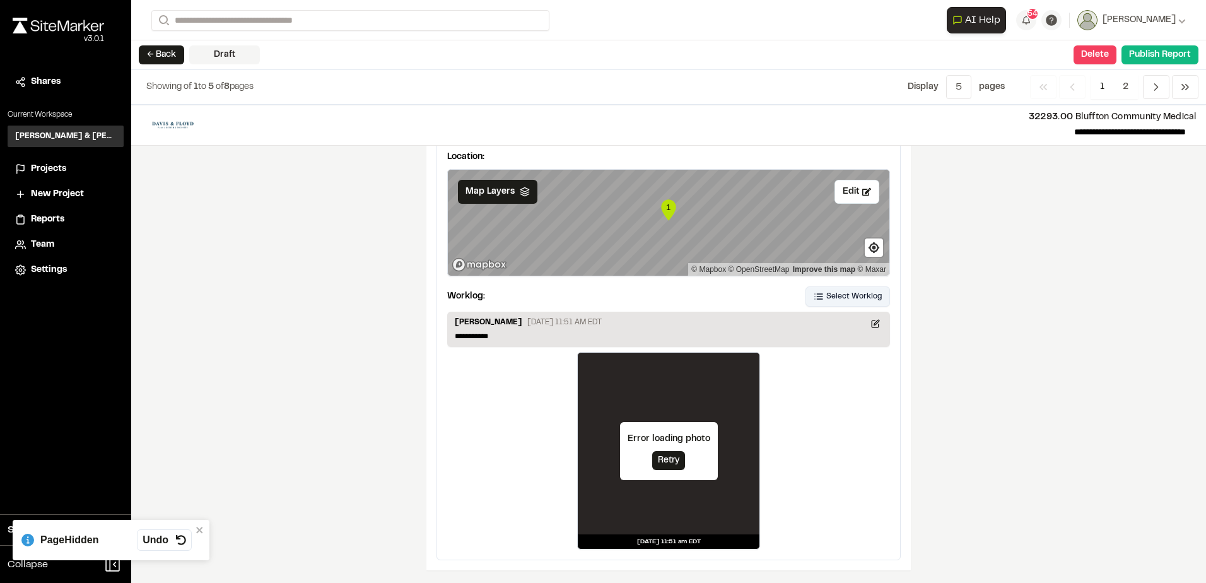
click at [827, 303] on button "Select Worklog" at bounding box center [847, 296] width 84 height 20
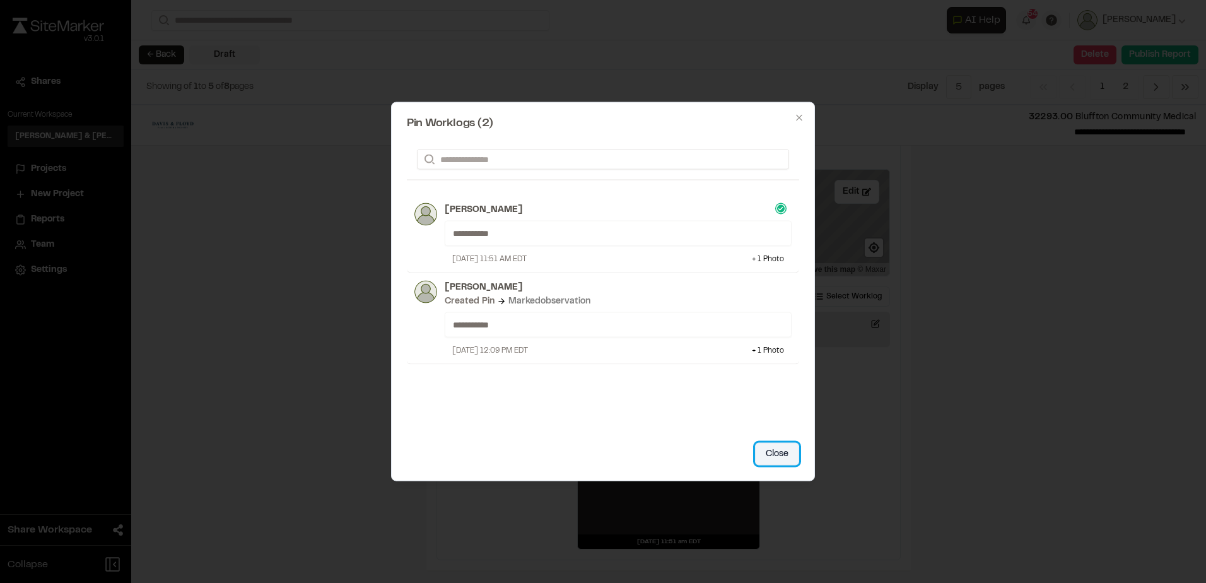
click at [787, 462] on button "Close" at bounding box center [777, 454] width 44 height 23
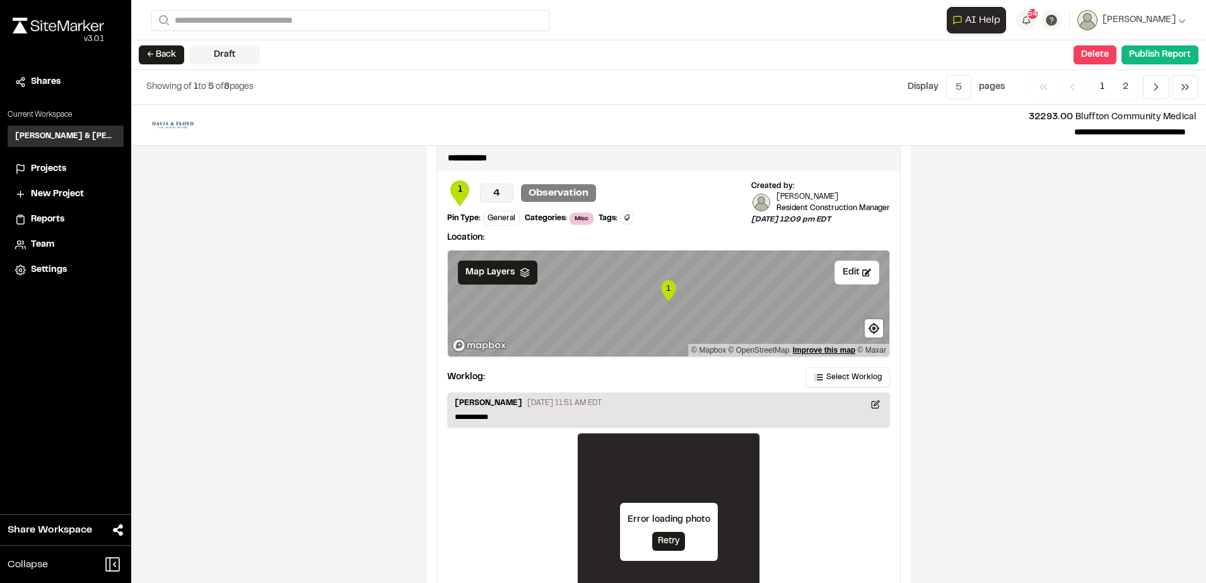
scroll to position [1400, 0]
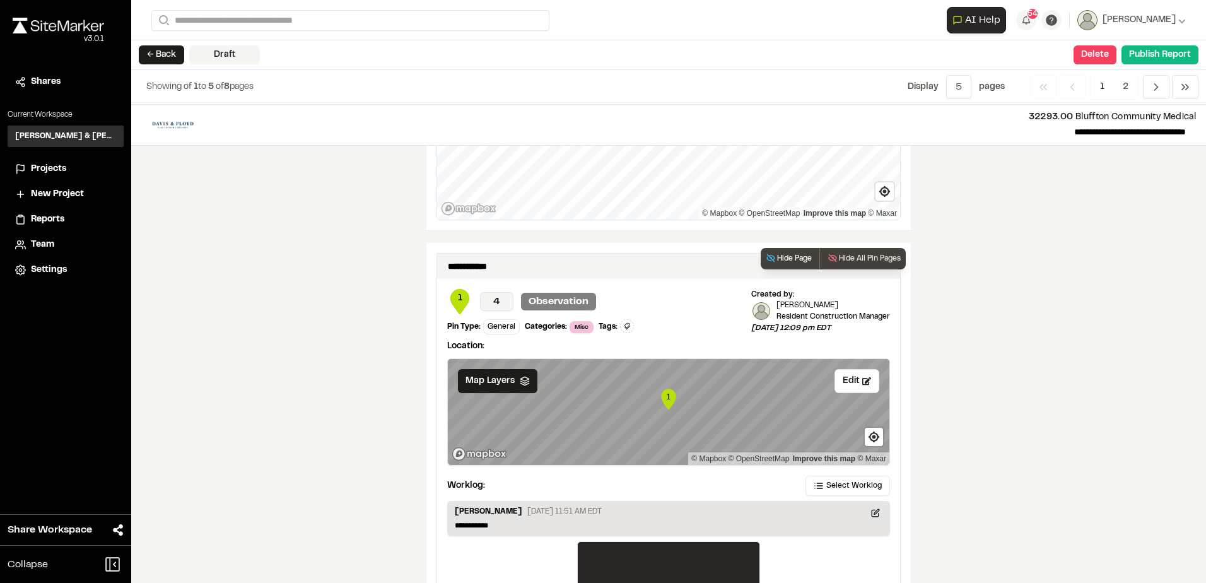
click at [802, 262] on button "Hide Page" at bounding box center [788, 258] width 56 height 21
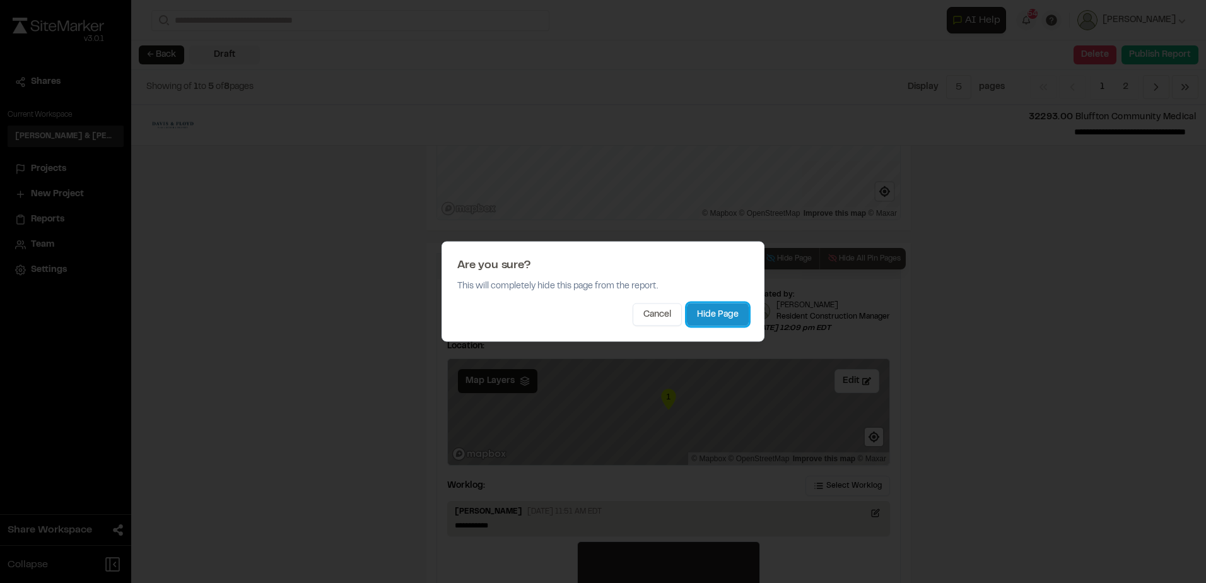
click at [714, 320] on button "Hide Page" at bounding box center [718, 314] width 62 height 23
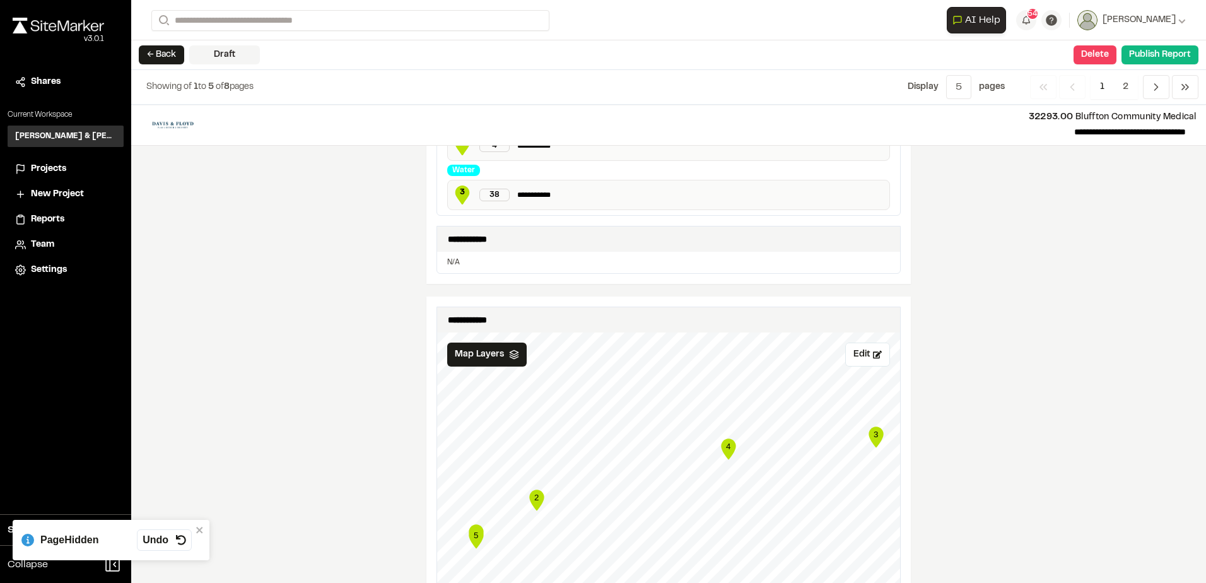
scroll to position [1060, 0]
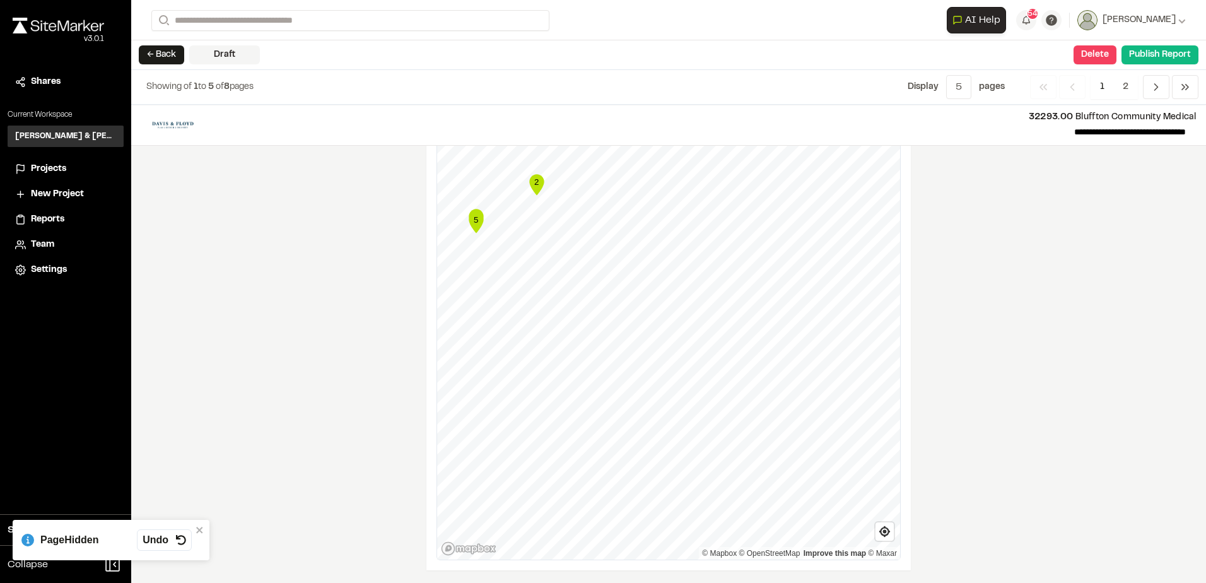
click at [1112, 91] on span "1" at bounding box center [1101, 87] width 23 height 24
click at [1122, 84] on span "2" at bounding box center [1125, 87] width 25 height 24
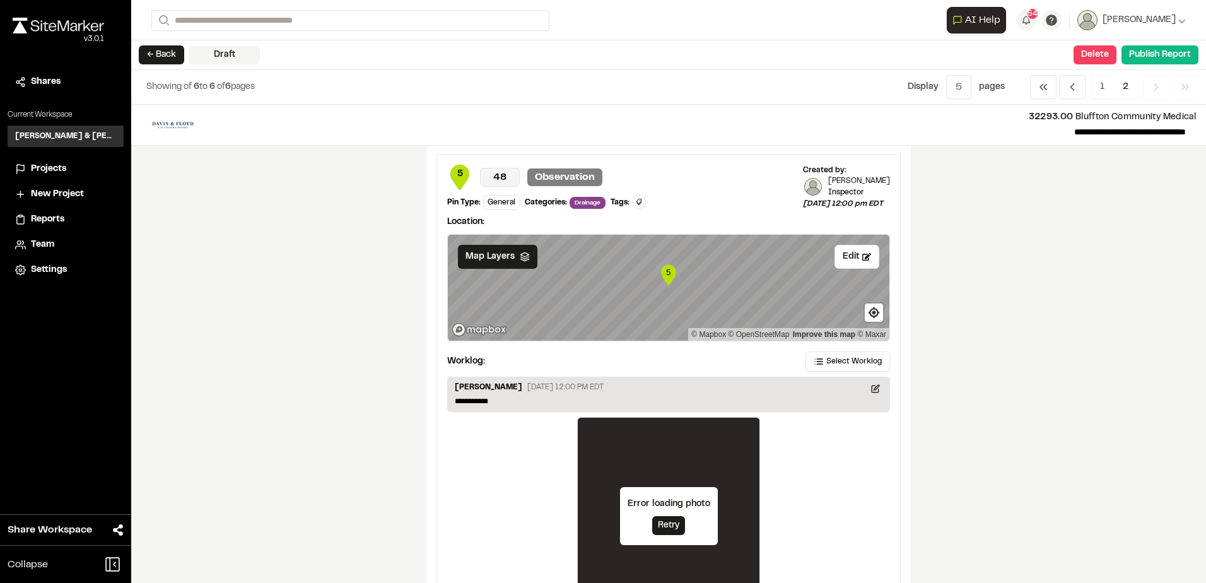
scroll to position [0, 0]
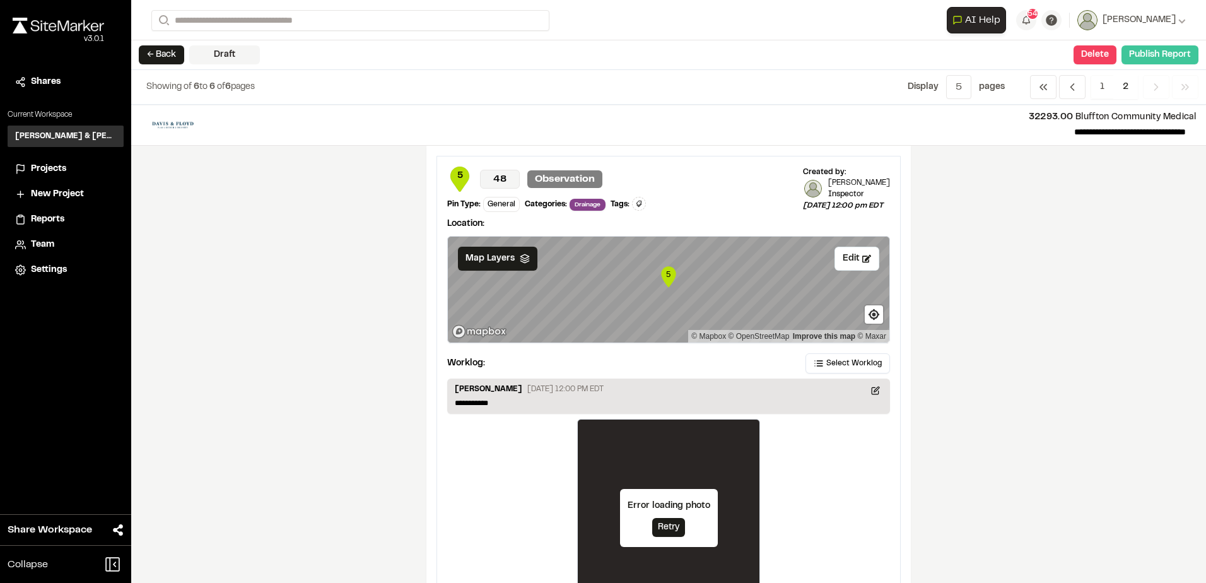
click at [1159, 55] on button "Publish Report" at bounding box center [1159, 54] width 77 height 19
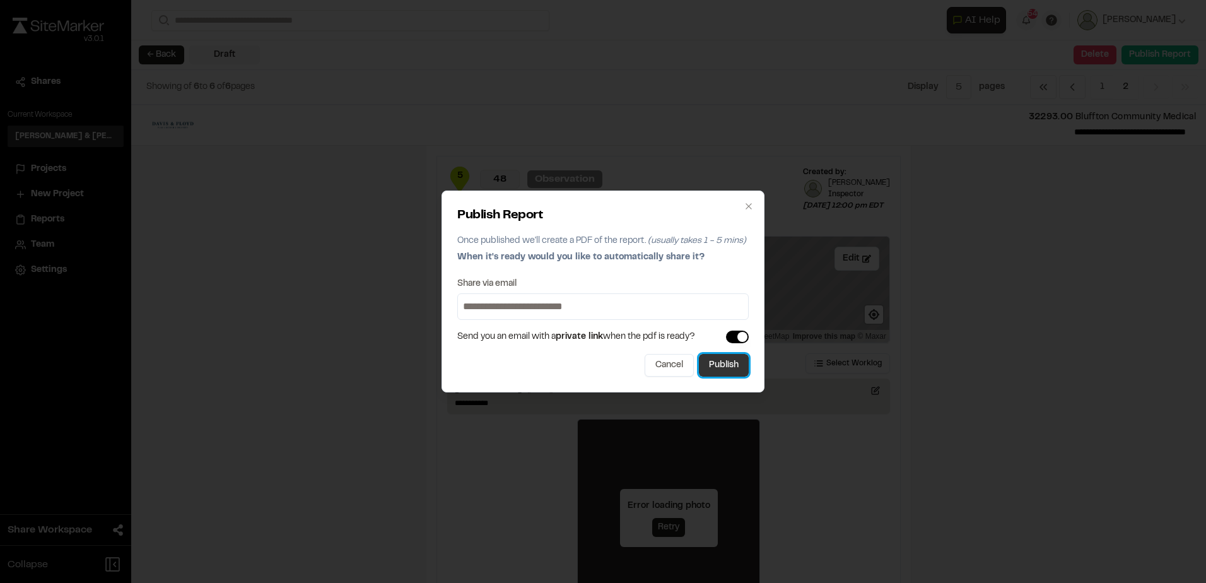
click at [738, 366] on button "Publish" at bounding box center [724, 365] width 50 height 23
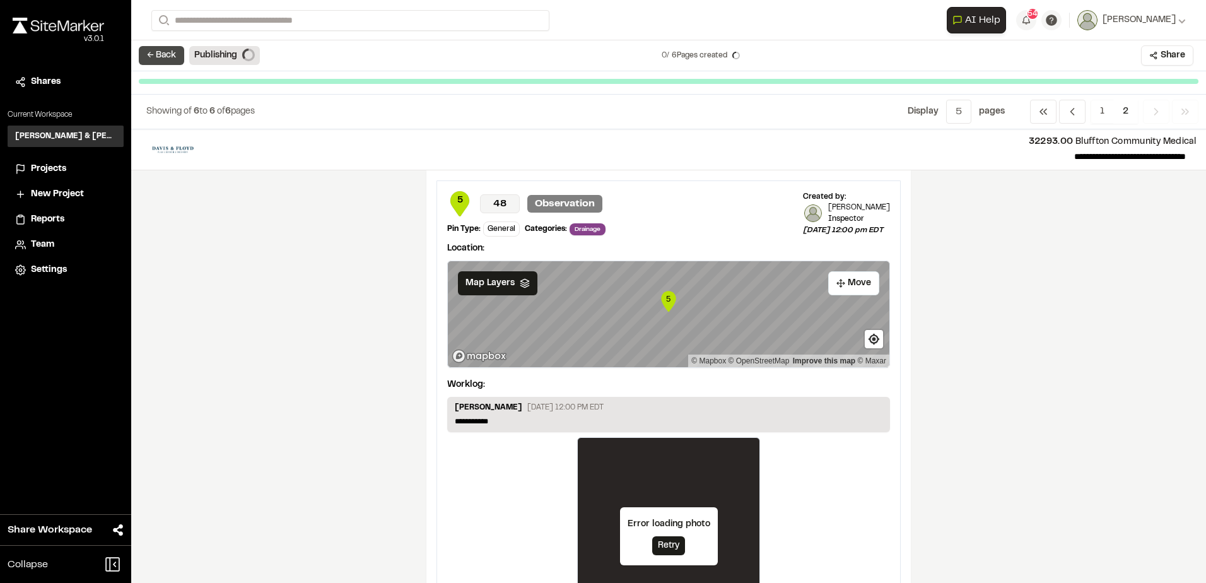
click at [146, 55] on button "← Back" at bounding box center [161, 55] width 45 height 19
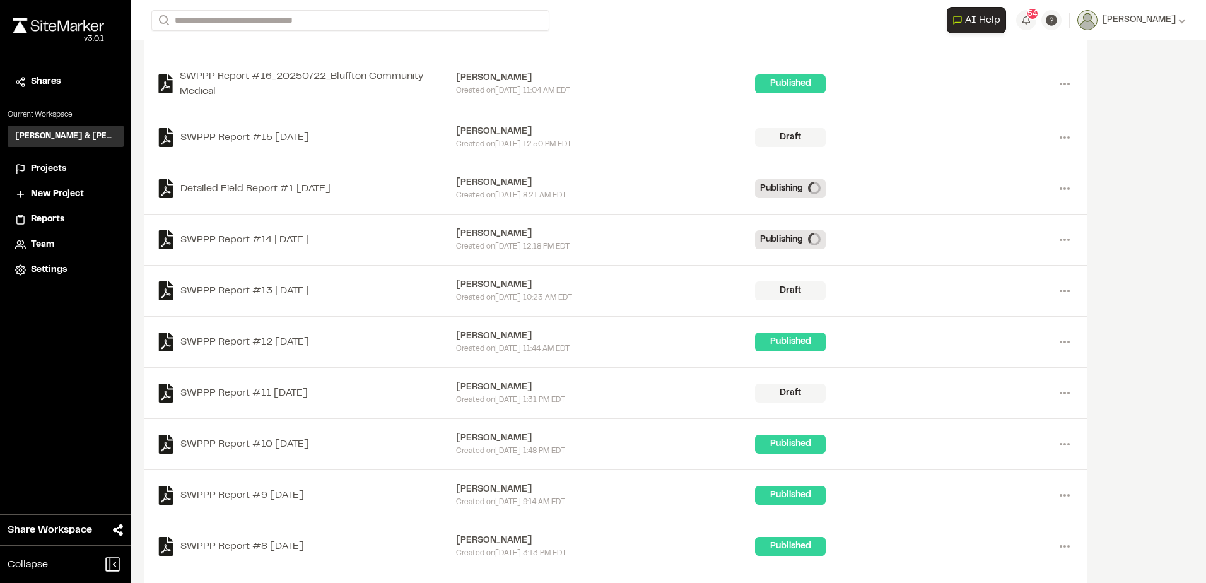
scroll to position [441, 0]
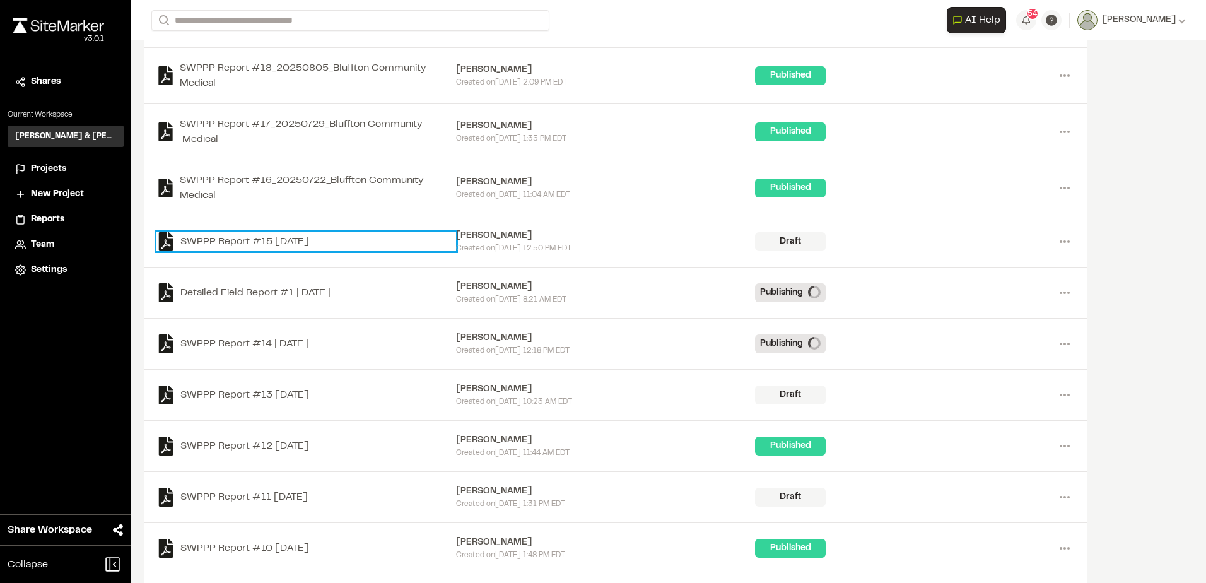
click at [333, 242] on link "SWPPP Report #15 [DATE]" at bounding box center [306, 241] width 300 height 19
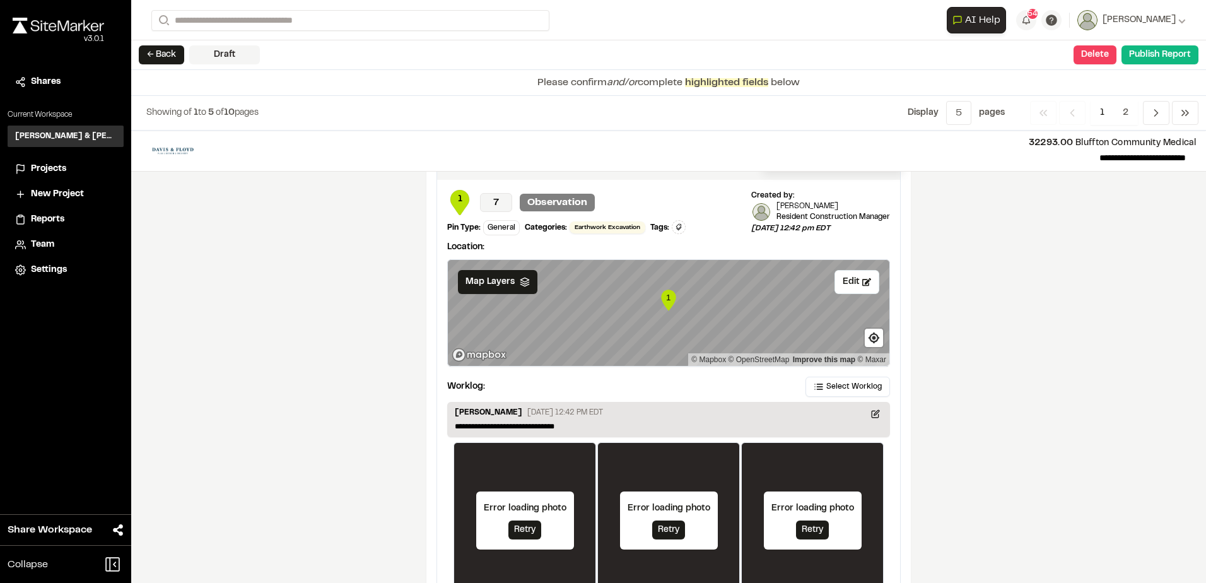
scroll to position [1939, 0]
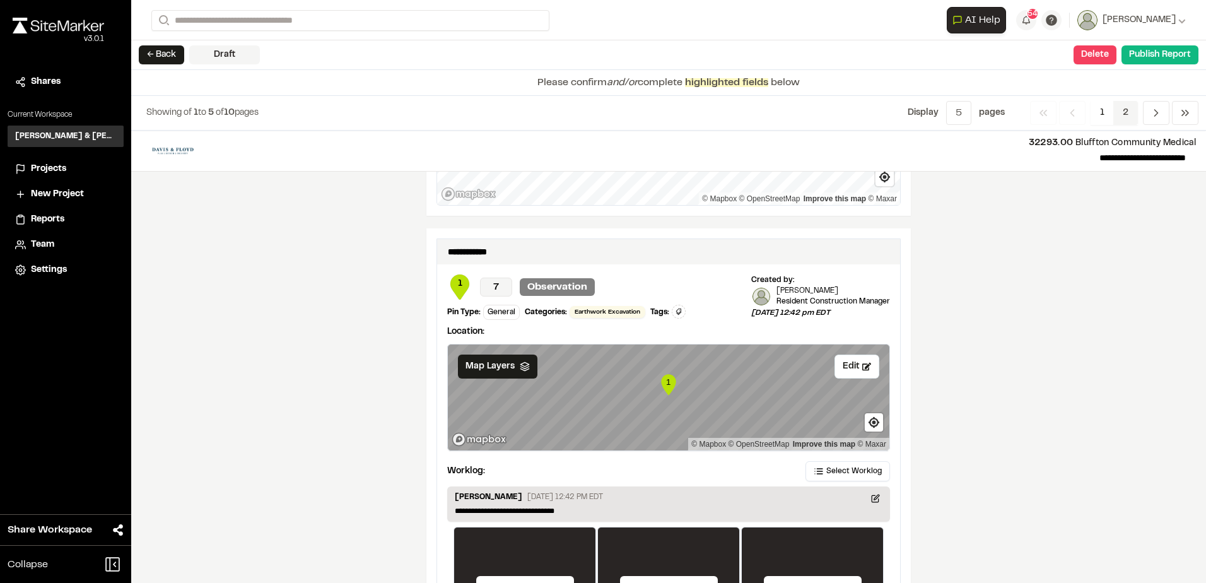
click at [1123, 117] on span "2" at bounding box center [1125, 113] width 25 height 24
click at [1121, 103] on span "2" at bounding box center [1125, 113] width 25 height 24
click at [1136, 105] on span "2" at bounding box center [1125, 113] width 25 height 24
click at [1138, 105] on nav "Previous Previous 1 2 Previous Next" at bounding box center [1114, 113] width 168 height 24
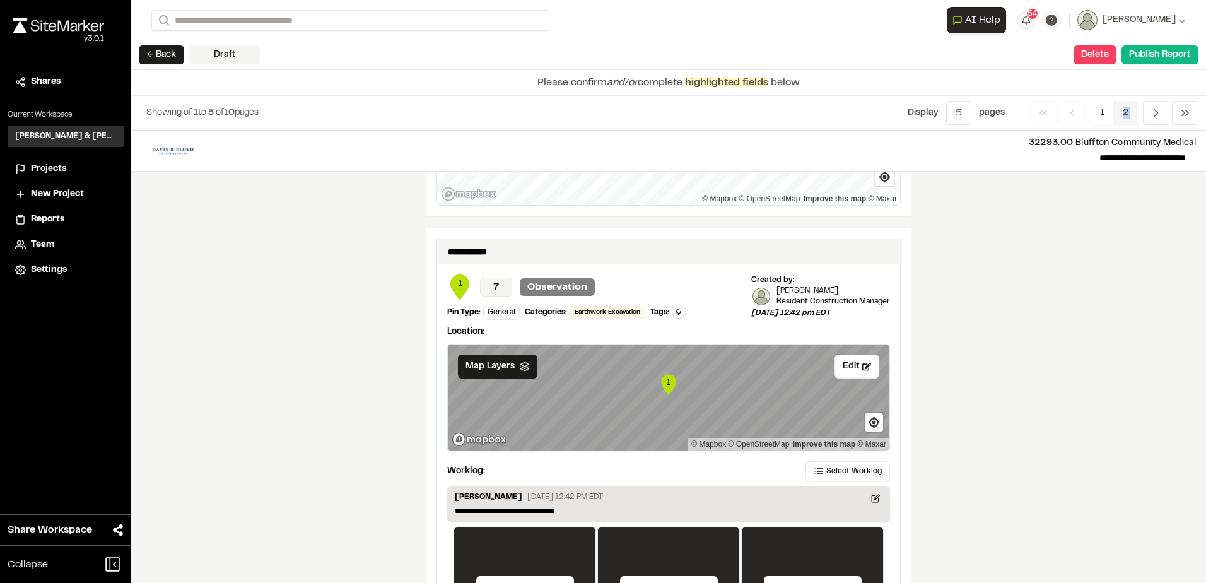
click at [1129, 110] on span "2" at bounding box center [1125, 113] width 25 height 24
click at [1151, 107] on span "Previous" at bounding box center [1156, 113] width 26 height 24
click at [1075, 115] on icon "Navigation" at bounding box center [1072, 113] width 13 height 13
click at [1101, 108] on span "1" at bounding box center [1101, 113] width 23 height 24
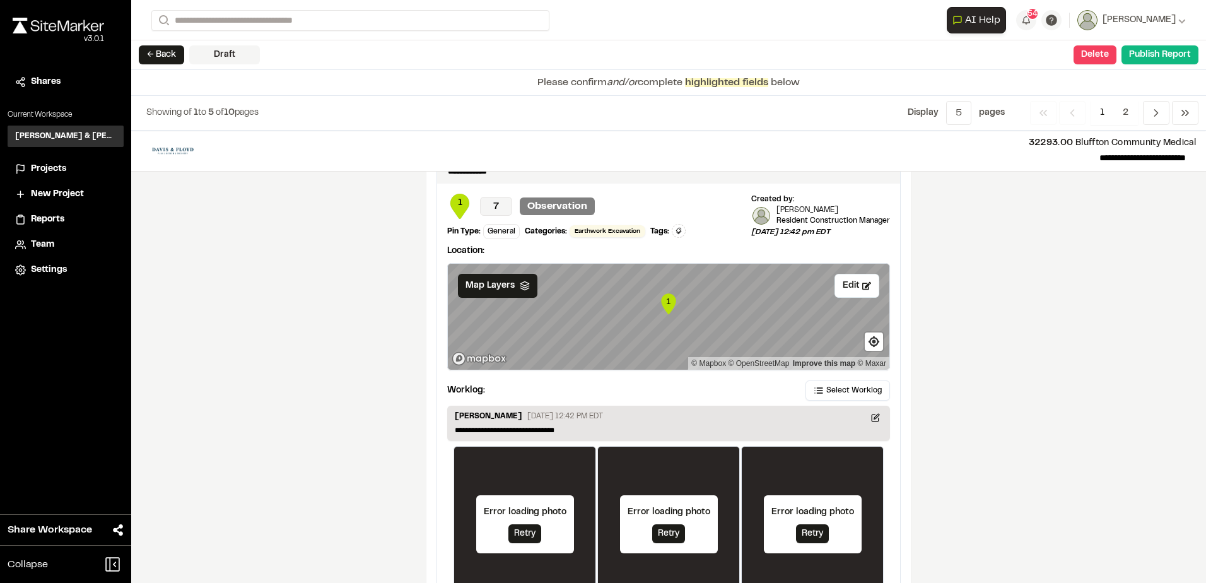
scroll to position [2065, 0]
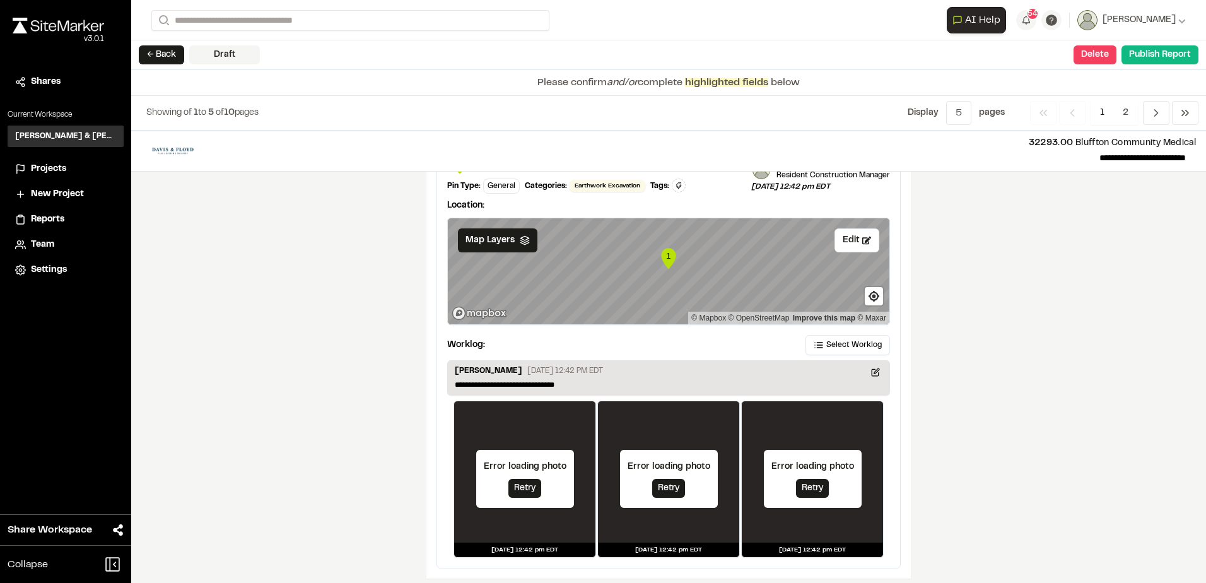
drag, startPoint x: 977, startPoint y: 373, endPoint x: 911, endPoint y: 378, distance: 65.7
click at [922, 378] on div "**********" at bounding box center [668, 357] width 1075 height 452
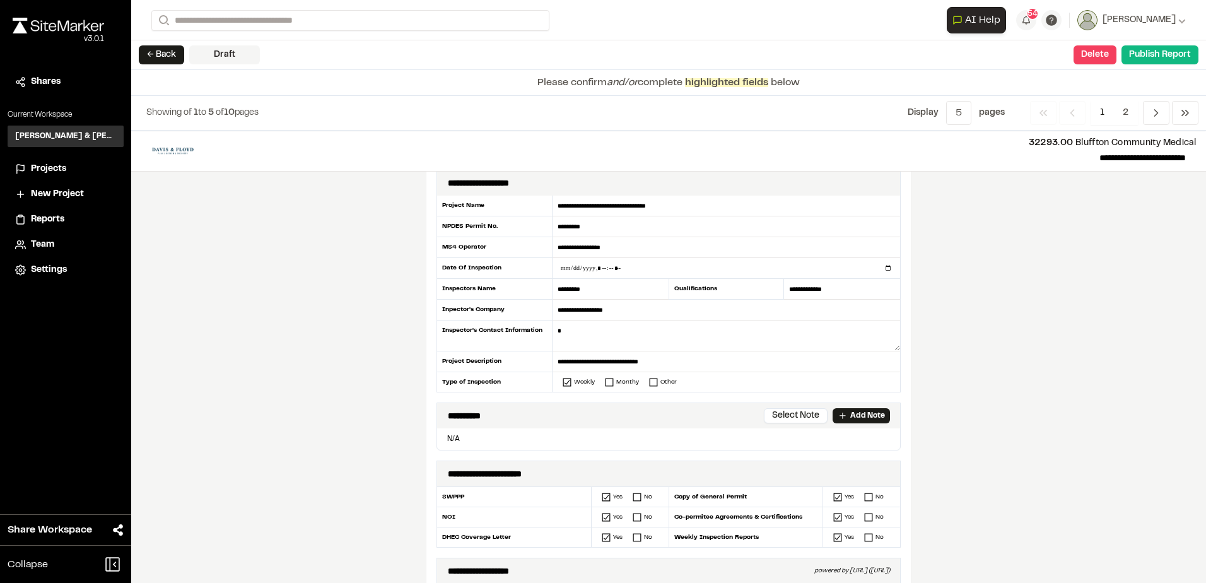
scroll to position [0, 0]
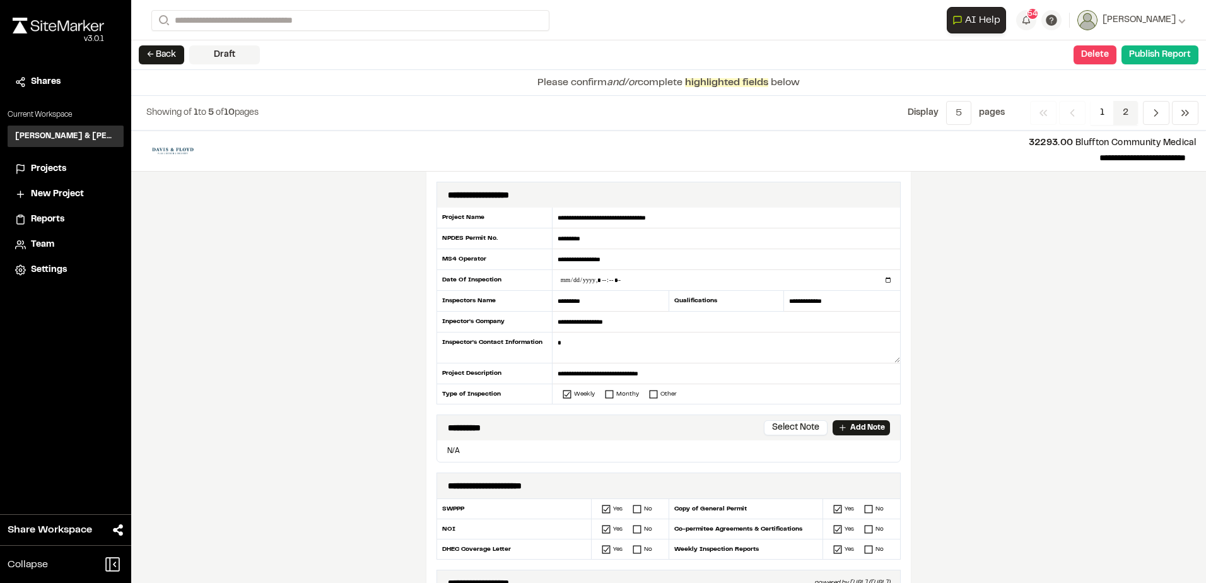
click at [1132, 117] on span "2" at bounding box center [1125, 113] width 25 height 24
click at [970, 109] on span "5" at bounding box center [958, 113] width 25 height 24
click at [930, 178] on span "All" at bounding box center [949, 179] width 110 height 19
click at [1140, 48] on button "Publish Report" at bounding box center [1159, 54] width 77 height 19
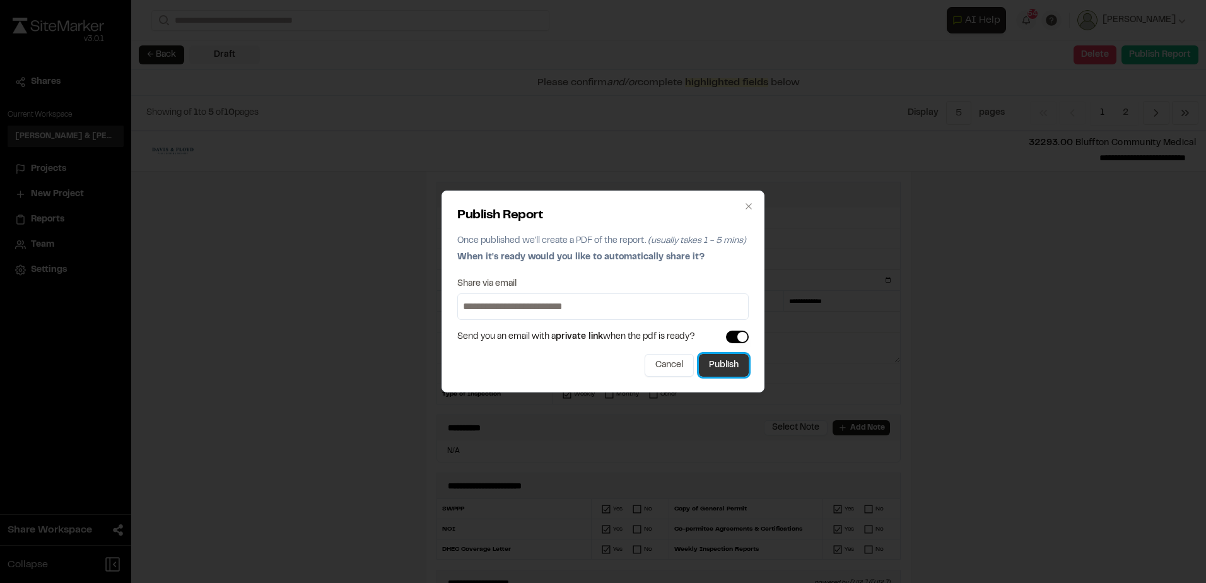
click at [723, 370] on button "Publish" at bounding box center [724, 365] width 50 height 23
click at [749, 206] on icon "button" at bounding box center [748, 206] width 10 height 10
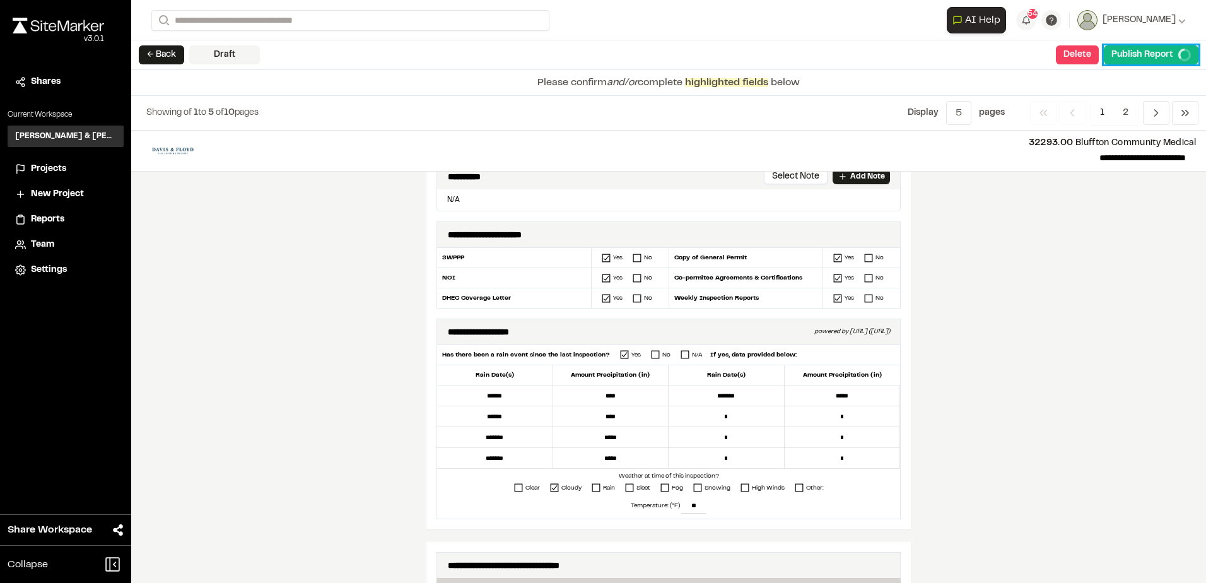
scroll to position [378, 0]
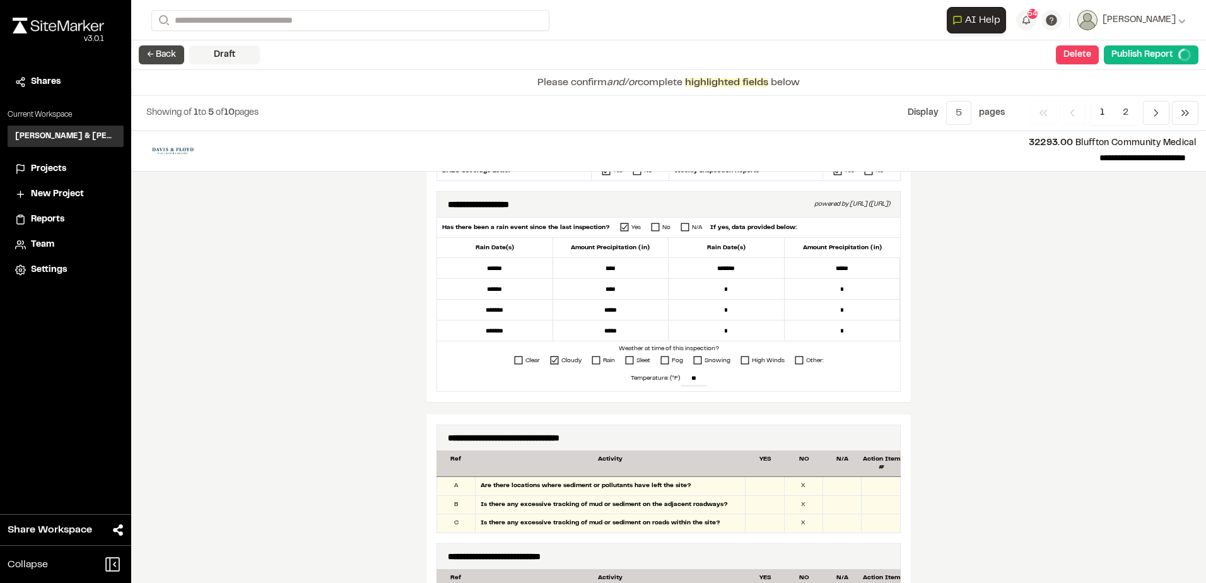
click at [161, 60] on button "← Back" at bounding box center [161, 54] width 45 height 19
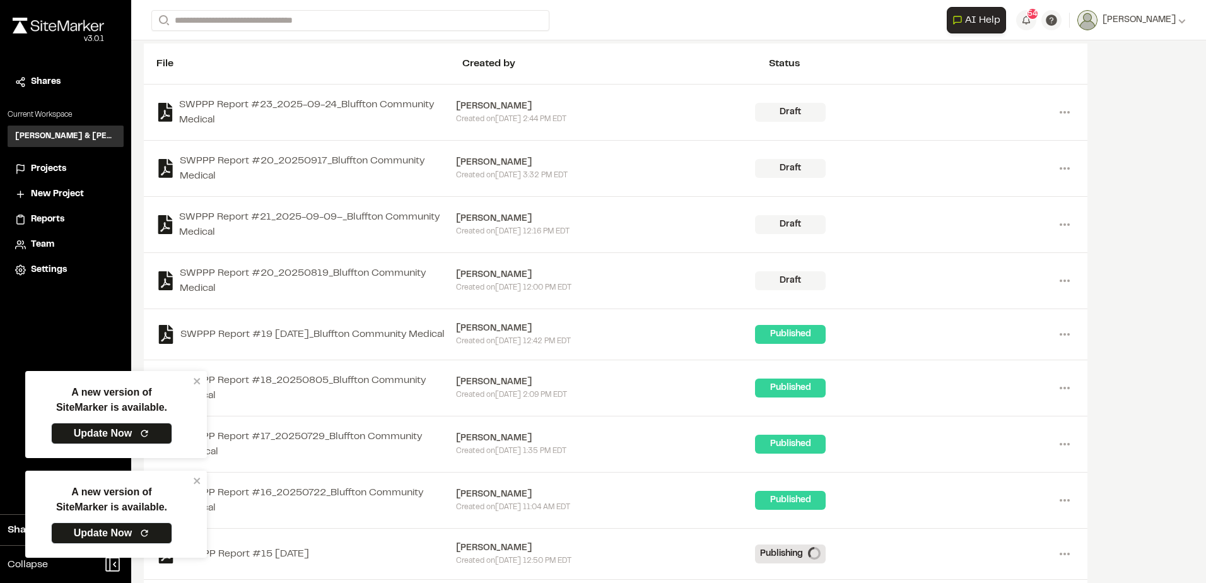
scroll to position [126, 0]
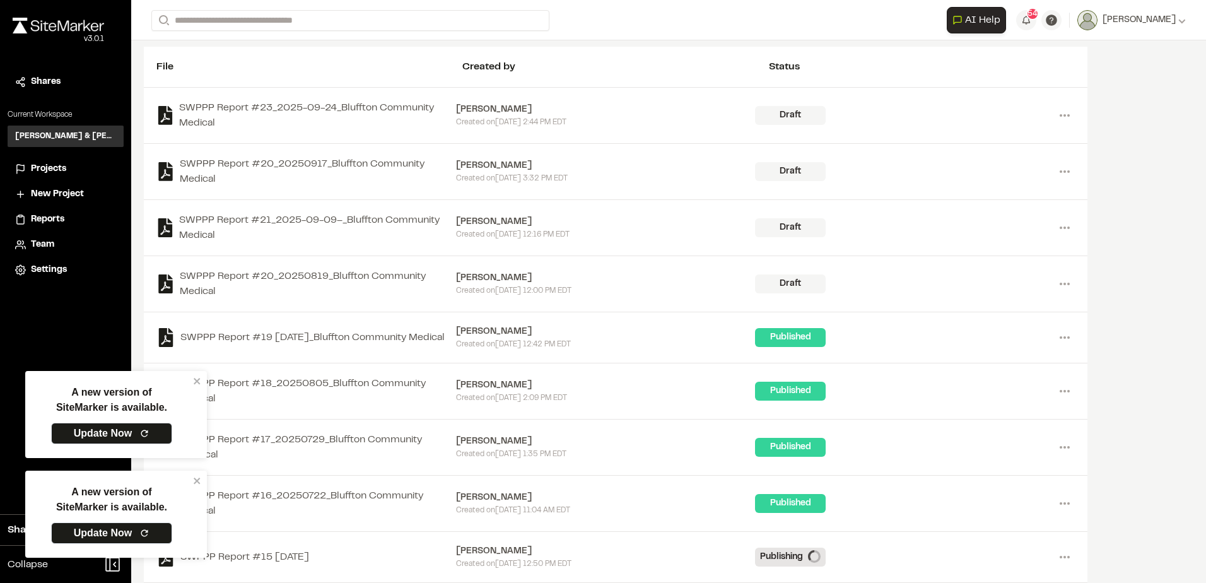
click at [491, 276] on div "[PERSON_NAME]" at bounding box center [606, 278] width 300 height 14
click at [134, 443] on link "Update Now" at bounding box center [111, 432] width 121 height 21
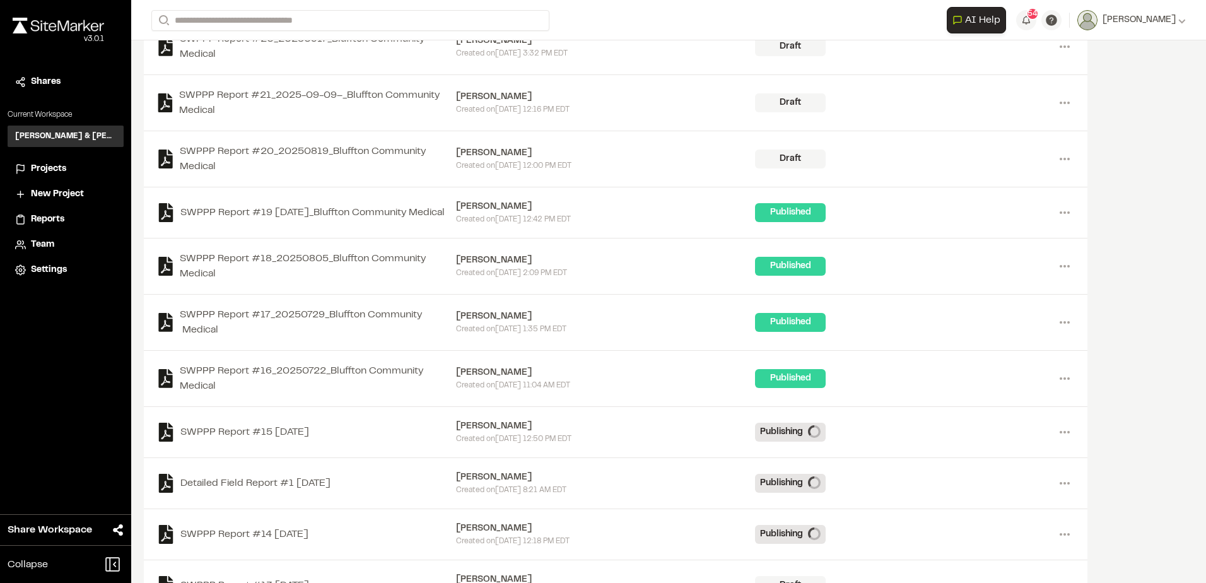
scroll to position [252, 0]
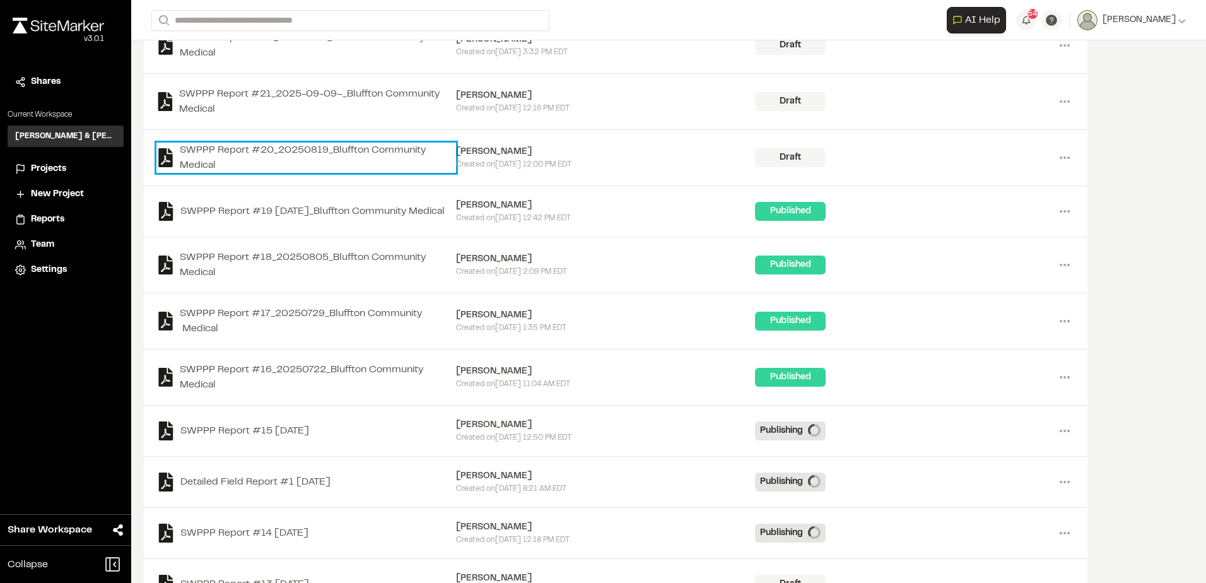
click at [386, 148] on link "SWPPP Report #20_20250819_Bluffton Community Medical" at bounding box center [306, 158] width 300 height 30
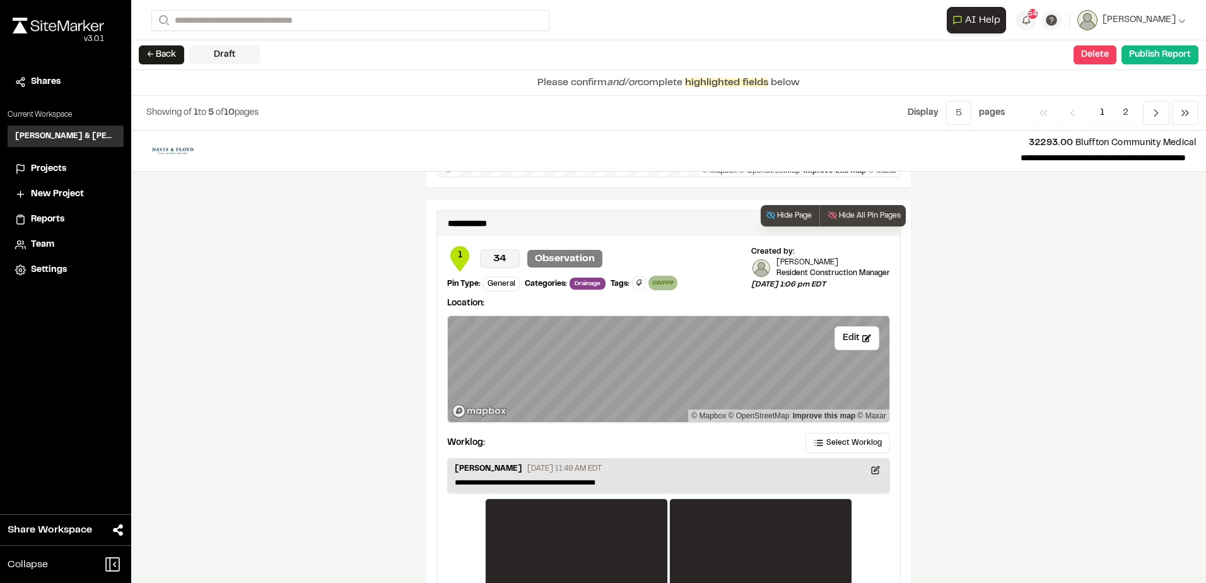
scroll to position [2087, 0]
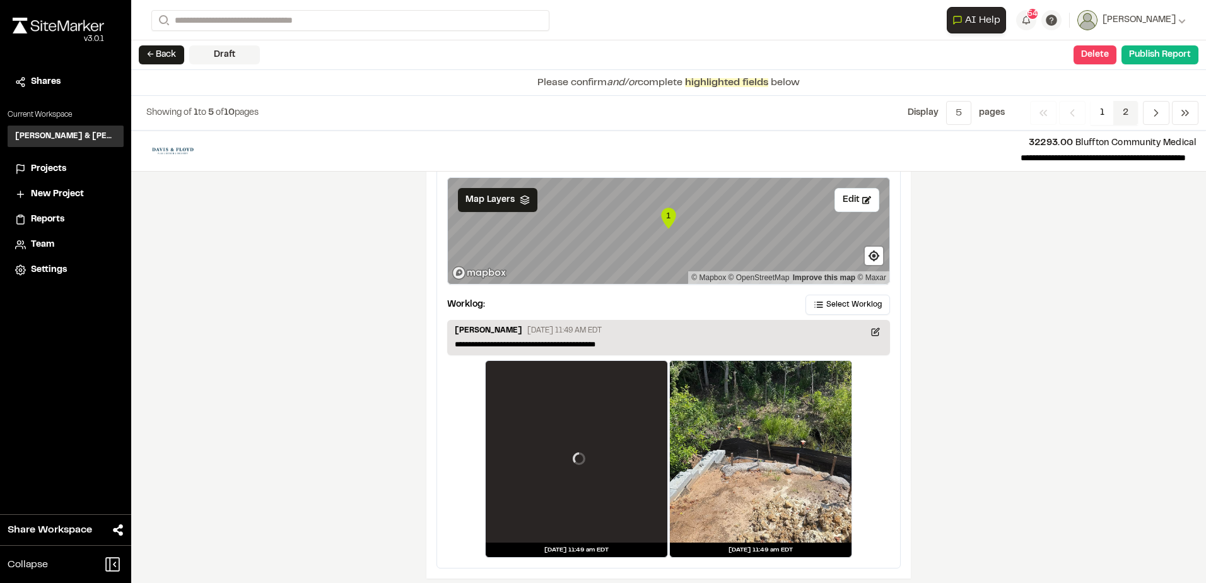
click at [1132, 117] on span "2" at bounding box center [1125, 113] width 25 height 24
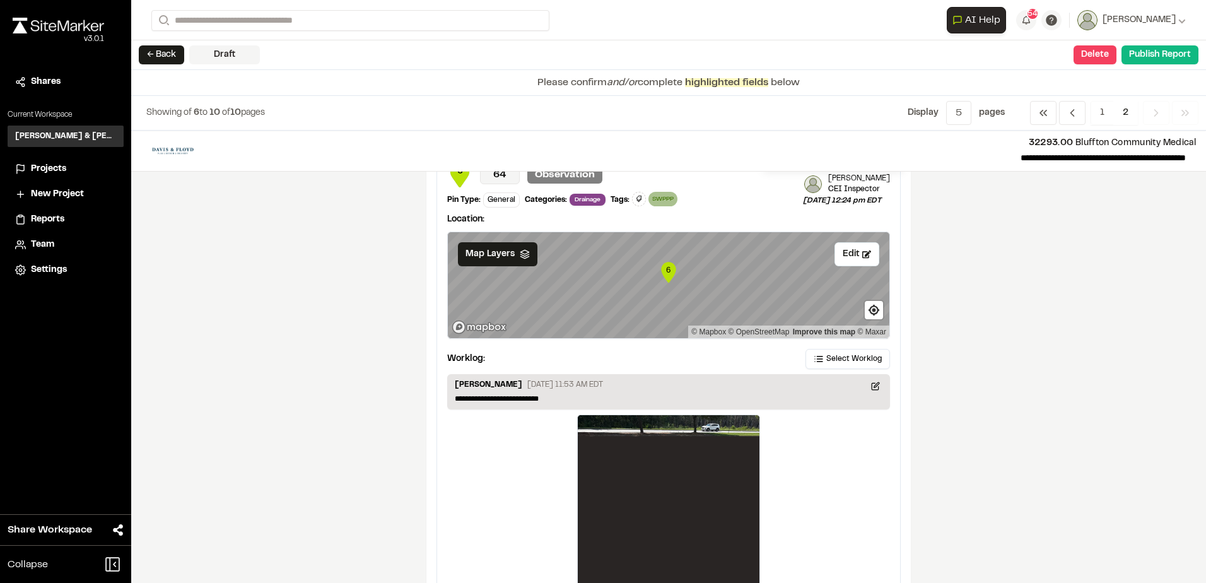
scroll to position [2109, 0]
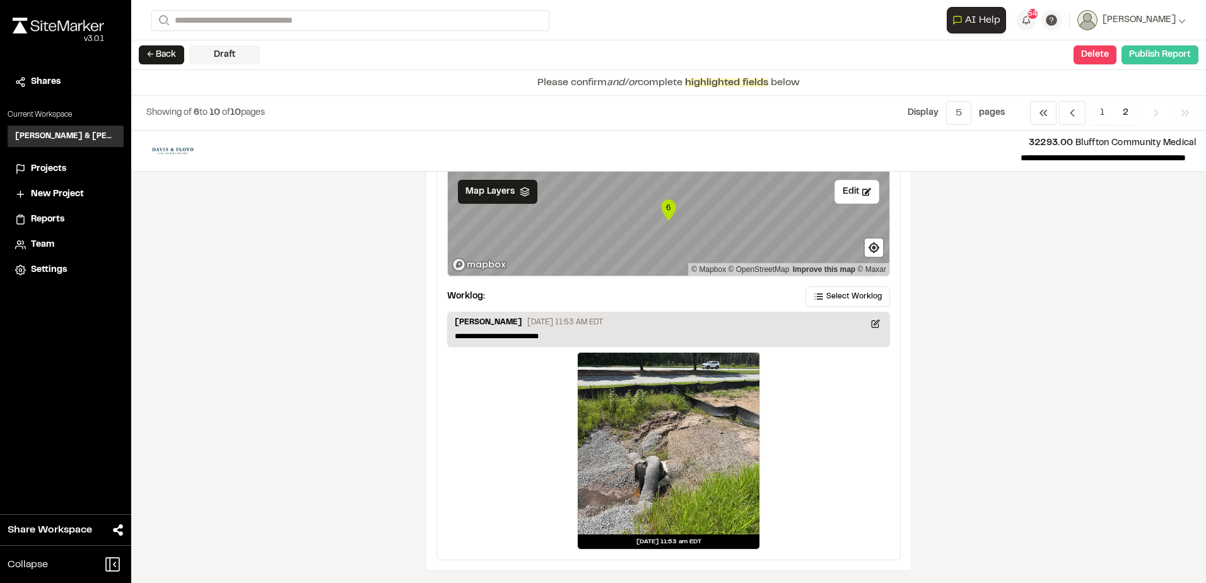
click at [1146, 50] on button "Publish Report" at bounding box center [1159, 54] width 77 height 19
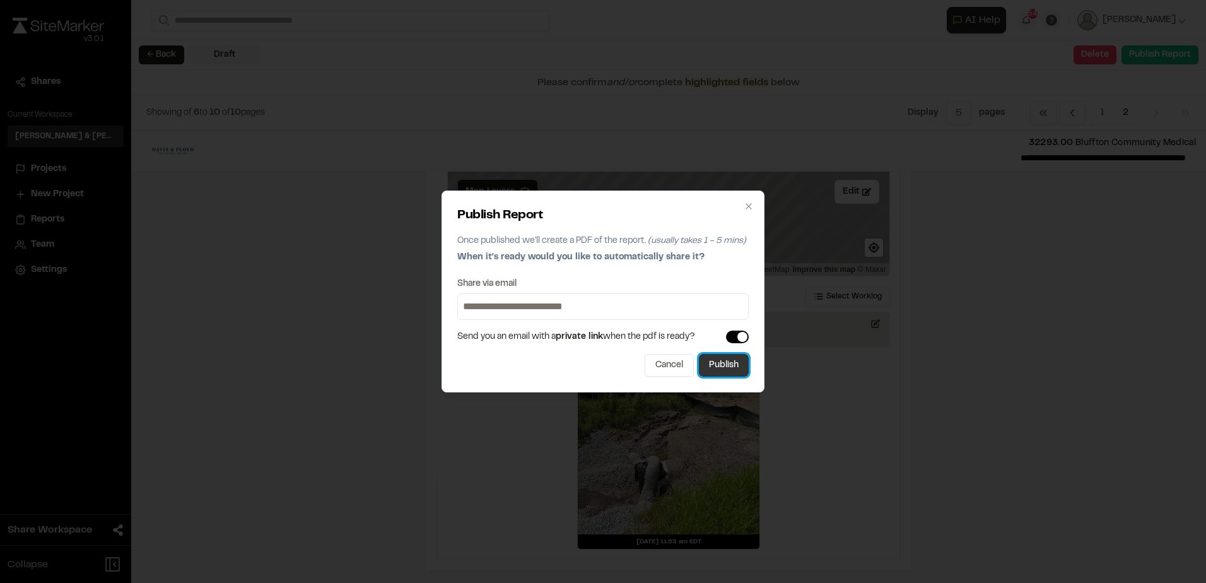
click at [707, 361] on button "Publish" at bounding box center [724, 365] width 50 height 23
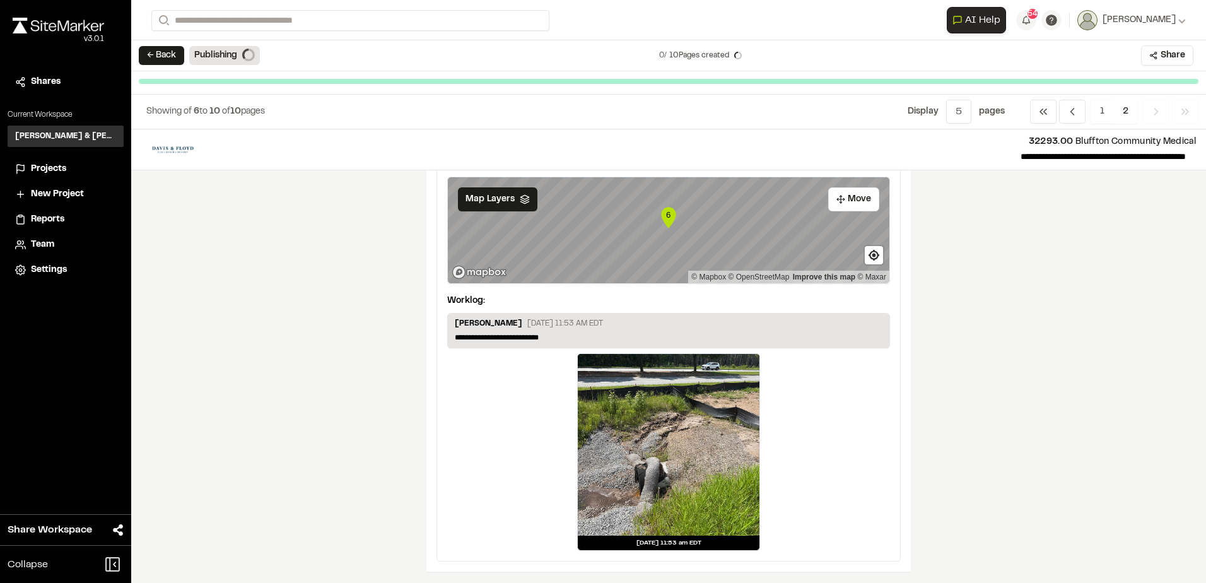
scroll to position [2077, 0]
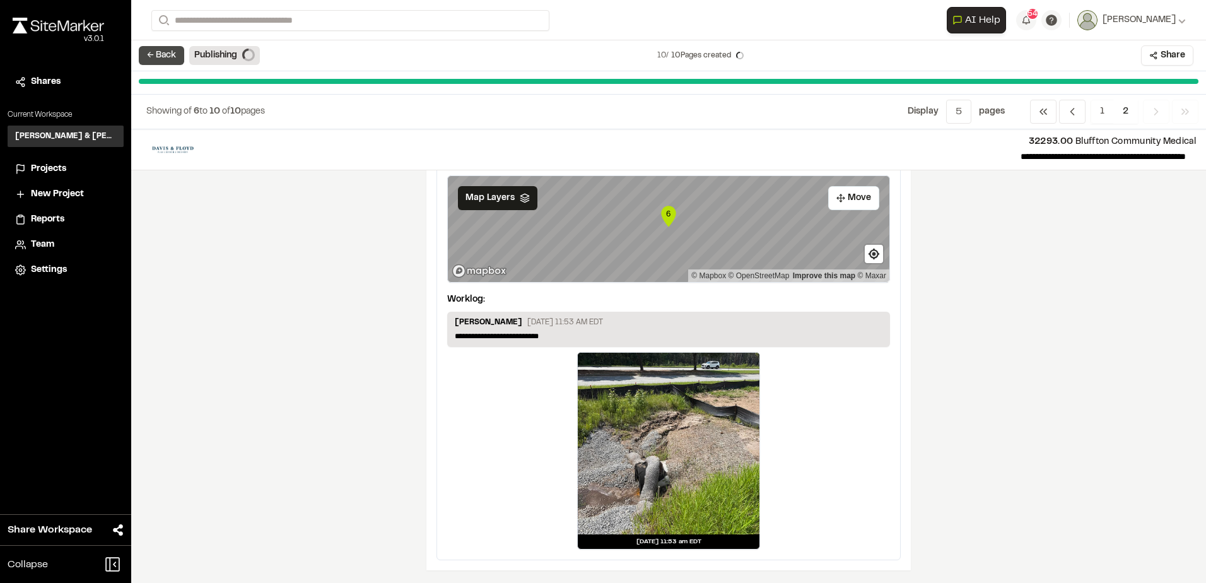
click at [154, 57] on button "← Back" at bounding box center [161, 55] width 45 height 19
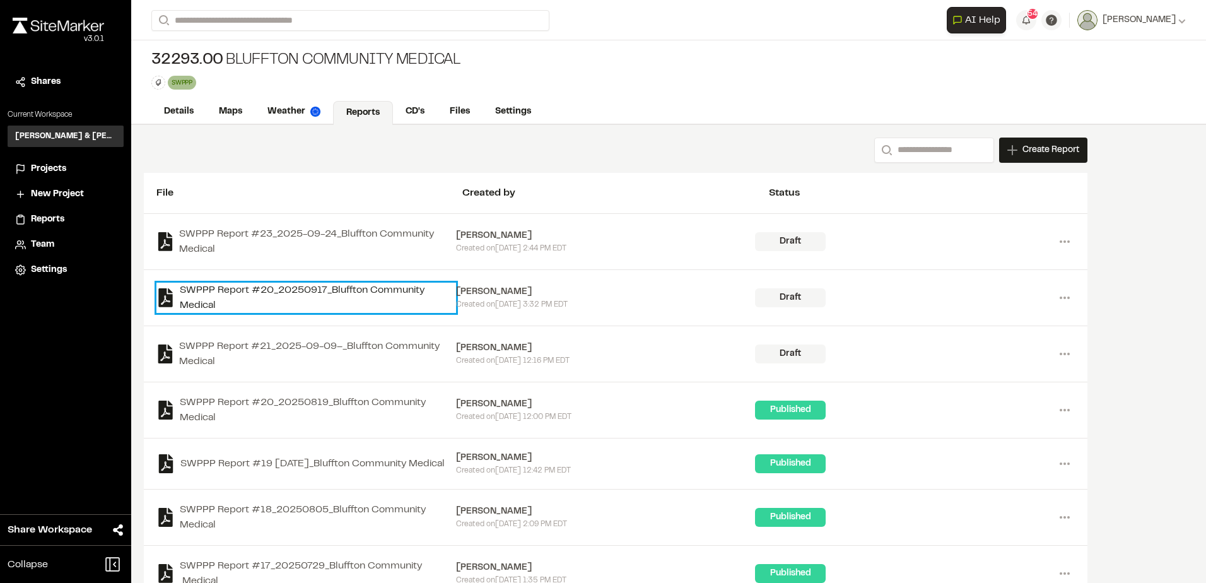
click at [390, 285] on link "SWPPP Report #20_20250917_Bluffton Community Medical" at bounding box center [306, 298] width 300 height 30
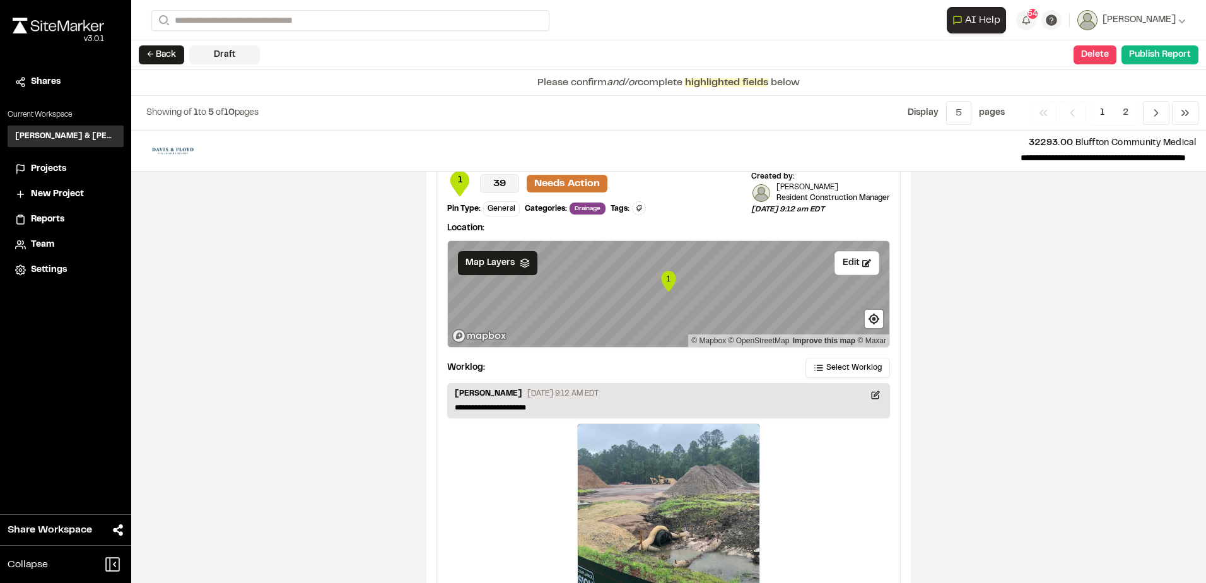
scroll to position [1916, 0]
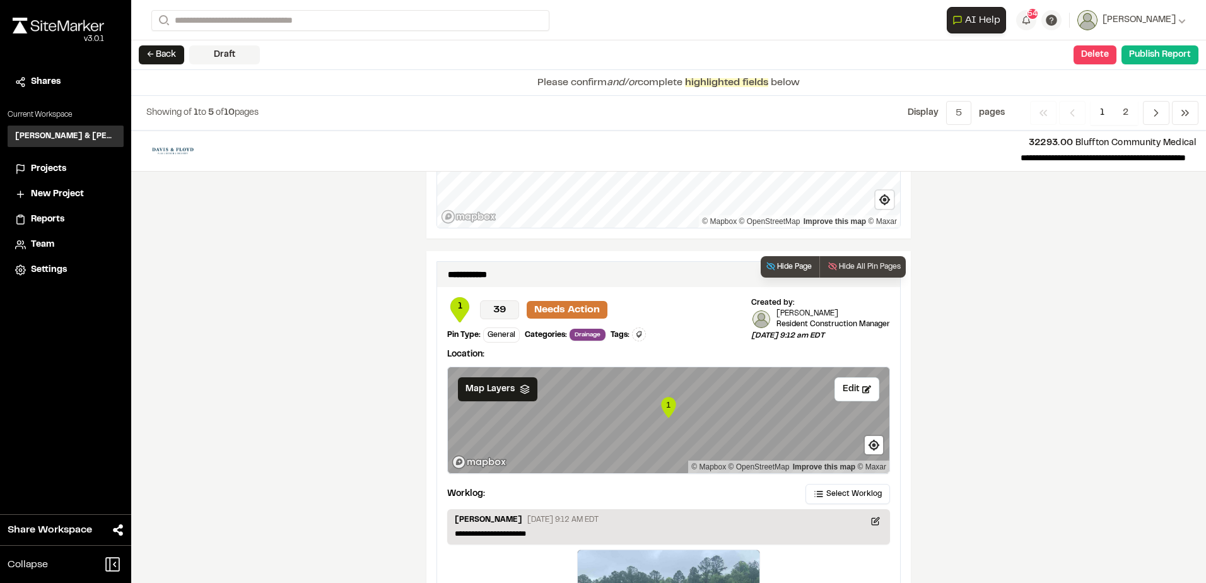
click at [791, 260] on button "Hide Page" at bounding box center [788, 266] width 56 height 21
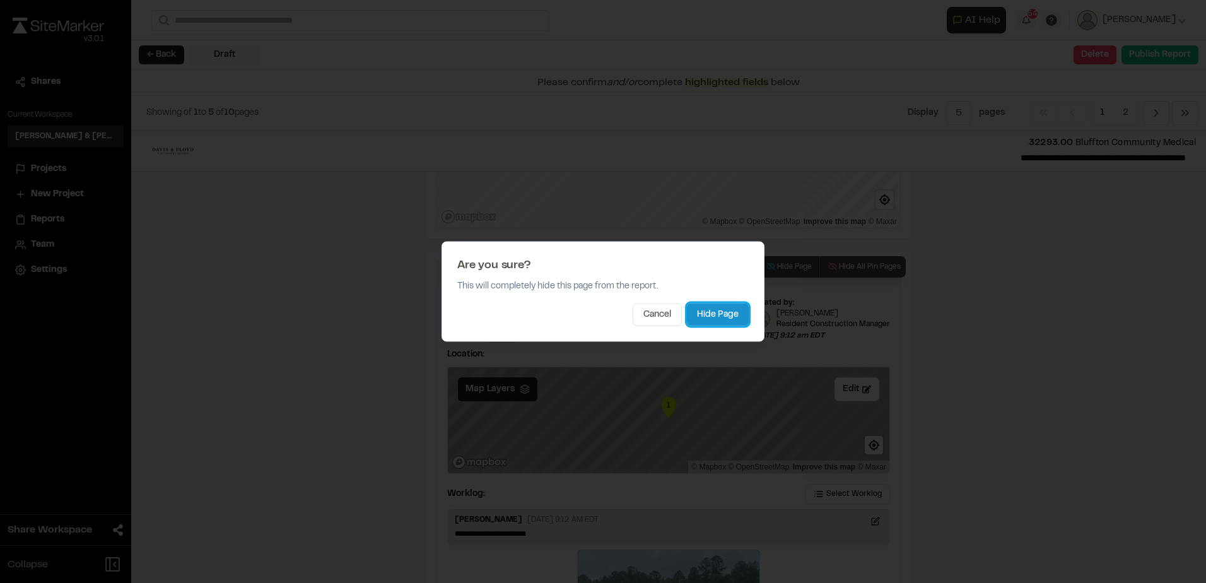
click at [731, 305] on button "Hide Page" at bounding box center [718, 314] width 62 height 23
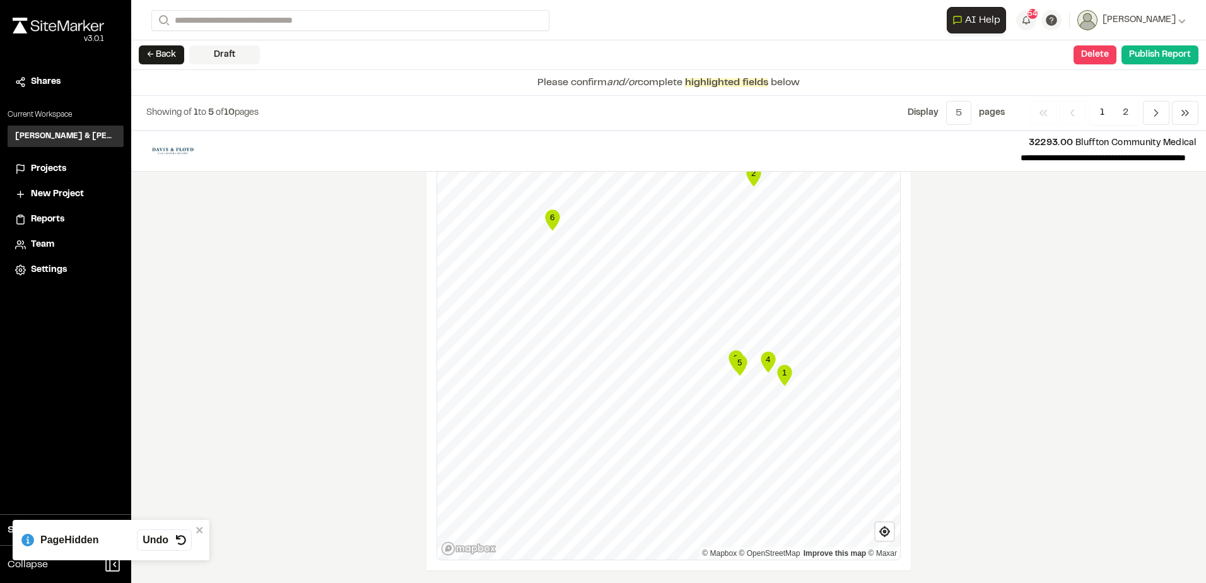
scroll to position [1576, 0]
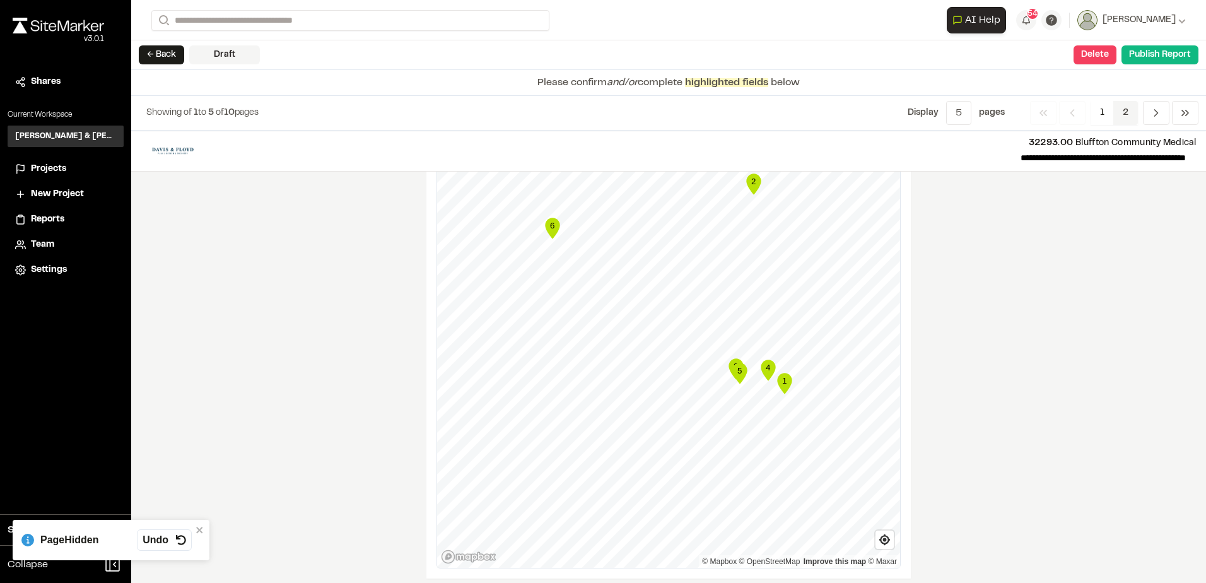
click at [1117, 113] on span "2" at bounding box center [1125, 113] width 25 height 24
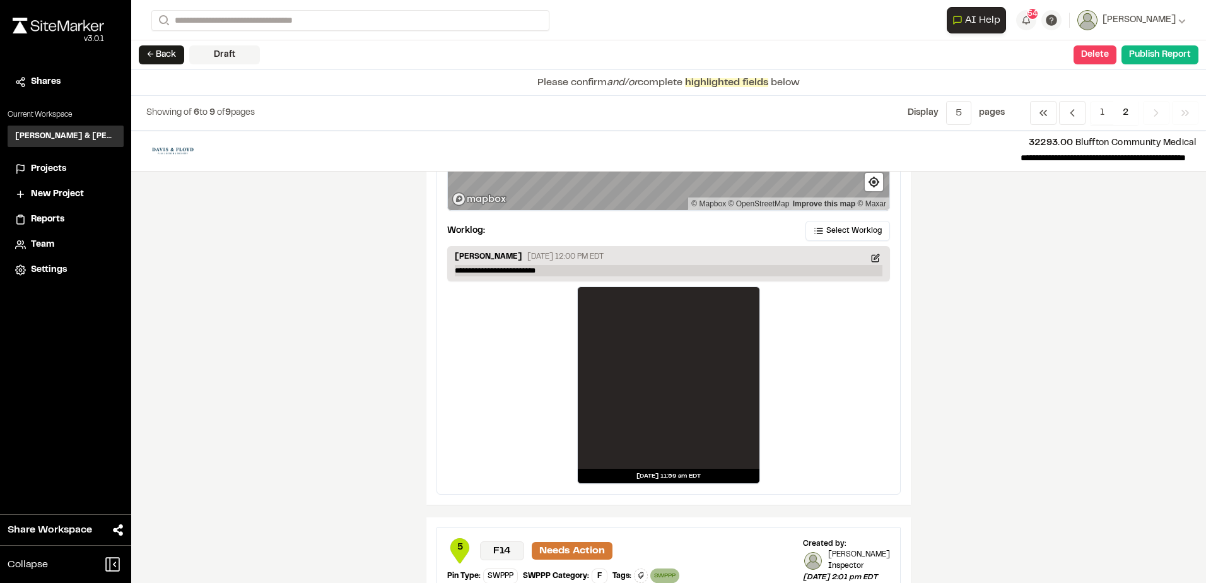
scroll to position [126, 0]
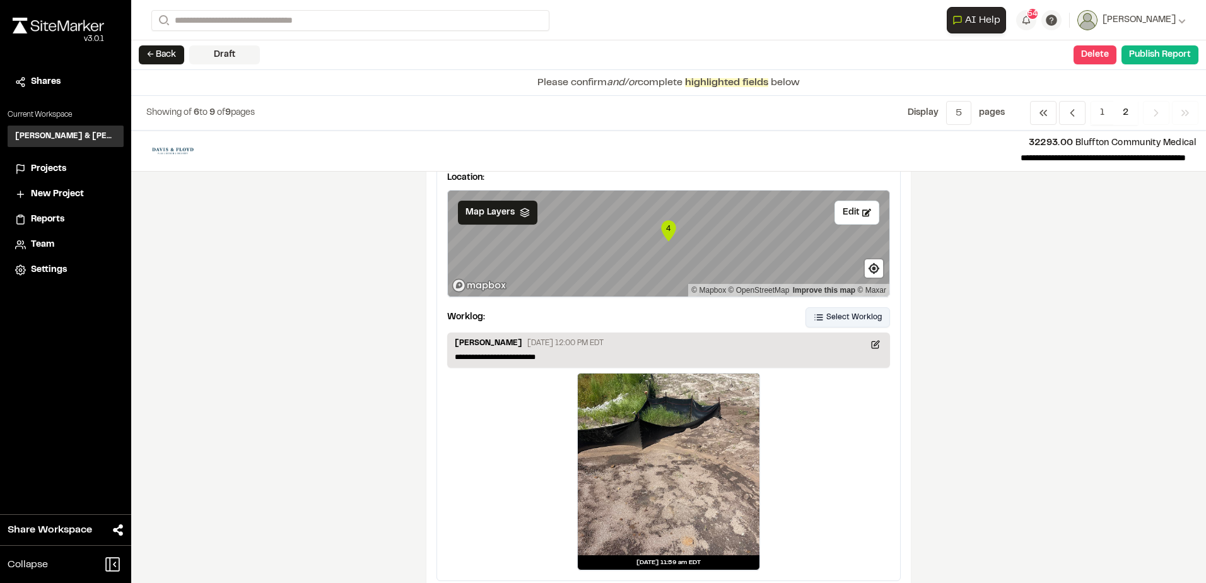
click at [845, 318] on span "Select Worklog" at bounding box center [853, 317] width 55 height 11
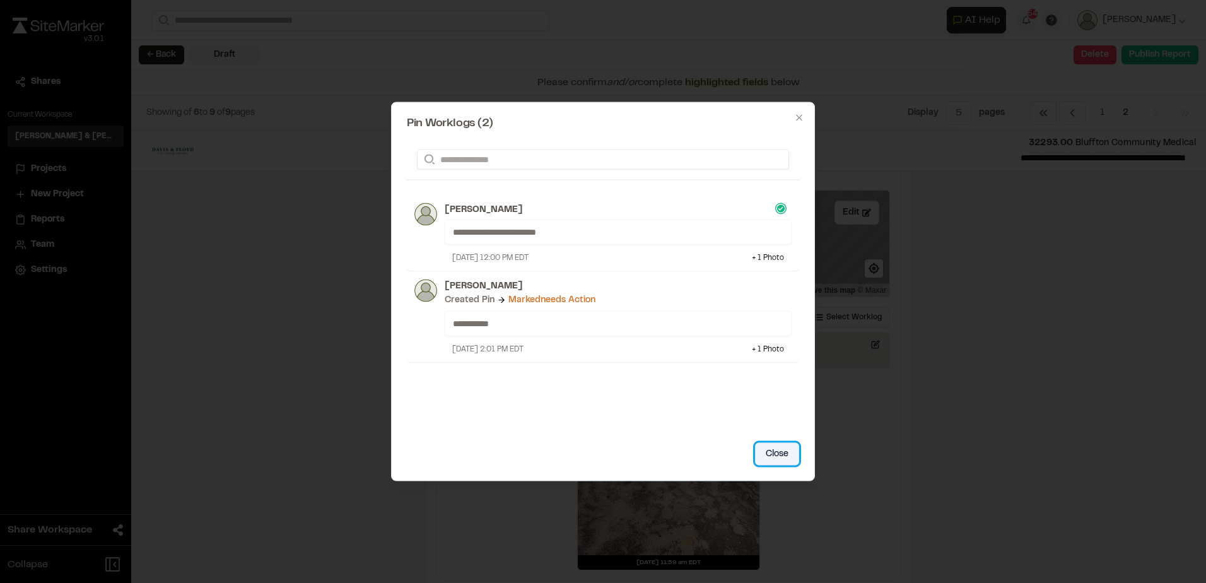
drag, startPoint x: 769, startPoint y: 449, endPoint x: 800, endPoint y: 406, distance: 53.2
click at [769, 448] on button "Close" at bounding box center [777, 454] width 44 height 23
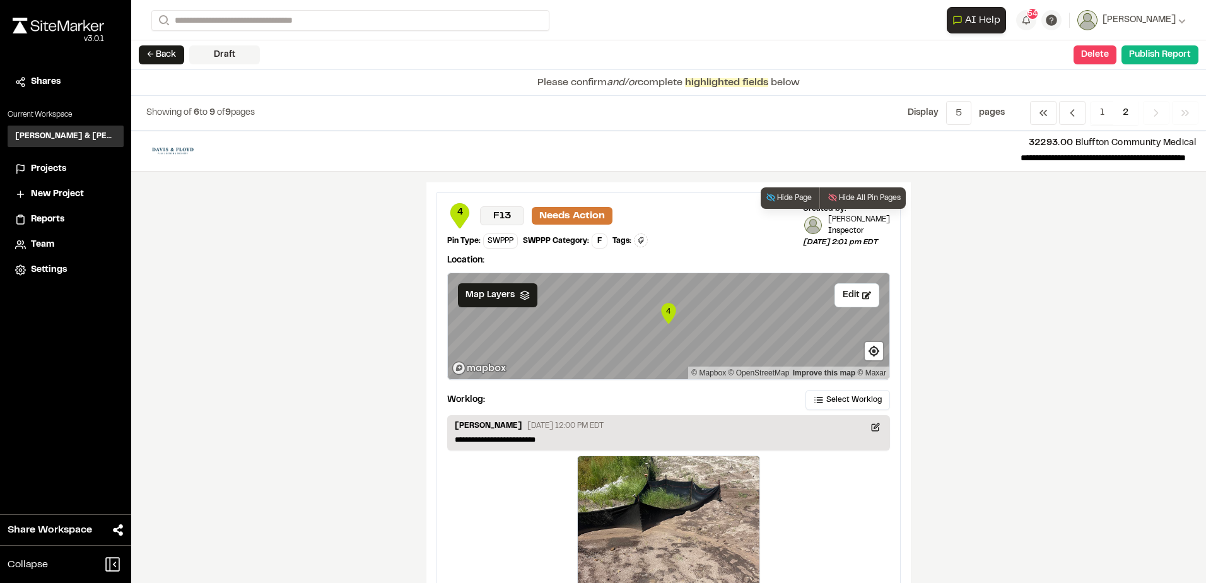
scroll to position [0, 0]
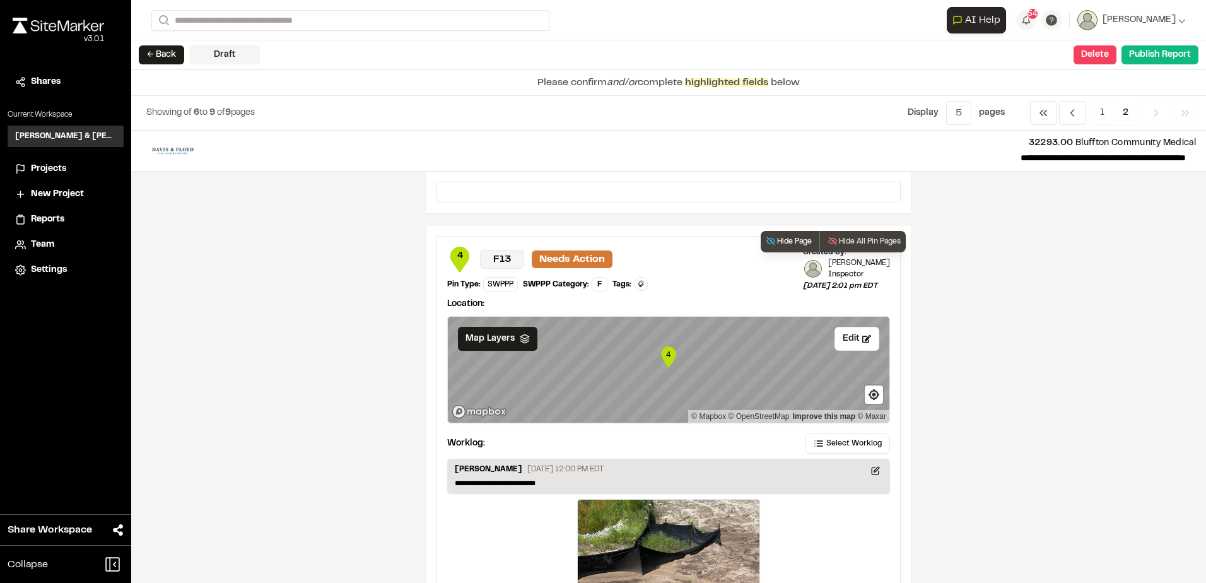
click at [783, 233] on button "Hide Page" at bounding box center [788, 241] width 56 height 21
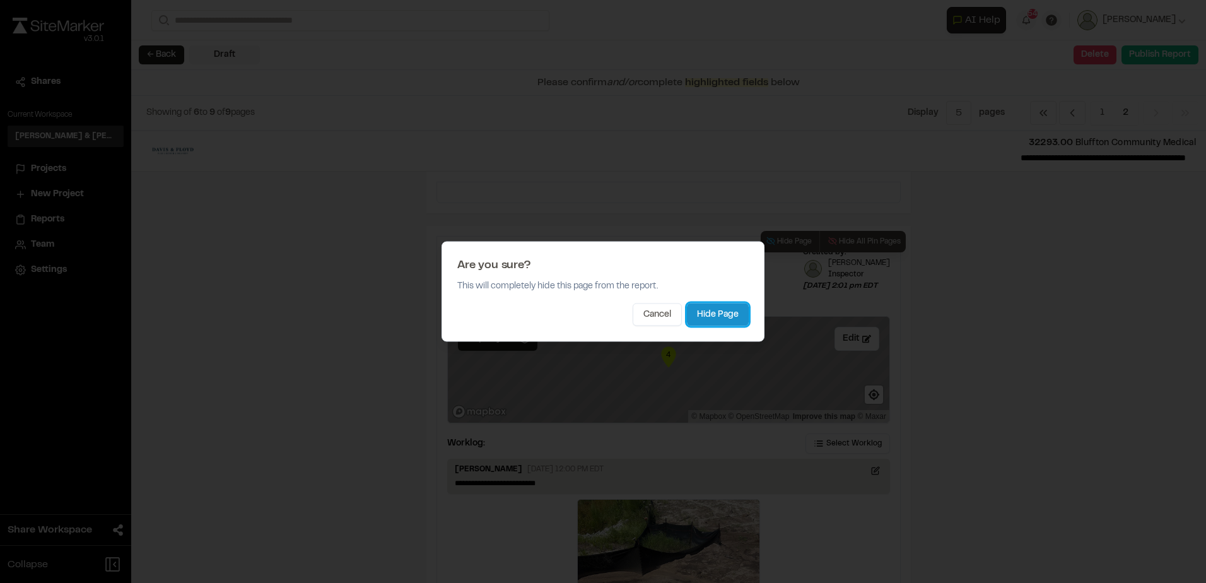
click at [727, 313] on button "Hide Page" at bounding box center [718, 314] width 62 height 23
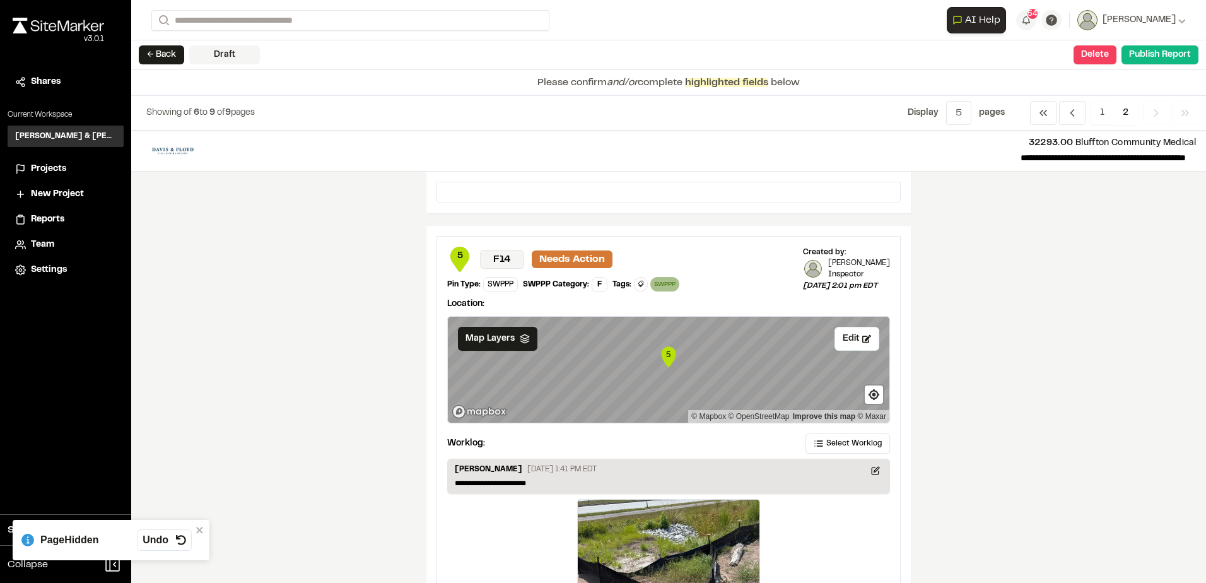
click at [1024, 322] on div "**********" at bounding box center [668, 357] width 1075 height 452
click at [790, 238] on button "Hide Page" at bounding box center [788, 241] width 56 height 21
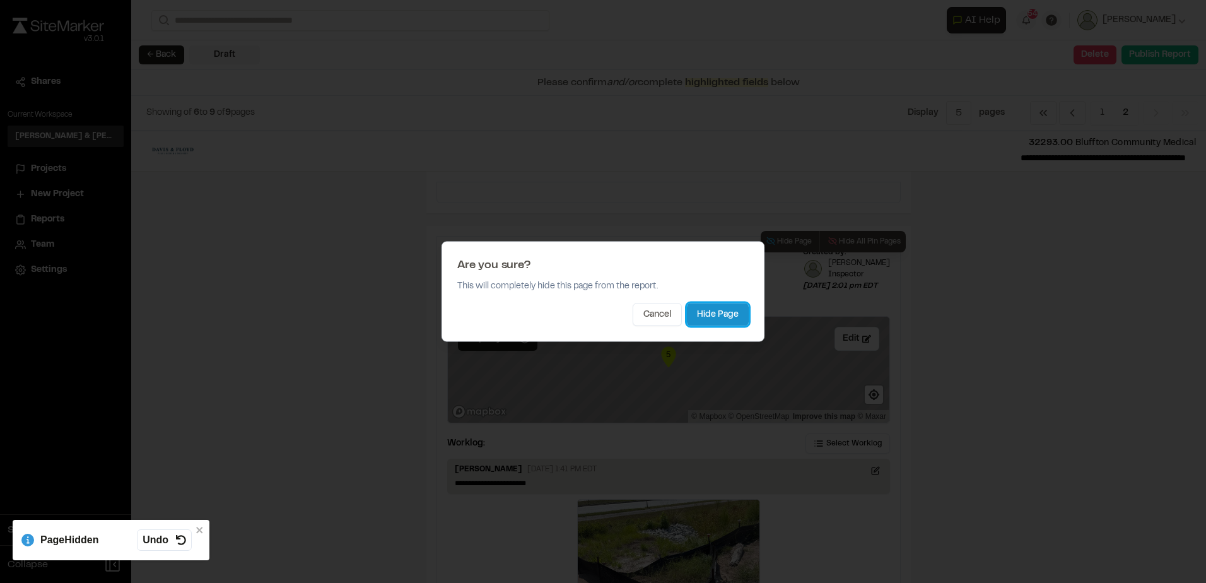
click at [733, 316] on button "Hide Page" at bounding box center [718, 314] width 62 height 23
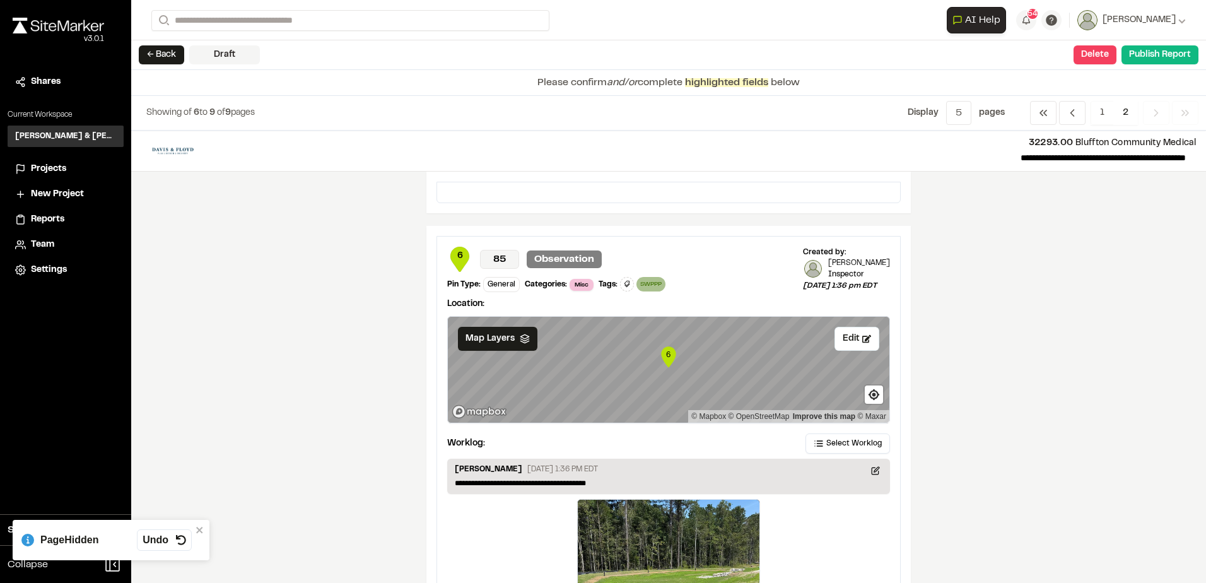
click at [959, 310] on div "**********" at bounding box center [668, 357] width 1075 height 452
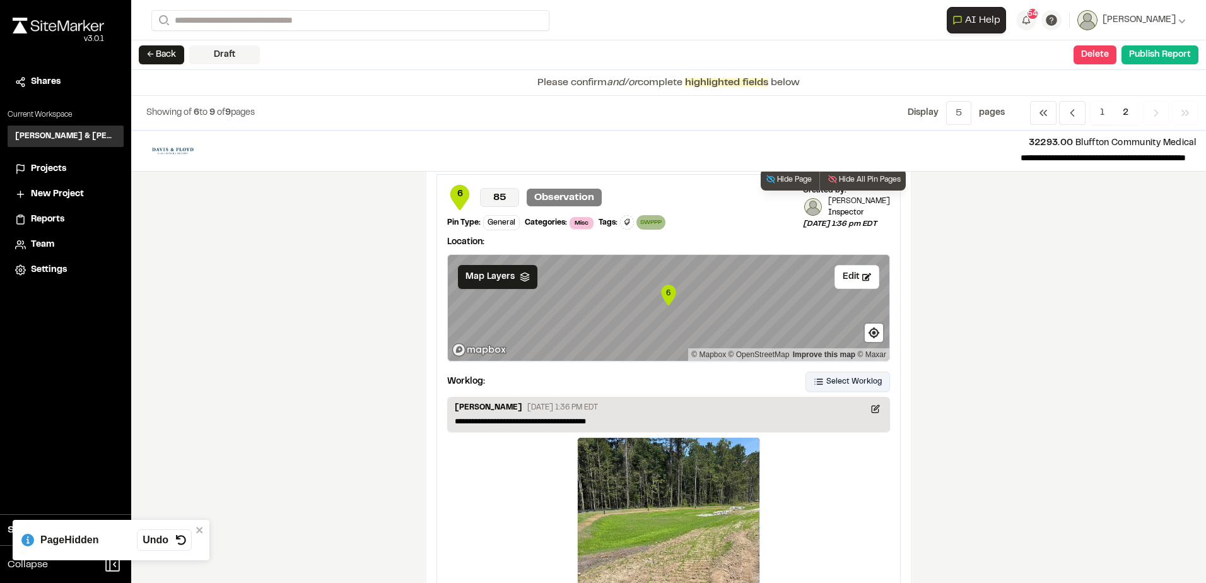
scroll to position [147, 0]
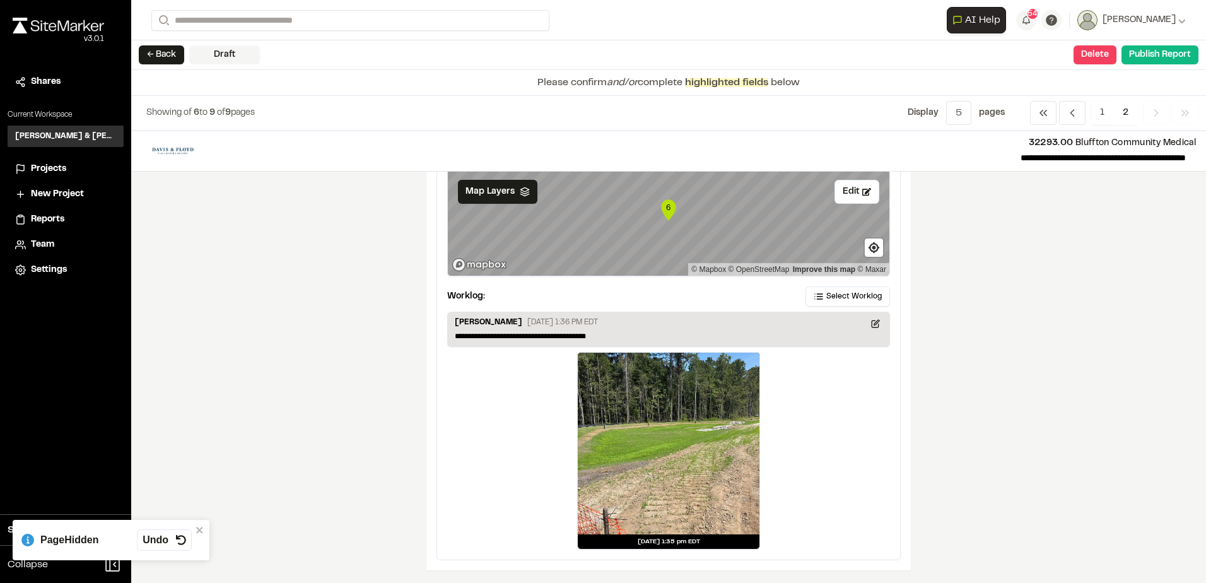
click at [1122, 111] on span "2" at bounding box center [1125, 113] width 25 height 24
click at [1102, 114] on span "1" at bounding box center [1101, 113] width 23 height 24
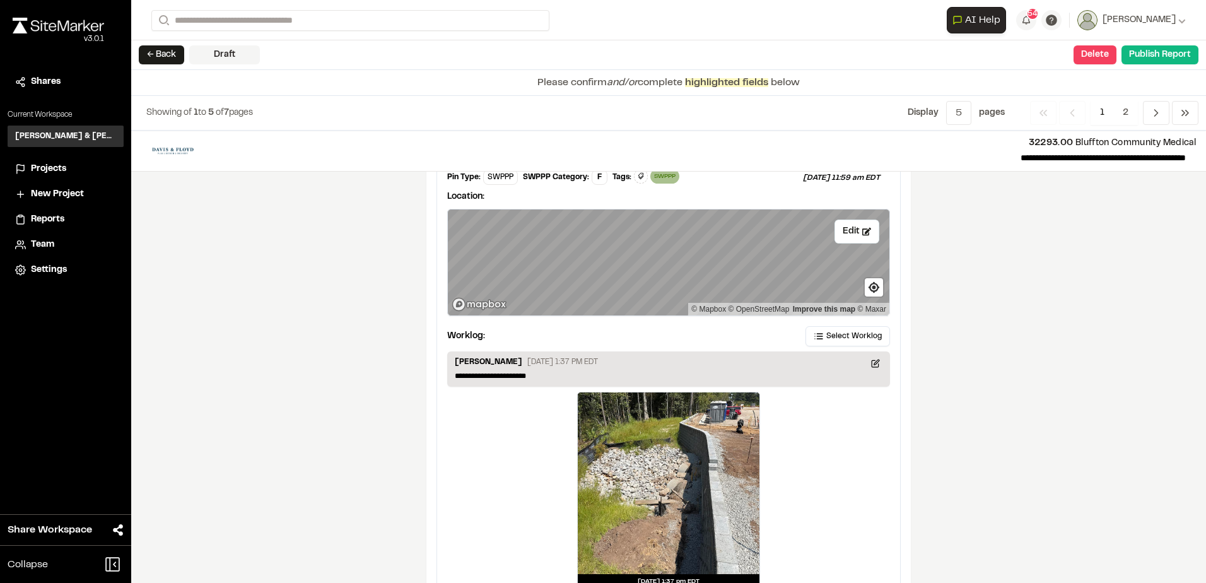
scroll to position [2017, 0]
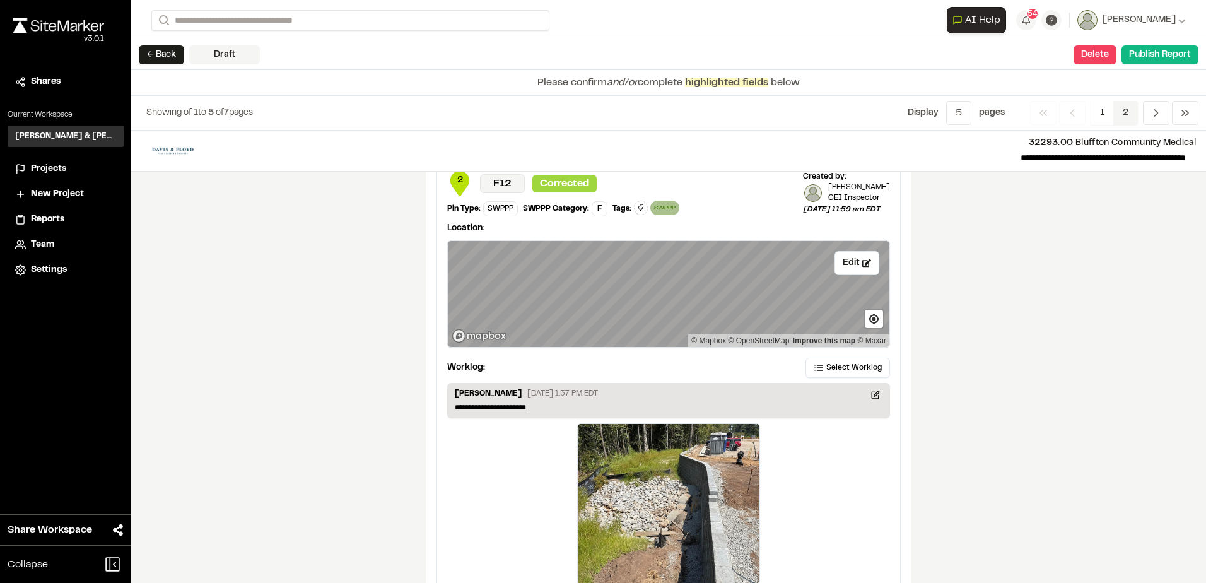
click at [1114, 109] on span "2" at bounding box center [1125, 113] width 25 height 24
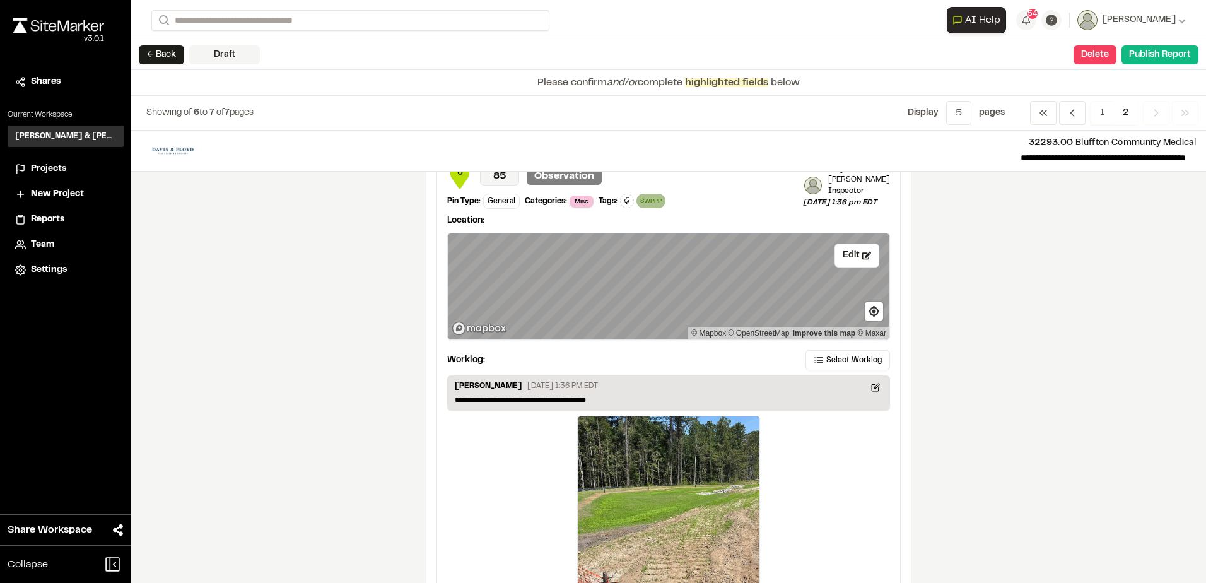
scroll to position [147, 0]
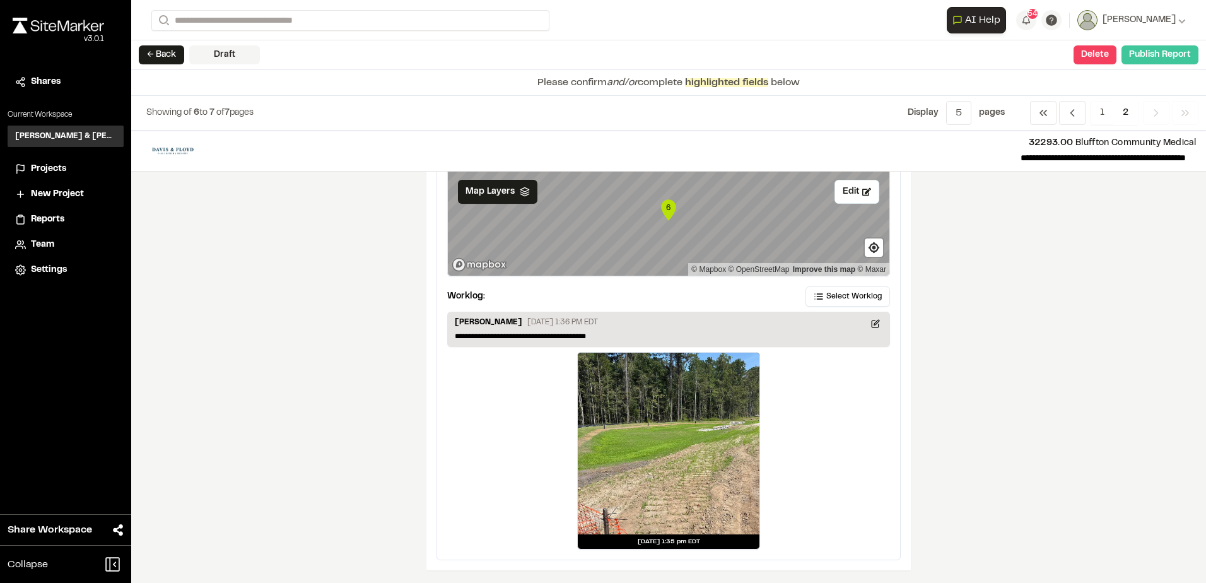
click at [1160, 56] on button "Publish Report" at bounding box center [1159, 54] width 77 height 19
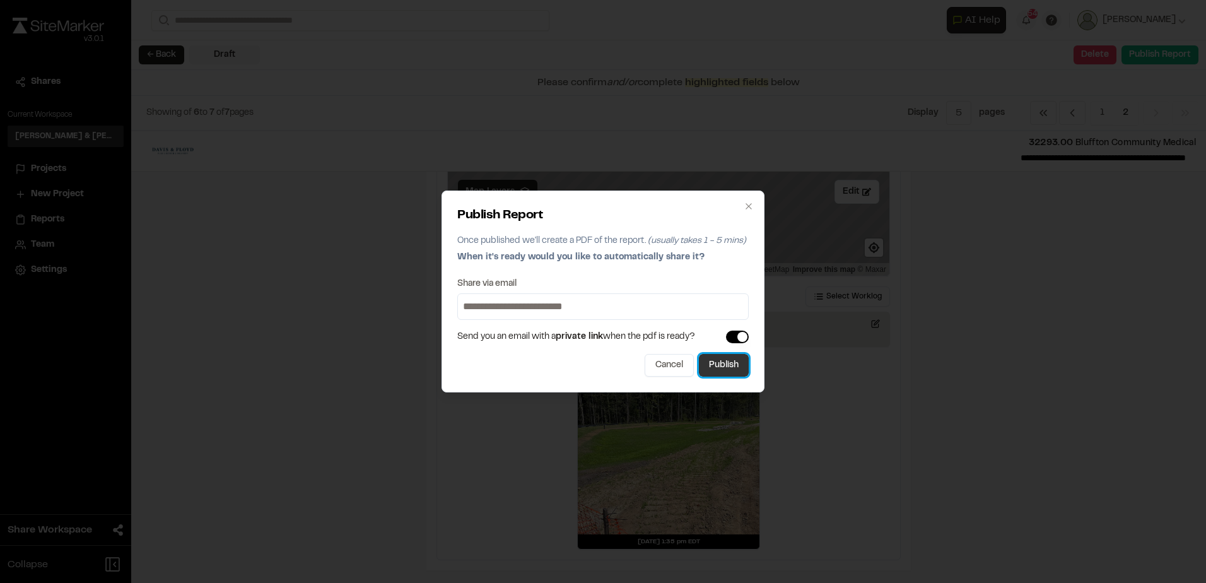
click at [723, 366] on button "Publish" at bounding box center [724, 365] width 50 height 23
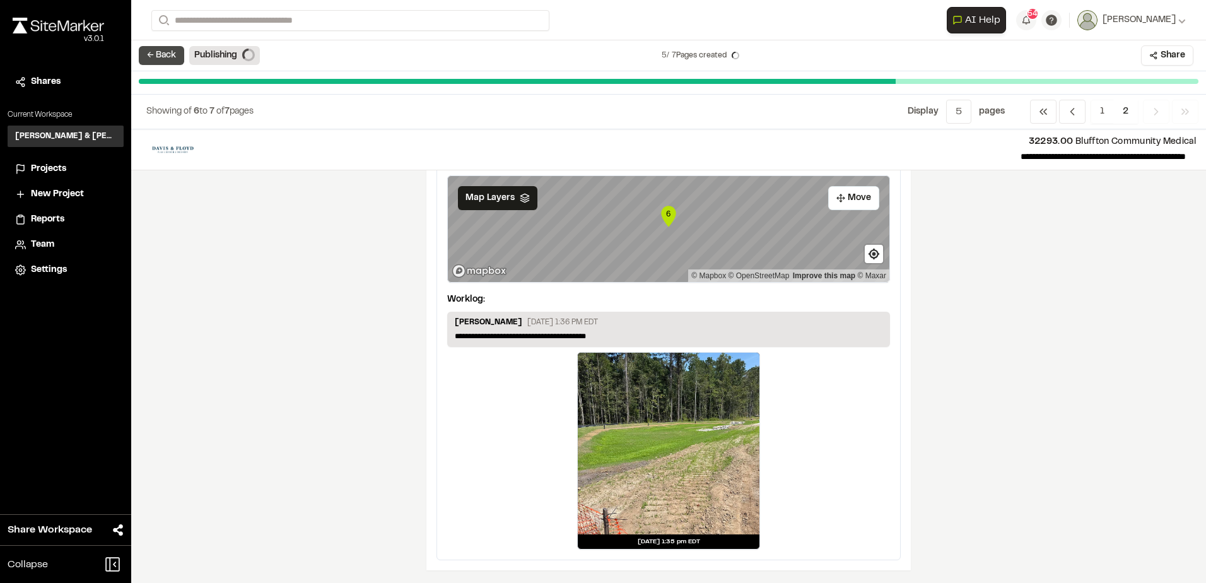
click at [154, 57] on button "← Back" at bounding box center [161, 55] width 45 height 19
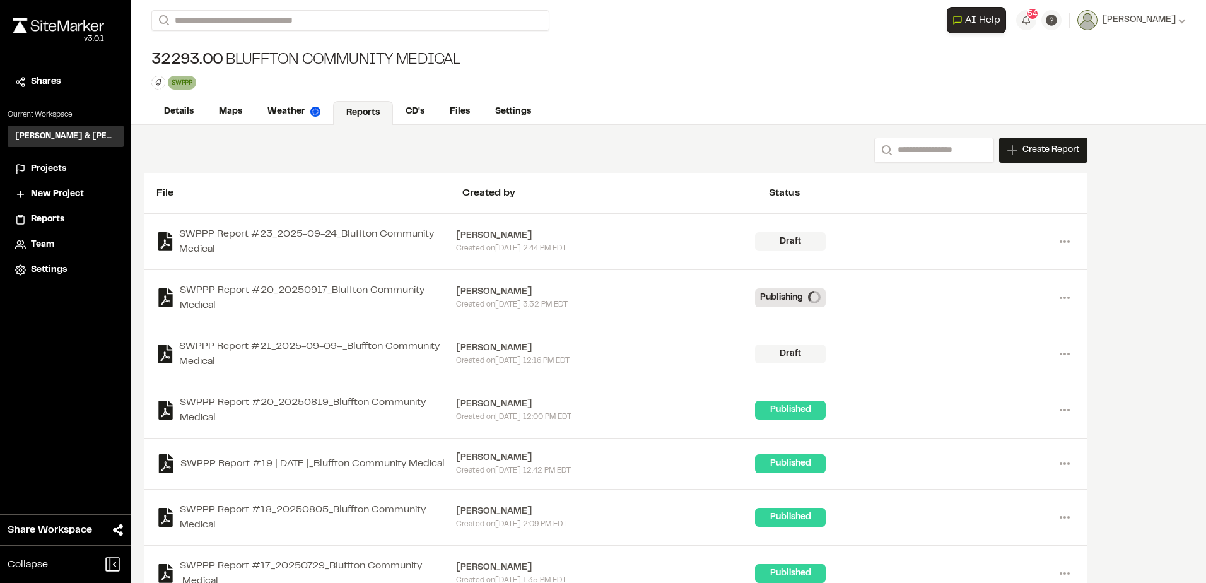
click at [71, 169] on div "Projects" at bounding box center [73, 169] width 85 height 14
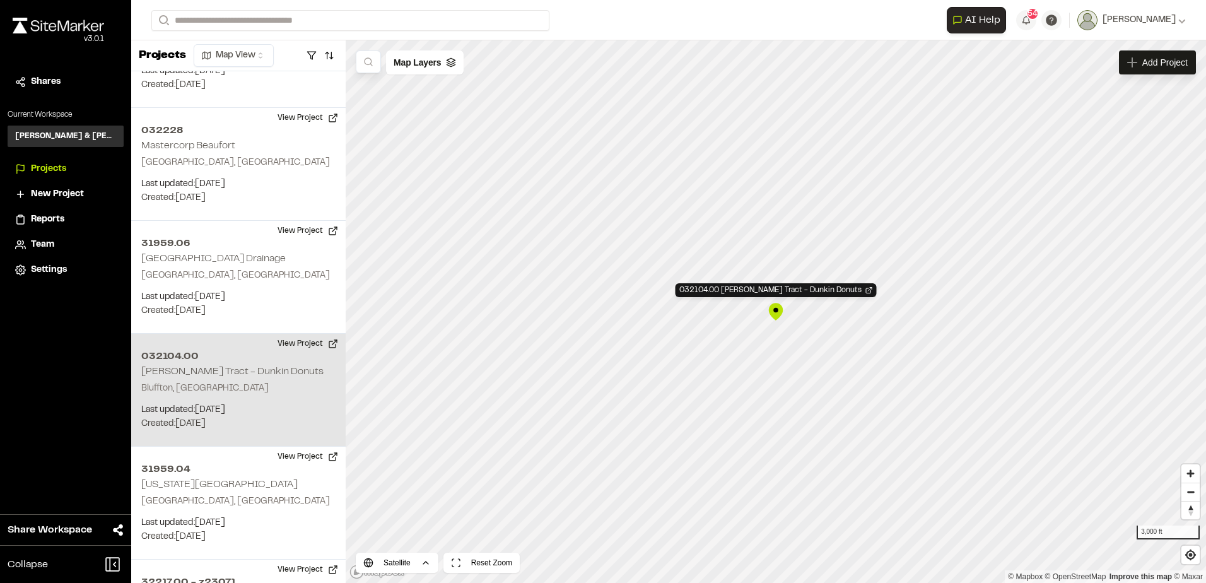
scroll to position [1741, 0]
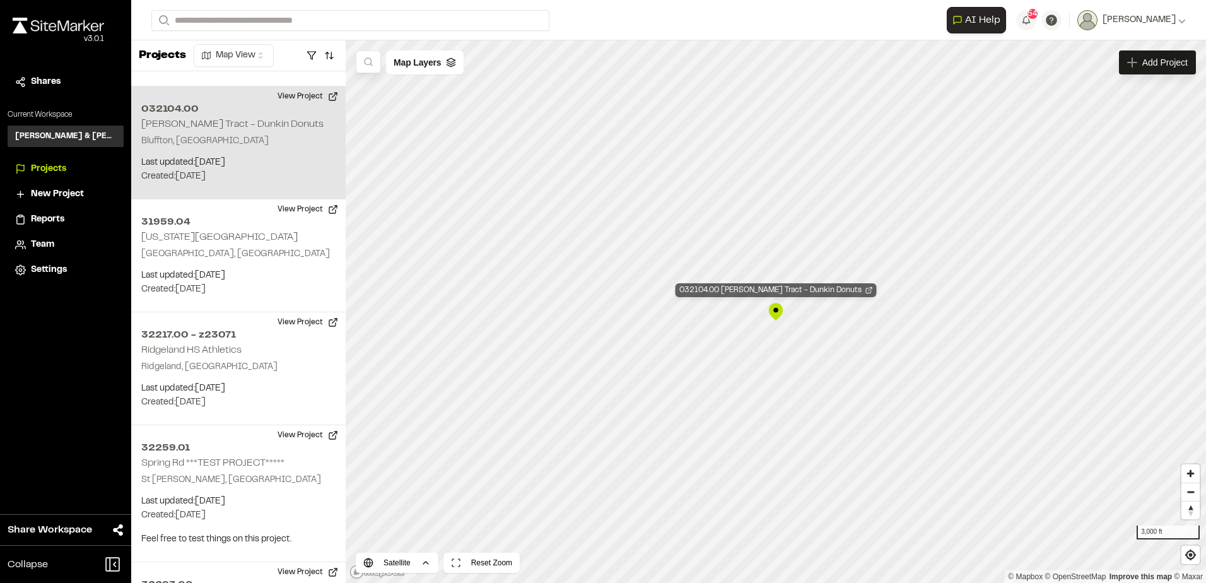
click at [799, 292] on div "032104.00 McCulloch Tract - Dunkin Donuts" at bounding box center [775, 290] width 201 height 14
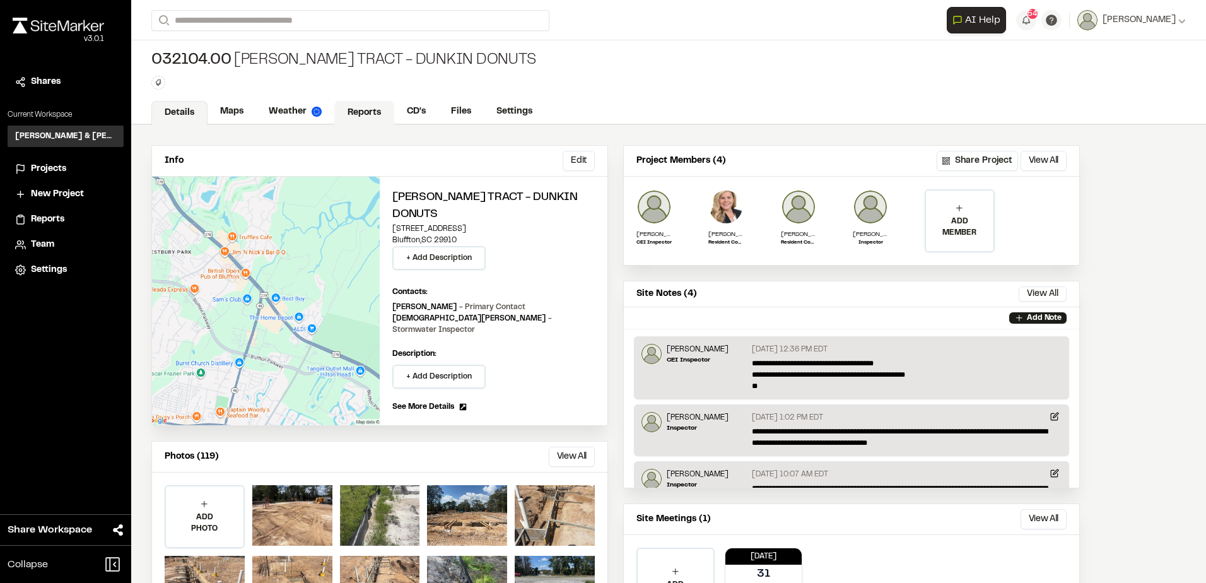
click at [348, 104] on link "Reports" at bounding box center [364, 113] width 60 height 24
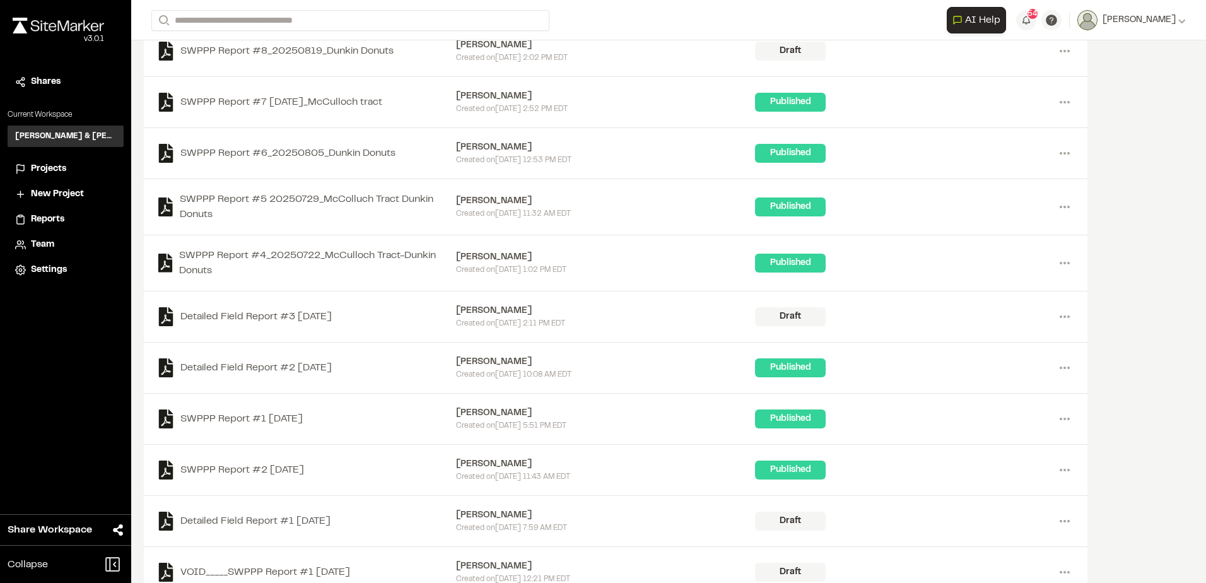
scroll to position [471, 0]
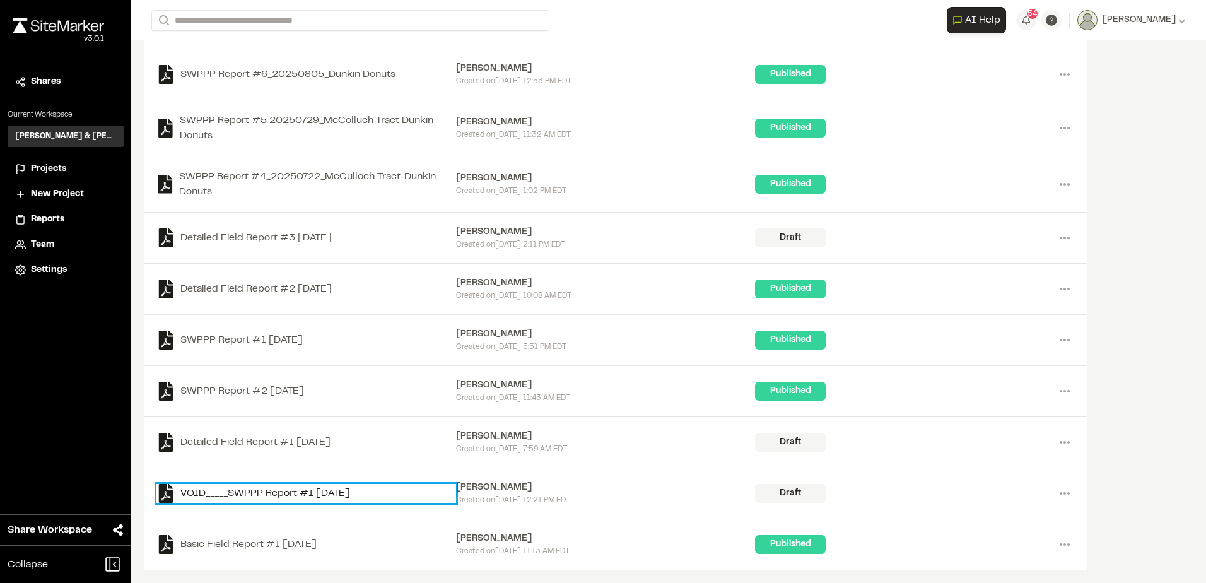
click at [335, 494] on link "VOID_____SWPPP Report #1 [DATE]" at bounding box center [306, 493] width 300 height 19
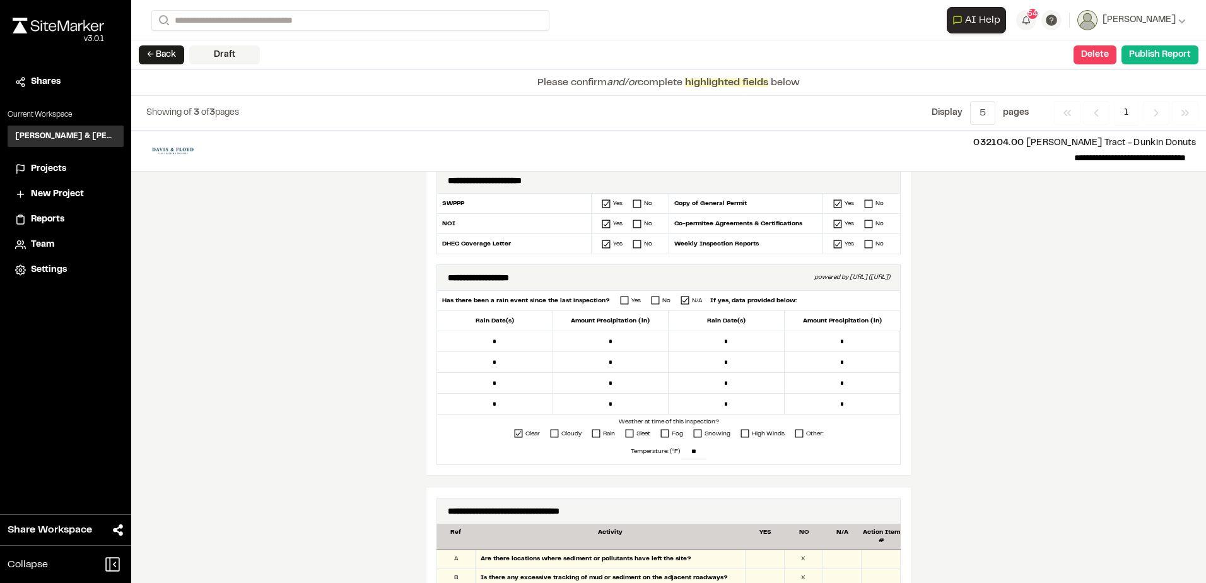
scroll to position [136, 0]
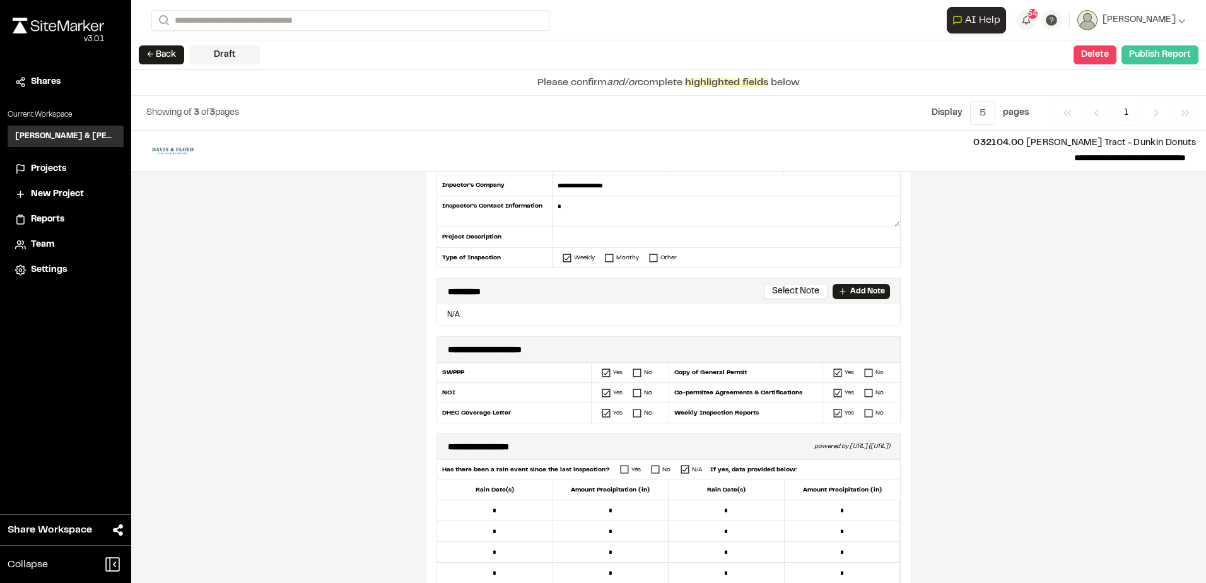
click at [1148, 60] on button "Publish Report" at bounding box center [1159, 54] width 77 height 19
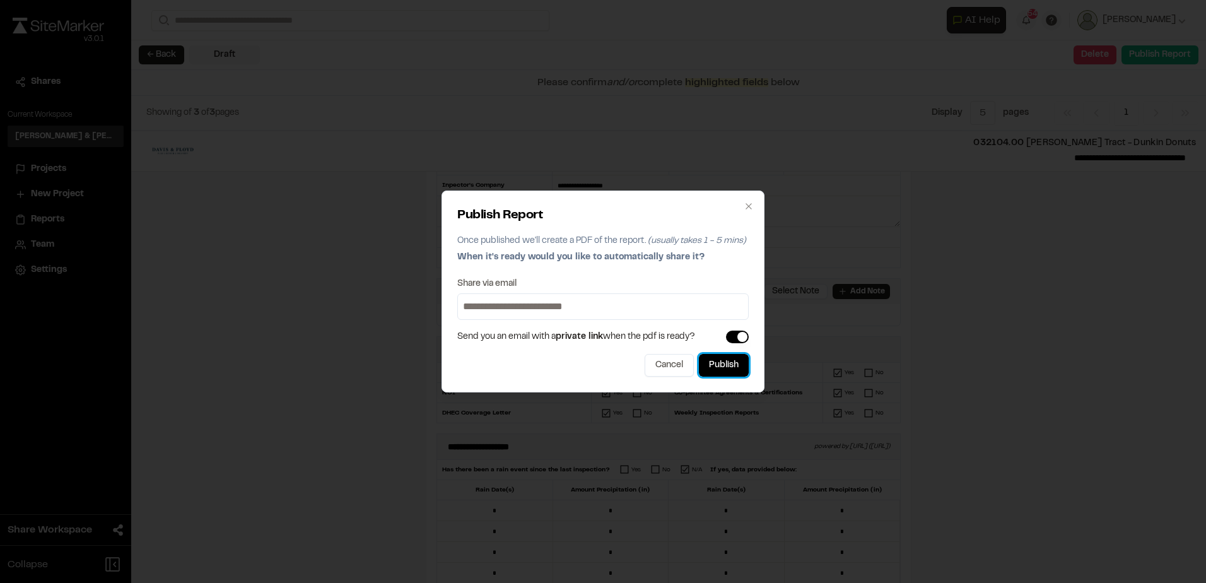
click at [710, 361] on button "Publish" at bounding box center [724, 365] width 50 height 23
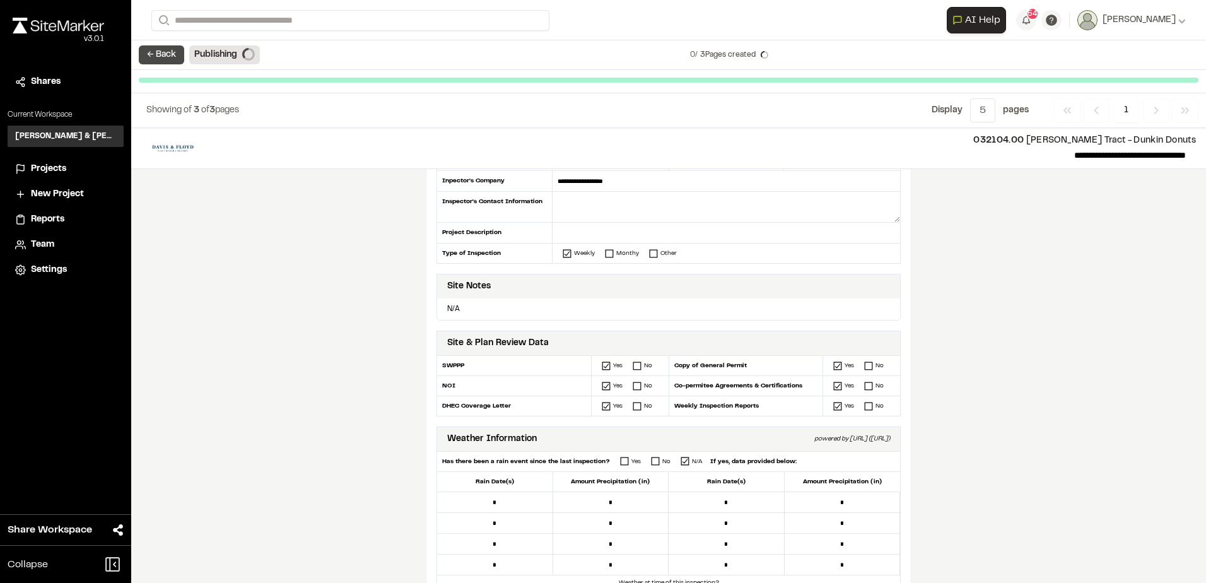
click at [149, 53] on button "← Back" at bounding box center [161, 54] width 45 height 19
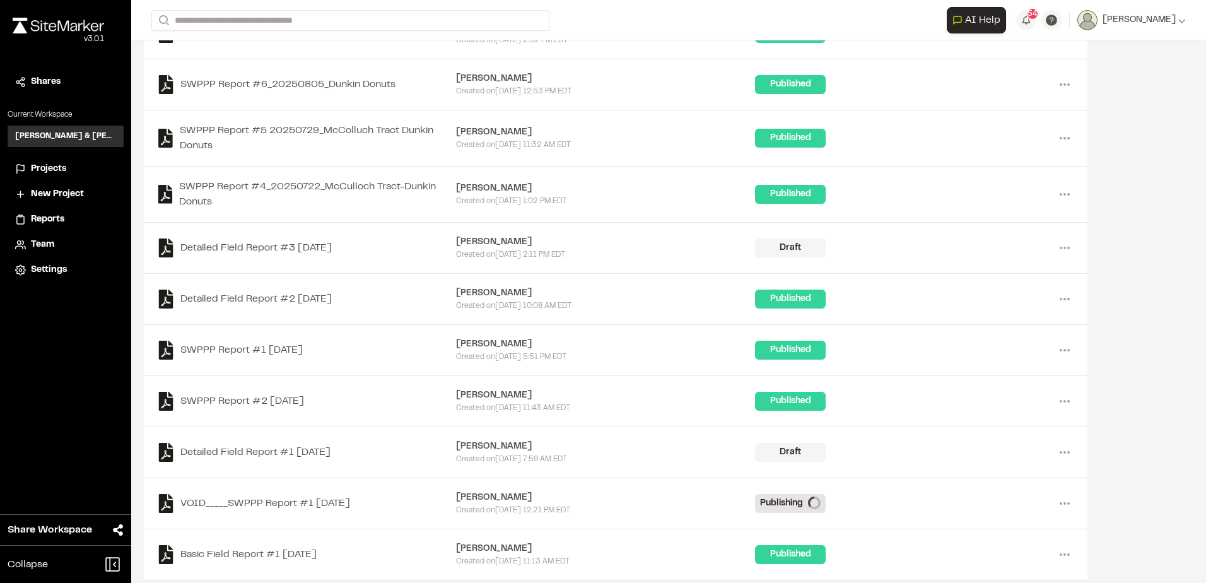
scroll to position [471, 0]
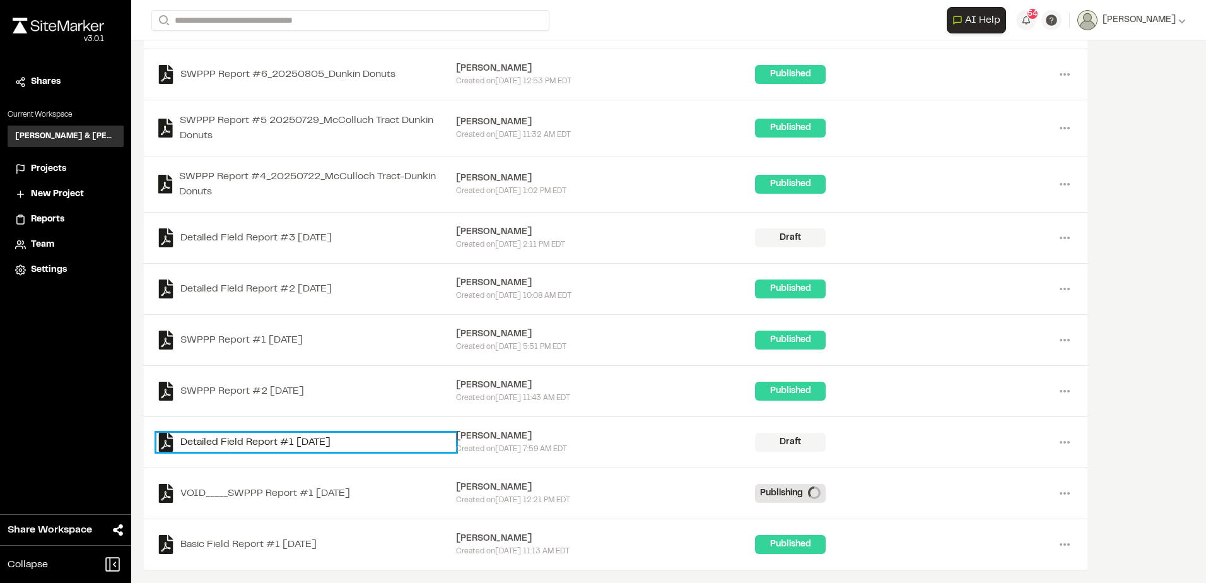
click at [333, 445] on link "Detailed Field Report #1 [DATE]" at bounding box center [306, 442] width 300 height 19
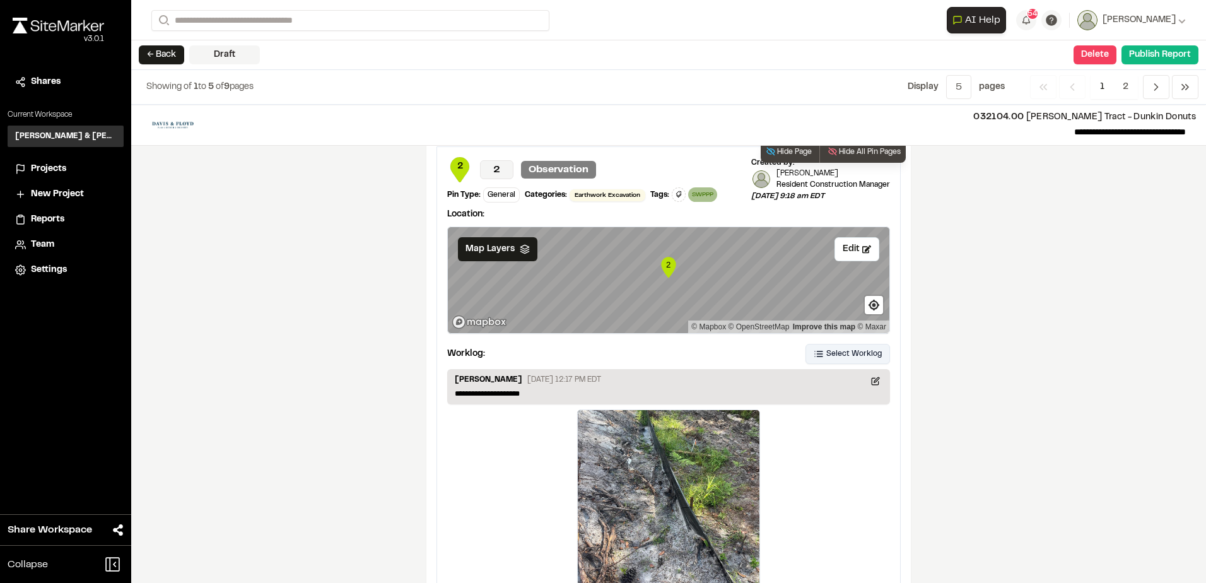
scroll to position [1588, 0]
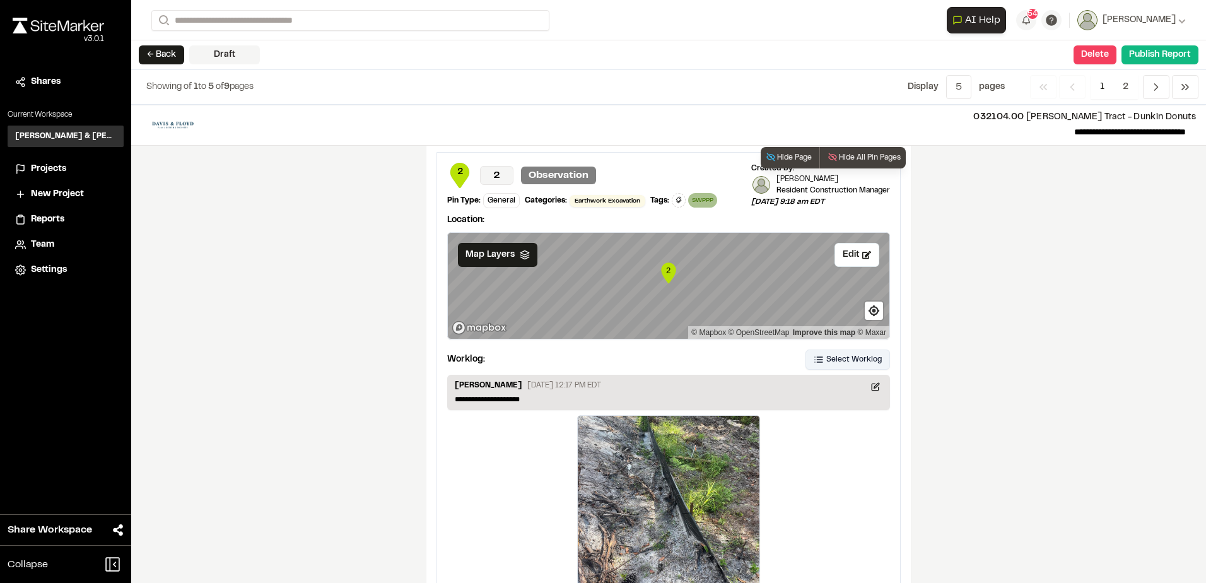
click at [827, 349] on button "Select Worklog" at bounding box center [847, 359] width 84 height 20
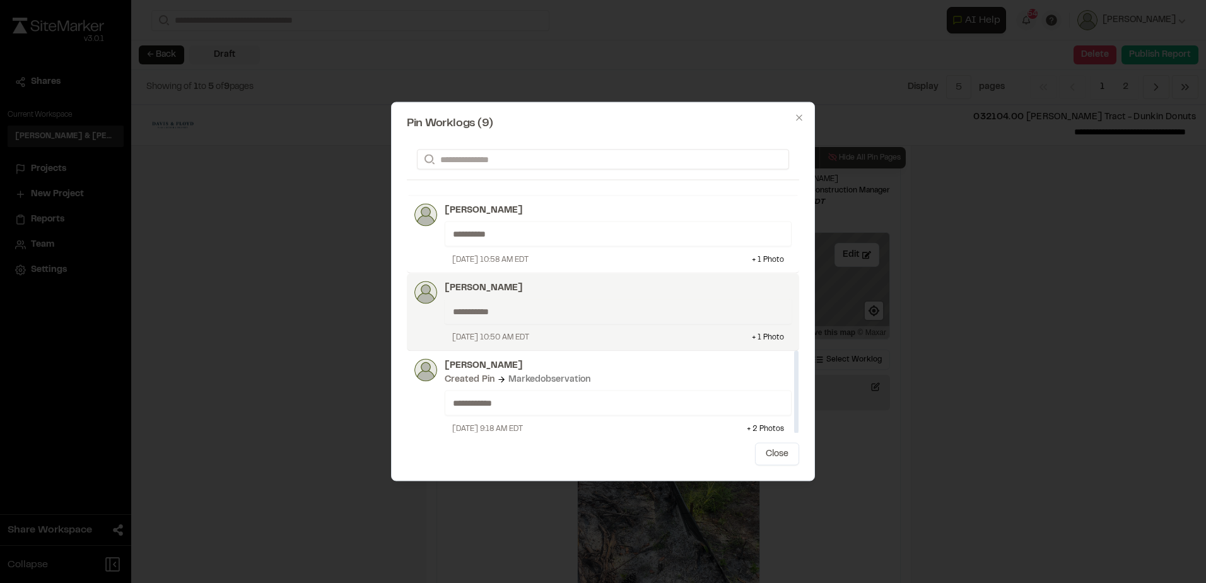
scroll to position [463, 0]
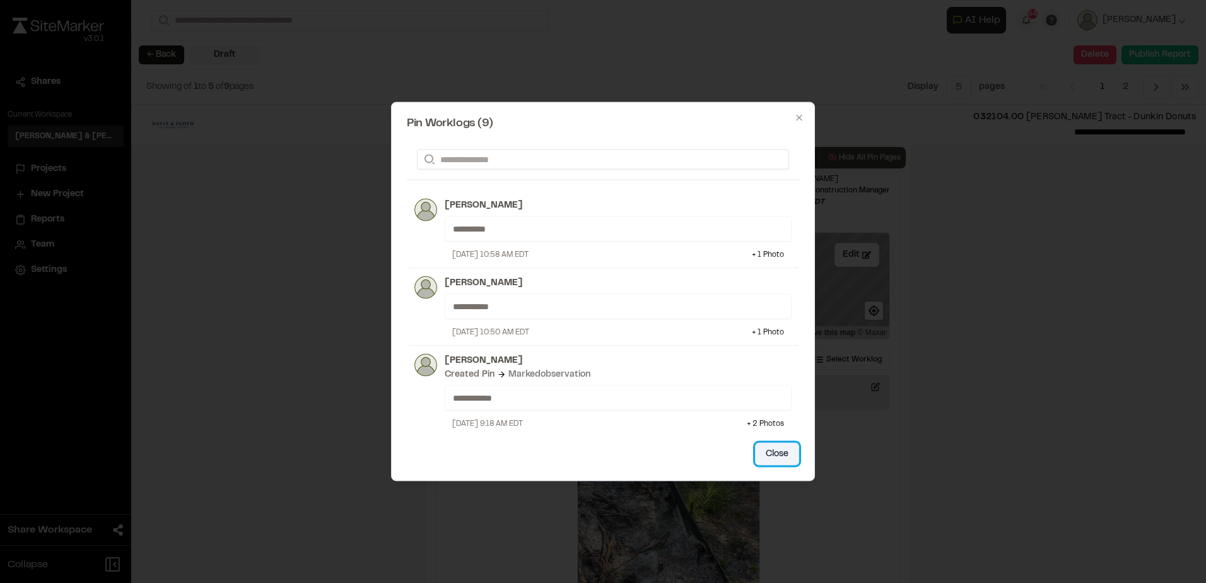
click at [772, 446] on button "Close" at bounding box center [777, 454] width 44 height 23
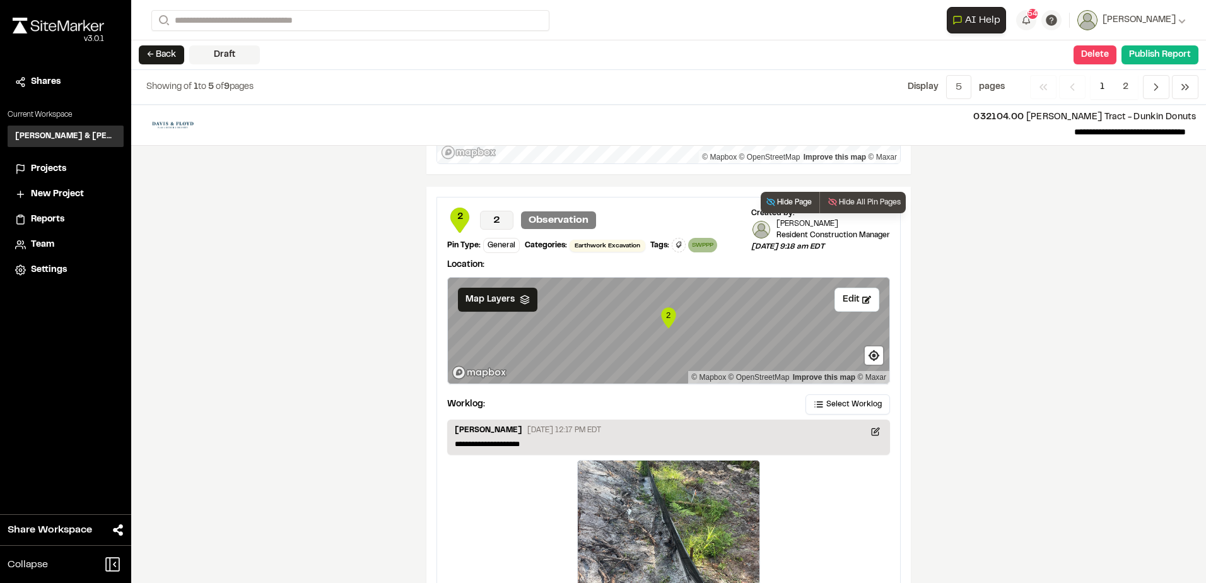
scroll to position [1462, 0]
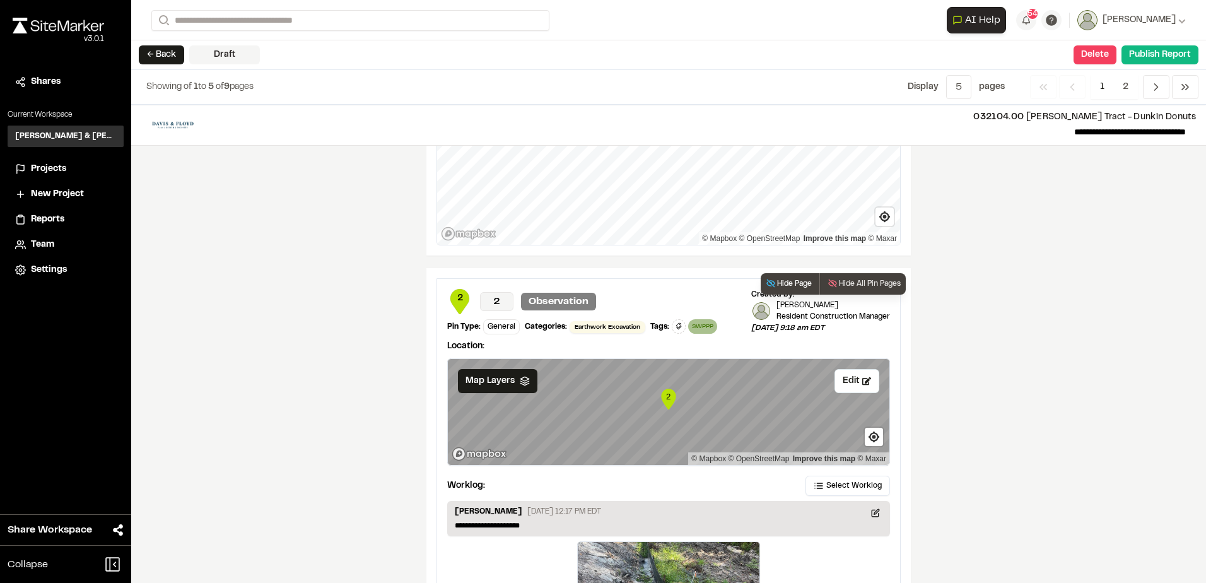
click at [769, 285] on icon "button" at bounding box center [771, 283] width 10 height 10
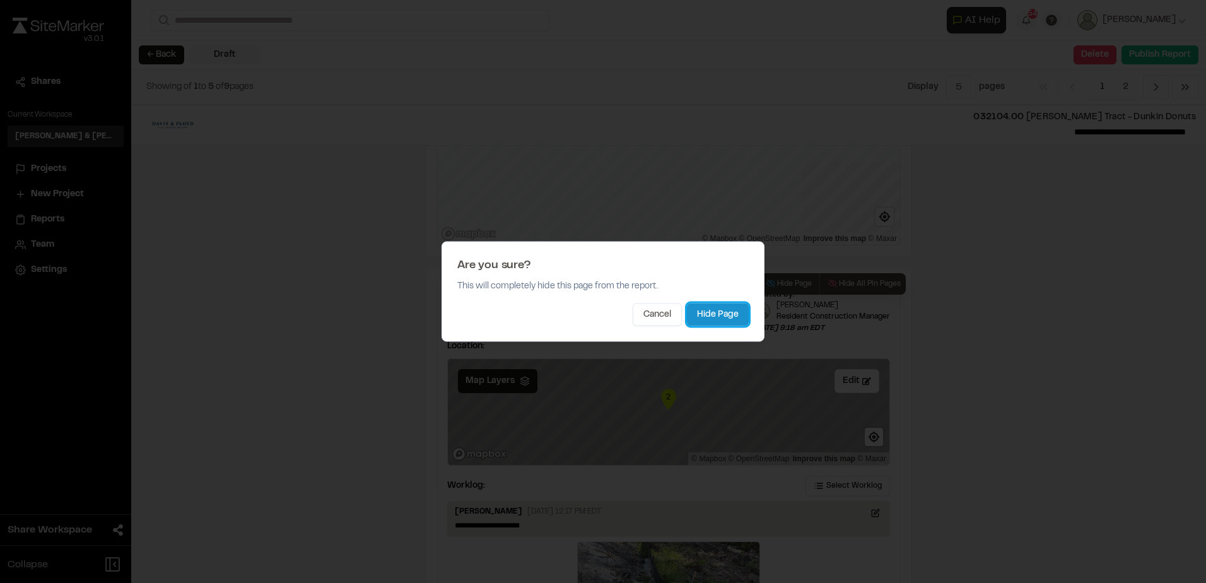
click at [721, 307] on button "Hide Page" at bounding box center [718, 314] width 62 height 23
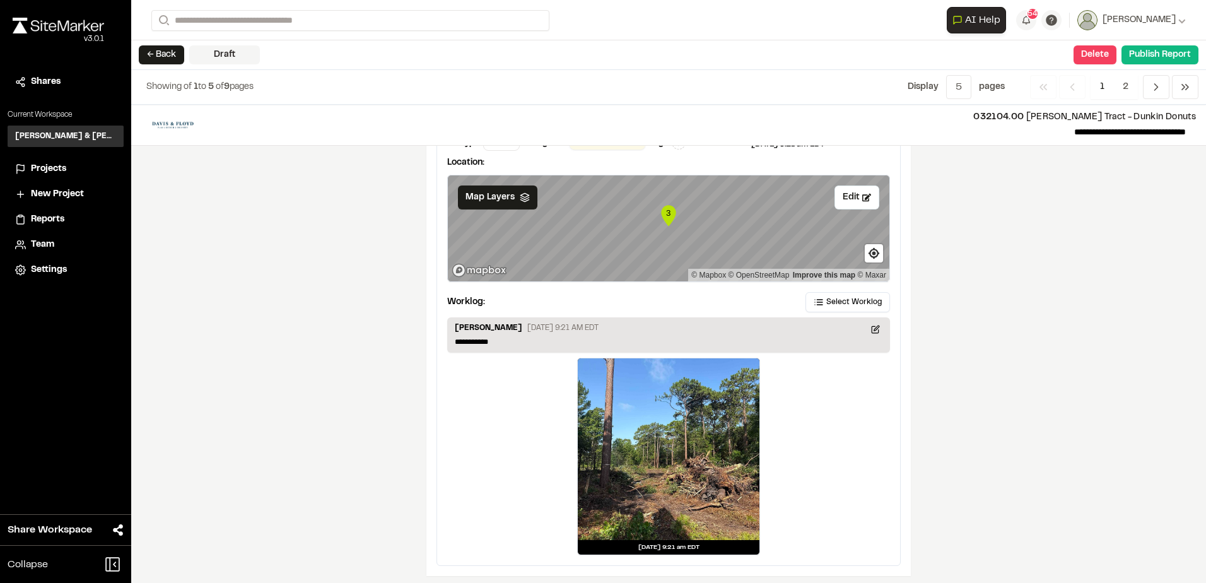
scroll to position [1651, 0]
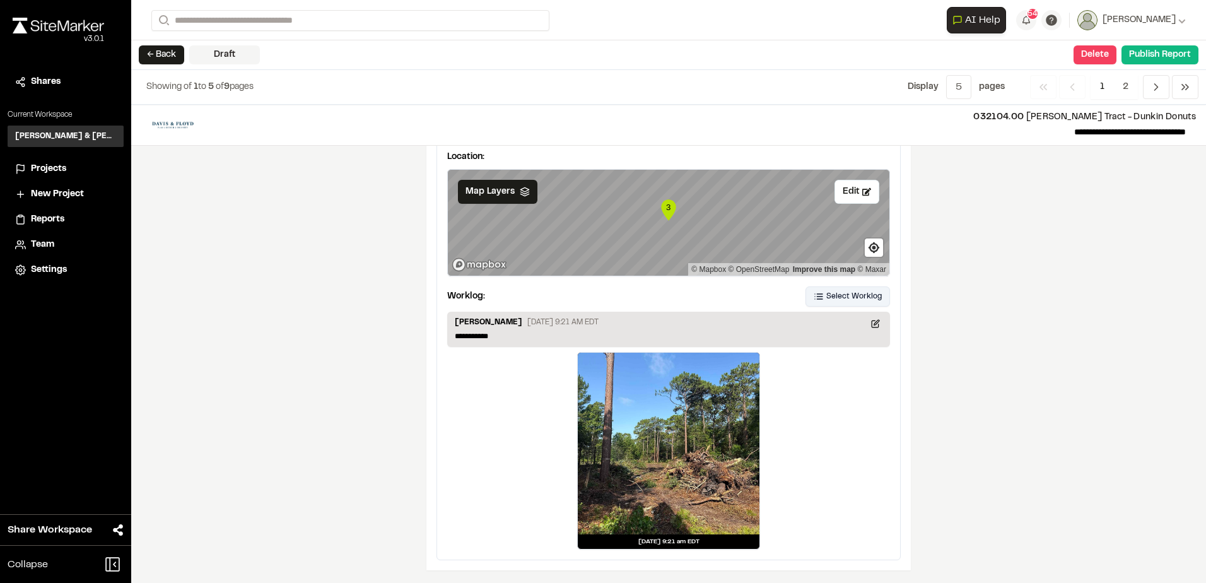
click at [821, 294] on button "Select Worklog" at bounding box center [847, 296] width 84 height 20
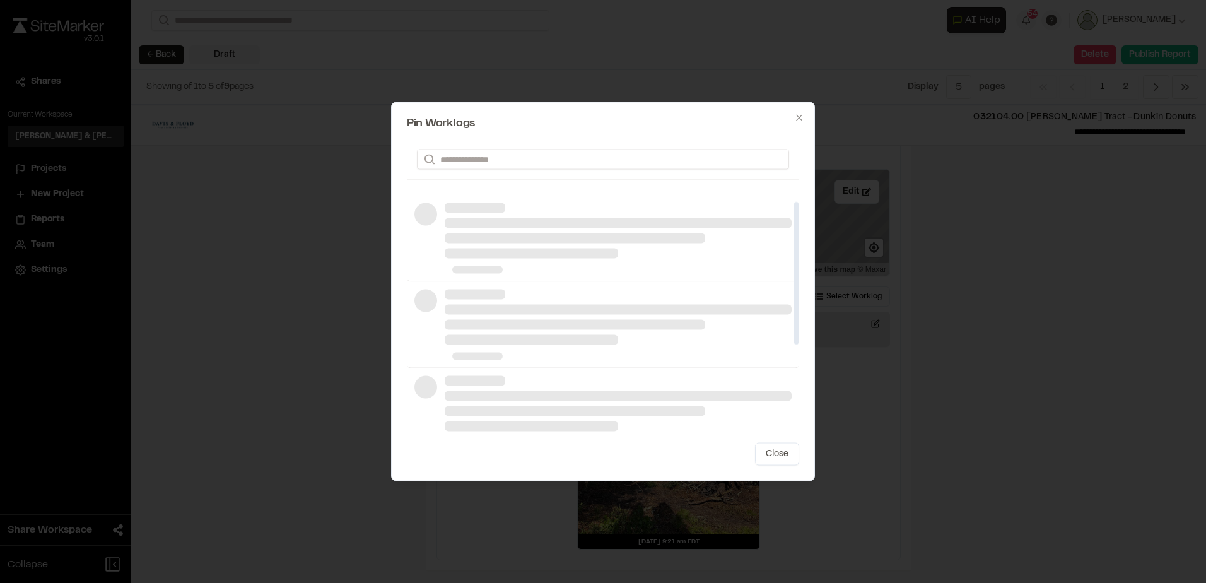
scroll to position [0, 0]
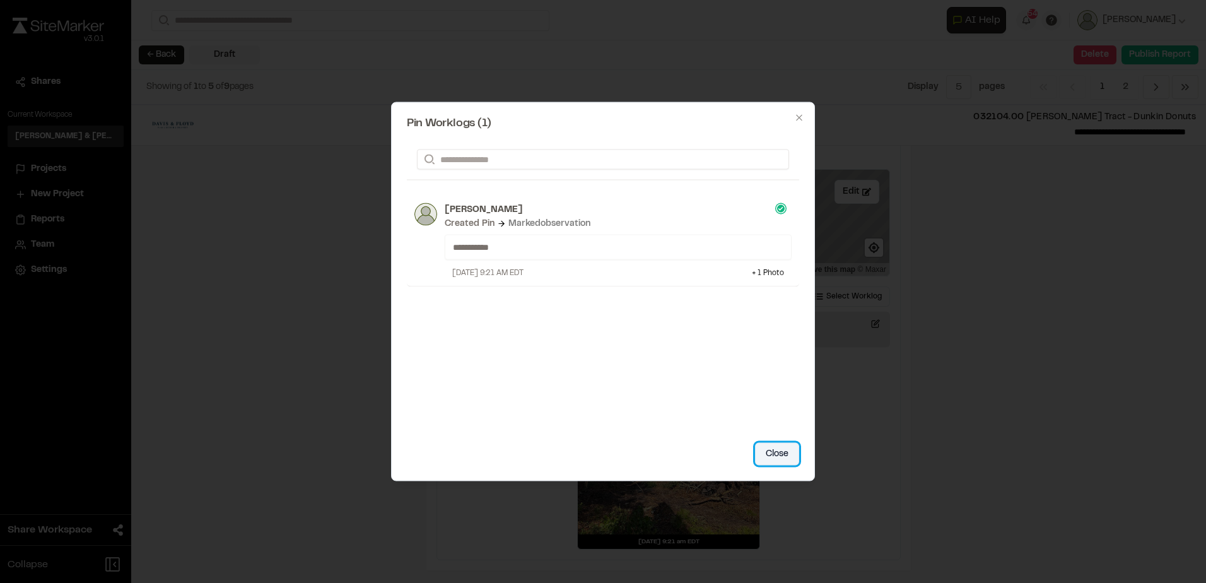
drag, startPoint x: 756, startPoint y: 448, endPoint x: 766, endPoint y: 443, distance: 11.0
click at [755, 445] on button "Close" at bounding box center [777, 454] width 44 height 23
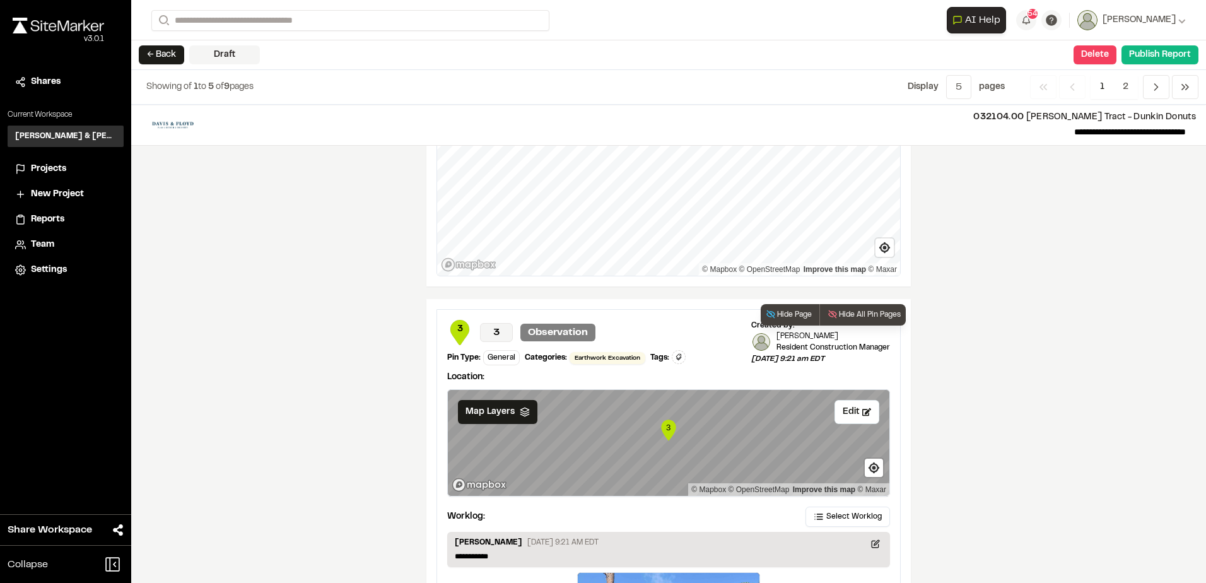
scroll to position [1525, 0]
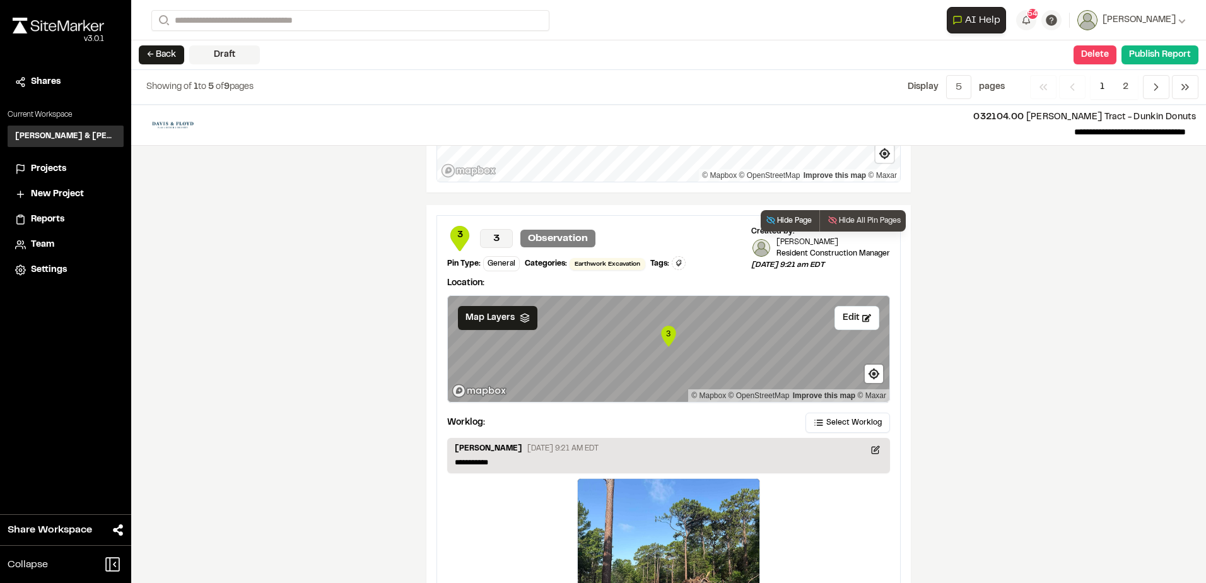
click at [776, 221] on button "Hide Page" at bounding box center [788, 220] width 56 height 21
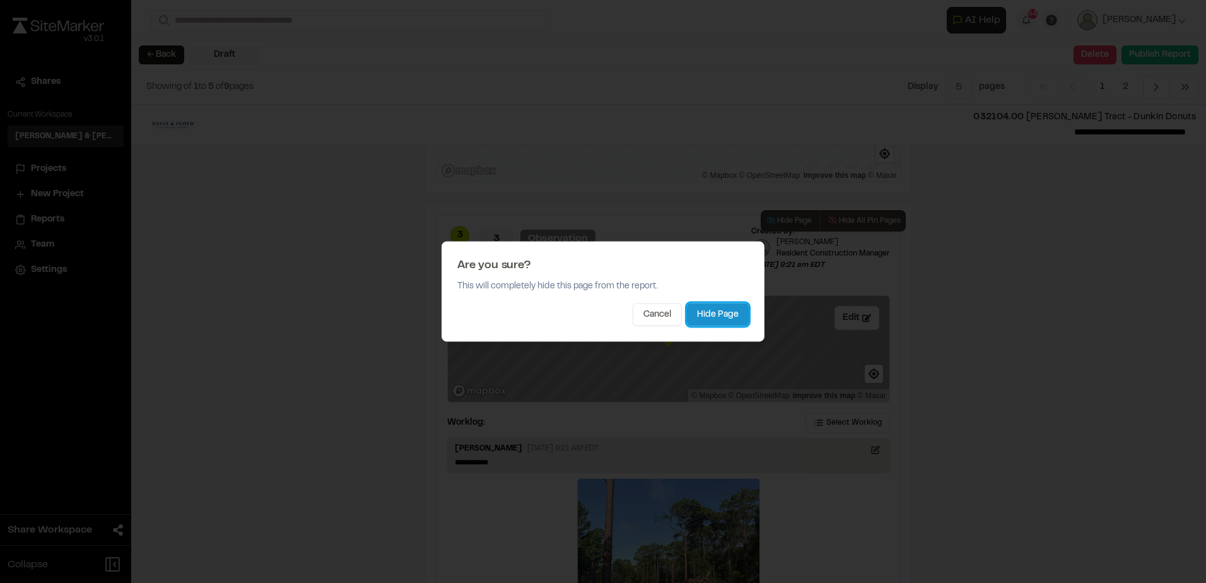
click at [723, 321] on button "Hide Page" at bounding box center [718, 314] width 62 height 23
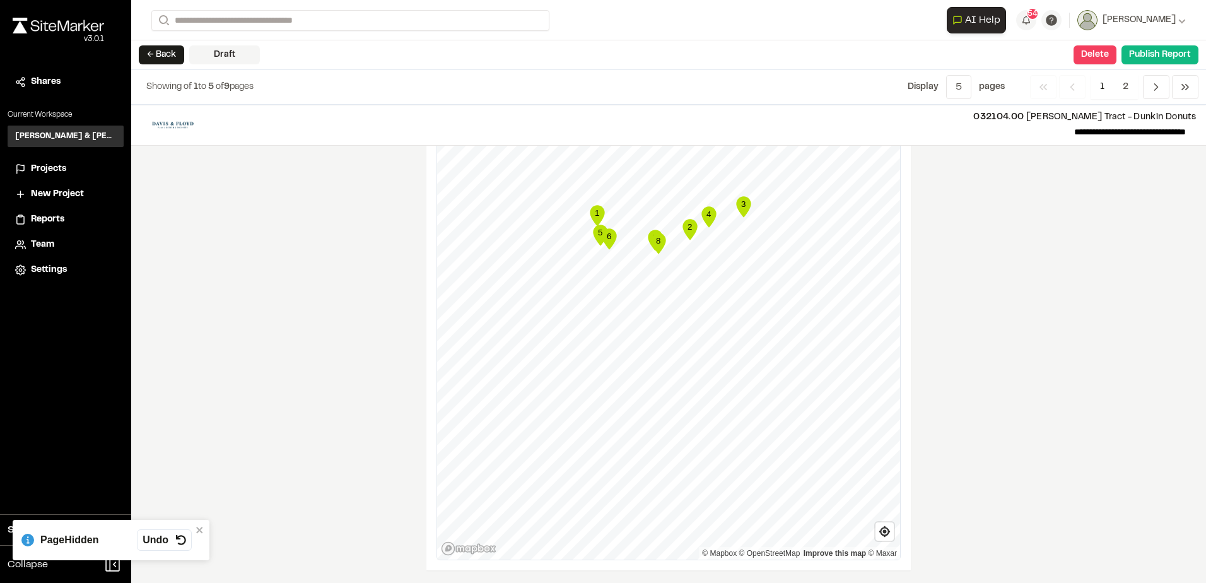
scroll to position [1147, 0]
drag, startPoint x: 1013, startPoint y: 302, endPoint x: 1006, endPoint y: 293, distance: 10.8
click at [1007, 296] on div "**********" at bounding box center [668, 344] width 1075 height 478
click at [1134, 84] on span "2" at bounding box center [1125, 87] width 25 height 24
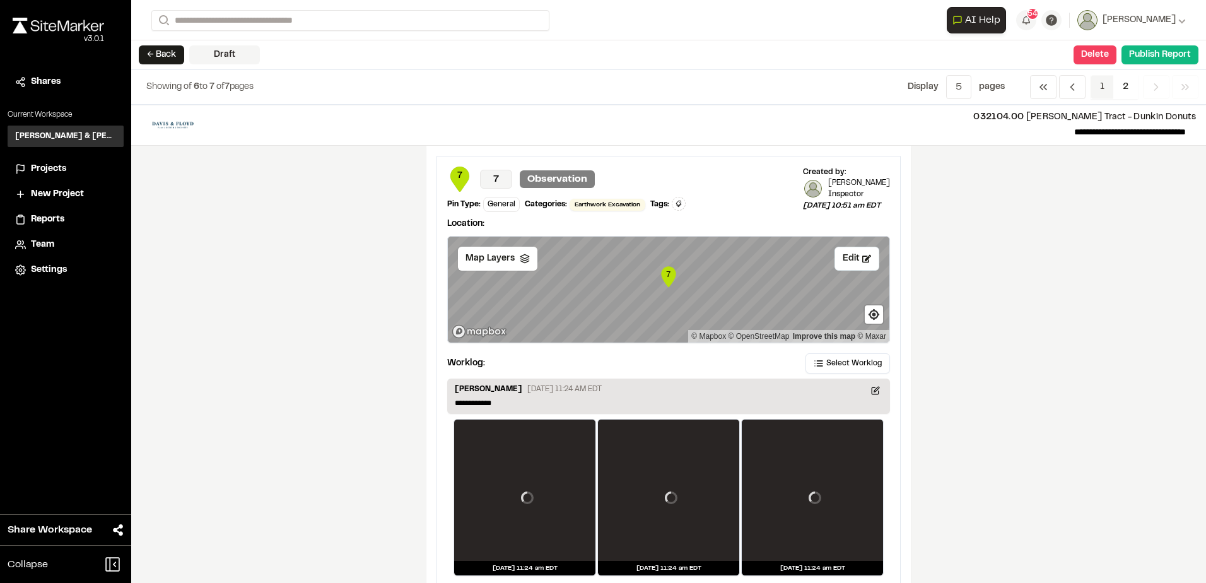
click at [1111, 87] on span "1" at bounding box center [1101, 87] width 23 height 24
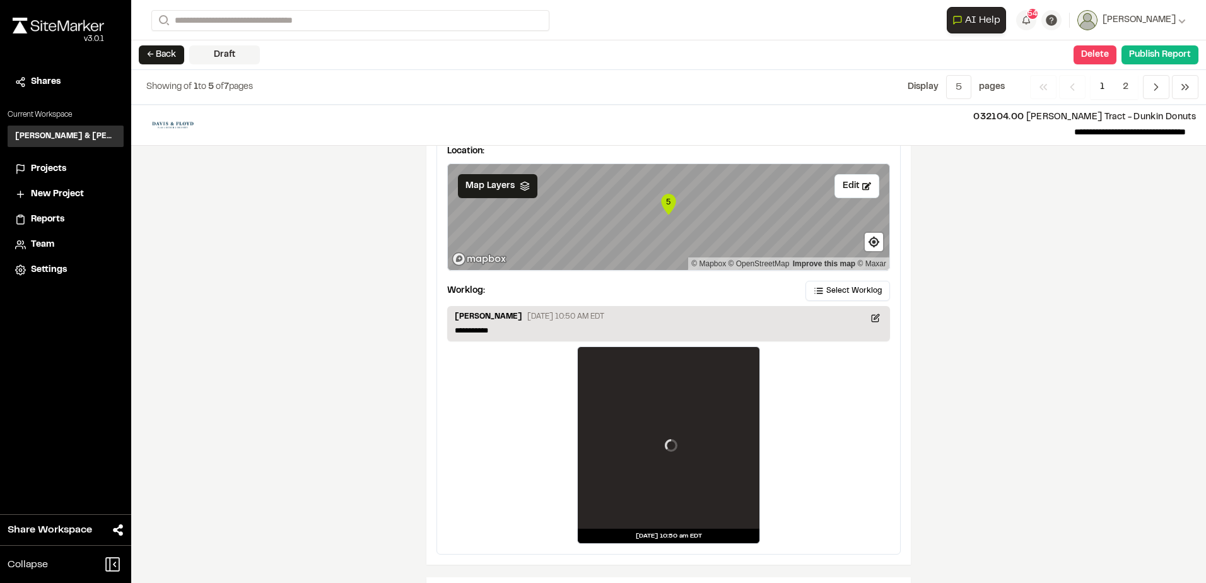
scroll to position [1530, 0]
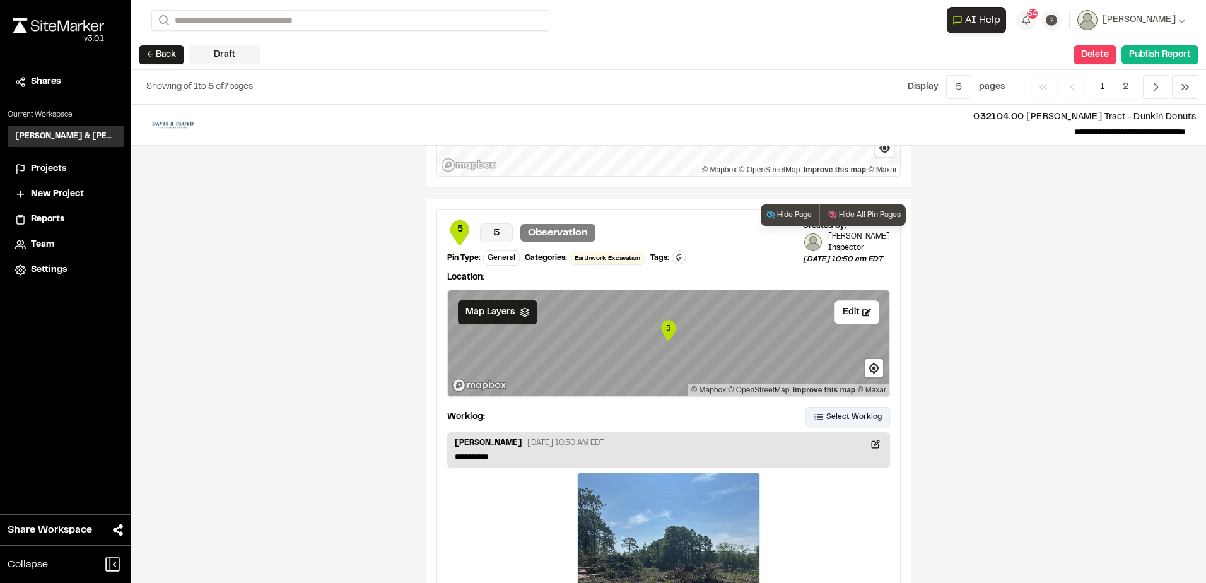
click at [844, 416] on span "Select Worklog" at bounding box center [853, 416] width 55 height 11
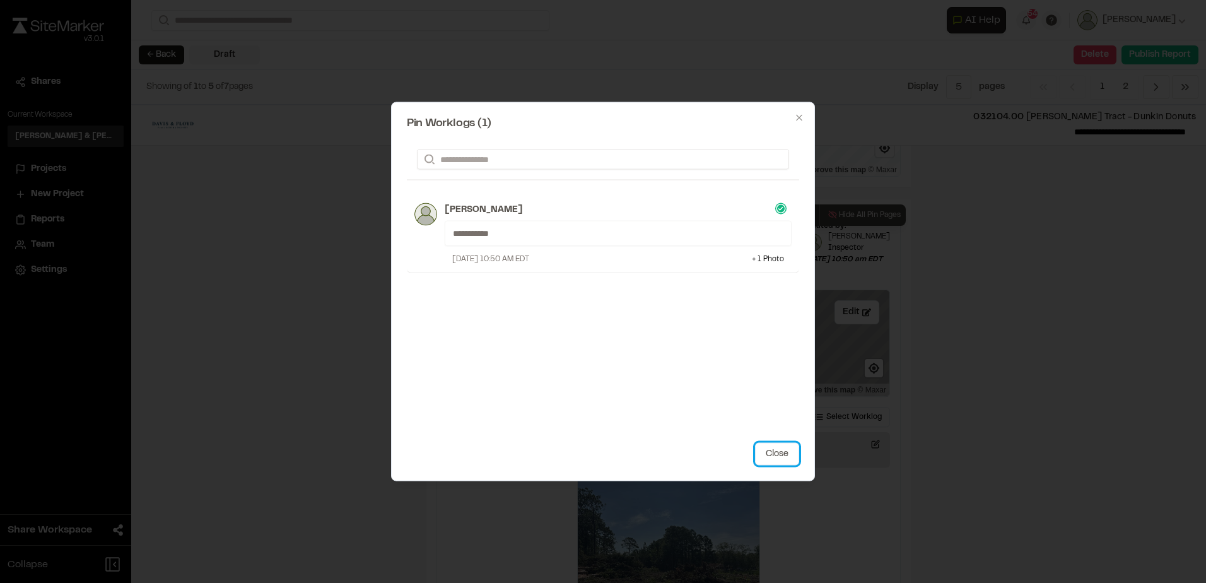
drag, startPoint x: 771, startPoint y: 452, endPoint x: 769, endPoint y: 441, distance: 11.5
click at [769, 448] on button "Close" at bounding box center [777, 454] width 44 height 23
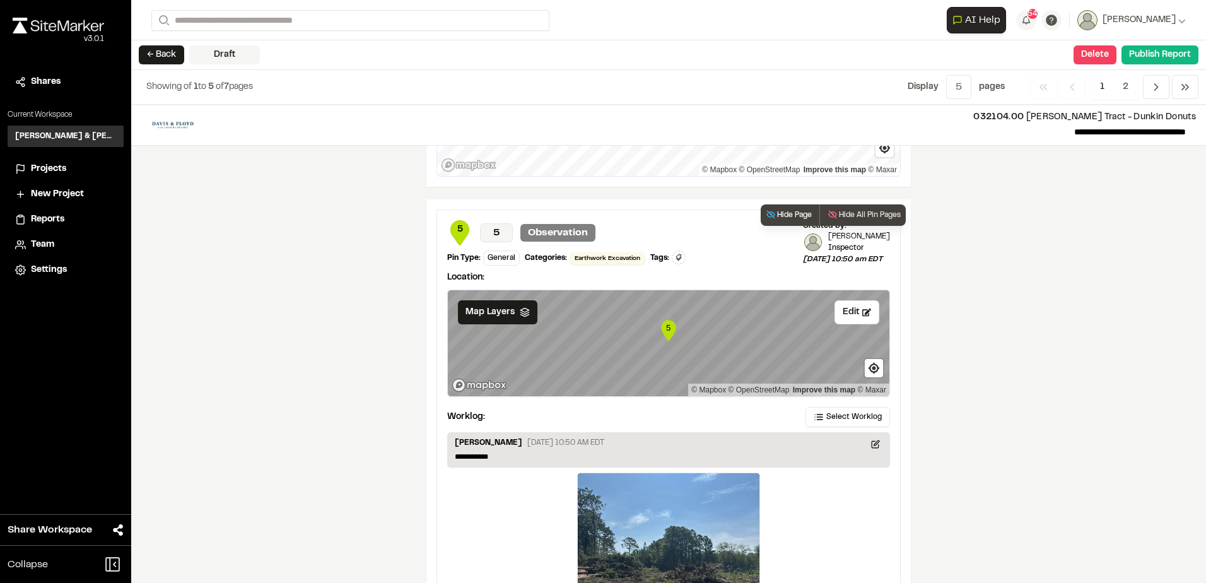
click at [784, 211] on button "Hide Page" at bounding box center [788, 214] width 56 height 21
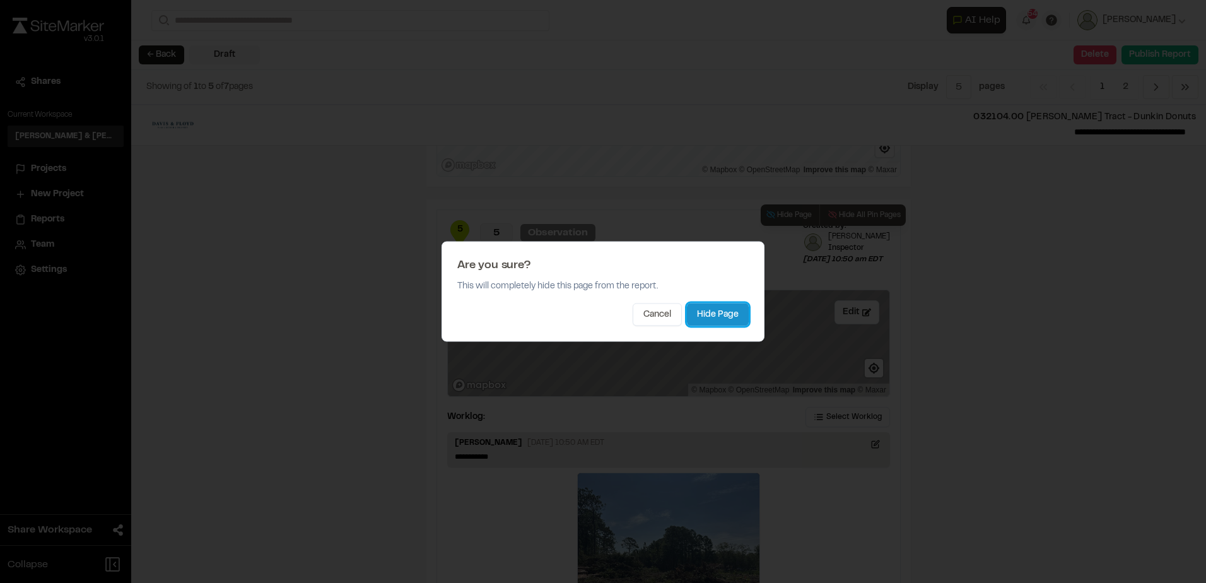
click at [726, 310] on button "Hide Page" at bounding box center [718, 314] width 62 height 23
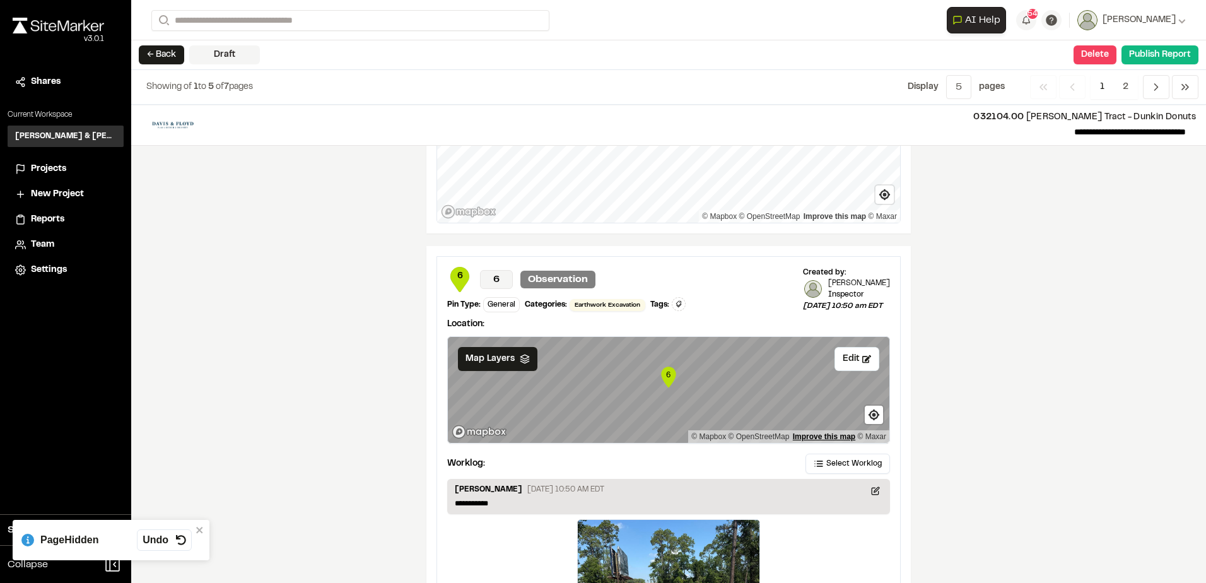
scroll to position [1651, 0]
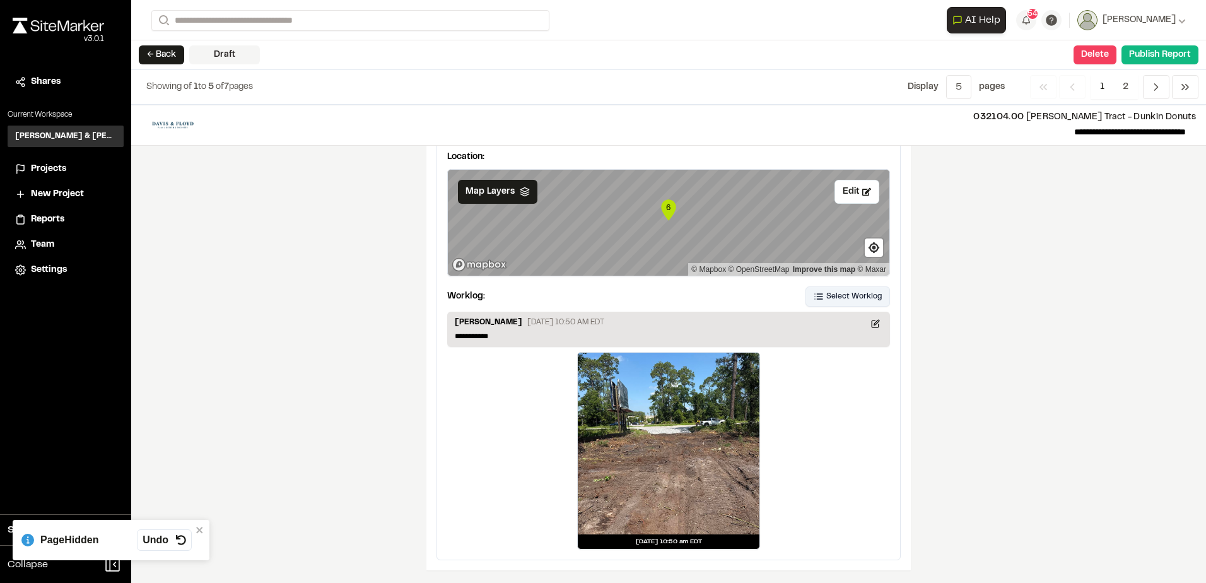
click at [832, 293] on span "Select Worklog" at bounding box center [853, 296] width 55 height 11
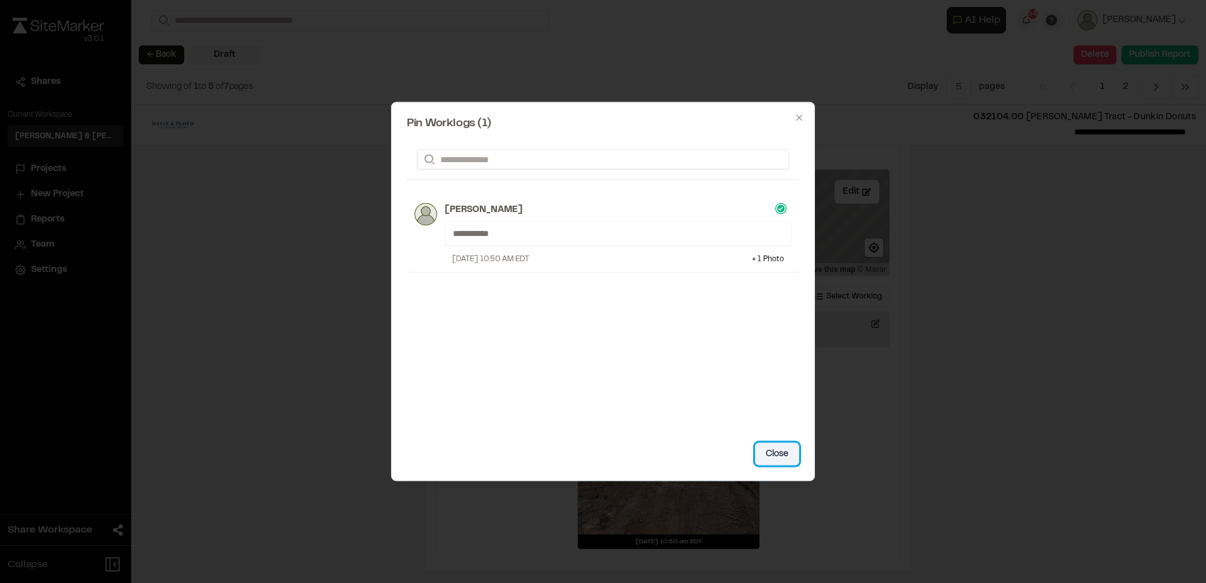
drag, startPoint x: 772, startPoint y: 457, endPoint x: 773, endPoint y: 434, distance: 22.7
click at [772, 453] on button "Close" at bounding box center [777, 454] width 44 height 23
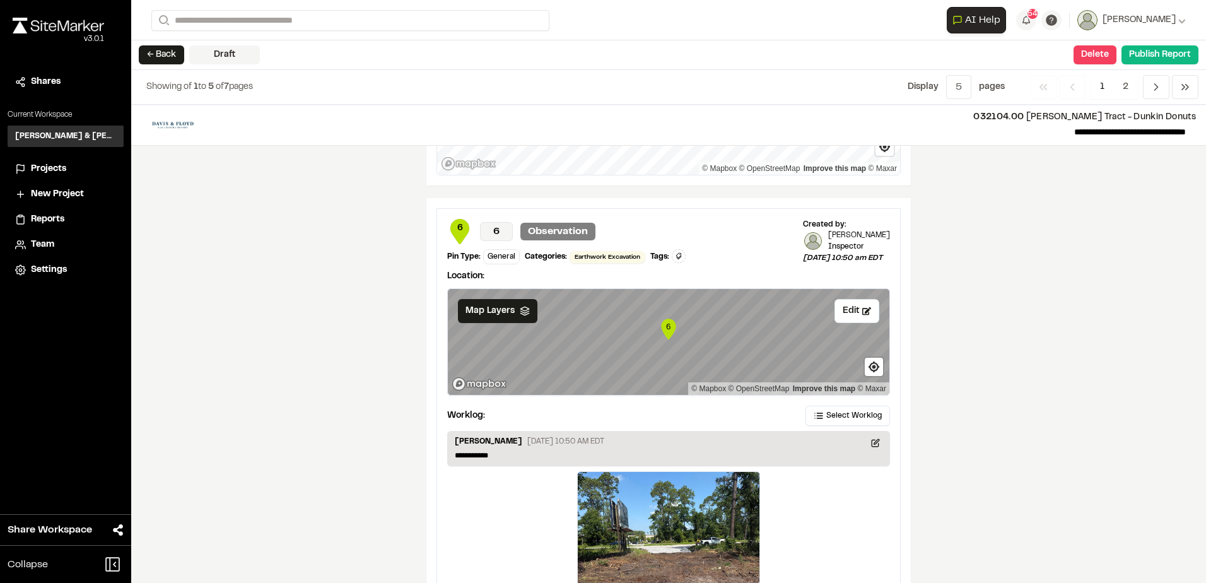
scroll to position [1525, 0]
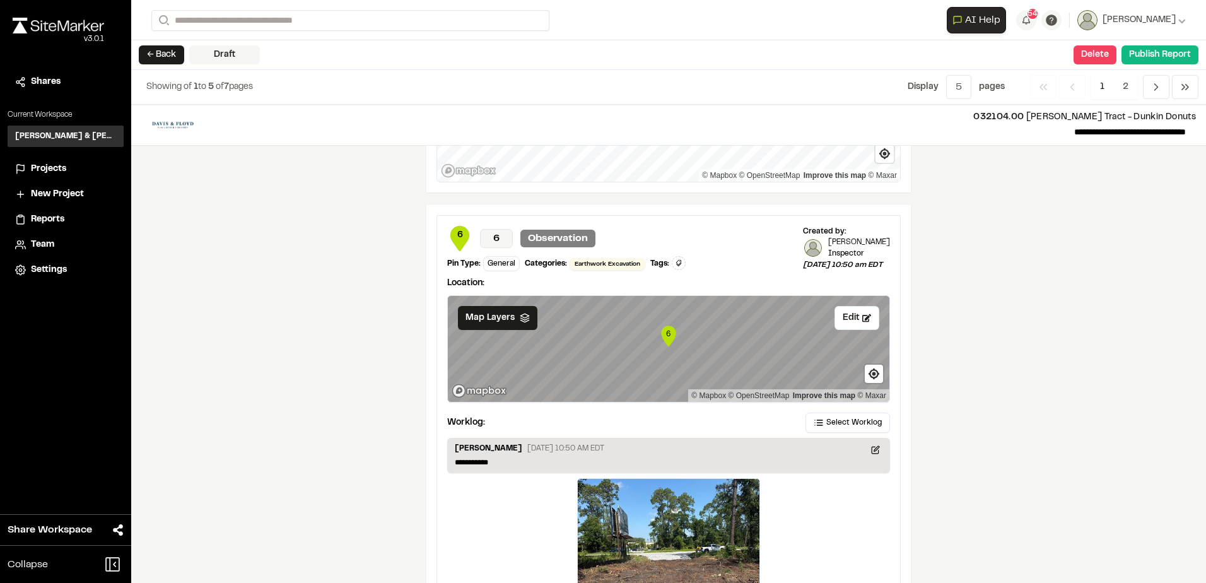
click at [985, 271] on div "**********" at bounding box center [668, 344] width 1075 height 478
click at [800, 223] on button "Hide Page" at bounding box center [788, 220] width 56 height 21
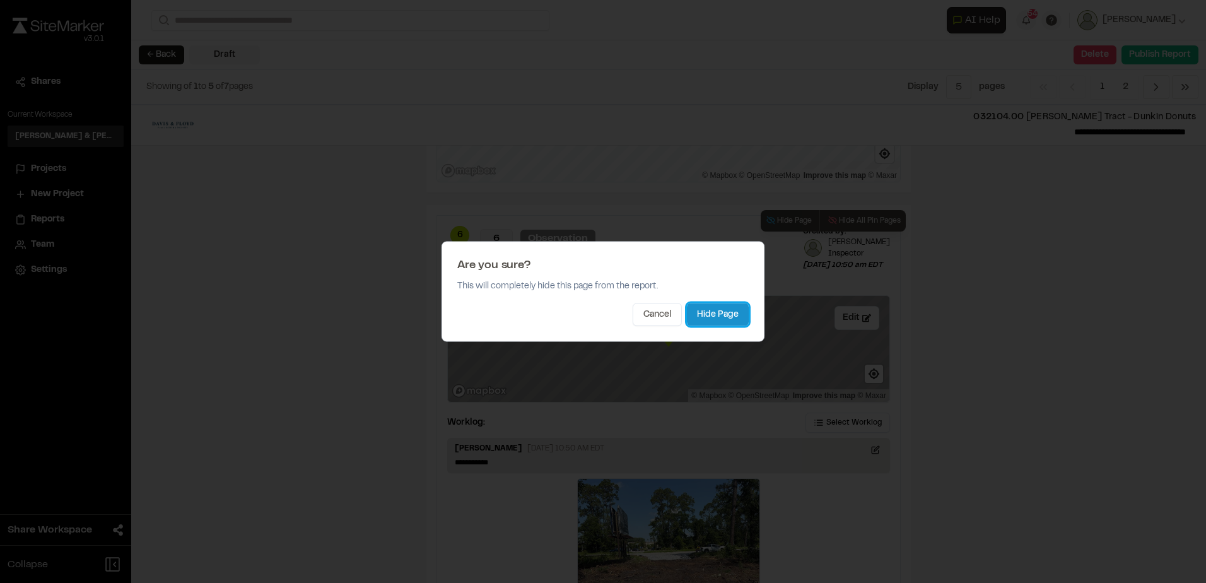
click at [735, 315] on button "Hide Page" at bounding box center [718, 314] width 62 height 23
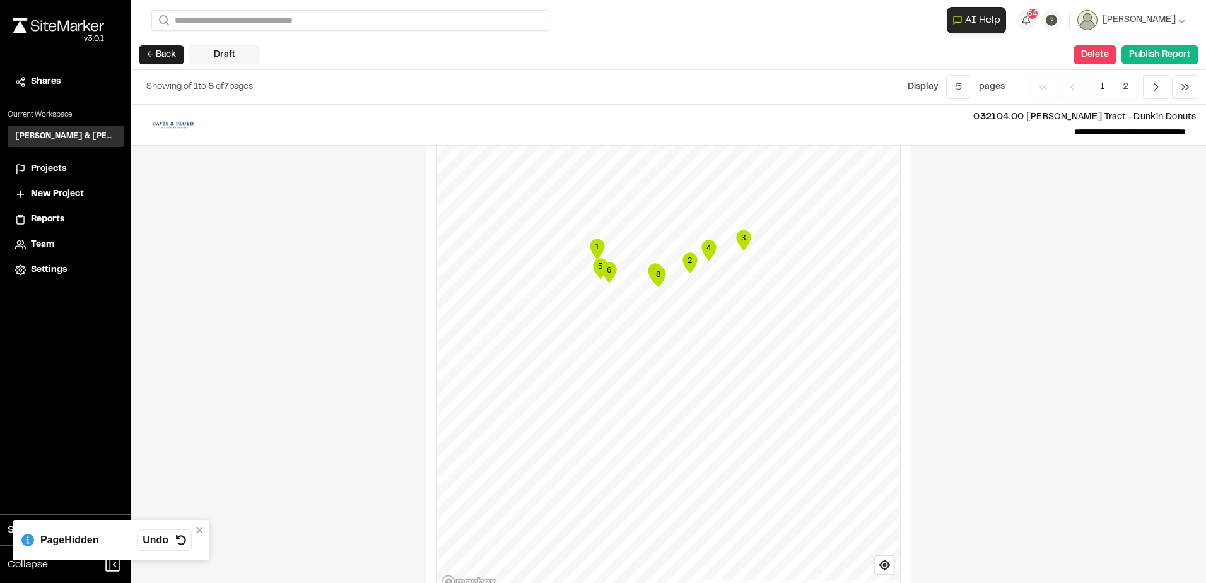
scroll to position [832, 0]
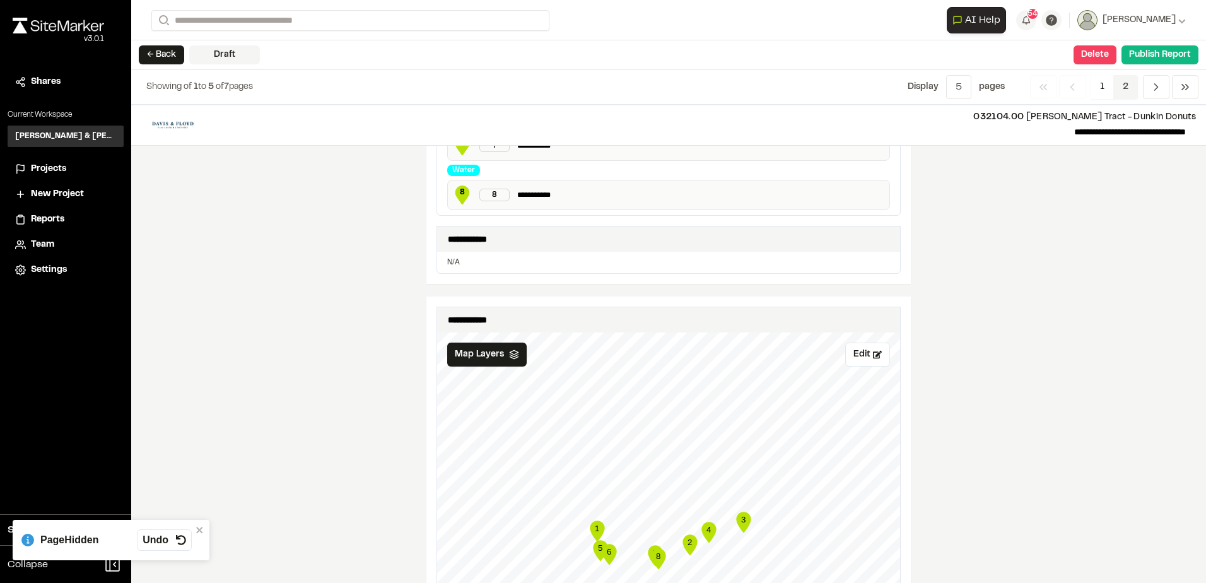
click at [1117, 90] on span "2" at bounding box center [1125, 87] width 25 height 24
click at [1101, 85] on span "1" at bounding box center [1101, 87] width 23 height 24
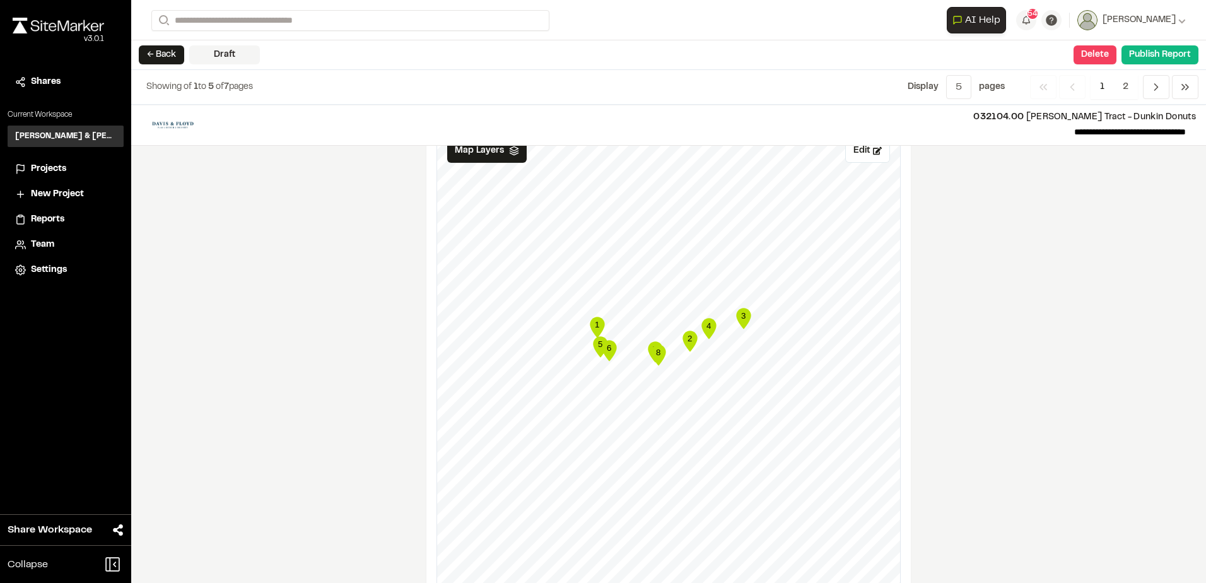
scroll to position [1147, 0]
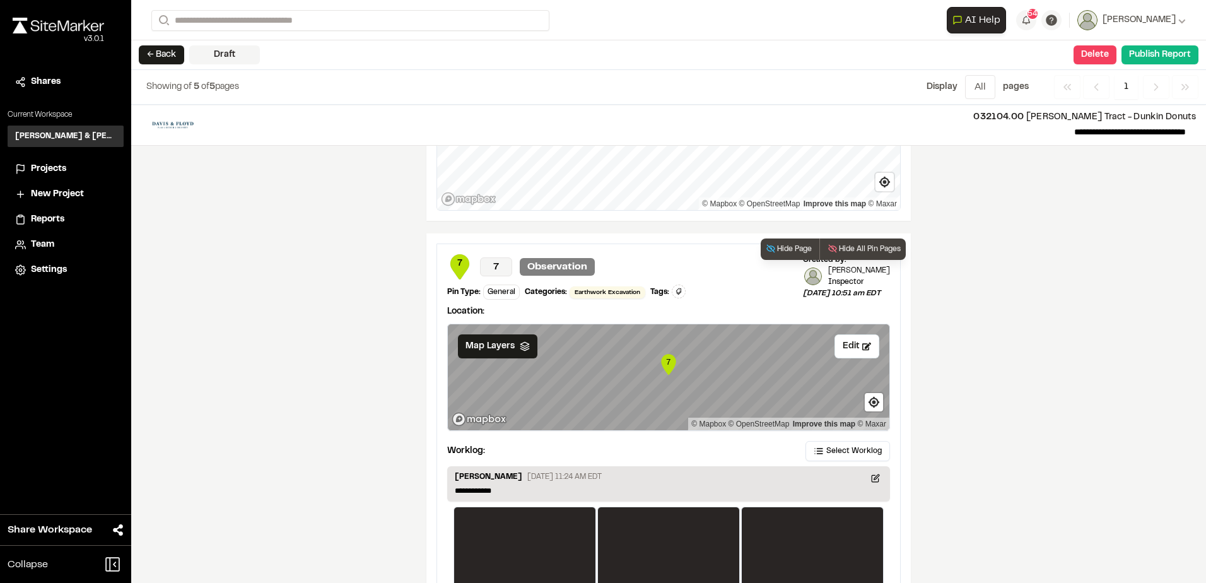
scroll to position [1611, 0]
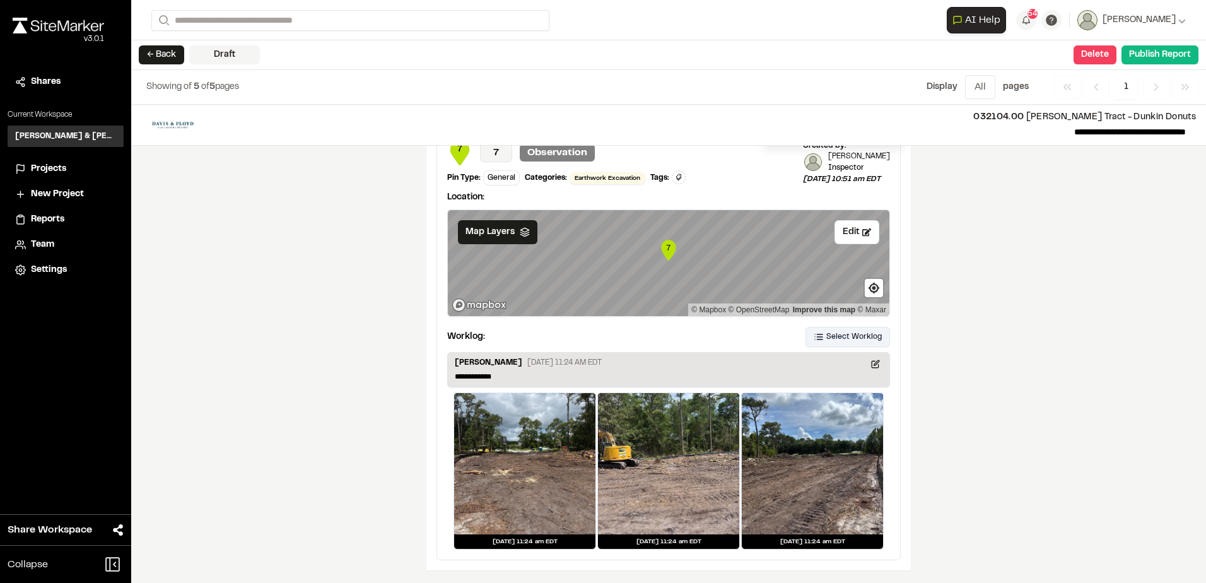
click at [826, 333] on span "Select Worklog" at bounding box center [853, 336] width 55 height 11
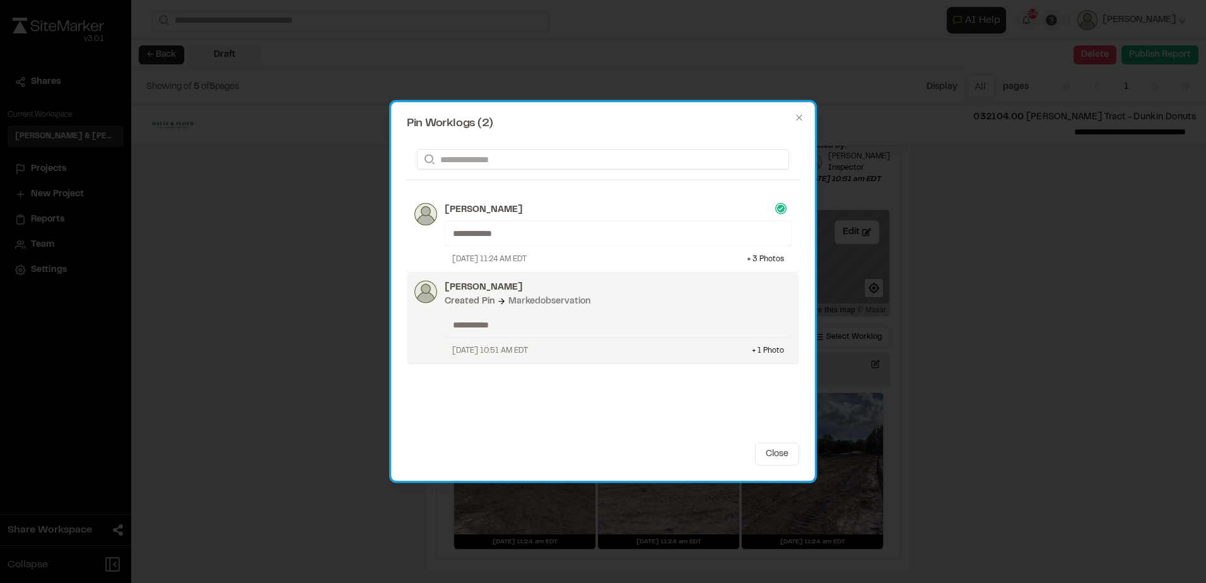
click at [677, 308] on div "**********" at bounding box center [614, 319] width 354 height 76
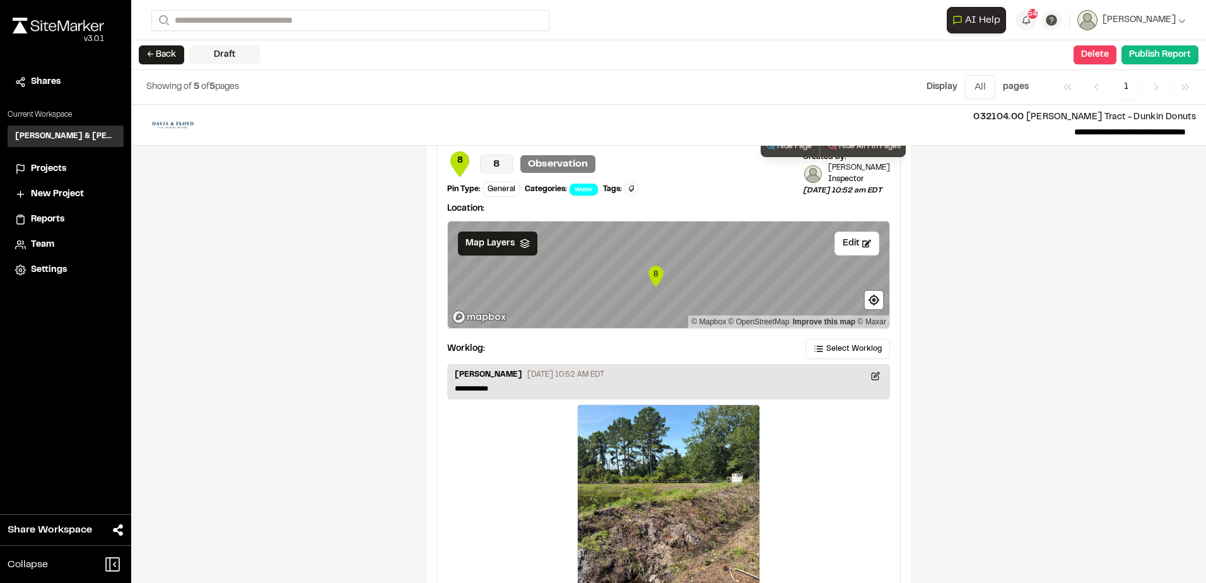
scroll to position [2155, 0]
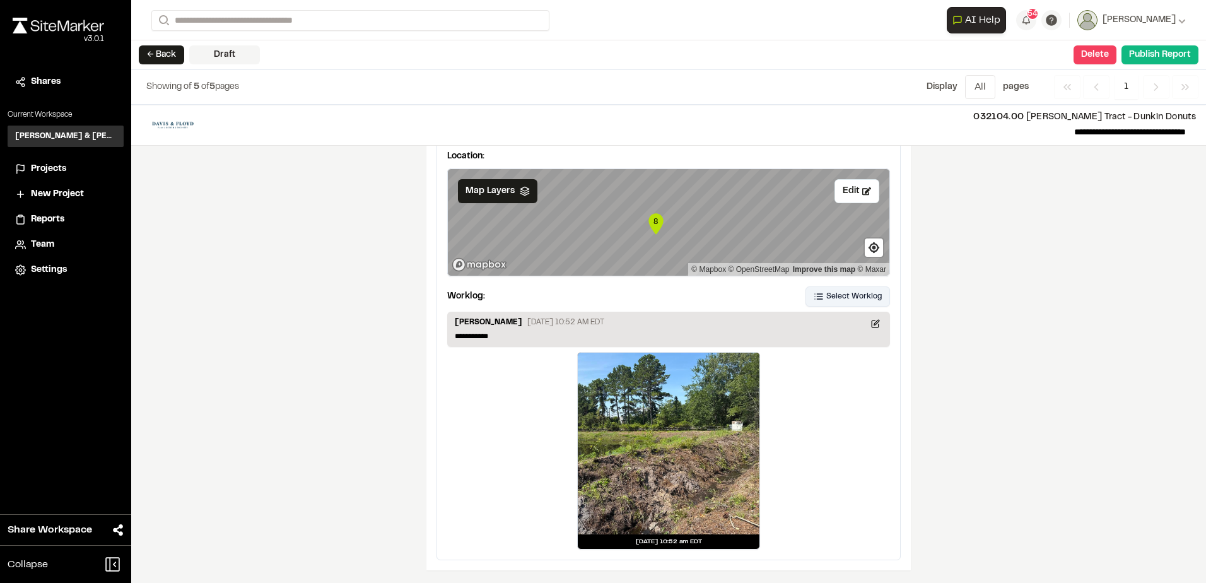
click at [817, 292] on button "Select Worklog" at bounding box center [847, 296] width 84 height 20
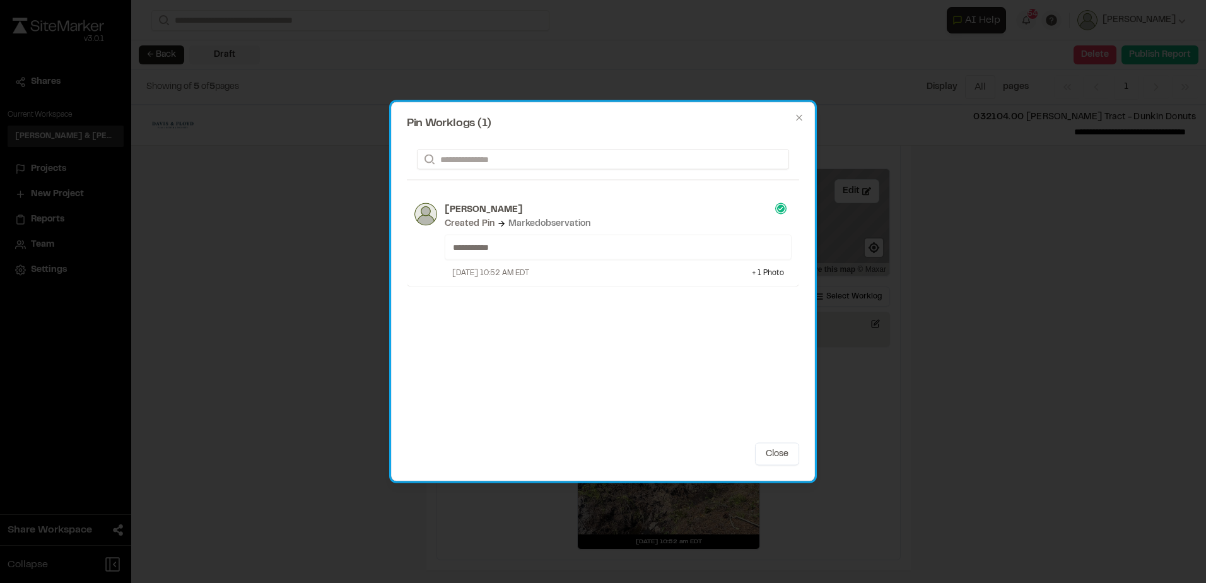
click at [764, 441] on div "**********" at bounding box center [603, 291] width 424 height 379
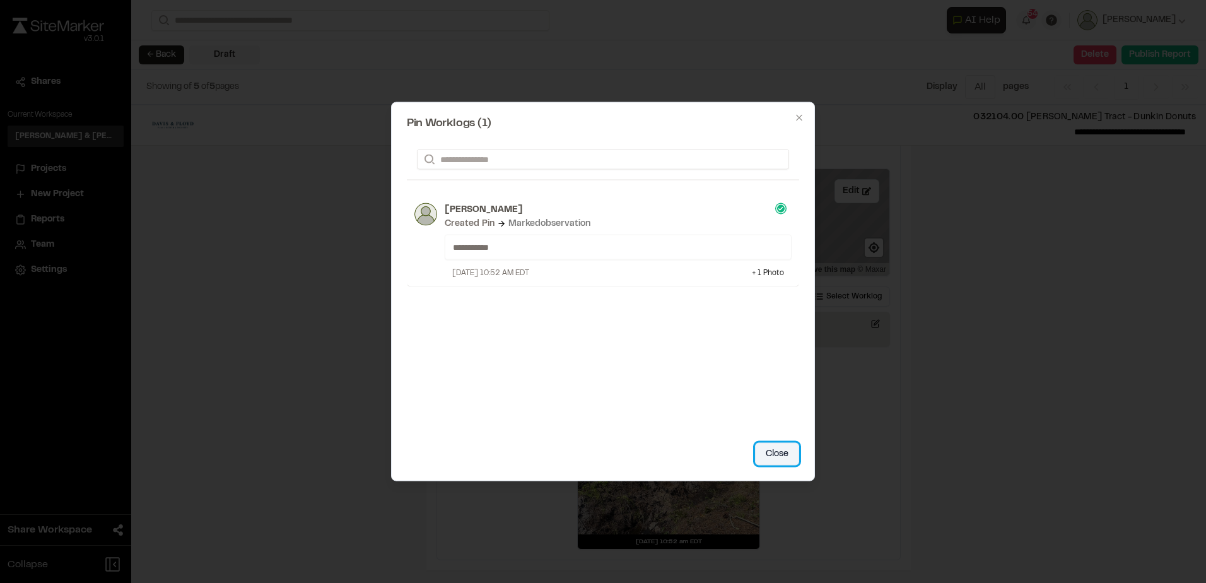
click at [782, 448] on button "Close" at bounding box center [777, 454] width 44 height 23
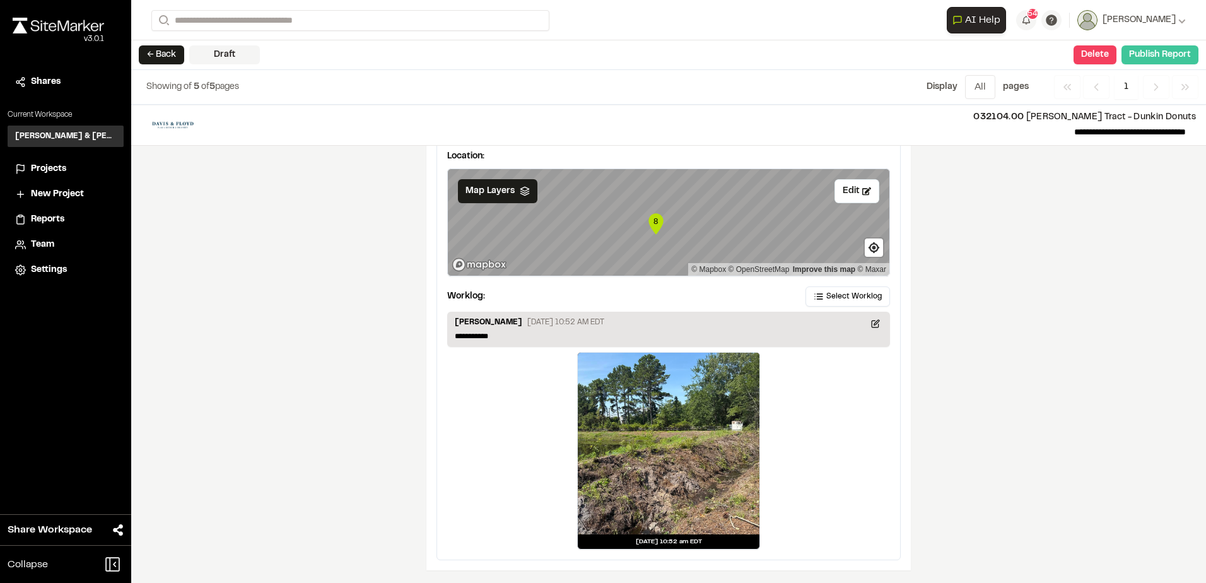
click at [1145, 50] on button "Publish Report" at bounding box center [1159, 54] width 77 height 19
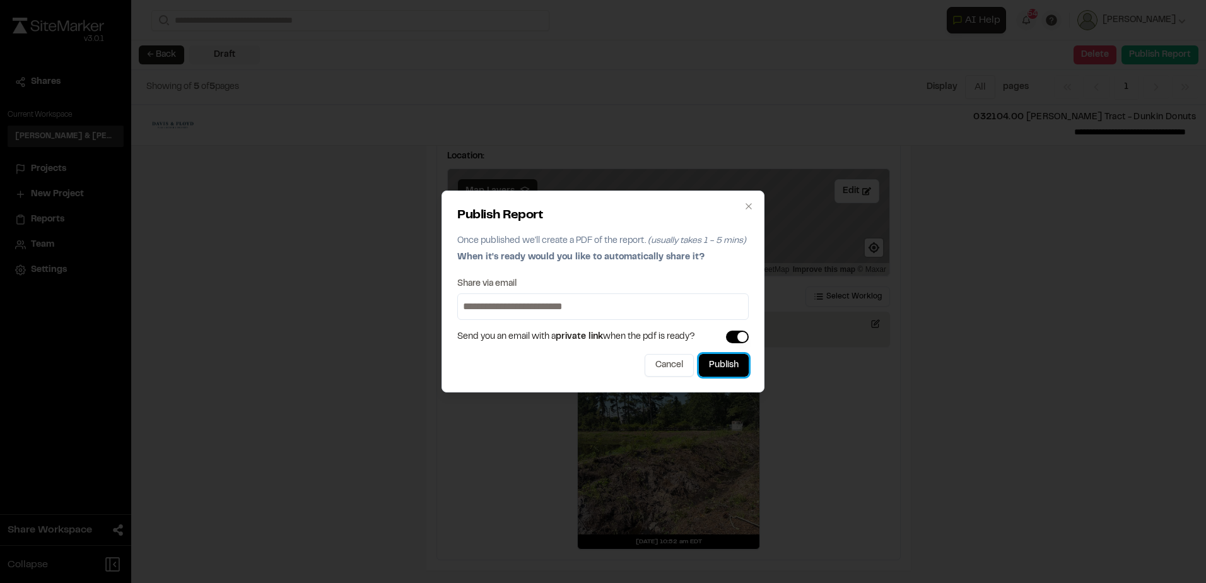
drag, startPoint x: 726, startPoint y: 366, endPoint x: 499, endPoint y: 245, distance: 257.3
click at [726, 366] on button "Publish" at bounding box center [724, 365] width 50 height 23
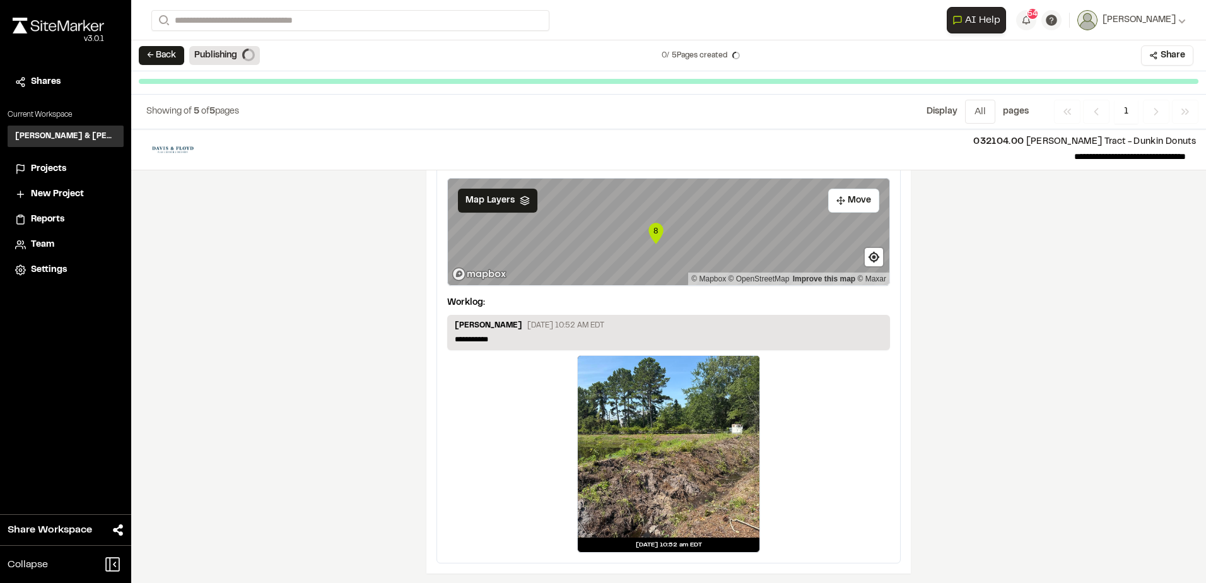
click at [163, 50] on button "← Back" at bounding box center [161, 55] width 45 height 19
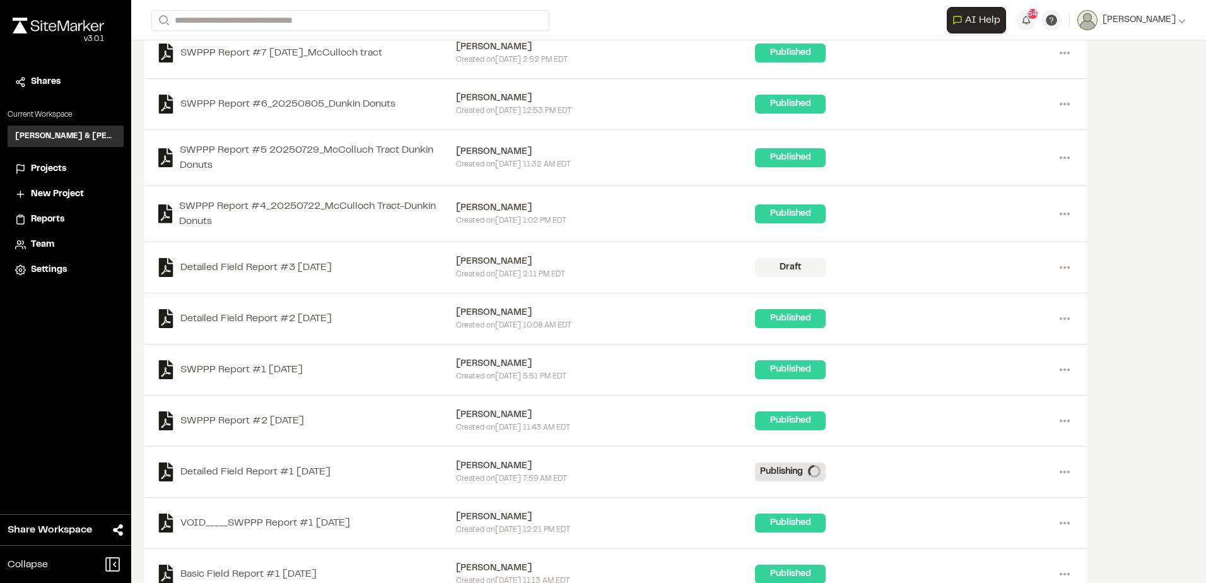
scroll to position [471, 0]
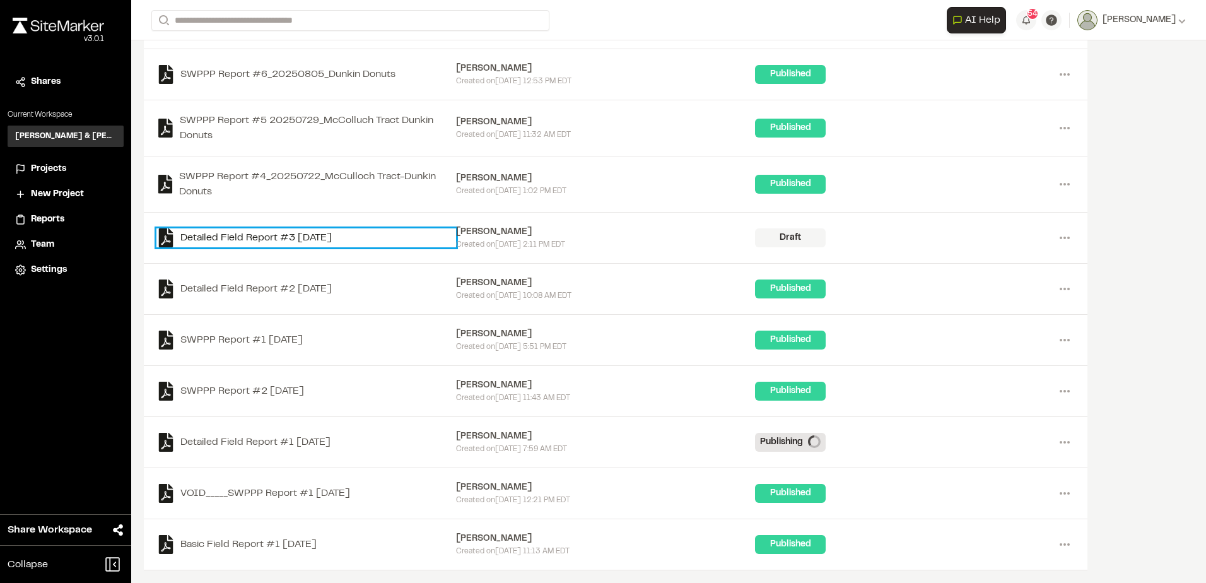
click at [339, 235] on link "Detailed Field Report #3 [DATE]" at bounding box center [306, 237] width 300 height 19
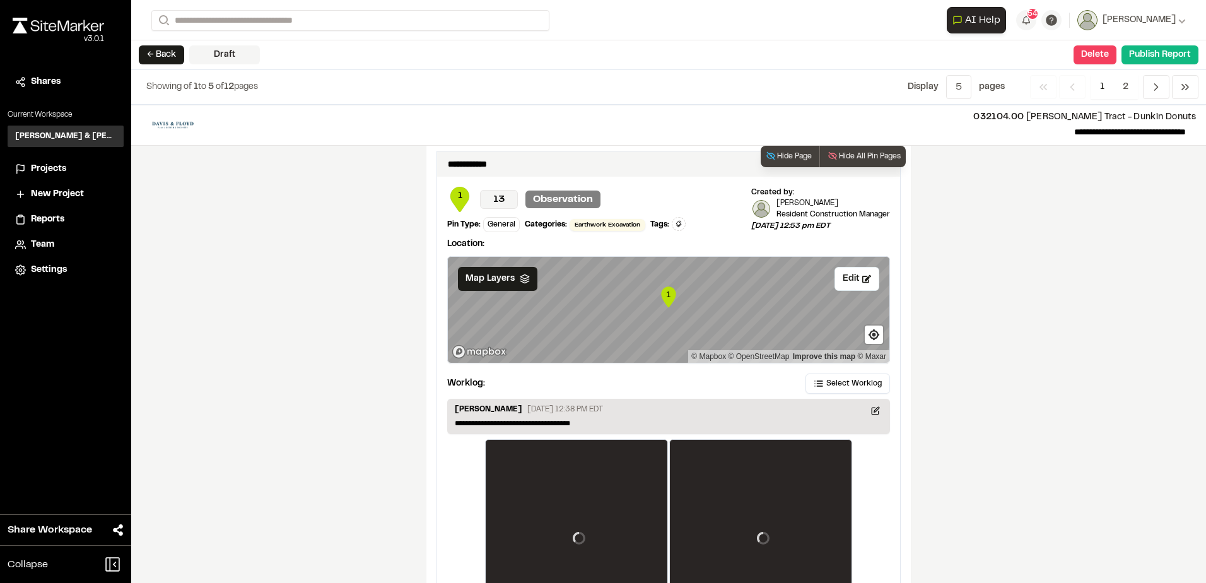
scroll to position [1658, 0]
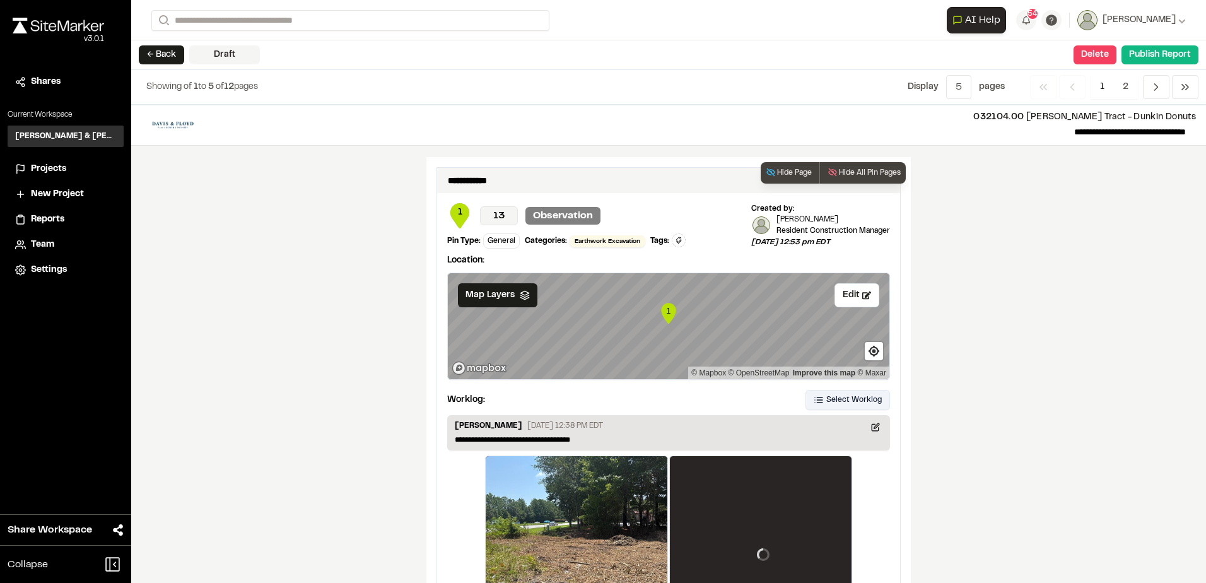
click at [830, 395] on span "Select Worklog" at bounding box center [853, 399] width 55 height 11
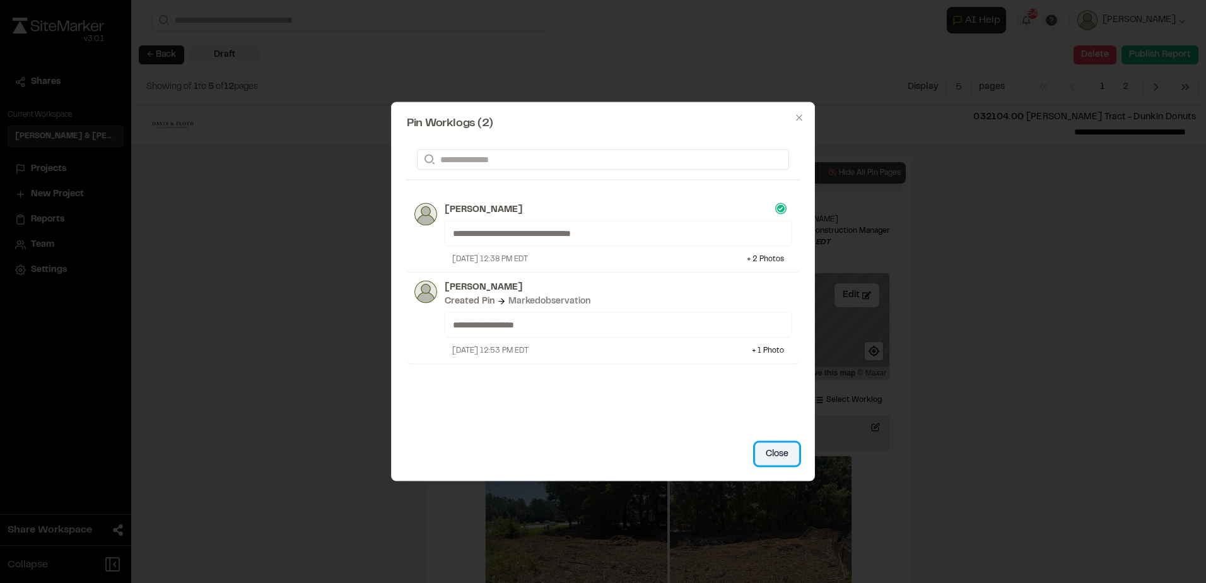
click at [783, 454] on button "Close" at bounding box center [777, 454] width 44 height 23
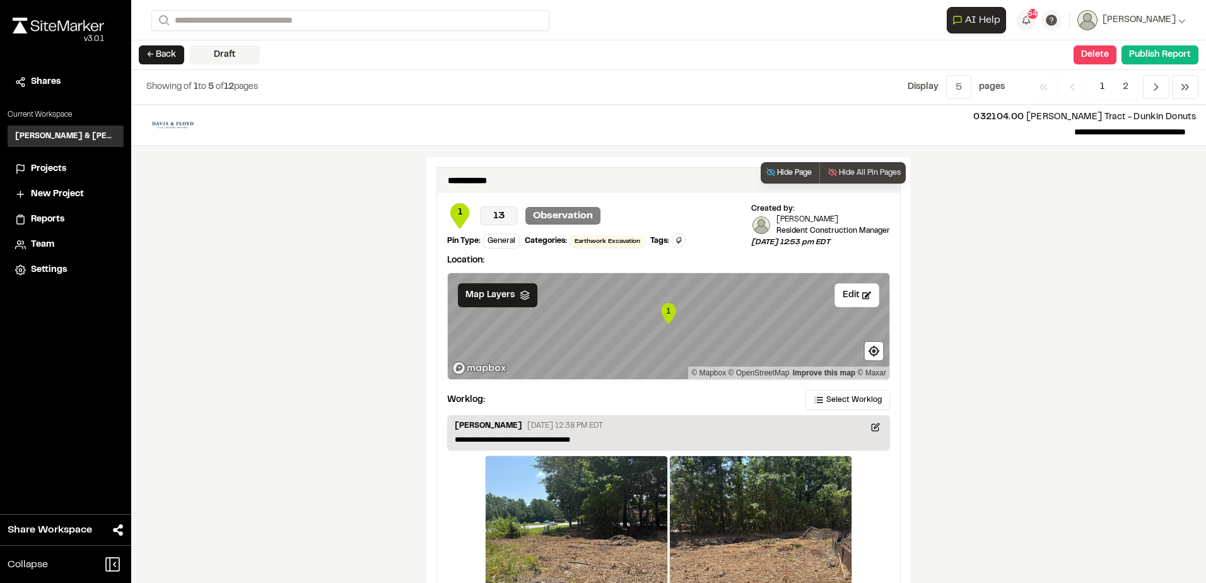
click at [780, 176] on button "Hide Page" at bounding box center [788, 172] width 56 height 21
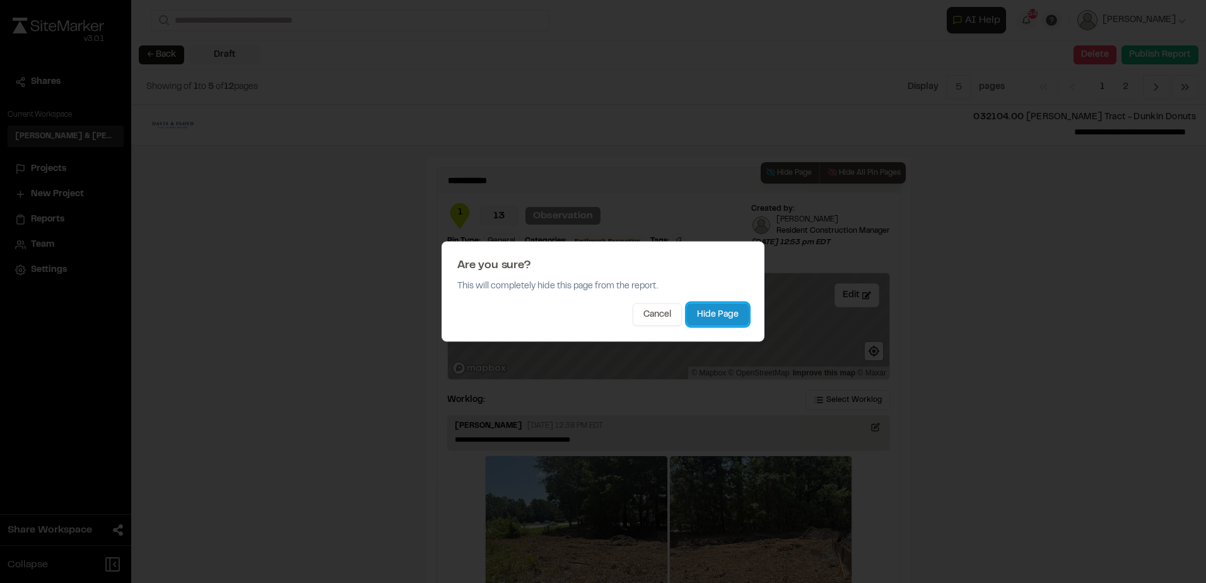
click at [712, 311] on button "Hide Page" at bounding box center [718, 314] width 62 height 23
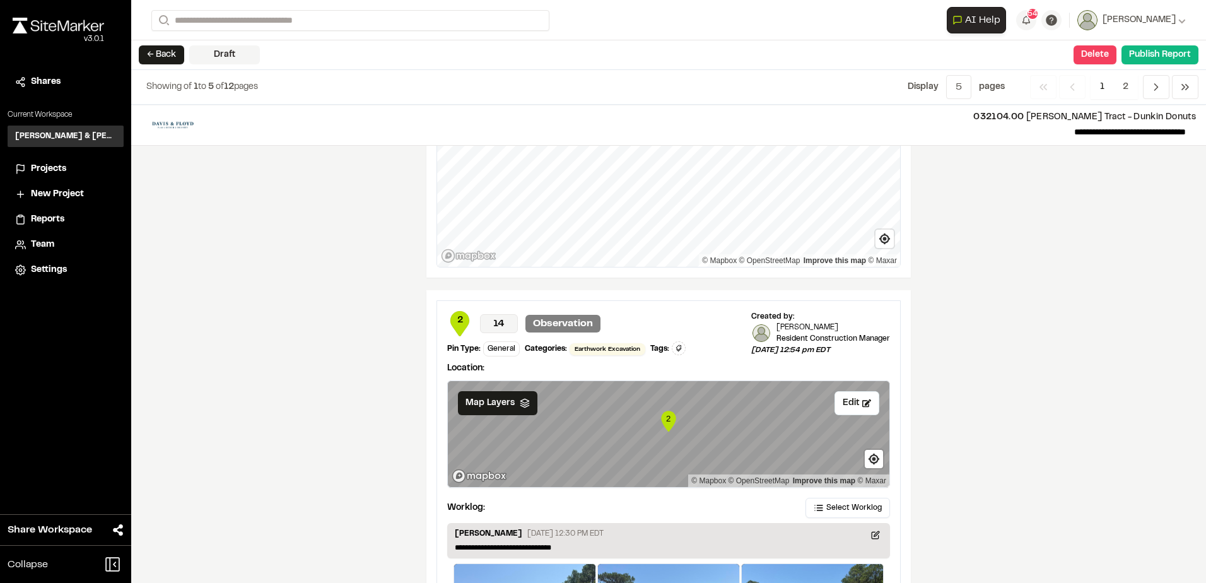
scroll to position [1633, 0]
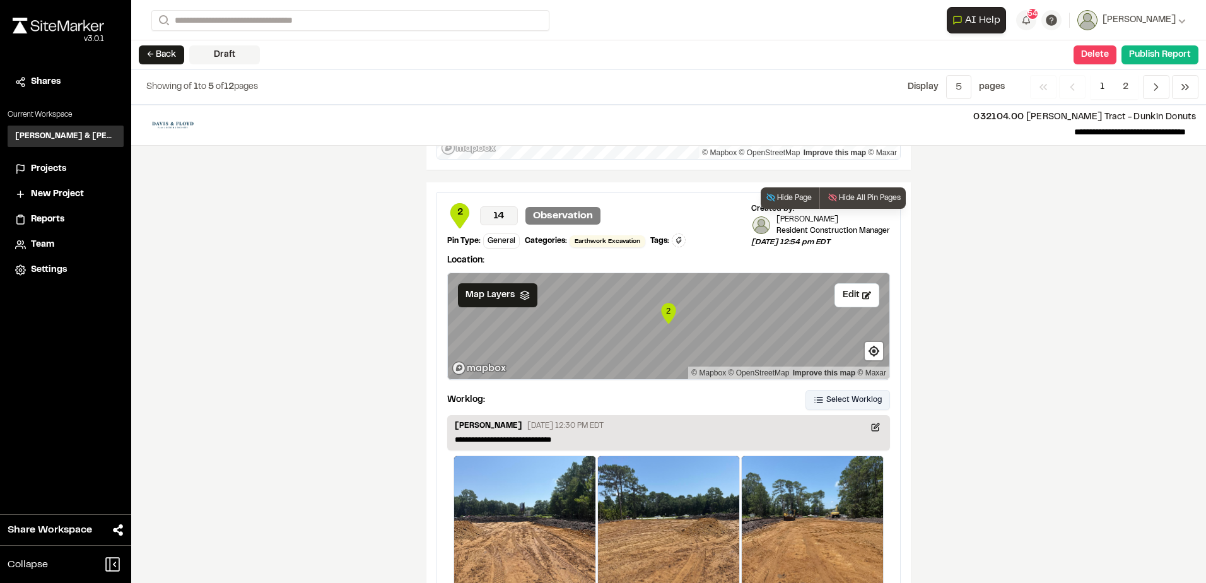
click at [837, 400] on span "Select Worklog" at bounding box center [853, 399] width 55 height 11
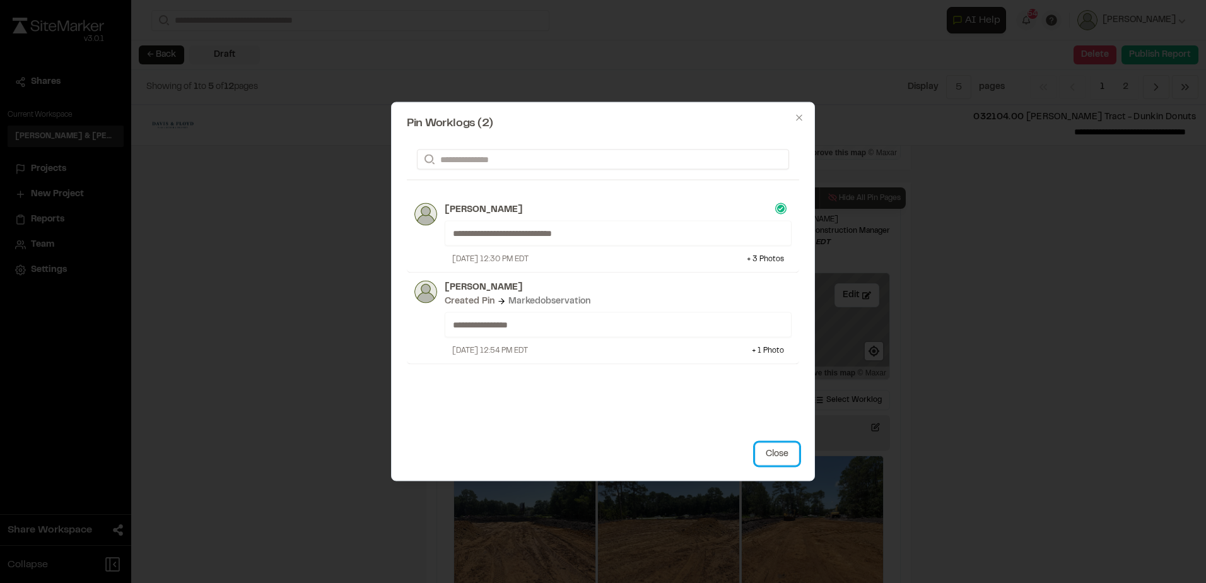
drag, startPoint x: 781, startPoint y: 454, endPoint x: 803, endPoint y: 342, distance: 114.4
click at [781, 450] on button "Close" at bounding box center [777, 454] width 44 height 23
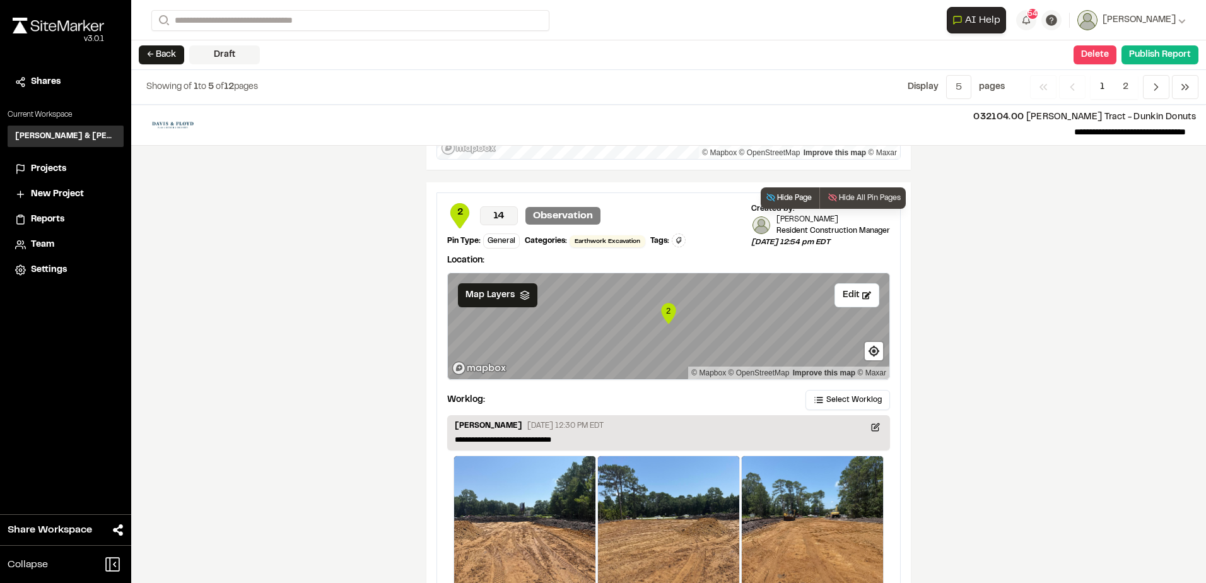
click at [794, 192] on button "Hide Page" at bounding box center [788, 197] width 56 height 21
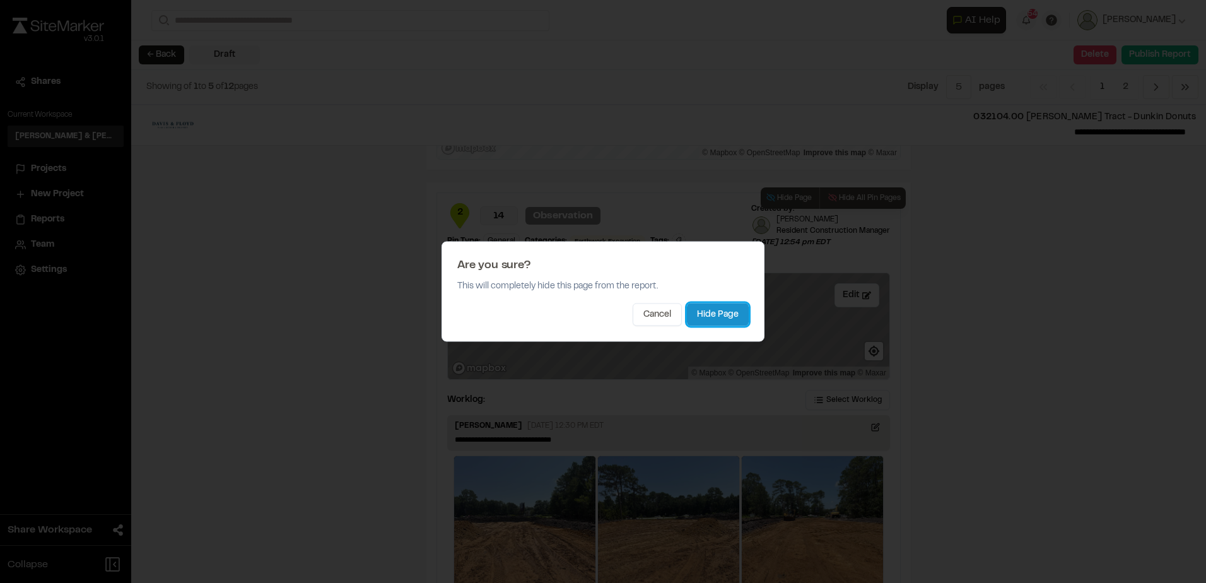
click at [716, 322] on button "Hide Page" at bounding box center [718, 314] width 62 height 23
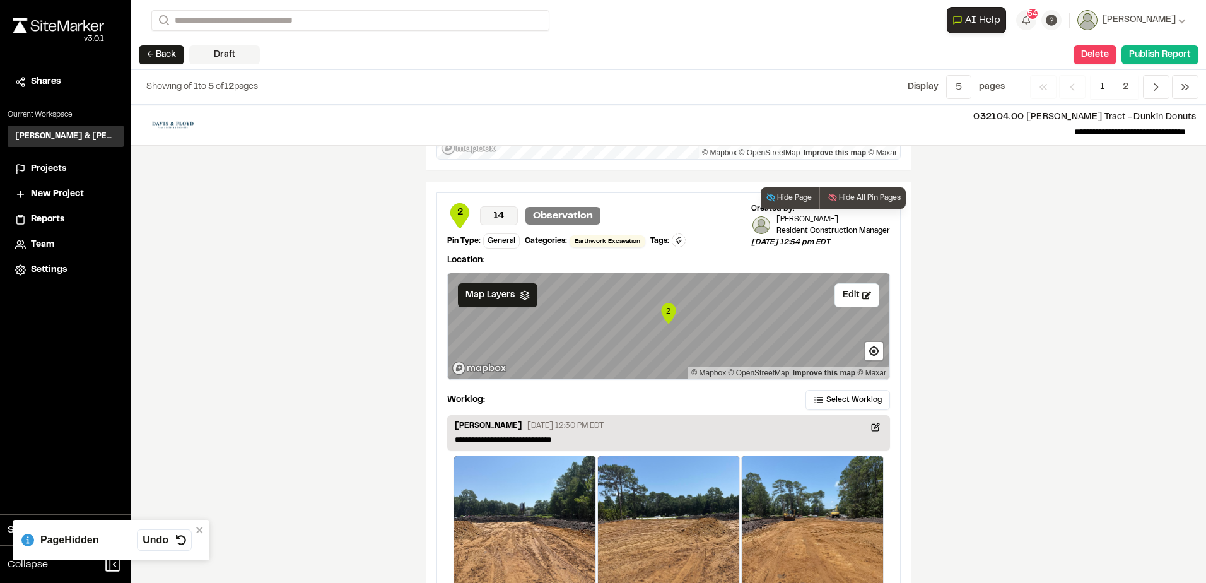
scroll to position [1233, 0]
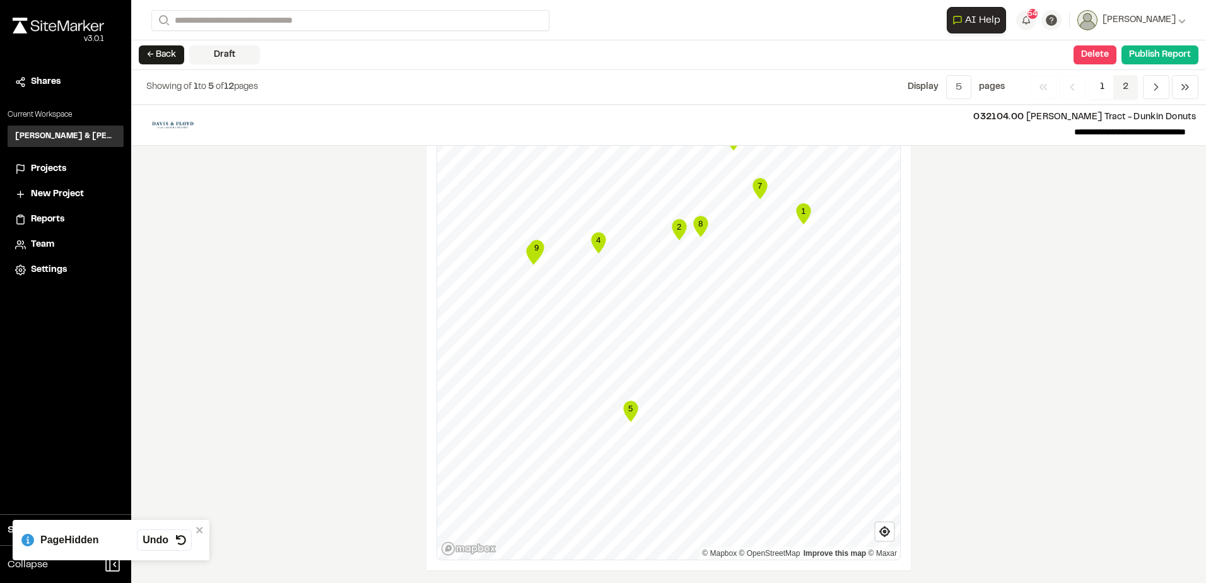
click at [1116, 92] on span "2" at bounding box center [1125, 87] width 25 height 24
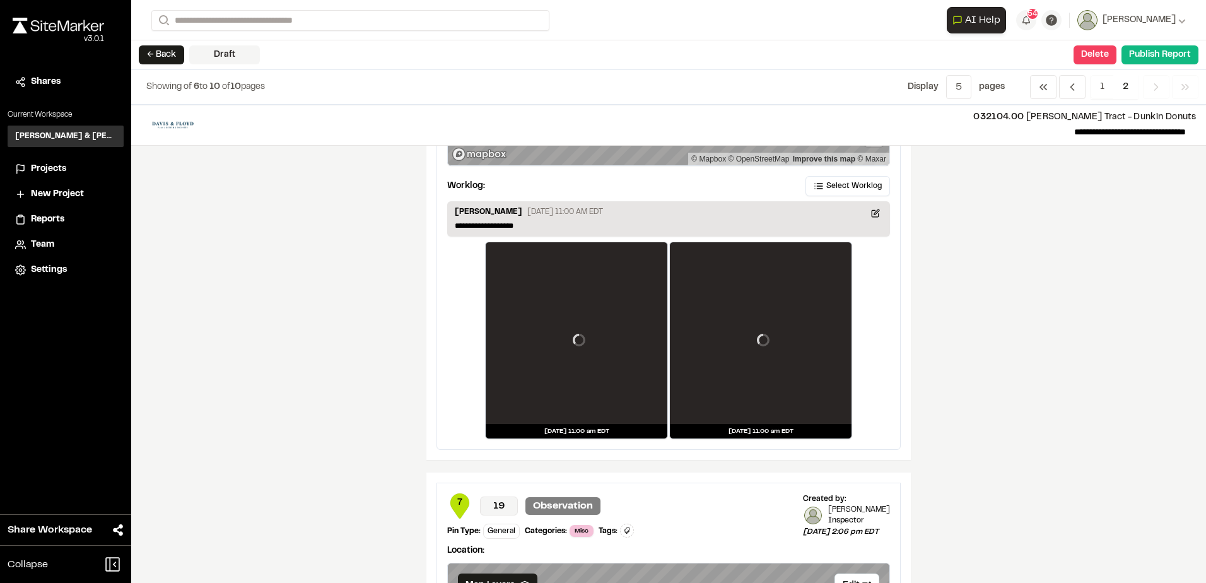
scroll to position [441, 0]
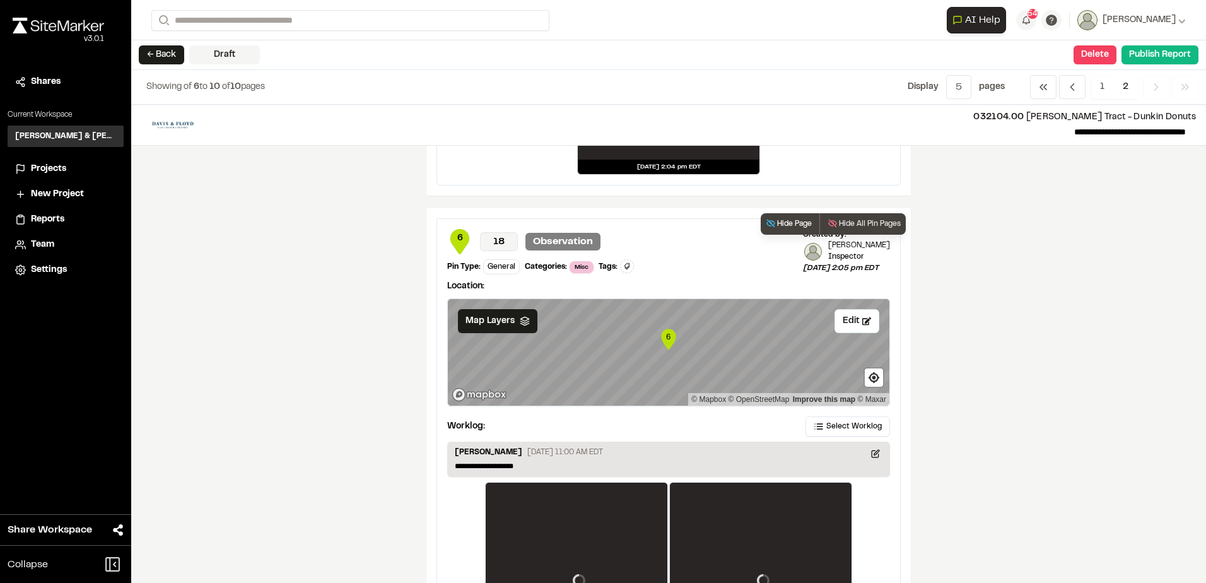
click at [779, 224] on button "Hide Page" at bounding box center [788, 223] width 56 height 21
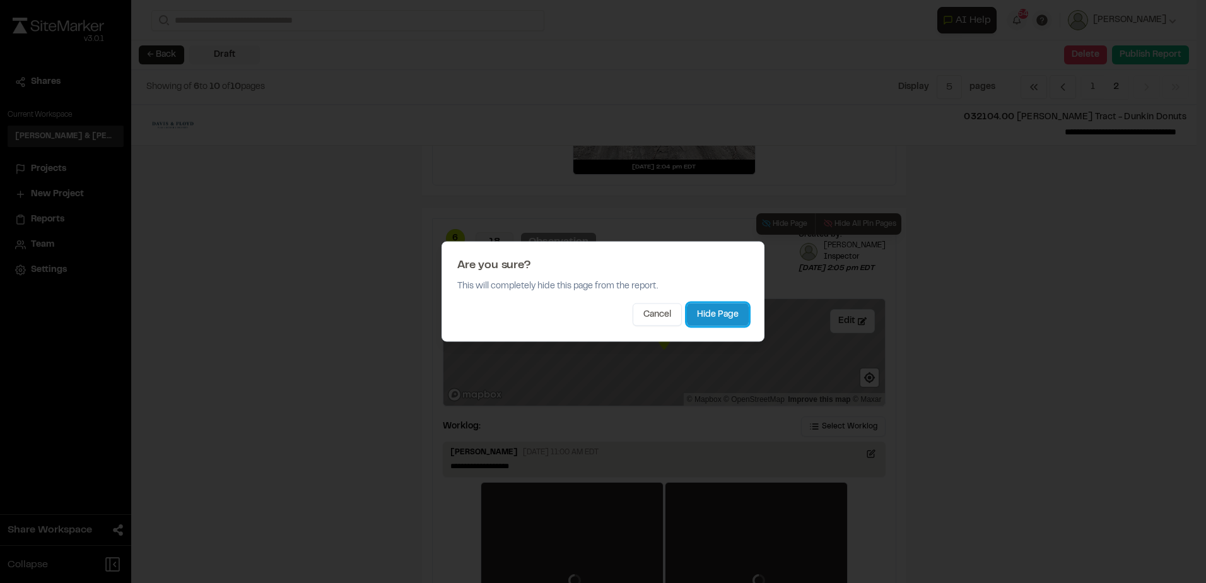
click at [731, 312] on button "Hide Page" at bounding box center [718, 314] width 62 height 23
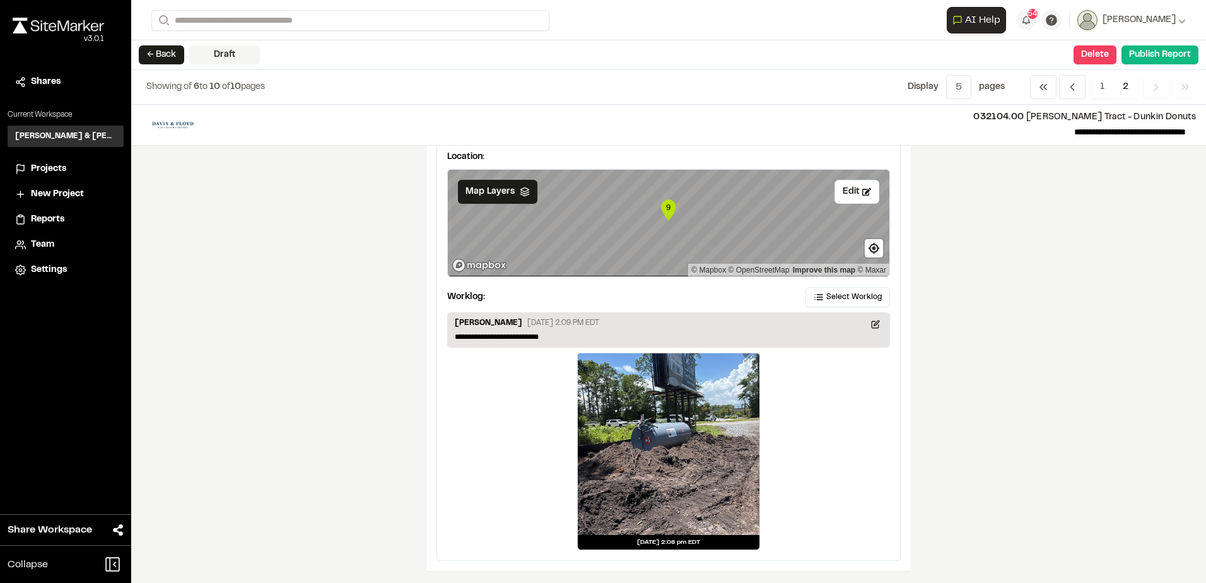
scroll to position [1580, 0]
click at [1100, 81] on span "1" at bounding box center [1101, 87] width 23 height 24
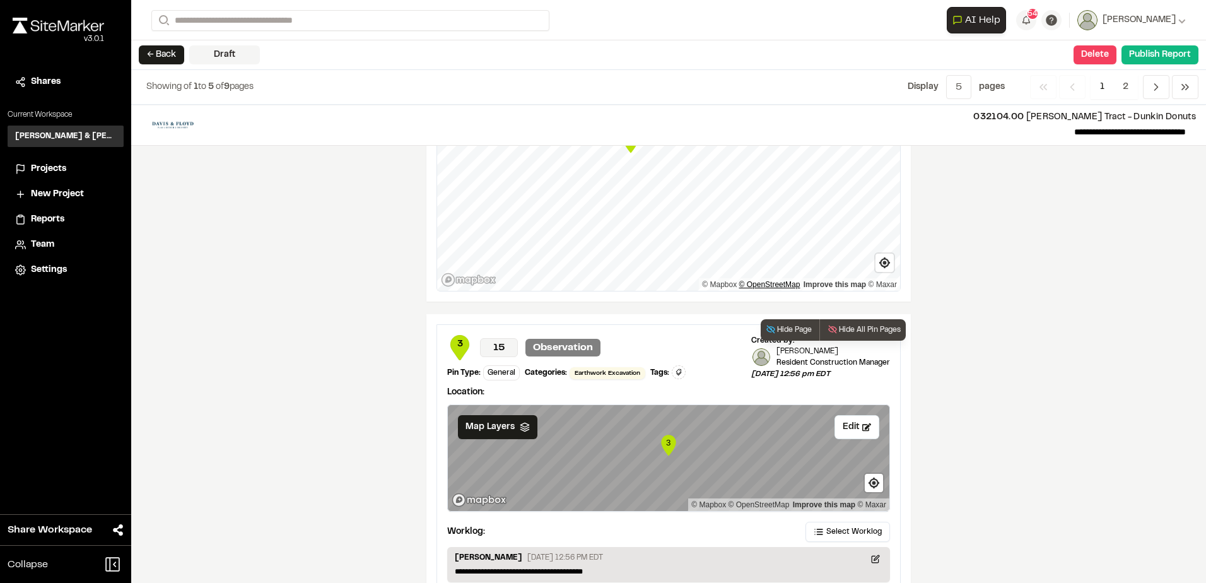
scroll to position [1484, 0]
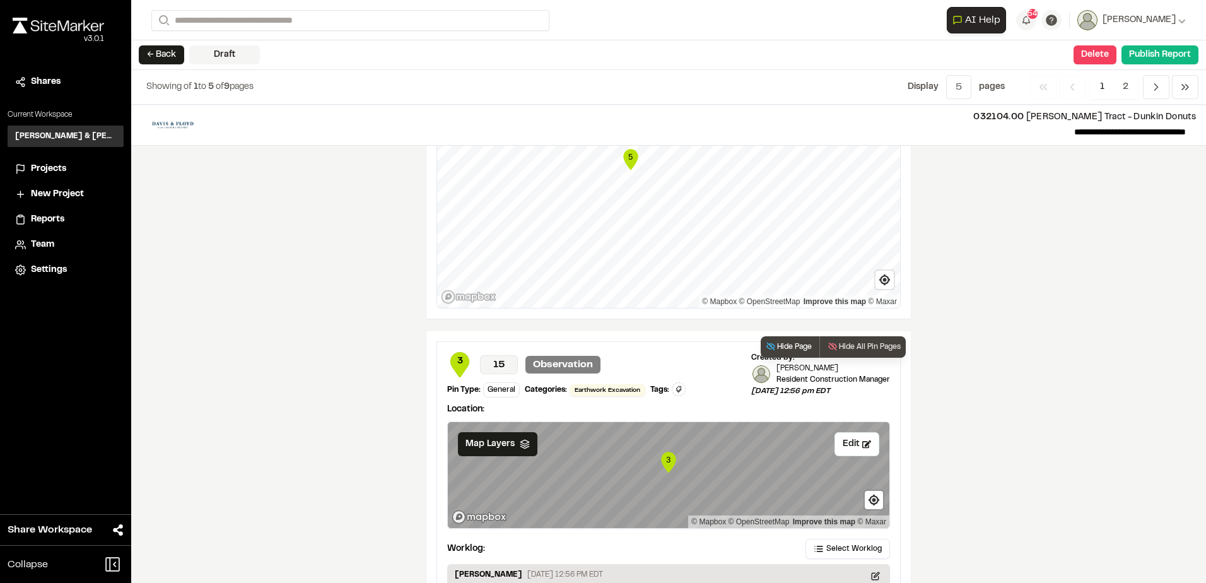
click at [779, 346] on button "Hide Page" at bounding box center [788, 346] width 56 height 21
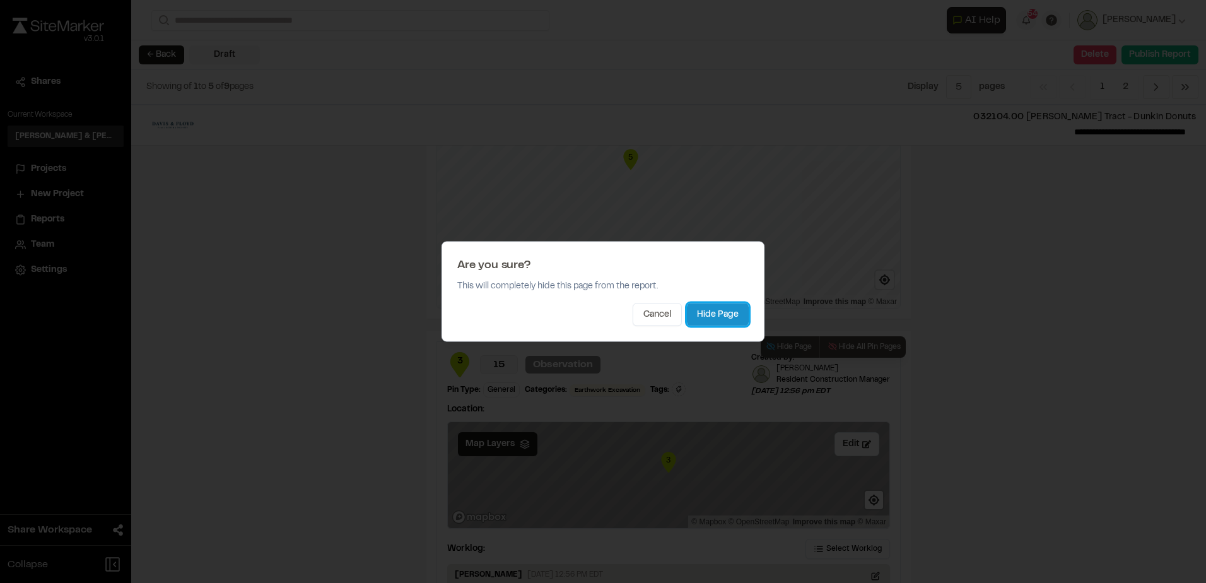
click at [717, 312] on button "Hide Page" at bounding box center [718, 314] width 62 height 23
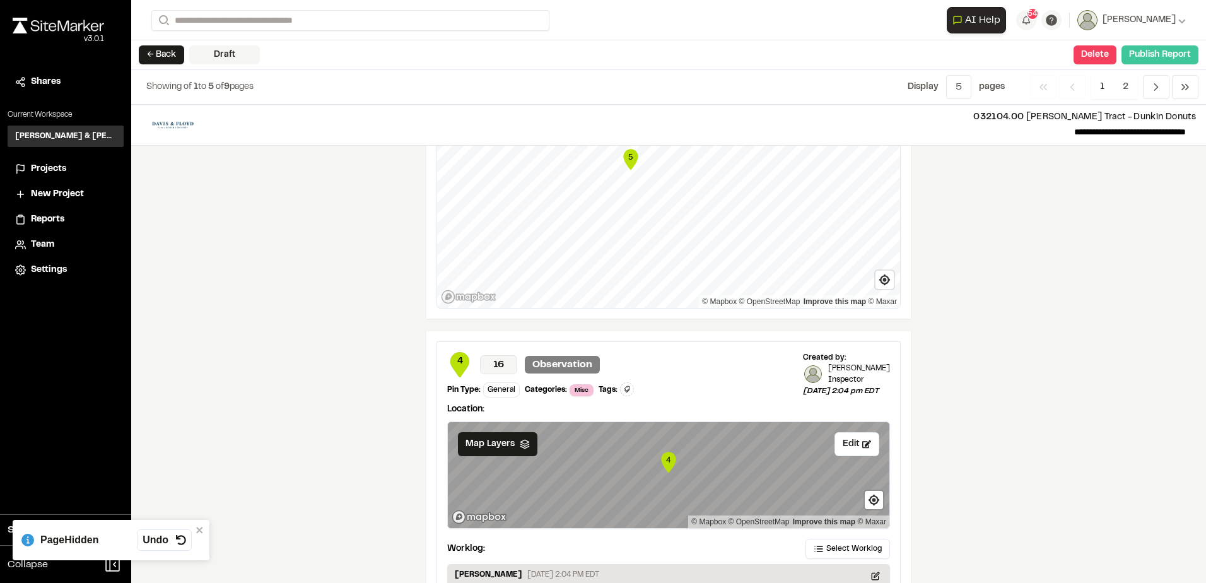
click at [1139, 57] on button "Publish Report" at bounding box center [1159, 54] width 77 height 19
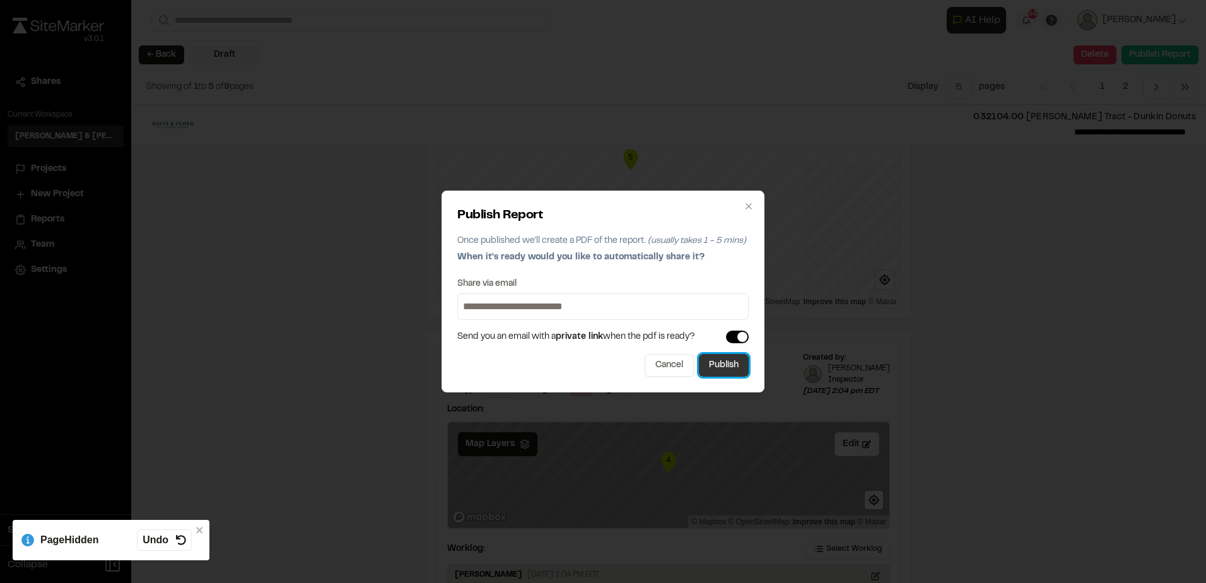
click at [721, 361] on button "Publish" at bounding box center [724, 365] width 50 height 23
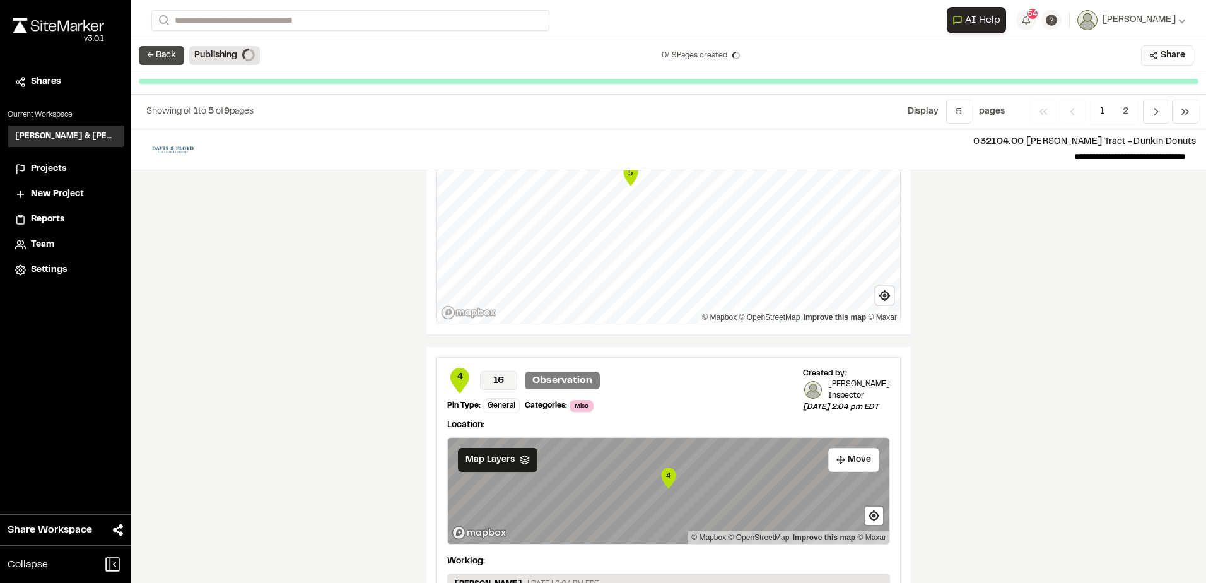
click at [157, 52] on button "← Back" at bounding box center [161, 55] width 45 height 19
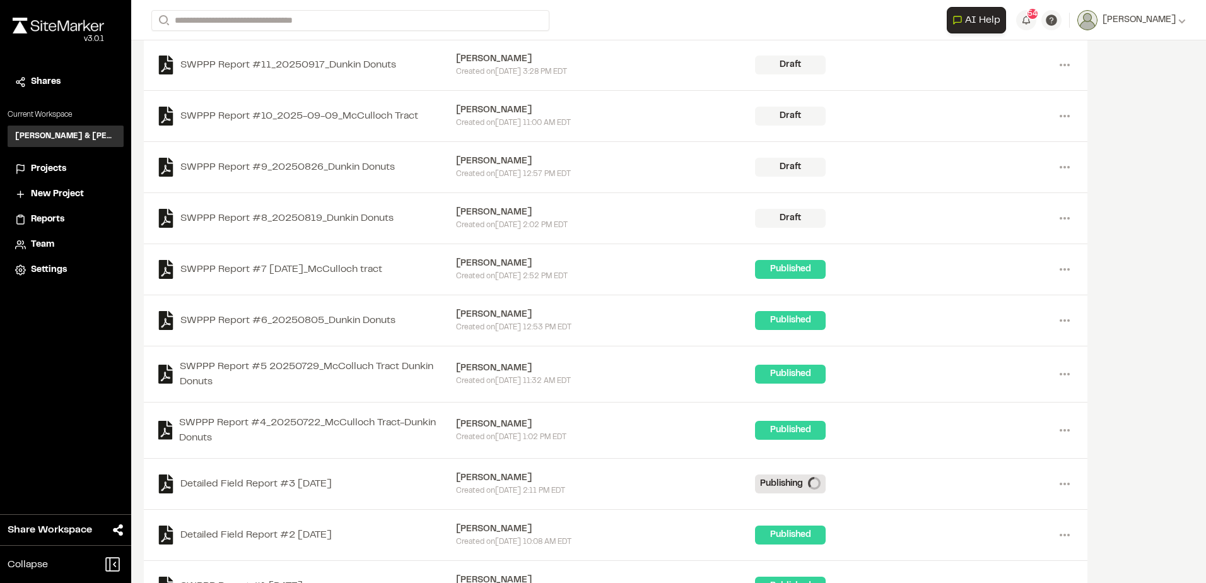
scroll to position [219, 0]
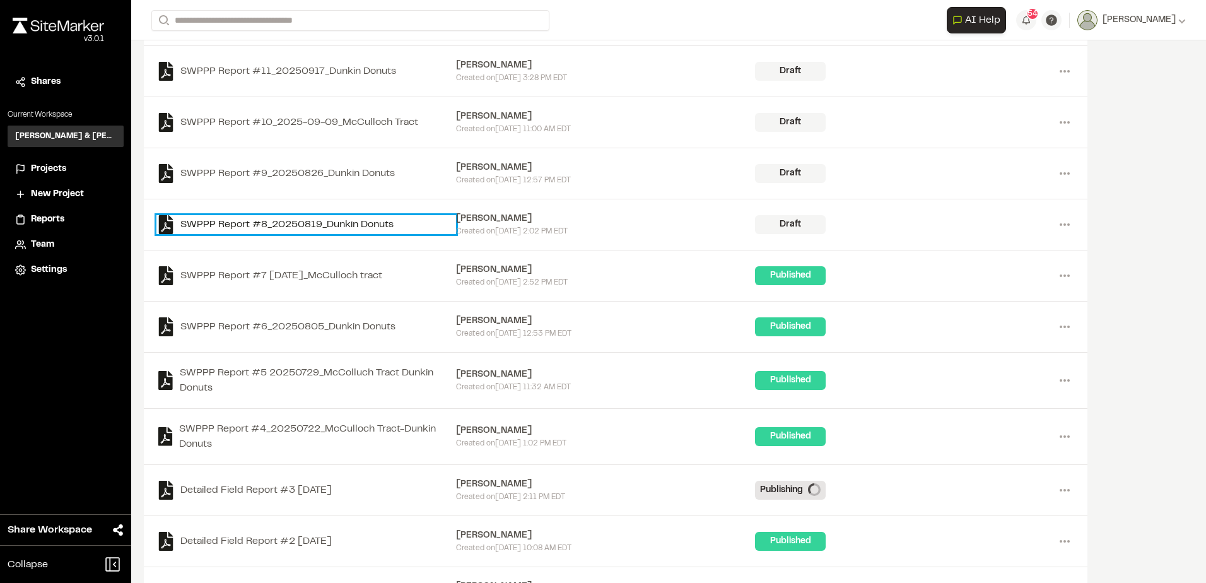
click at [373, 223] on link "SWPPP Report #8_20250819_Dunkin Donuts" at bounding box center [306, 224] width 300 height 19
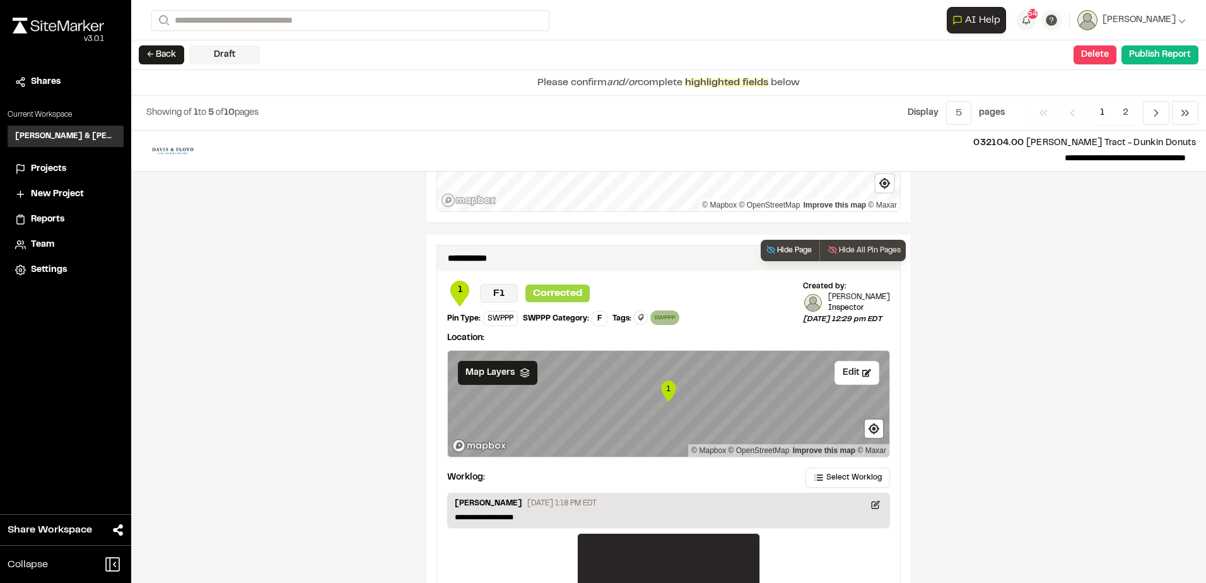
scroll to position [1804, 0]
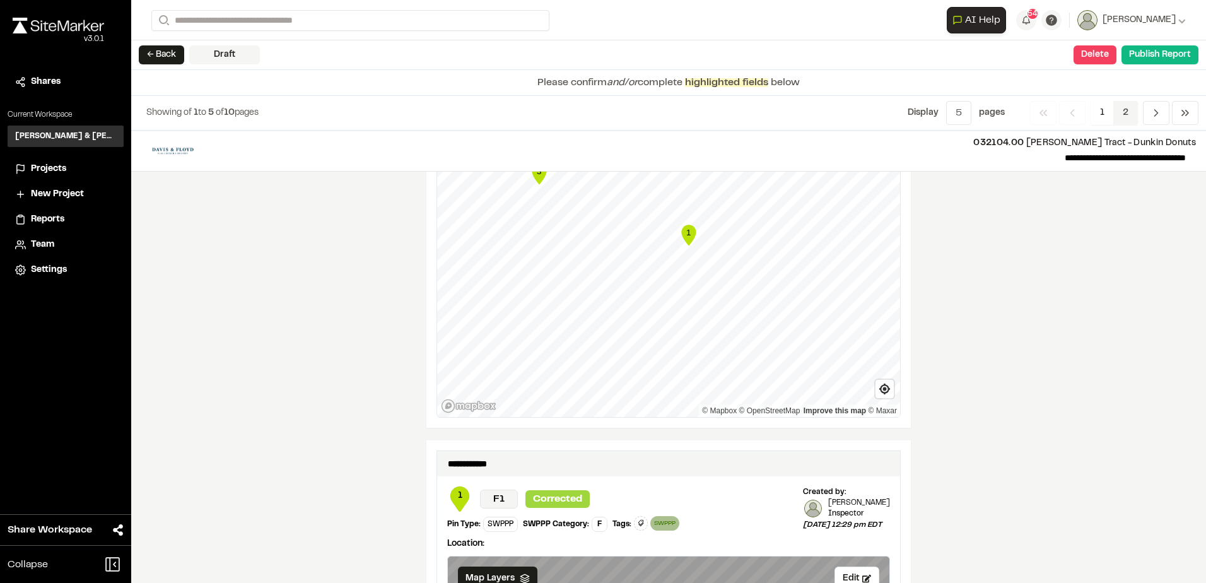
click at [1125, 115] on span "2" at bounding box center [1125, 113] width 25 height 24
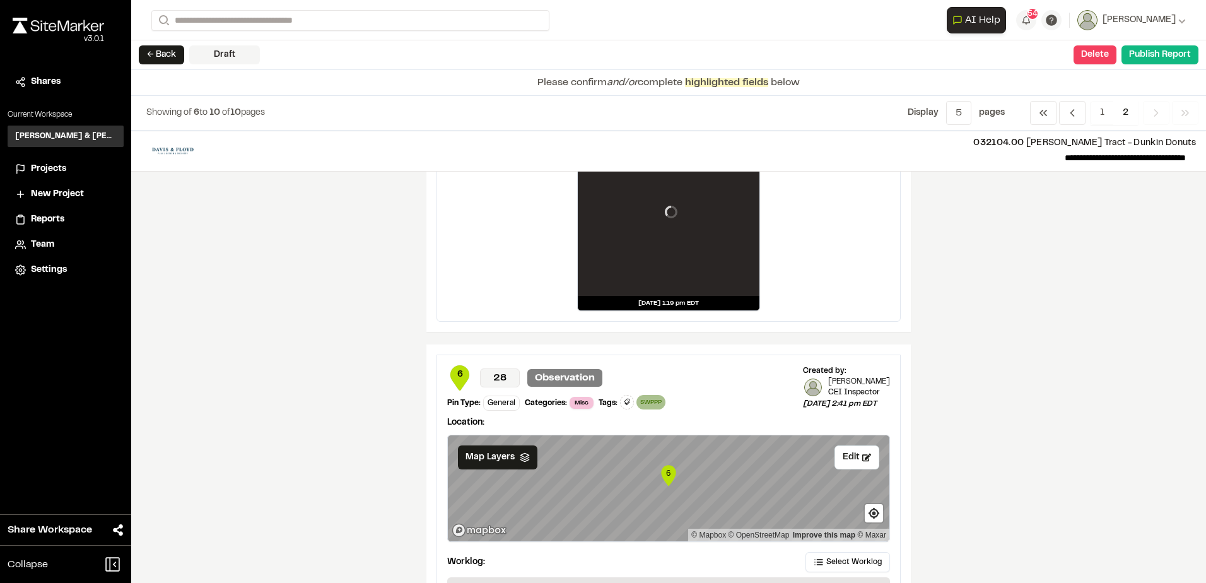
scroll to position [2109, 0]
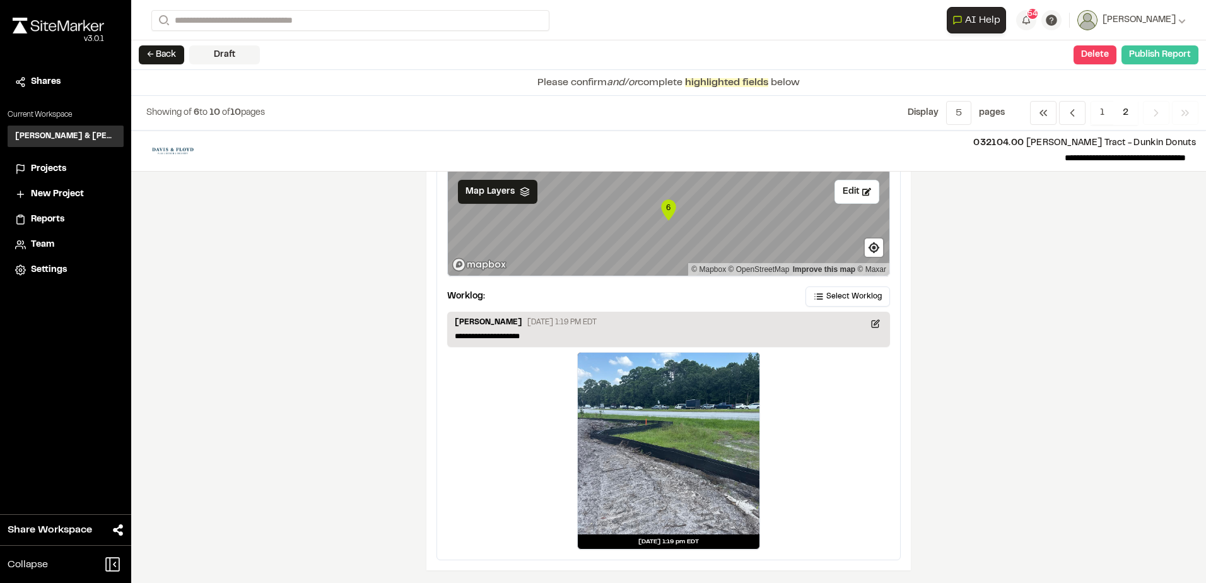
click at [1163, 52] on button "Publish Report" at bounding box center [1159, 54] width 77 height 19
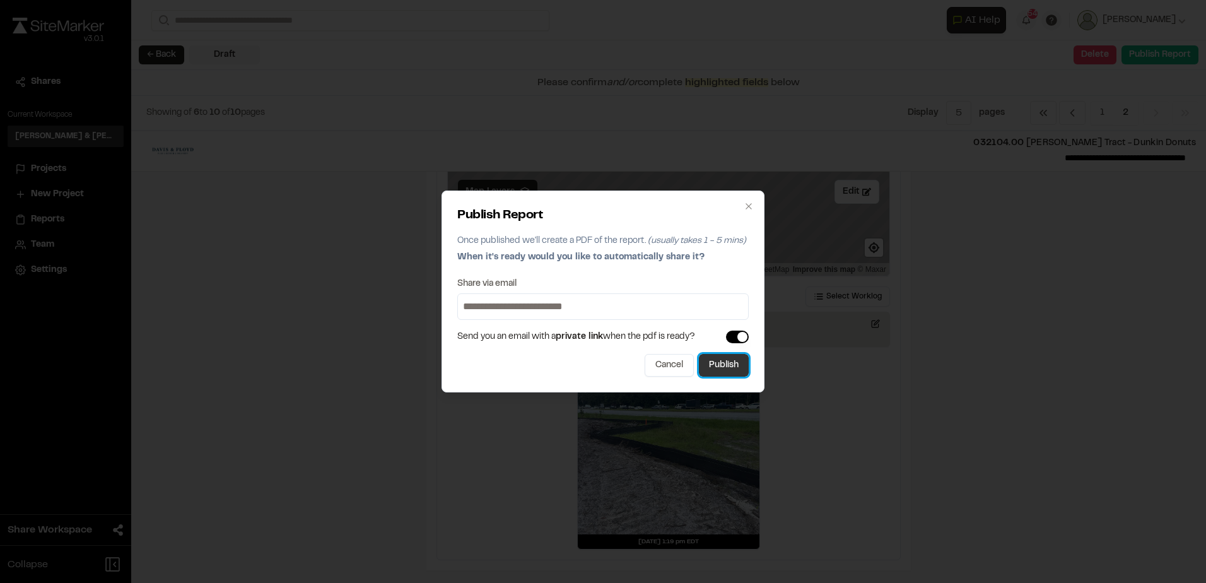
click at [737, 360] on button "Publish" at bounding box center [724, 365] width 50 height 23
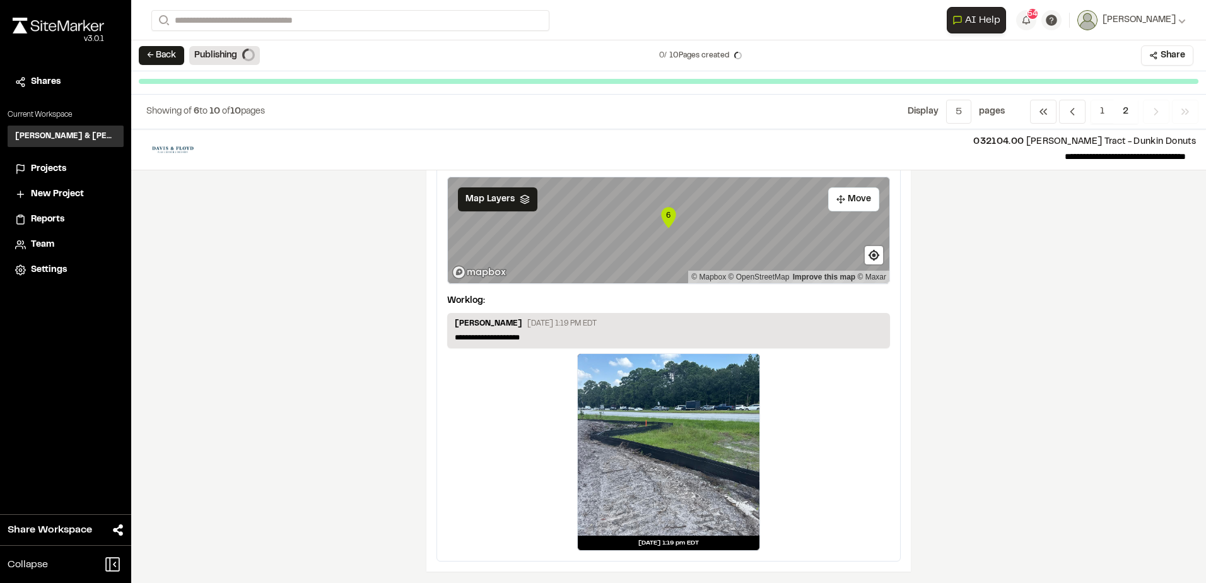
scroll to position [2077, 0]
click at [156, 57] on button "← Back" at bounding box center [161, 55] width 45 height 19
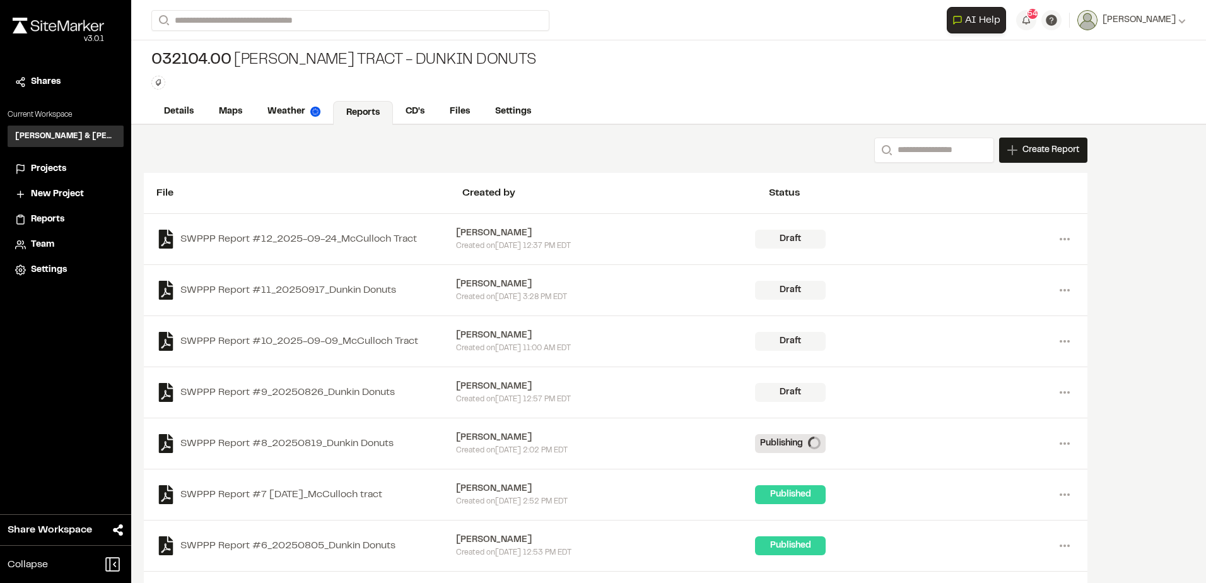
click at [487, 384] on div "[PERSON_NAME]" at bounding box center [606, 387] width 300 height 14
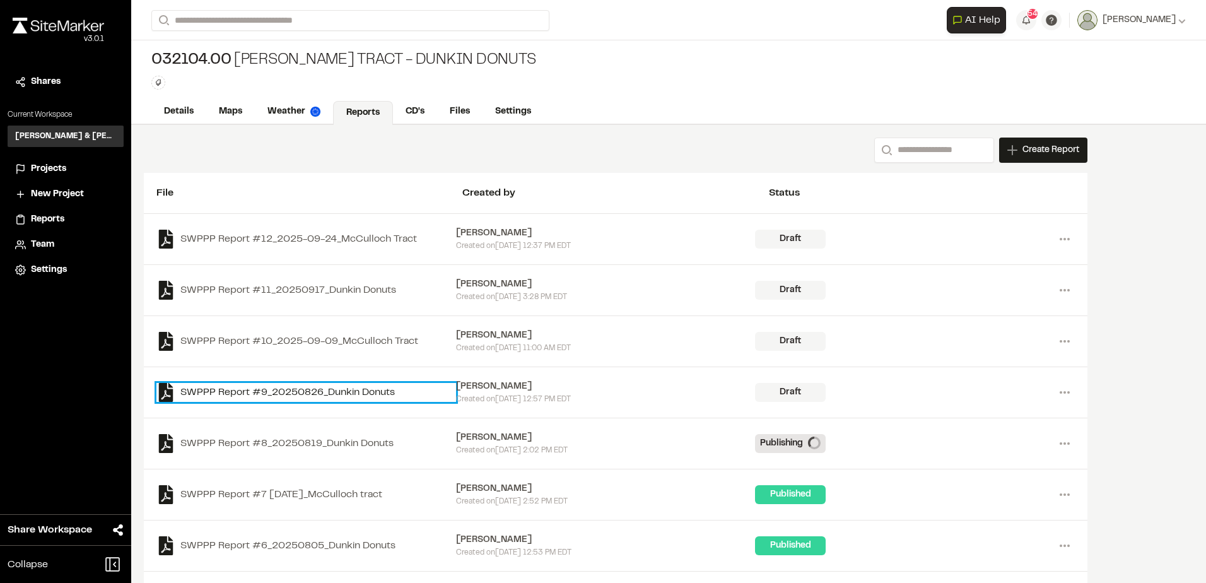
click at [373, 391] on link "SWPPP Report #9_20250826_Dunkin Donuts" at bounding box center [306, 392] width 300 height 19
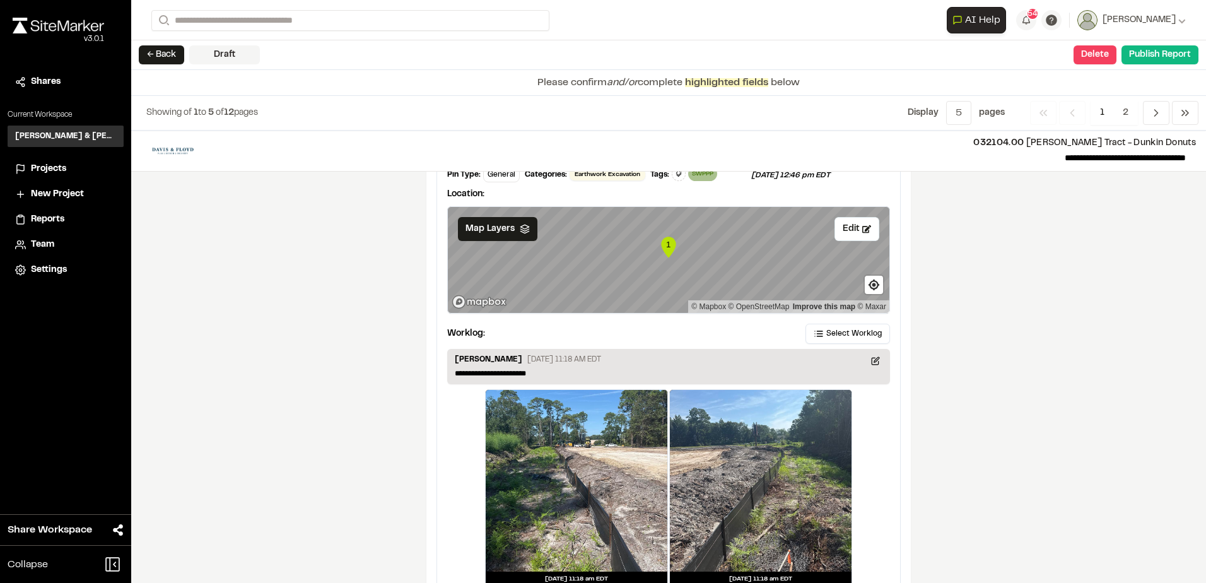
scroll to position [2087, 0]
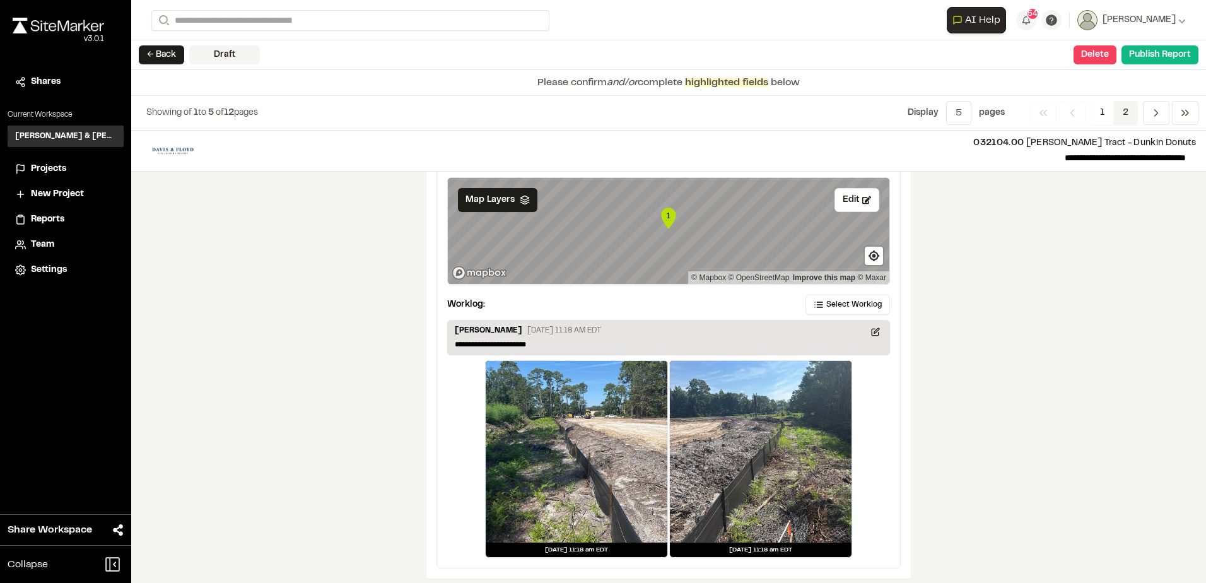
click at [1126, 112] on span "2" at bounding box center [1125, 113] width 25 height 24
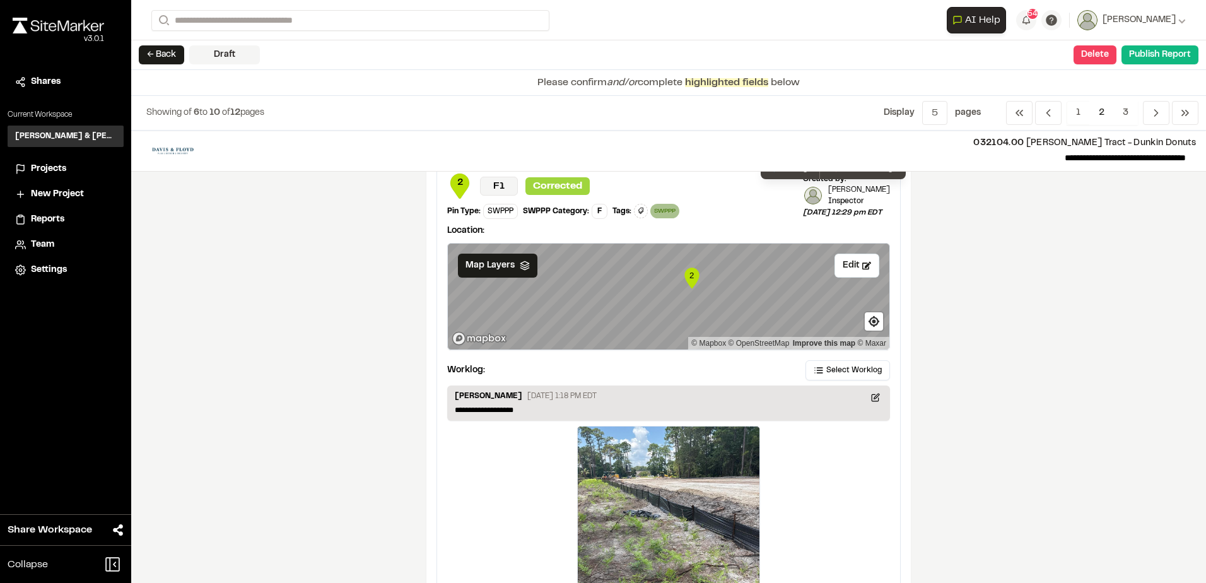
scroll to position [0, 0]
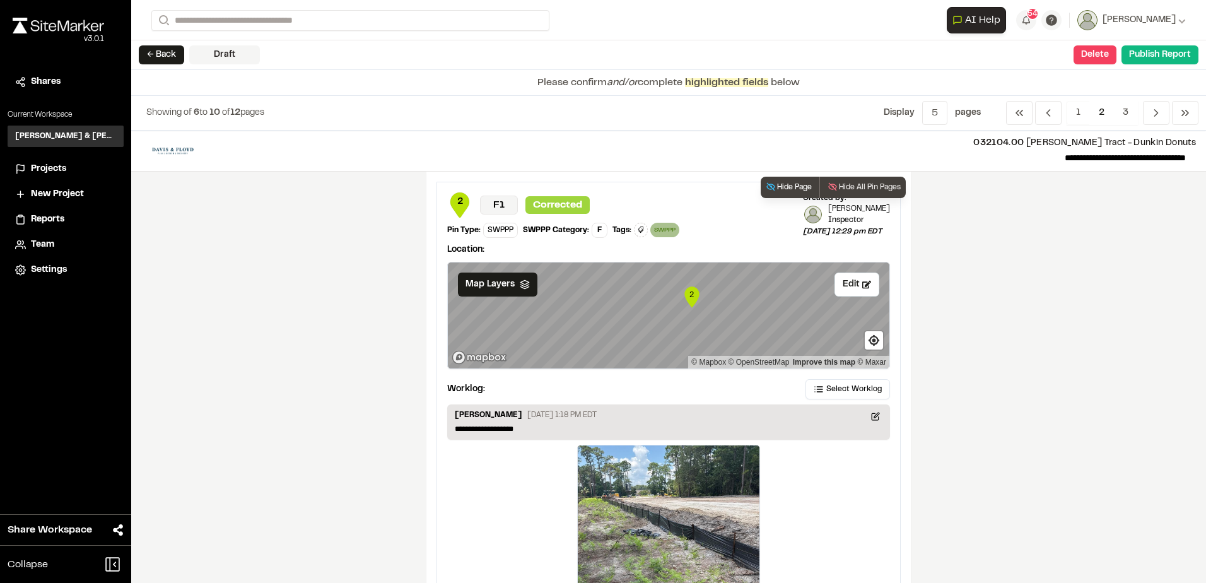
click at [790, 185] on button "Hide Page" at bounding box center [788, 187] width 56 height 21
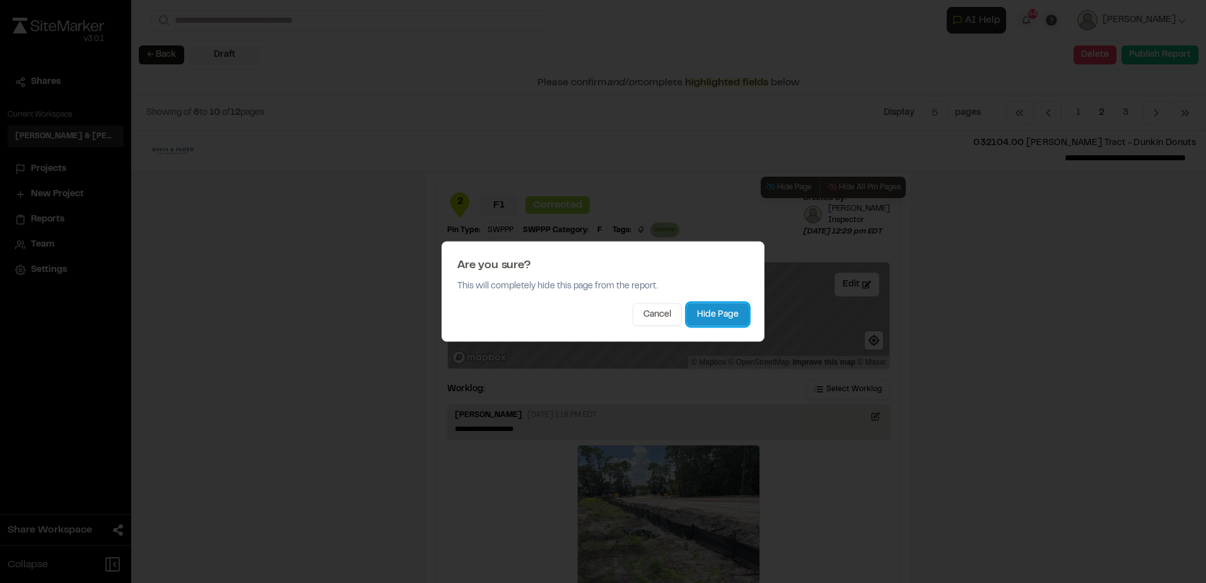
click at [705, 312] on button "Hide Page" at bounding box center [718, 314] width 62 height 23
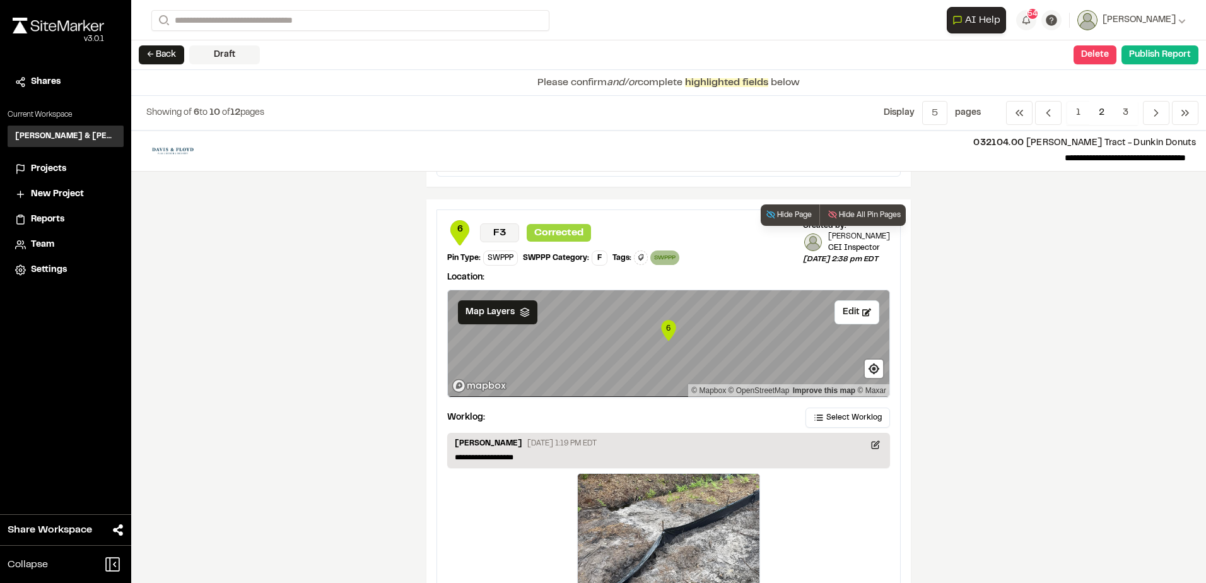
scroll to position [1479, 0]
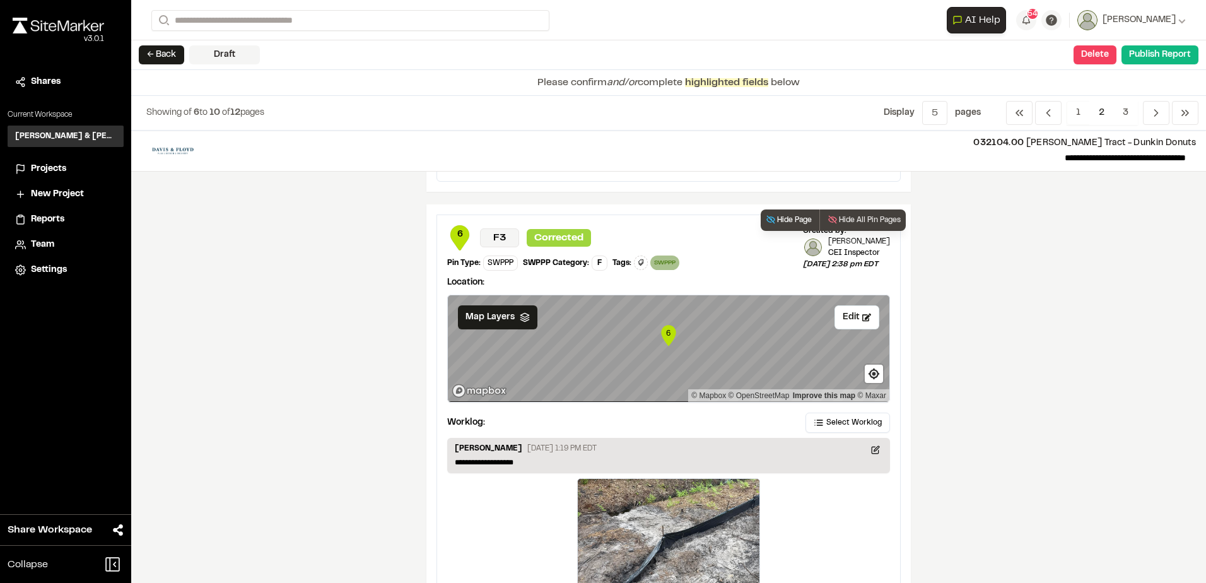
click at [776, 216] on button "Hide Page" at bounding box center [788, 219] width 56 height 21
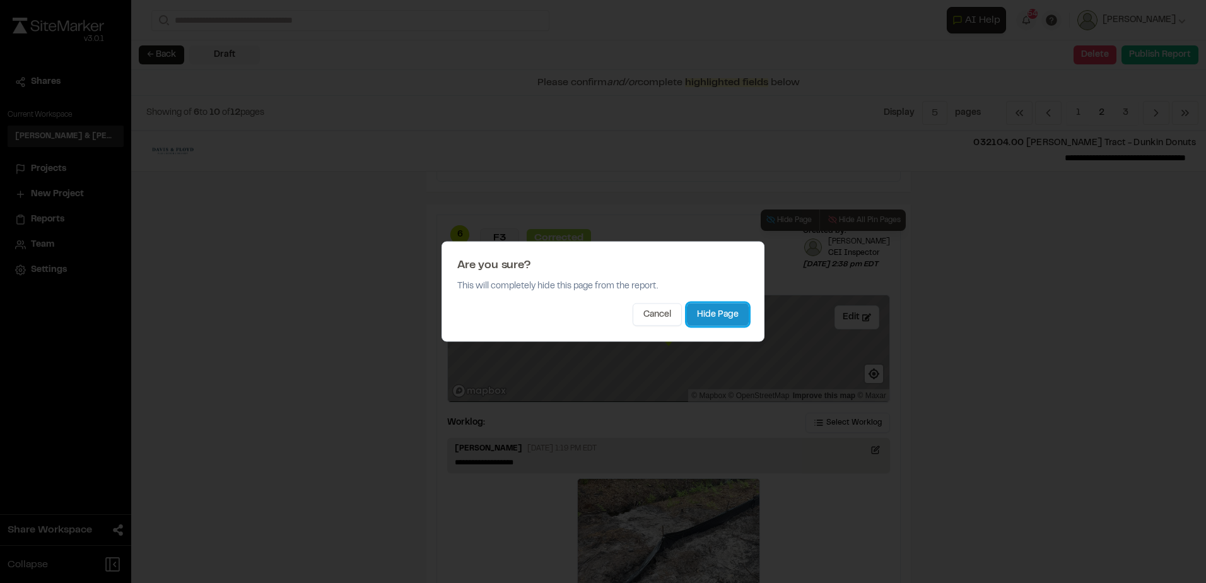
click at [702, 312] on button "Hide Page" at bounding box center [718, 314] width 62 height 23
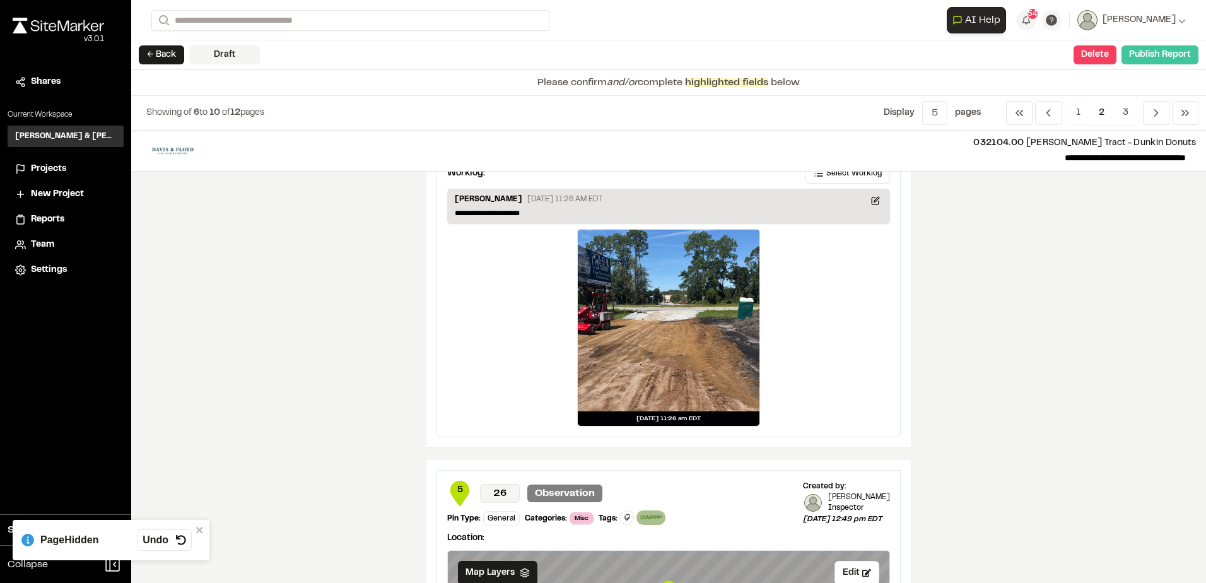
scroll to position [597, 0]
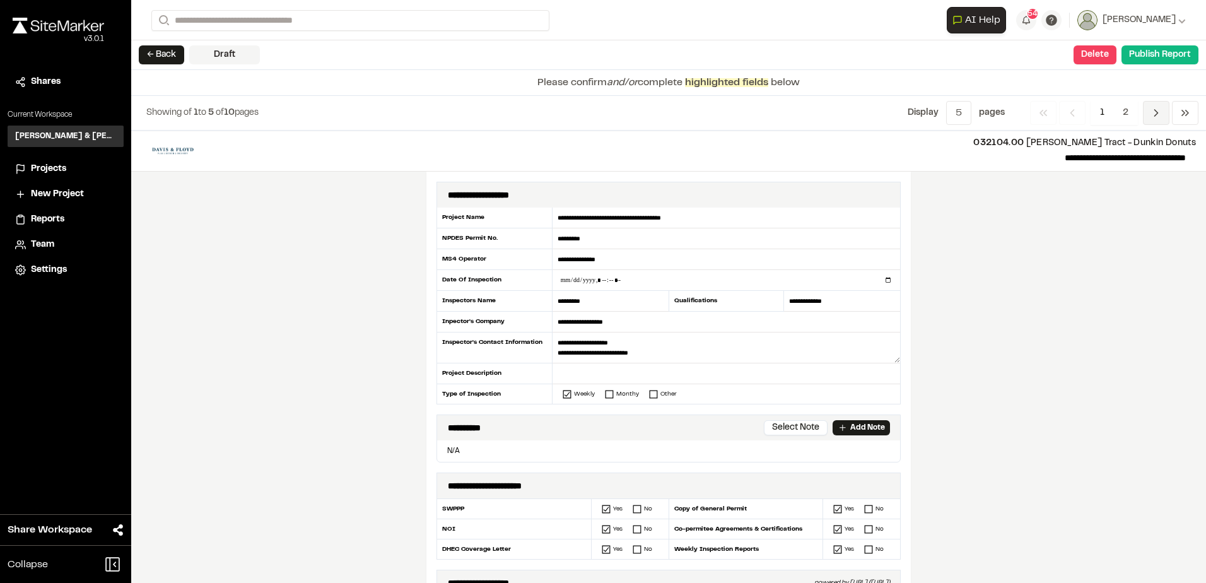
click at [1146, 102] on span "Previous" at bounding box center [1156, 113] width 26 height 24
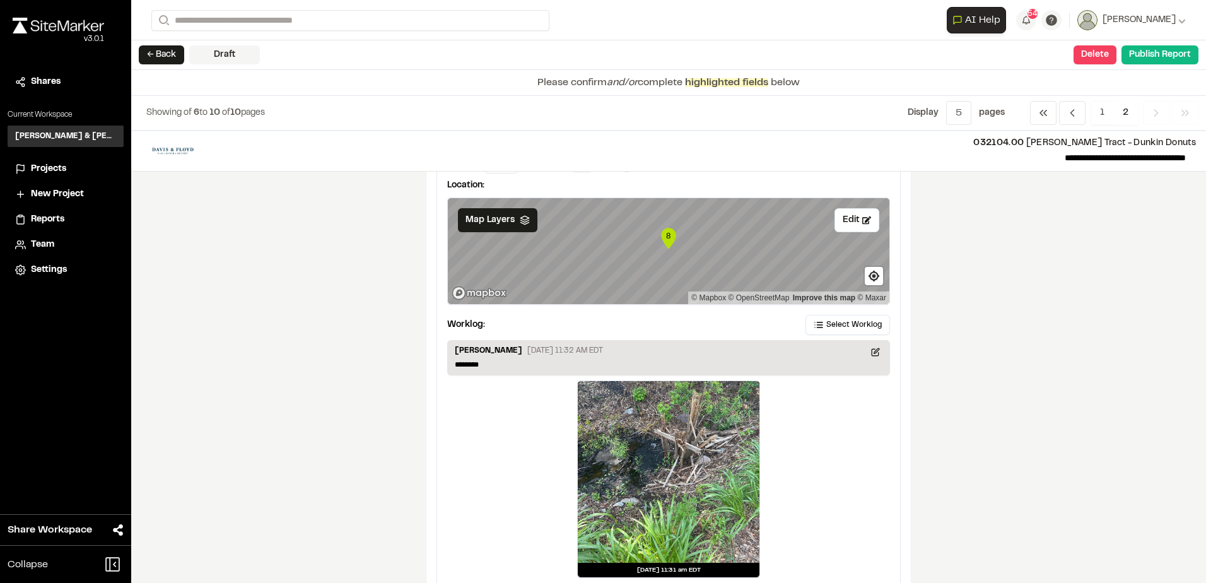
scroll to position [2109, 0]
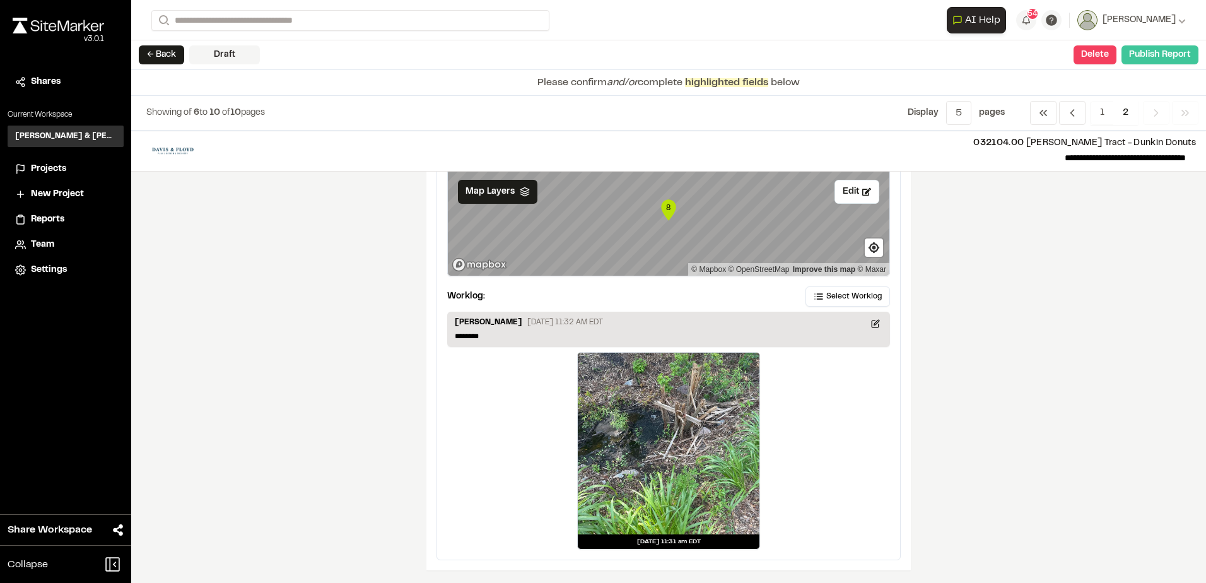
click at [1153, 57] on button "Publish Report" at bounding box center [1159, 54] width 77 height 19
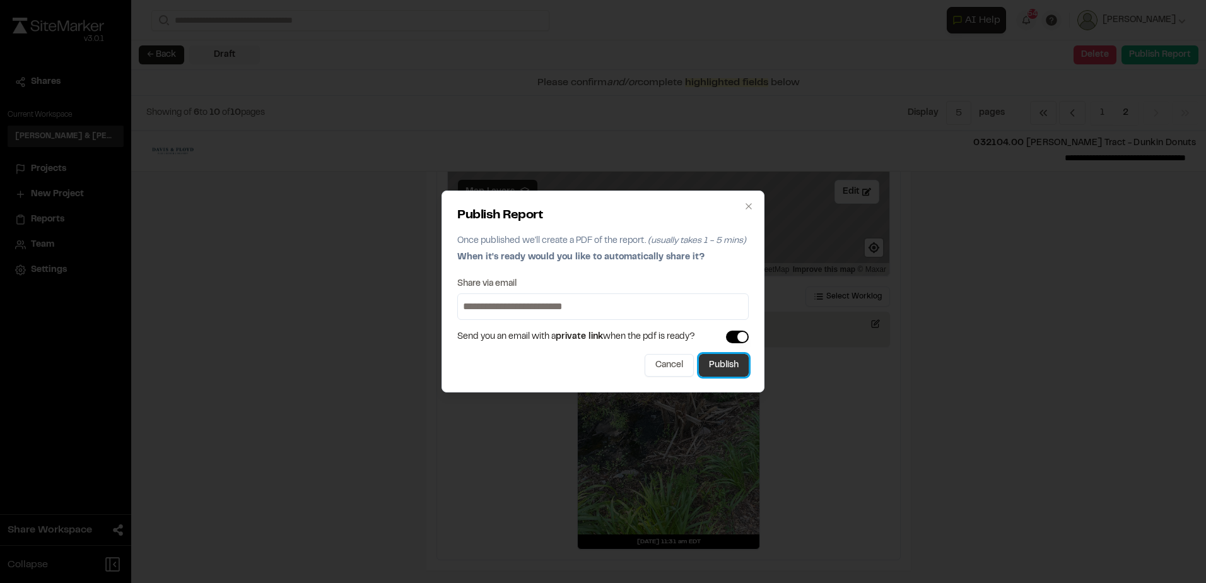
click at [737, 356] on button "Publish" at bounding box center [724, 365] width 50 height 23
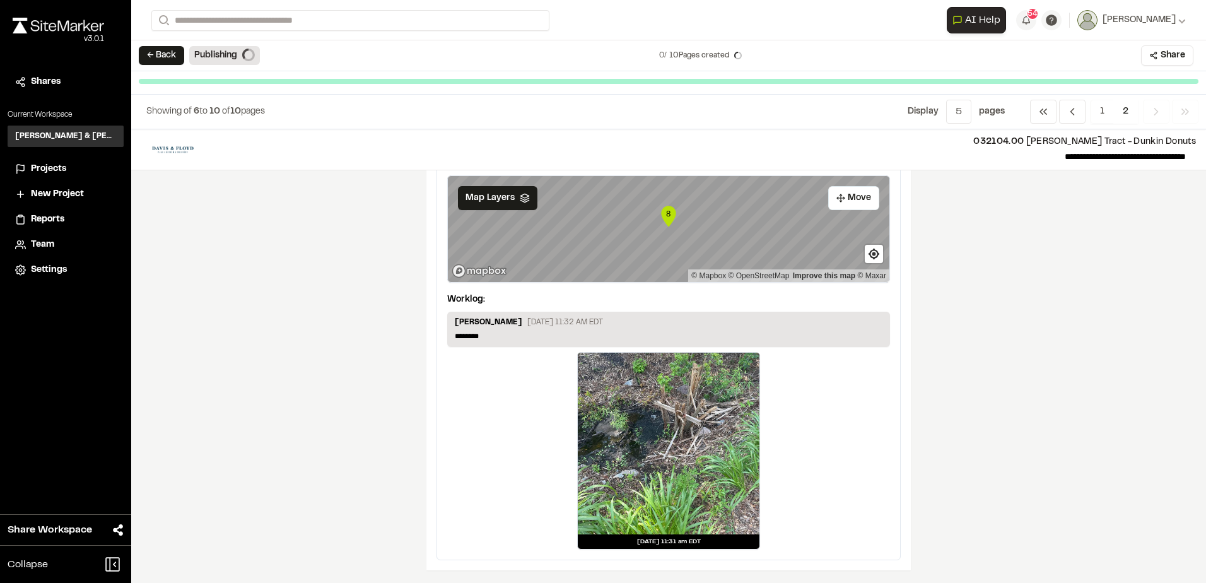
scroll to position [2077, 0]
click at [144, 54] on button "← Back" at bounding box center [161, 55] width 45 height 19
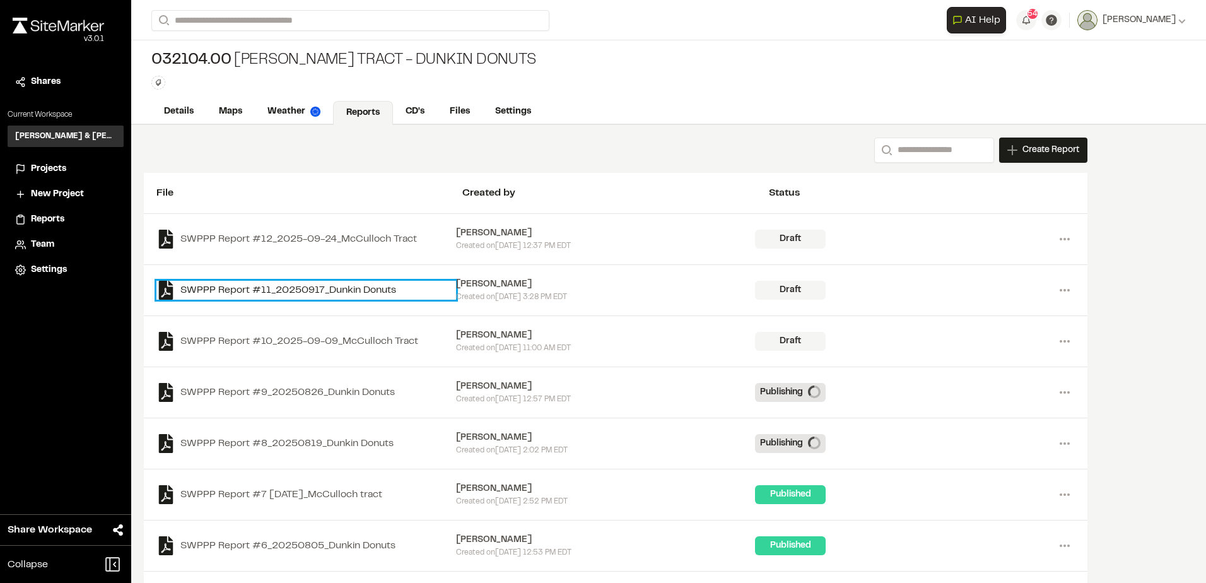
click at [381, 283] on link "SWPPP Report #11_20250917_Dunkin Donuts" at bounding box center [306, 290] width 300 height 19
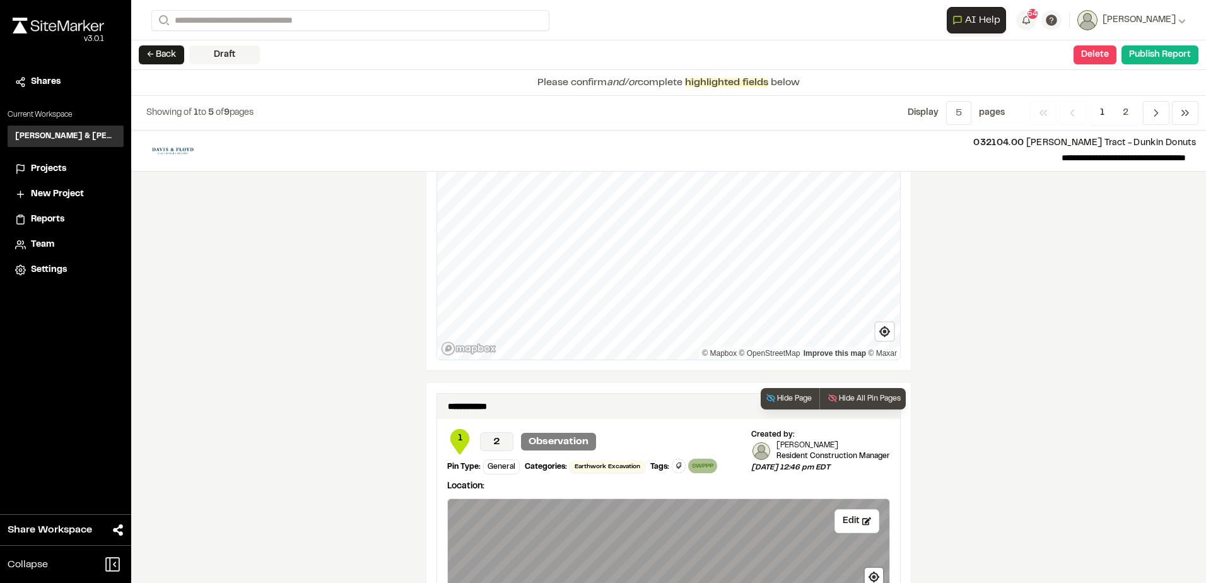
scroll to position [2087, 0]
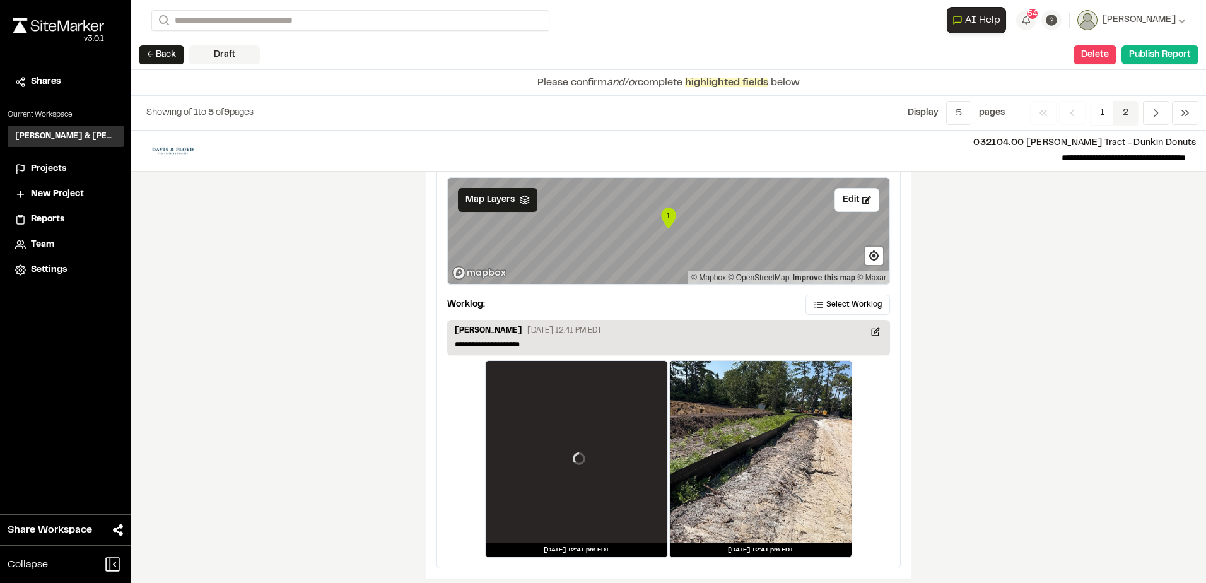
click at [1133, 112] on span "2" at bounding box center [1125, 113] width 25 height 24
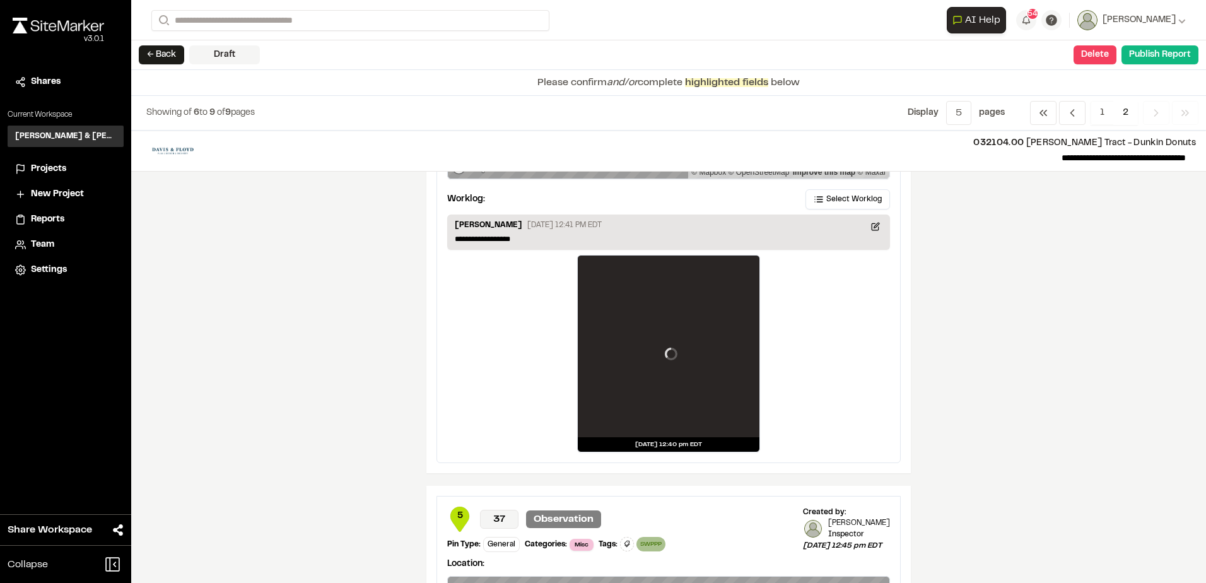
scroll to position [1605, 0]
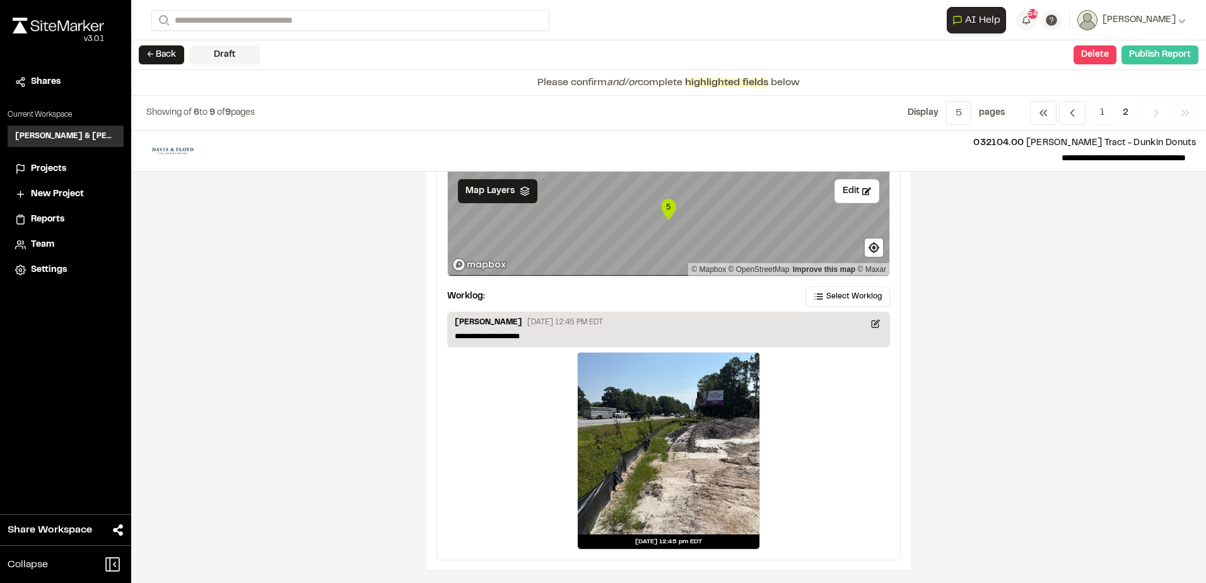
click at [1143, 45] on button "Publish Report" at bounding box center [1159, 54] width 77 height 19
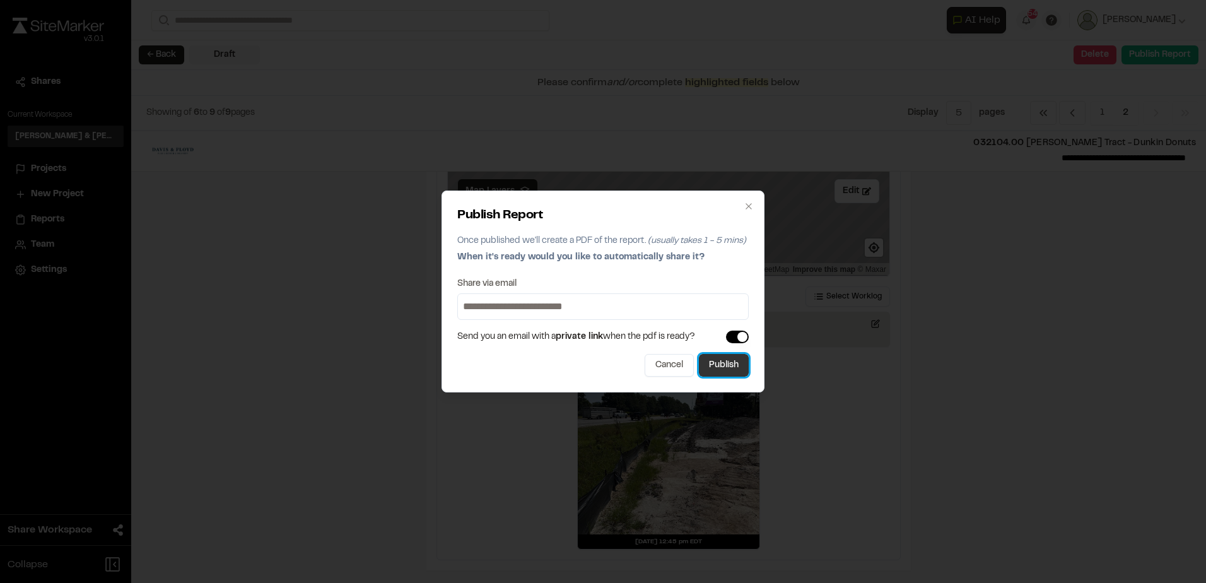
click at [724, 369] on button "Publish" at bounding box center [724, 365] width 50 height 23
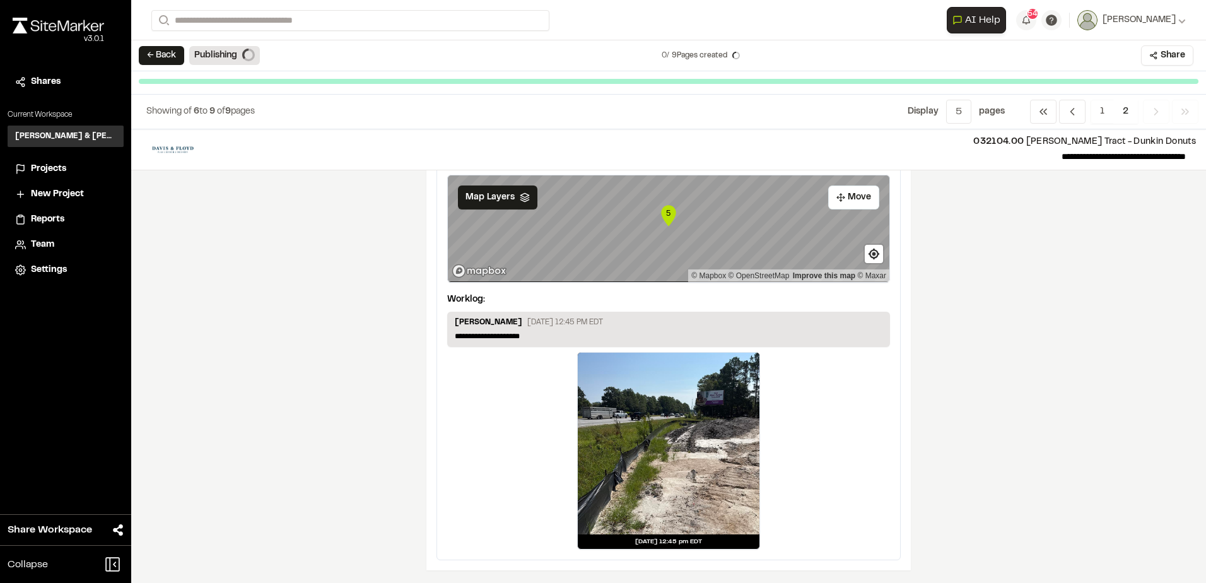
scroll to position [1579, 0]
click at [159, 49] on button "← Back" at bounding box center [161, 55] width 45 height 19
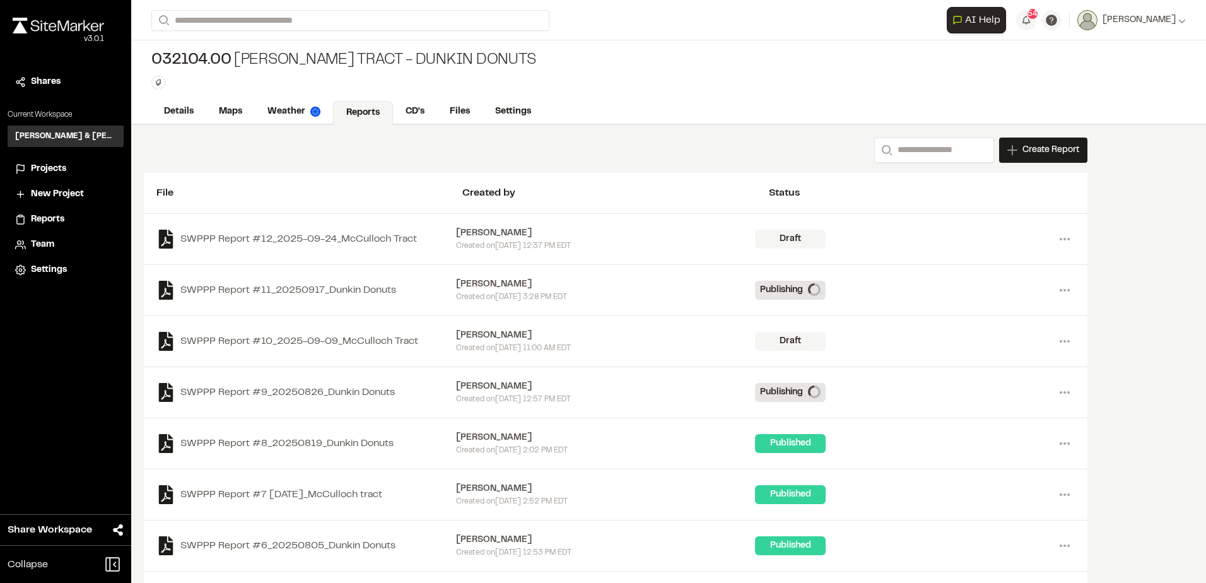
click at [50, 164] on span "Projects" at bounding box center [48, 169] width 35 height 14
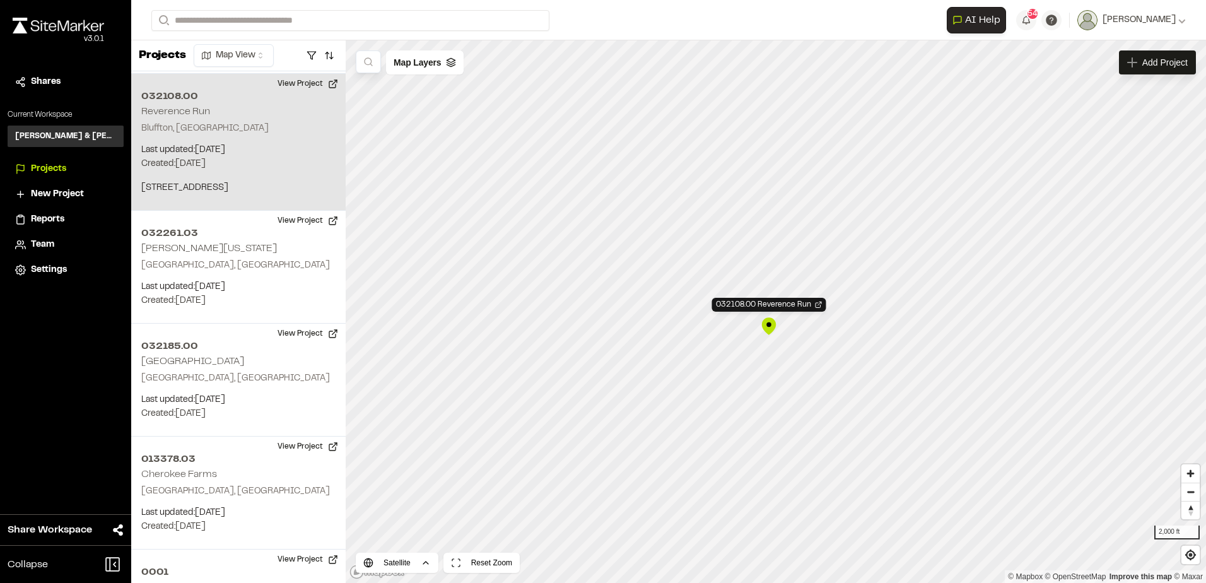
scroll to position [701, 0]
click at [771, 286] on div "032108.00 Reverence Run" at bounding box center [776, 290] width 114 height 14
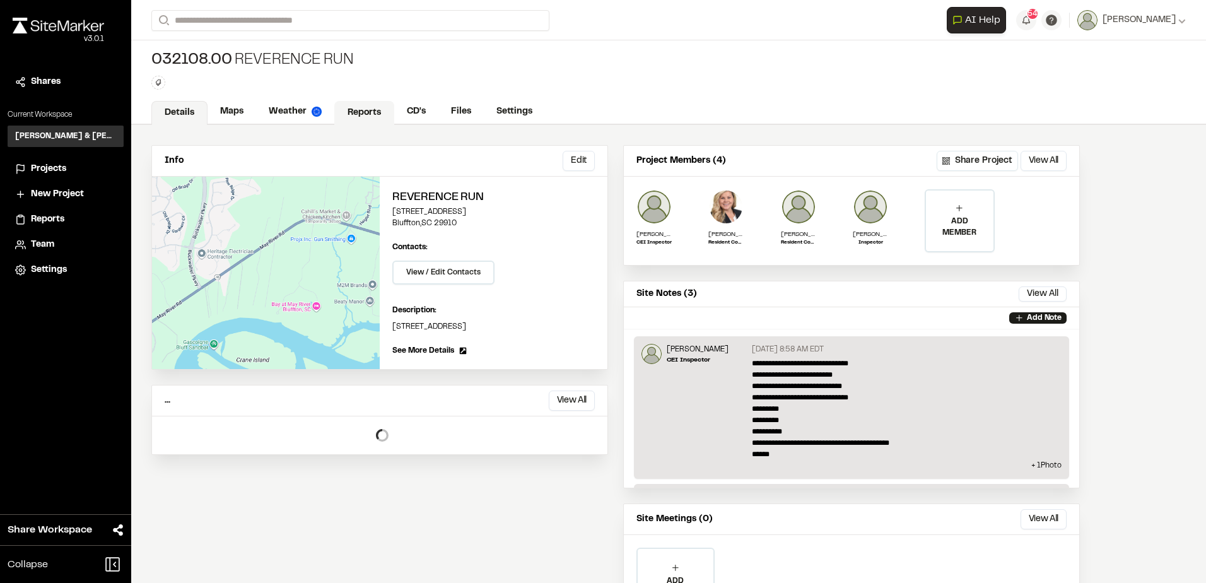
click at [363, 113] on link "Reports" at bounding box center [364, 113] width 60 height 24
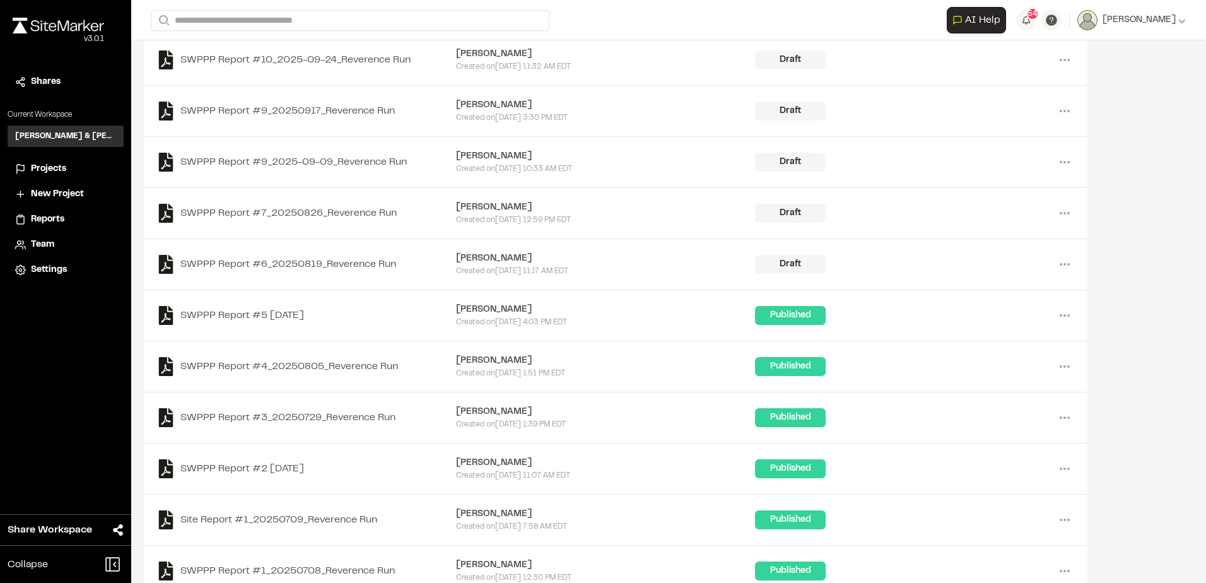
scroll to position [206, 0]
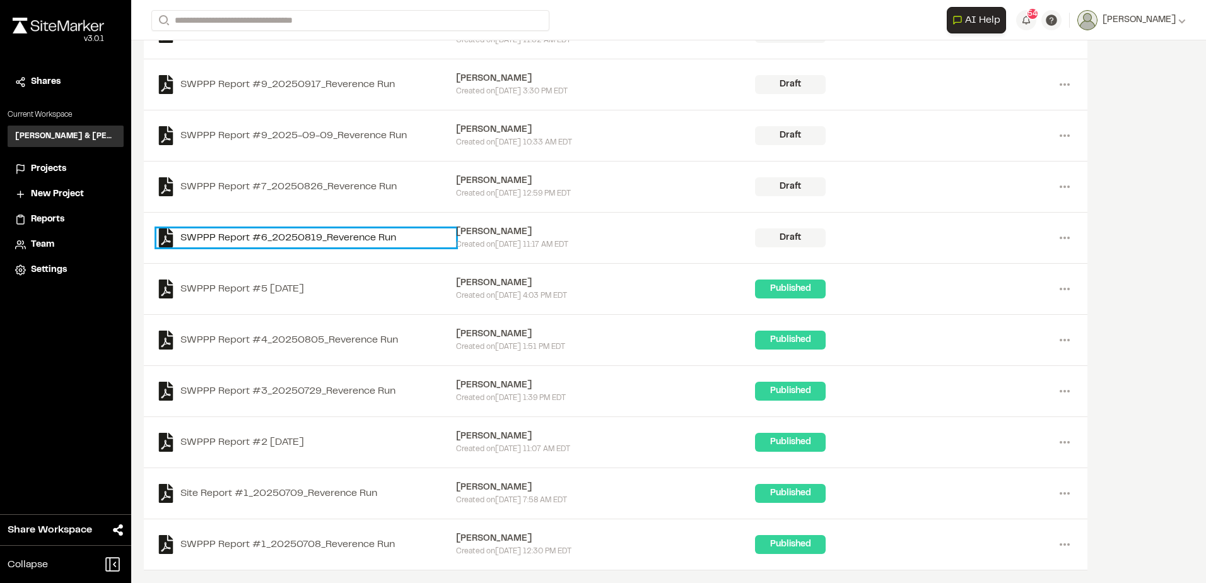
click at [366, 239] on link "SWPPP Report #6_20250819_Reverence Run" at bounding box center [306, 237] width 300 height 19
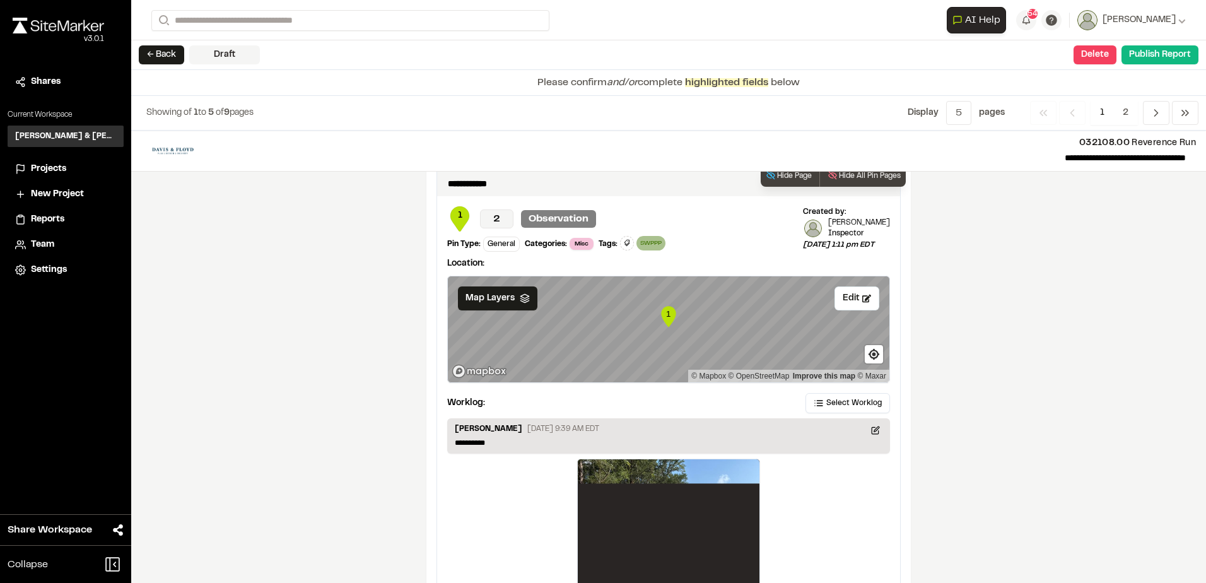
scroll to position [2232, 0]
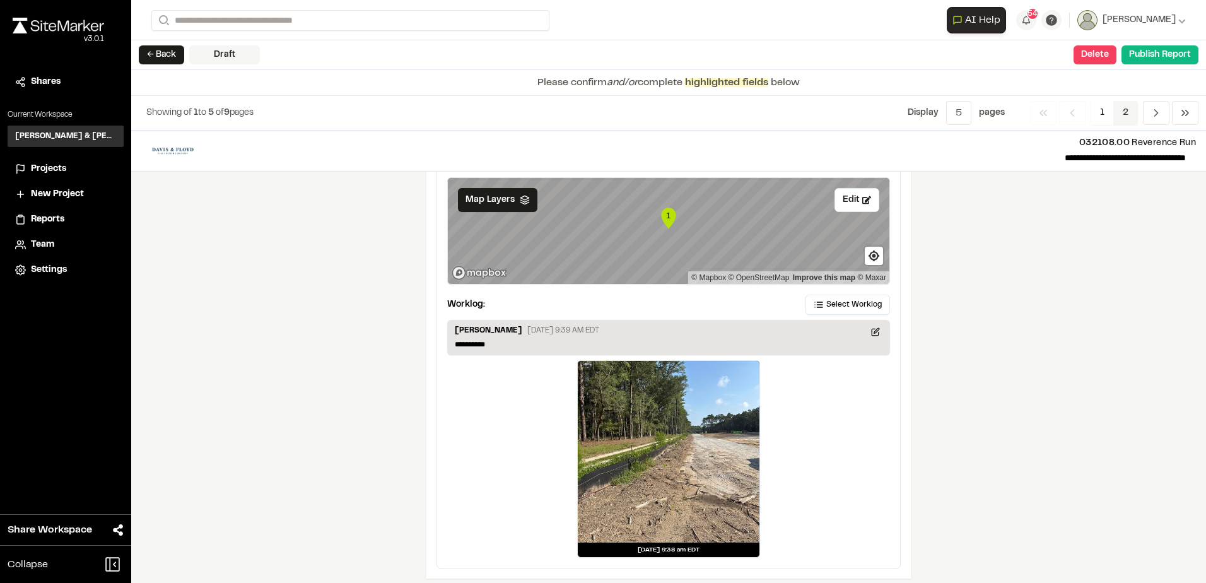
click at [1132, 106] on span "2" at bounding box center [1125, 113] width 25 height 24
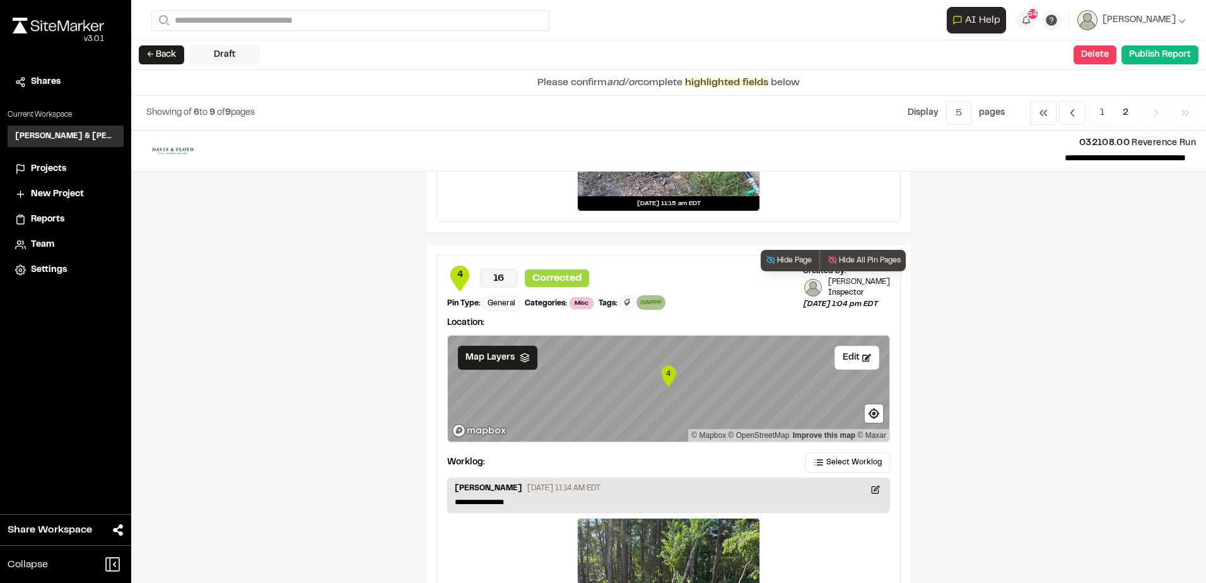
scroll to position [935, 0]
click at [778, 262] on button "Hide Page" at bounding box center [788, 260] width 56 height 21
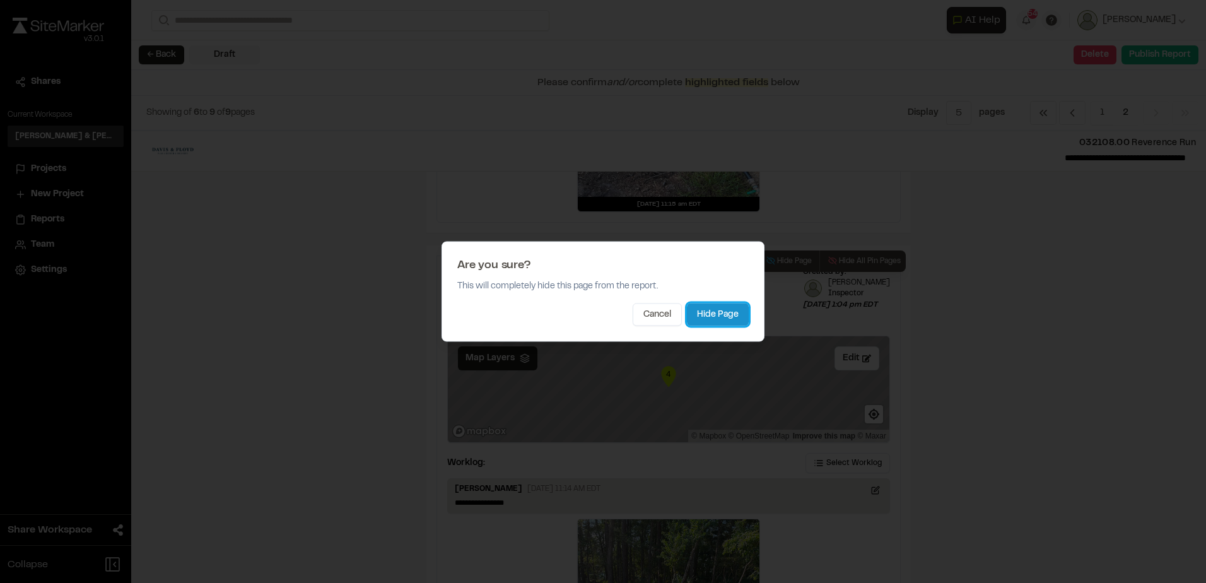
click at [734, 317] on button "Hide Page" at bounding box center [718, 314] width 62 height 23
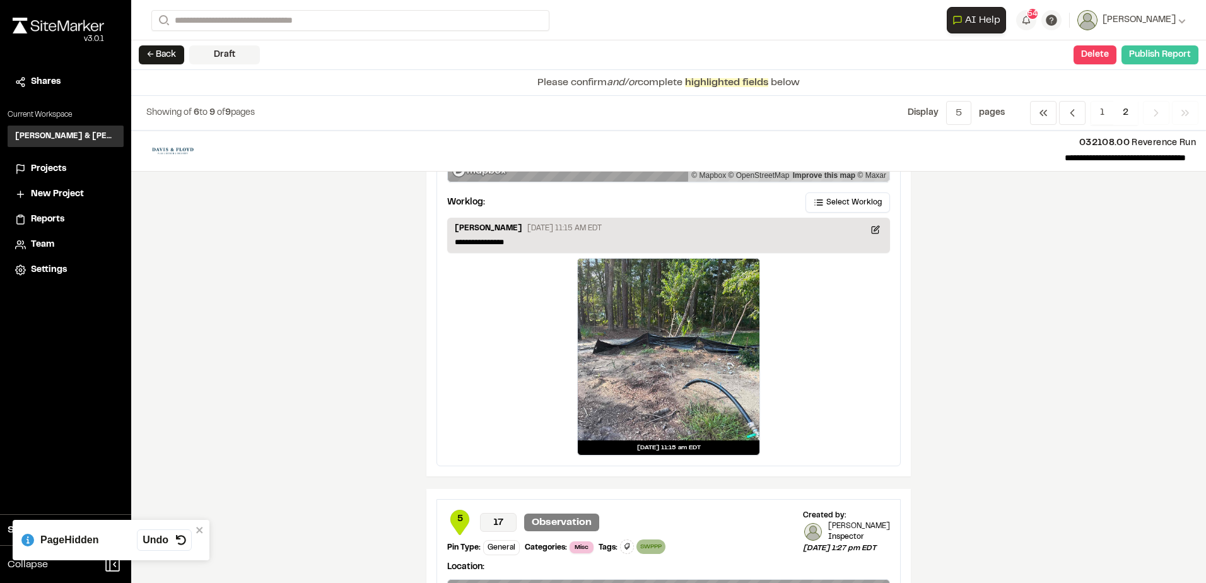
scroll to position [682, 0]
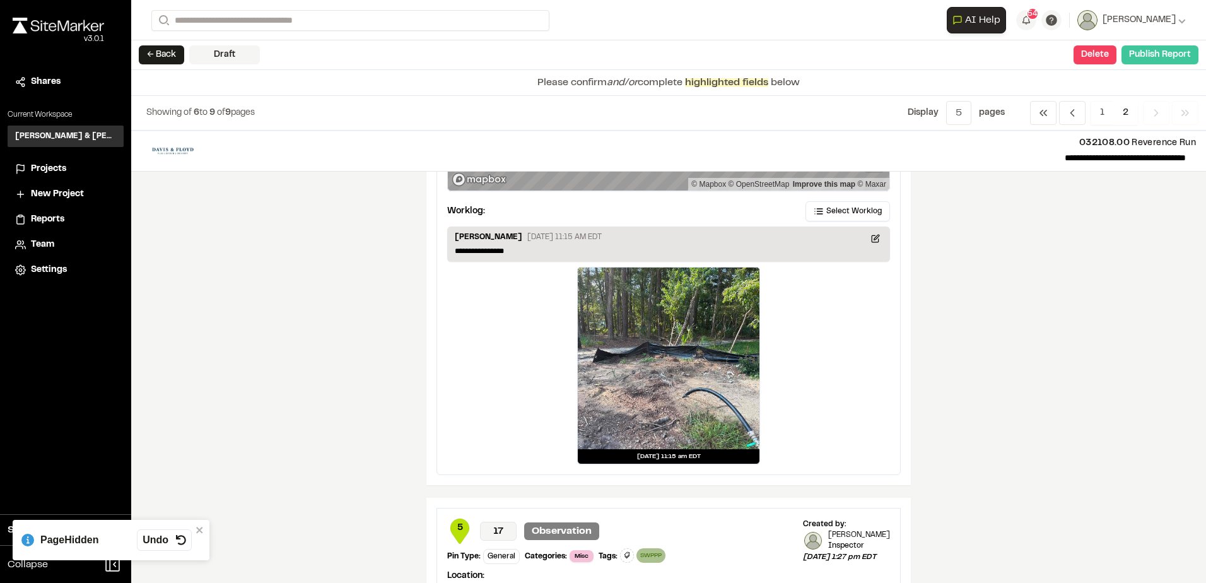
click at [1133, 60] on button "Publish Report" at bounding box center [1159, 54] width 77 height 19
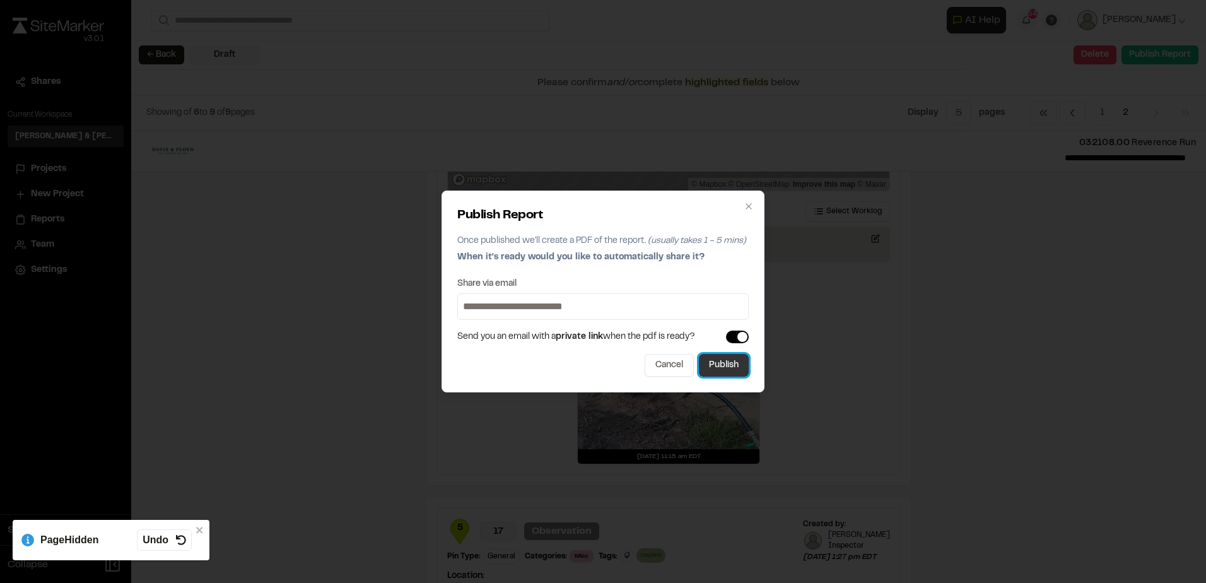
click at [733, 375] on button "Publish" at bounding box center [724, 365] width 50 height 23
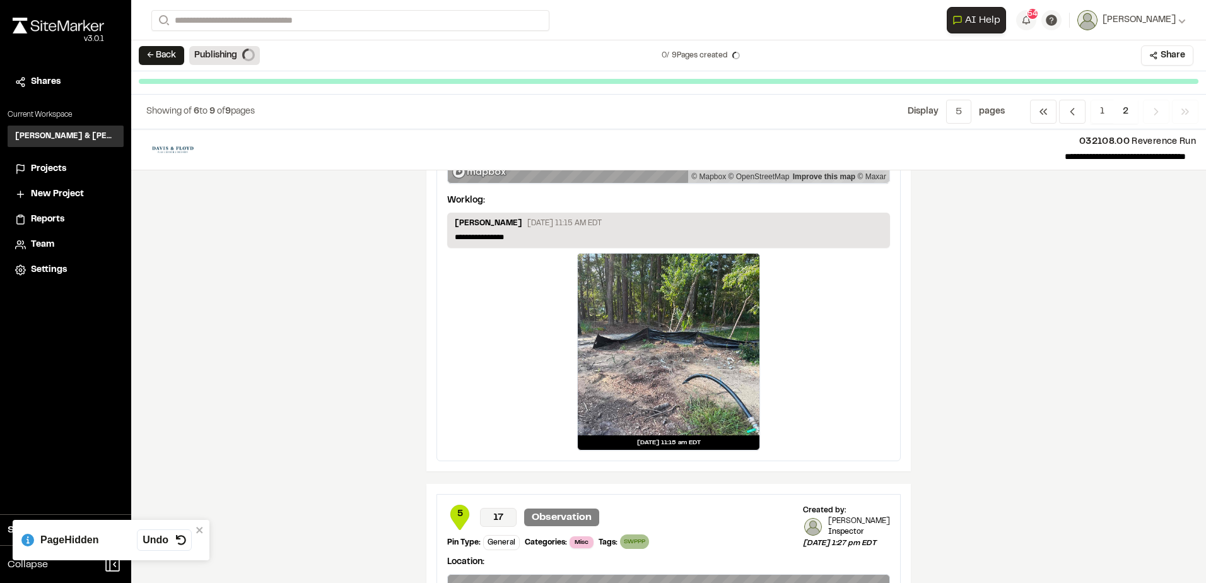
scroll to position [676, 0]
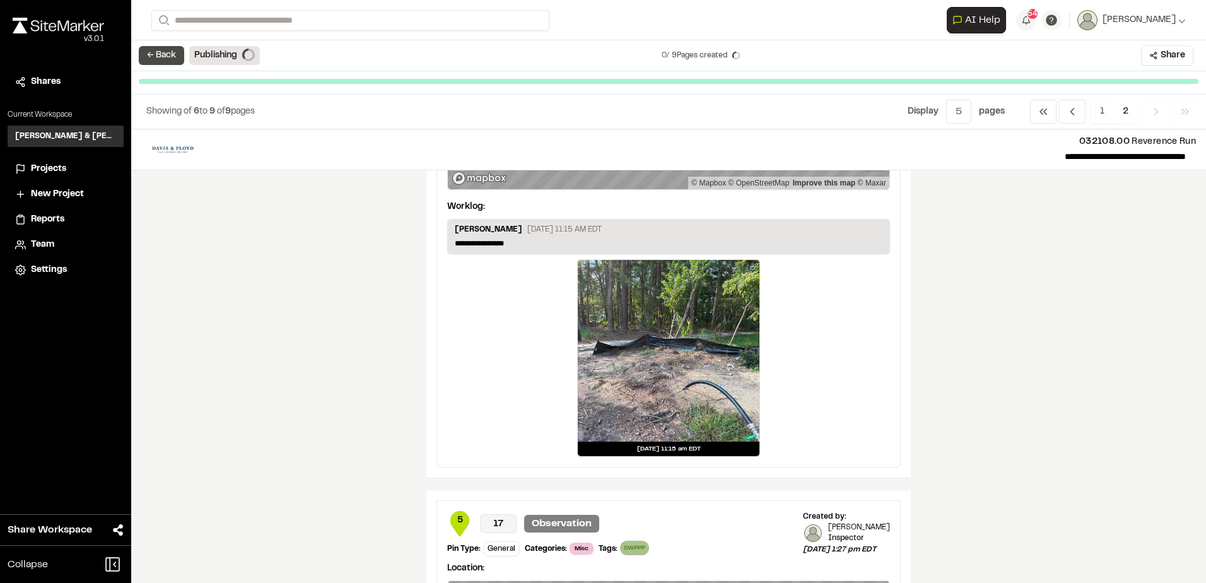
click at [173, 57] on button "← Back" at bounding box center [161, 55] width 45 height 19
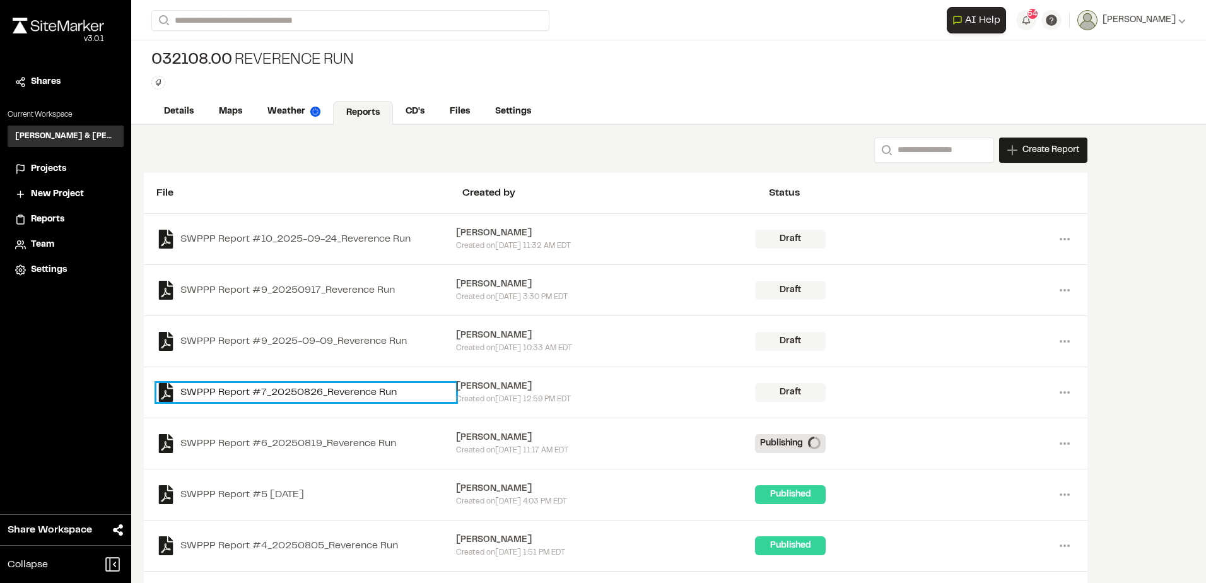
click at [363, 391] on link "SWPPP Report #7_20250826_Reverence Run" at bounding box center [306, 392] width 300 height 19
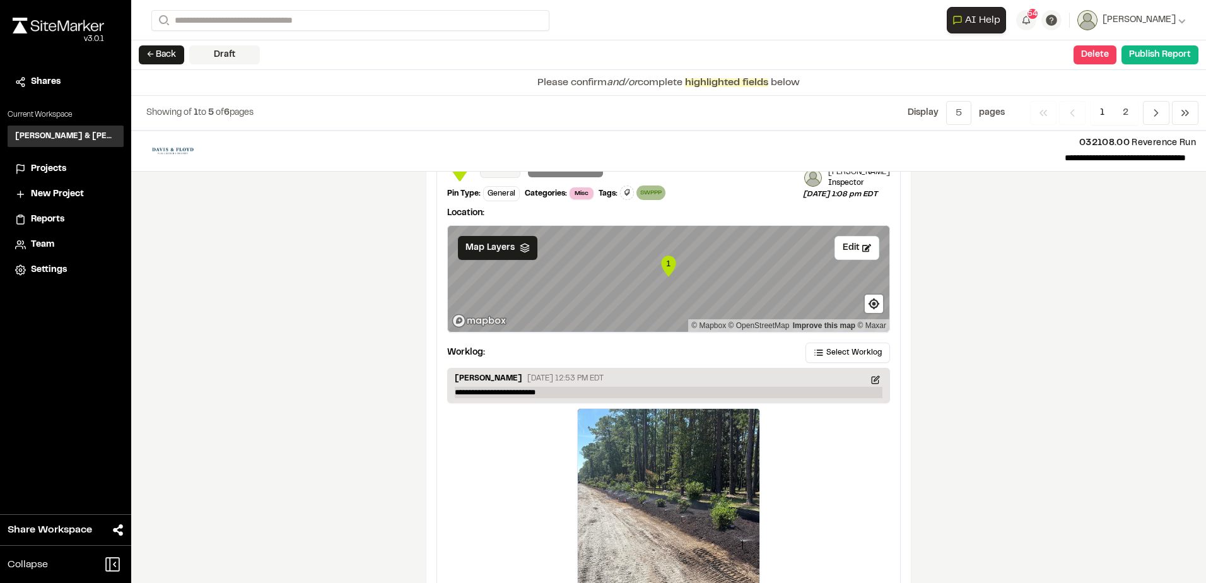
scroll to position [1960, 0]
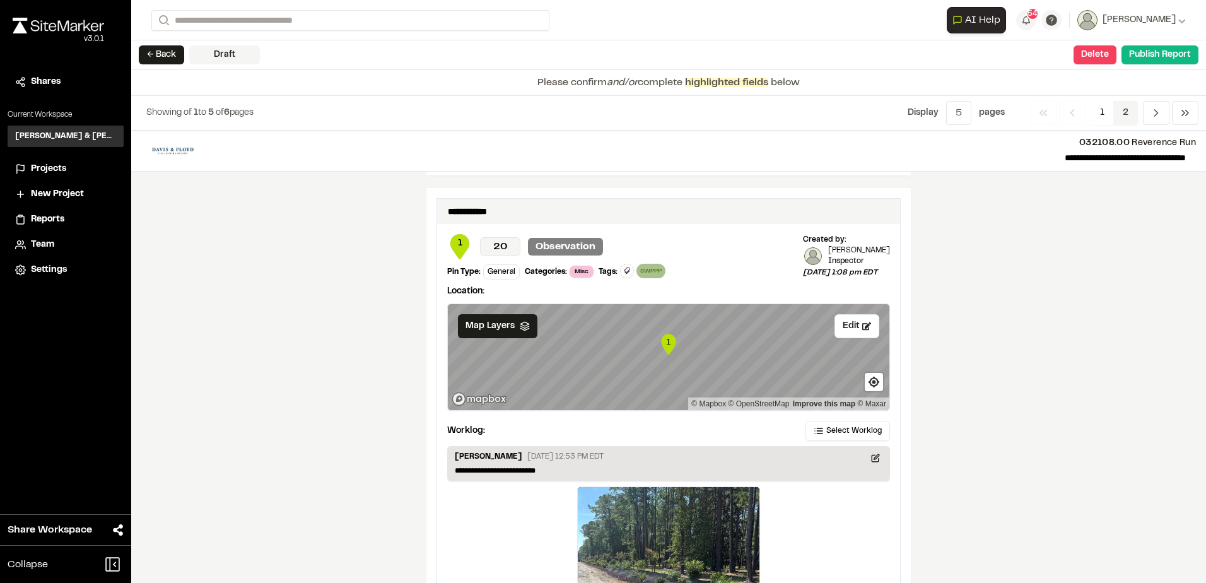
click at [1130, 110] on span "2" at bounding box center [1125, 113] width 25 height 24
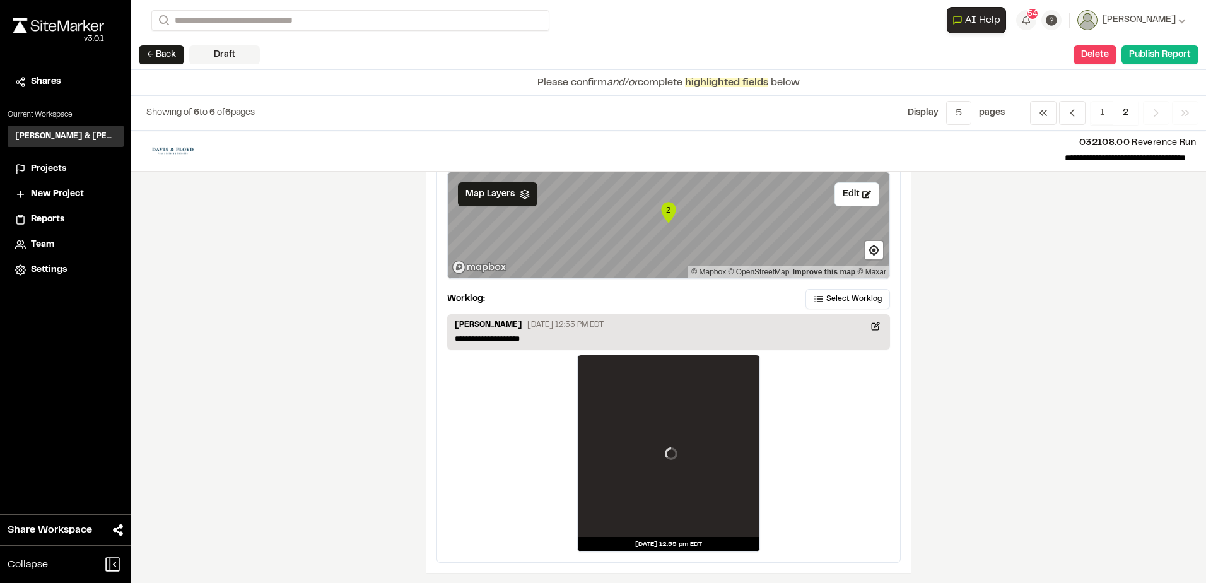
scroll to position [93, 0]
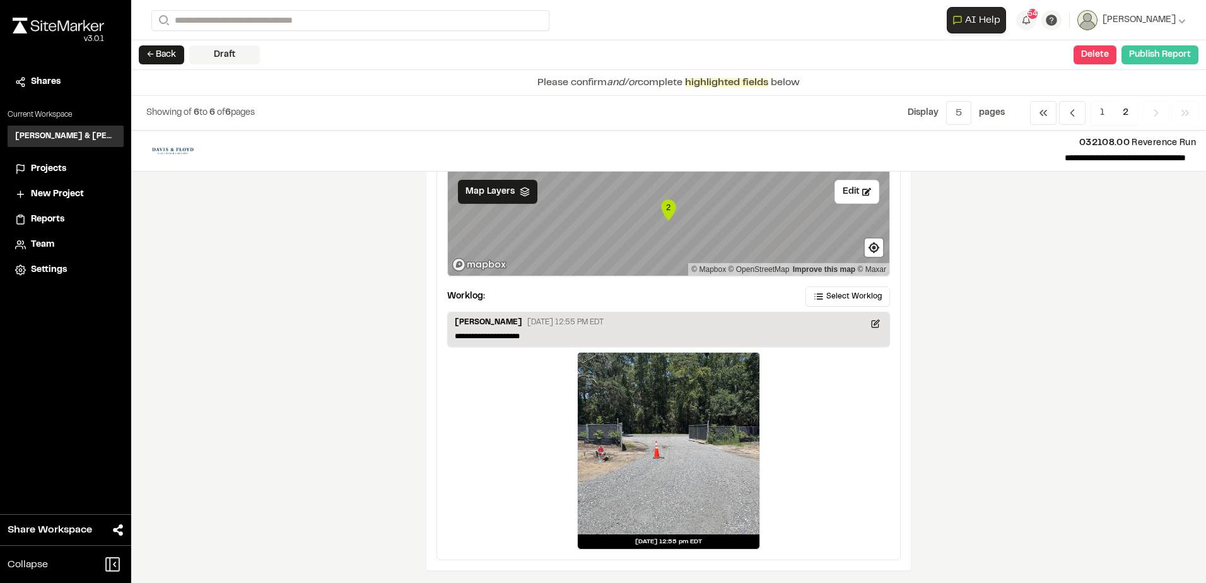
click at [1153, 54] on button "Publish Report" at bounding box center [1159, 54] width 77 height 19
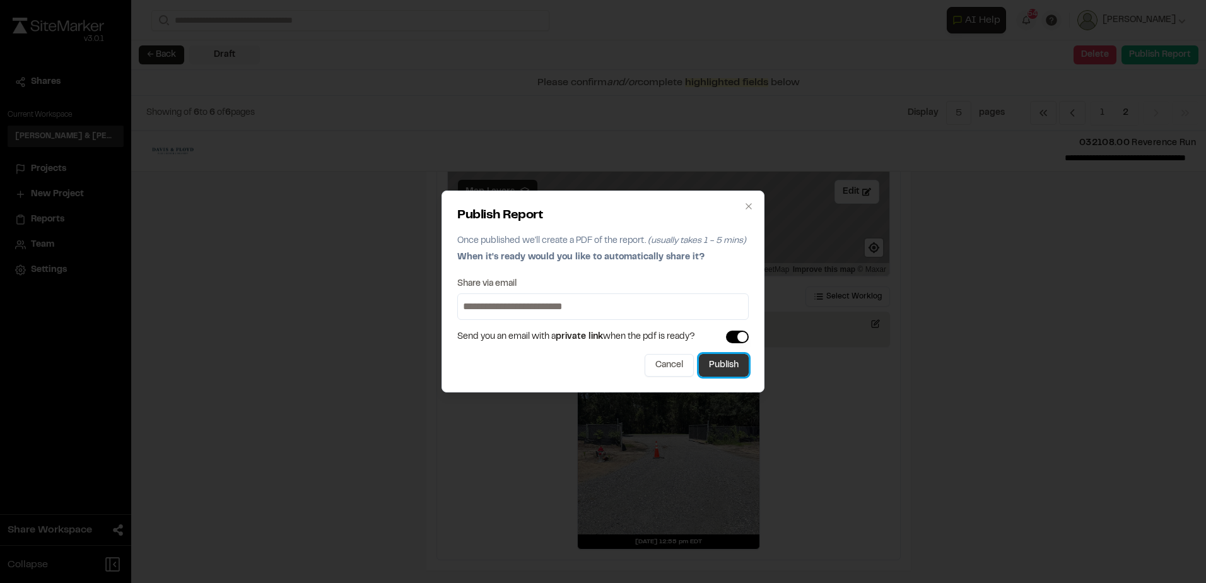
click at [723, 361] on button "Publish" at bounding box center [724, 365] width 50 height 23
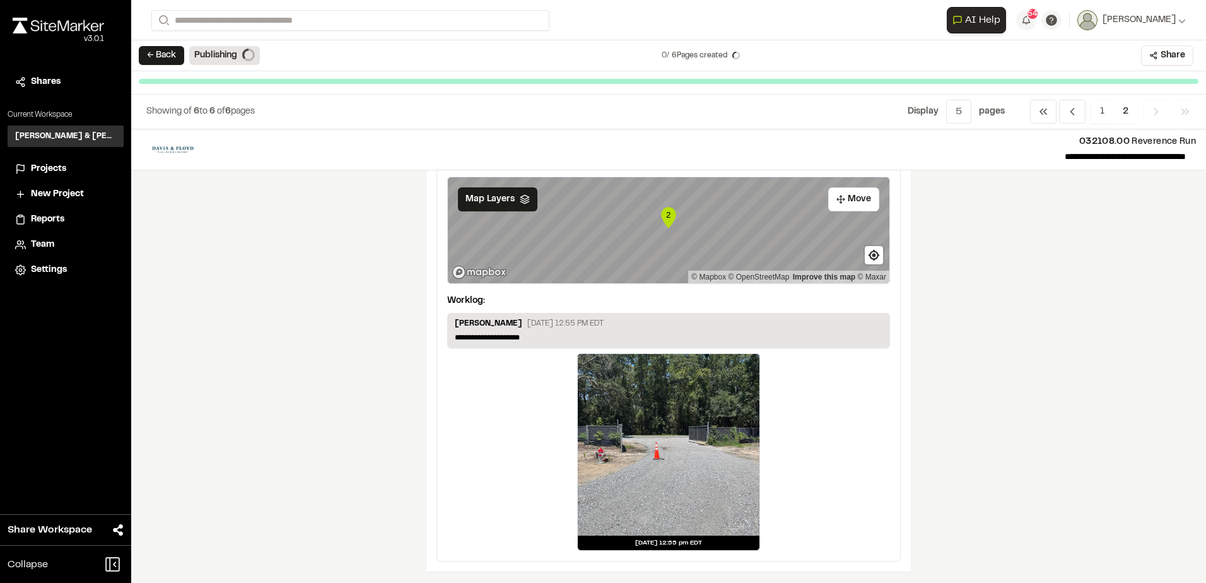
scroll to position [85, 0]
click at [148, 46] on button "← Back" at bounding box center [161, 55] width 45 height 19
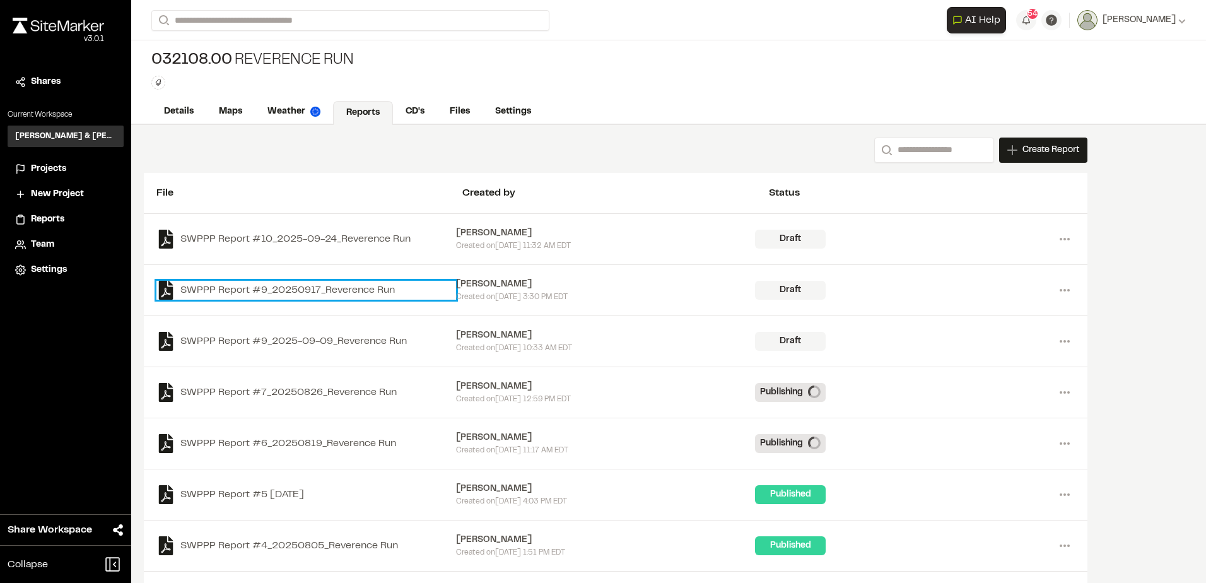
click at [383, 287] on link "SWPPP Report #9_20250917_Reverence Run" at bounding box center [306, 290] width 300 height 19
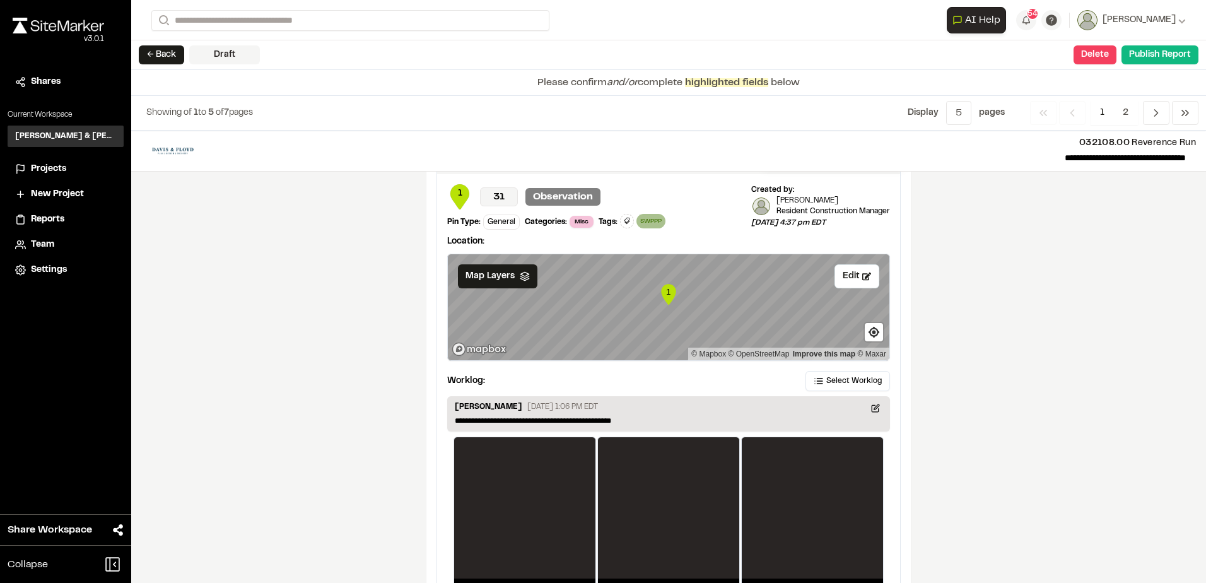
scroll to position [2046, 0]
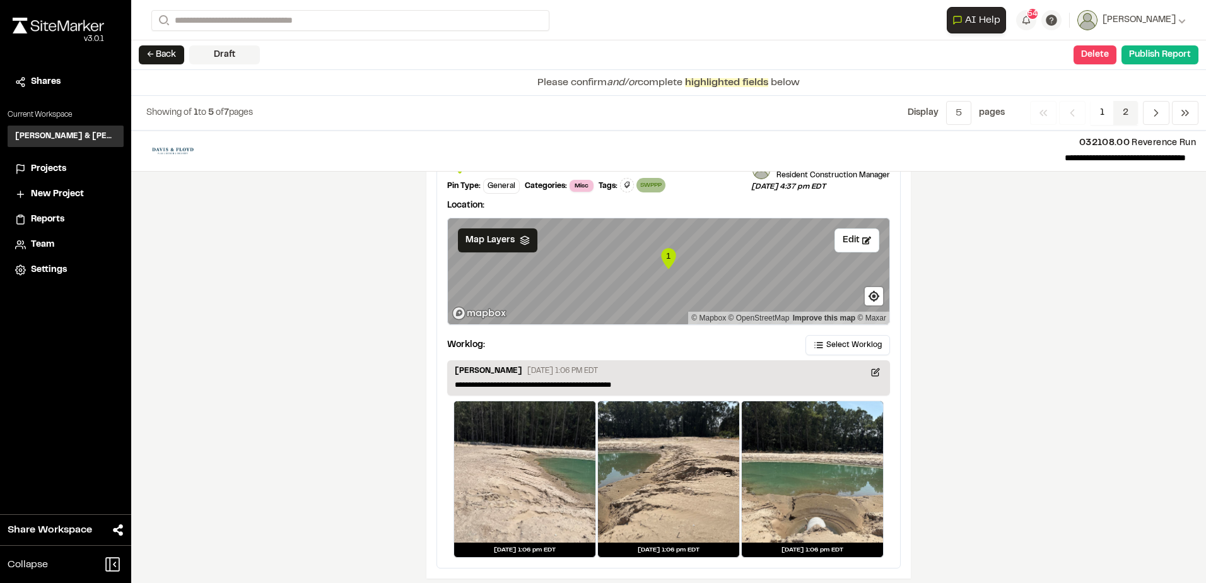
click at [1127, 117] on span "2" at bounding box center [1125, 113] width 25 height 24
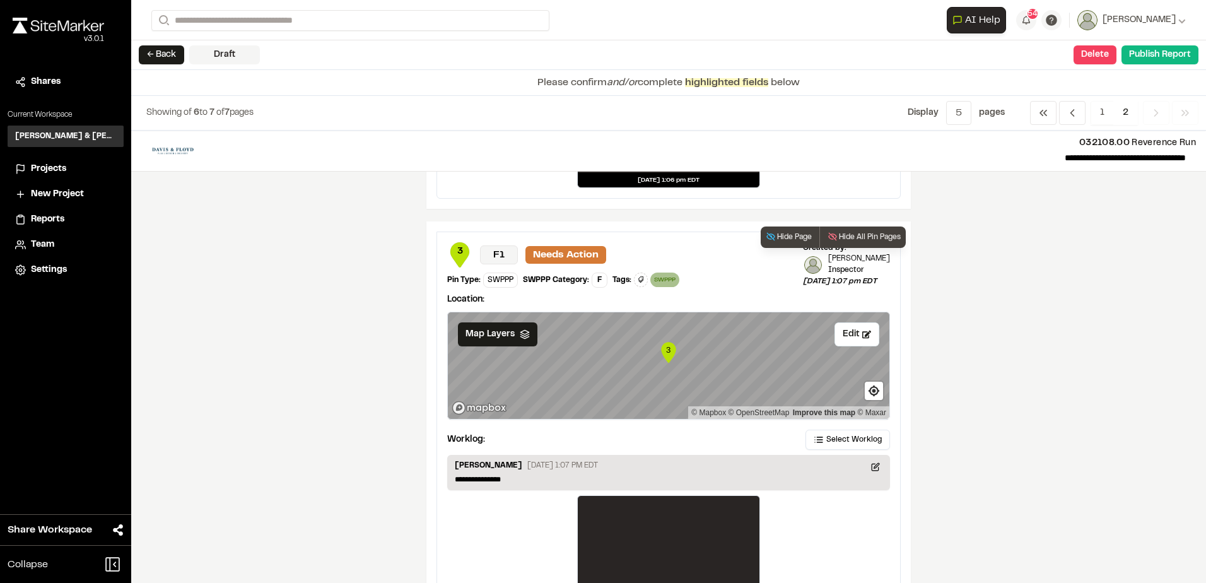
scroll to position [282, 0]
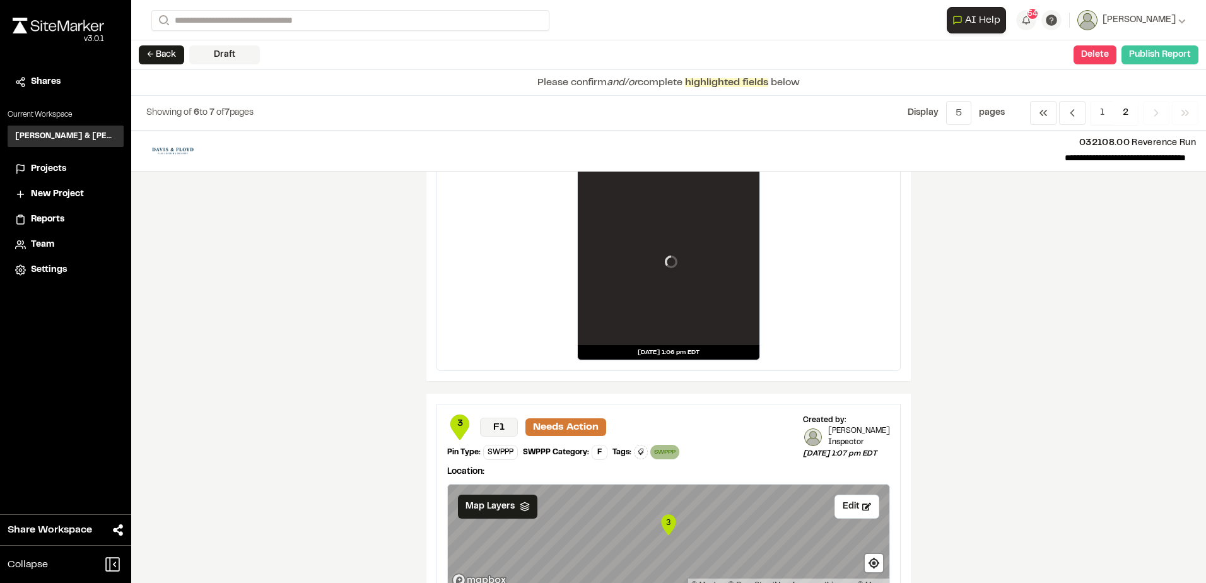
click at [1160, 52] on button "Publish Report" at bounding box center [1159, 54] width 77 height 19
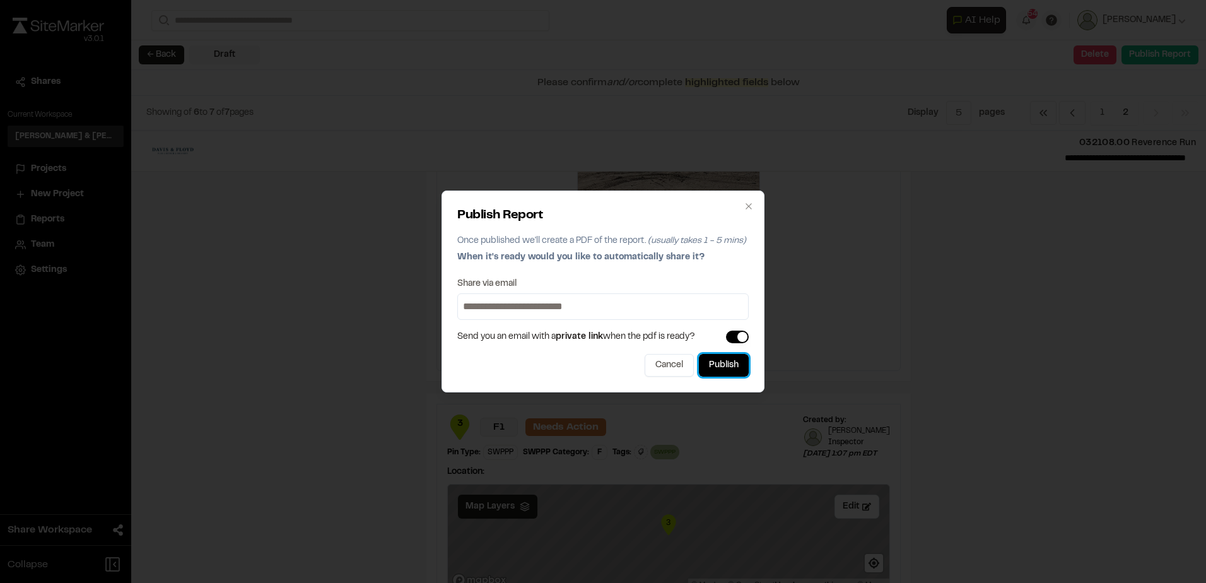
click at [726, 359] on button "Publish" at bounding box center [724, 365] width 50 height 23
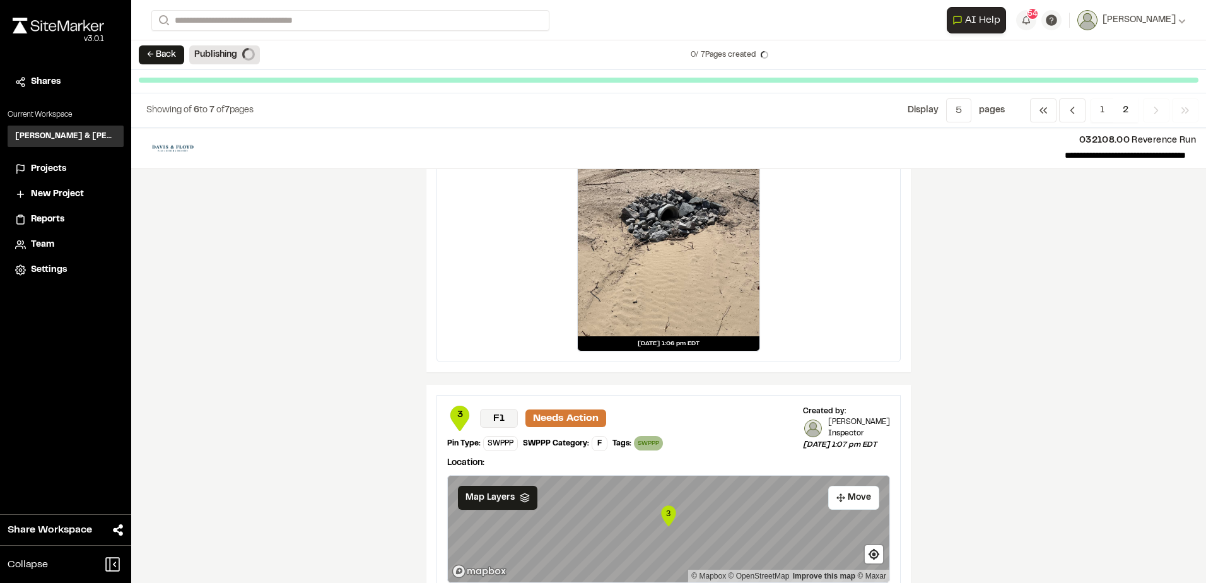
scroll to position [276, 0]
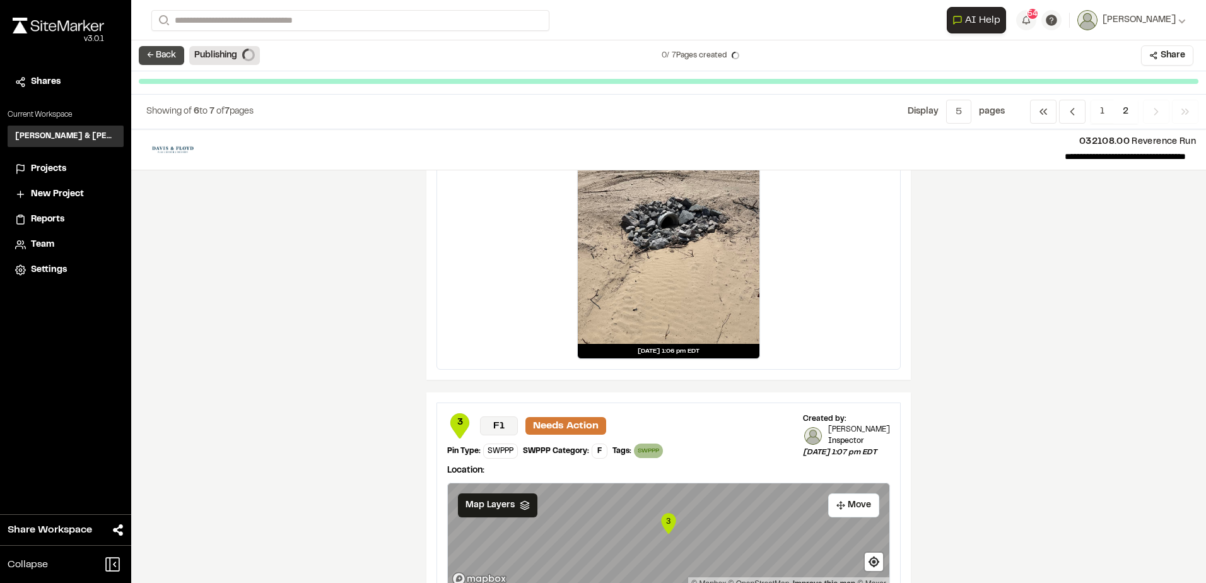
click at [145, 51] on button "← Back" at bounding box center [161, 55] width 45 height 19
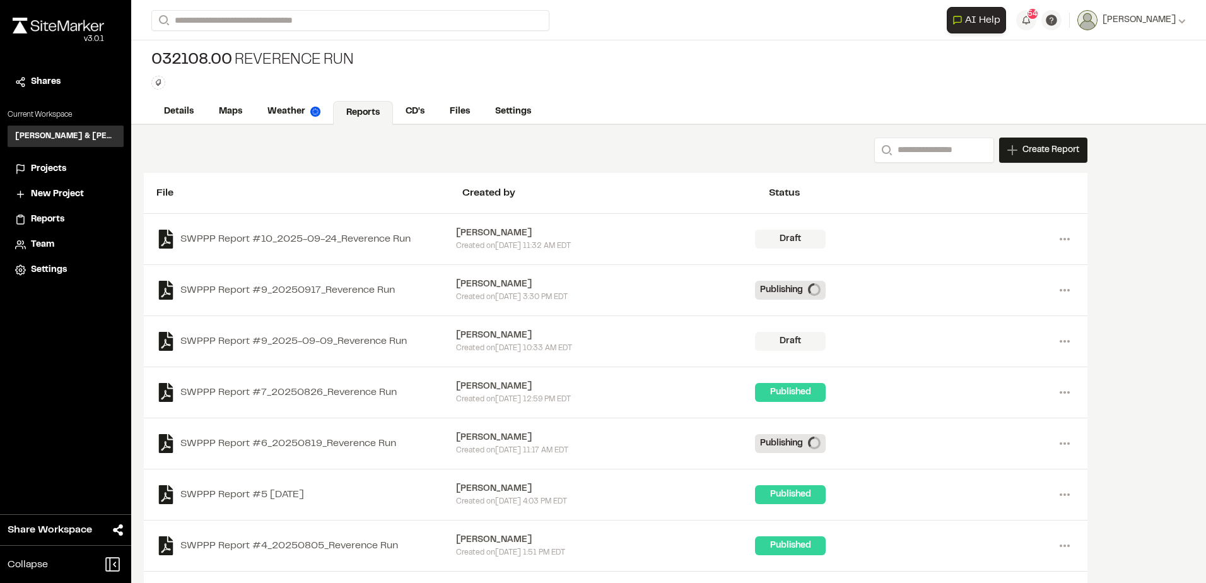
click at [60, 161] on li "Projects" at bounding box center [66, 169] width 116 height 24
drag, startPoint x: 69, startPoint y: 166, endPoint x: 76, endPoint y: 164, distance: 7.8
click at [69, 165] on div "Projects" at bounding box center [73, 169] width 85 height 14
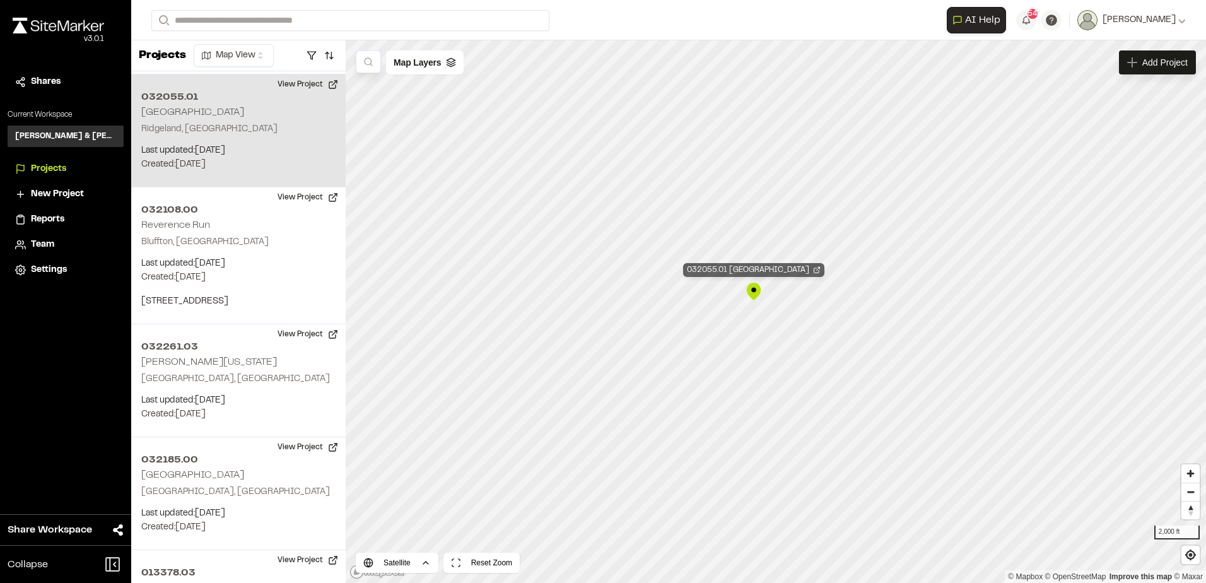
scroll to position [588, 0]
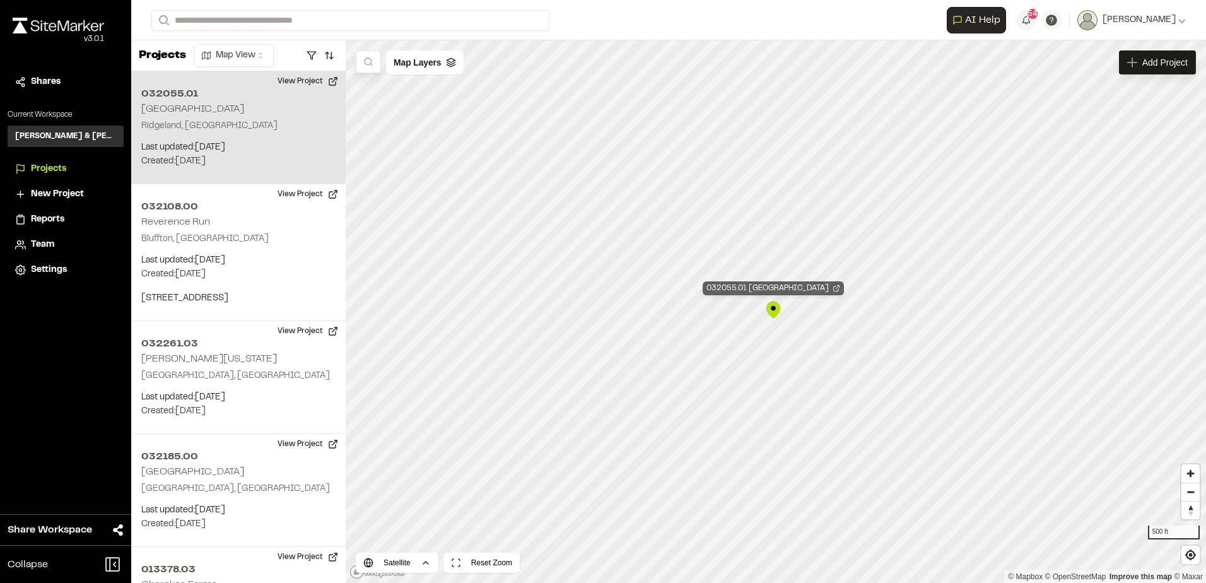
click at [723, 289] on div "032055.01 Cherry Point Business Center" at bounding box center [772, 288] width 141 height 14
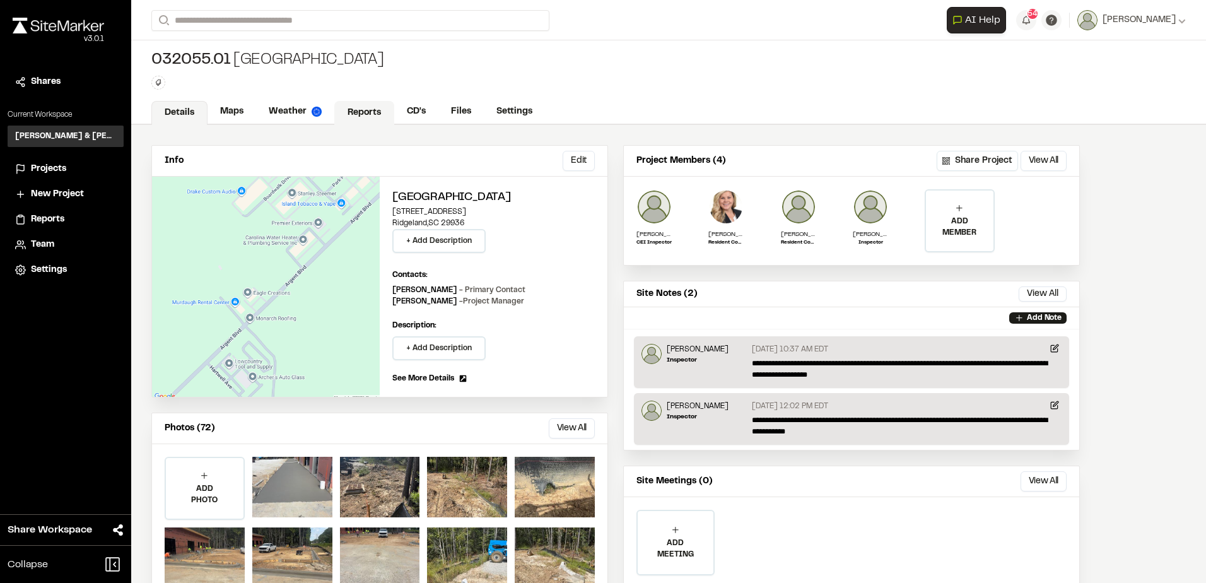
click at [352, 110] on link "Reports" at bounding box center [364, 113] width 60 height 24
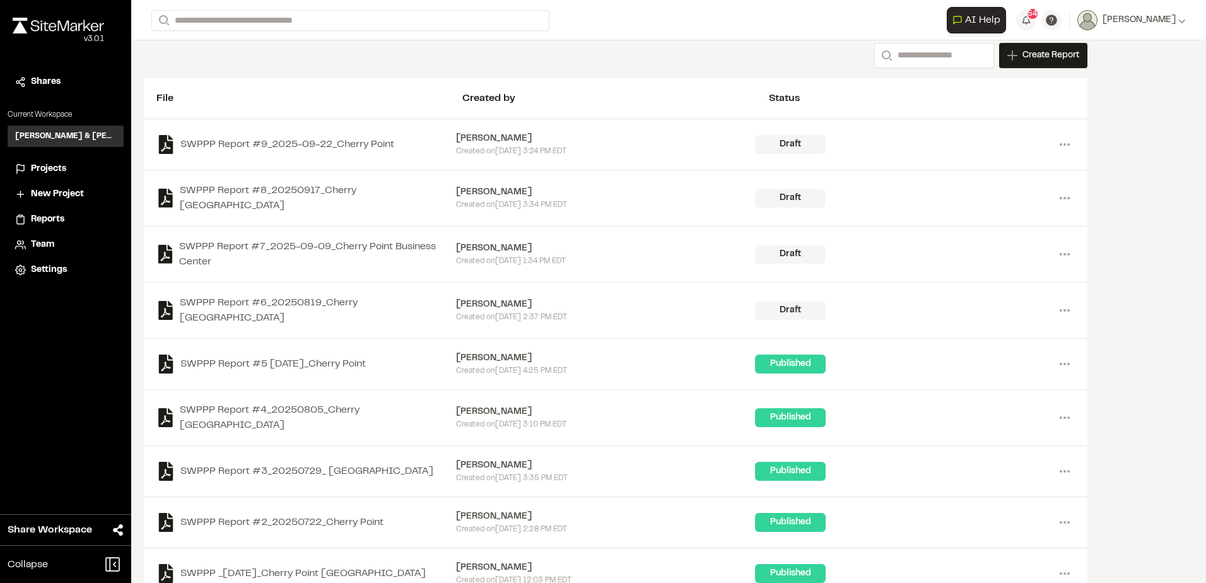
scroll to position [180, 0]
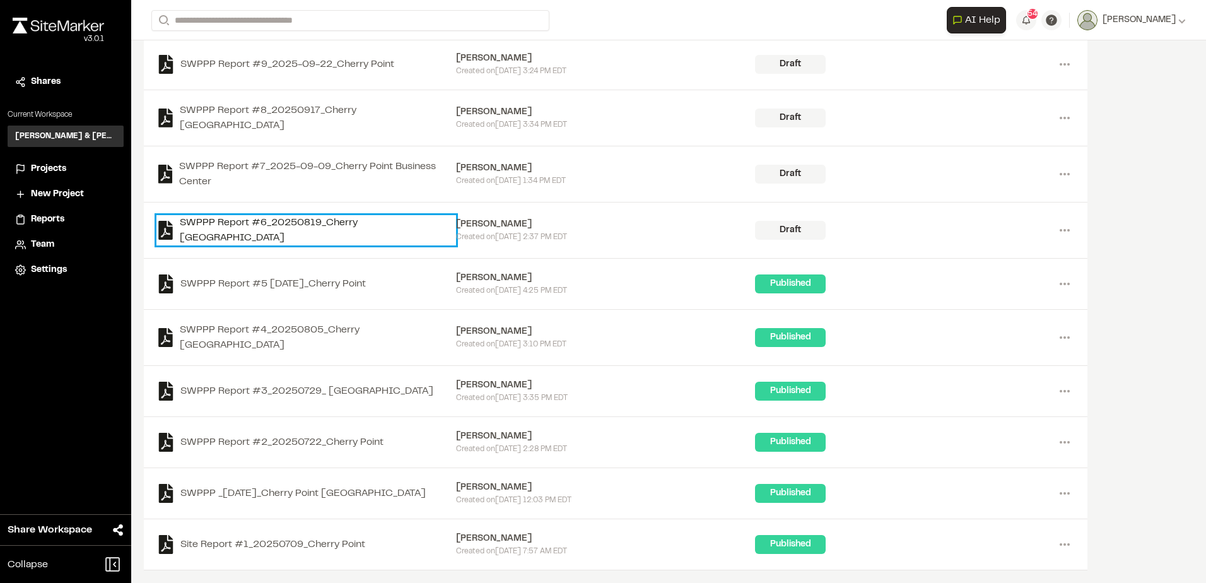
click at [396, 215] on link "SWPPP Report #6_20250819_Cherry [GEOGRAPHIC_DATA]" at bounding box center [306, 230] width 300 height 30
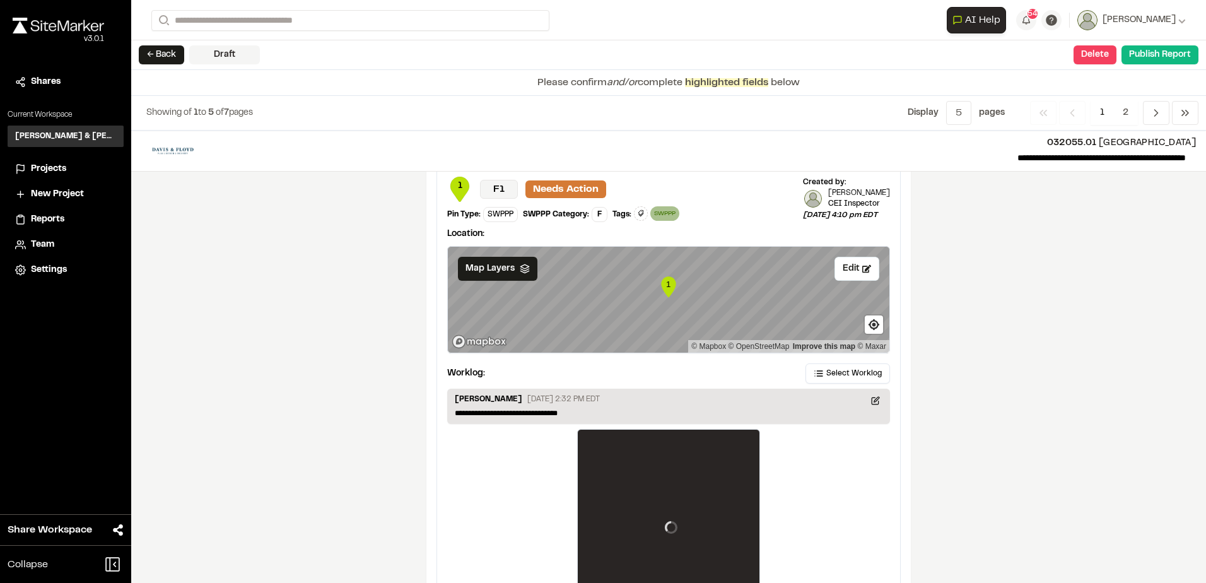
scroll to position [2087, 0]
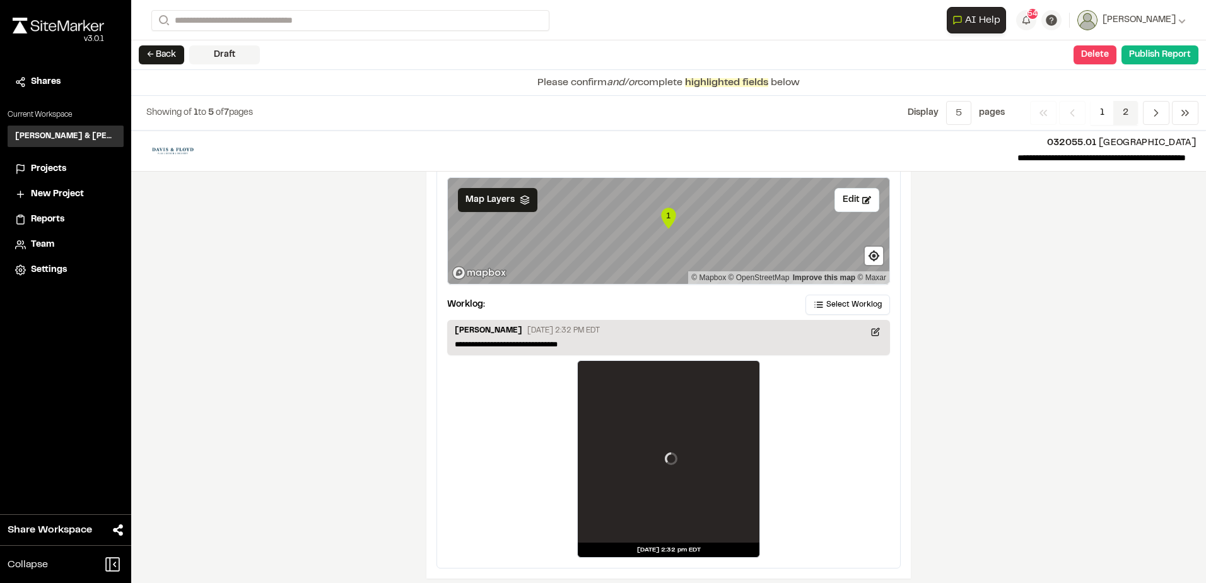
click at [1122, 117] on span "2" at bounding box center [1125, 113] width 25 height 24
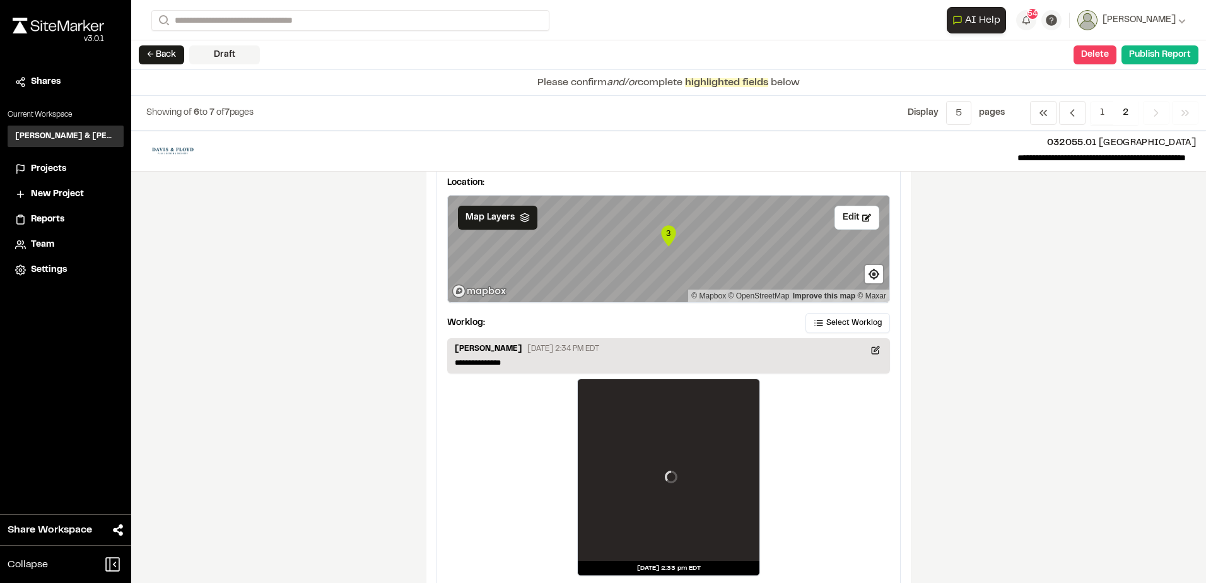
scroll to position [597, 0]
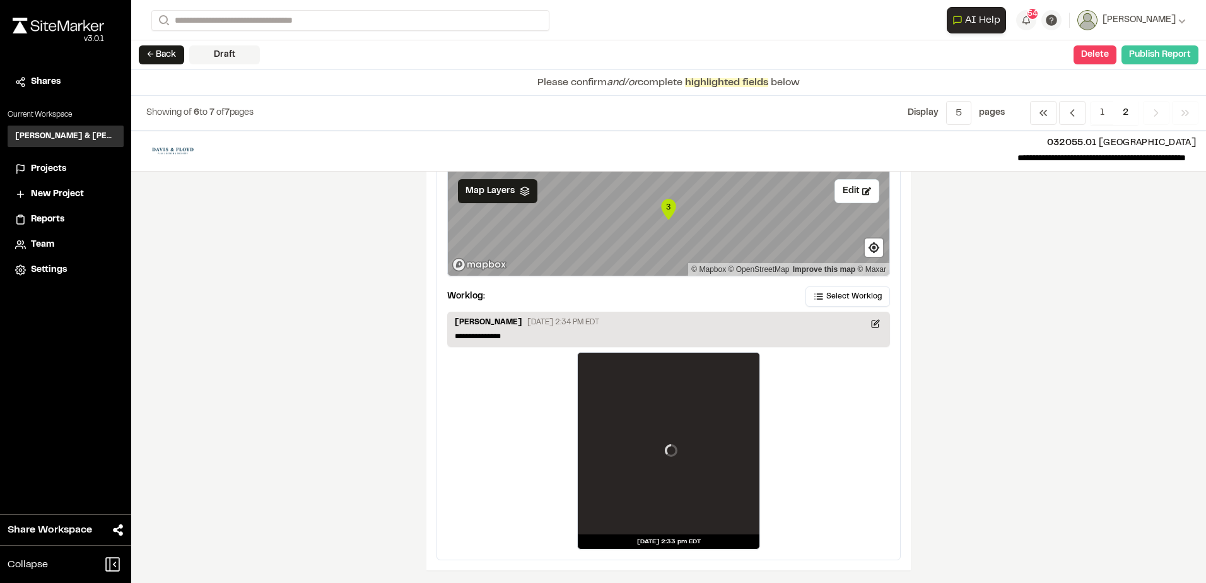
click at [1166, 57] on button "Publish Report" at bounding box center [1159, 54] width 77 height 19
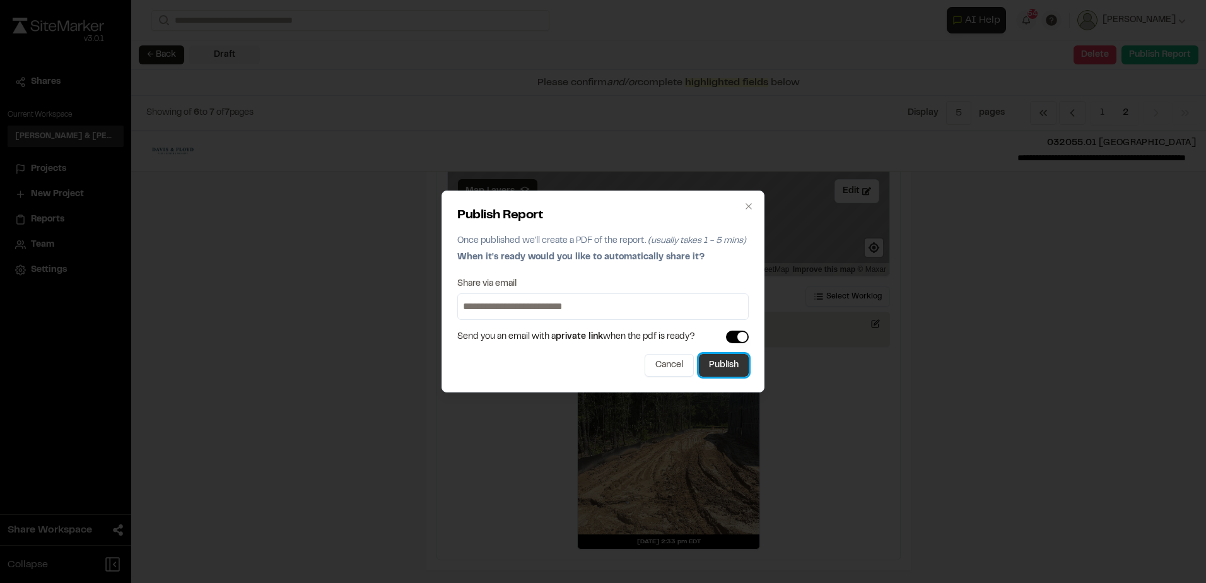
click at [719, 365] on button "Publish" at bounding box center [724, 365] width 50 height 23
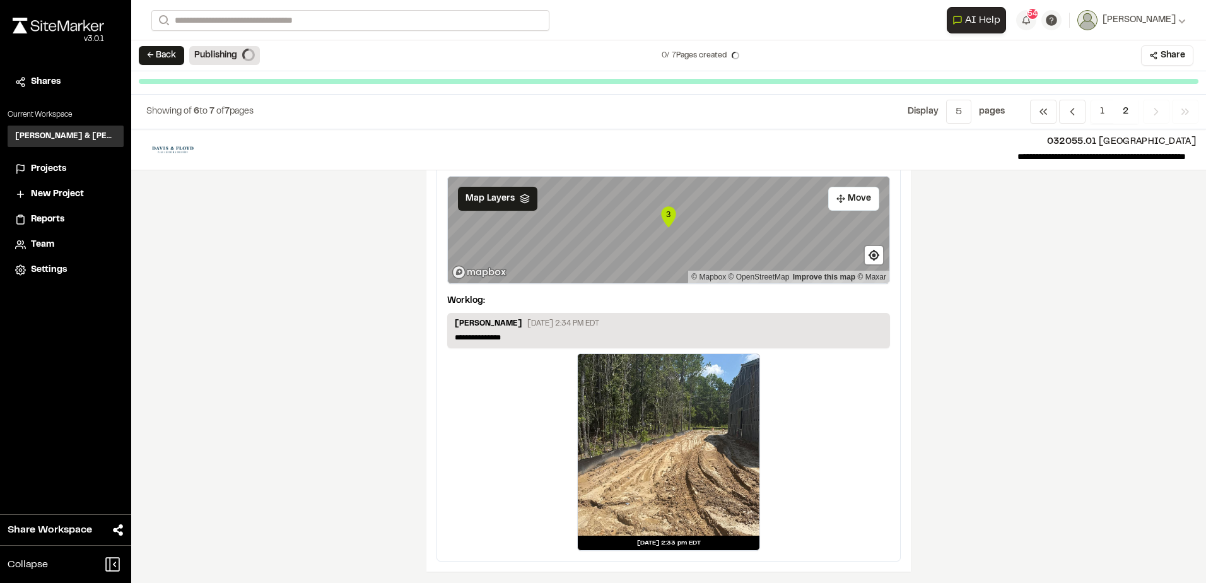
scroll to position [583, 0]
click at [161, 49] on button "← Back" at bounding box center [161, 55] width 45 height 19
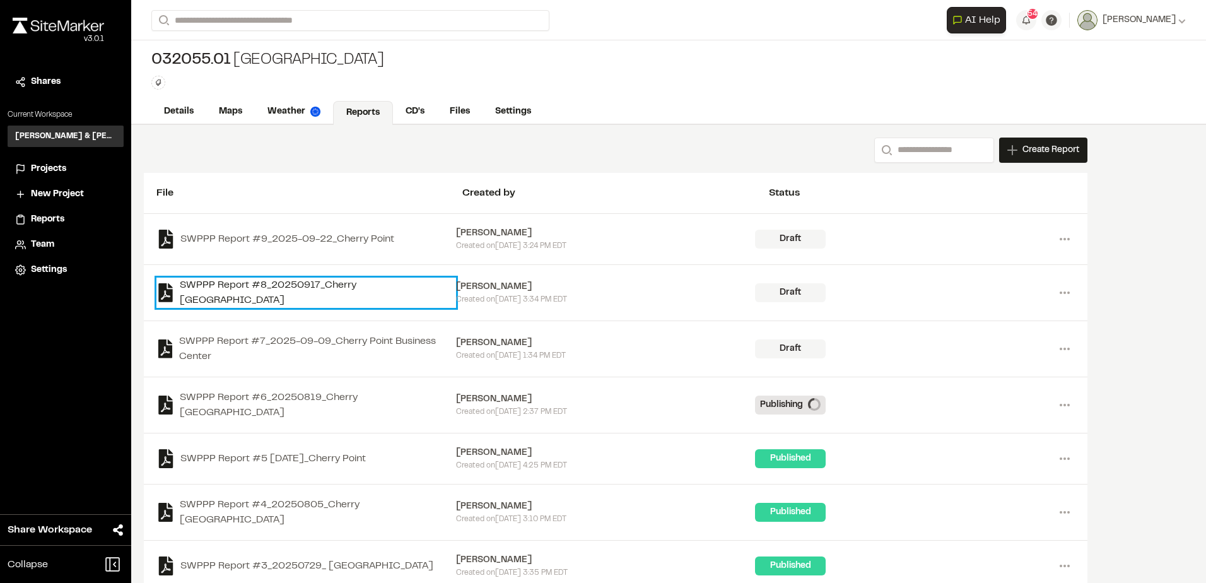
click at [361, 284] on link "SWPPP Report #8_20250917_Cherry [GEOGRAPHIC_DATA]" at bounding box center [306, 292] width 300 height 30
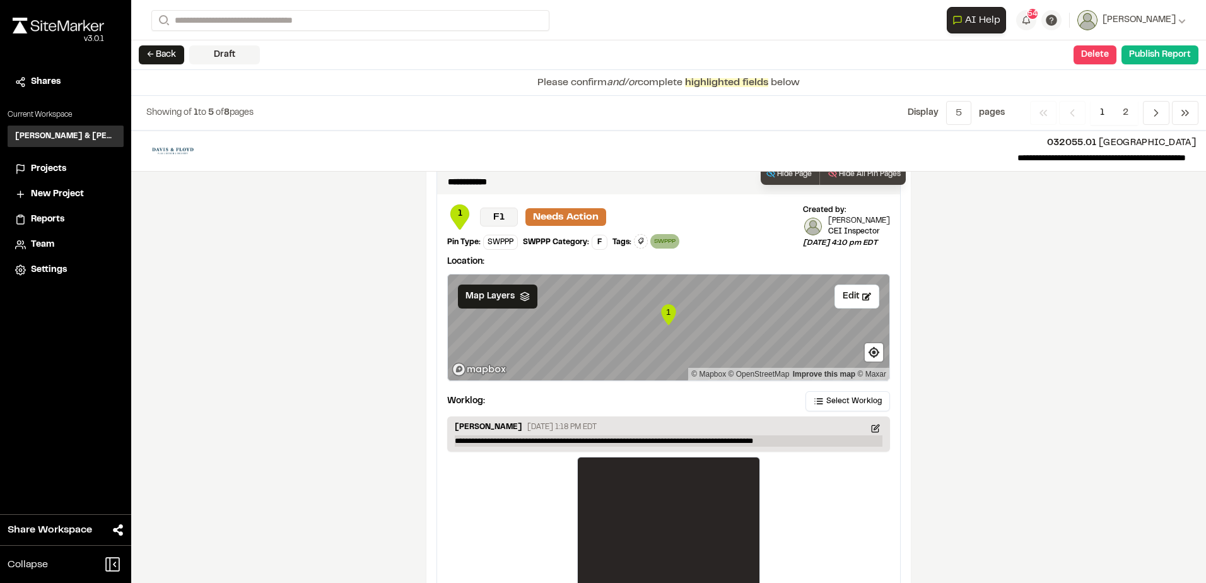
scroll to position [1834, 0]
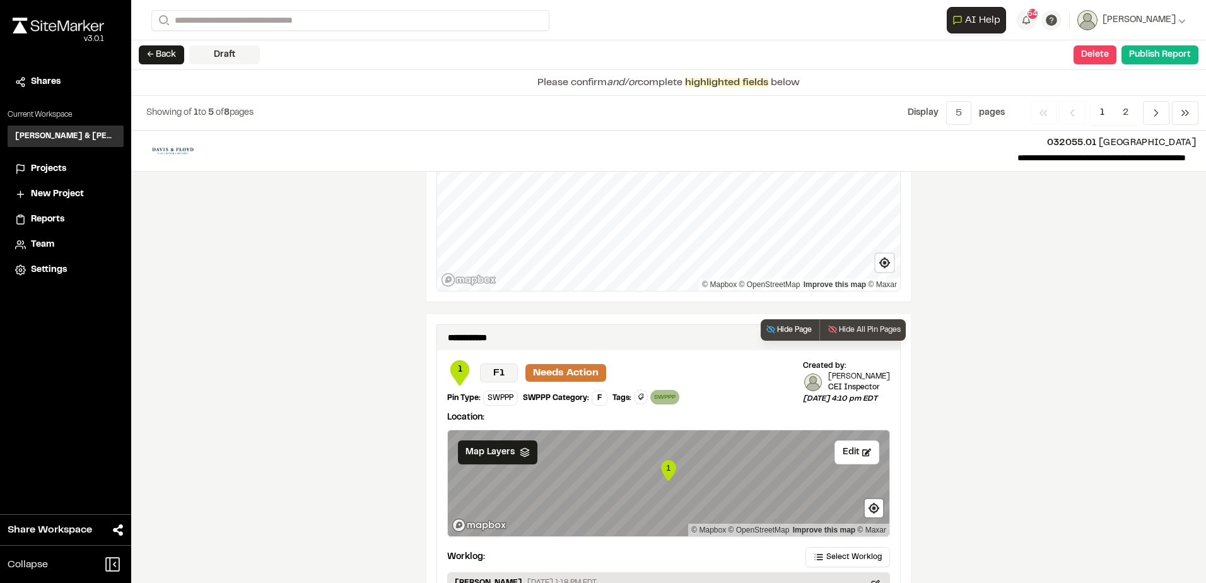
click at [796, 324] on button "Hide Page" at bounding box center [788, 329] width 56 height 21
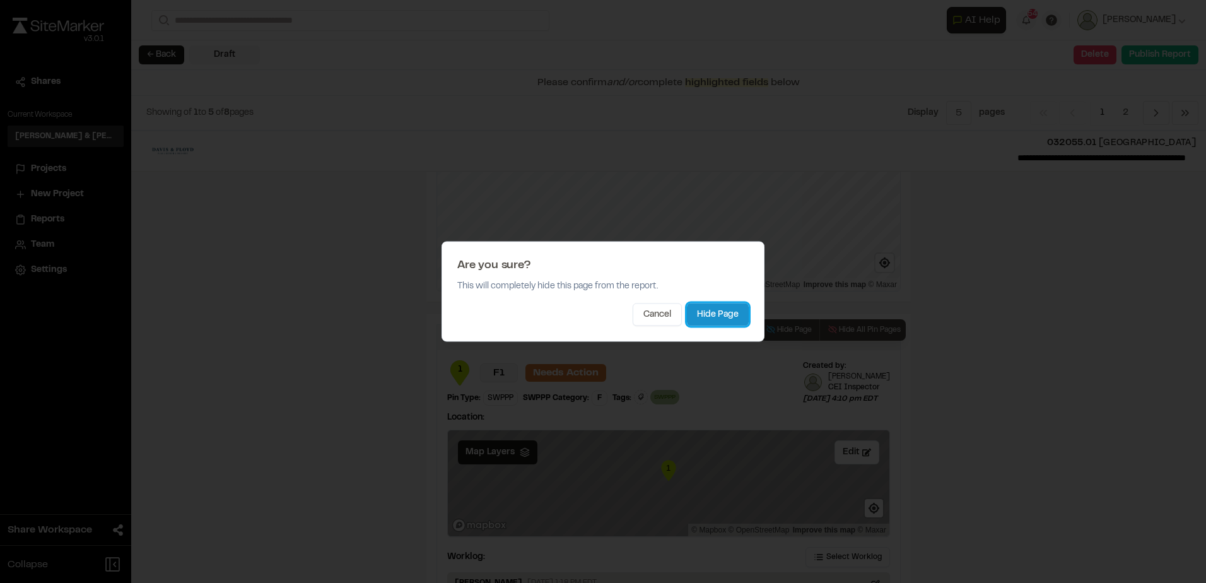
click at [734, 314] on button "Hide Page" at bounding box center [718, 314] width 62 height 23
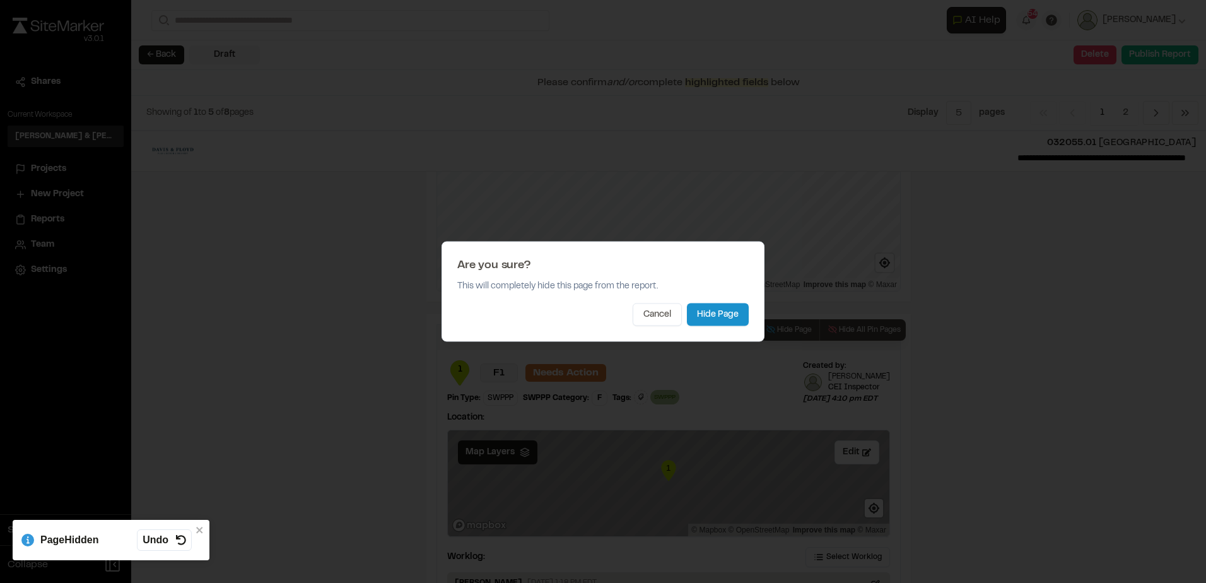
scroll to position [1558, 0]
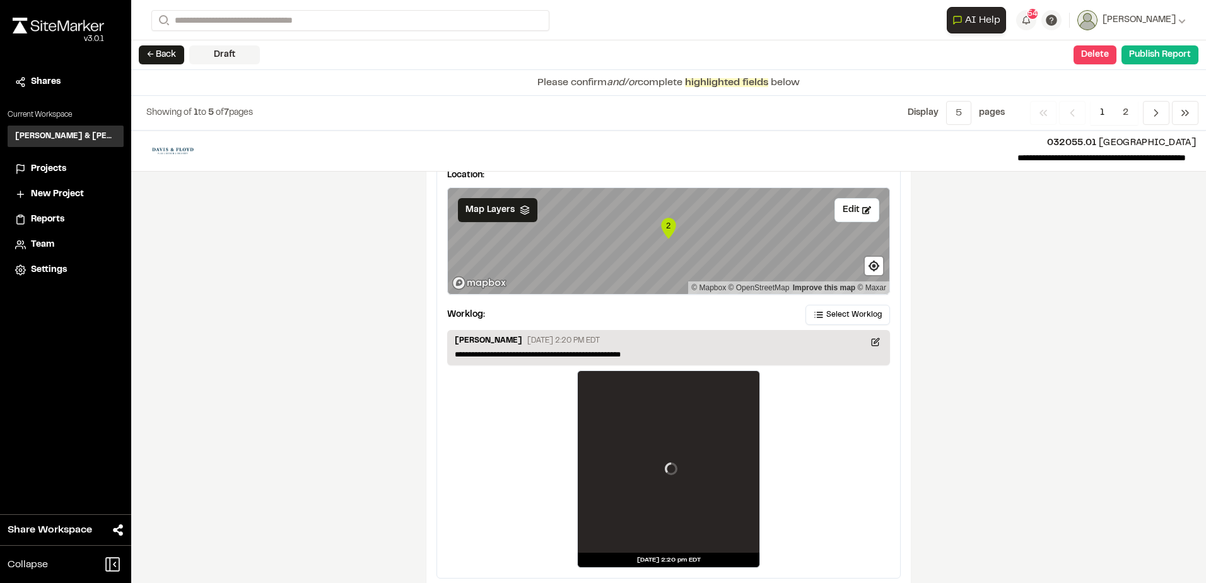
scroll to position [2061, 0]
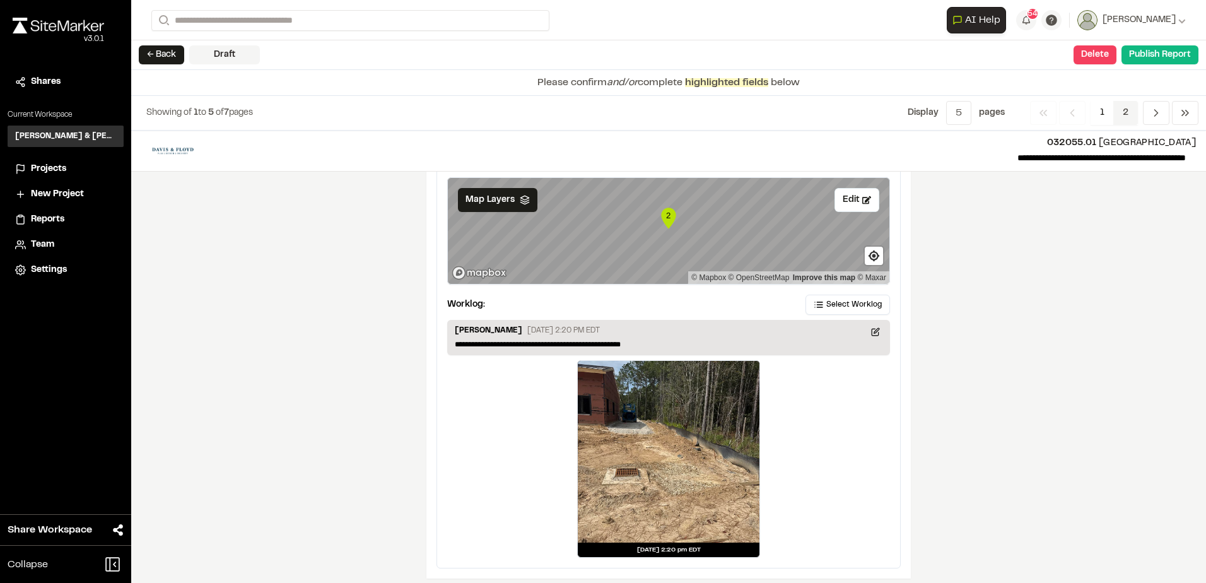
click at [1124, 112] on span "2" at bounding box center [1125, 113] width 25 height 24
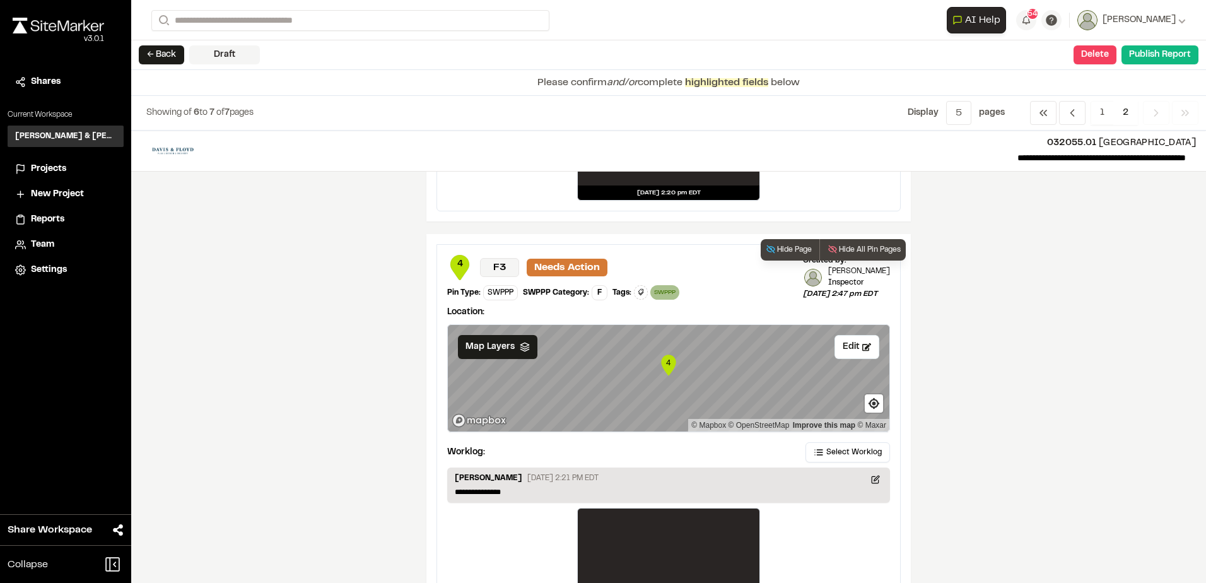
scroll to position [597, 0]
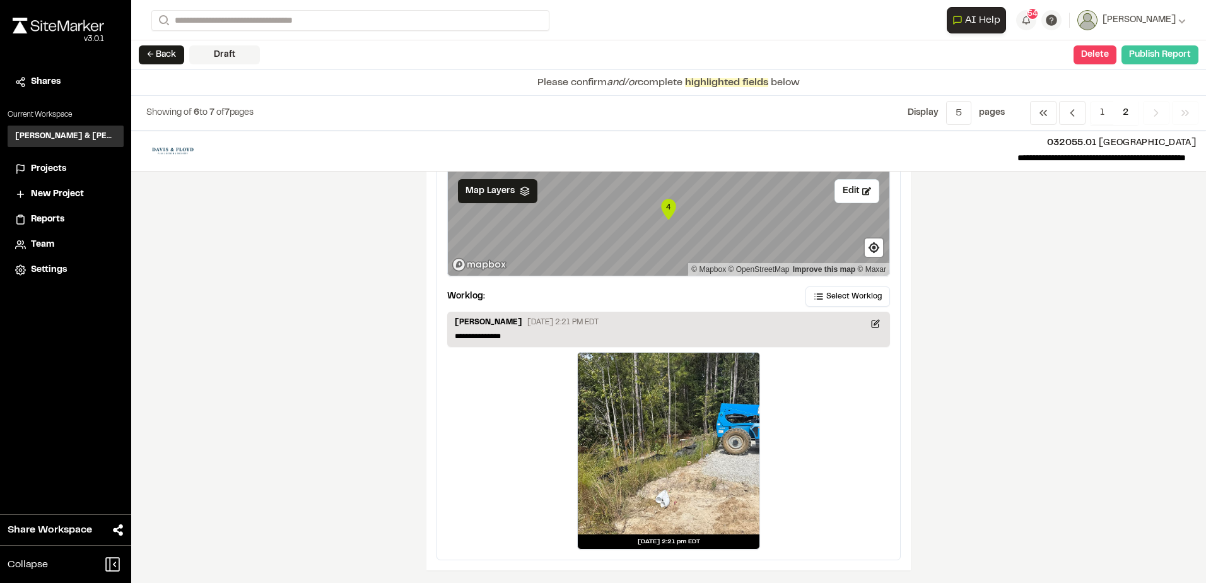
click at [1184, 59] on button "Publish Report" at bounding box center [1159, 54] width 77 height 19
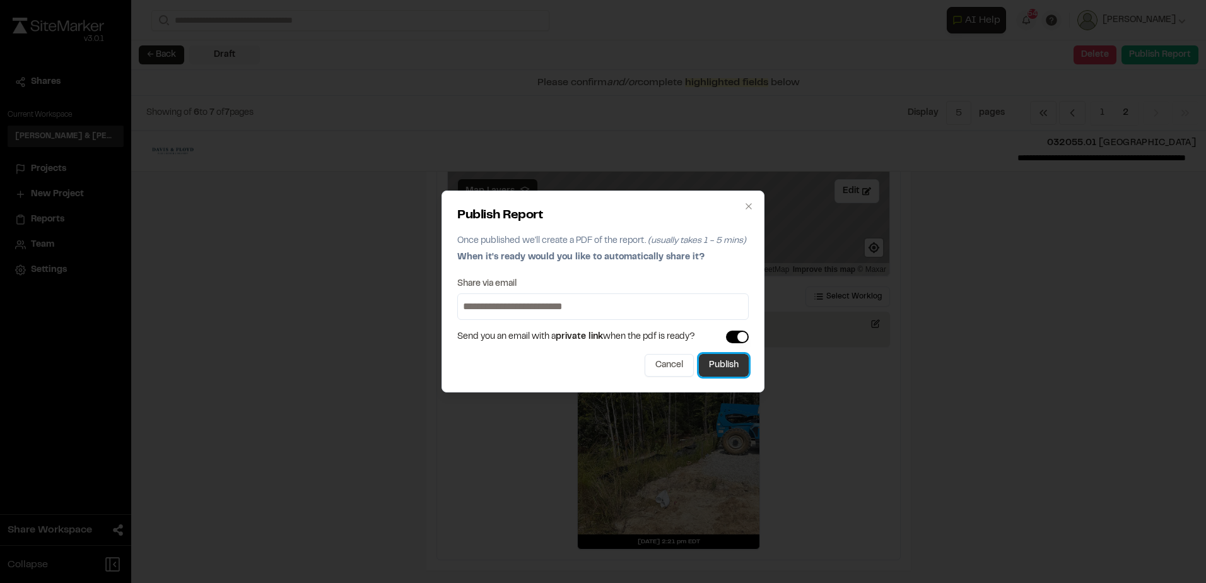
click at [731, 368] on button "Publish" at bounding box center [724, 365] width 50 height 23
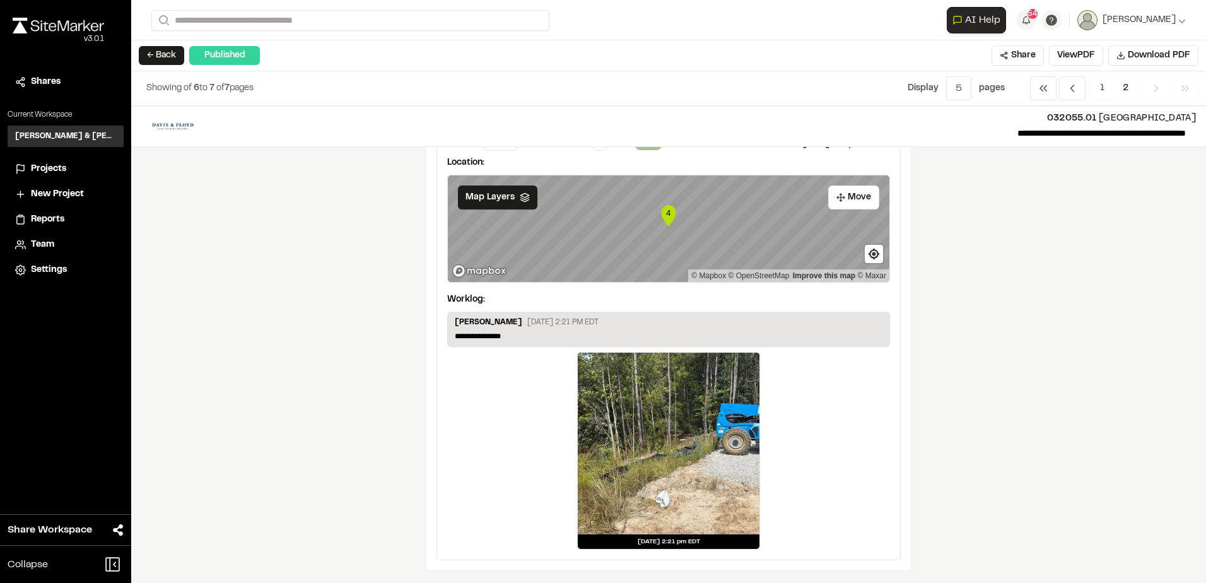
scroll to position [560, 0]
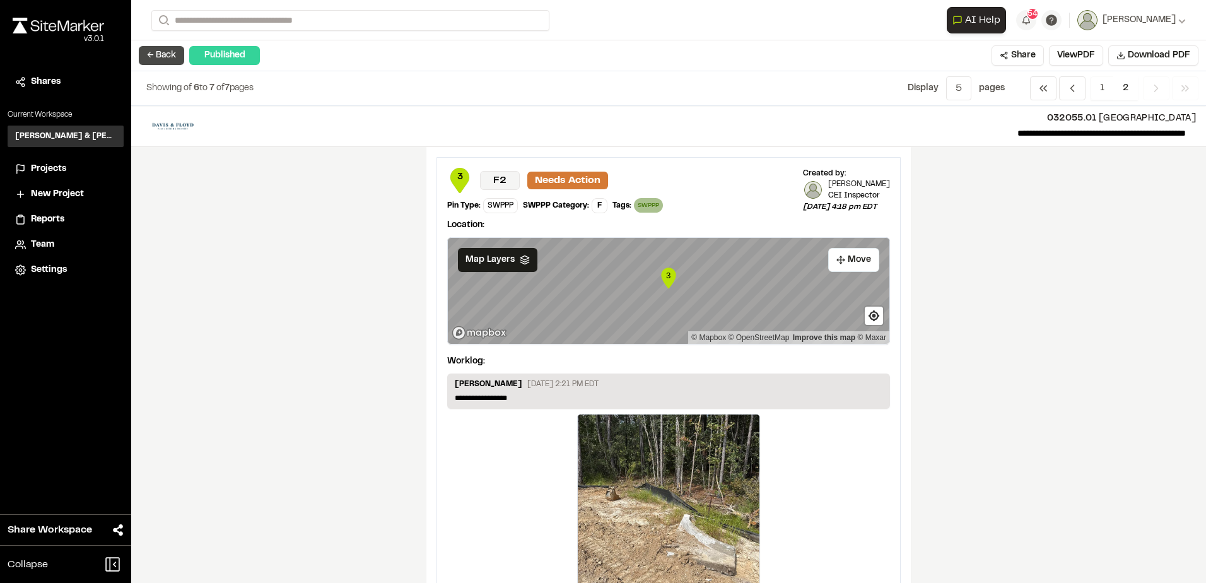
click at [156, 47] on button "← Back" at bounding box center [161, 55] width 45 height 19
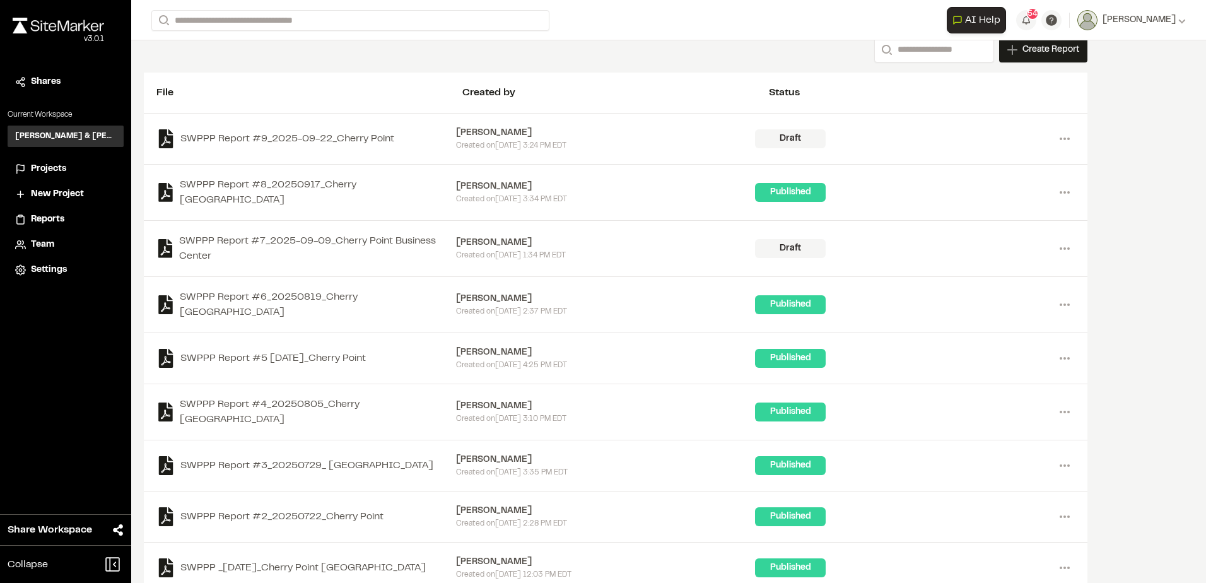
scroll to position [180, 0]
